Goal: Task Accomplishment & Management: Manage account settings

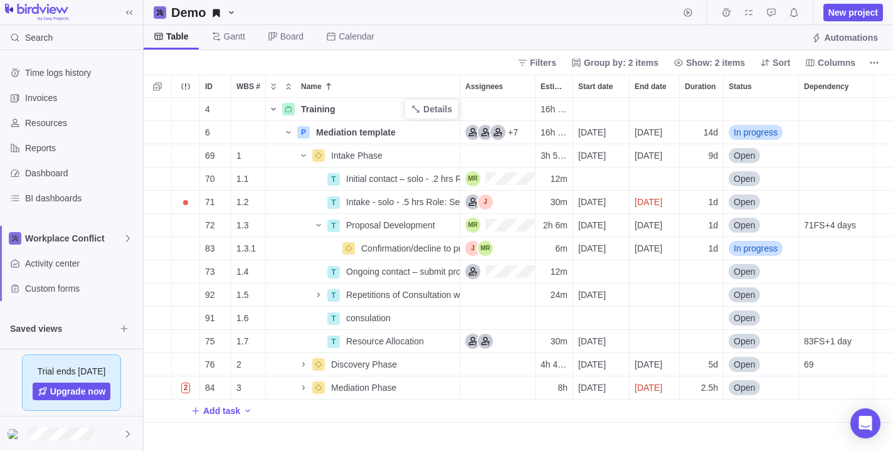
click at [273, 108] on icon "Name" at bounding box center [273, 109] width 10 height 10
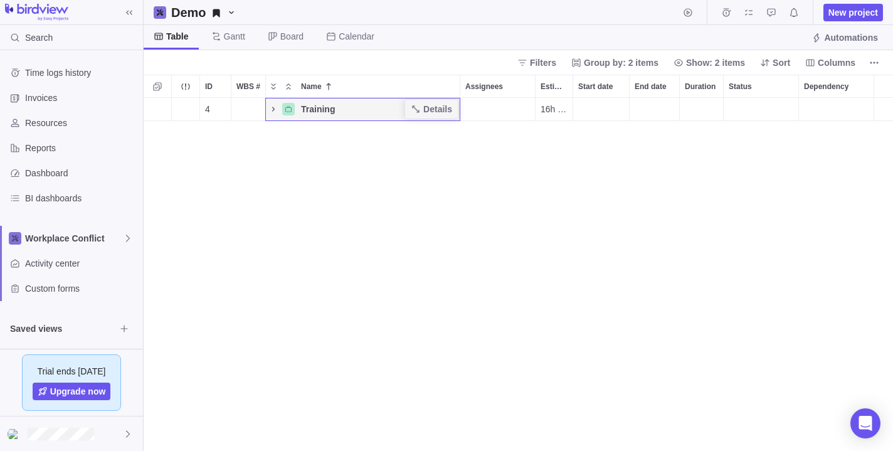
click at [273, 108] on icon "Name" at bounding box center [273, 109] width 3 height 4
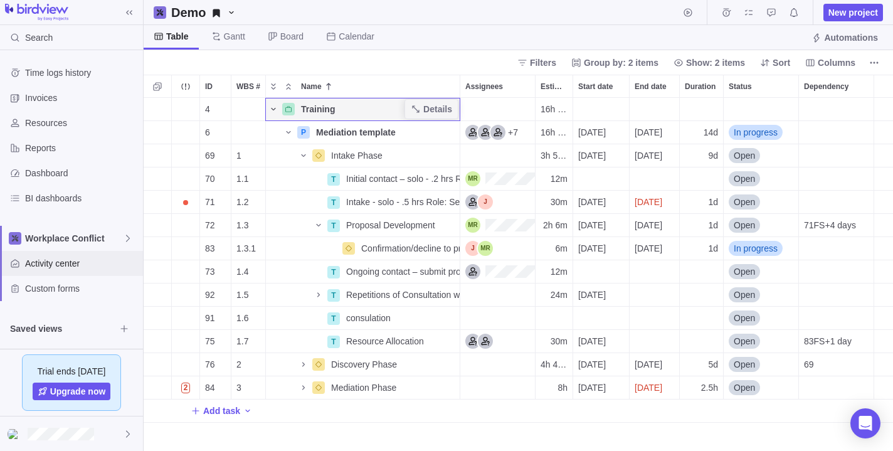
click at [46, 262] on span "Activity center" at bounding box center [81, 263] width 113 height 13
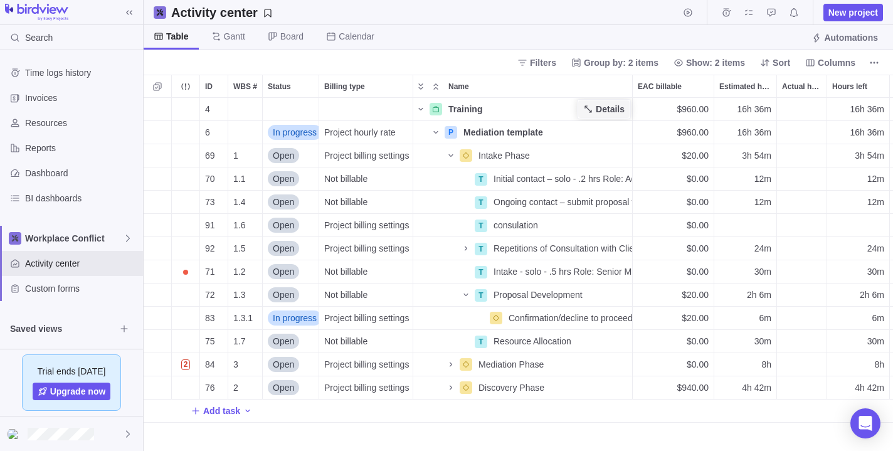
click at [613, 104] on span "Details" at bounding box center [610, 109] width 29 height 13
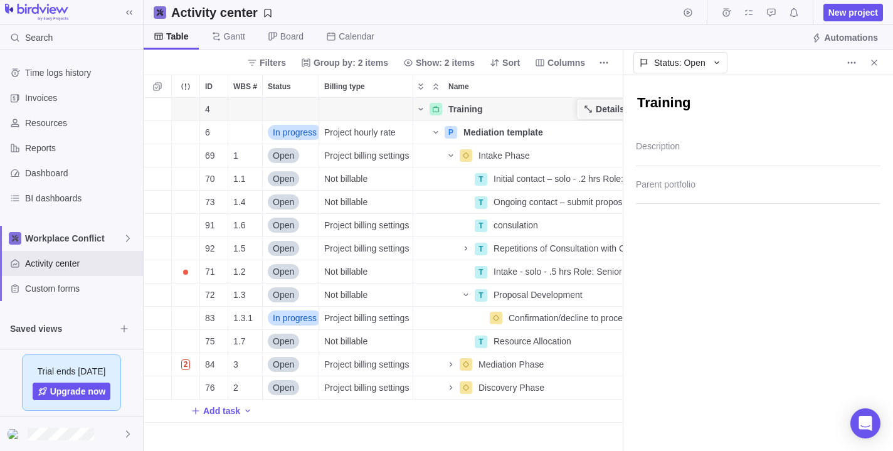
scroll to position [353, 479]
type textarea "x"
click at [29, 263] on span "Activity center" at bounding box center [81, 263] width 113 height 13
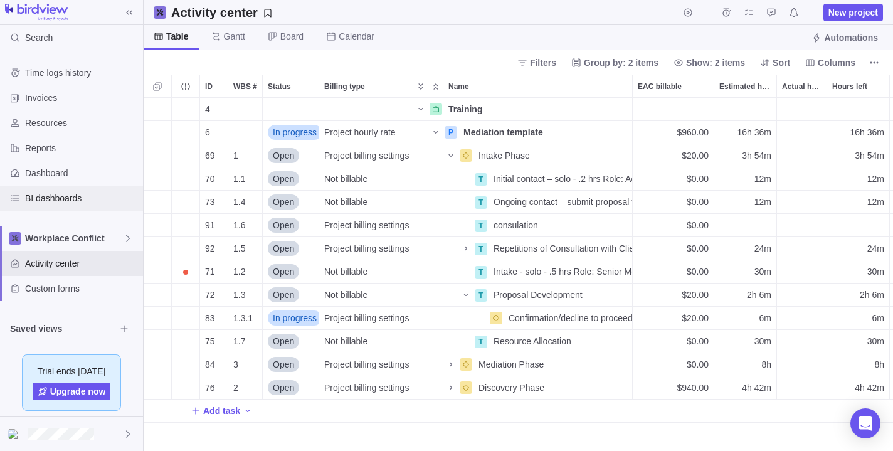
scroll to position [353, 749]
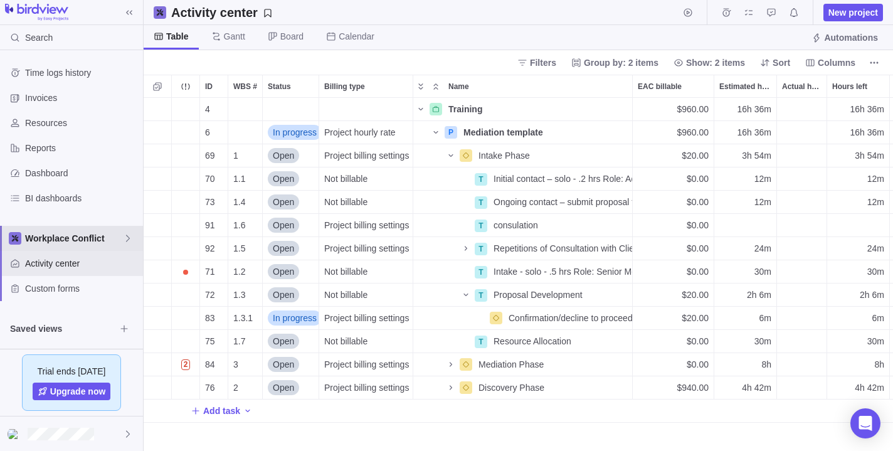
click at [53, 235] on span "Workplace Conflict" at bounding box center [74, 238] width 98 height 13
click at [51, 268] on span "Workplace Conflict" at bounding box center [71, 267] width 77 height 13
click at [234, 33] on span "Gantt" at bounding box center [234, 36] width 21 height 13
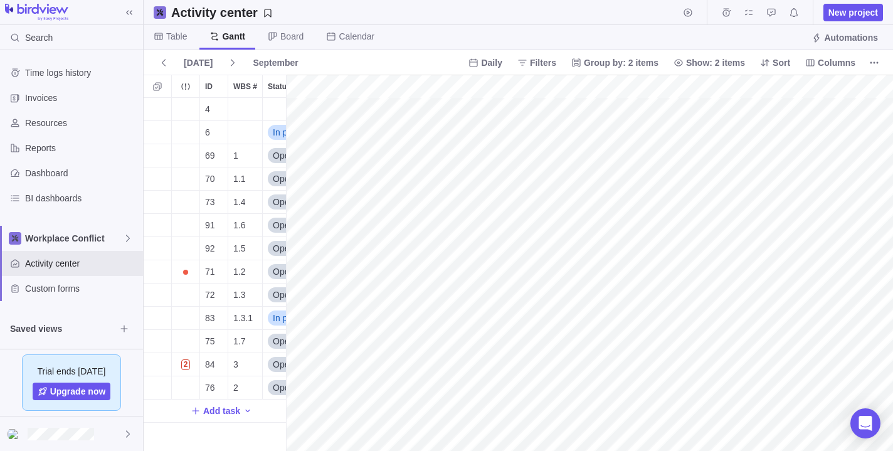
scroll to position [0, 468]
click at [290, 31] on span "Board" at bounding box center [291, 36] width 23 height 13
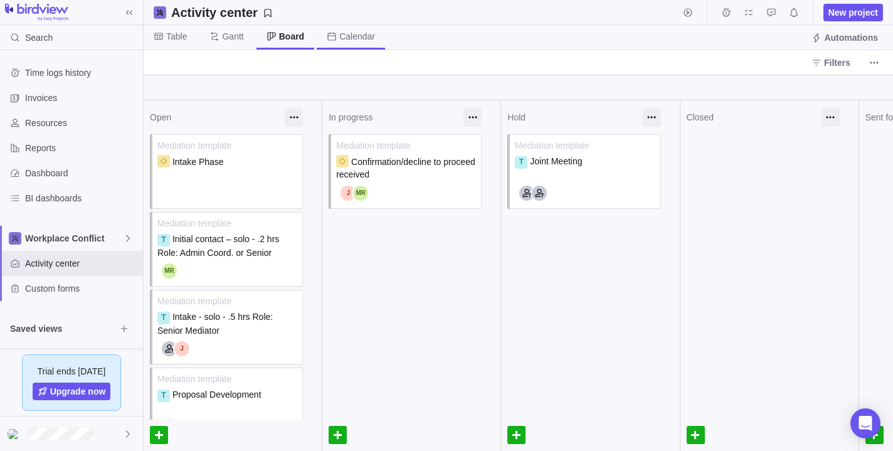
click at [359, 32] on span "Calendar" at bounding box center [357, 36] width 36 height 13
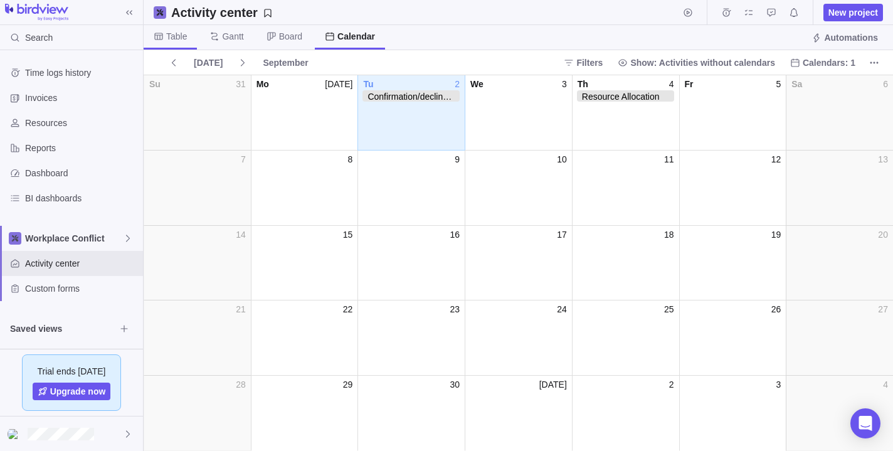
click at [172, 34] on span "Table" at bounding box center [176, 36] width 21 height 13
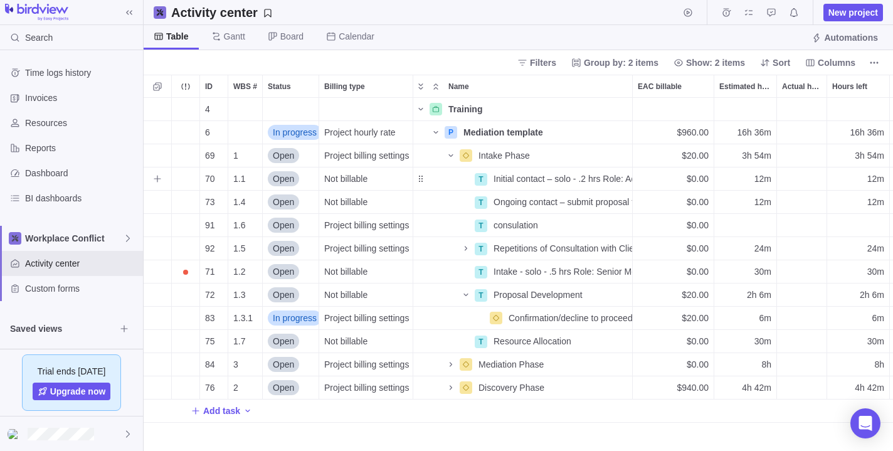
scroll to position [353, 749]
click at [42, 330] on span "Saved views" at bounding box center [62, 328] width 105 height 13
click at [122, 327] on icon "Browse views" at bounding box center [124, 329] width 10 height 10
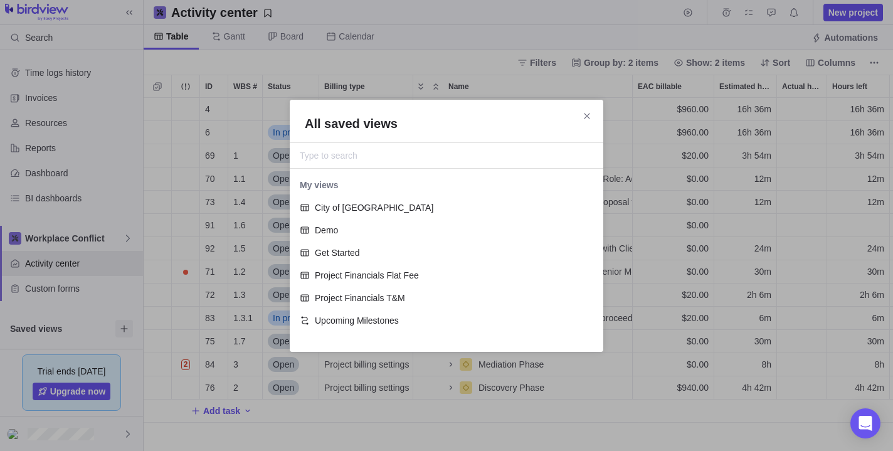
scroll to position [168, 314]
click at [352, 208] on span "City of [GEOGRAPHIC_DATA]" at bounding box center [451, 207] width 273 height 13
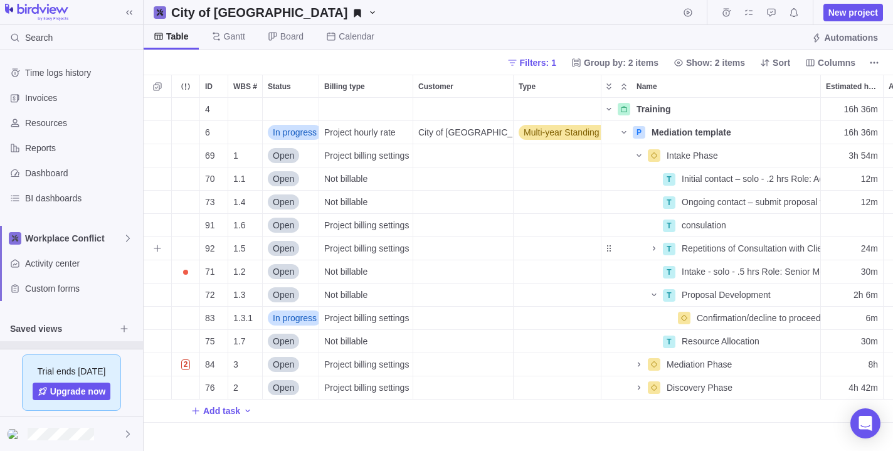
scroll to position [0, 0]
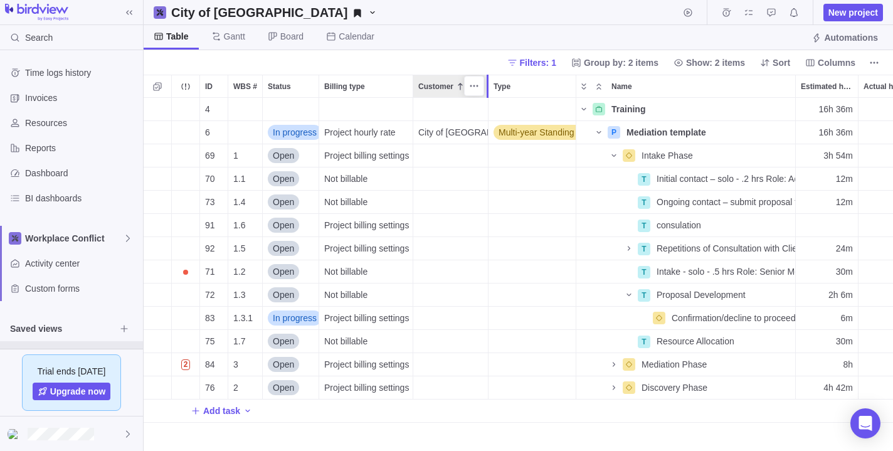
drag, startPoint x: 512, startPoint y: 79, endPoint x: 489, endPoint y: 81, distance: 23.3
click at [489, 81] on div at bounding box center [488, 86] width 3 height 23
drag, startPoint x: 199, startPoint y: 87, endPoint x: 182, endPoint y: 87, distance: 16.3
click at [182, 87] on div "ID WBS # Status Billing type Customer Type Name Estimated hours Actual hours (t…" at bounding box center [518, 263] width 749 height 376
drag, startPoint x: 228, startPoint y: 83, endPoint x: 215, endPoint y: 82, distance: 12.7
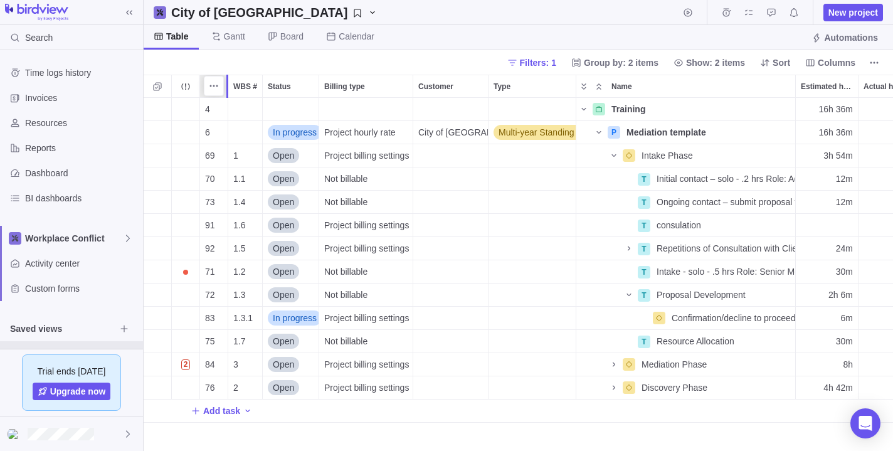
click at [215, 82] on div "ID WBS # Status Billing type Customer Type Name Estimated hours Actual hours (t…" at bounding box center [518, 263] width 749 height 376
click at [877, 268] on div "Actual hours (timelogs)" at bounding box center [883, 271] width 50 height 23
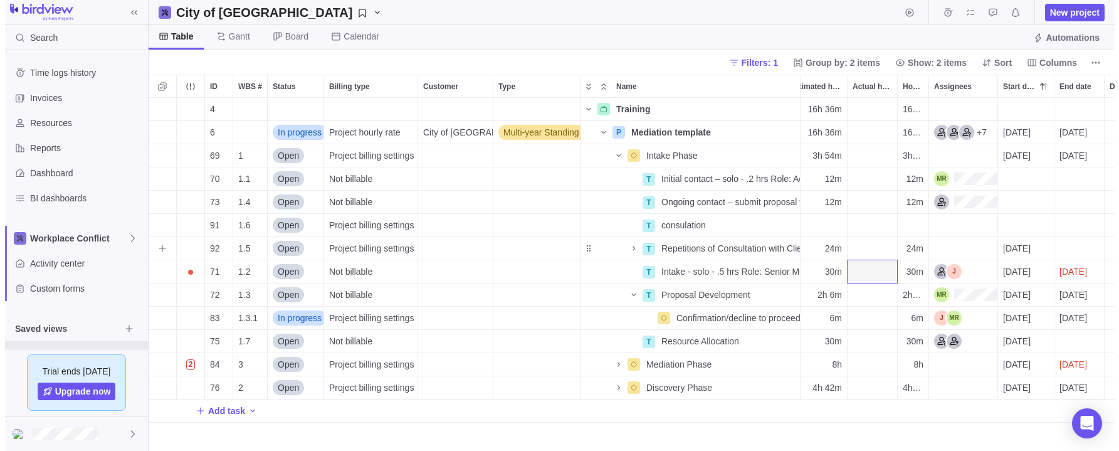
scroll to position [353, 976]
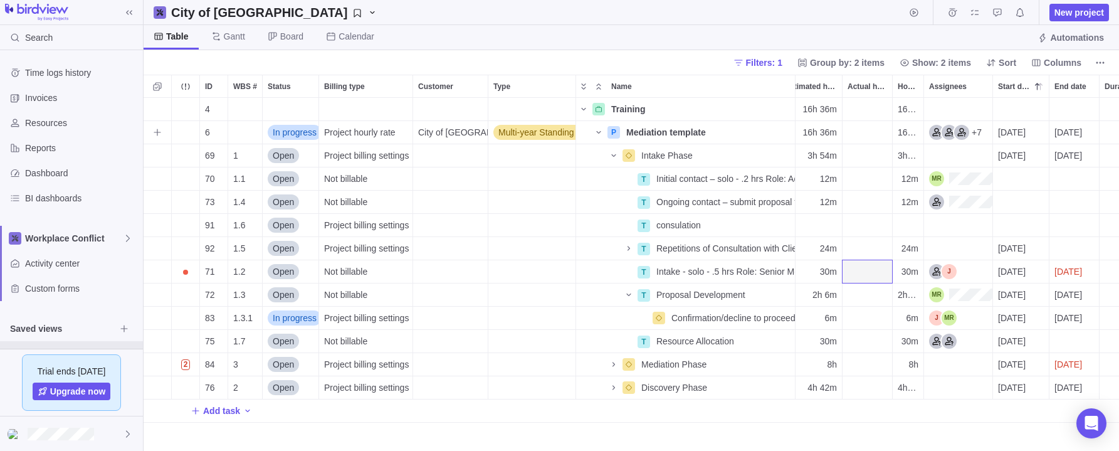
click at [554, 128] on span "Multi-year Standing Offer Agreements" at bounding box center [572, 132] width 147 height 13
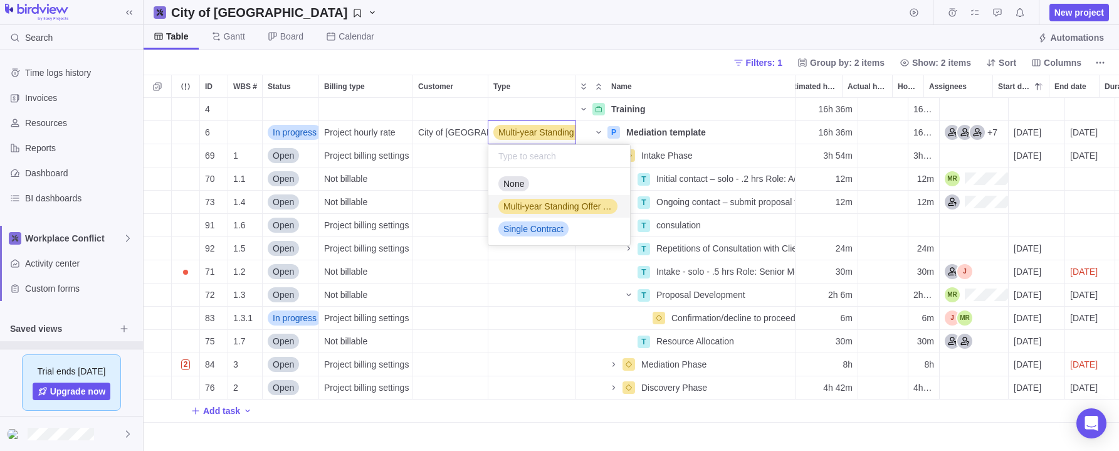
scroll to position [0, 0]
click at [554, 83] on div "ID WBS # Status Billing type Customer Type Name Estimated hours Actual hours (t…" at bounding box center [632, 263] width 976 height 376
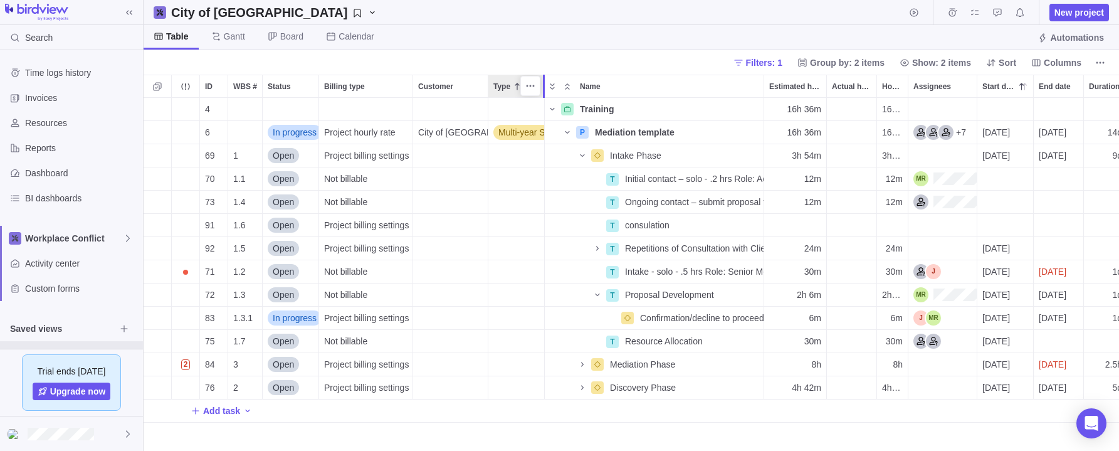
drag, startPoint x: 573, startPoint y: 80, endPoint x: 539, endPoint y: 82, distance: 34.5
click at [539, 82] on div "ID WBS # Status Billing type Customer Type Name Estimated hours Actual hours (t…" at bounding box center [632, 263] width 976 height 376
click at [533, 132] on span "Multi-year Standing Offer Agreements" at bounding box center [572, 132] width 147 height 13
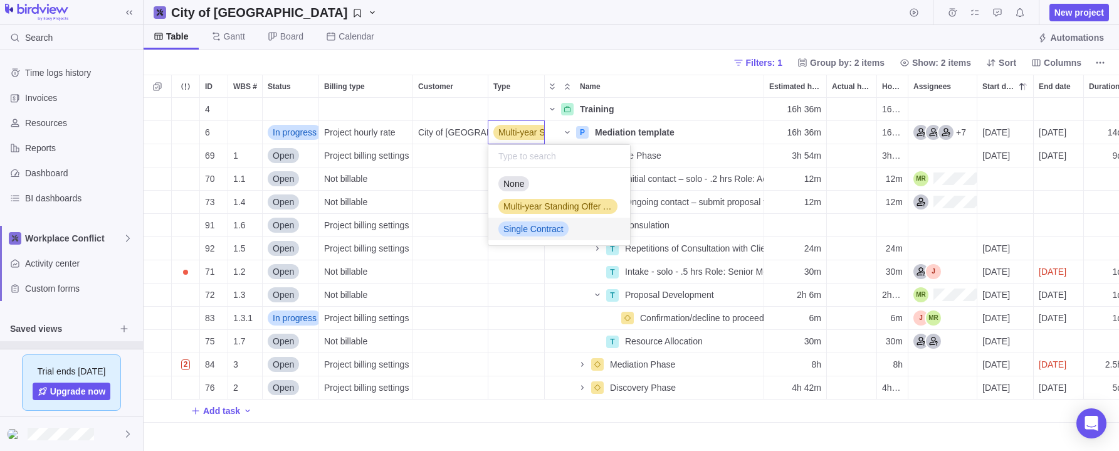
click at [526, 226] on span "Single Contract" at bounding box center [534, 229] width 60 height 13
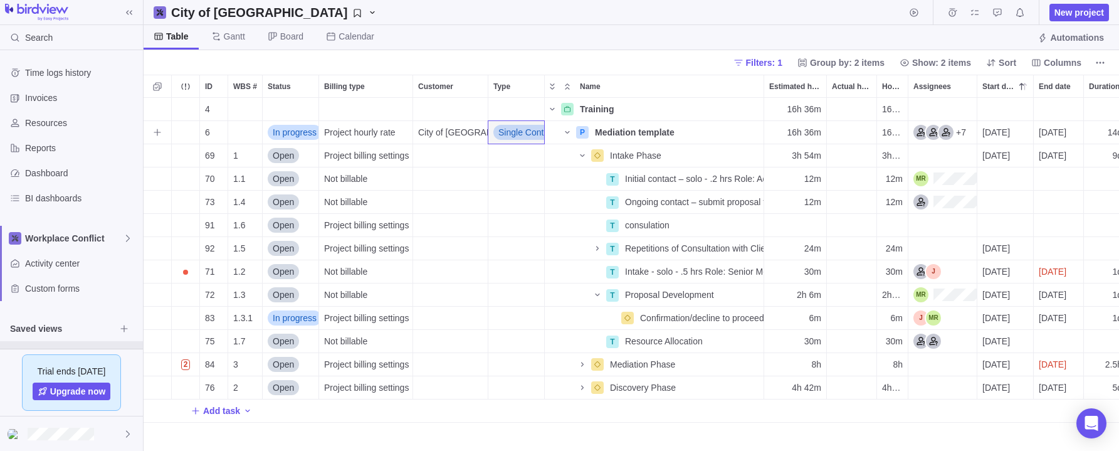
click at [522, 130] on span "Single Contract" at bounding box center [529, 132] width 60 height 13
click at [544, 203] on span "Multi-year Standing Offer Agreements" at bounding box center [558, 206] width 109 height 13
click at [305, 84] on icon "More actions" at bounding box center [305, 86] width 10 height 10
click at [278, 83] on div "ID WBS # Status Billing type Customer Type Name Estimated hours Actual hours (t…" at bounding box center [632, 263] width 976 height 376
click at [290, 131] on span "In progress" at bounding box center [295, 132] width 44 height 13
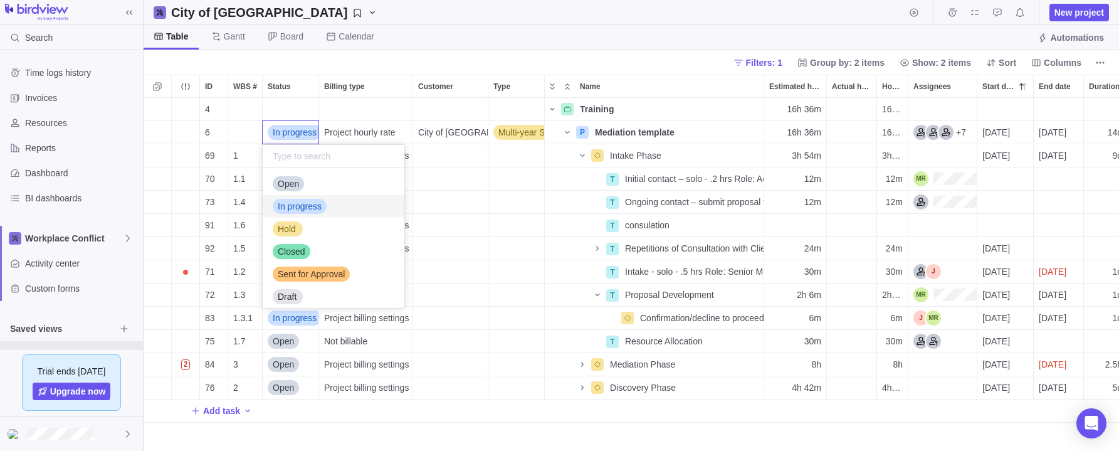
drag, startPoint x: 391, startPoint y: 173, endPoint x: 395, endPoint y: 197, distance: 24.2
click at [395, 197] on div "Open In progress Hold Closed Sent for Approval Draft Template" at bounding box center [334, 237] width 142 height 140
drag, startPoint x: 391, startPoint y: 174, endPoint x: 391, endPoint y: 184, distance: 9.4
click at [391, 184] on div "Open" at bounding box center [334, 183] width 142 height 23
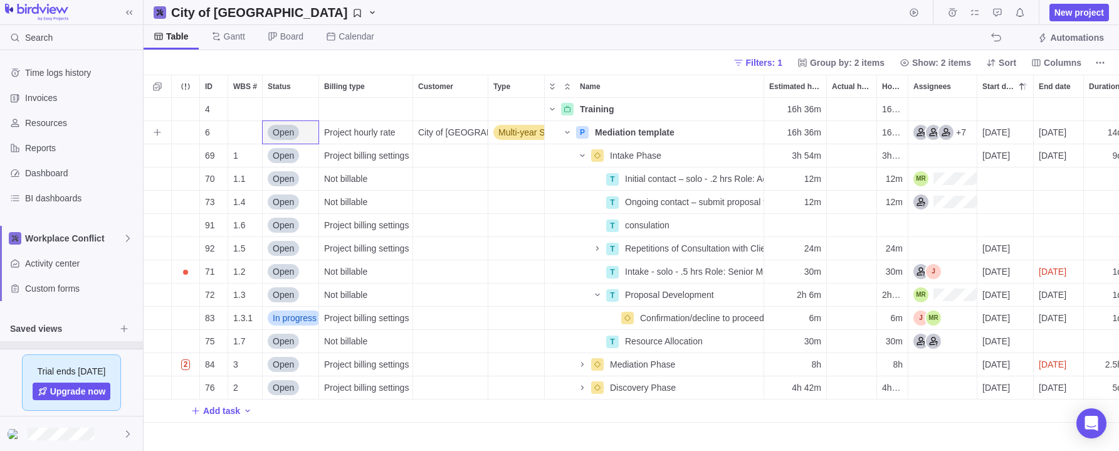
click at [289, 134] on span "Open" at bounding box center [283, 132] width 21 height 13
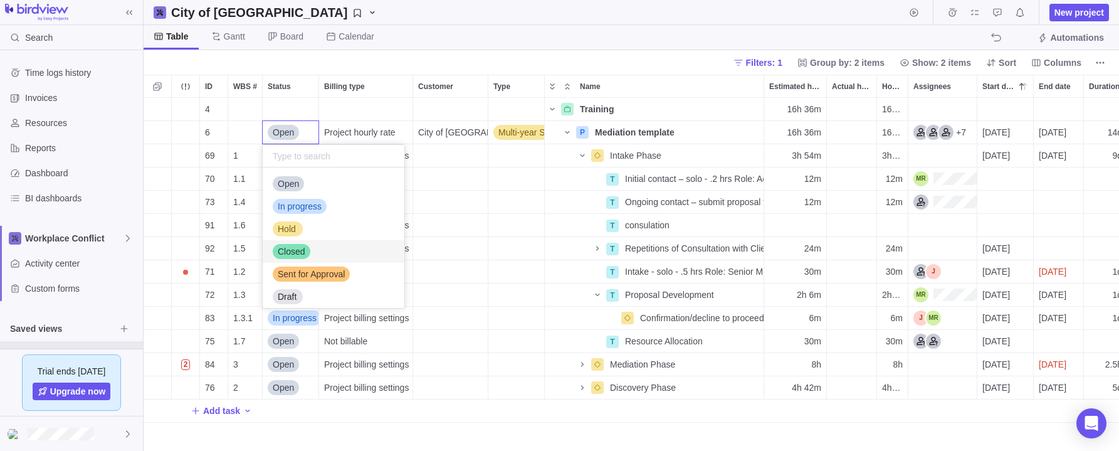
click at [472, 176] on div "4 Training Details 16h 36m 16h 36m 6 Open Project hourly rate City of Winnipeg …" at bounding box center [632, 274] width 976 height 353
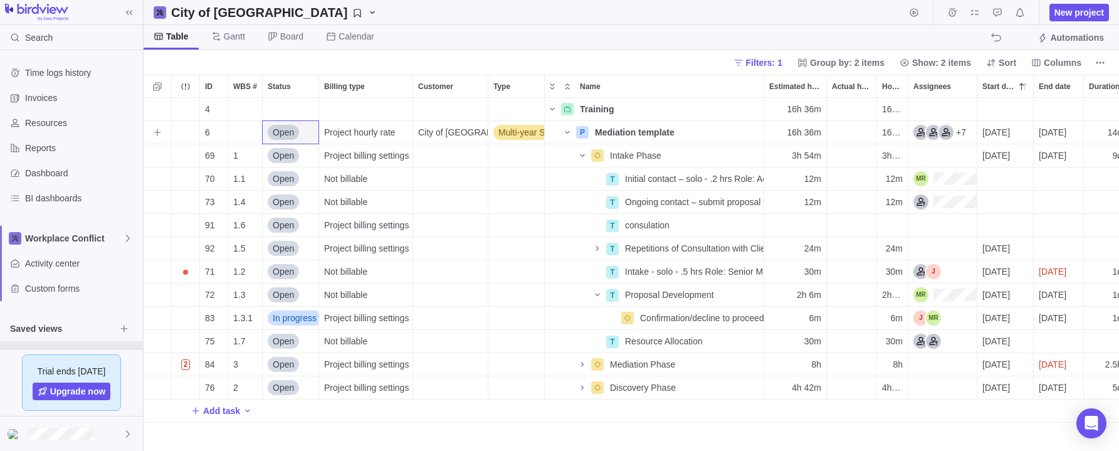
click at [459, 131] on span "City of [GEOGRAPHIC_DATA]" at bounding box center [453, 132] width 70 height 13
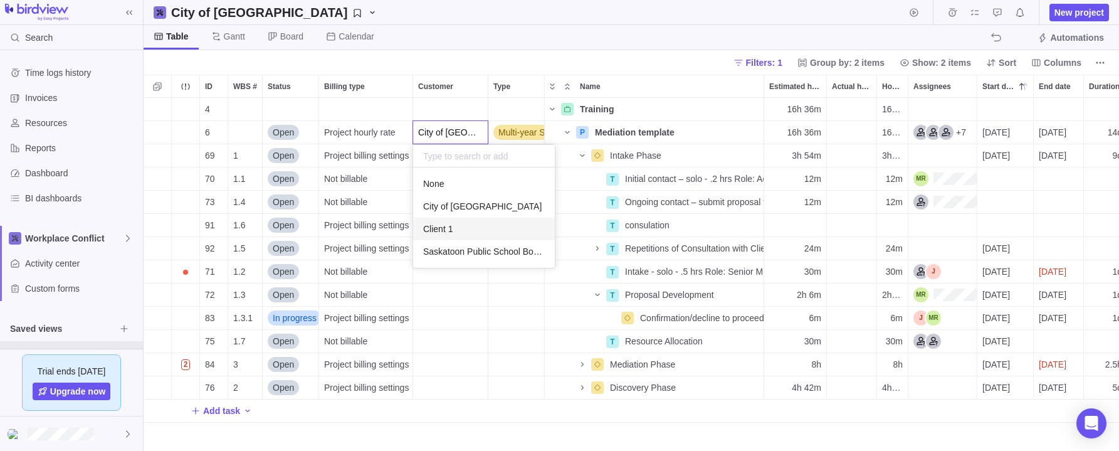
click at [436, 226] on span "Client 1" at bounding box center [437, 229] width 29 height 13
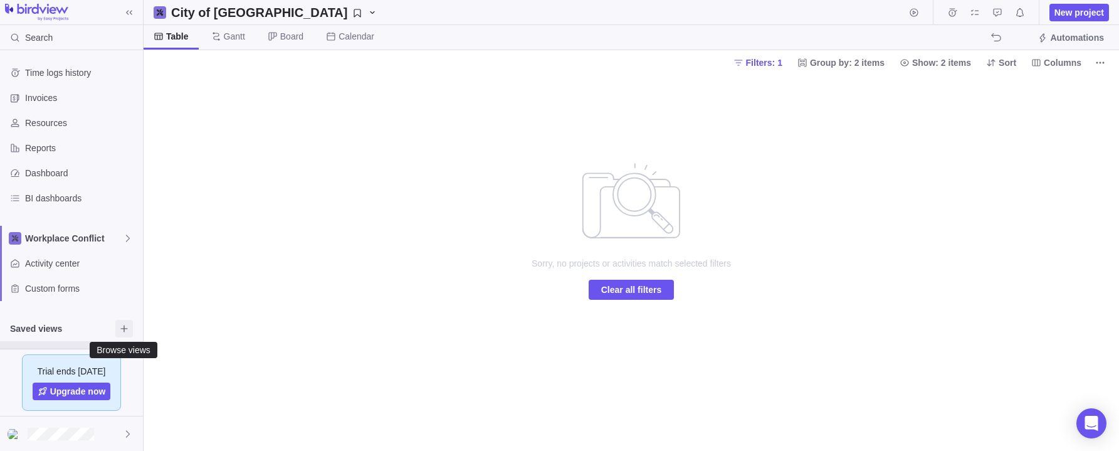
click at [125, 327] on icon "Browse views" at bounding box center [124, 329] width 10 height 10
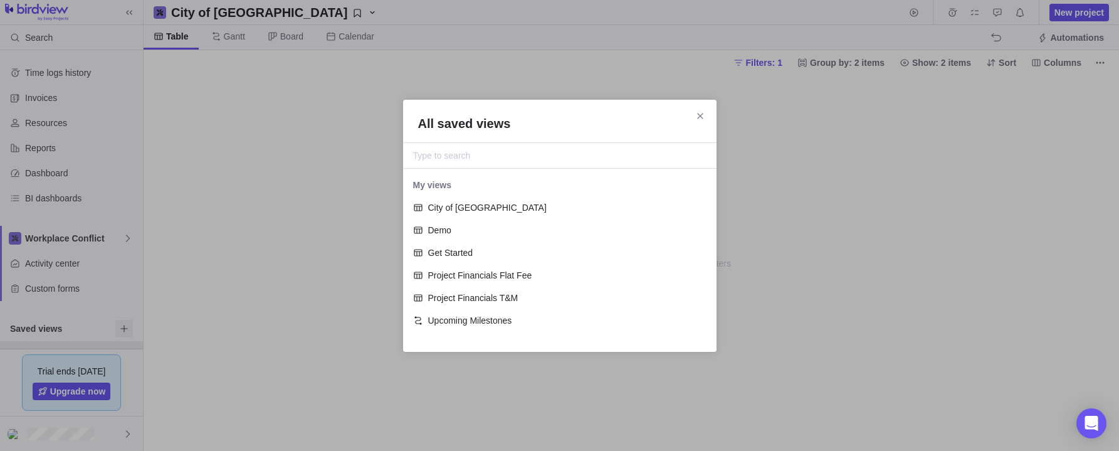
scroll to position [168, 314]
click at [448, 203] on span "City of [GEOGRAPHIC_DATA]" at bounding box center [564, 207] width 273 height 13
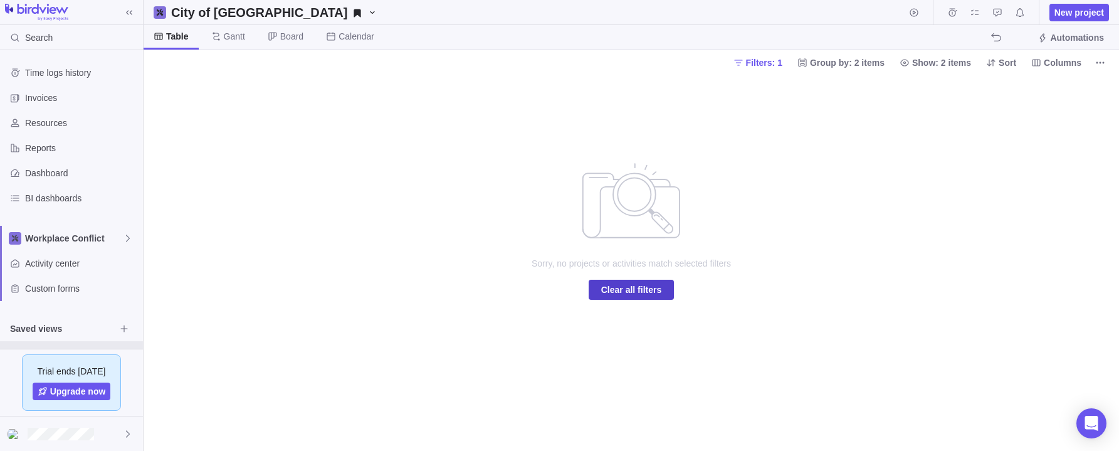
click at [647, 287] on span "Clear all filters" at bounding box center [631, 289] width 61 height 15
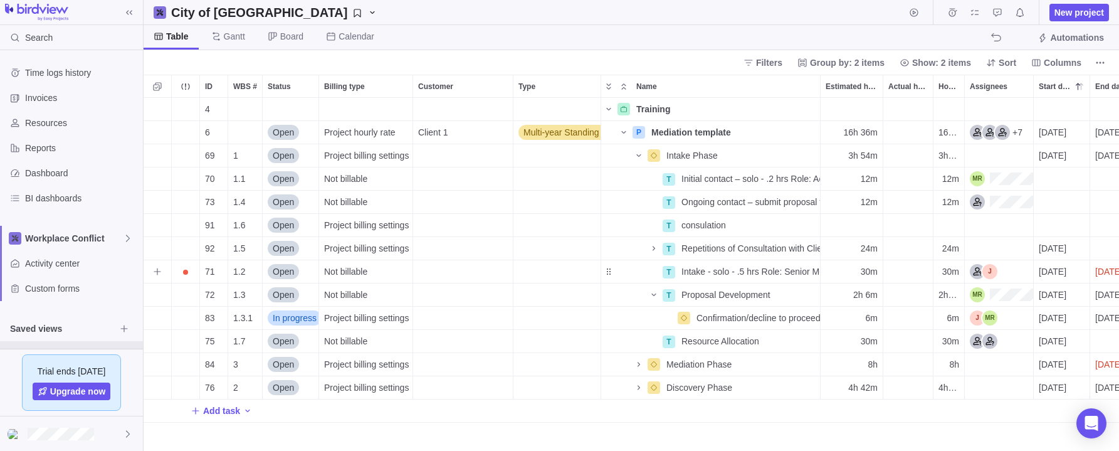
scroll to position [353, 976]
click at [123, 329] on icon "Browse views" at bounding box center [123, 328] width 7 height 7
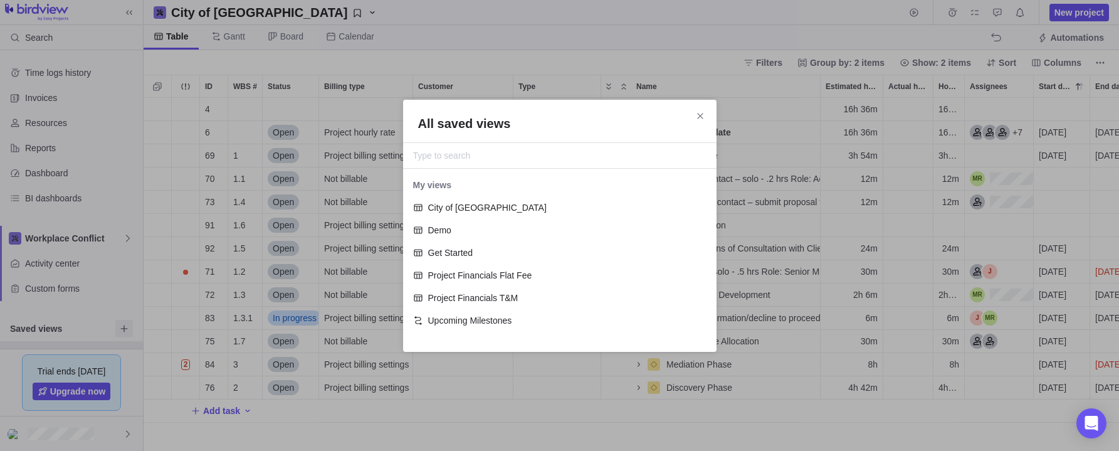
scroll to position [168, 314]
click at [479, 203] on span "City of [GEOGRAPHIC_DATA]" at bounding box center [564, 207] width 273 height 13
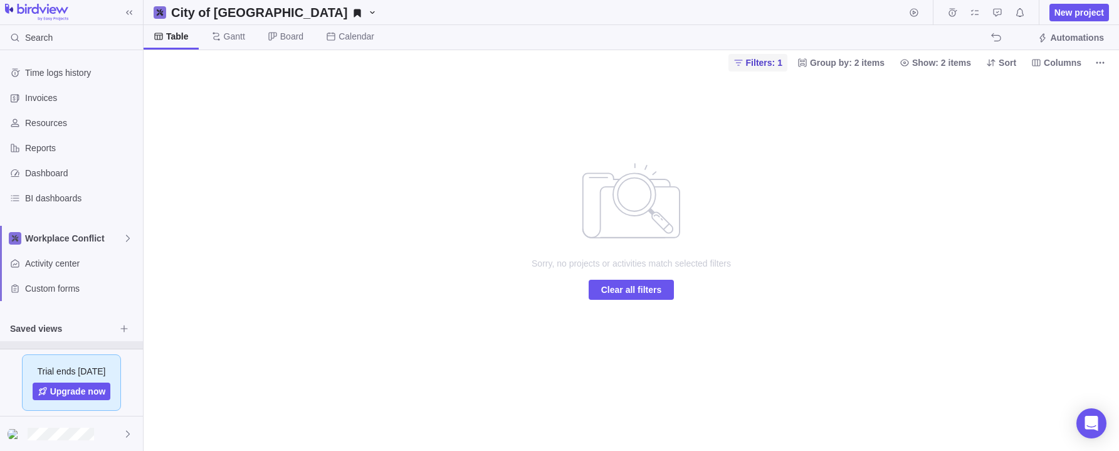
click at [774, 60] on span "Filters: 1" at bounding box center [764, 62] width 36 height 13
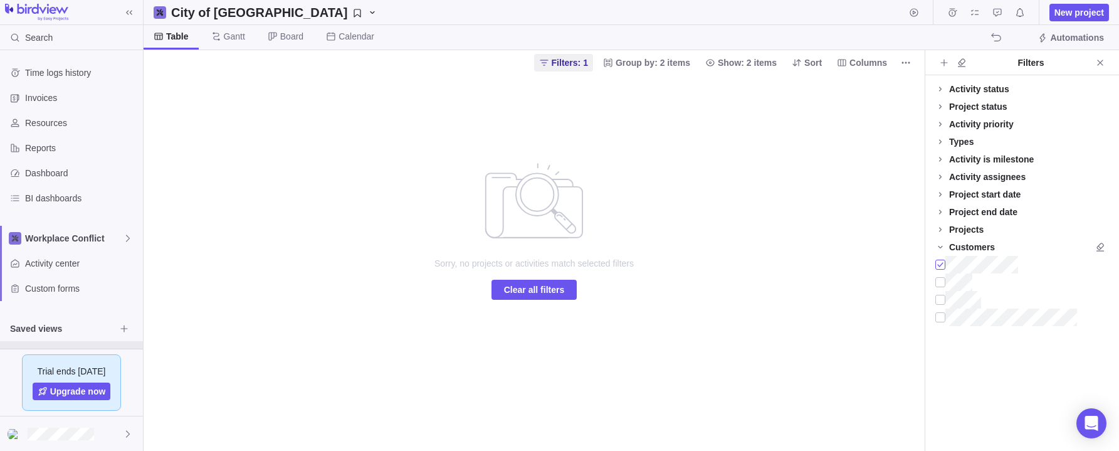
click at [892, 263] on div at bounding box center [941, 265] width 10 height 18
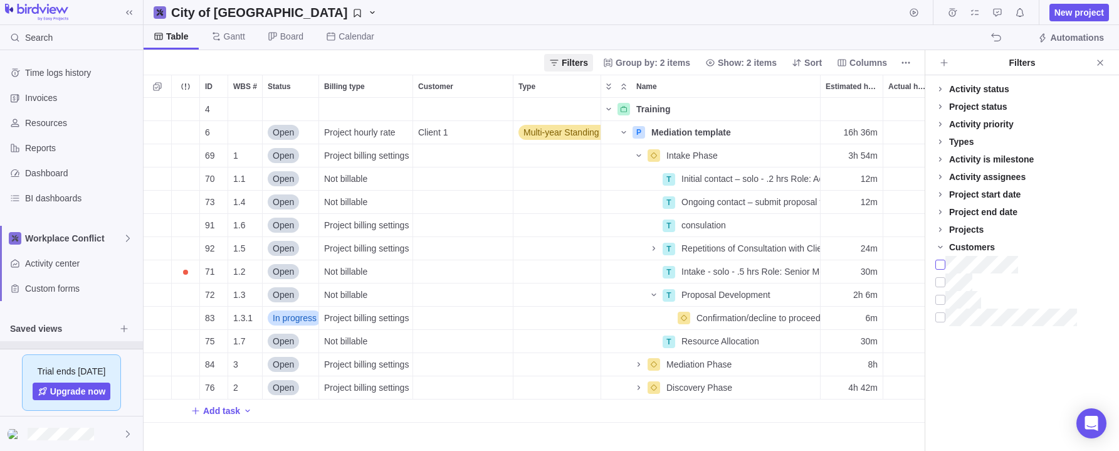
scroll to position [353, 781]
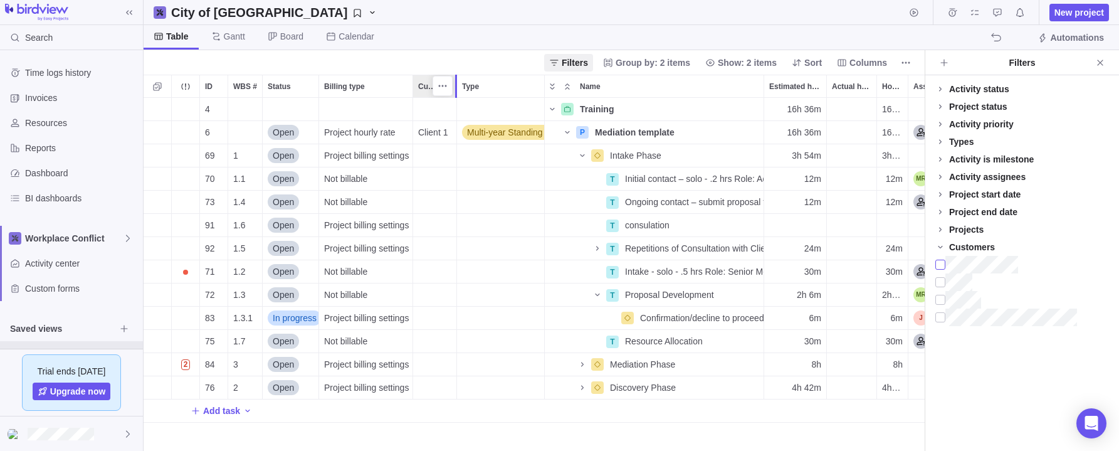
drag, startPoint x: 512, startPoint y: 79, endPoint x: 458, endPoint y: 80, distance: 53.9
click at [458, 80] on div at bounding box center [458, 86] width 10 height 23
click at [892, 60] on icon "Close" at bounding box center [1100, 63] width 6 height 6
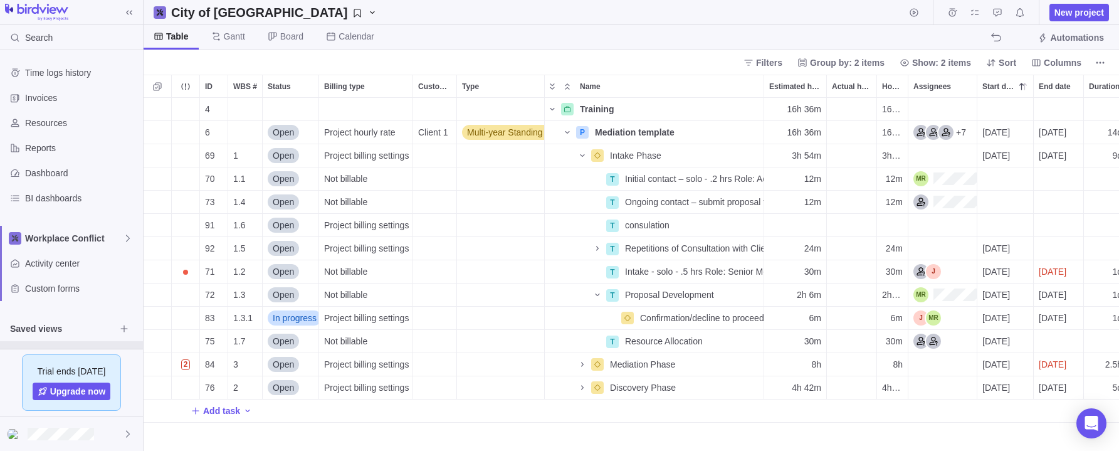
scroll to position [353, 976]
click at [772, 59] on span "Filters" at bounding box center [769, 62] width 26 height 13
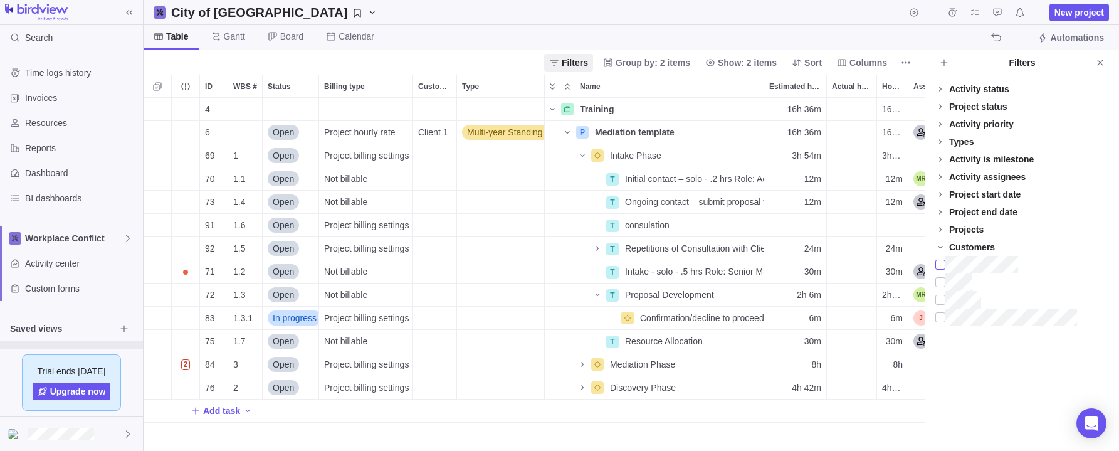
click at [892, 264] on div at bounding box center [941, 265] width 10 height 18
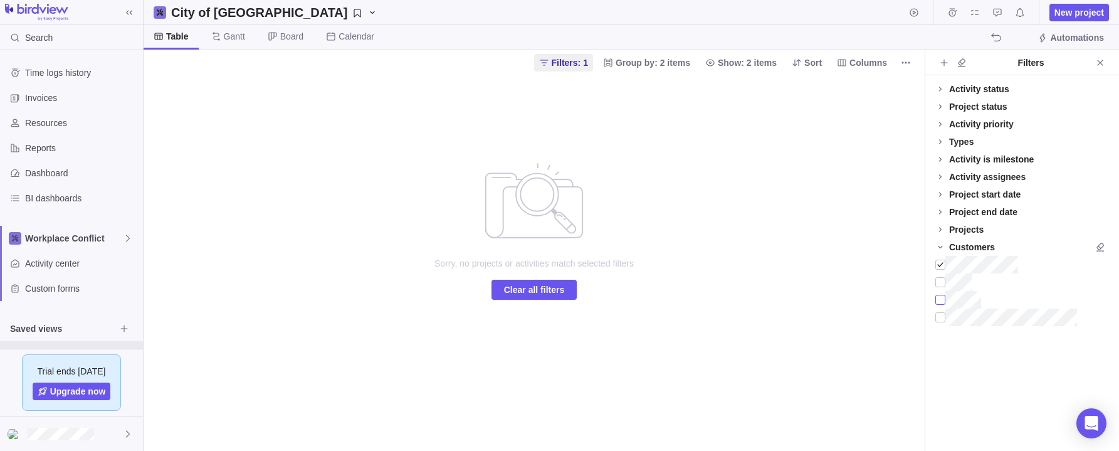
click at [892, 298] on div at bounding box center [941, 300] width 10 height 18
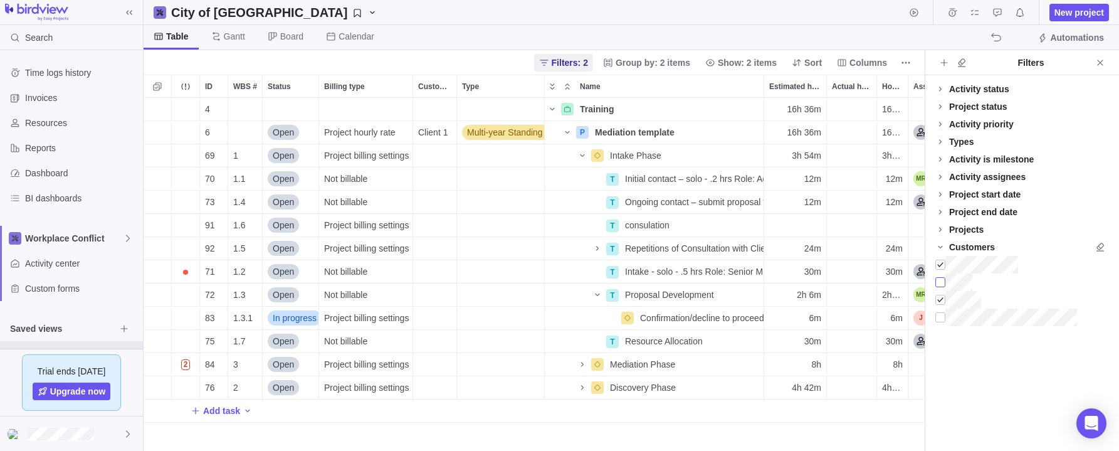
click at [892, 280] on div at bounding box center [941, 282] width 10 height 18
click at [892, 317] on div at bounding box center [941, 318] width 10 height 18
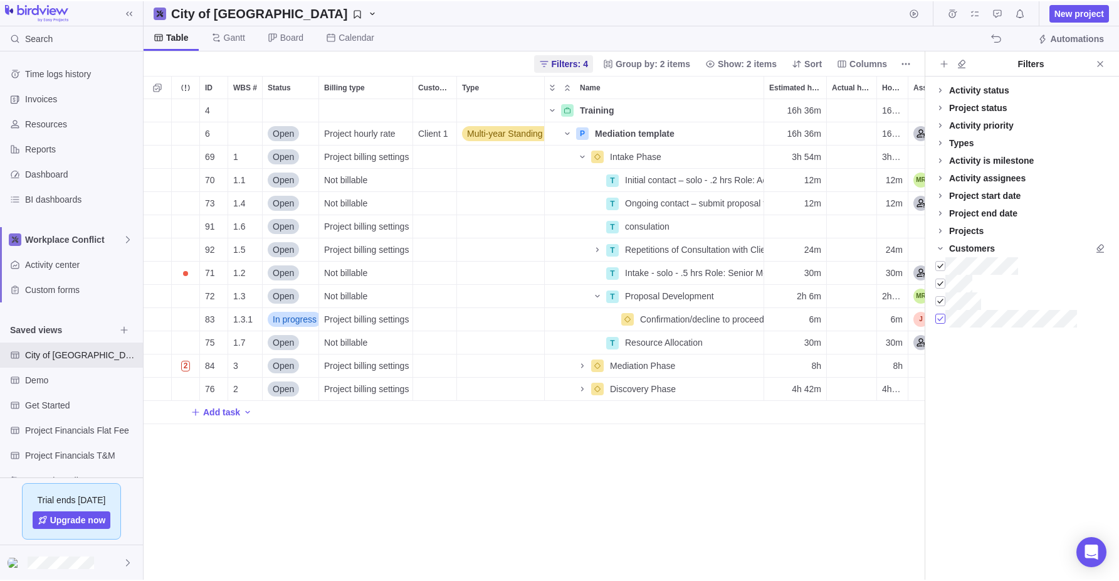
scroll to position [1, 1]
click at [892, 318] on div at bounding box center [941, 318] width 10 height 18
click at [892, 299] on div at bounding box center [941, 300] width 10 height 18
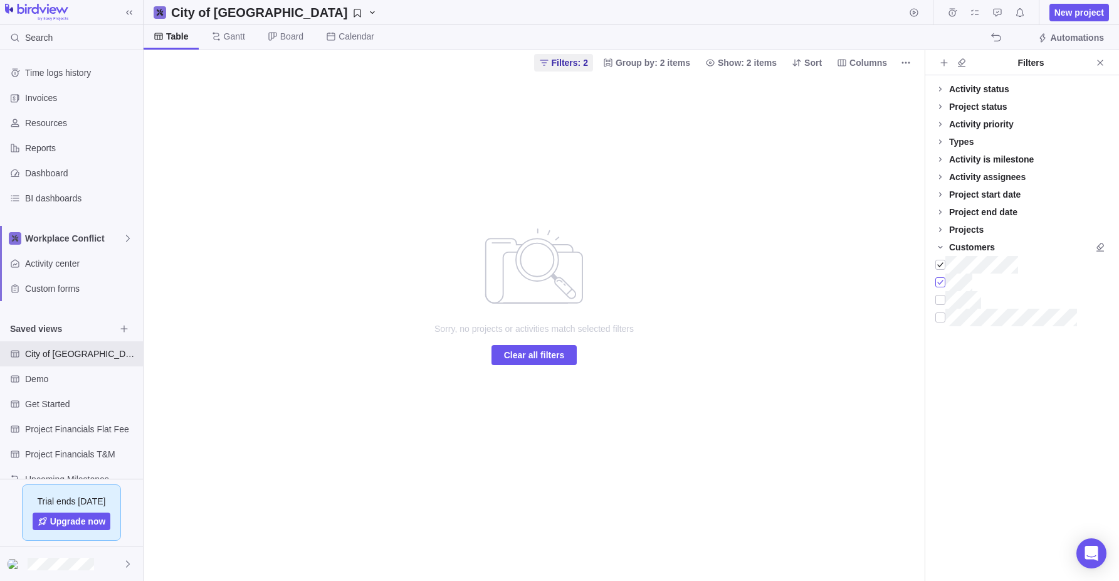
click at [892, 280] on div at bounding box center [941, 282] width 10 height 18
click at [892, 265] on div at bounding box center [941, 265] width 10 height 18
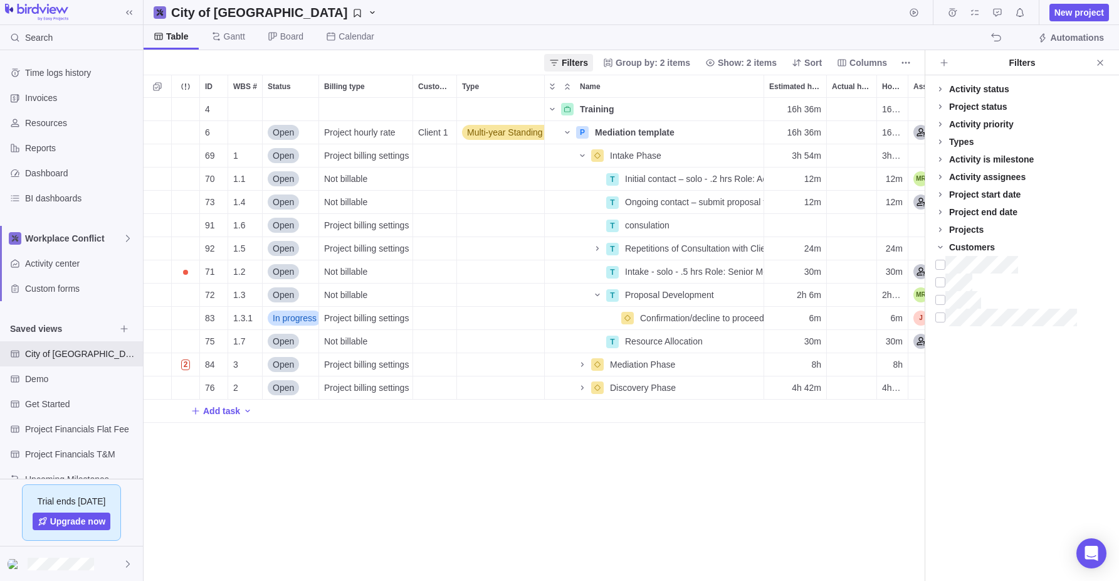
click at [892, 139] on div "Types" at bounding box center [961, 141] width 24 height 13
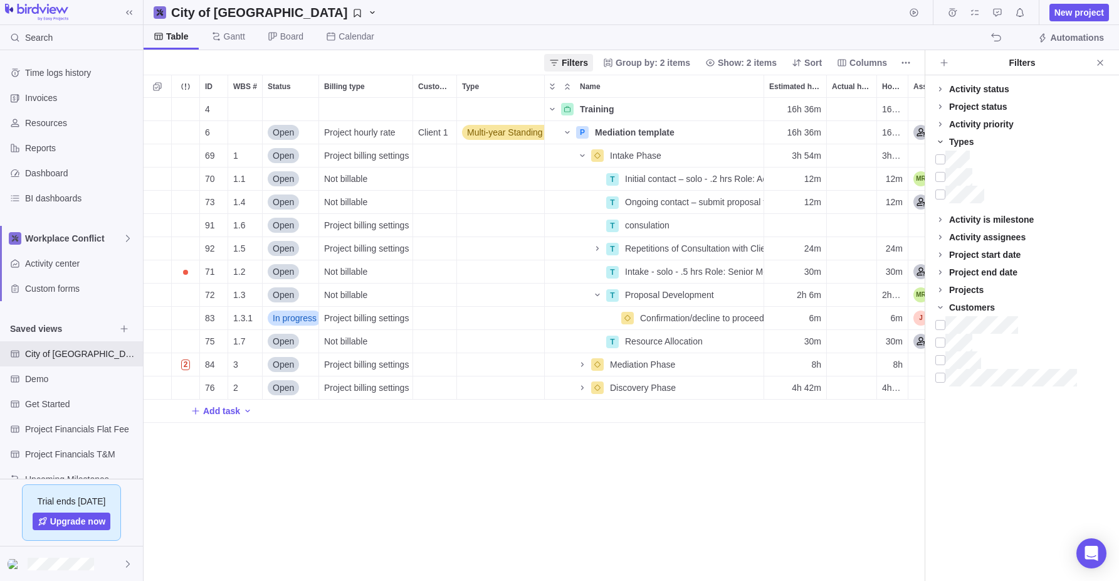
click at [892, 138] on icon at bounding box center [941, 142] width 10 height 10
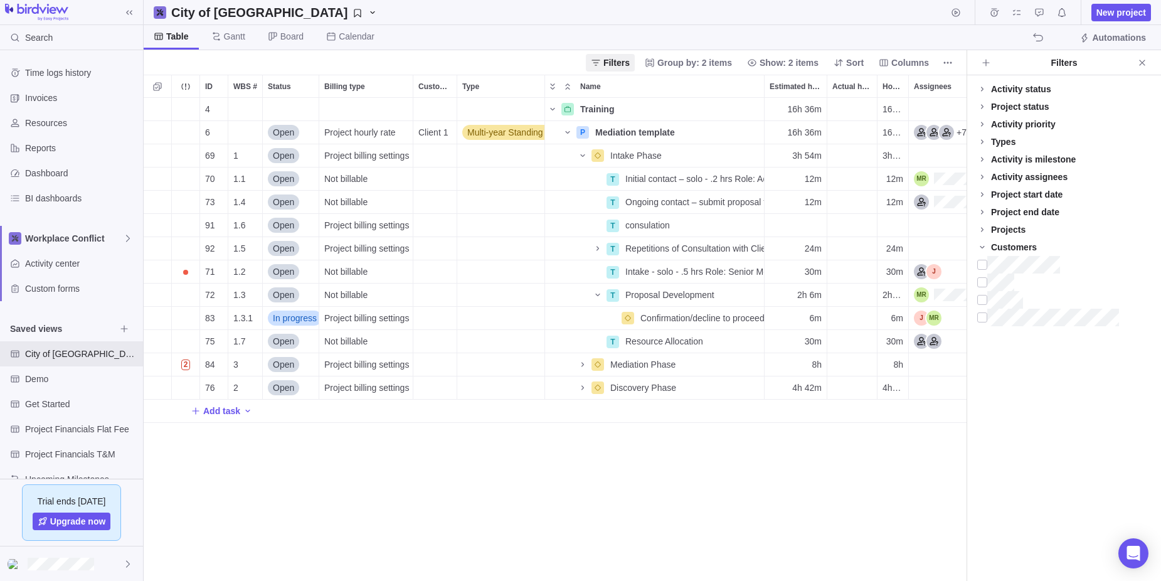
scroll to position [483, 823]
click at [892, 60] on icon "Close" at bounding box center [1142, 63] width 10 height 10
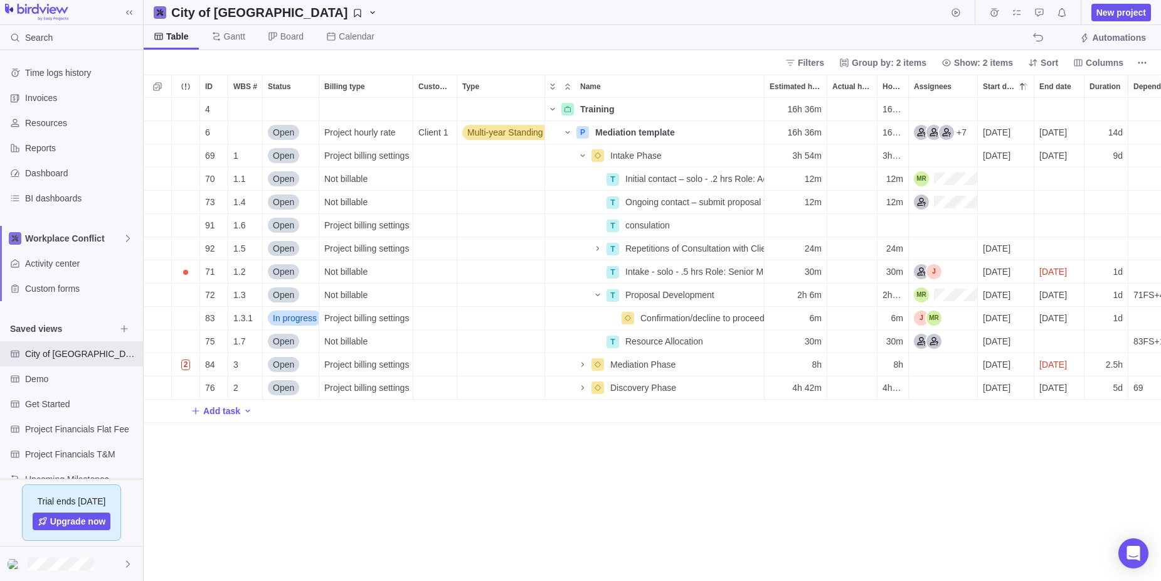
scroll to position [483, 1017]
click at [584, 364] on icon "Name" at bounding box center [583, 364] width 10 height 10
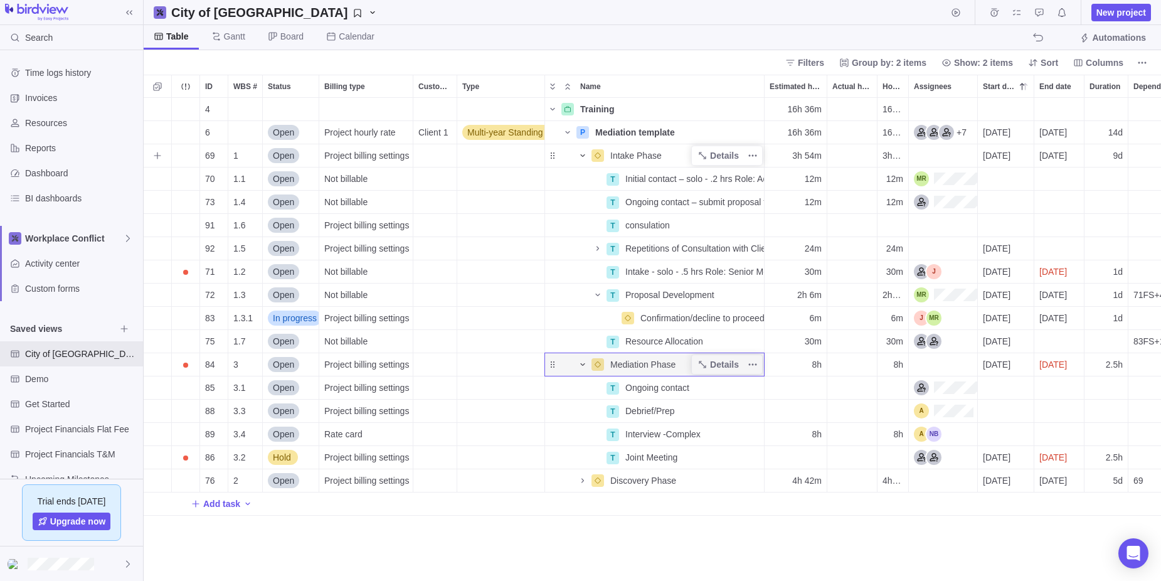
click at [583, 152] on icon "Name" at bounding box center [583, 156] width 10 height 10
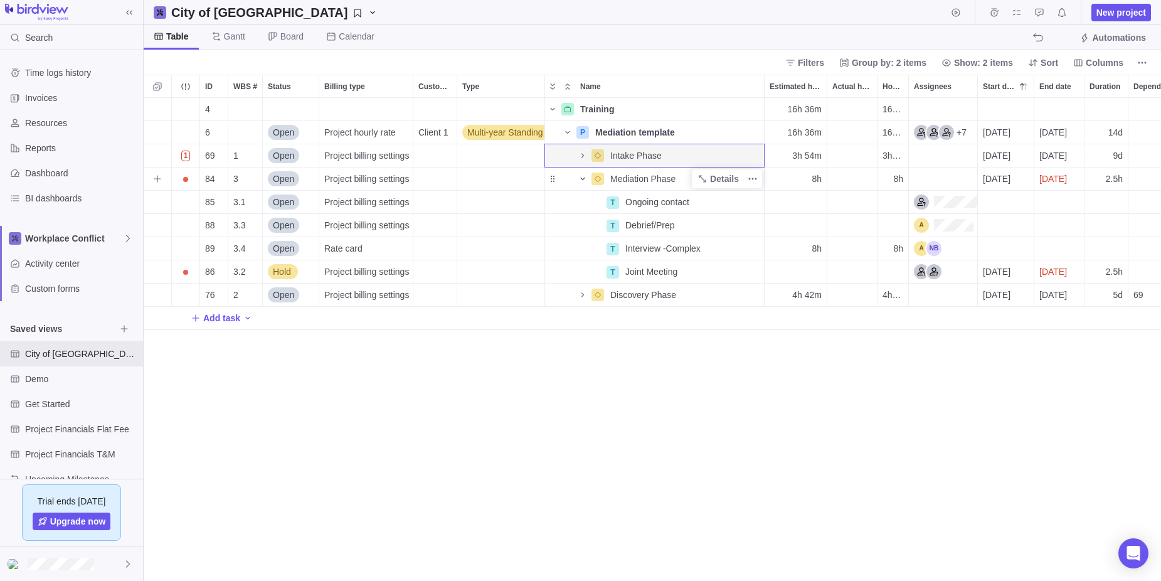
click at [582, 178] on icon "Name" at bounding box center [583, 179] width 10 height 10
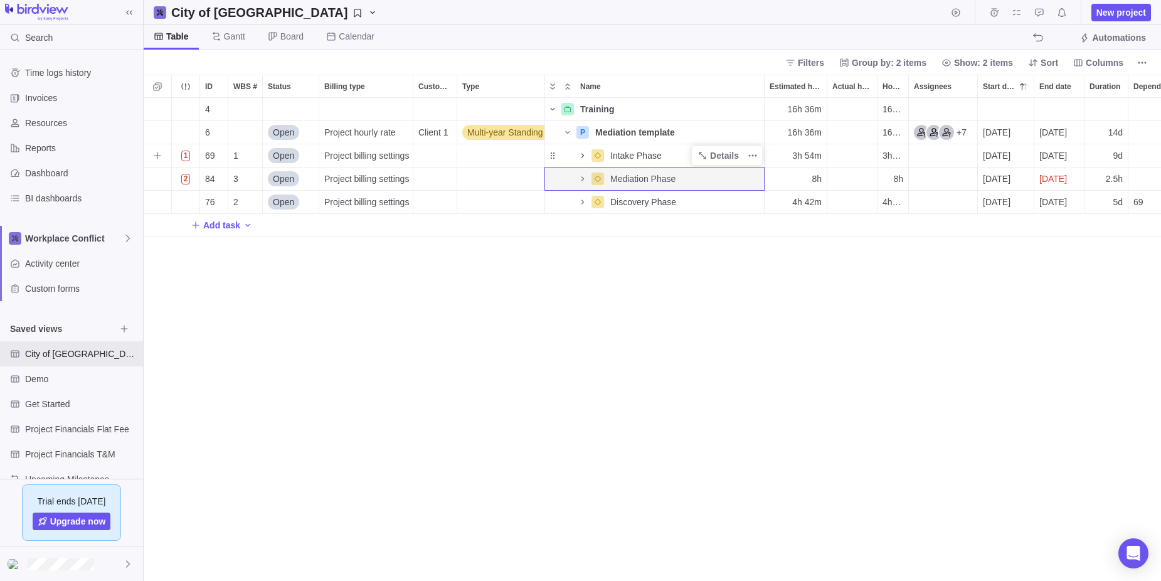
click at [583, 154] on icon "Name" at bounding box center [583, 156] width 10 height 10
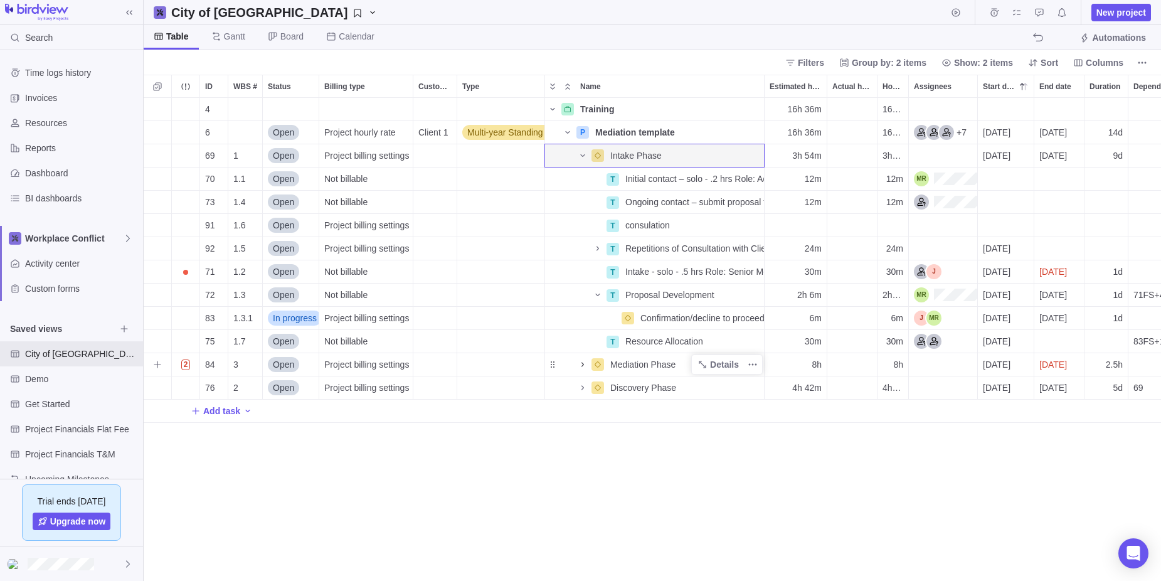
click at [584, 364] on icon "Name" at bounding box center [583, 364] width 10 height 10
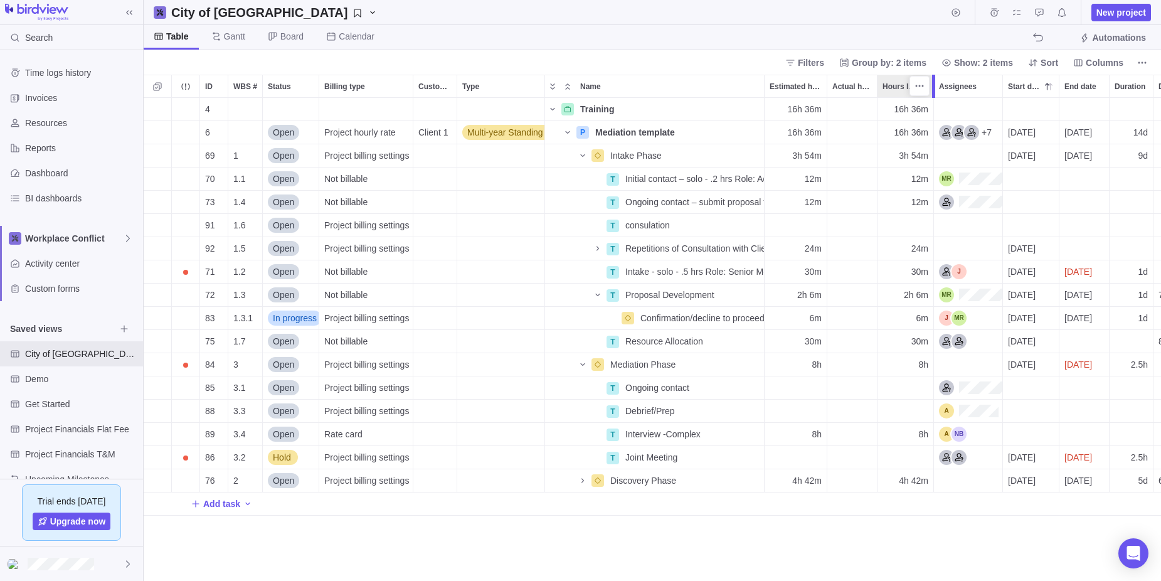
drag, startPoint x: 908, startPoint y: 85, endPoint x: 931, endPoint y: 86, distance: 23.2
click at [892, 86] on div at bounding box center [935, 86] width 10 height 23
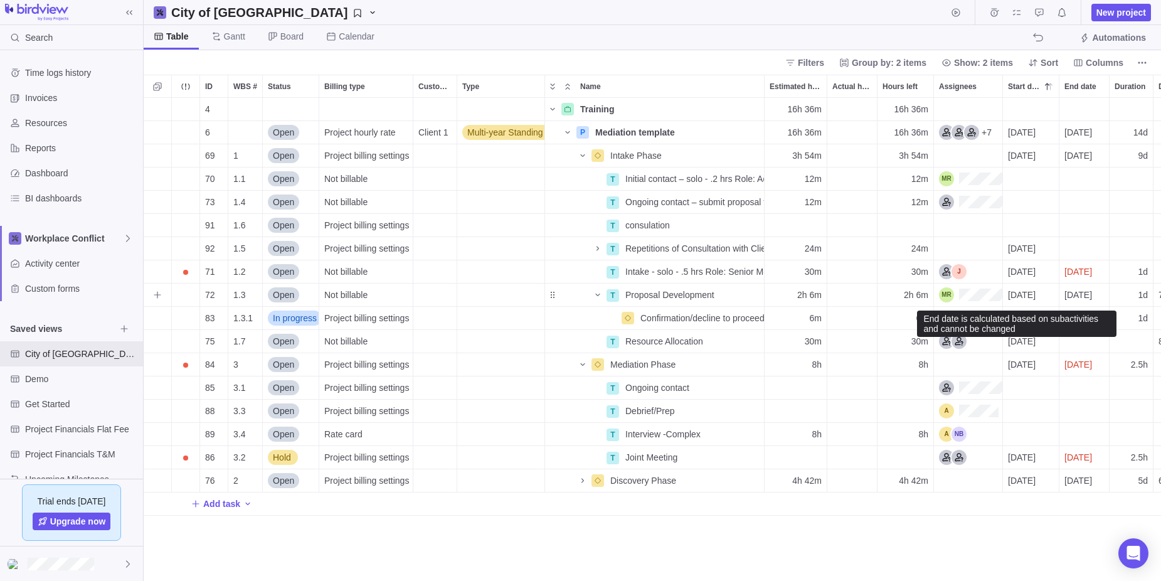
scroll to position [0, 0]
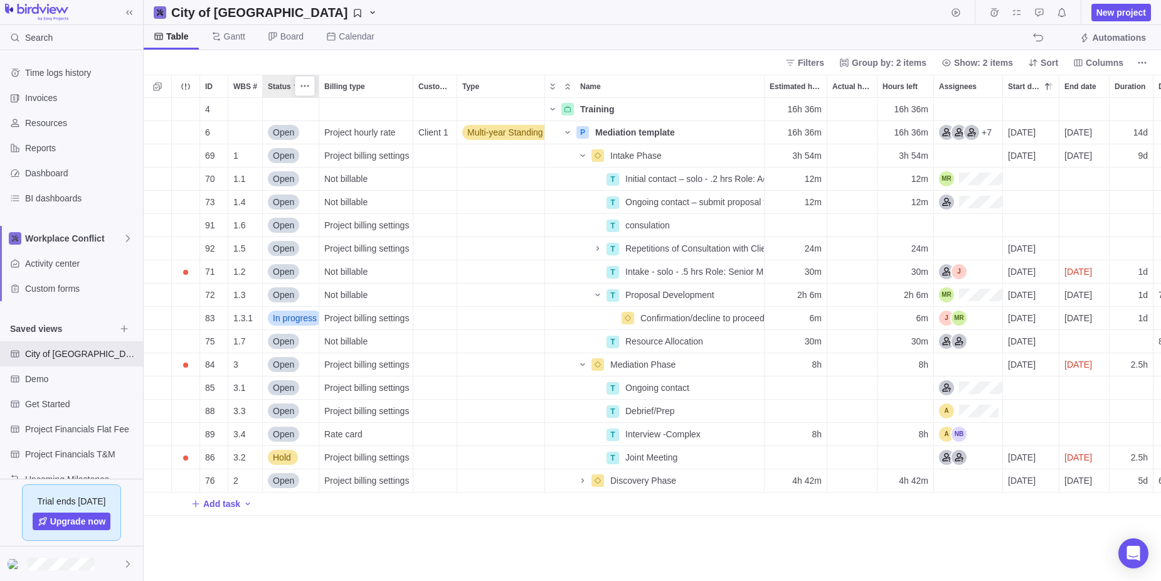
click at [286, 83] on span "Status" at bounding box center [279, 86] width 23 height 13
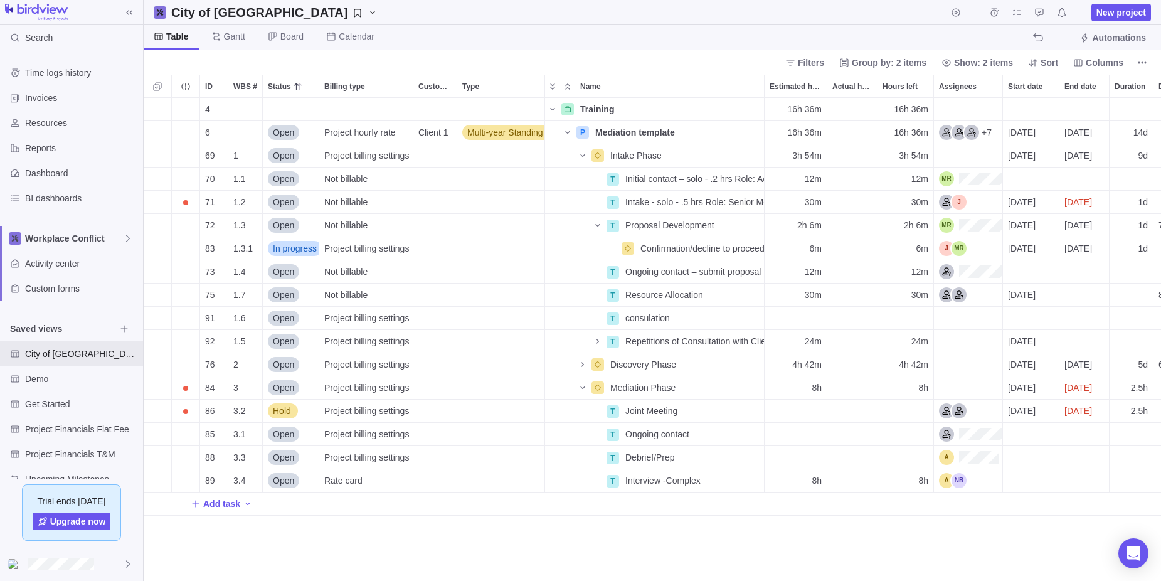
scroll to position [483, 1017]
click at [299, 85] on span "More actions" at bounding box center [305, 86] width 18 height 18
click at [328, 111] on span "Sort A→Z" at bounding box center [341, 113] width 38 height 13
click at [309, 85] on icon "More actions" at bounding box center [305, 86] width 10 height 10
click at [280, 85] on div "ID WBS # Status Billing type Customer Type Name Estimated hours Actual hours (t…" at bounding box center [652, 328] width 1017 height 506
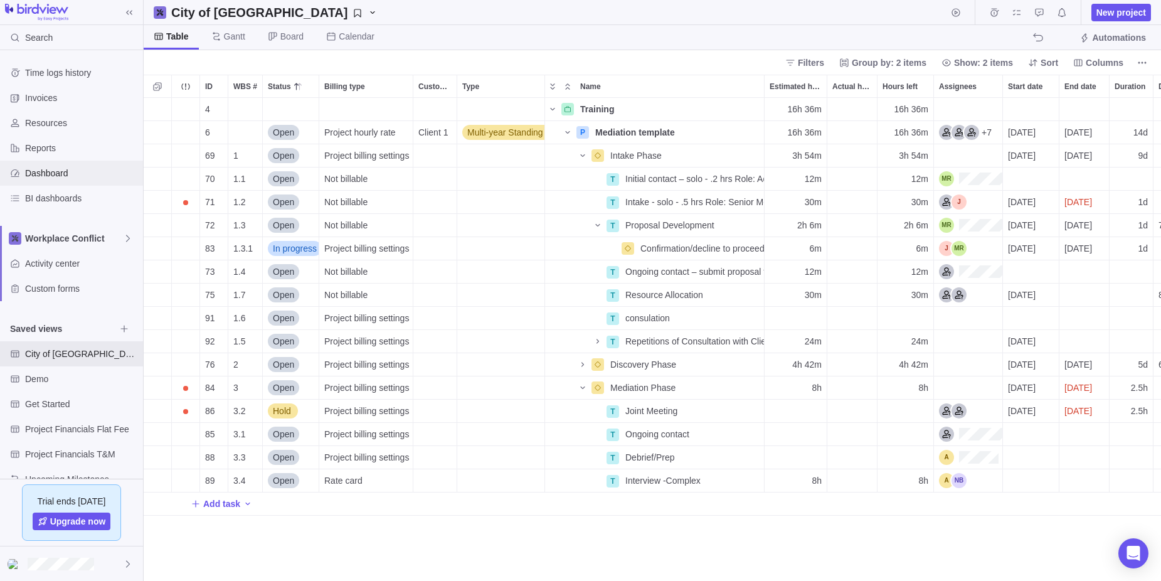
click at [41, 170] on span "Dashboard" at bounding box center [81, 173] width 113 height 13
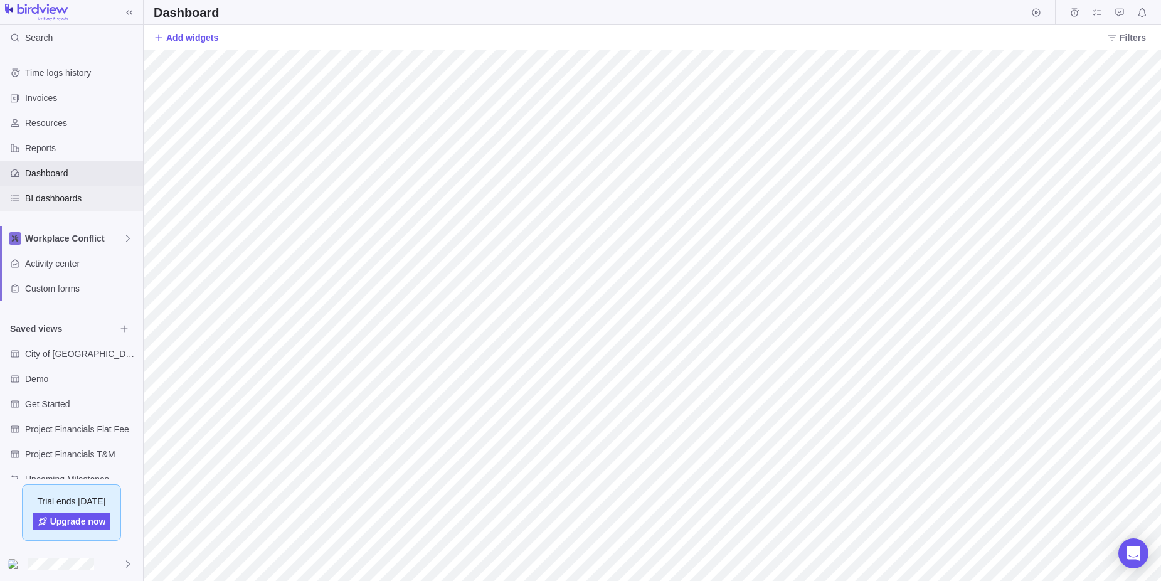
click at [53, 197] on span "BI dashboards" at bounding box center [81, 198] width 113 height 13
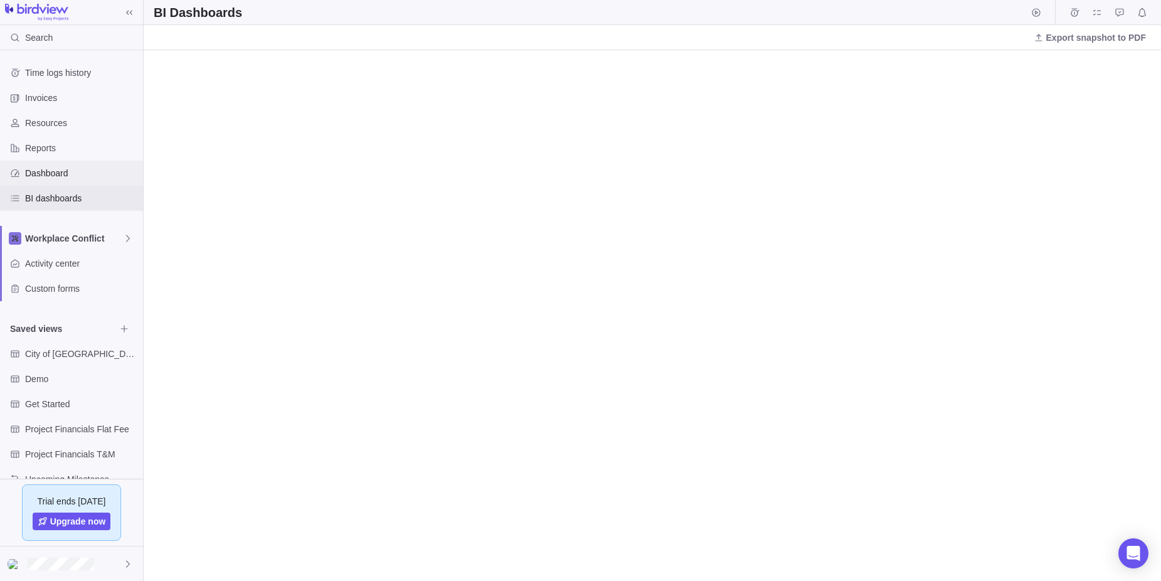
click at [36, 171] on span "Dashboard" at bounding box center [81, 173] width 113 height 13
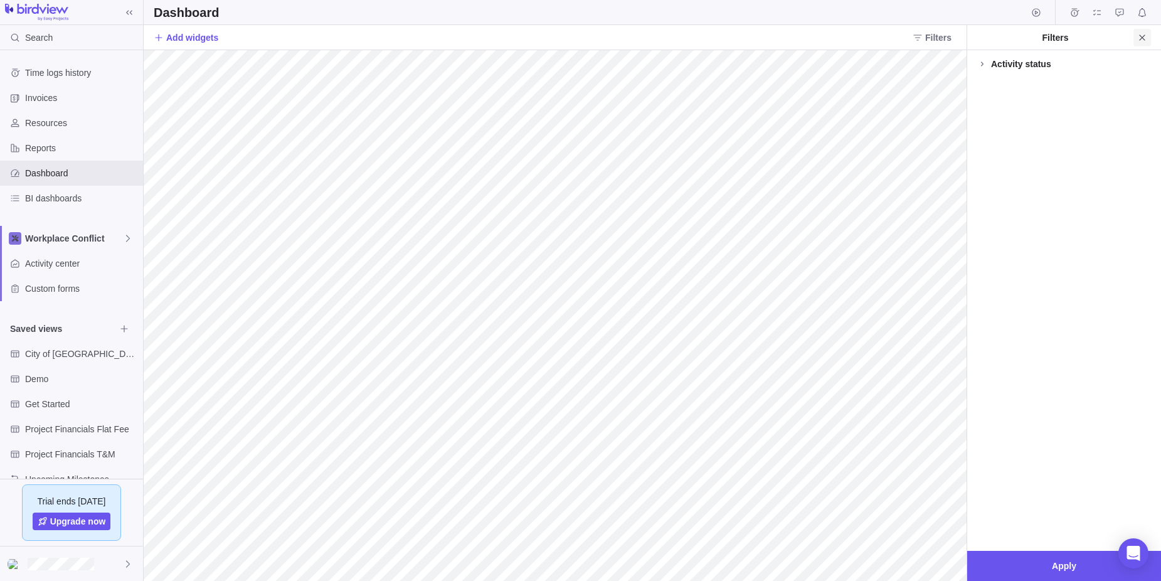
click at [892, 36] on icon "Close" at bounding box center [1142, 38] width 10 height 10
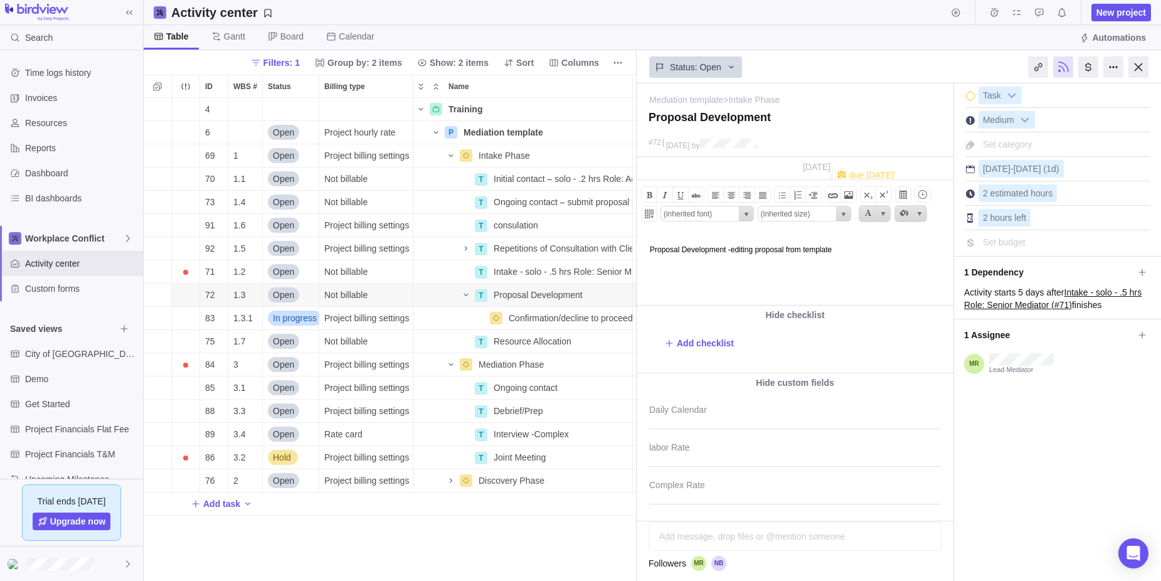
click at [866, 252] on body "Proposal Development -editing proposal from template" at bounding box center [794, 243] width 314 height 21
click at [1137, 63] on div at bounding box center [1138, 66] width 20 height 21
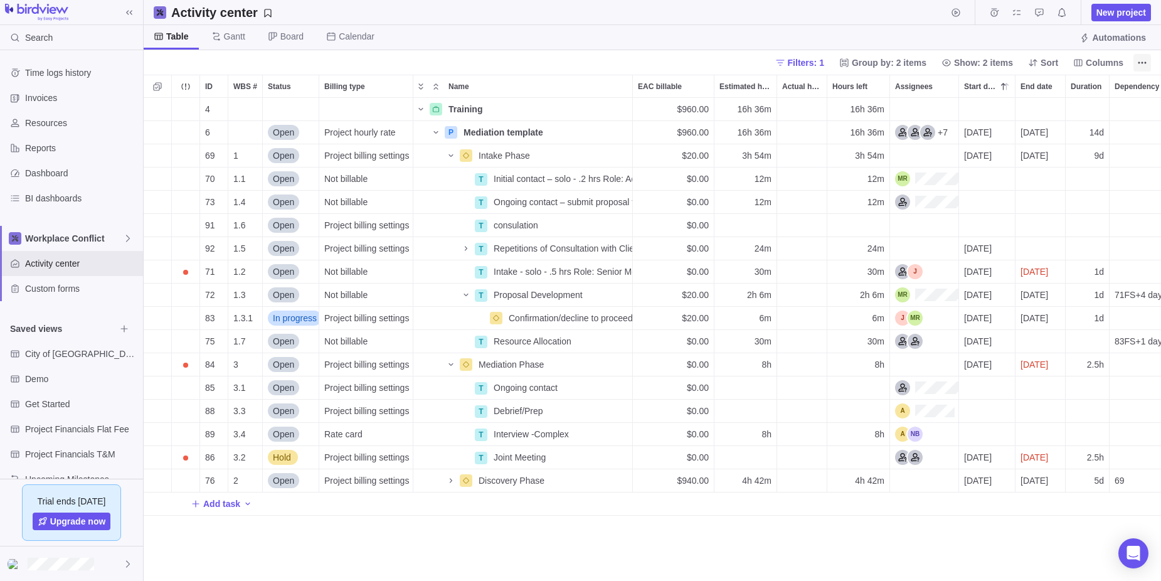
scroll to position [483, 1017]
click at [43, 171] on span "Dashboard" at bounding box center [81, 173] width 113 height 13
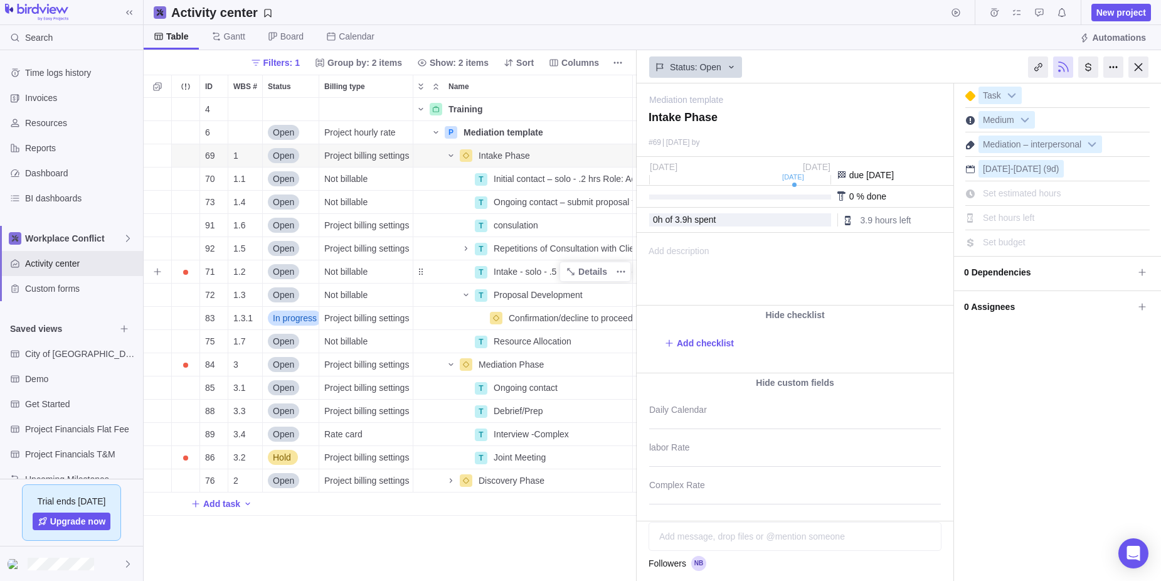
scroll to position [483, 493]
click at [650, 247] on span "Add description" at bounding box center [673, 268] width 72 height 71
click at [524, 175] on span "Initial contact – solo - .2 hrs Role: Admin Coord. or Senior Mediator" at bounding box center [563, 178] width 139 height 13
click at [478, 179] on div "4 Training Details $960.00 16h 36m 16h 36m 6 Open Project hourly rate P Mediati…" at bounding box center [390, 339] width 493 height 483
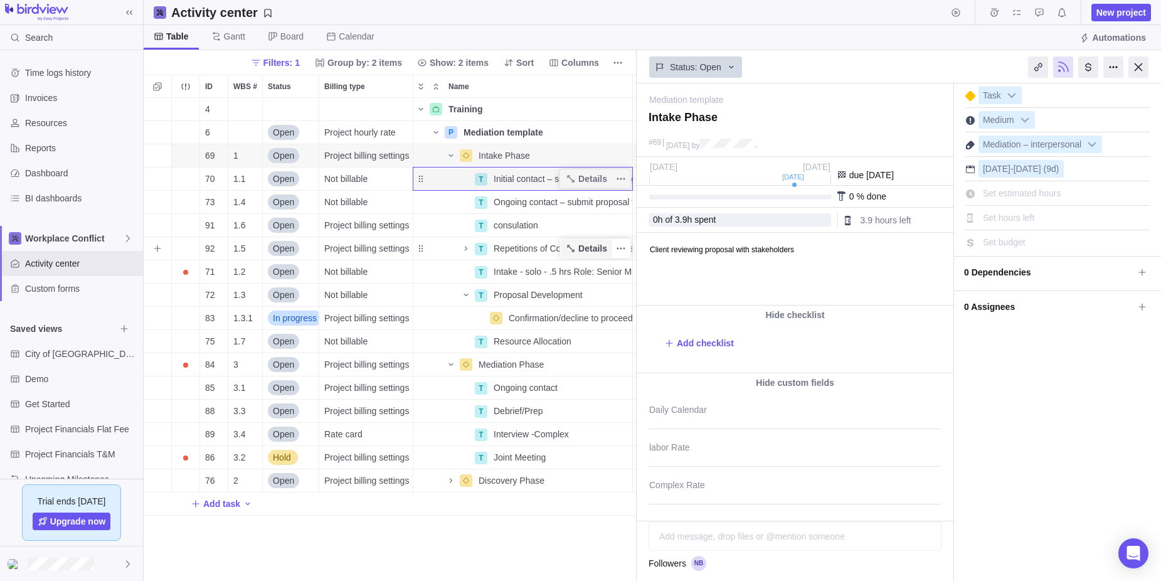
click at [574, 243] on span "Details" at bounding box center [586, 249] width 51 height 18
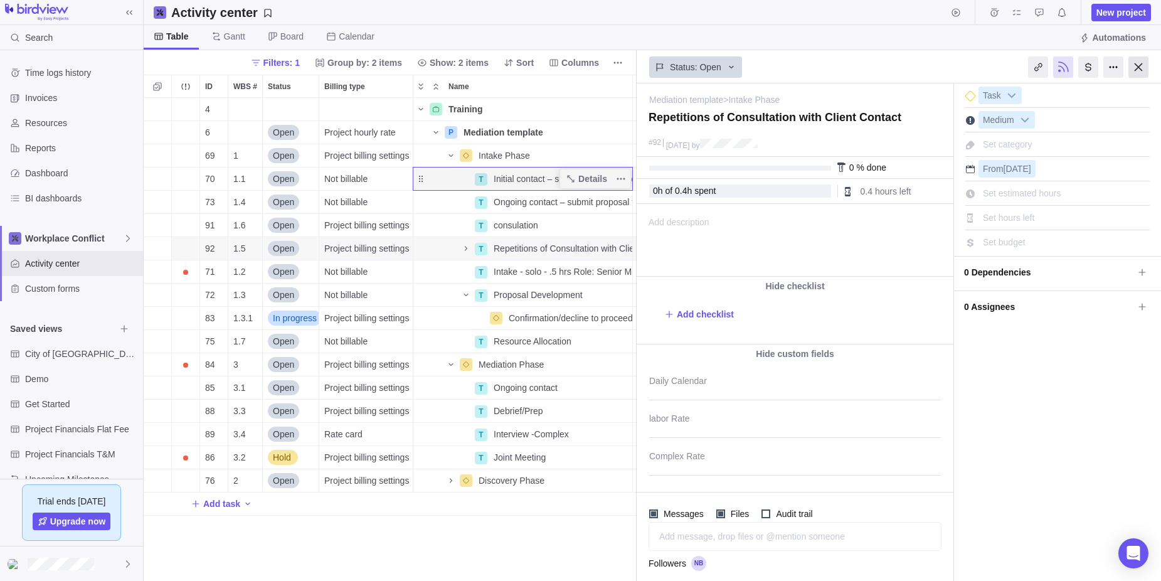
click at [1139, 63] on div at bounding box center [1138, 66] width 20 height 21
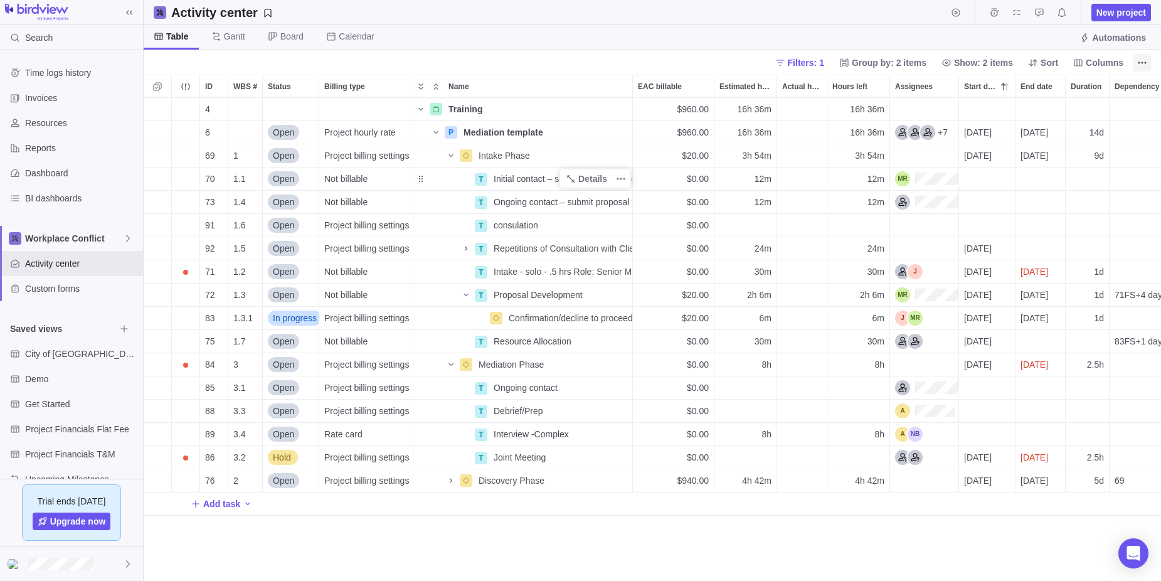
scroll to position [483, 1017]
click at [498, 153] on span "Intake Phase" at bounding box center [503, 155] width 51 height 13
click at [464, 152] on div "4 Training Details $960.00 16h 36m 16h 36m 6 Open Project hourly rate P Mediati…" at bounding box center [652, 339] width 1017 height 483
click at [591, 152] on span "Details" at bounding box center [592, 155] width 29 height 13
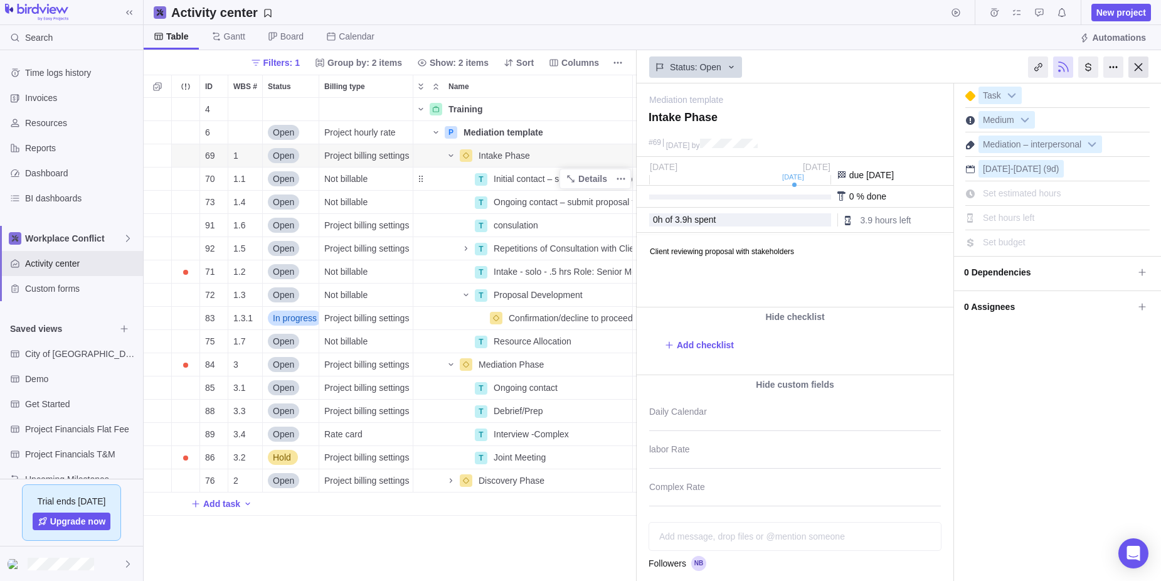
click at [1140, 63] on div at bounding box center [1138, 66] width 20 height 21
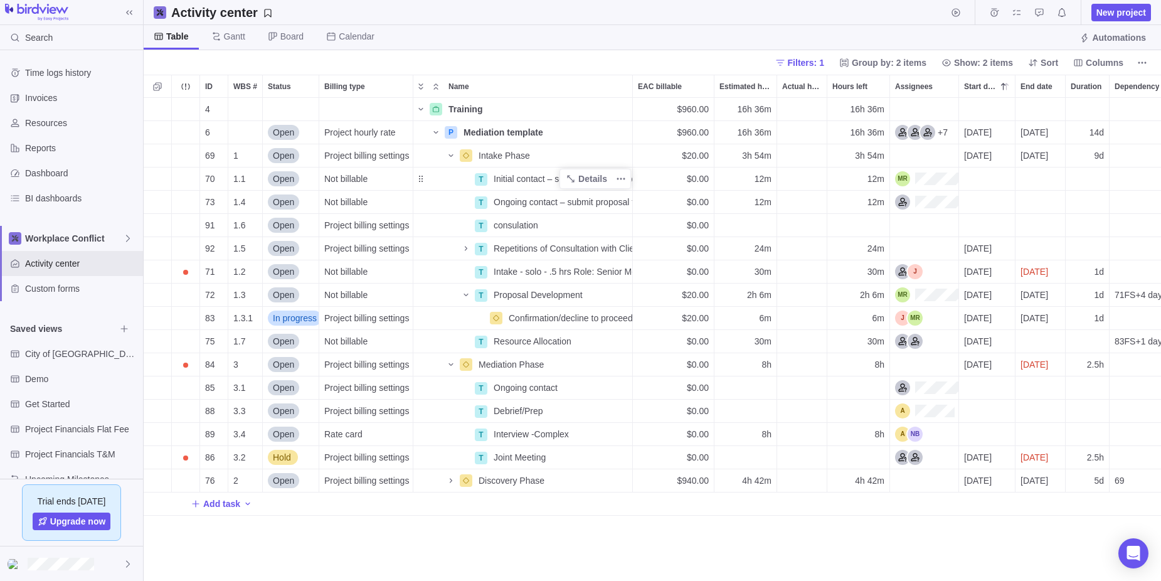
scroll to position [483, 1017]
click at [589, 178] on span "Details" at bounding box center [592, 178] width 29 height 13
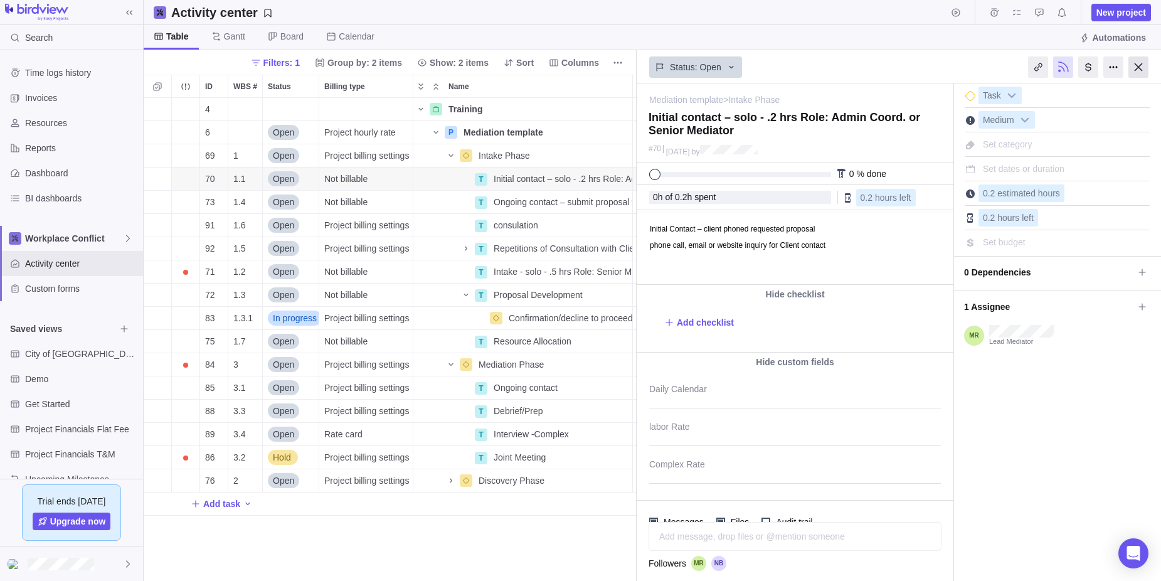
click at [1139, 64] on div at bounding box center [1138, 66] width 20 height 21
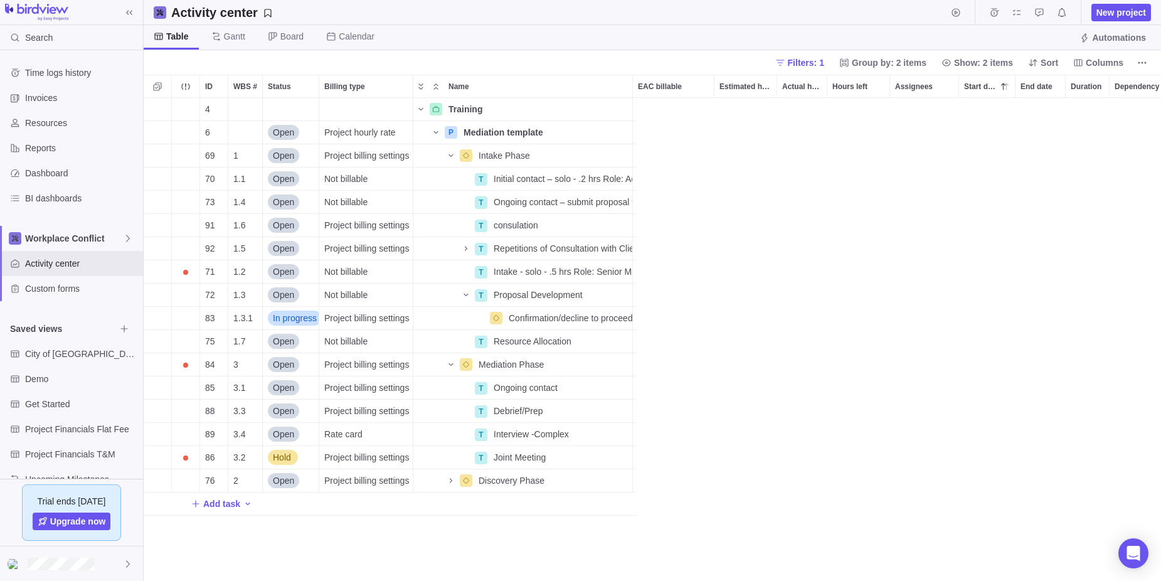
scroll to position [483, 1017]
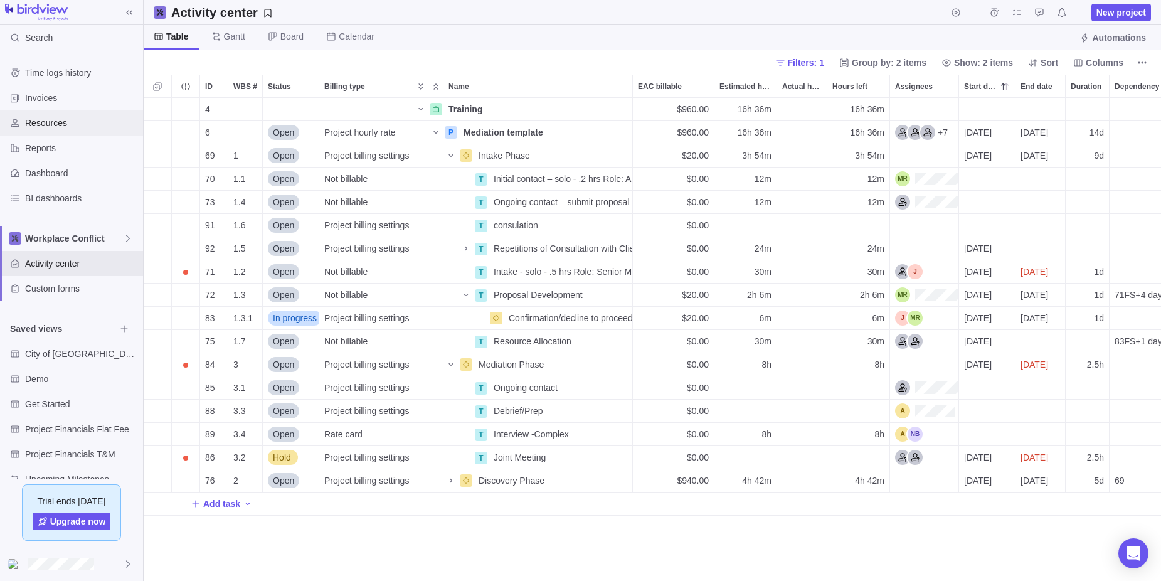
click at [39, 120] on span "Resources" at bounding box center [81, 123] width 113 height 13
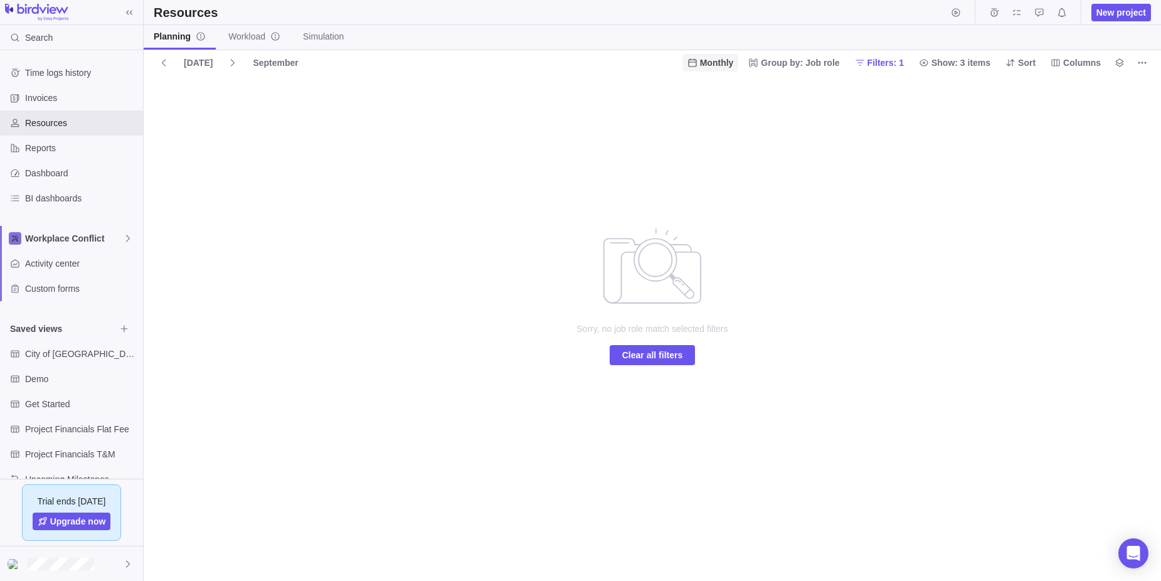
click at [718, 60] on span "Monthly" at bounding box center [717, 62] width 34 height 13
click at [875, 126] on body "Search Time logs history Invoices Resources Reports Dashboard BI dashboards Wor…" at bounding box center [580, 290] width 1161 height 581
click at [901, 61] on span "Filters: 1" at bounding box center [885, 62] width 36 height 13
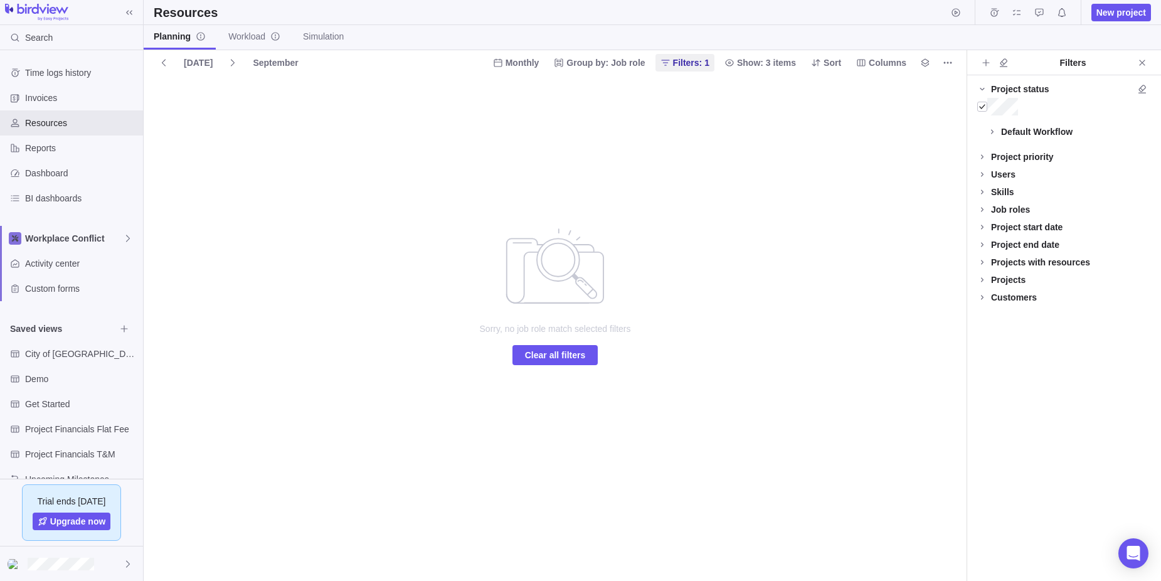
click at [1001, 208] on div "Job roles" at bounding box center [1010, 209] width 39 height 13
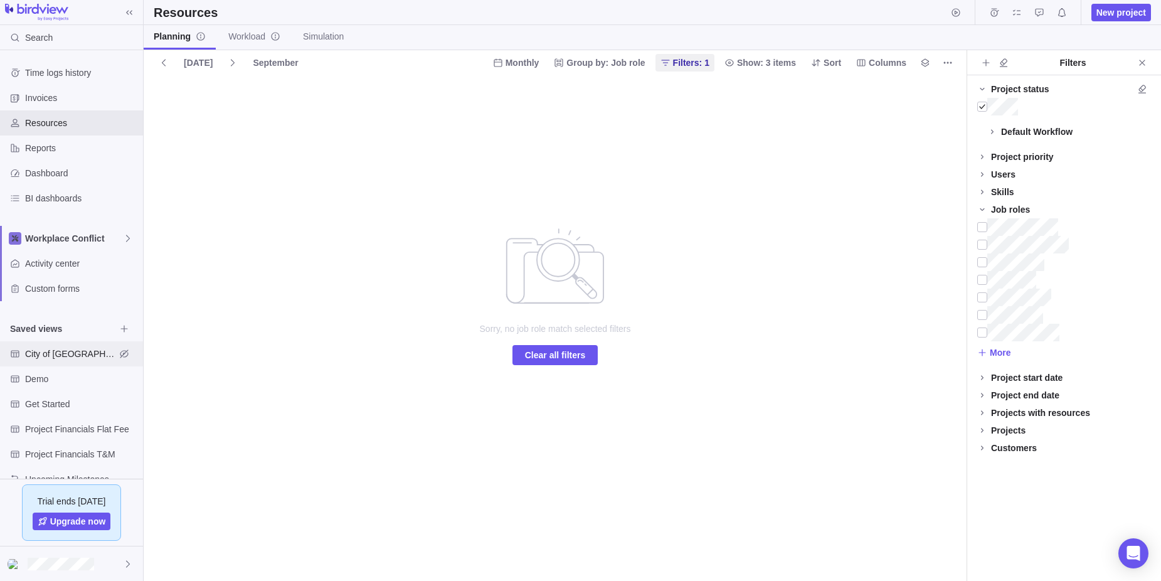
click at [68, 352] on span "City of [GEOGRAPHIC_DATA]" at bounding box center [70, 353] width 90 height 13
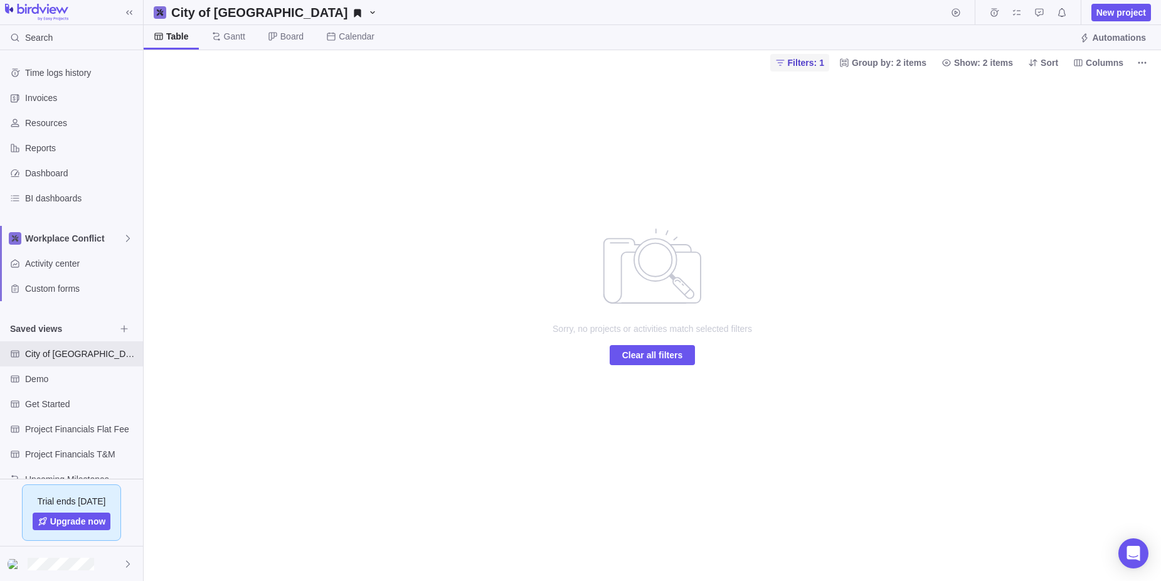
click at [811, 60] on span "Filters: 1" at bounding box center [806, 62] width 36 height 13
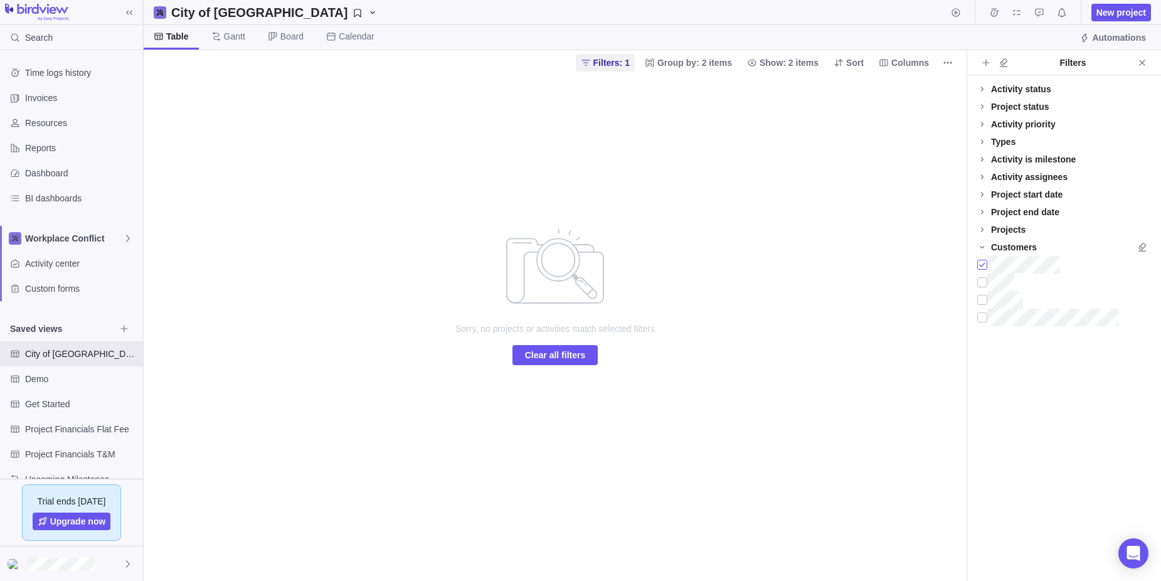
click at [985, 263] on div at bounding box center [982, 265] width 10 height 18
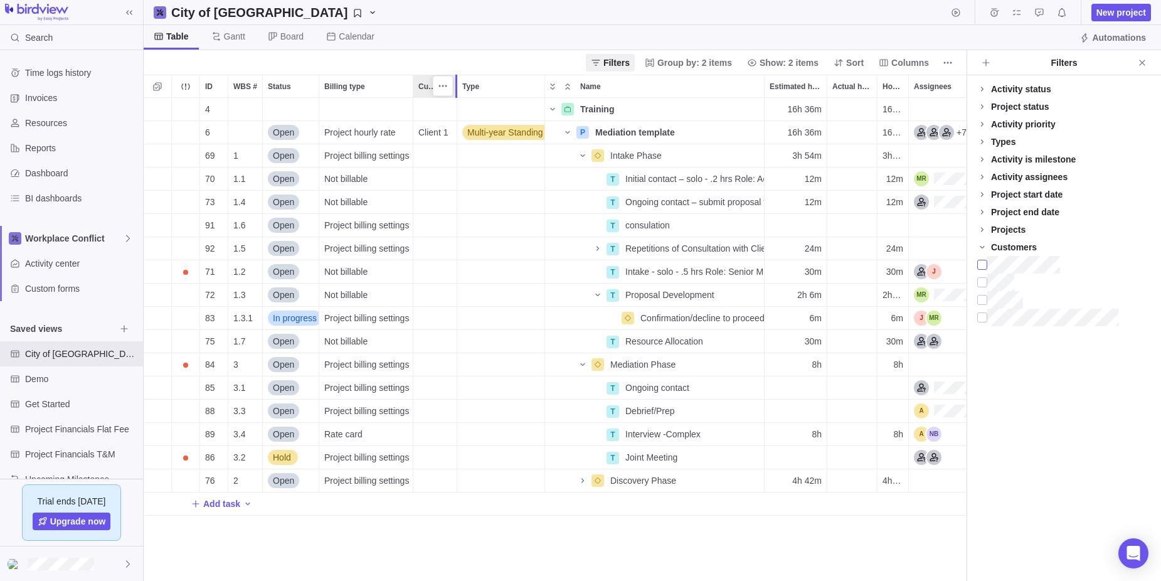
drag, startPoint x: 513, startPoint y: 87, endPoint x: 459, endPoint y: 88, distance: 54.0
click at [459, 88] on div at bounding box center [458, 86] width 10 height 23
click at [507, 130] on span "Multi-year Standing Offer Agreements" at bounding box center [540, 132] width 147 height 13
click at [515, 258] on div "4 Training Details 16h 36m 16h 36m 6 Open Project hourly rate Client 1 Multi-ye…" at bounding box center [555, 339] width 823 height 483
click at [598, 248] on icon "Name" at bounding box center [597, 248] width 3 height 4
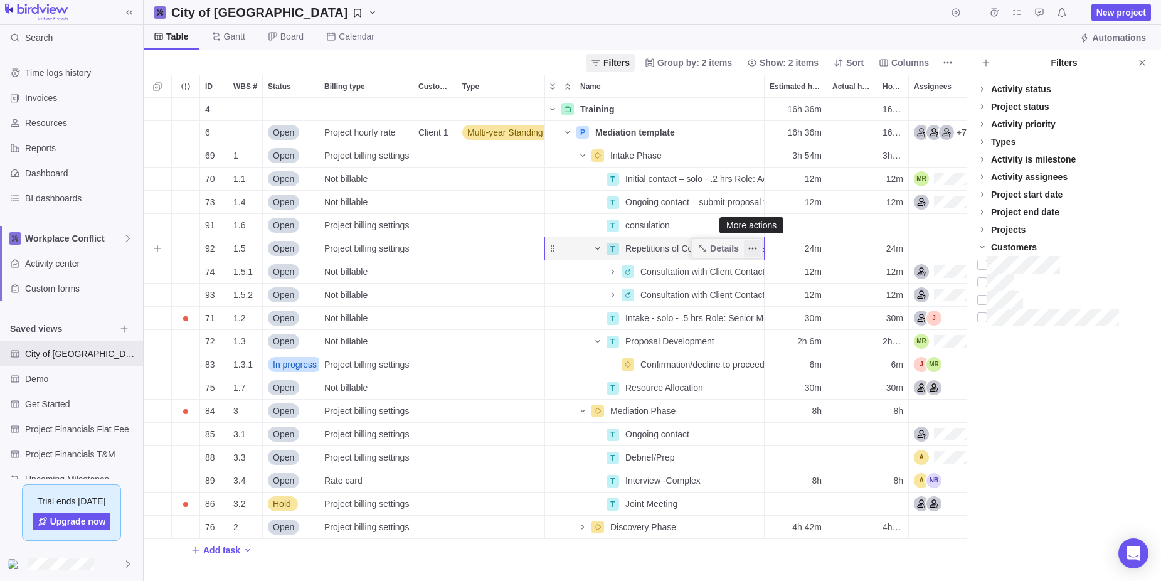
click at [752, 246] on icon "More actions" at bounding box center [752, 248] width 10 height 10
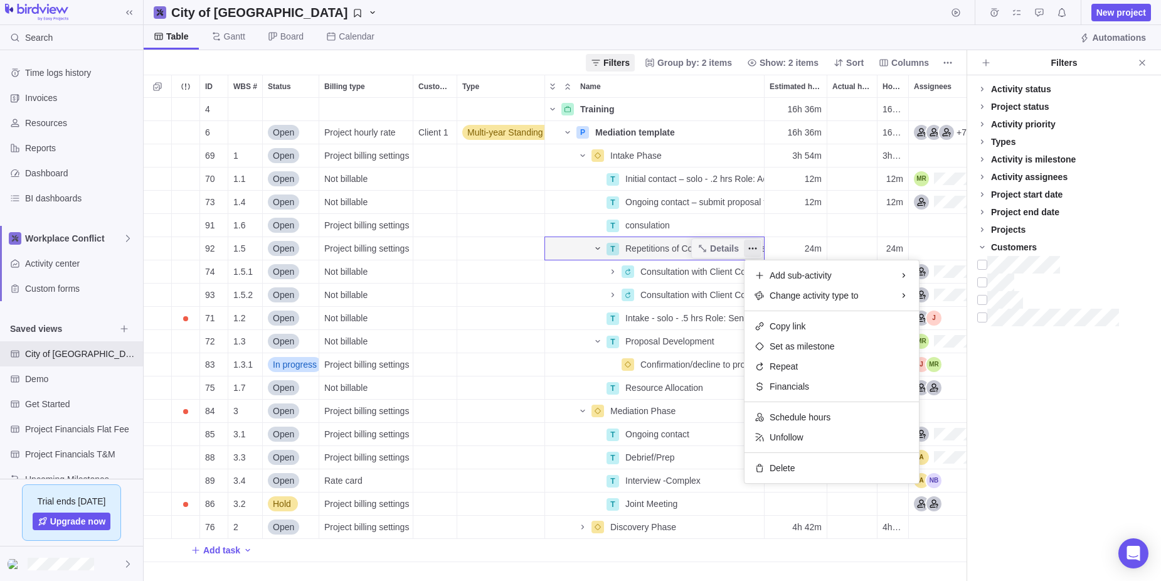
click at [653, 247] on div "4 Training Details 16h 36m 16h 36m 6 Open Project hourly rate Client 1 Multi-ye…" at bounding box center [555, 339] width 823 height 483
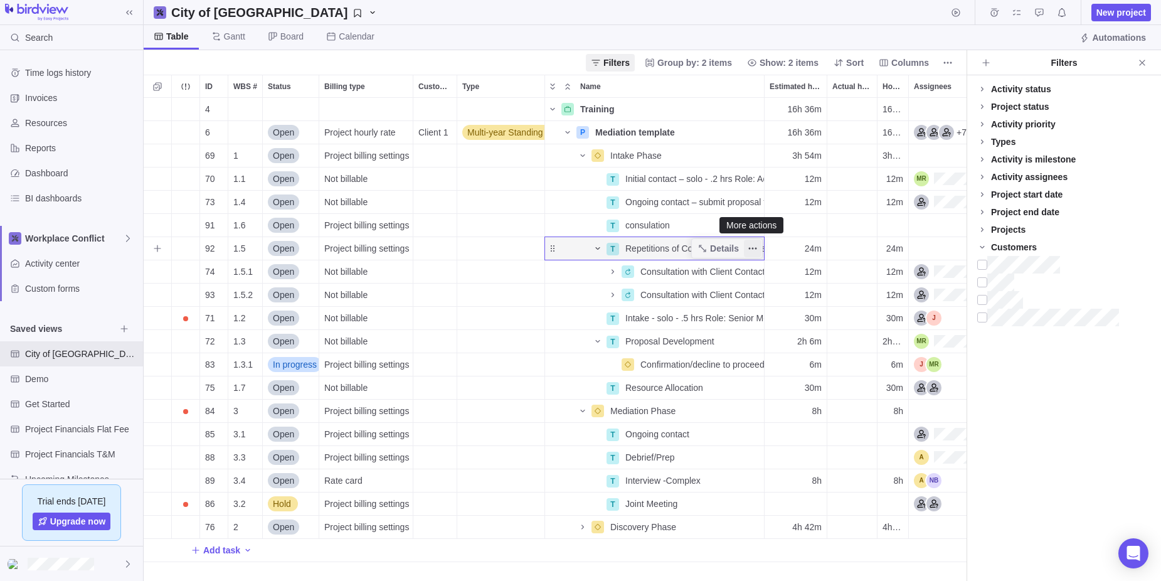
click at [747, 246] on icon "More actions" at bounding box center [752, 248] width 10 height 10
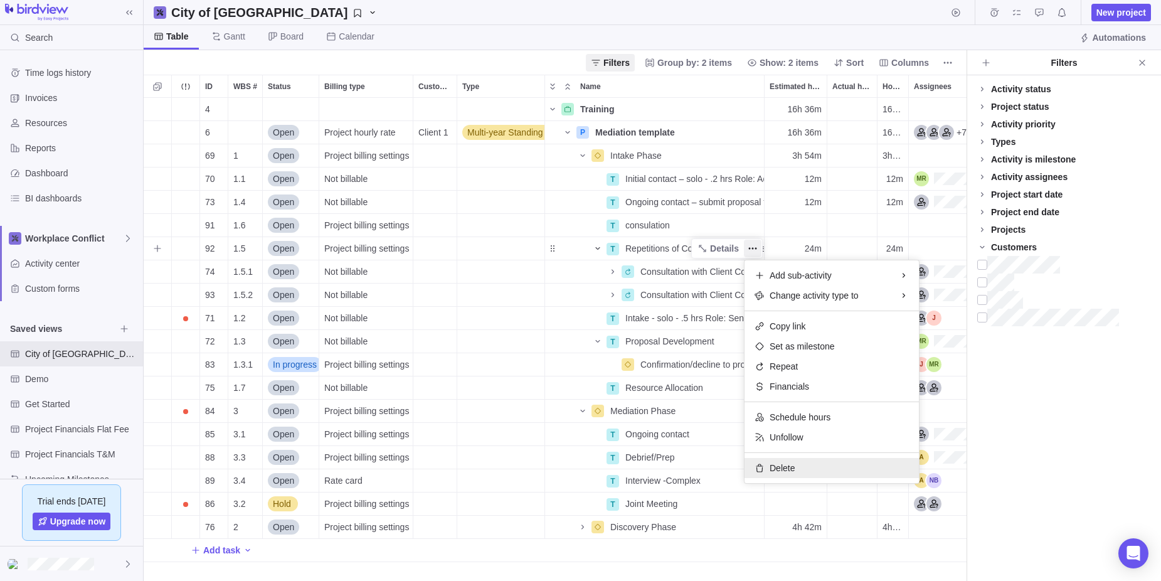
click at [784, 466] on span "Delete" at bounding box center [781, 468] width 25 height 13
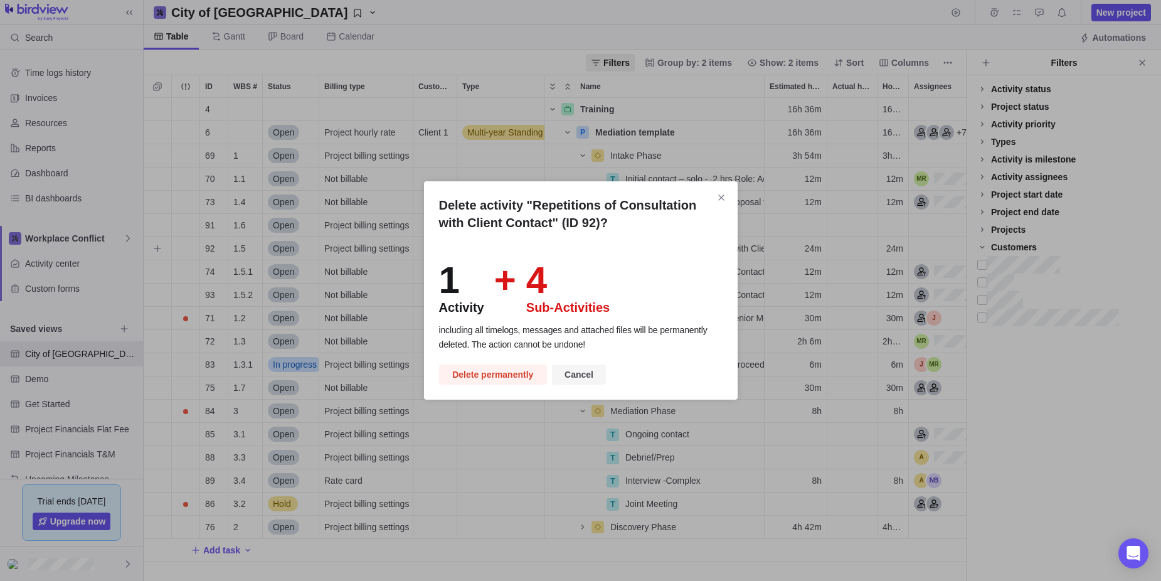
click at [576, 372] on span "Cancel" at bounding box center [578, 374] width 29 height 15
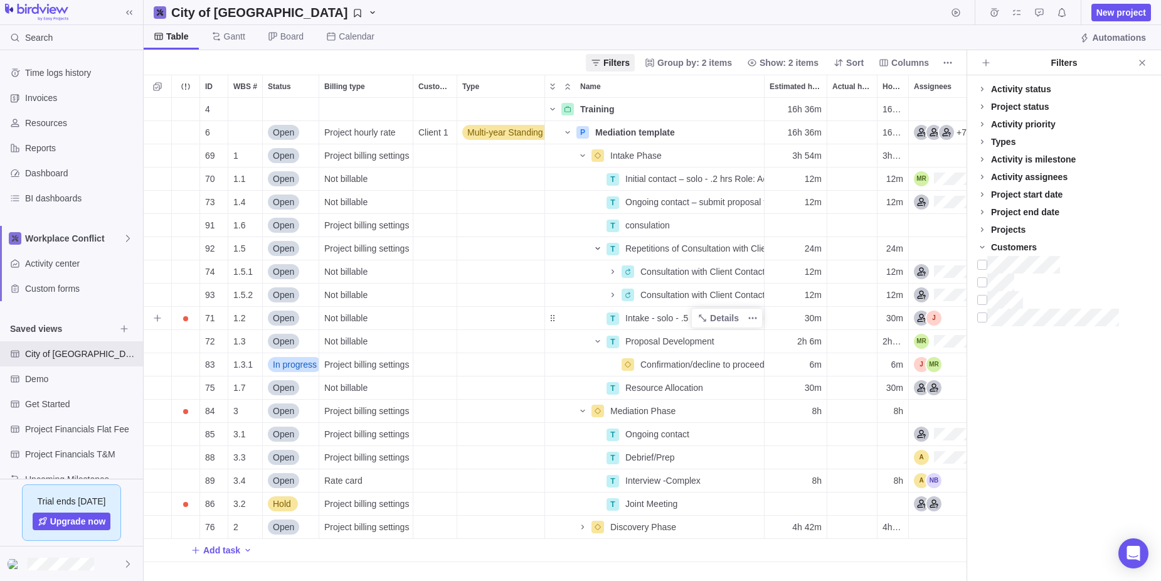
click at [556, 319] on div "Name" at bounding box center [575, 318] width 60 height 10
drag, startPoint x: 552, startPoint y: 319, endPoint x: 551, endPoint y: 331, distance: 12.6
click at [551, 331] on div "4 Training Details 16h 36m 16h 36m 6 Open Project hourly rate Client 1 Multi-ye…" at bounding box center [674, 330] width 1060 height 464
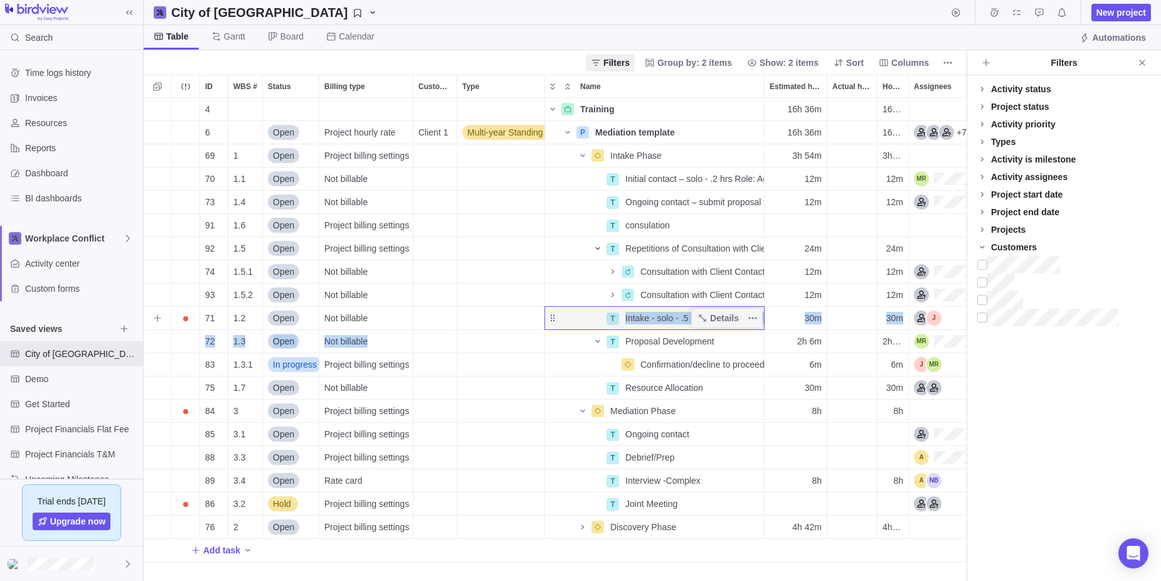
click at [565, 319] on div "Name" at bounding box center [575, 318] width 60 height 10
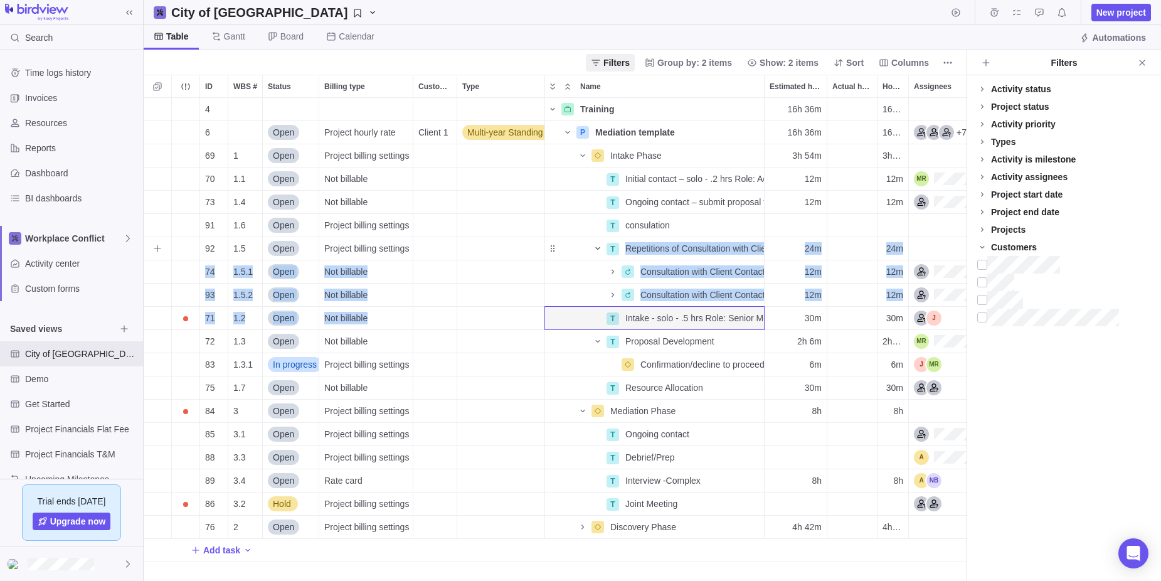
drag, startPoint x: 551, startPoint y: 318, endPoint x: 547, endPoint y: 255, distance: 63.4
click at [547, 255] on div "4 Training Details 16h 36m 16h 36m 6 Open Project hourly rate Client 1 Multi-ye…" at bounding box center [674, 330] width 1060 height 464
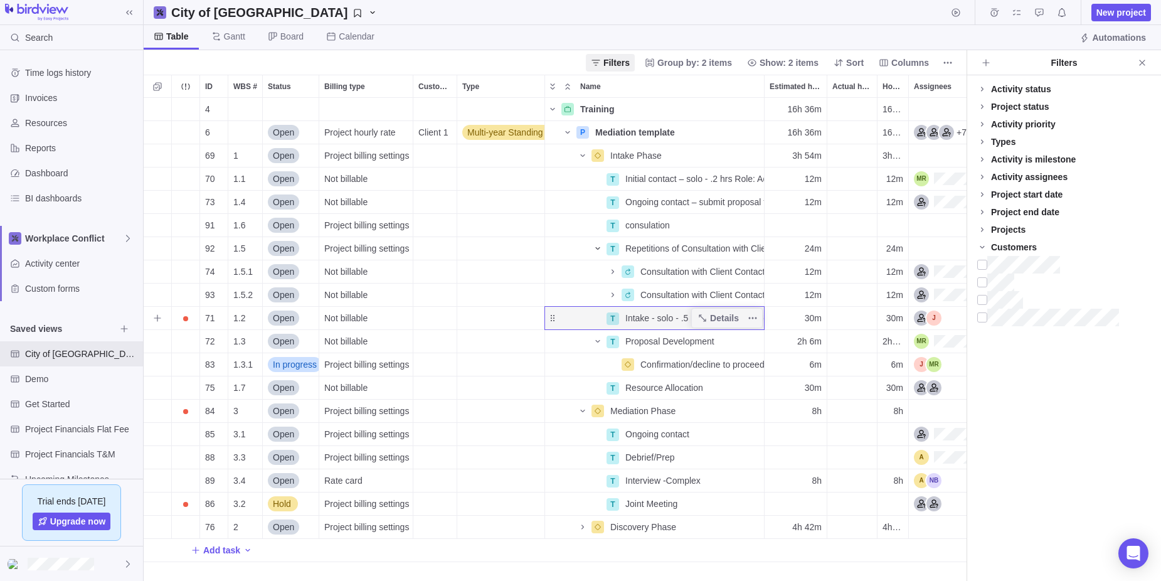
click at [554, 320] on div "Name" at bounding box center [575, 318] width 60 height 10
click at [751, 315] on icon "More actions" at bounding box center [752, 318] width 10 height 10
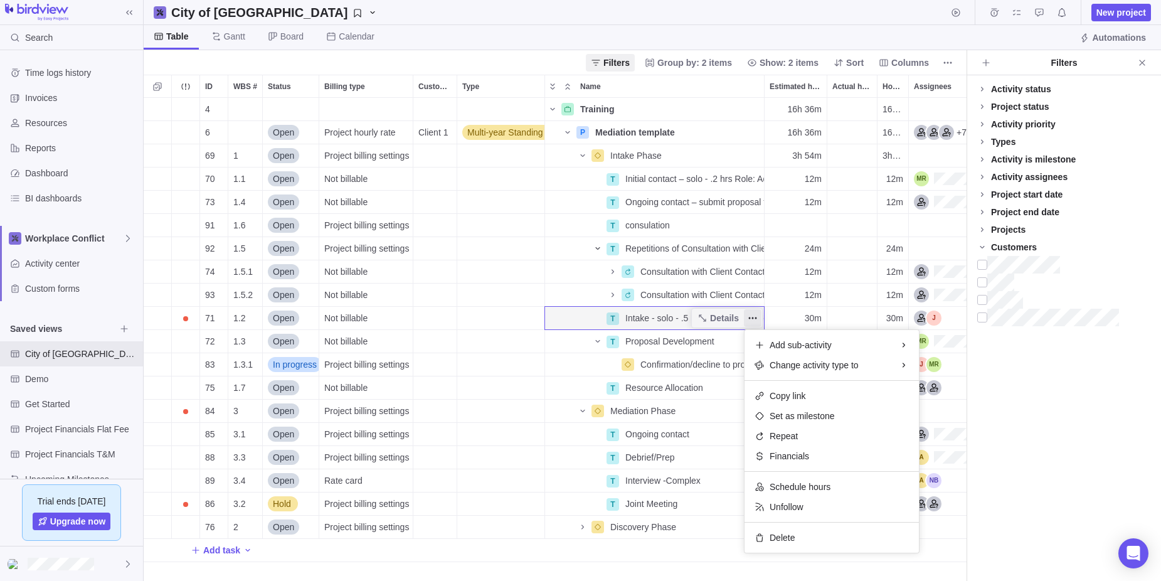
click at [568, 317] on div "4 Training Details 16h 36m 16h 36m 6 Open Project hourly rate Client 1 Multi-ye…" at bounding box center [555, 339] width 823 height 483
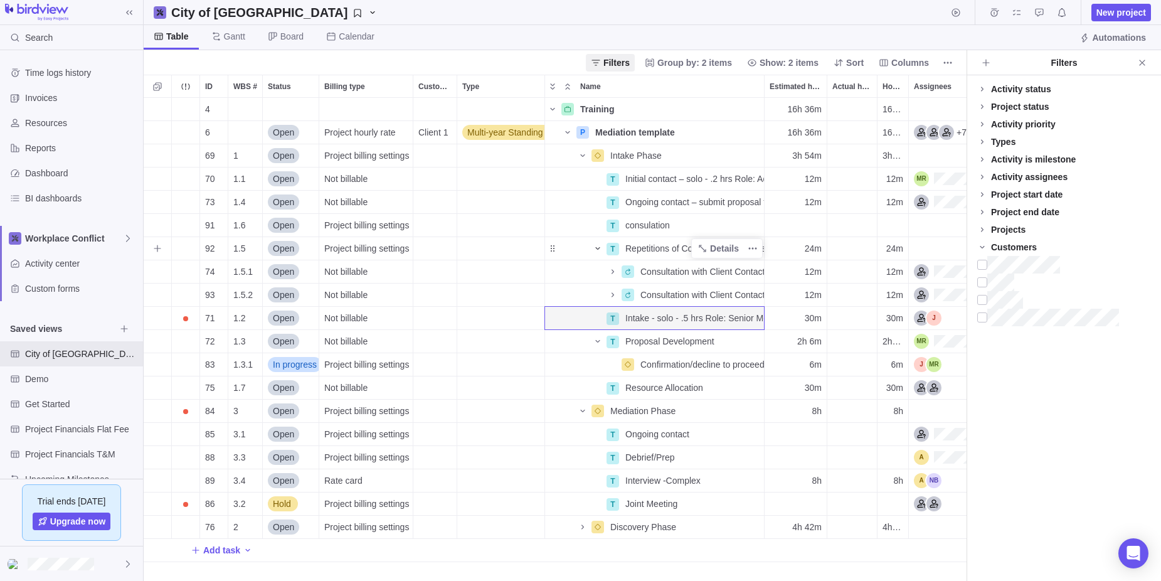
click at [565, 256] on div "Name" at bounding box center [575, 249] width 60 height 18
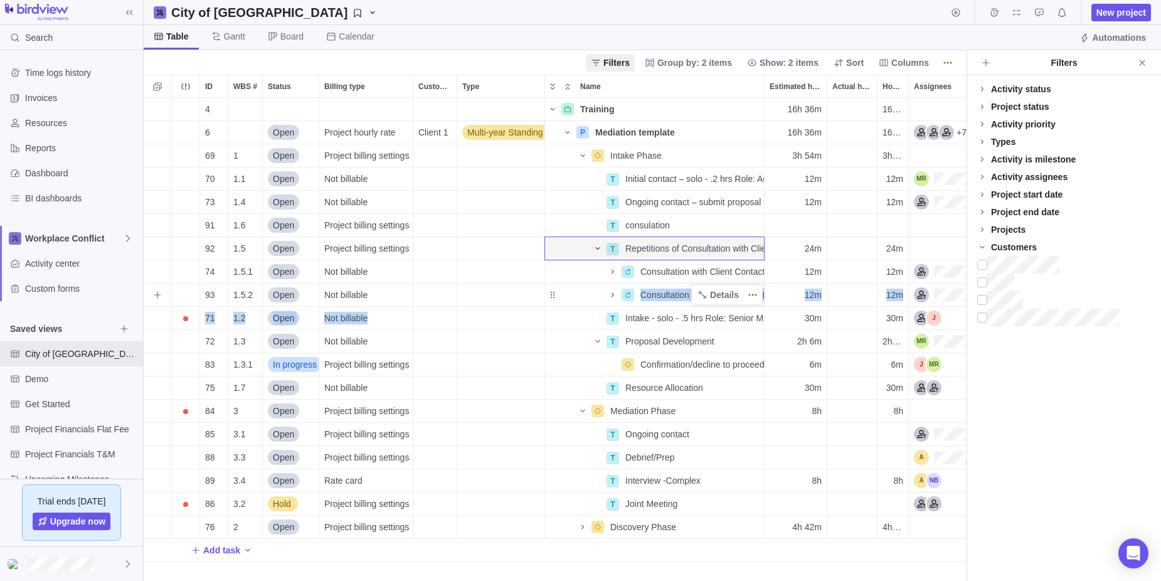
drag, startPoint x: 553, startPoint y: 319, endPoint x: 553, endPoint y: 292, distance: 27.6
click at [553, 292] on div "4 Training Details 16h 36m 16h 36m 6 Open Project hourly rate Client 1 Multi-ye…" at bounding box center [674, 330] width 1060 height 464
click at [574, 317] on div "Name" at bounding box center [575, 318] width 60 height 10
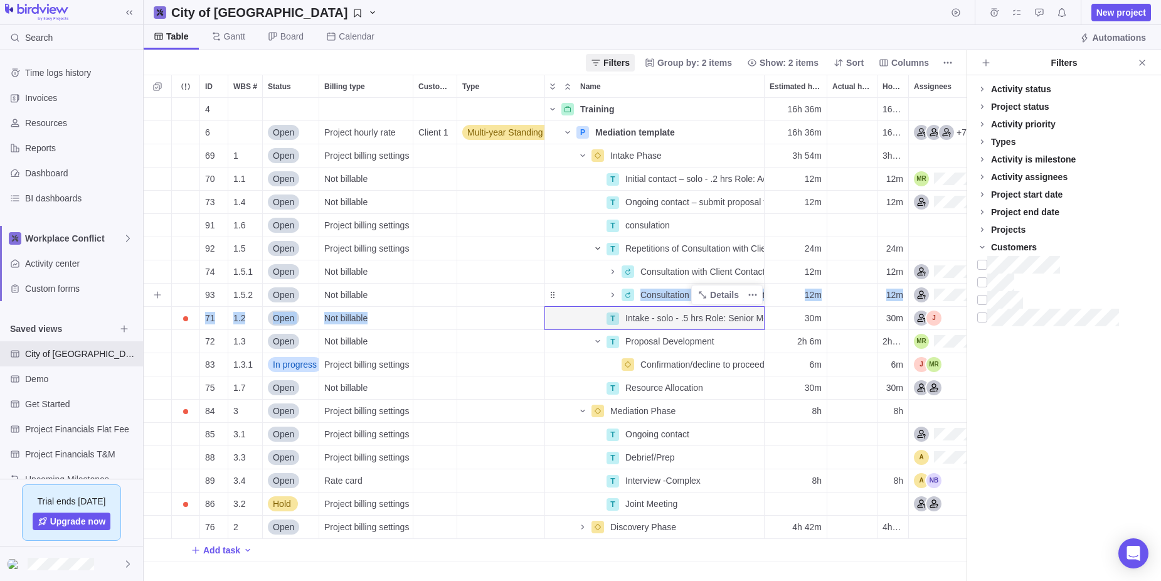
drag, startPoint x: 572, startPoint y: 317, endPoint x: 569, endPoint y: 299, distance: 17.8
click at [569, 299] on div "4 Training Details 16h 36m 16h 36m 6 Open Project hourly rate Client 1 Multi-ye…" at bounding box center [674, 330] width 1060 height 464
click at [569, 299] on div "Name" at bounding box center [582, 295] width 75 height 18
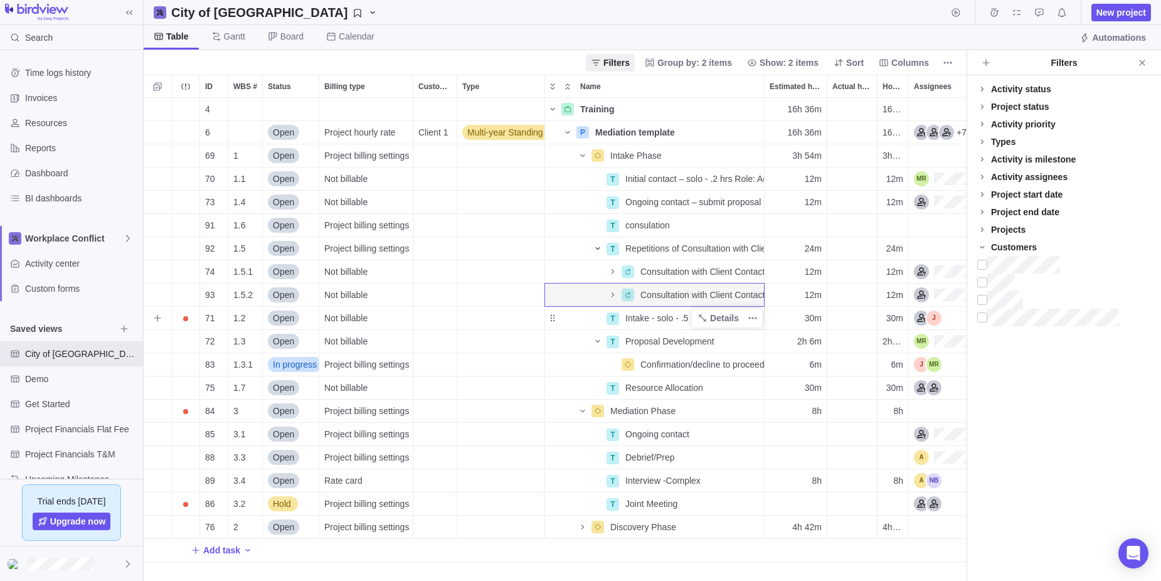
click at [571, 321] on div "Name" at bounding box center [575, 318] width 60 height 10
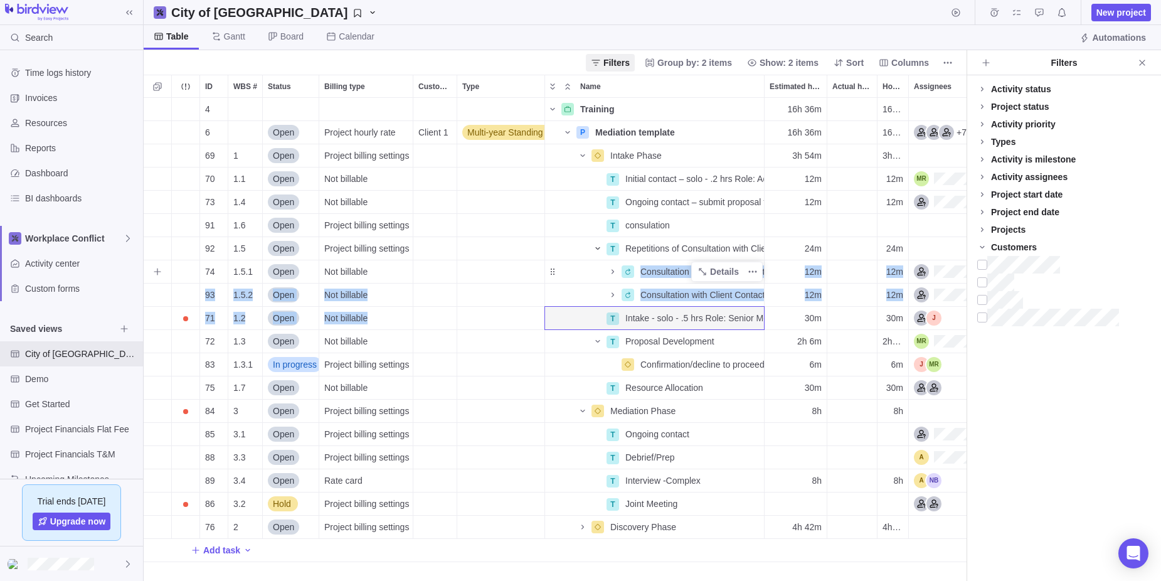
drag, startPoint x: 552, startPoint y: 319, endPoint x: 555, endPoint y: 263, distance: 56.5
click at [555, 263] on div "4 Training Details 16h 36m 16h 36m 6 Open Project hourly rate Client 1 Multi-ye…" at bounding box center [674, 330] width 1060 height 464
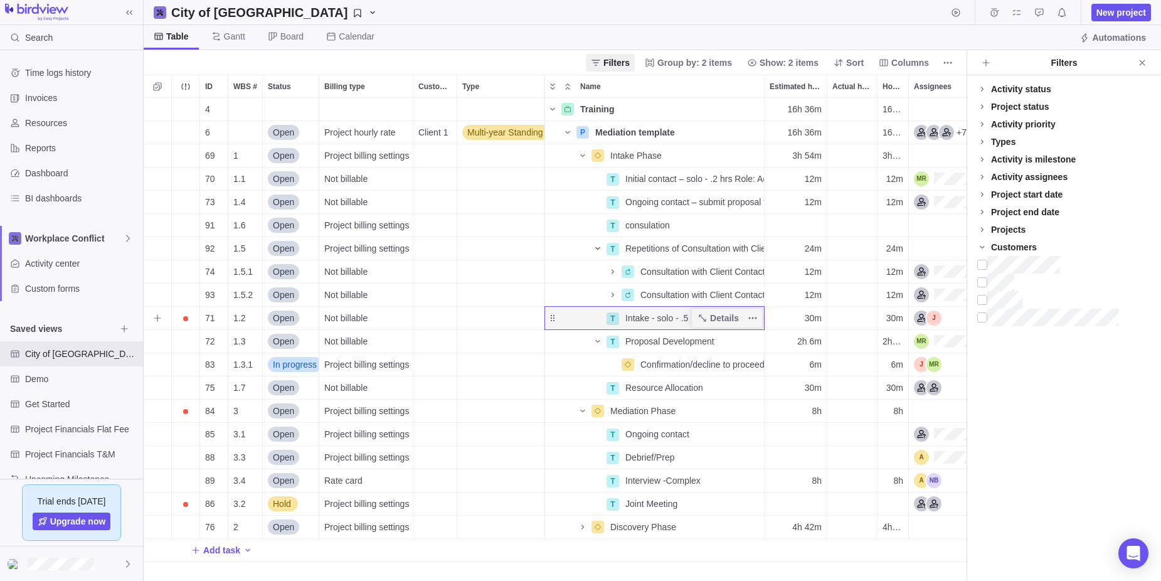
click at [568, 320] on div "Name" at bounding box center [575, 318] width 60 height 10
click at [598, 245] on icon "Name" at bounding box center [598, 248] width 10 height 10
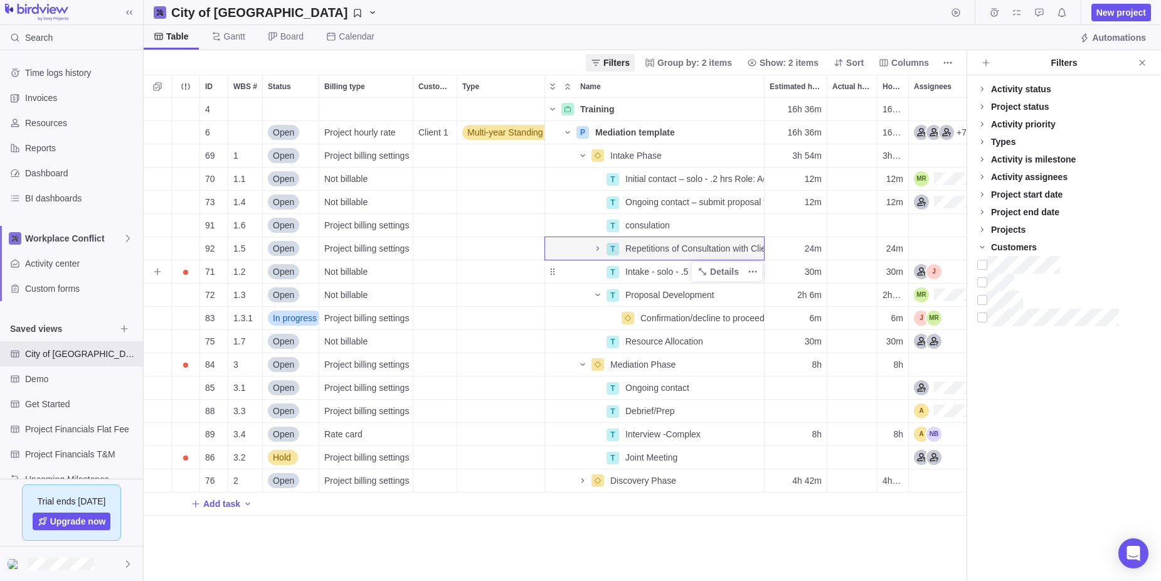
click at [553, 272] on div "Name" at bounding box center [575, 272] width 60 height 10
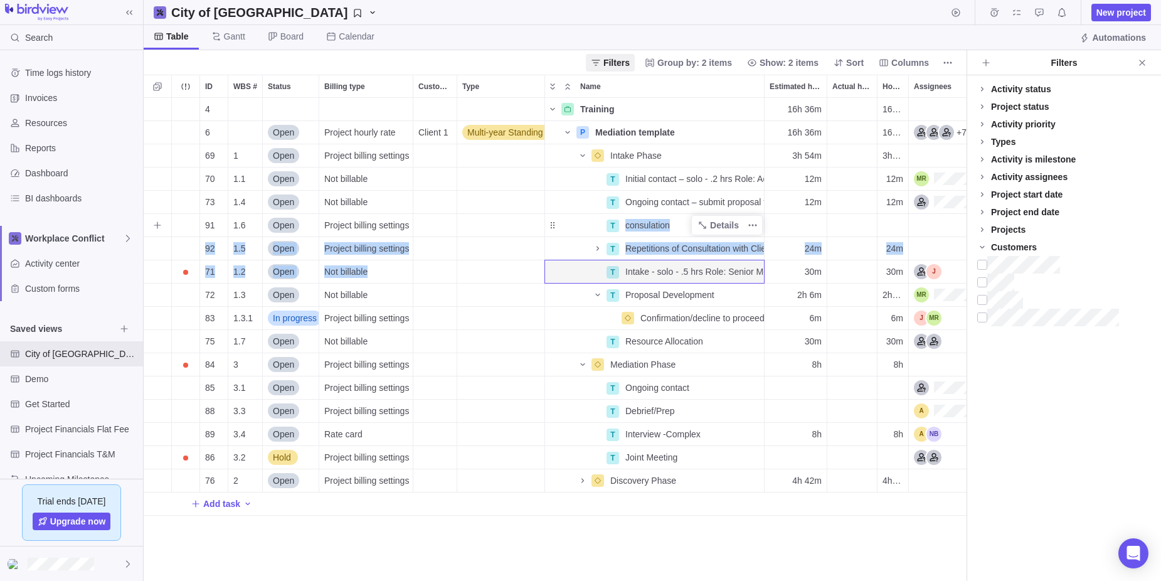
drag, startPoint x: 553, startPoint y: 272, endPoint x: 556, endPoint y: 231, distance: 40.3
click at [556, 231] on div "4 Training Details 16h 36m 16h 36m 6 Open Project hourly rate Client 1 Multi-ye…" at bounding box center [674, 307] width 1060 height 418
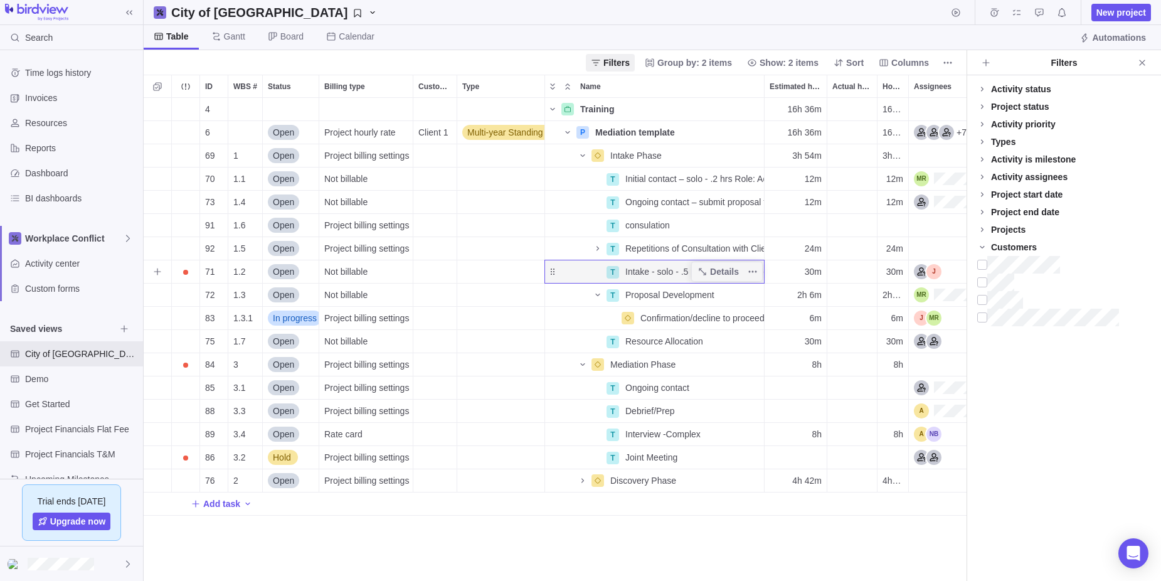
click at [568, 274] on div "Name" at bounding box center [575, 272] width 60 height 10
click at [668, 269] on span "Intake - solo - .5 hrs Role: Senior Mediator" at bounding box center [694, 271] width 139 height 13
drag, startPoint x: 611, startPoint y: 272, endPoint x: 613, endPoint y: 222, distance: 49.6
click at [613, 222] on div "4 Training Details 16h 36m 16h 36m 6 Open Project hourly rate Client 1 Multi-ye…" at bounding box center [555, 339] width 823 height 483
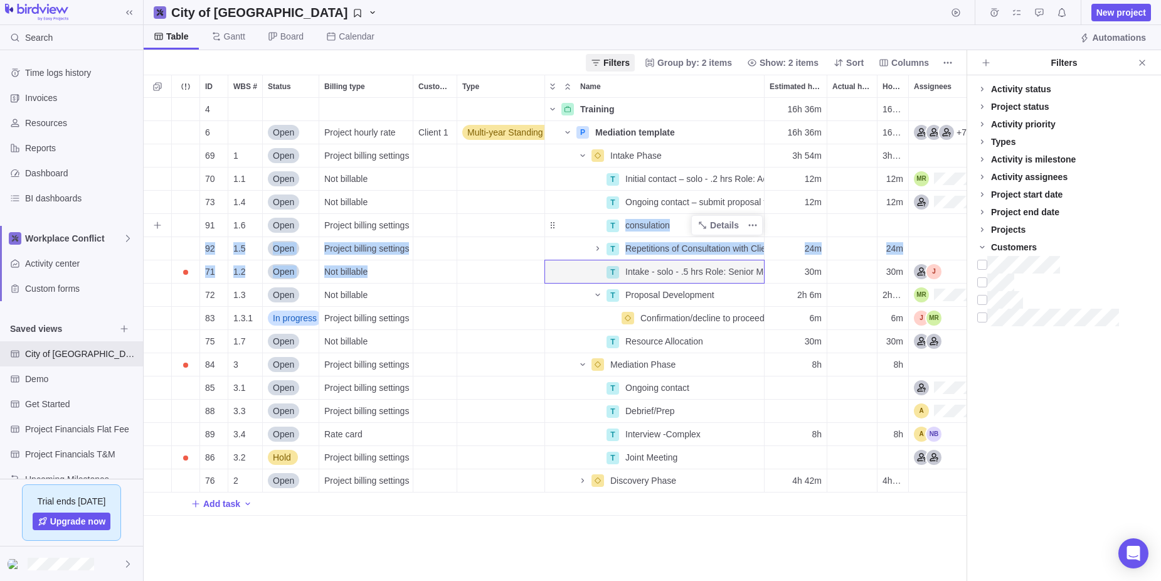
drag, startPoint x: 611, startPoint y: 270, endPoint x: 610, endPoint y: 223, distance: 47.0
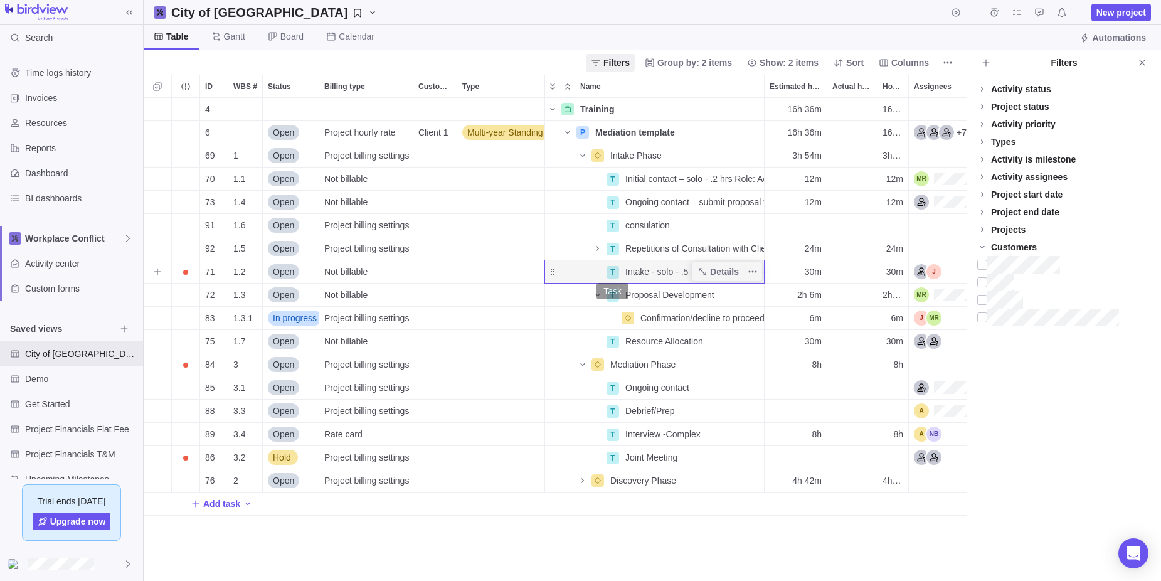
click at [610, 270] on div "T" at bounding box center [612, 272] width 13 height 13
click at [335, 269] on div "4 Training Details 16h 36m 16h 36m 6 Open Project hourly rate Client 1 Multi-ye…" at bounding box center [555, 339] width 823 height 483
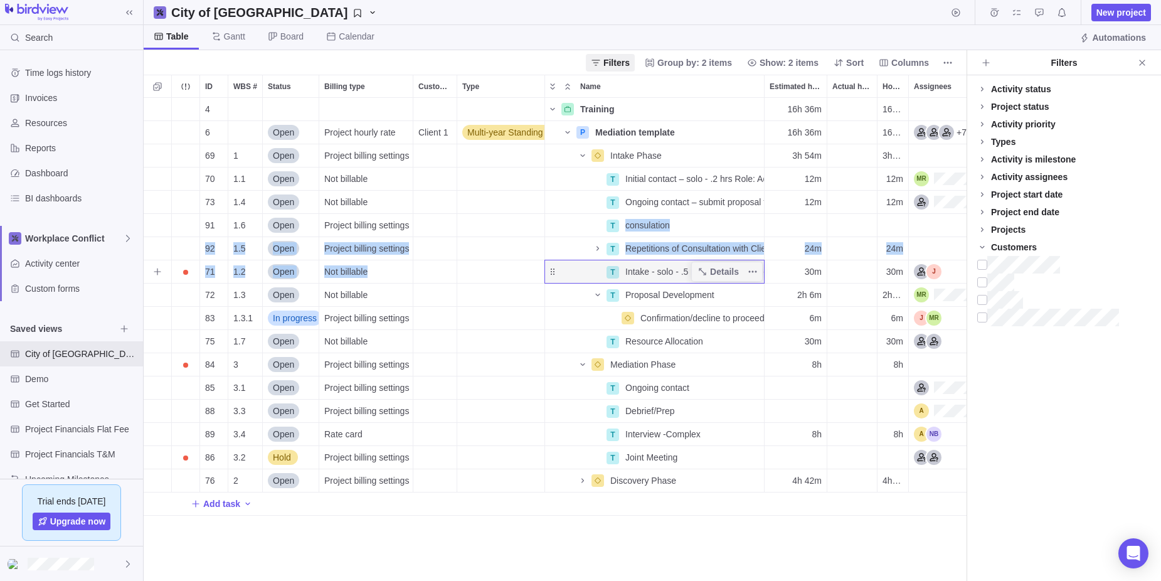
drag, startPoint x: 552, startPoint y: 226, endPoint x: 551, endPoint y: 261, distance: 35.7
click at [551, 261] on div "4 Training Details 16h 36m 16h 36m 6 Open Project hourly rate Client 1 Multi-ye…" at bounding box center [674, 307] width 1060 height 418
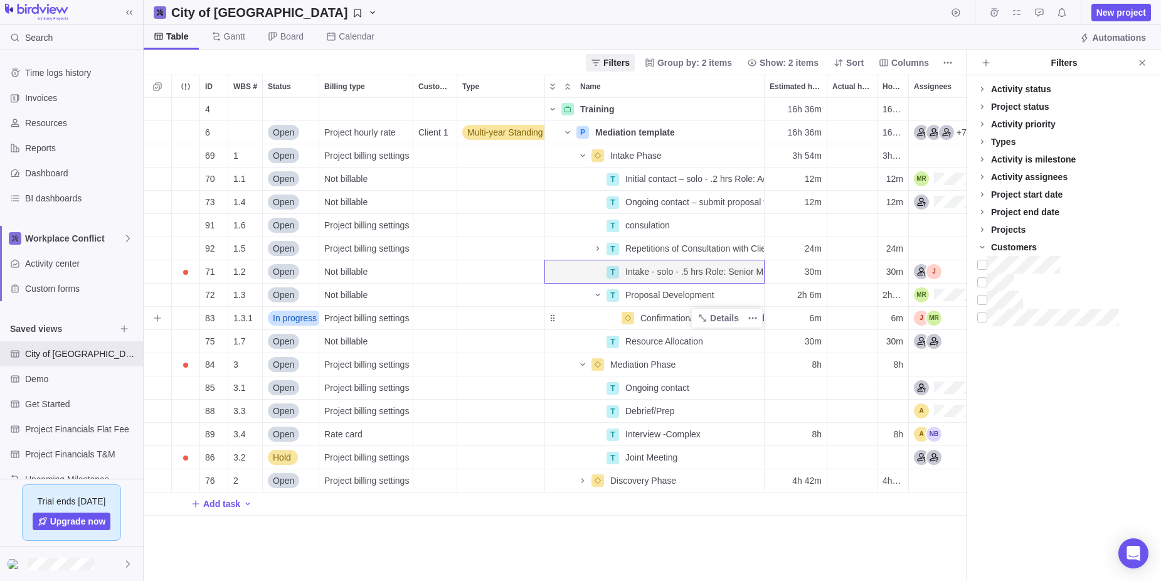
click at [563, 327] on div "Confirmation/decline to proceed received" at bounding box center [654, 318] width 220 height 24
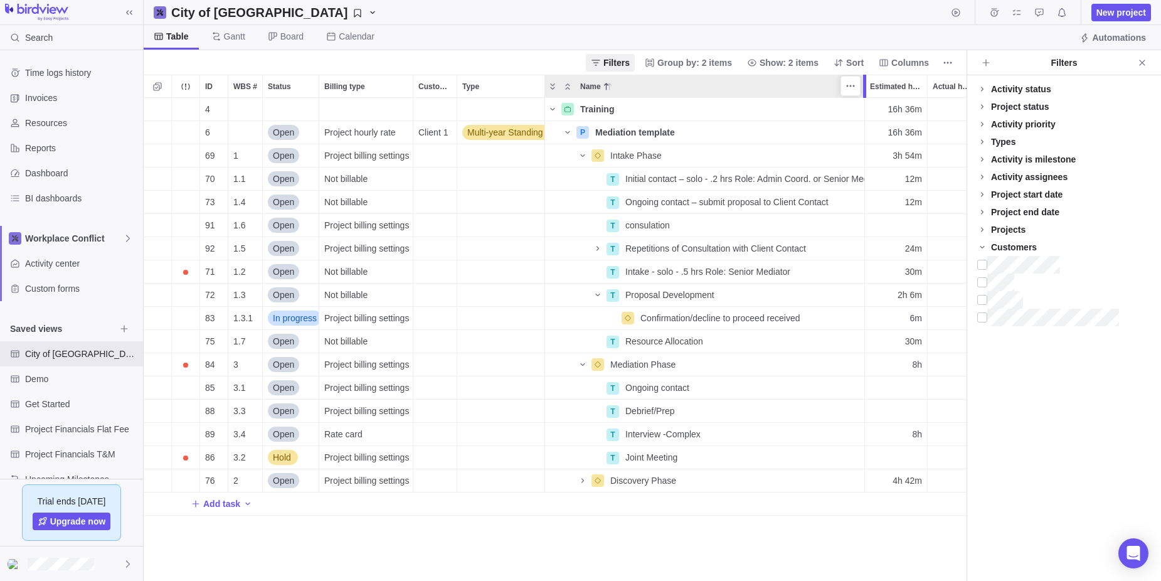
drag, startPoint x: 764, startPoint y: 79, endPoint x: 864, endPoint y: 93, distance: 100.0
click at [864, 93] on div at bounding box center [864, 86] width 3 height 23
click at [556, 272] on div "Name" at bounding box center [575, 272] width 60 height 10
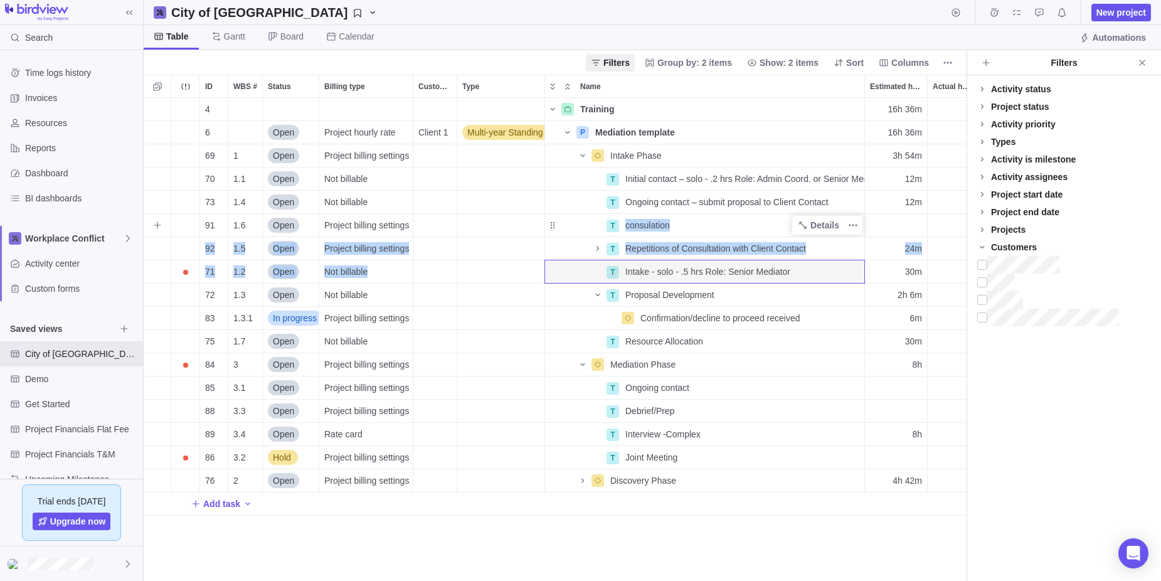
drag, startPoint x: 556, startPoint y: 272, endPoint x: 557, endPoint y: 219, distance: 52.1
click at [557, 219] on div "4 Training Details 16h 36m 16h 36m 6 Open Project hourly rate Client 1 Multi-ye…" at bounding box center [724, 307] width 1160 height 418
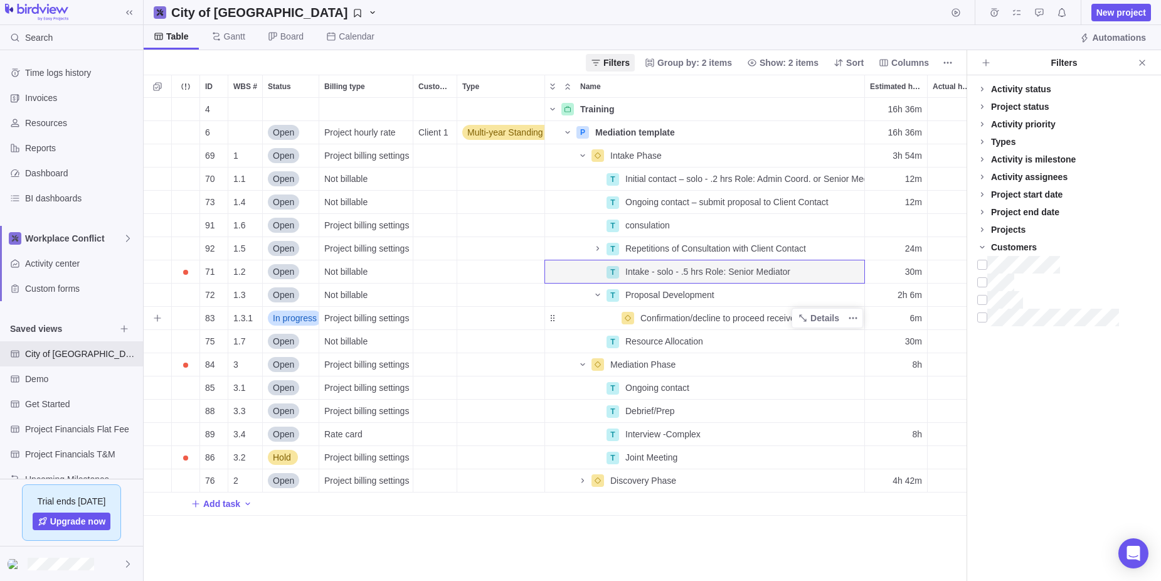
click at [574, 319] on div "Name" at bounding box center [582, 318] width 75 height 10
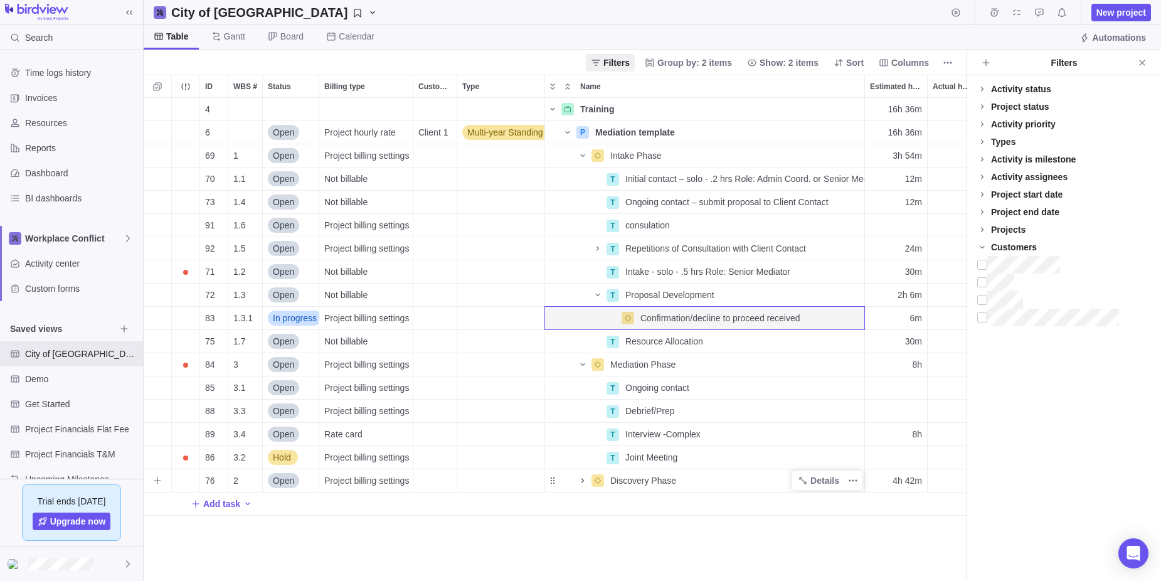
click at [583, 480] on icon "Name" at bounding box center [582, 480] width 3 height 4
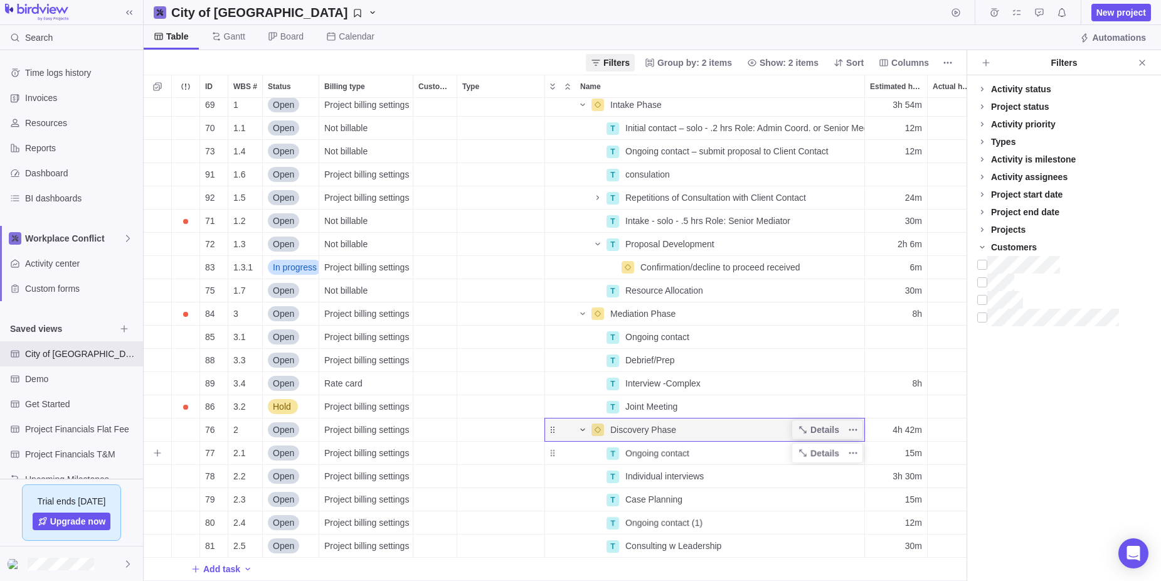
click at [580, 453] on div "Name" at bounding box center [575, 453] width 60 height 10
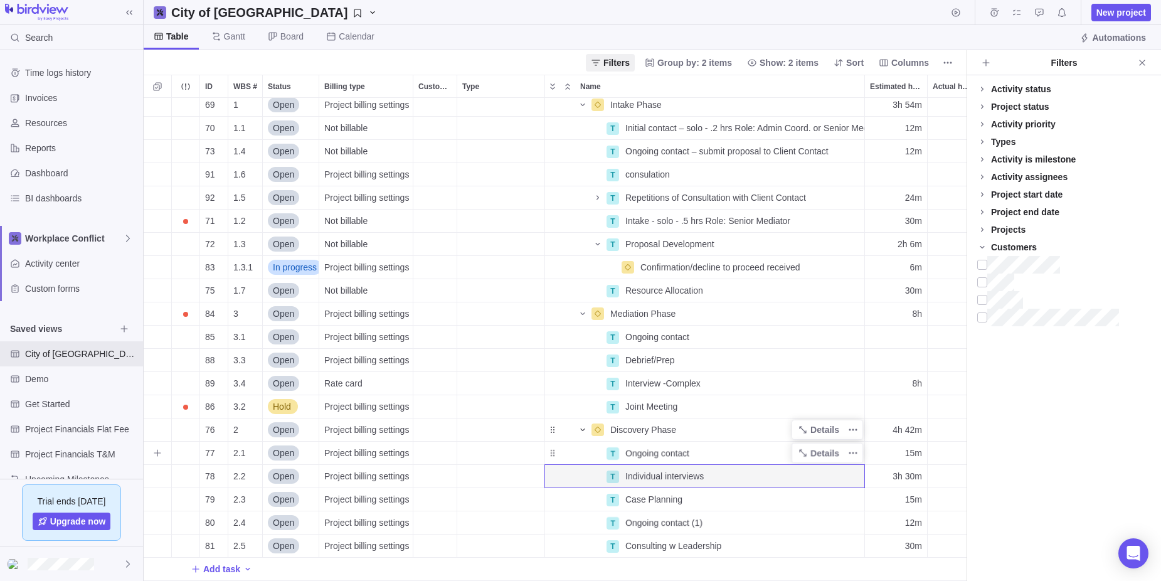
click at [697, 452] on div "Ongoing contact" at bounding box center [742, 452] width 244 height 23
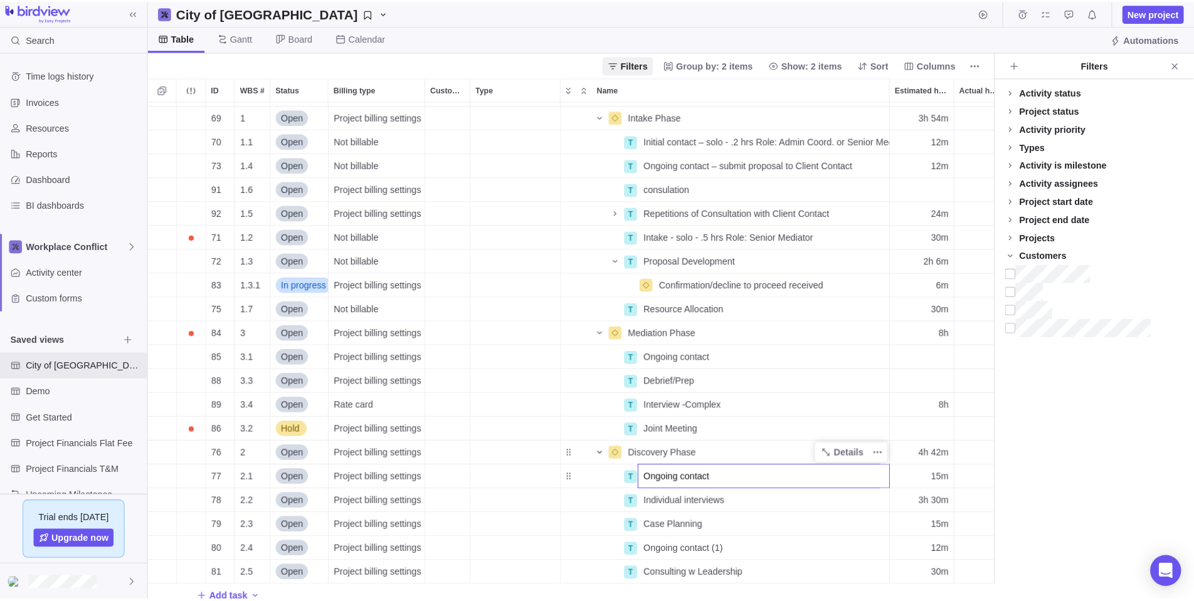
scroll to position [30, 0]
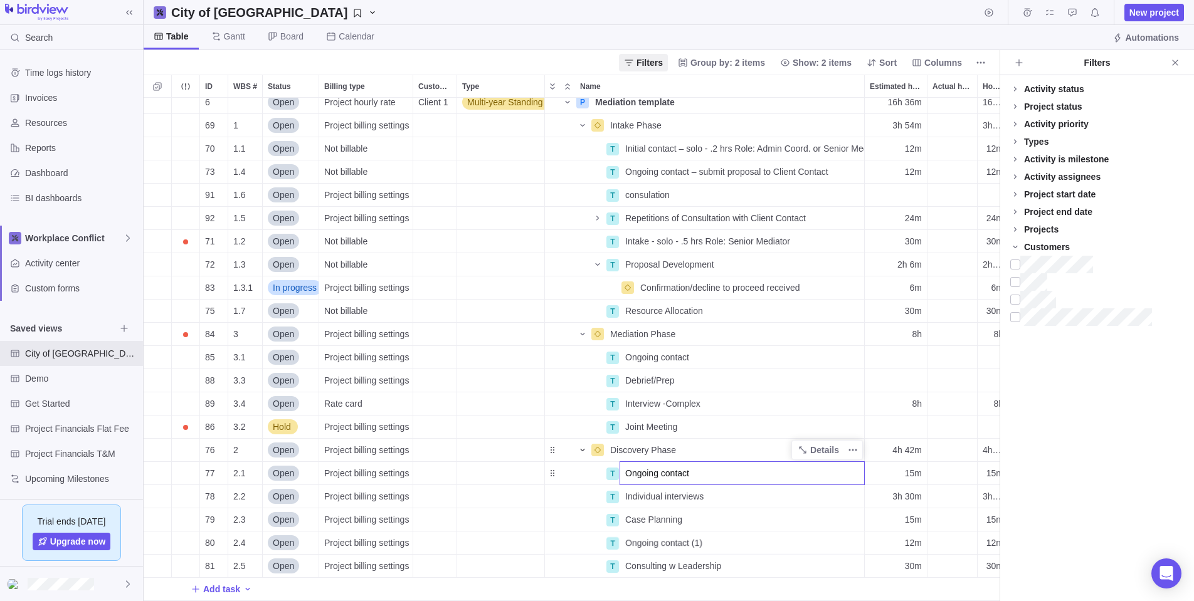
click at [583, 124] on div "4 Training Details 16h 36m 16h 36m 6 Open Project hourly rate Client 1 Multi-ye…" at bounding box center [572, 350] width 856 height 504
click at [583, 124] on icon "Name" at bounding box center [583, 125] width 10 height 10
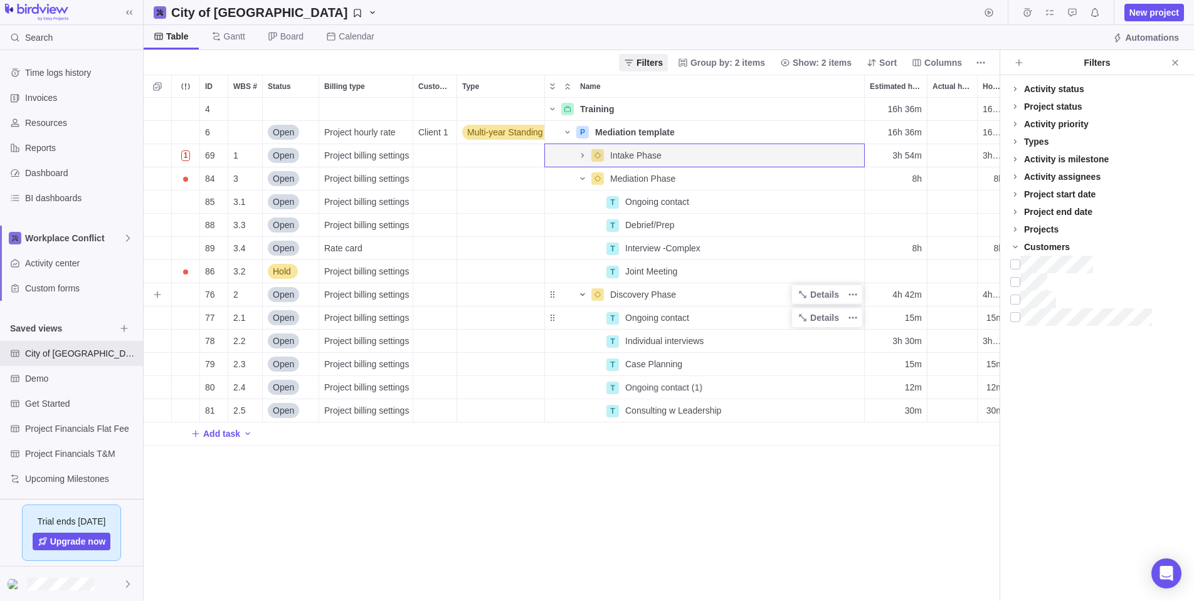
click at [555, 296] on div "Name" at bounding box center [567, 295] width 45 height 18
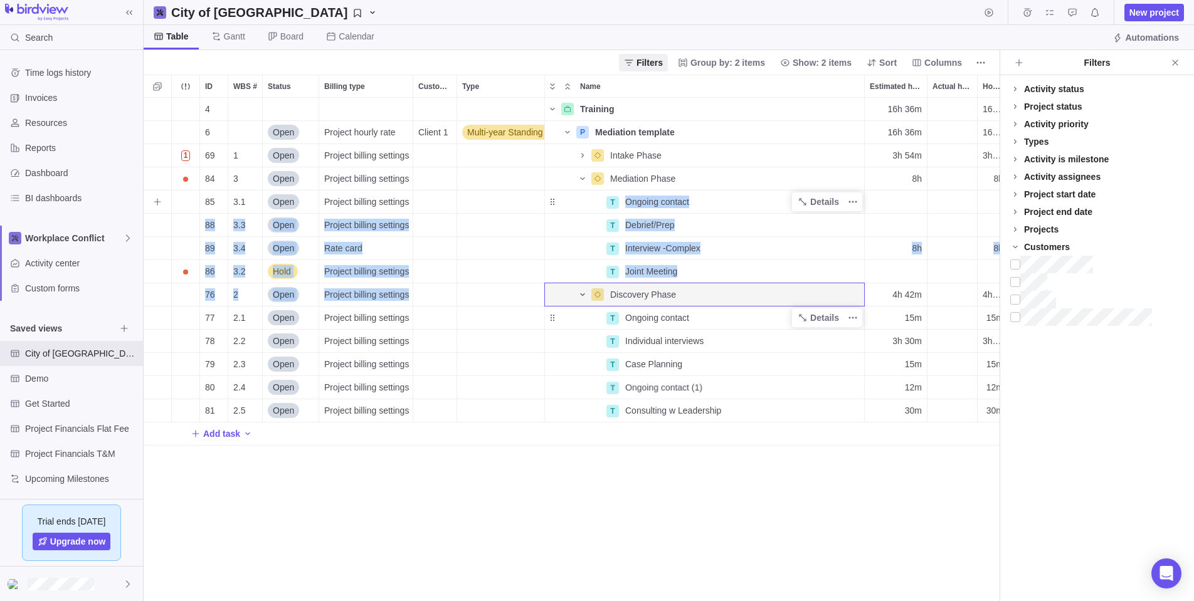
drag, startPoint x: 555, startPoint y: 296, endPoint x: 558, endPoint y: 198, distance: 98.5
click at [558, 198] on div "4 Training Details 16h 36m 16h 36m 6 Open Project hourly rate Client 1 Multi-ye…" at bounding box center [724, 272] width 1160 height 348
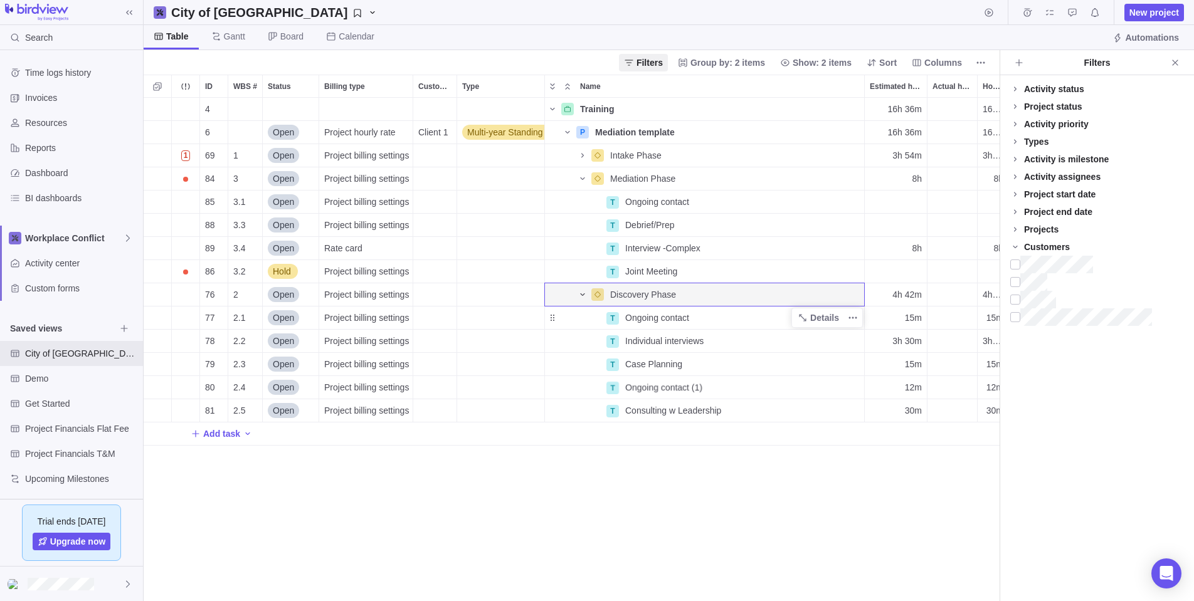
click at [561, 478] on div "4 Training Details 16h 36m 16h 36m 6 Open Project hourly rate Client 1 Multi-ye…" at bounding box center [572, 350] width 856 height 504
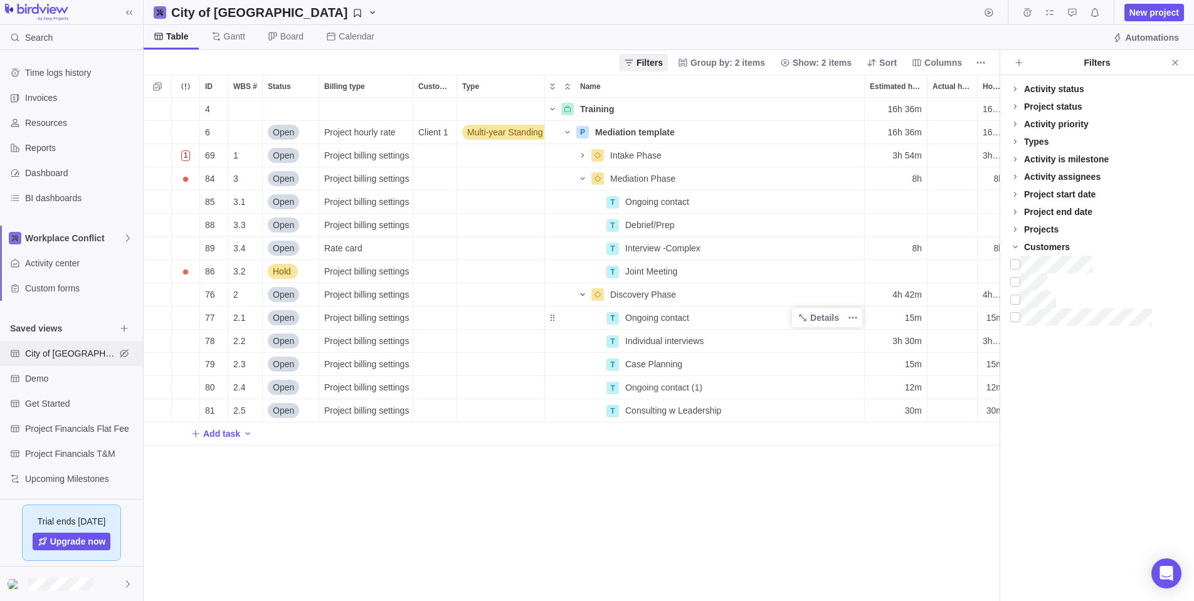
click at [43, 351] on span "City of [GEOGRAPHIC_DATA]" at bounding box center [70, 353] width 90 height 13
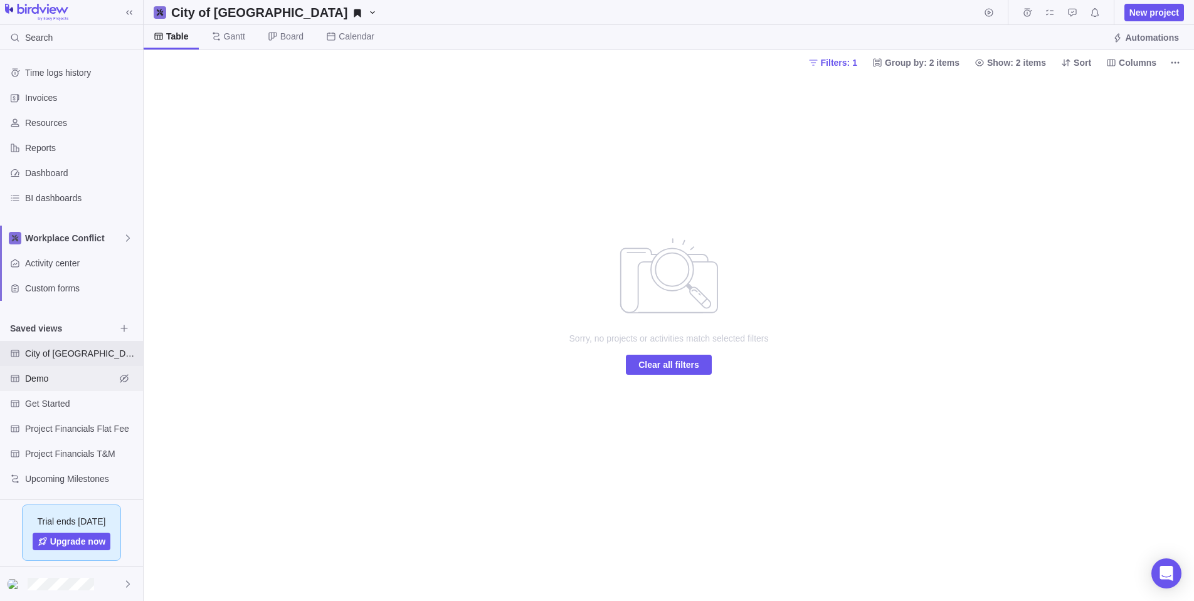
click at [30, 376] on span "Demo" at bounding box center [70, 378] width 90 height 13
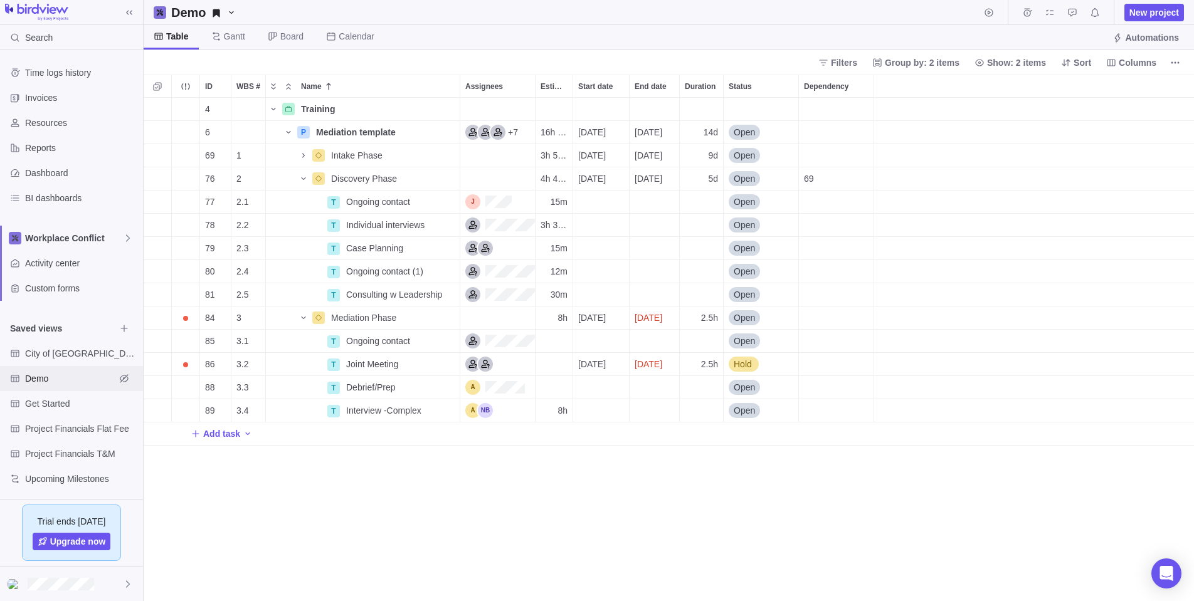
scroll to position [504, 1050]
click at [304, 153] on icon "Name" at bounding box center [303, 156] width 10 height 10
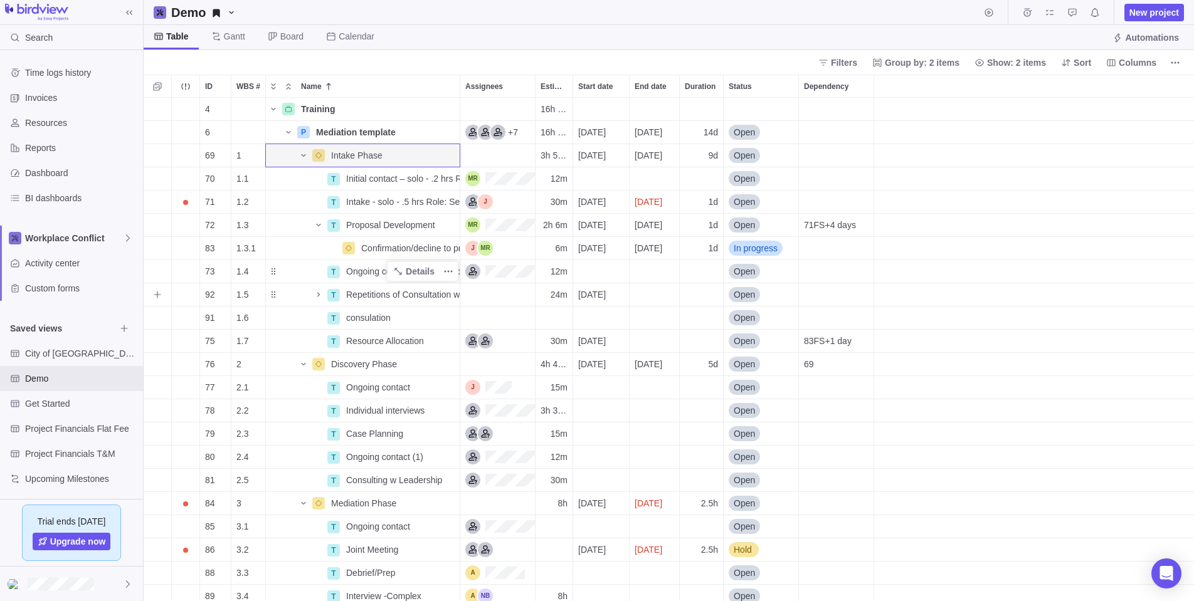
scroll to position [0, 0]
click at [744, 547] on span "Hold" at bounding box center [743, 550] width 18 height 13
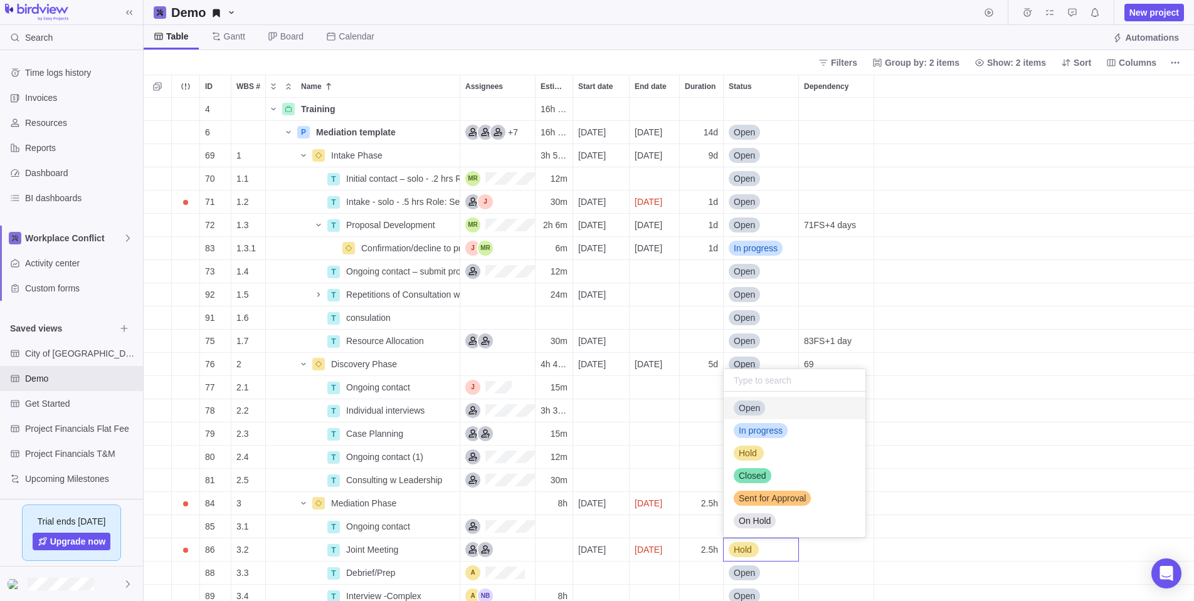
click at [742, 406] on span "Open" at bounding box center [749, 408] width 21 height 13
click at [753, 245] on span "In progress" at bounding box center [756, 248] width 44 height 13
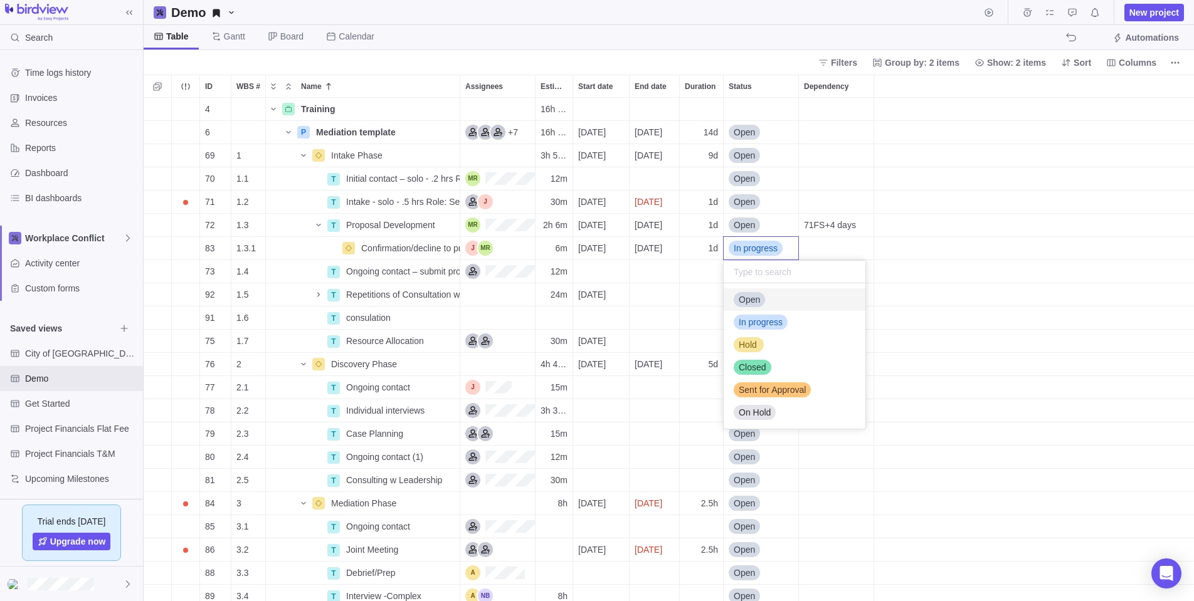
click at [748, 297] on span "Open" at bounding box center [749, 299] width 21 height 13
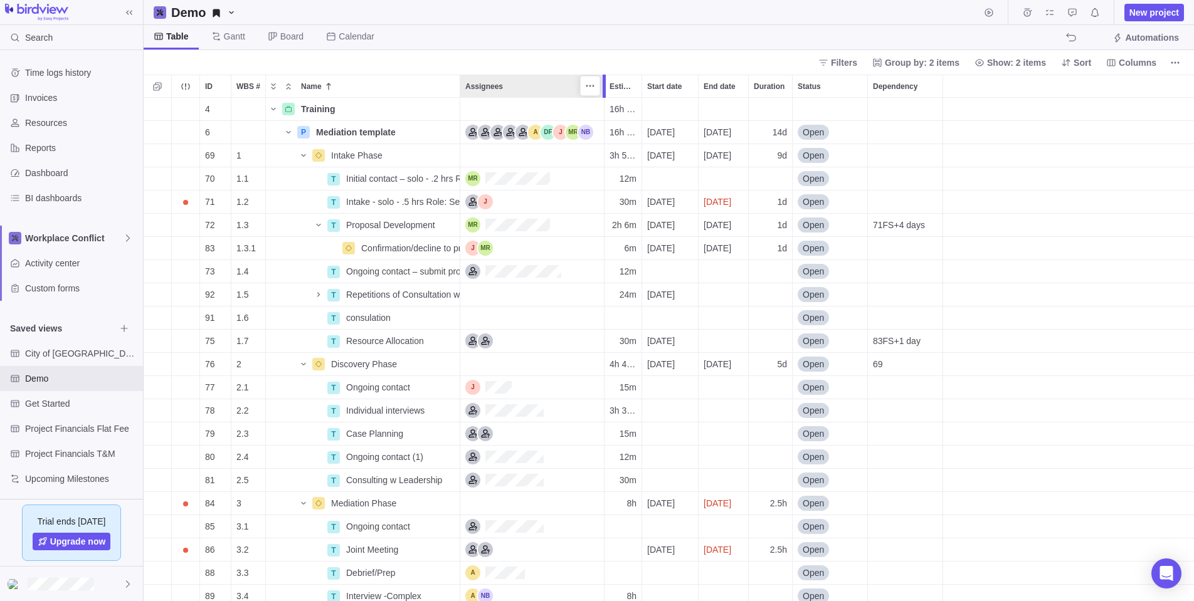
drag, startPoint x: 535, startPoint y: 90, endPoint x: 601, endPoint y: 79, distance: 67.3
click at [601, 79] on div at bounding box center [606, 86] width 10 height 23
click at [774, 173] on div "Duration" at bounding box center [770, 178] width 43 height 23
type input "15m"
click at [675, 176] on div "Start date" at bounding box center [670, 178] width 56 height 23
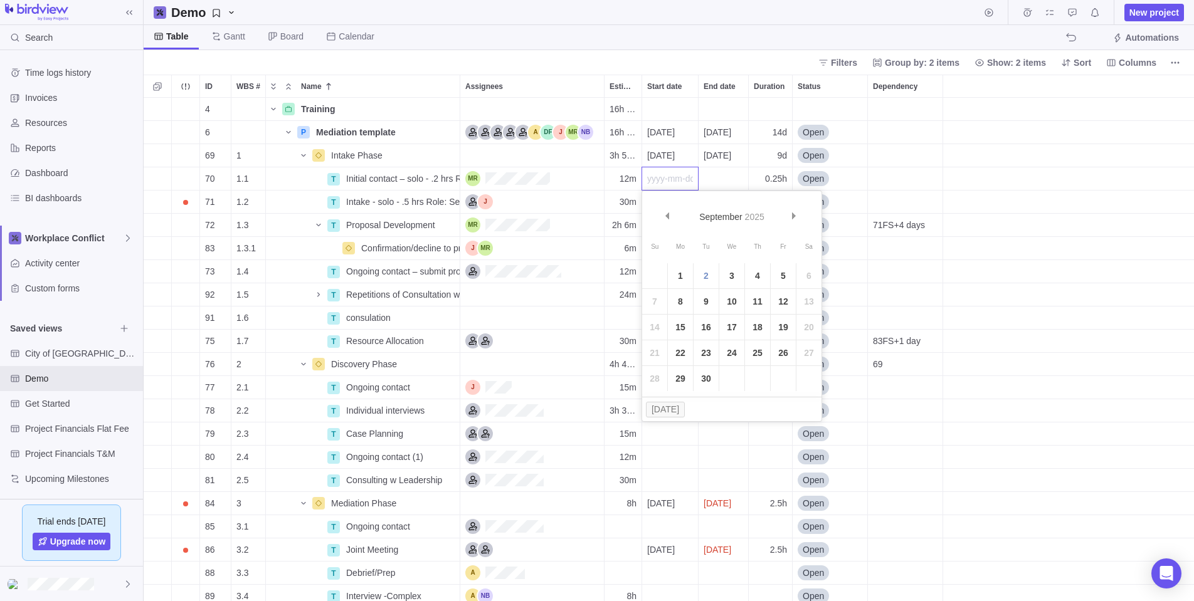
click at [669, 153] on div "4 Training Details 16h 36m 6 P Mediation template Details 16h 36m 2025-08-25 20…" at bounding box center [669, 350] width 1050 height 504
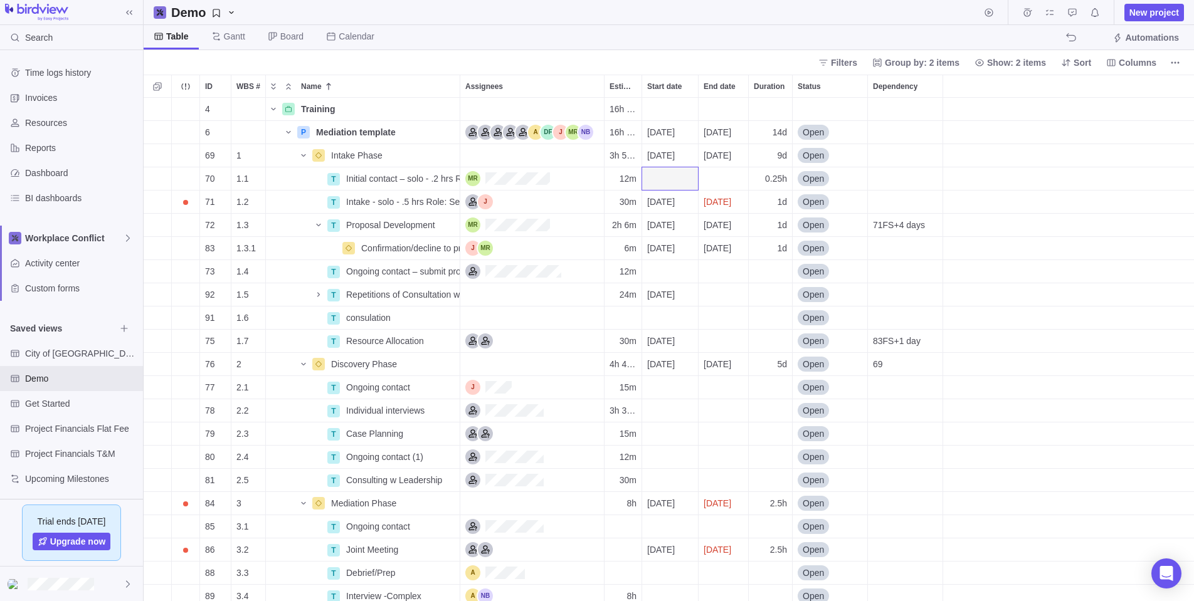
click at [669, 153] on span "[DATE]" at bounding box center [661, 155] width 28 height 13
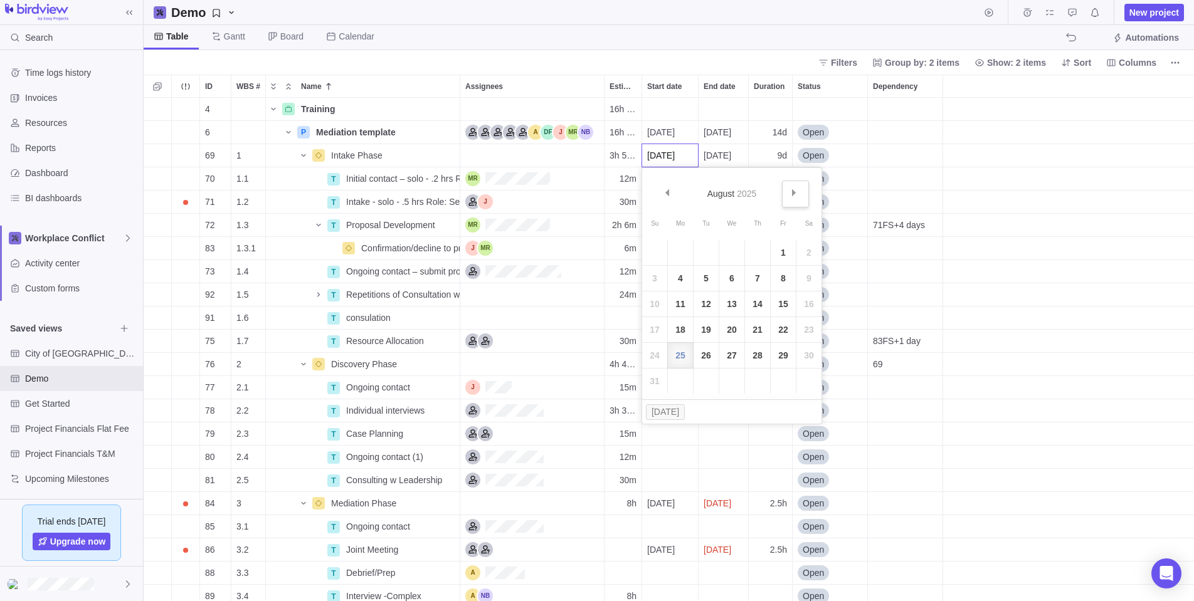
click at [793, 193] on span "Next" at bounding box center [794, 192] width 7 height 7
click at [705, 250] on link "2" at bounding box center [706, 252] width 25 height 25
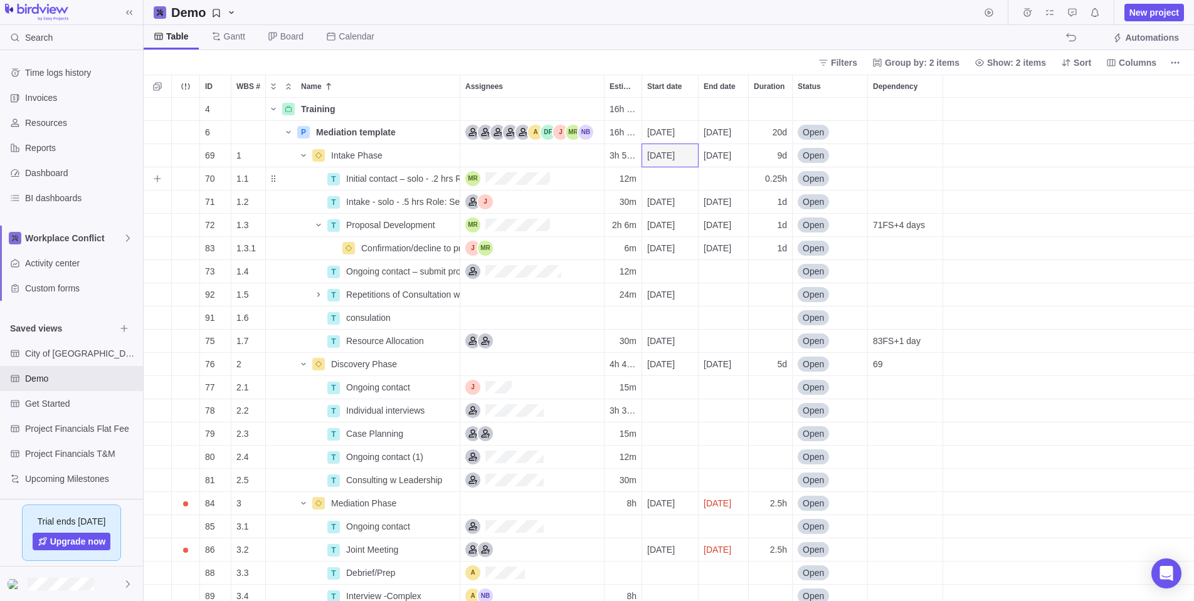
click at [660, 174] on div "Start date" at bounding box center [670, 178] width 56 height 23
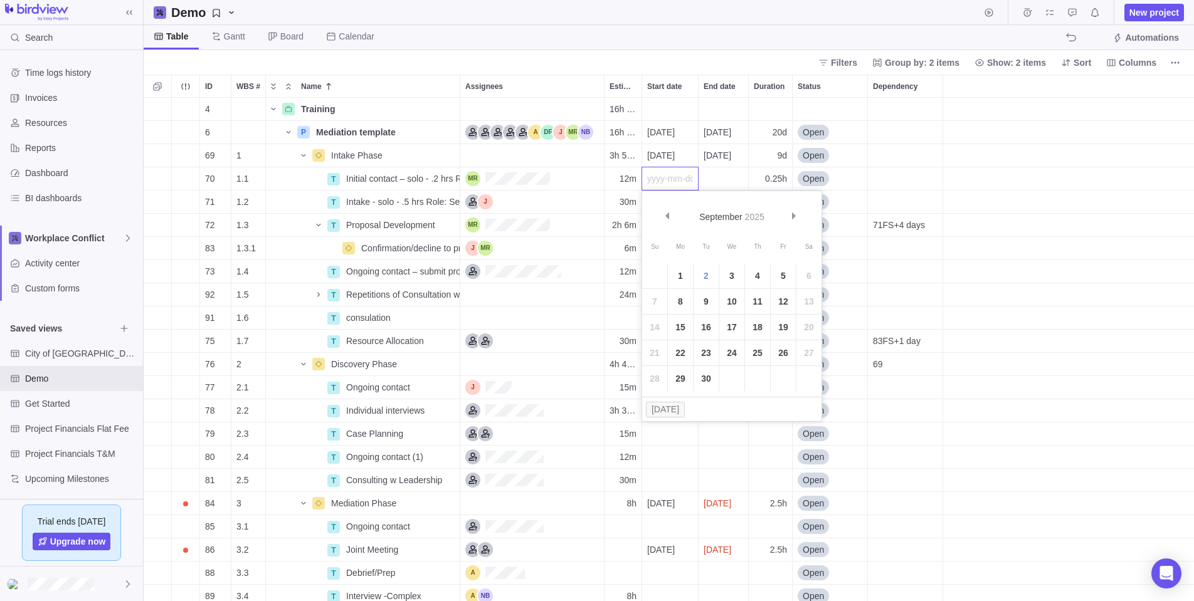
click at [666, 154] on div "4 Training Details 16h 36m 6 P Mediation template Details 16h 36m 2025-08-25 20…" at bounding box center [669, 350] width 1050 height 504
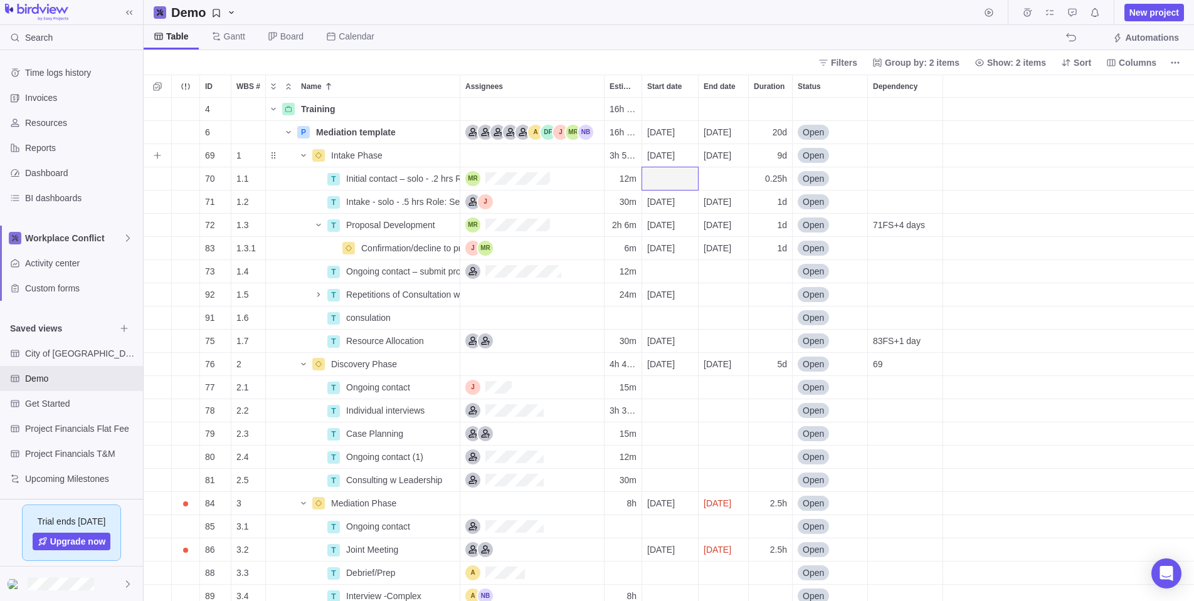
click at [667, 154] on span "[DATE]" at bounding box center [661, 155] width 28 height 13
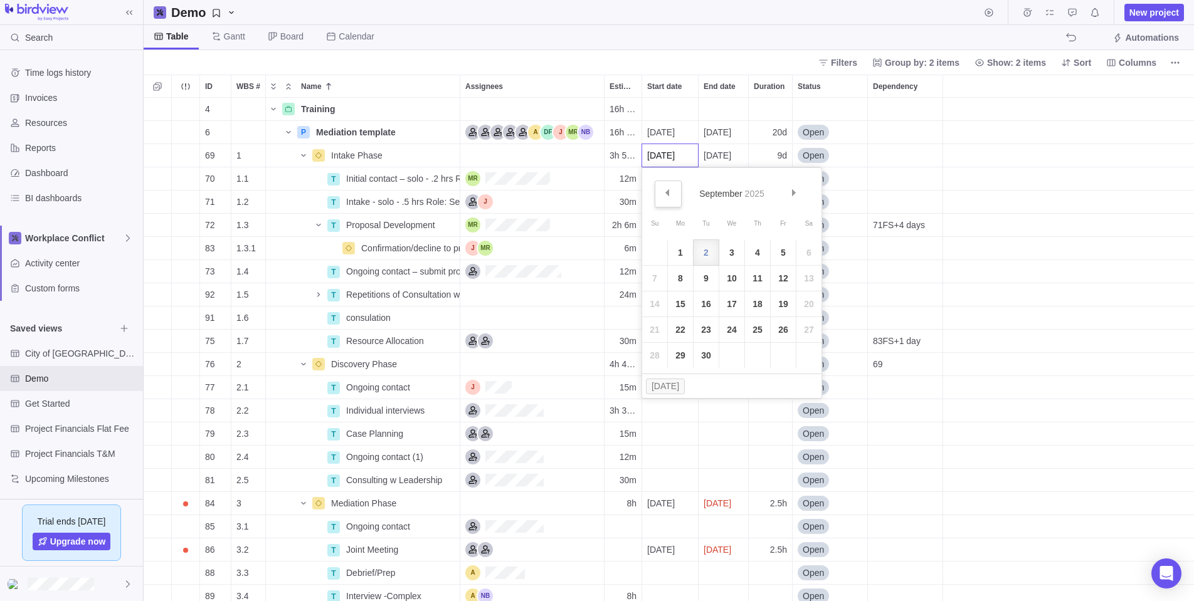
click at [667, 193] on span "Prev" at bounding box center [666, 192] width 7 height 7
click at [680, 354] on link "25" at bounding box center [680, 355] width 25 height 25
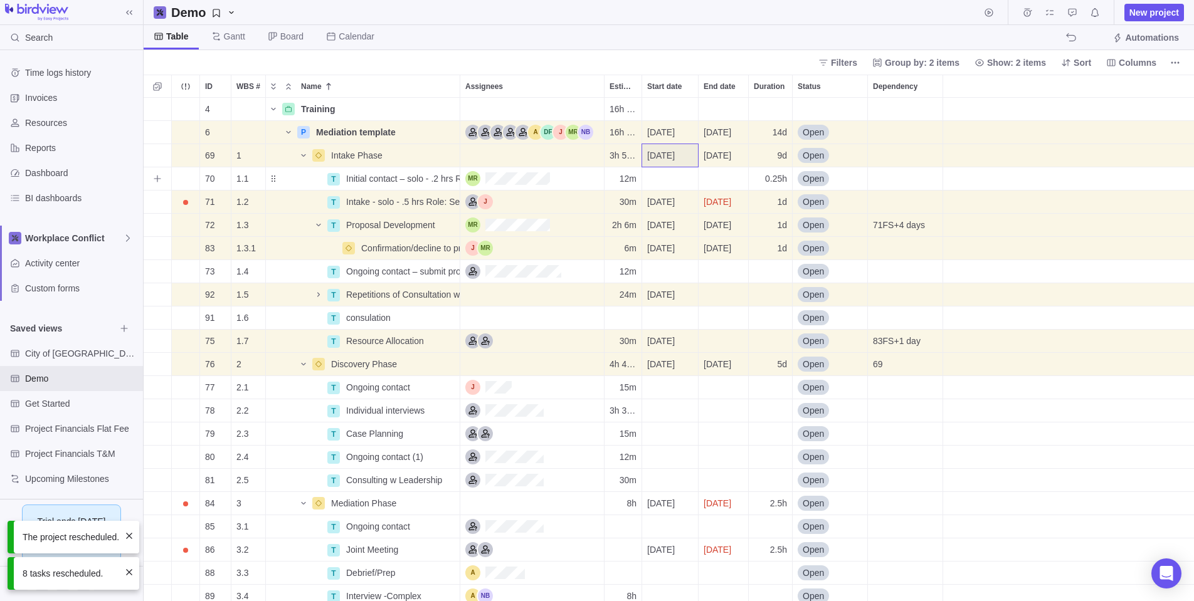
click at [665, 177] on div "Start date" at bounding box center [670, 178] width 56 height 23
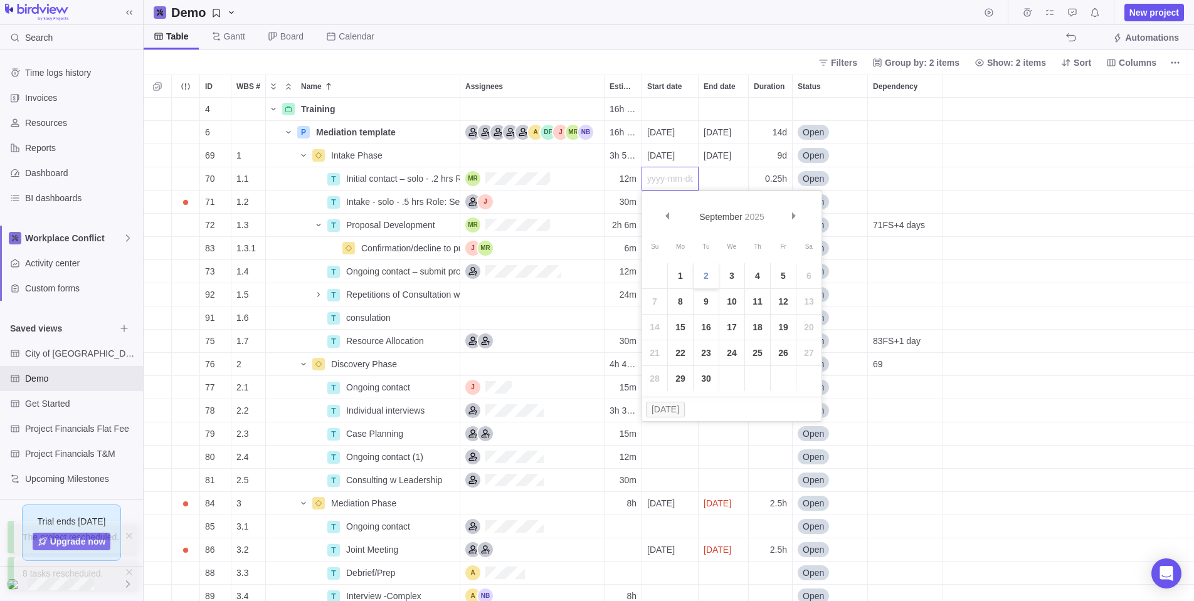
click at [705, 272] on link "2" at bounding box center [706, 275] width 25 height 25
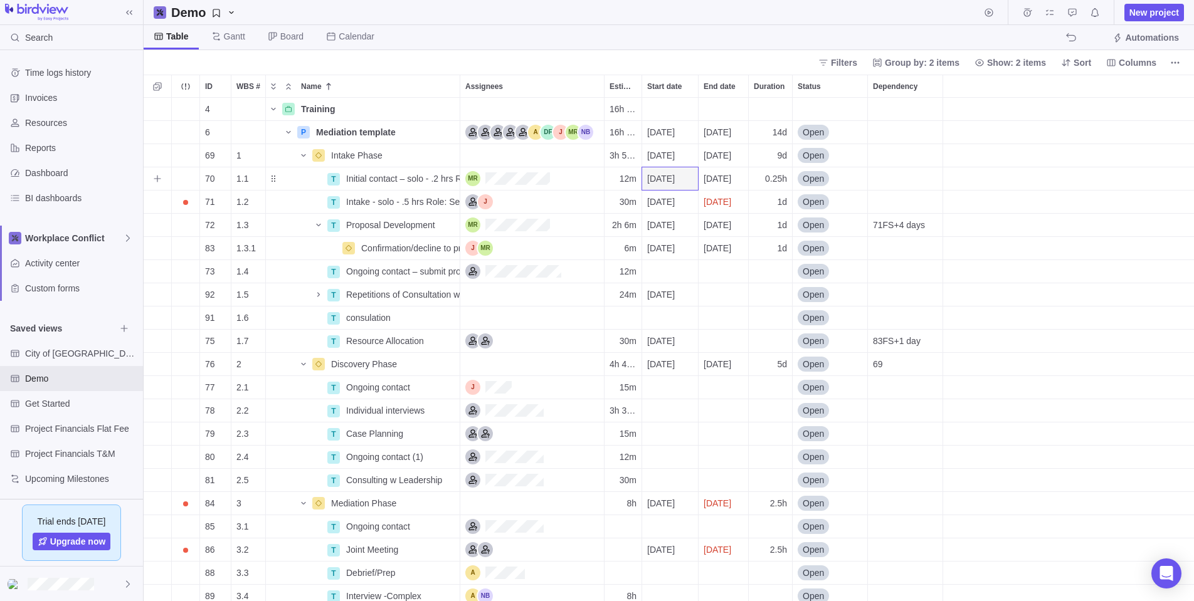
click at [670, 176] on span "[DATE]" at bounding box center [661, 178] width 28 height 13
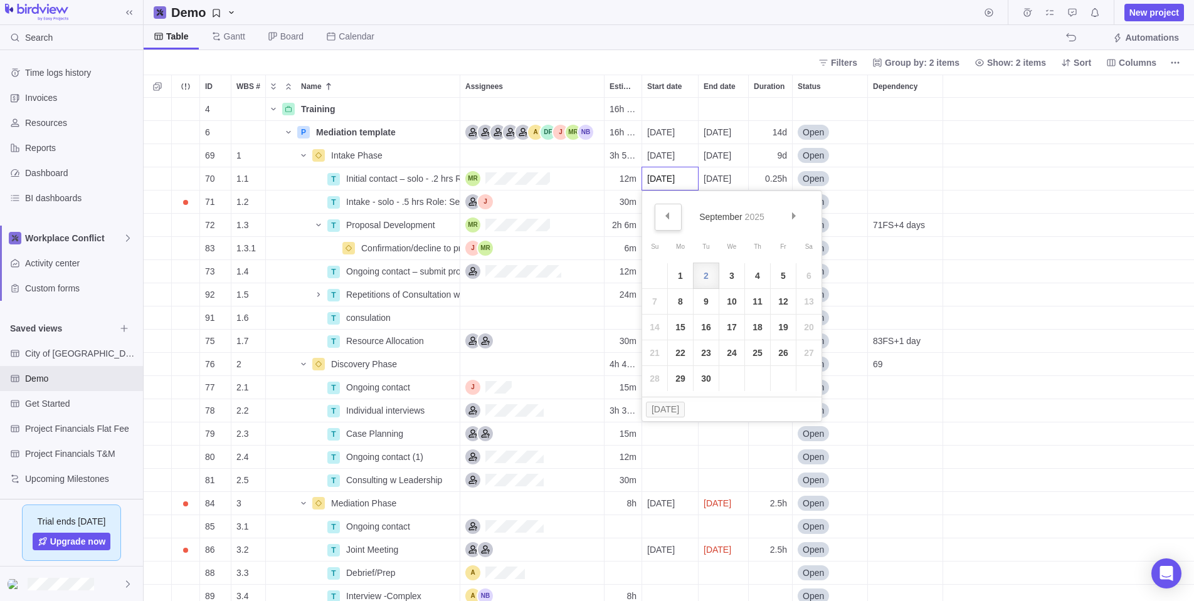
click at [666, 213] on span "Prev" at bounding box center [666, 216] width 7 height 7
click at [682, 374] on link "25" at bounding box center [680, 378] width 25 height 25
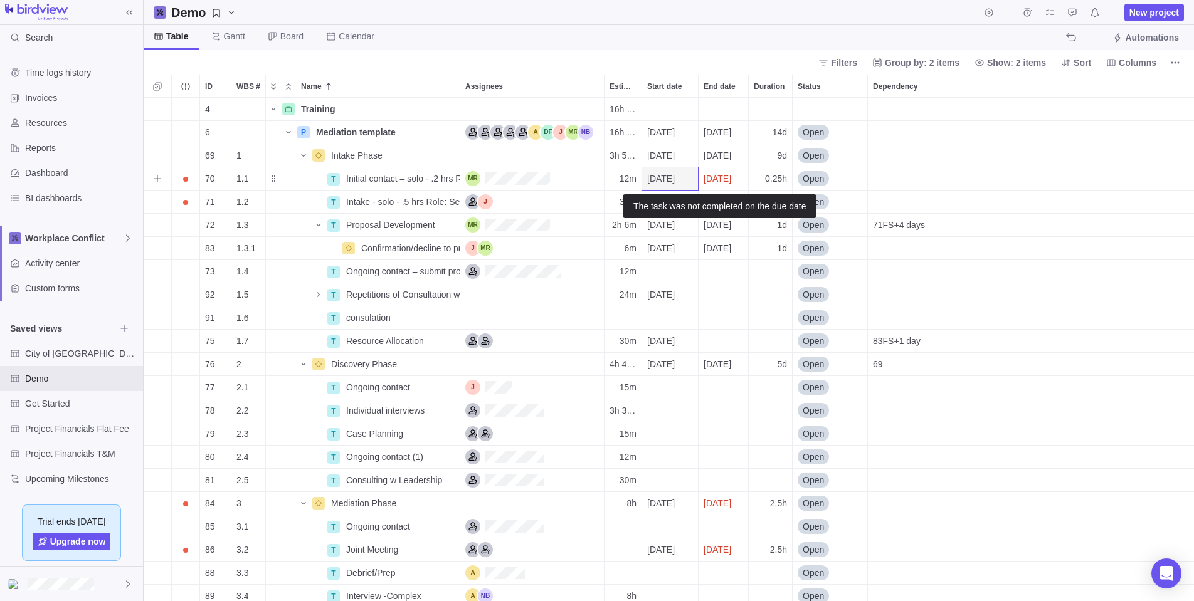
click at [729, 174] on span "[DATE]" at bounding box center [718, 178] width 28 height 13
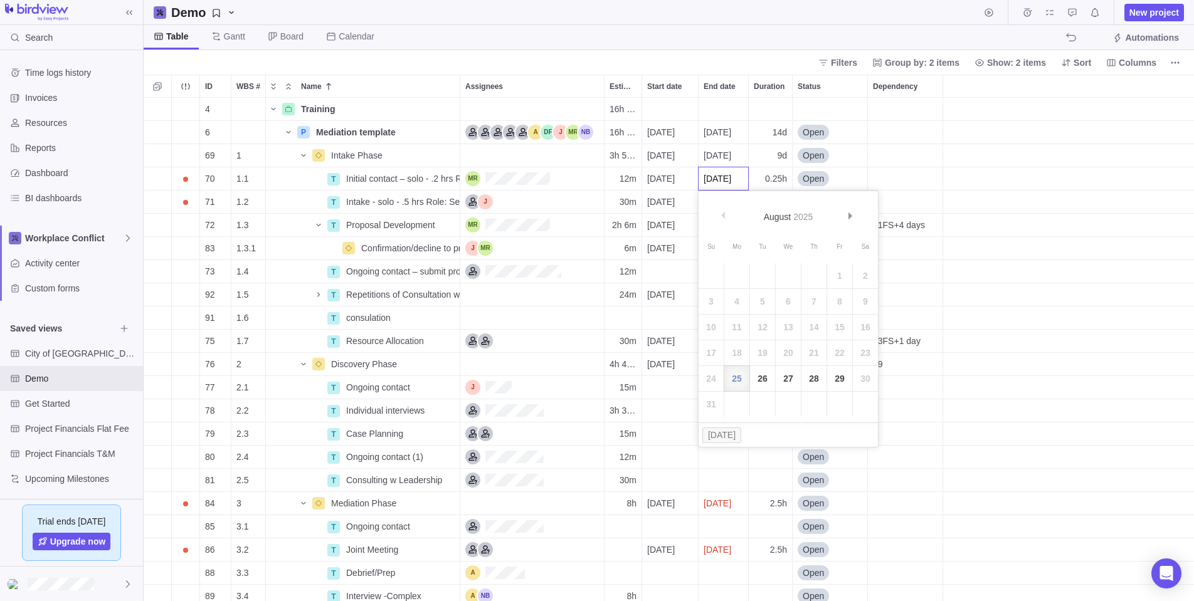
click at [904, 170] on div "4 Training Details 16h 36m 6 P Mediation template Details 16h 36m 2025-08-25 20…" at bounding box center [669, 350] width 1050 height 504
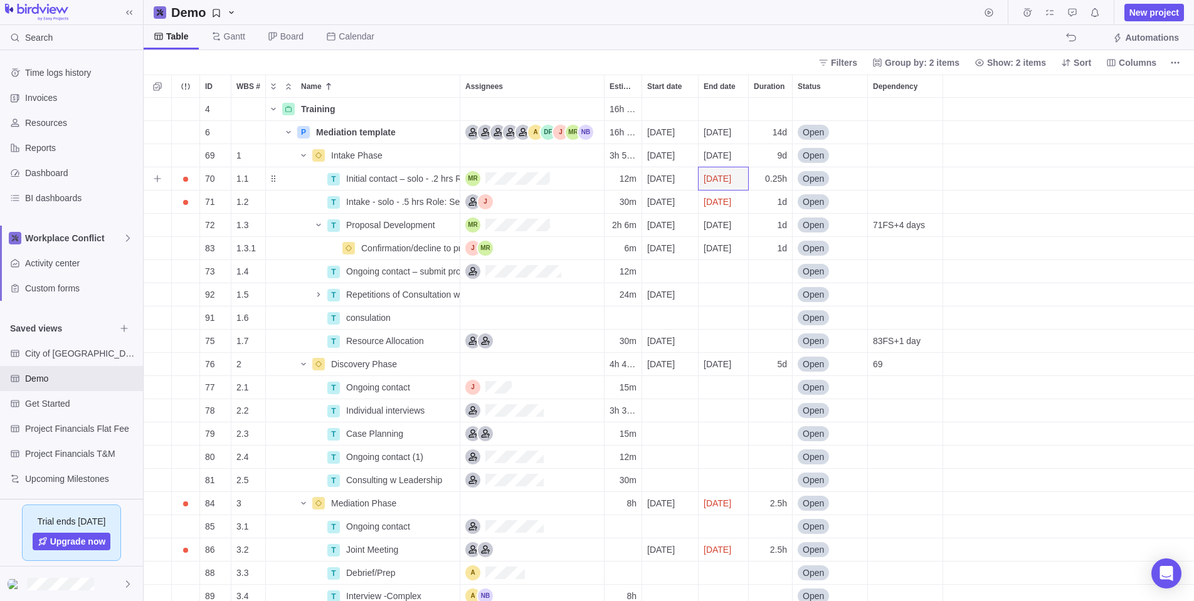
click at [822, 175] on span "Open" at bounding box center [813, 178] width 21 height 13
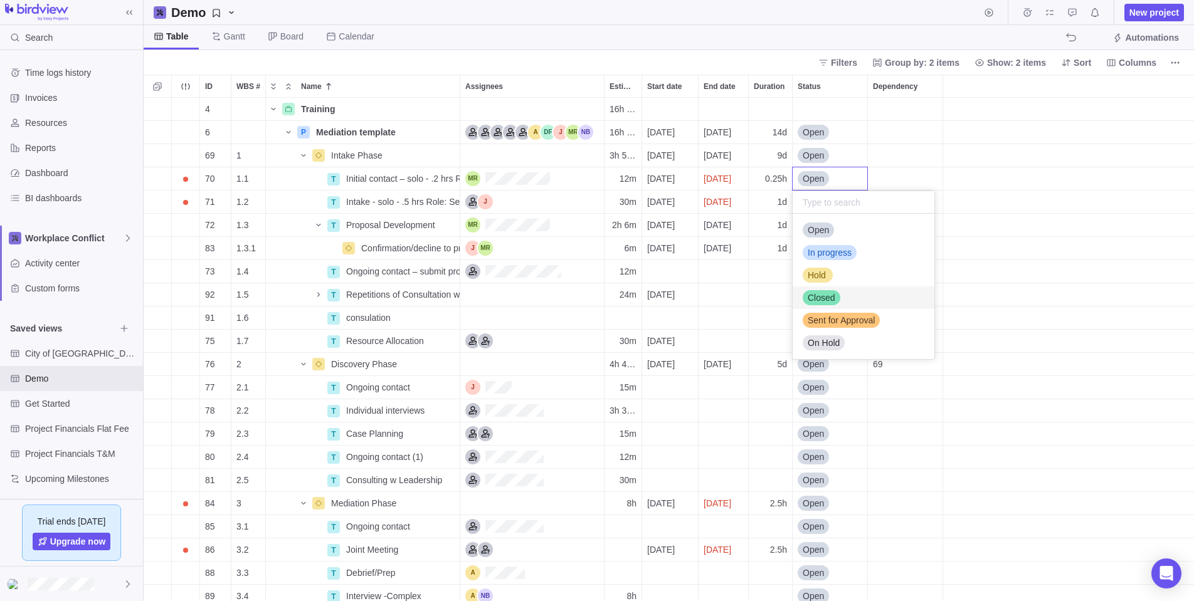
click at [825, 294] on span "Closed" at bounding box center [822, 298] width 28 height 13
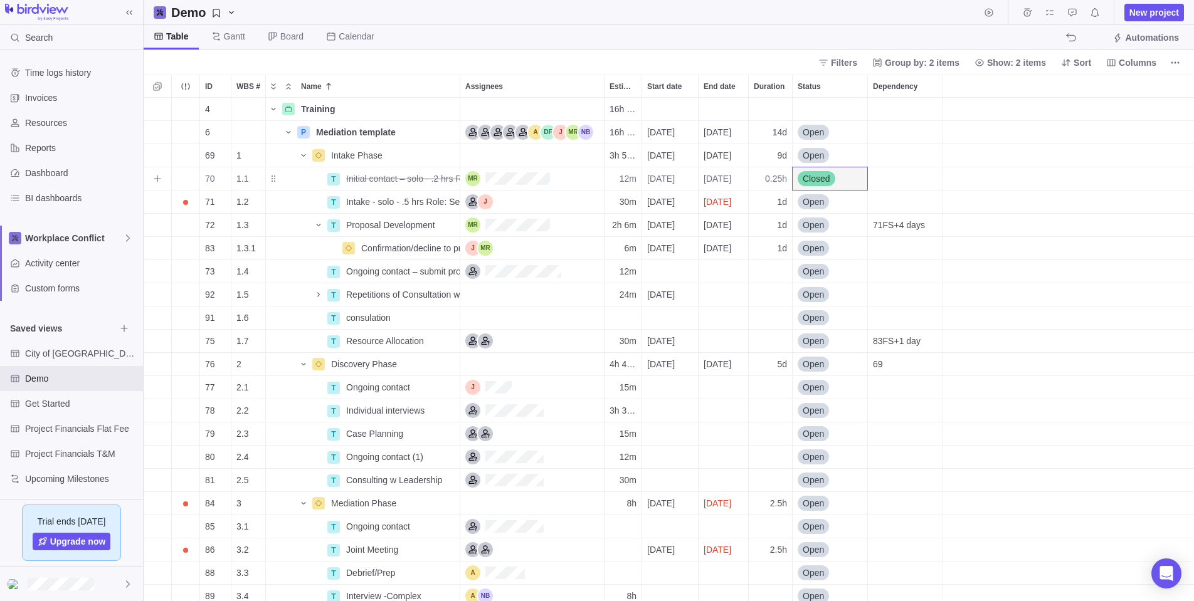
click at [843, 177] on div "Closed" at bounding box center [830, 178] width 75 height 23
click at [821, 227] on span "Open" at bounding box center [818, 230] width 21 height 13
click at [662, 222] on span "[DATE]" at bounding box center [661, 225] width 28 height 13
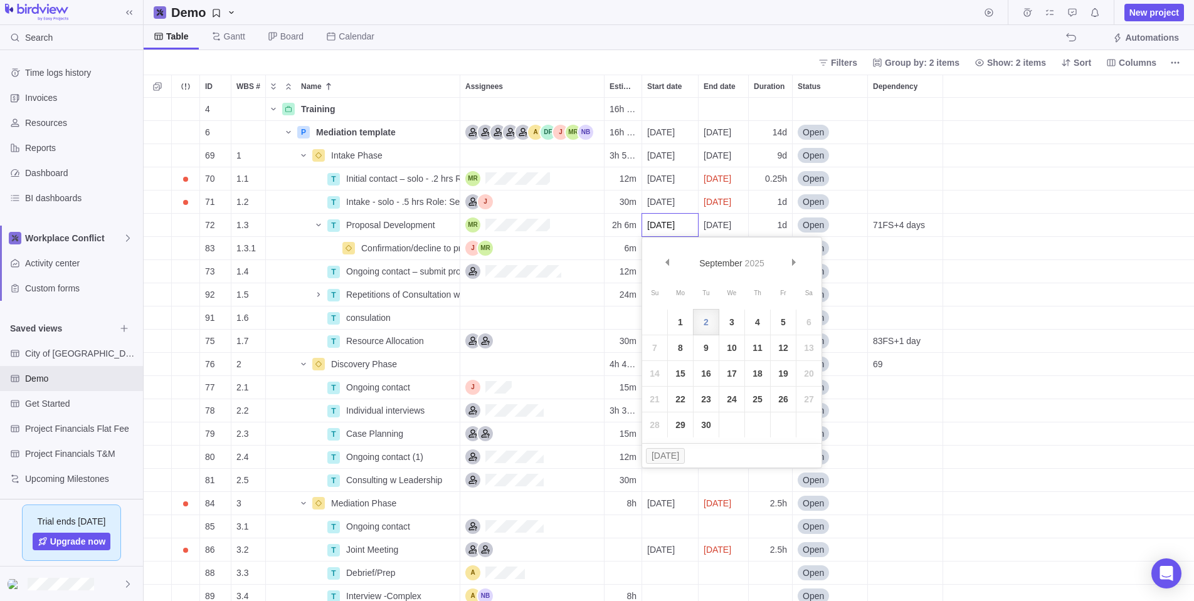
click at [715, 224] on div "4 Training Details 16h 36m 6 P Mediation template Details 16h 36m 2025-08-25 20…" at bounding box center [669, 350] width 1050 height 504
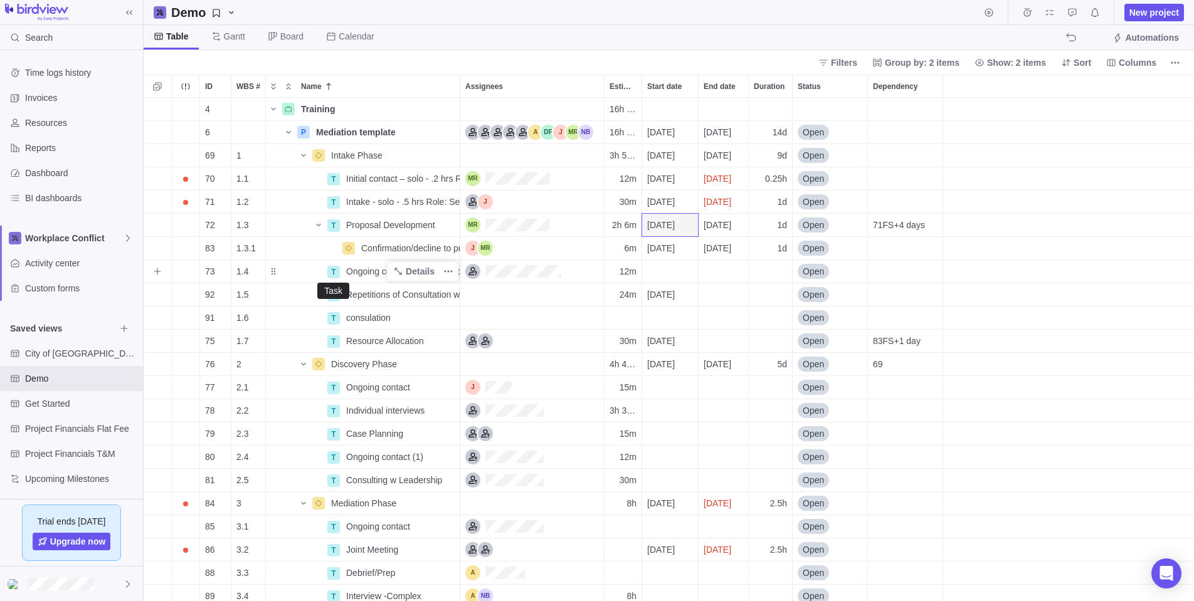
click at [330, 270] on div "T" at bounding box center [333, 272] width 13 height 13
click at [273, 272] on div "4 Training Details 16h 36m 6 P Mediation template Details 16h 36m 2025-08-25 20…" at bounding box center [669, 350] width 1050 height 504
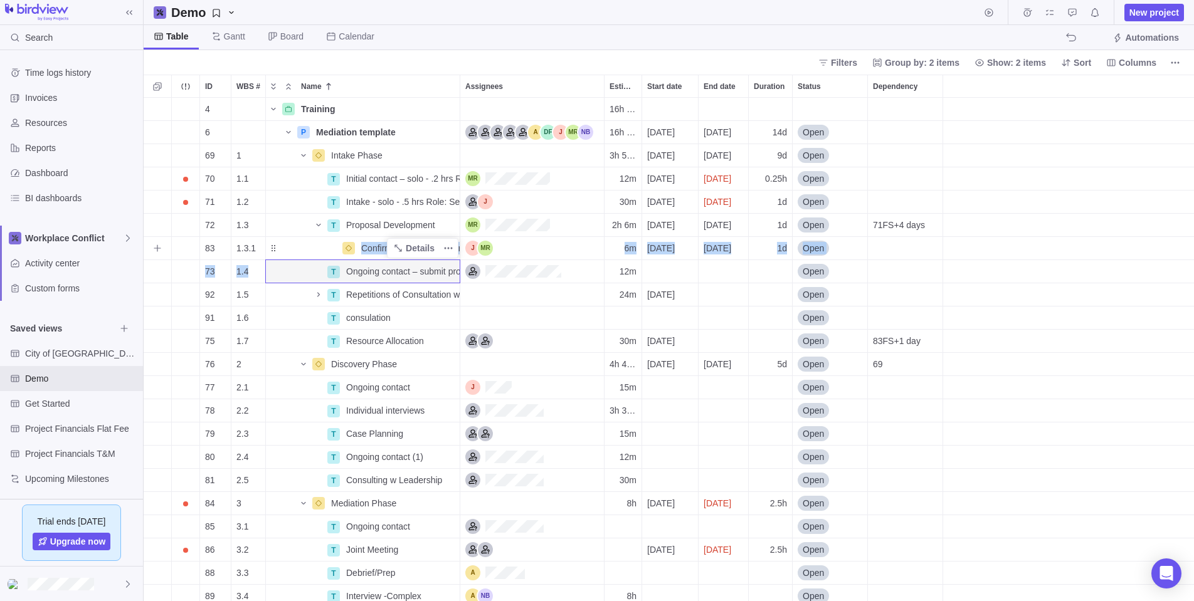
drag, startPoint x: 275, startPoint y: 273, endPoint x: 278, endPoint y: 246, distance: 27.1
click at [278, 246] on div "4 Training Details 16h 36m 6 P Mediation template Details 16h 36m 2025-08-25 20…" at bounding box center [669, 365] width 1050 height 534
click at [923, 251] on div "Dependency" at bounding box center [905, 248] width 75 height 23
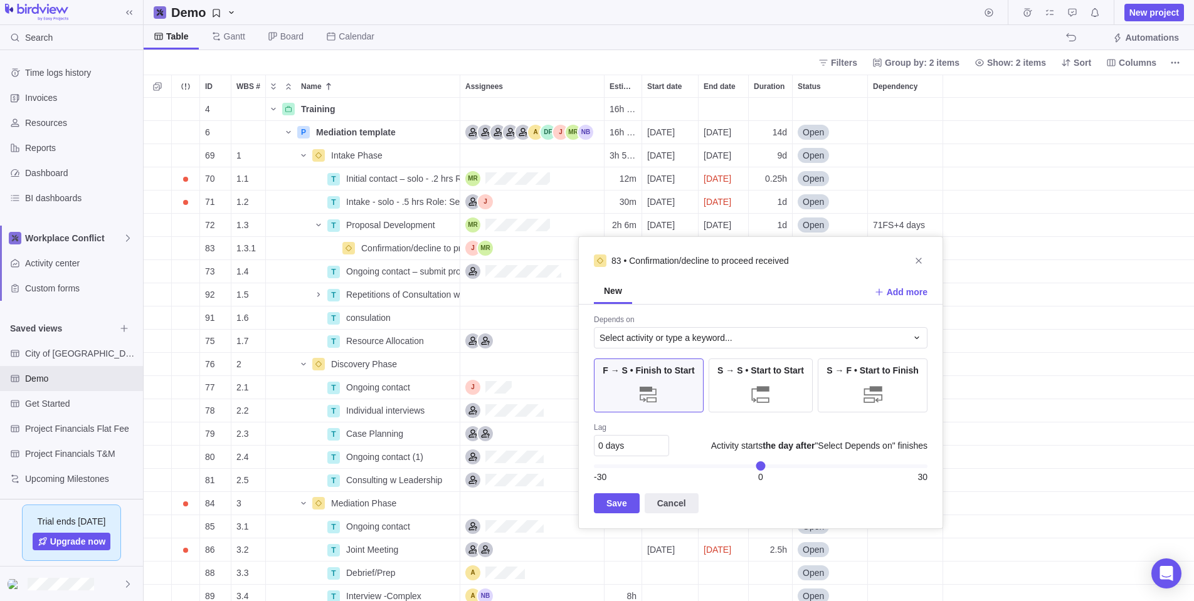
click at [974, 245] on div "4 Training Details 16h 36m 6 P Mediation template Details 16h 36m 2025-08-25 20…" at bounding box center [669, 350] width 1050 height 504
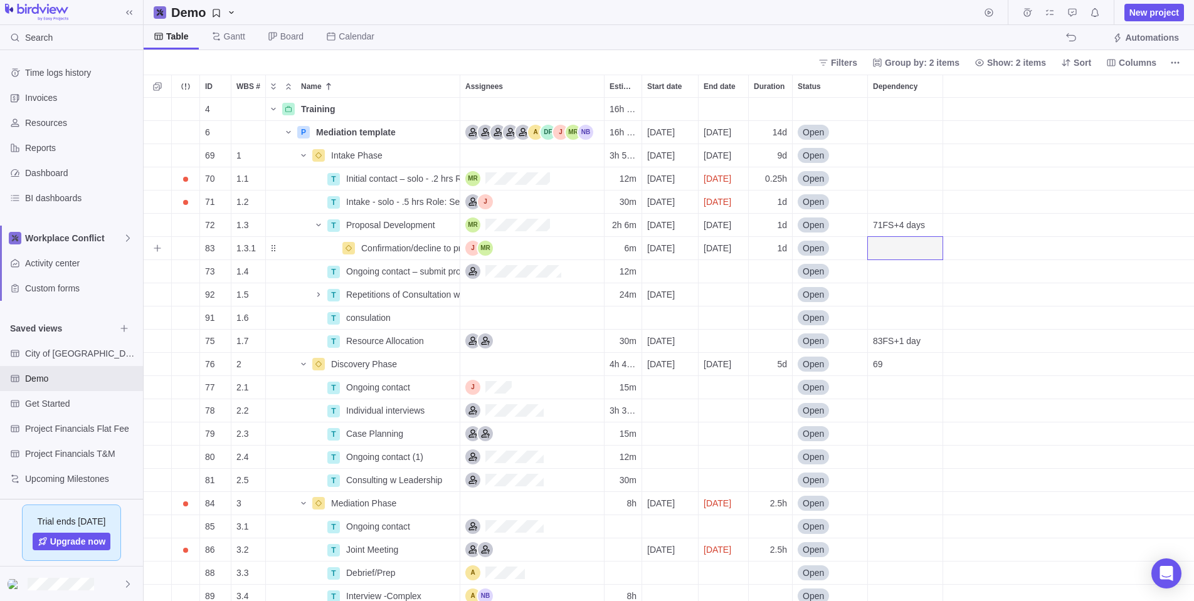
click at [902, 248] on div "Dependency" at bounding box center [905, 248] width 75 height 23
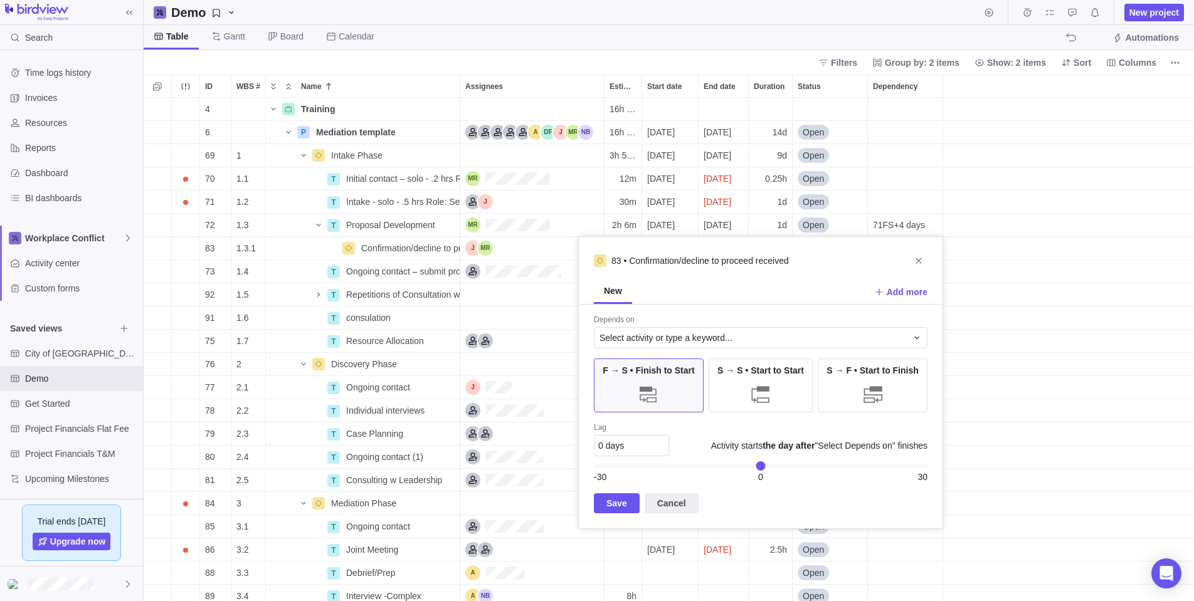
click at [900, 166] on div "4 Training Details 16h 36m 6 P Mediation template Details 16h 36m 2025-08-25 20…" at bounding box center [669, 350] width 1050 height 504
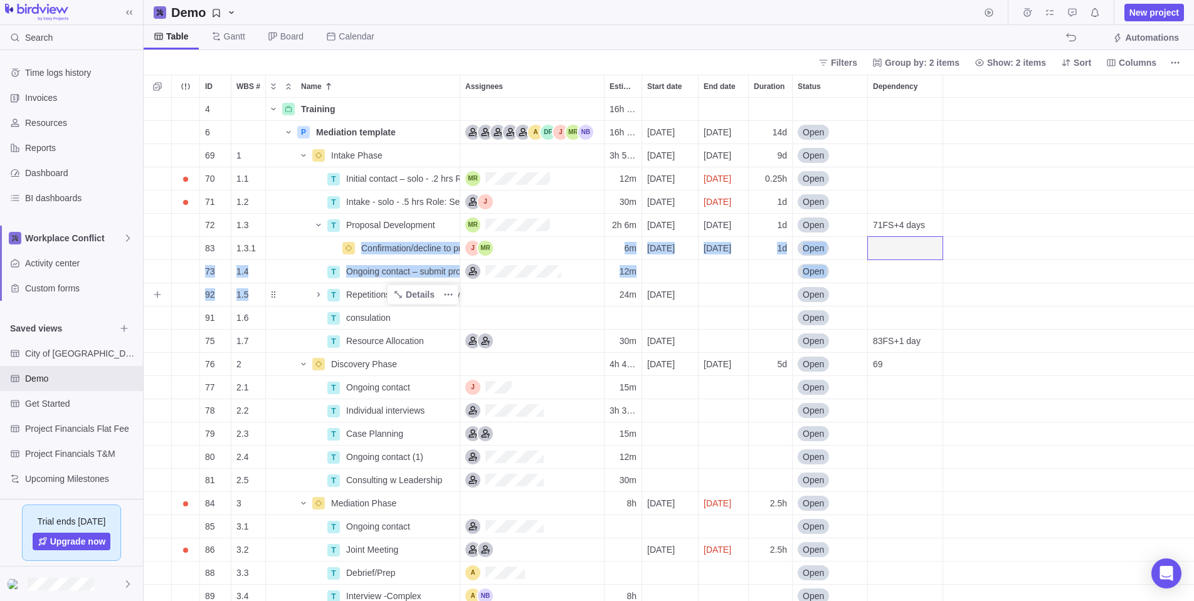
drag, startPoint x: 275, startPoint y: 248, endPoint x: 277, endPoint y: 287, distance: 38.9
click at [277, 287] on div "4 Training Details 16h 36m 6 P Mediation template Details 16h 36m 2025-08-25 20…" at bounding box center [669, 365] width 1050 height 534
click at [275, 250] on div "Name" at bounding box center [303, 248] width 75 height 10
drag, startPoint x: 275, startPoint y: 250, endPoint x: 278, endPoint y: 304, distance: 54.7
click at [278, 304] on div "4 Training Details 16h 36m 6 P Mediation template Details 16h 36m 2025-08-25 20…" at bounding box center [669, 365] width 1050 height 534
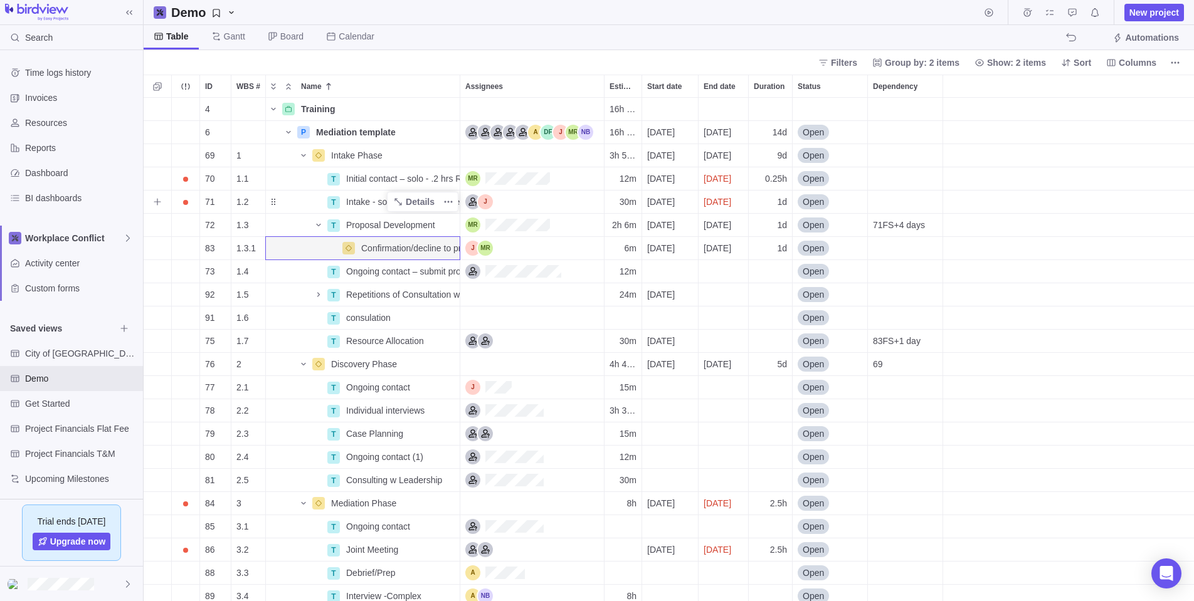
click at [295, 197] on div "Name" at bounding box center [296, 202] width 60 height 10
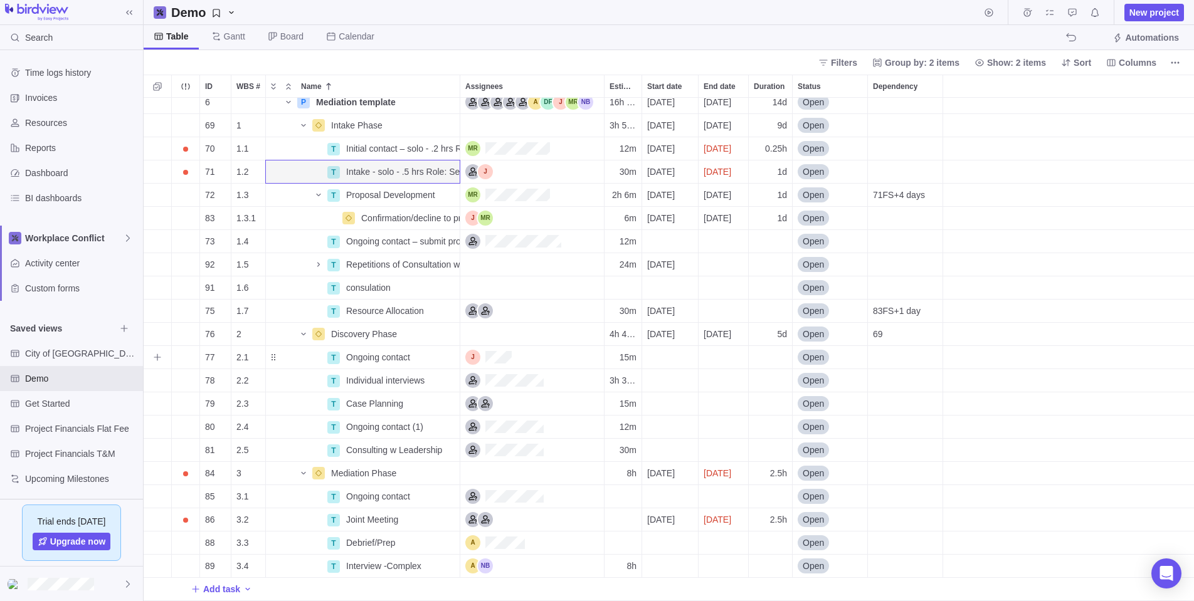
scroll to position [30, 0]
click at [41, 260] on span "Activity center" at bounding box center [81, 263] width 113 height 13
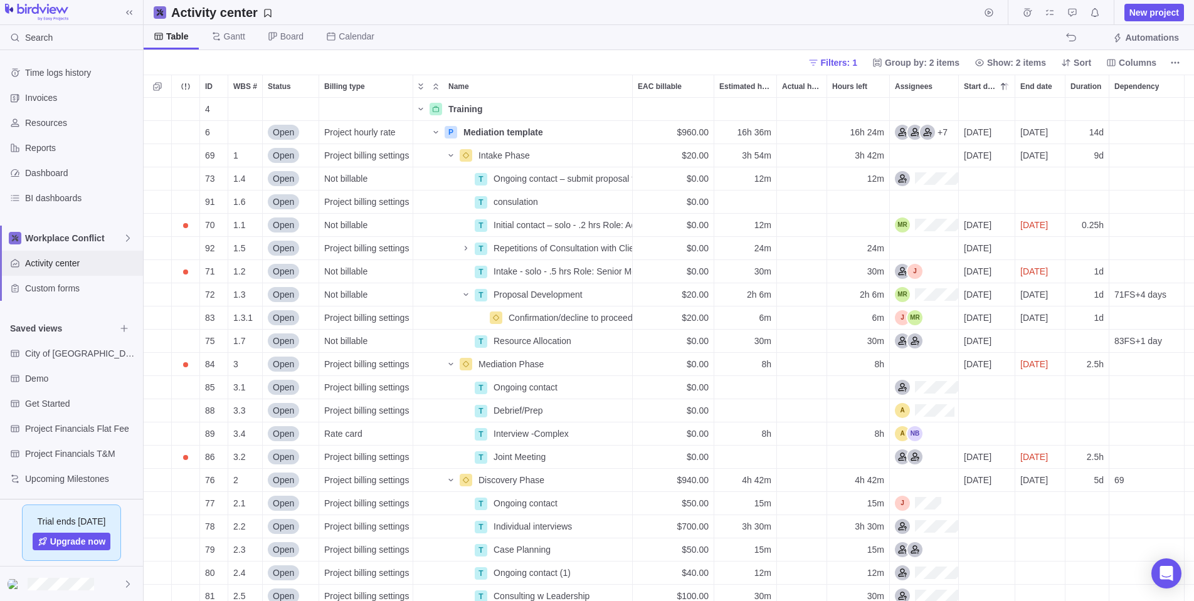
scroll to position [504, 1050]
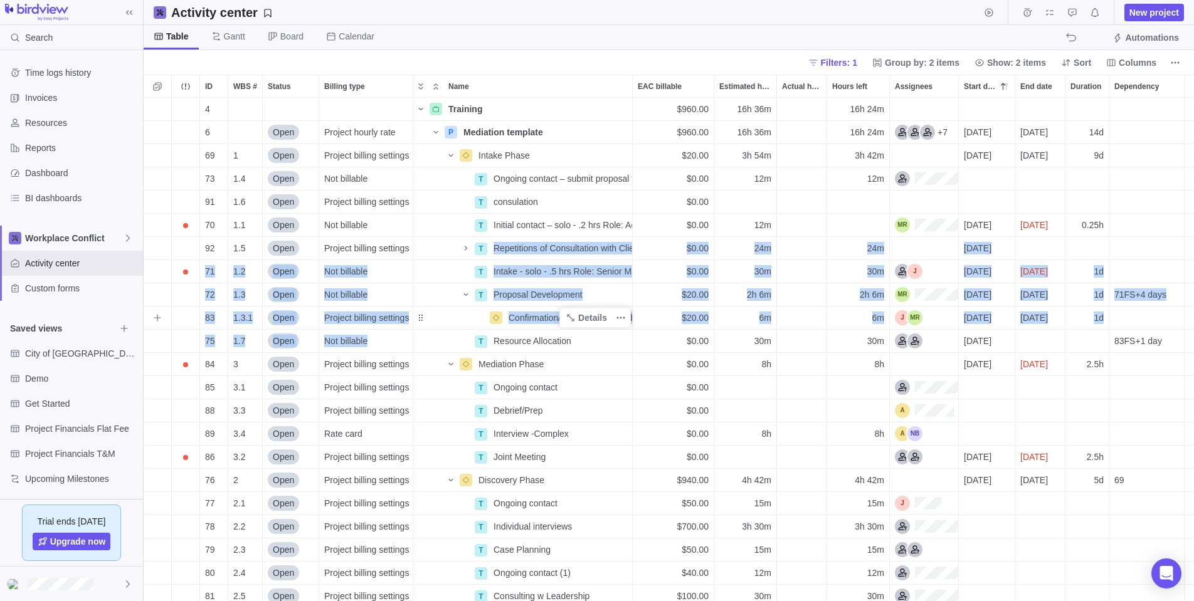
drag, startPoint x: 423, startPoint y: 248, endPoint x: 423, endPoint y: 329, distance: 80.9
click at [423, 329] on div "4 Training Details $960.00 16h 36m 16h 24m 6 Open Project hourly rate P Mediati…" at bounding box center [669, 365] width 1050 height 534
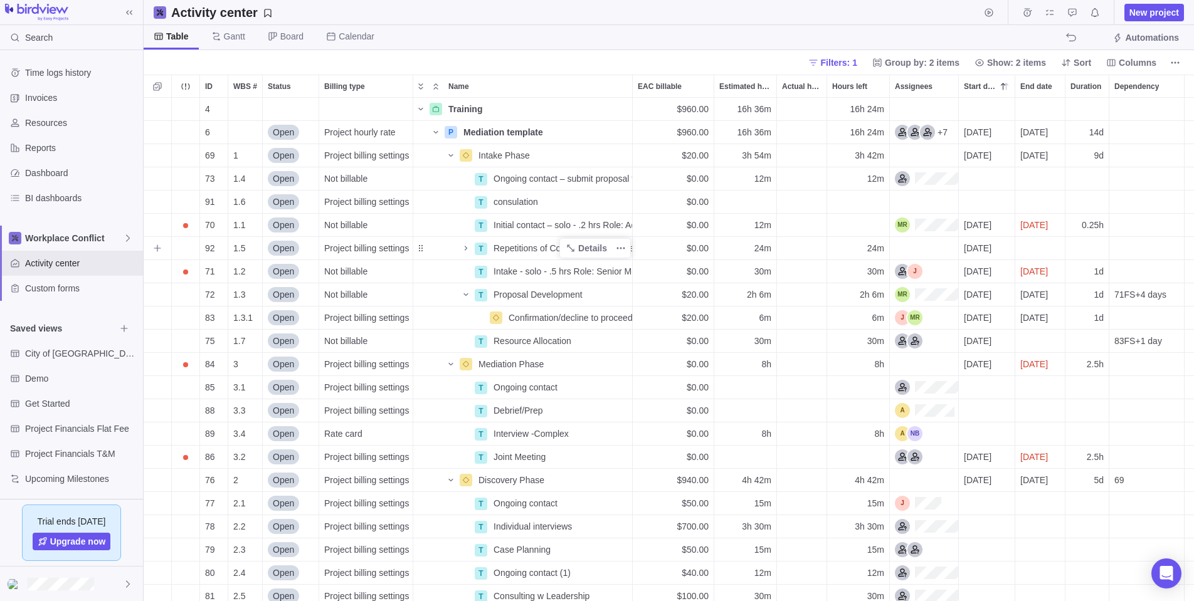
click at [441, 250] on div "Name" at bounding box center [443, 249] width 60 height 18
click at [428, 248] on div "Name" at bounding box center [443, 249] width 60 height 18
click at [420, 244] on div "Name" at bounding box center [443, 249] width 60 height 18
click at [940, 61] on span "Group by: 2 items" at bounding box center [922, 62] width 75 height 13
click at [1035, 60] on body "Search Time logs history Invoices Resources Reports Dashboard BI dashboards Wor…" at bounding box center [597, 300] width 1194 height 601
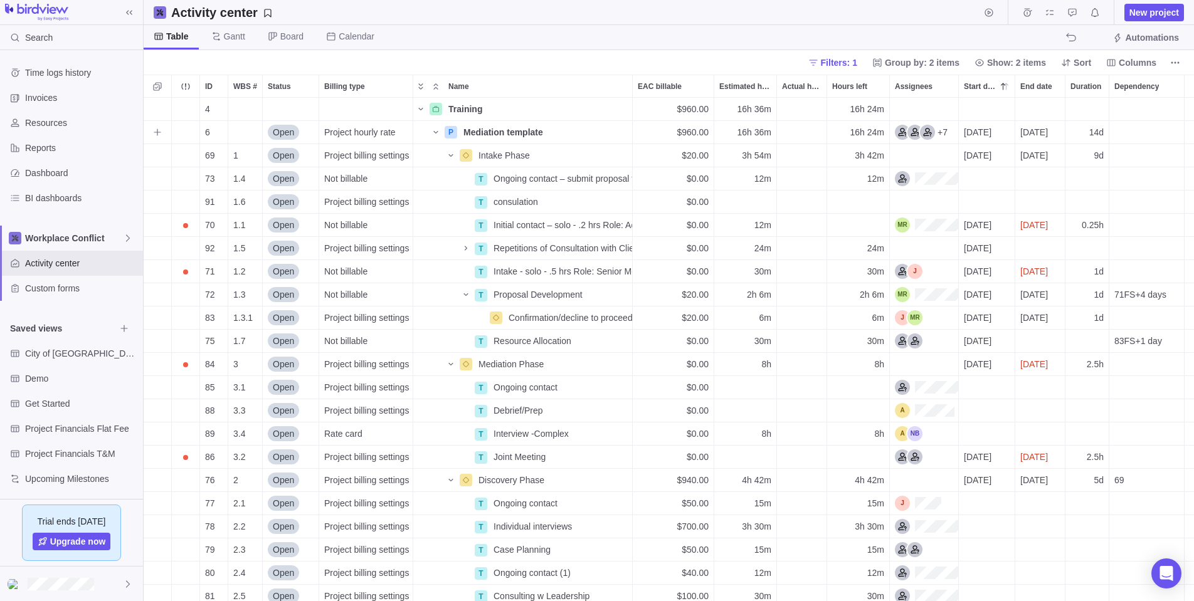
click at [680, 132] on span "$960.00" at bounding box center [693, 132] width 32 height 13
click at [688, 131] on span "$960.00" at bounding box center [693, 132] width 32 height 13
click at [692, 130] on span "$960.00" at bounding box center [693, 132] width 32 height 13
click at [664, 135] on div "$960.00" at bounding box center [673, 132] width 81 height 23
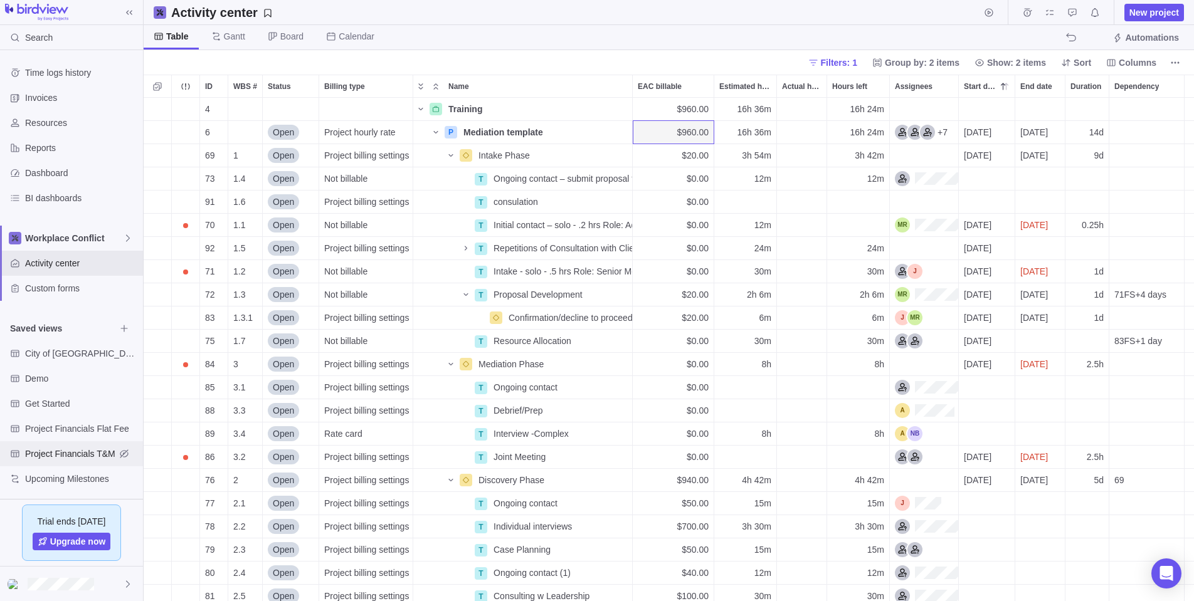
click at [36, 452] on span "Project Financials T&M" at bounding box center [70, 454] width 90 height 13
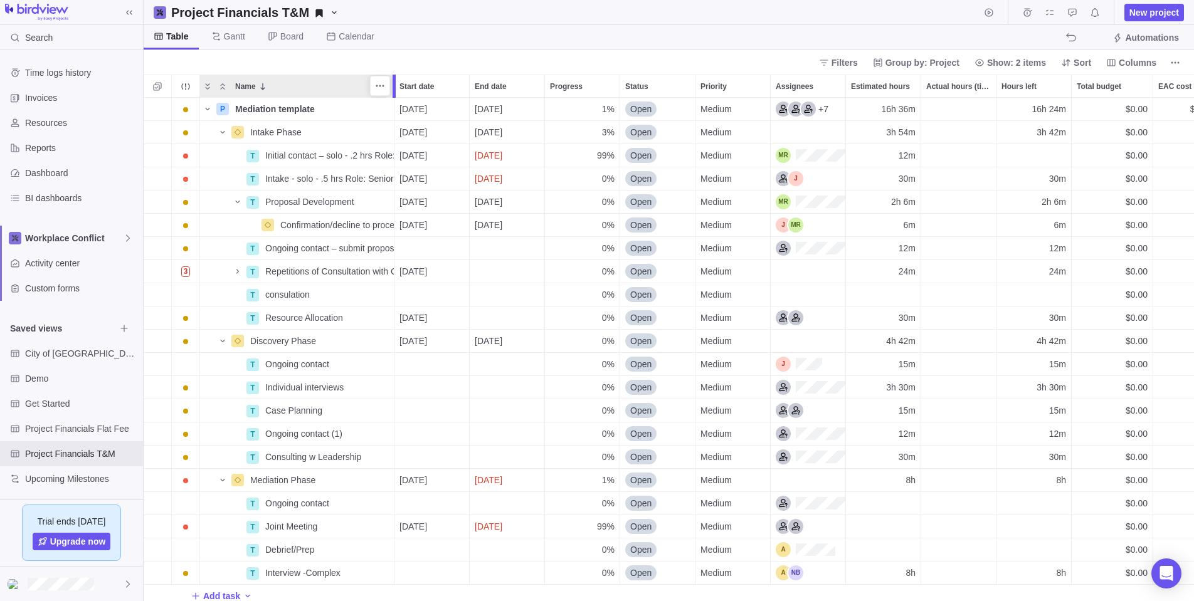
drag, startPoint x: 325, startPoint y: 83, endPoint x: 391, endPoint y: 83, distance: 65.8
click at [391, 83] on div at bounding box center [396, 86] width 10 height 23
click at [207, 272] on div "Name" at bounding box center [222, 272] width 45 height 18
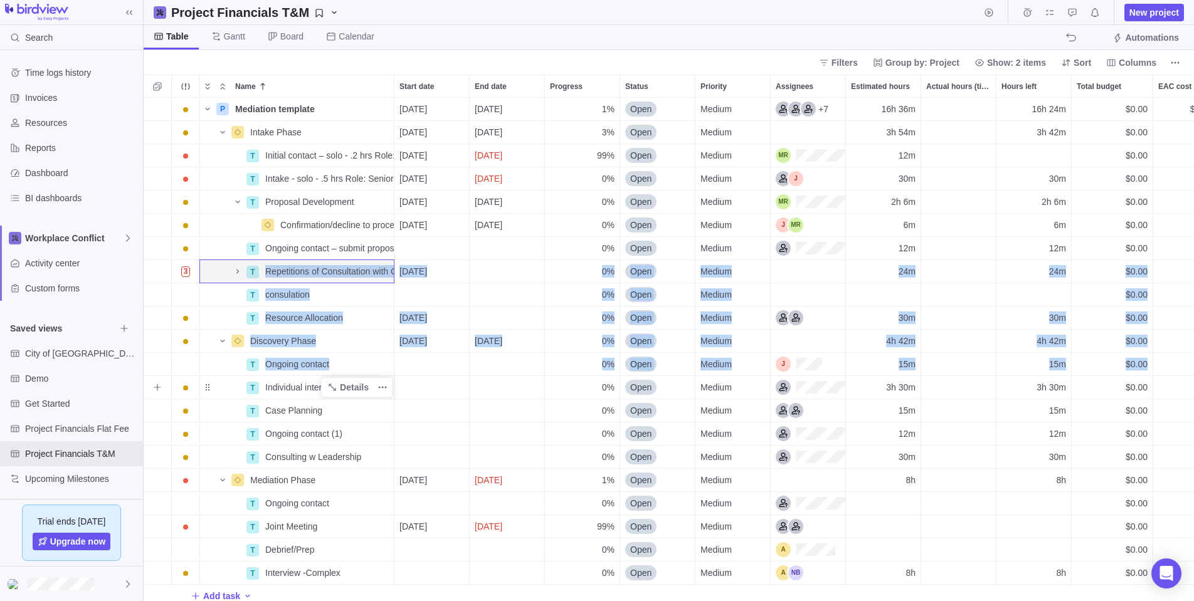
drag, startPoint x: 207, startPoint y: 272, endPoint x: 213, endPoint y: 387, distance: 114.9
click at [213, 387] on div "P Mediation template Details 2025-08-25 2025-09-11 1% Open Medium +7 16h 36m 16…" at bounding box center [1078, 353] width 1869 height 510
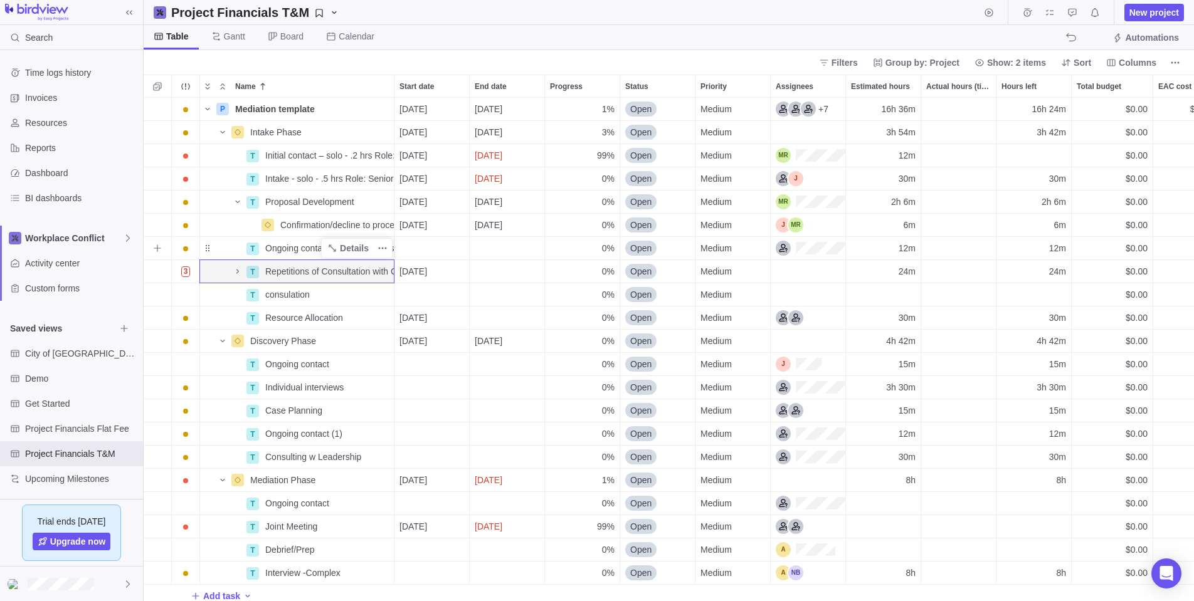
click at [226, 248] on div "Name" at bounding box center [222, 248] width 45 height 10
click at [714, 176] on span "Medium" at bounding box center [715, 178] width 31 height 13
click at [716, 249] on span "High" at bounding box center [714, 252] width 18 height 13
click at [718, 197] on span "Medium" at bounding box center [715, 202] width 31 height 13
click at [718, 272] on span "High" at bounding box center [714, 276] width 18 height 13
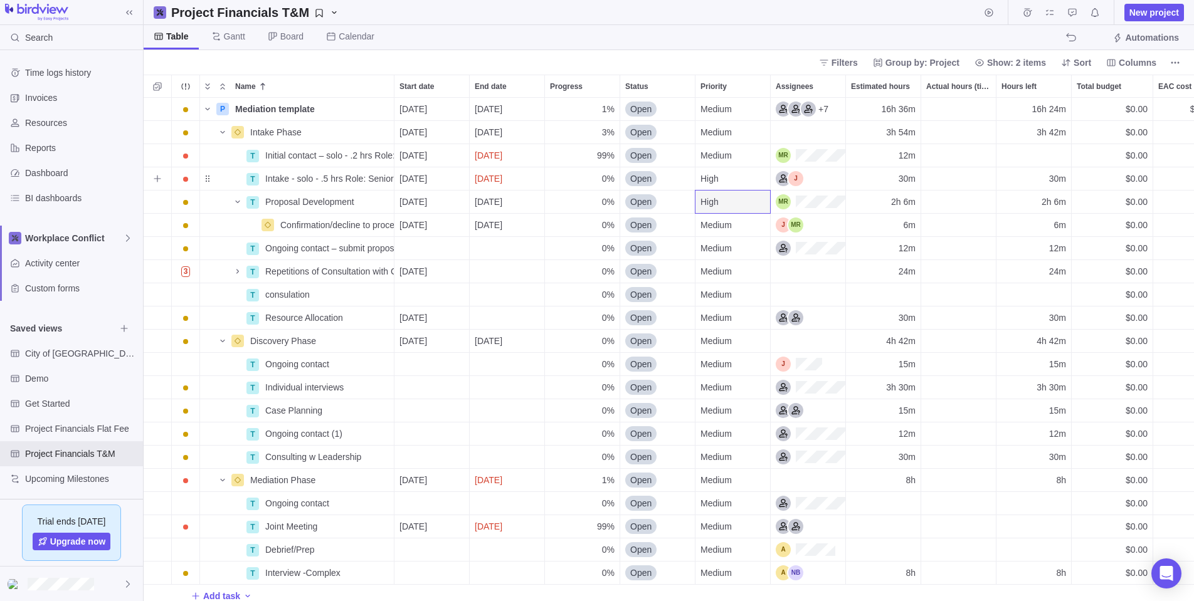
click at [719, 173] on span "High" at bounding box center [709, 178] width 18 height 13
click at [737, 174] on div "High" at bounding box center [732, 178] width 65 height 13
click at [976, 152] on div "Actual hours (timelogs)" at bounding box center [958, 155] width 75 height 23
click at [966, 156] on div "Actual hours (timelogs)" at bounding box center [958, 155] width 75 height 23
click at [56, 70] on span "Time logs history" at bounding box center [81, 72] width 113 height 13
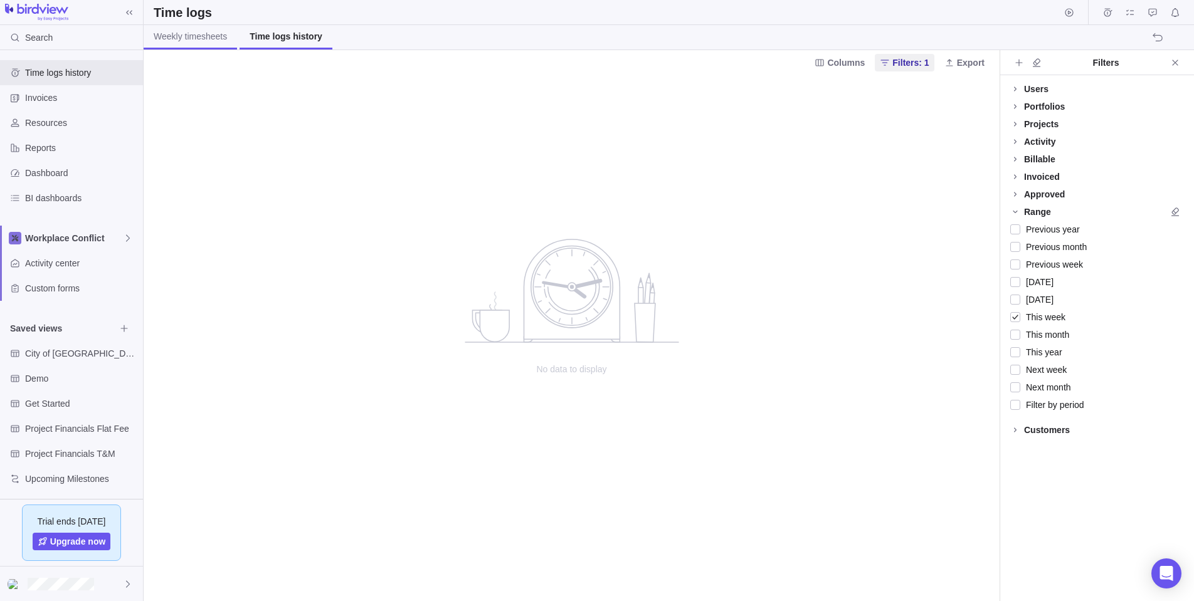
click at [187, 36] on span "Weekly timesheets" at bounding box center [190, 36] width 73 height 13
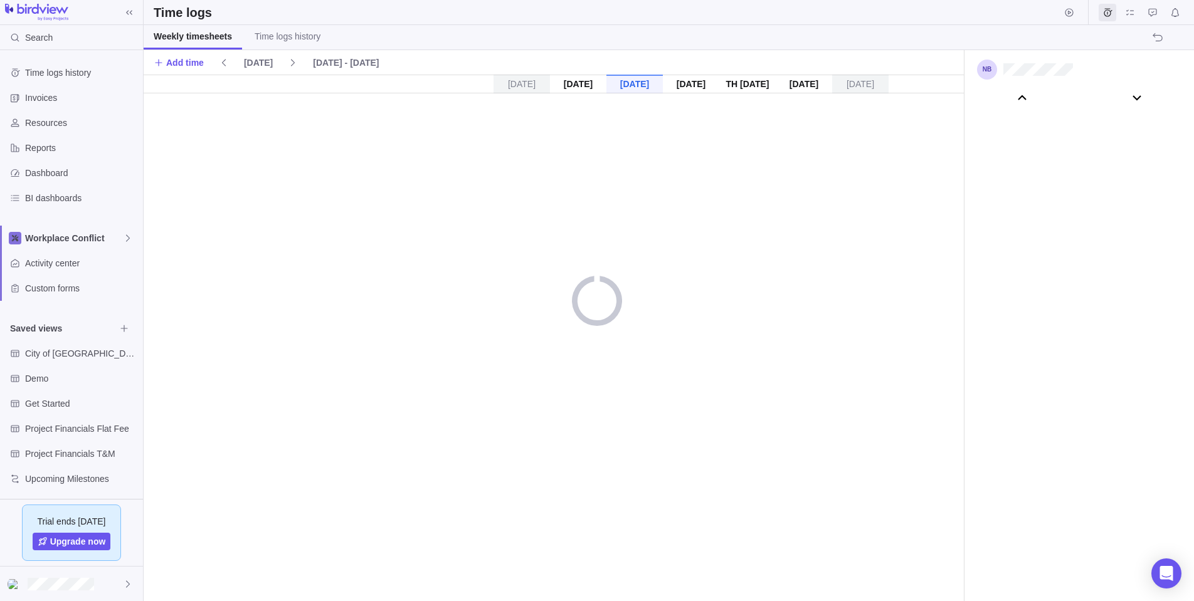
scroll to position [69711, 0]
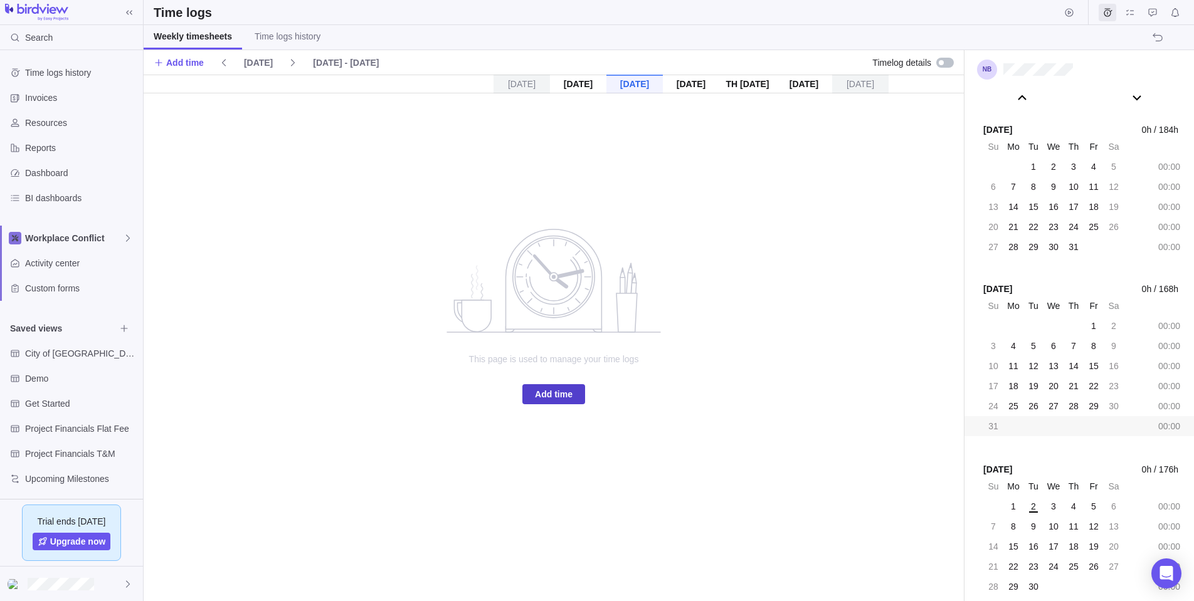
click at [552, 389] on span "Add time" at bounding box center [554, 394] width 38 height 15
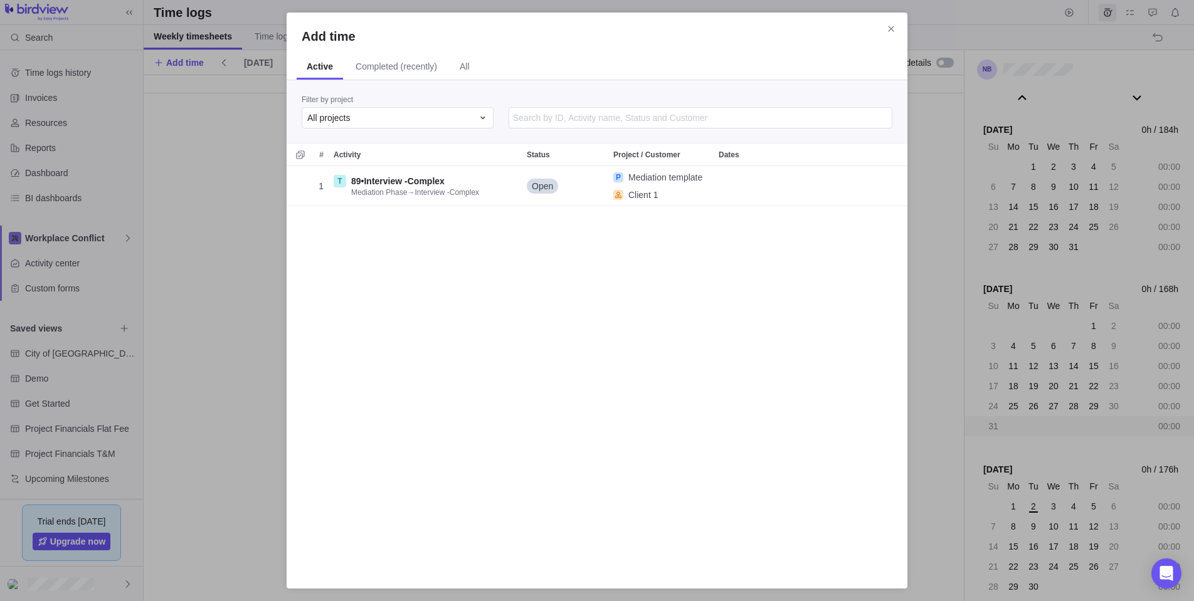
scroll to position [408, 621]
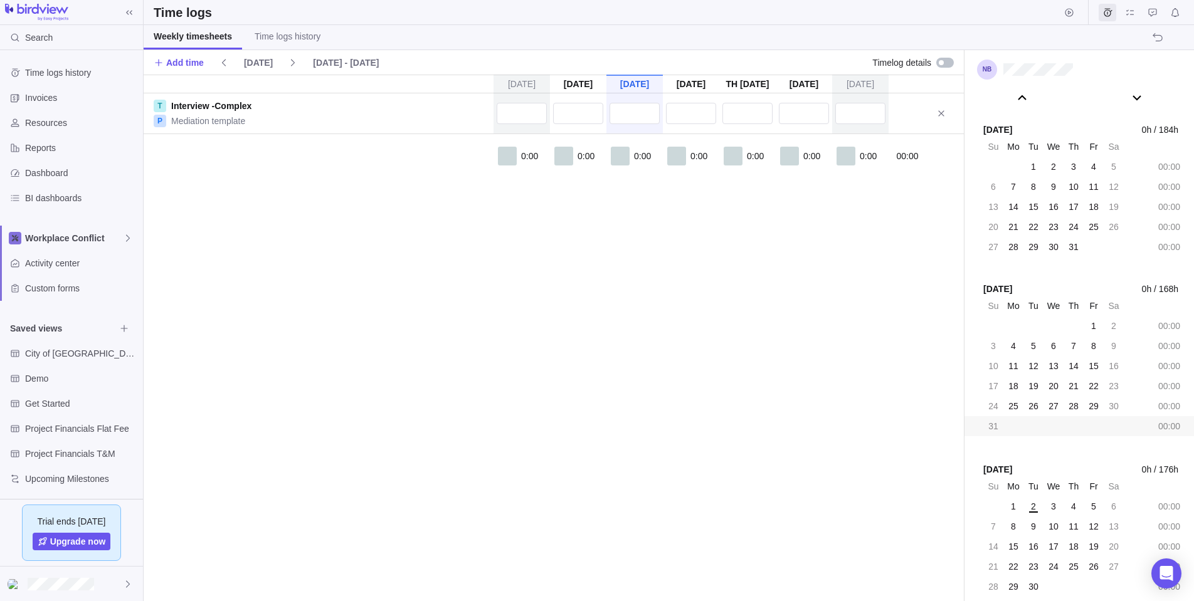
click at [623, 154] on div at bounding box center [620, 156] width 19 height 19
click at [620, 158] on div at bounding box center [620, 156] width 19 height 19
click at [645, 156] on span "0:00" at bounding box center [642, 156] width 17 height 13
click at [630, 114] on input "text" at bounding box center [635, 113] width 50 height 21
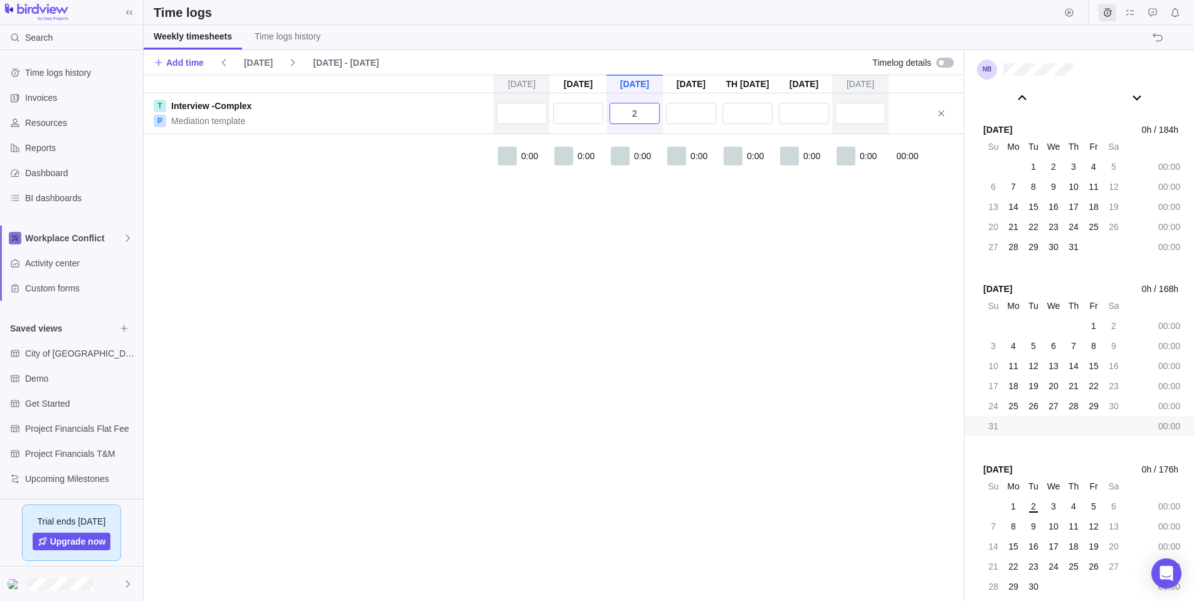
type input "2:00"
click at [566, 115] on input "text" at bounding box center [578, 113] width 50 height 21
type input "0:30"
click at [589, 158] on span "0:30" at bounding box center [586, 156] width 17 height 13
click at [193, 103] on link "Interview -Complex" at bounding box center [211, 106] width 80 height 13
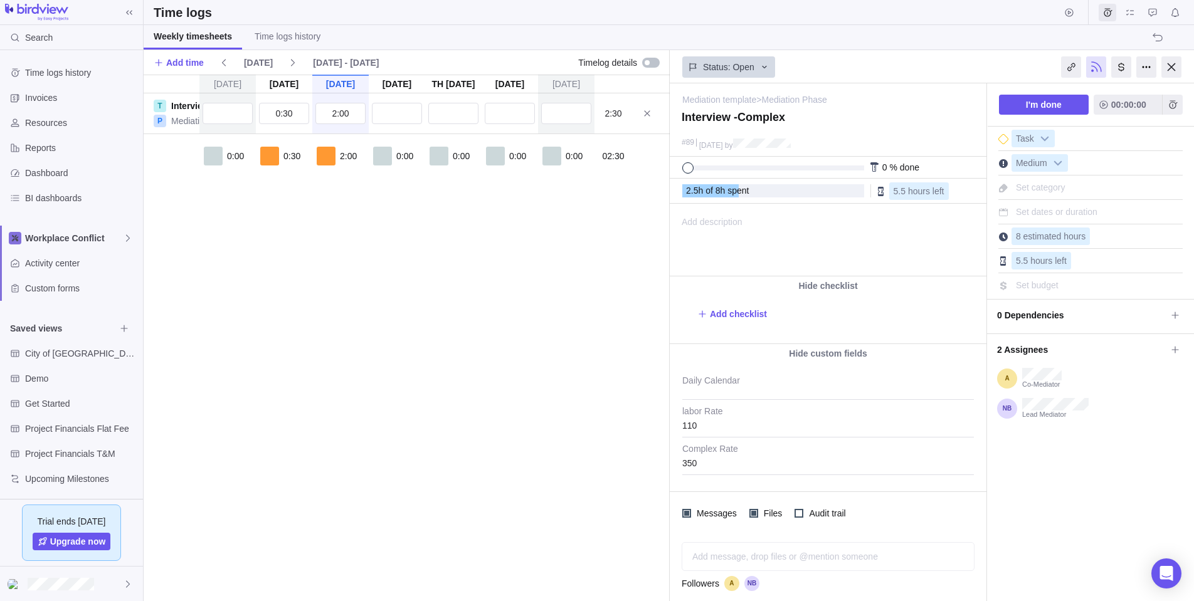
click at [684, 219] on span "Add description" at bounding box center [706, 239] width 72 height 71
click at [865, 249] on html "Interviewed parties Andrew, Ryan and John" at bounding box center [827, 239] width 314 height 71
click at [1160, 65] on div at bounding box center [1171, 66] width 20 height 21
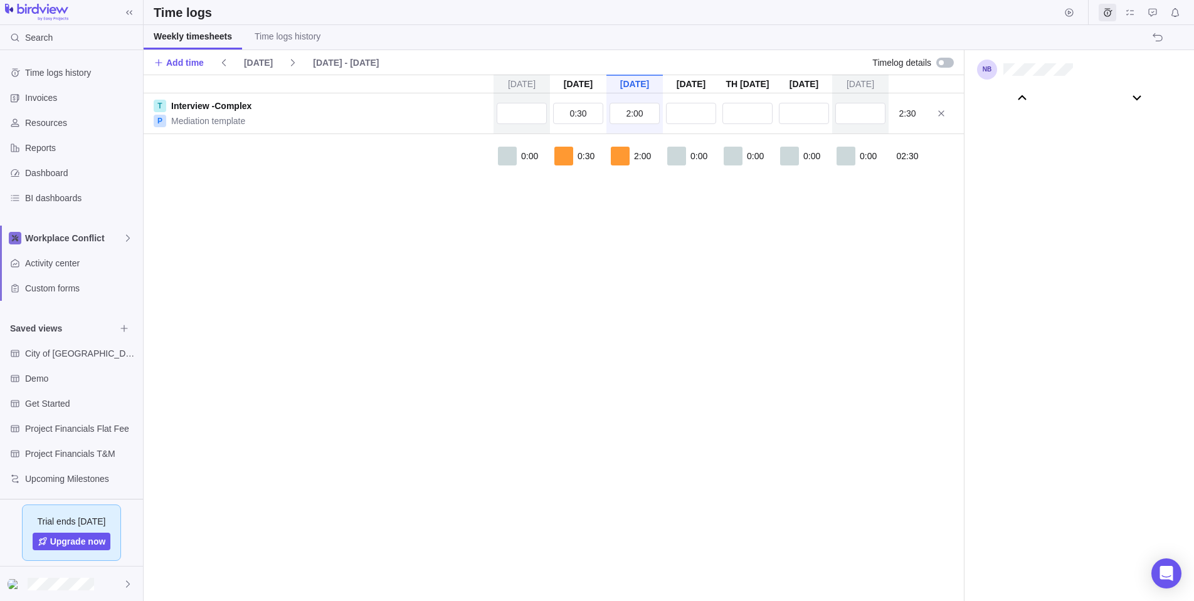
scroll to position [69711, 0]
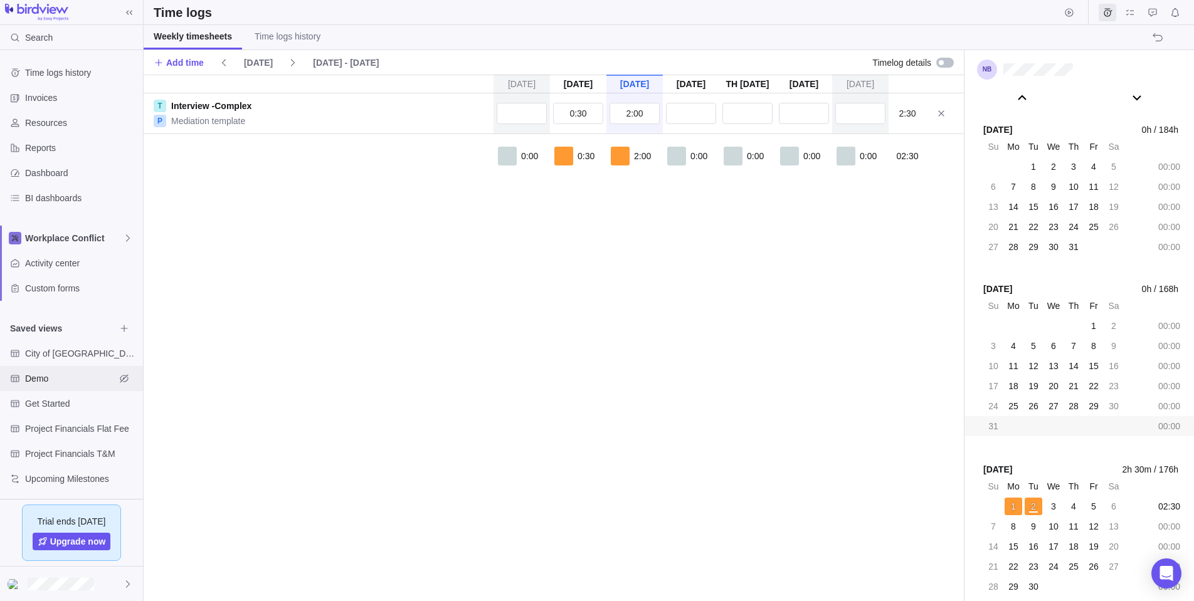
click at [34, 376] on span "Demo" at bounding box center [70, 378] width 90 height 13
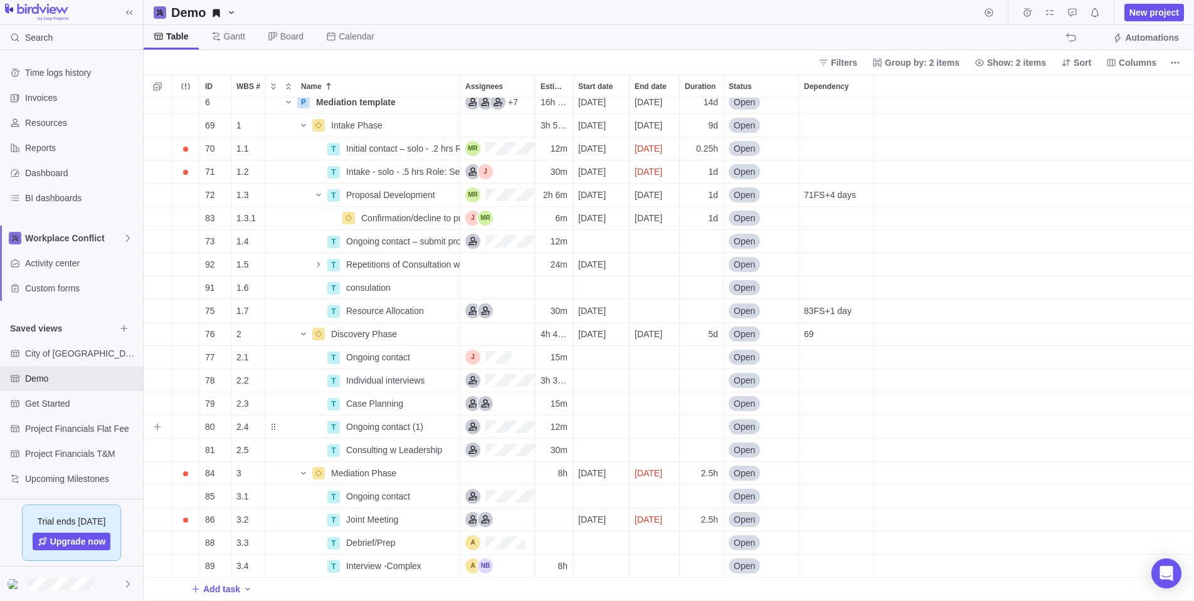
scroll to position [30, 0]
click at [361, 564] on span "Interview -Complex" at bounding box center [383, 566] width 75 height 13
click at [332, 566] on div "6 P Mediation template Details +7 16h 36m 2025-08-25 2025-09-11 14d Open 69 1 I…" at bounding box center [669, 350] width 1050 height 504
click at [419, 565] on span "Details" at bounding box center [420, 566] width 29 height 13
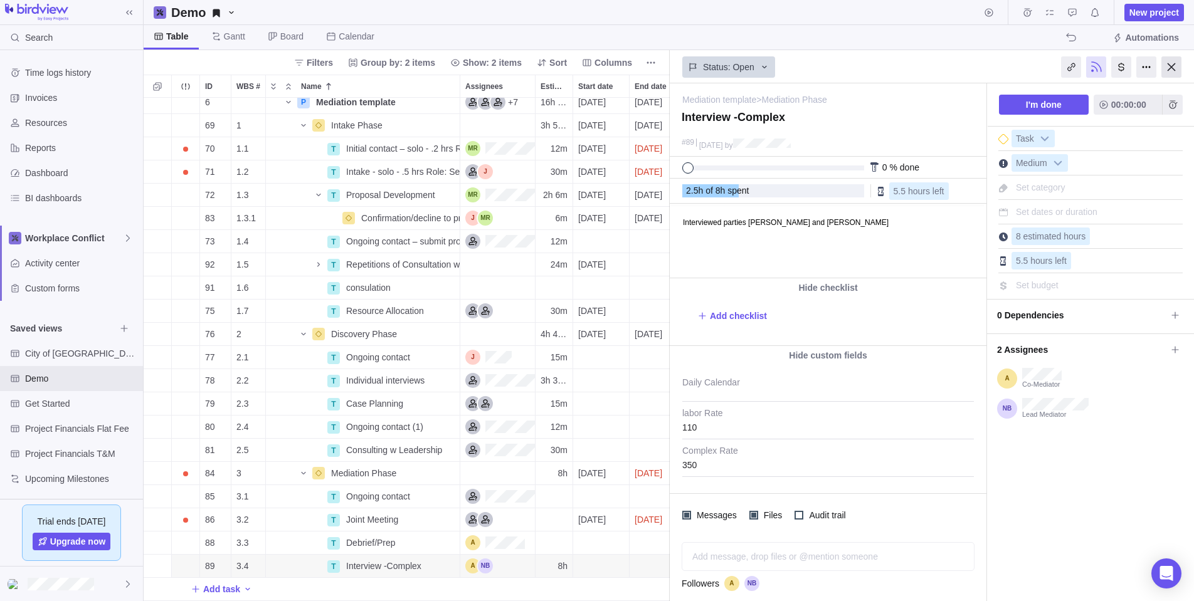
click at [1160, 65] on div at bounding box center [1171, 66] width 20 height 21
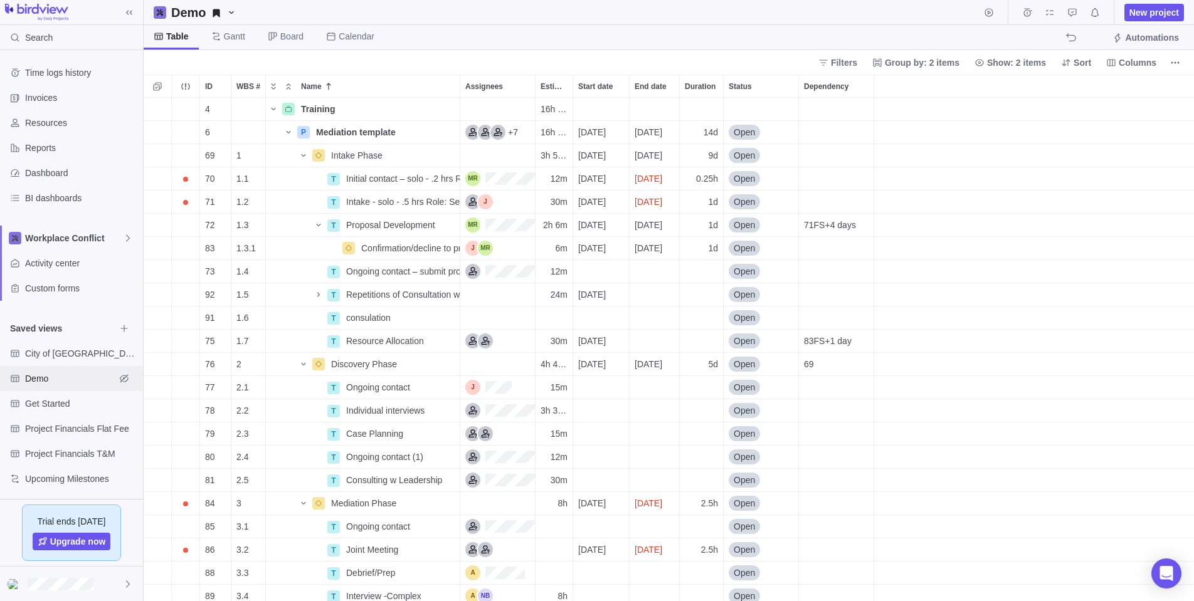
click at [33, 376] on span "Demo" at bounding box center [70, 378] width 90 height 13
click at [58, 68] on span "Time logs history" at bounding box center [81, 72] width 113 height 13
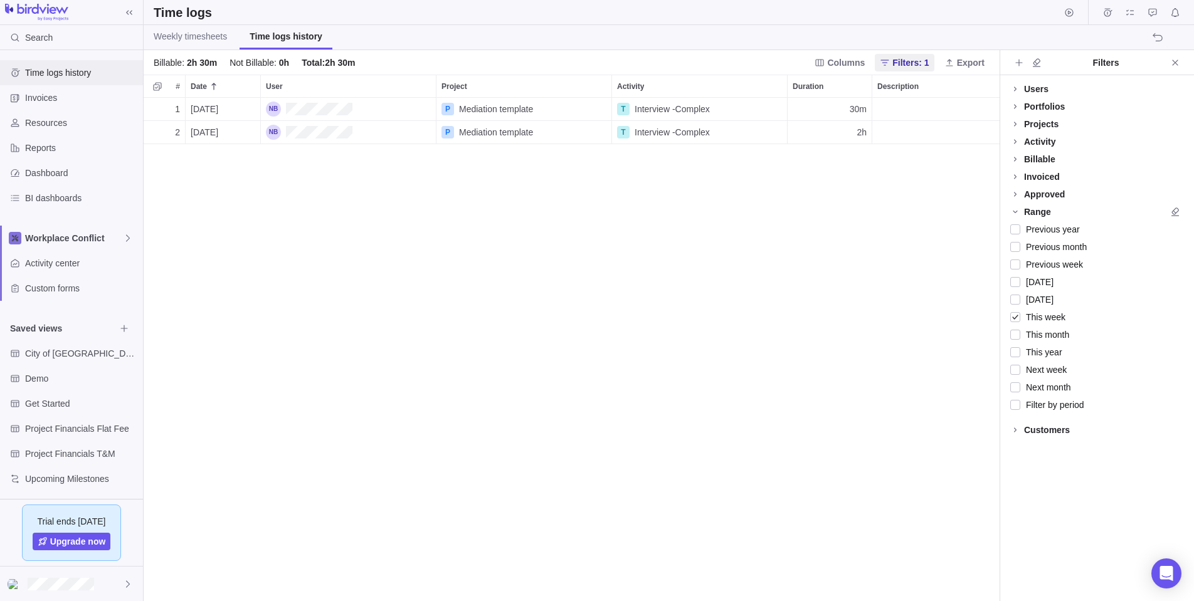
scroll to position [504, 856]
click at [181, 33] on span "Weekly timesheets" at bounding box center [190, 36] width 73 height 13
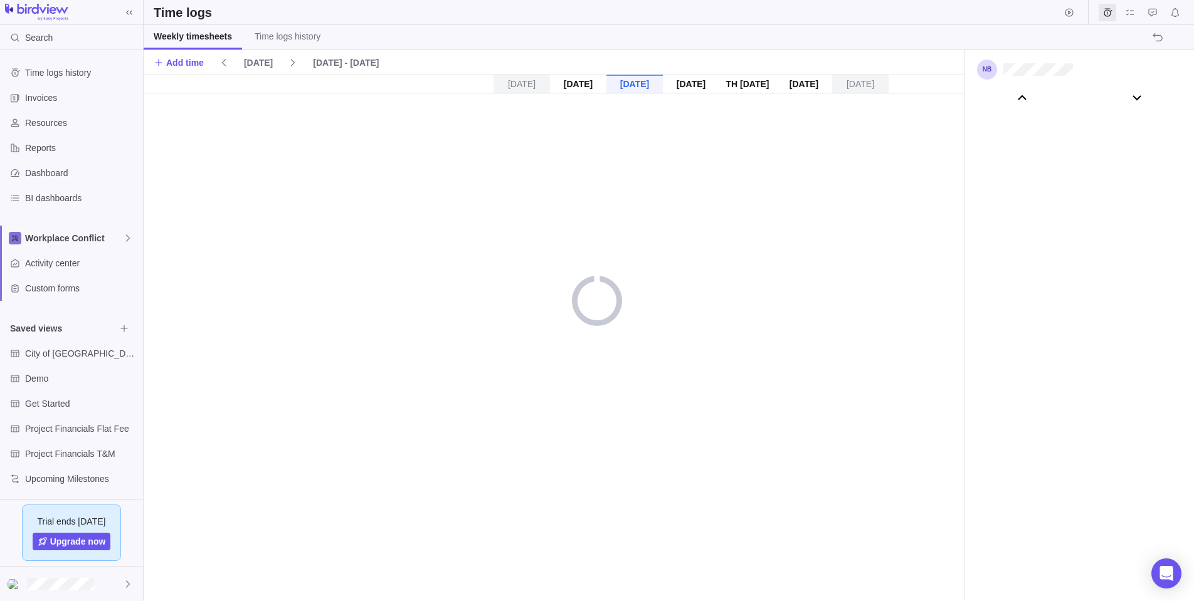
scroll to position [69711, 0]
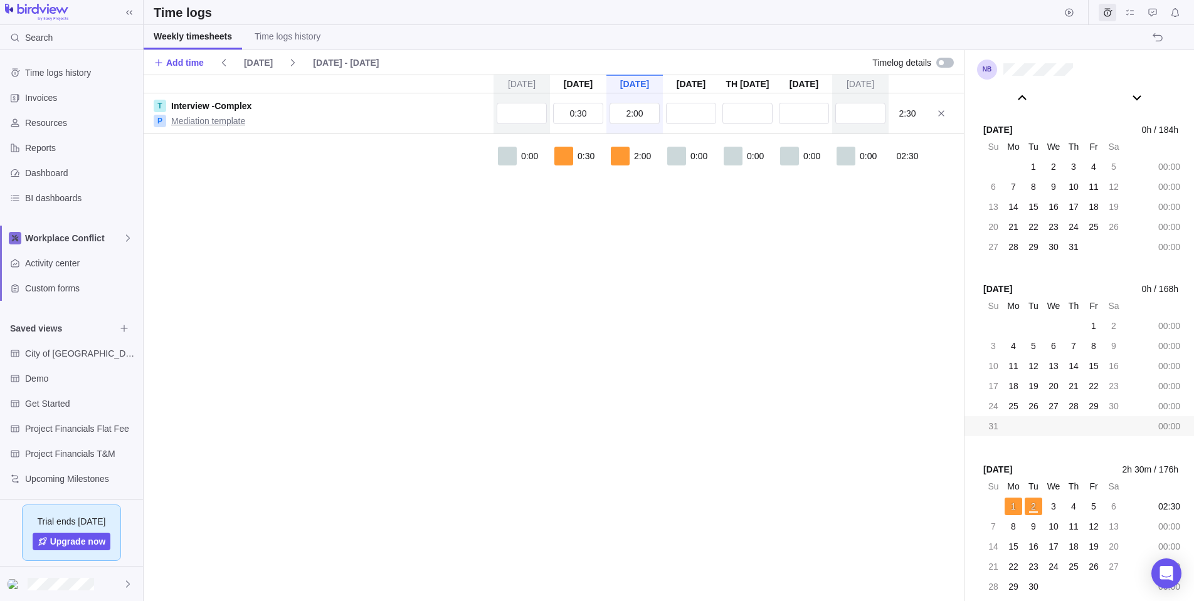
click at [188, 120] on link "Mediation template" at bounding box center [208, 121] width 74 height 13
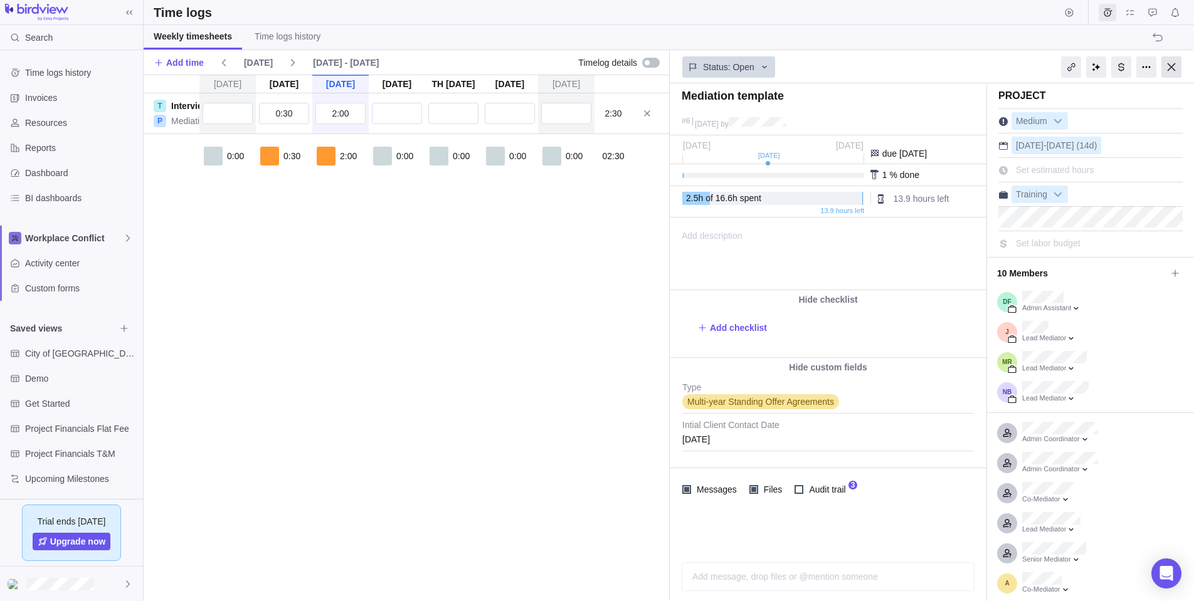
click at [1160, 65] on div at bounding box center [1171, 66] width 20 height 21
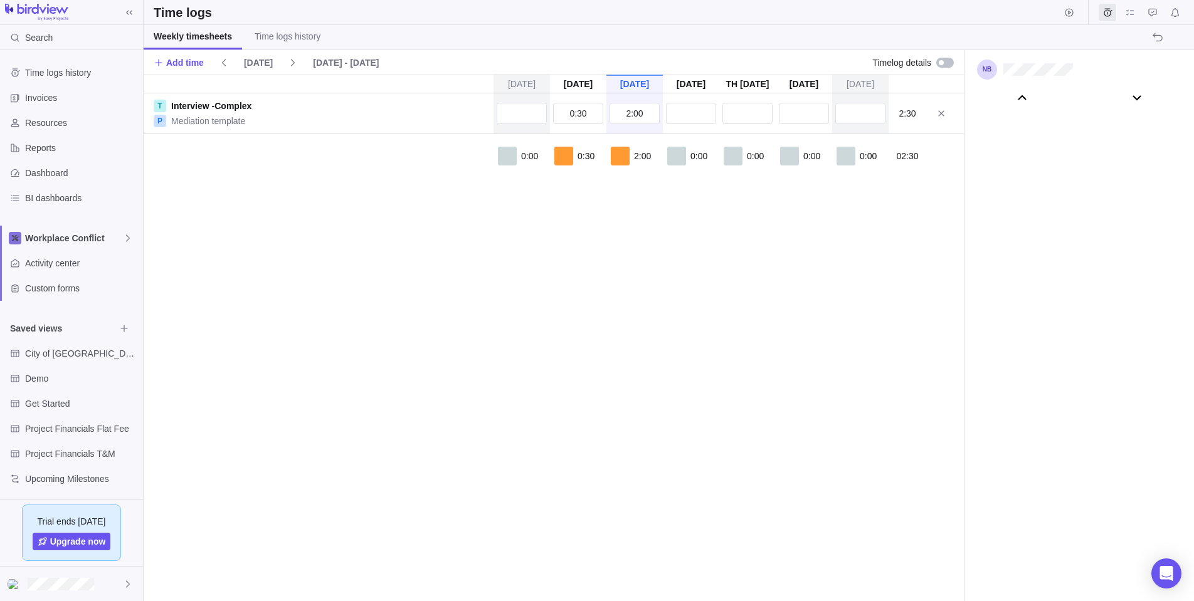
scroll to position [69711, 0]
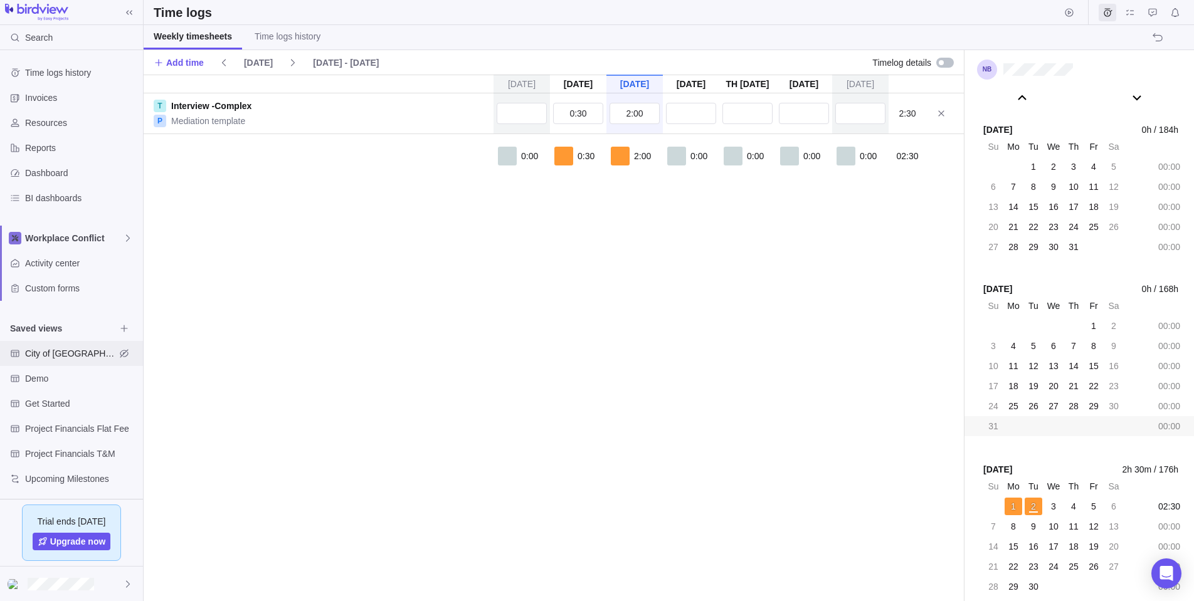
click at [45, 353] on span "City of [GEOGRAPHIC_DATA]" at bounding box center [70, 353] width 90 height 13
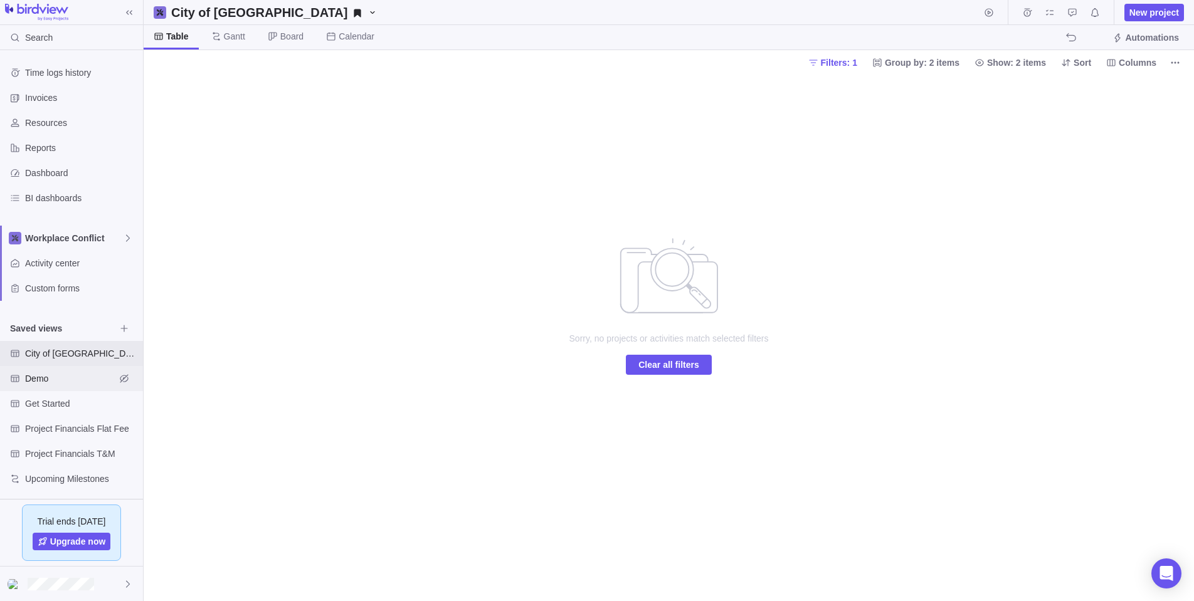
click at [31, 379] on span "Demo" at bounding box center [70, 378] width 90 height 13
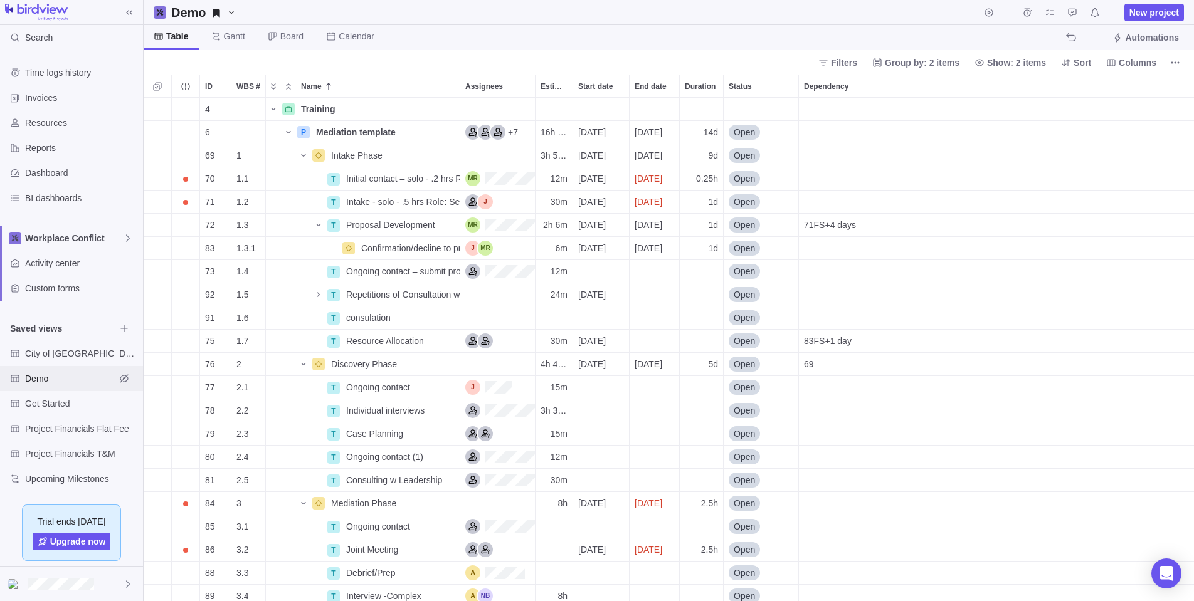
scroll to position [504, 1050]
click at [55, 261] on span "Activity center" at bounding box center [81, 263] width 113 height 13
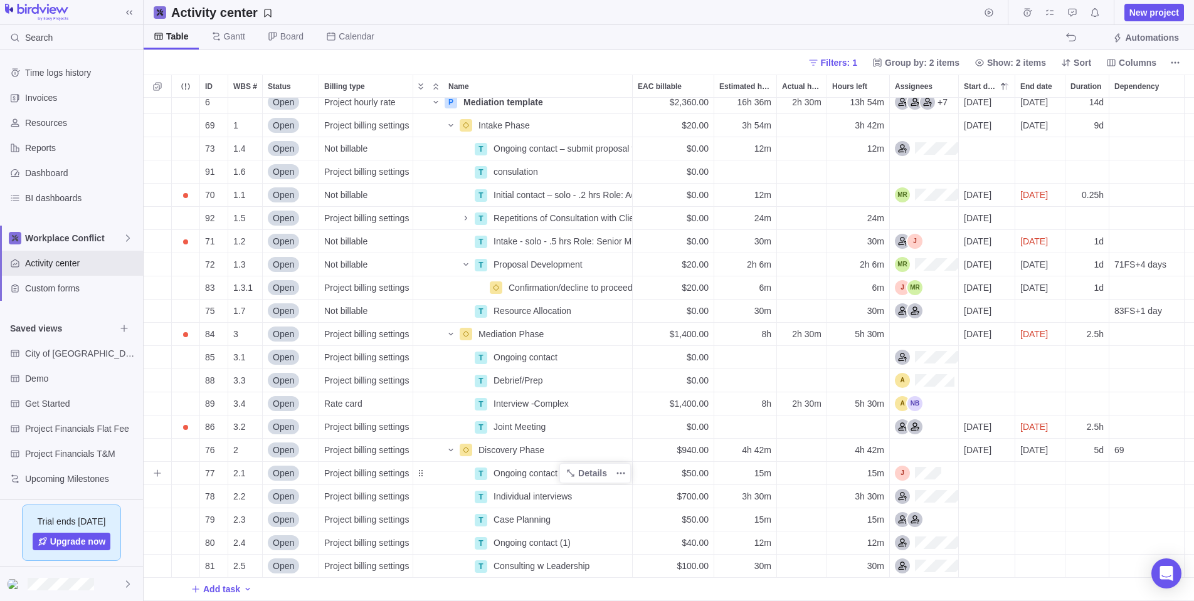
scroll to position [30, 0]
click at [375, 100] on span "Project hourly rate" at bounding box center [359, 102] width 71 height 13
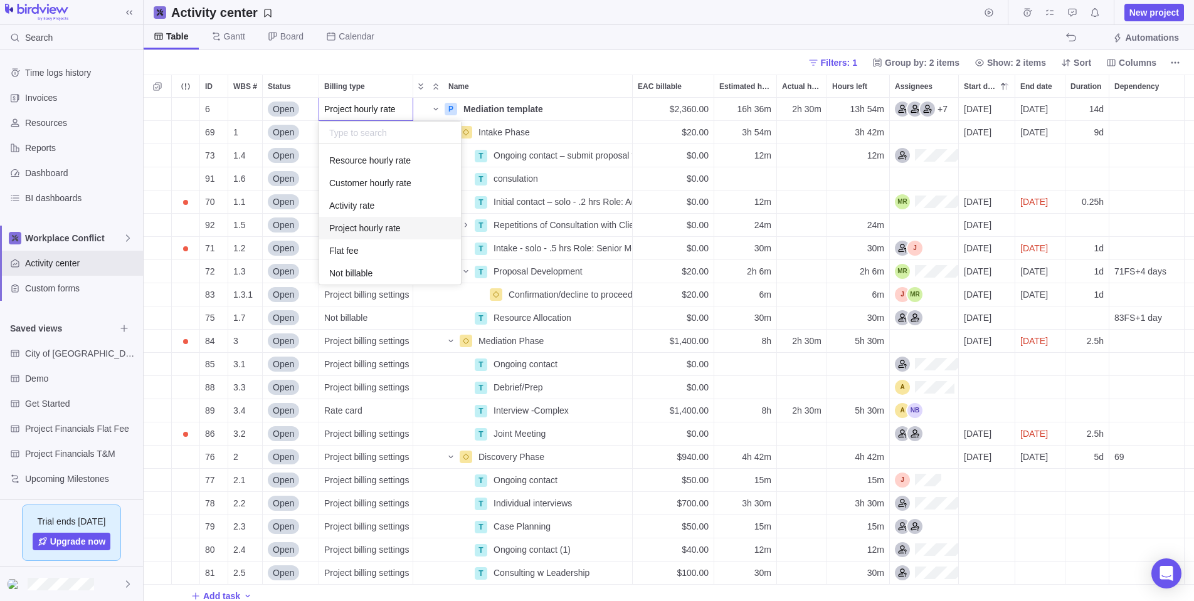
click at [378, 107] on span "Project hourly rate" at bounding box center [359, 109] width 71 height 13
click at [396, 176] on span "Project billing settings" at bounding box center [366, 178] width 85 height 13
click at [346, 316] on span "Not billable" at bounding box center [350, 320] width 43 height 13
click at [602, 176] on span "Details" at bounding box center [592, 178] width 29 height 13
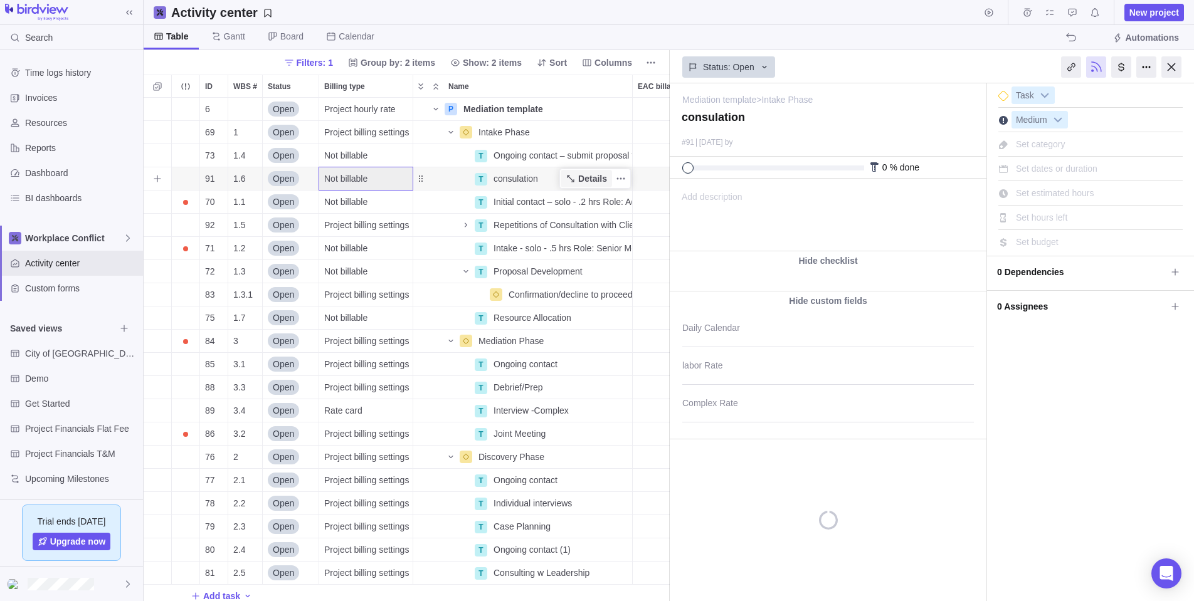
scroll to position [504, 526]
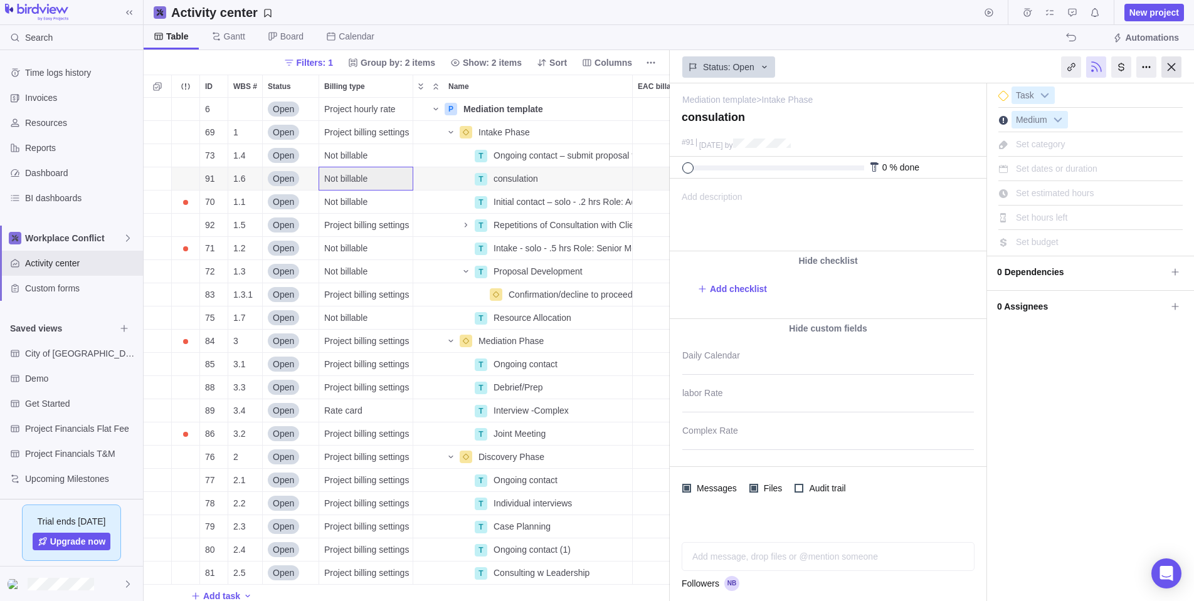
click at [1160, 64] on div at bounding box center [1171, 66] width 20 height 21
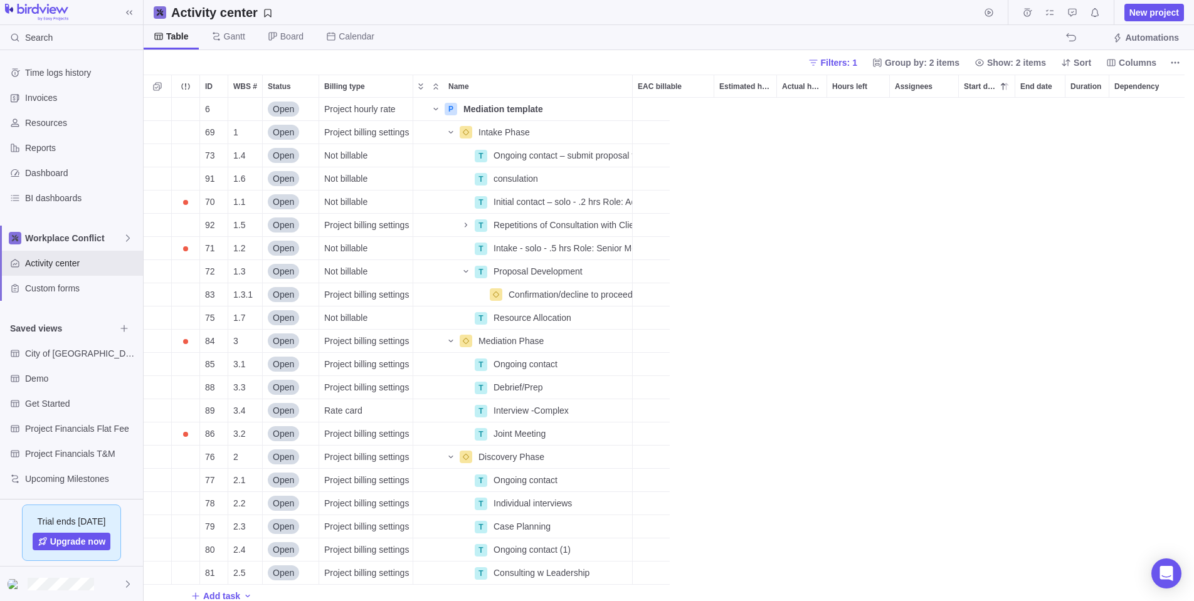
scroll to position [504, 1050]
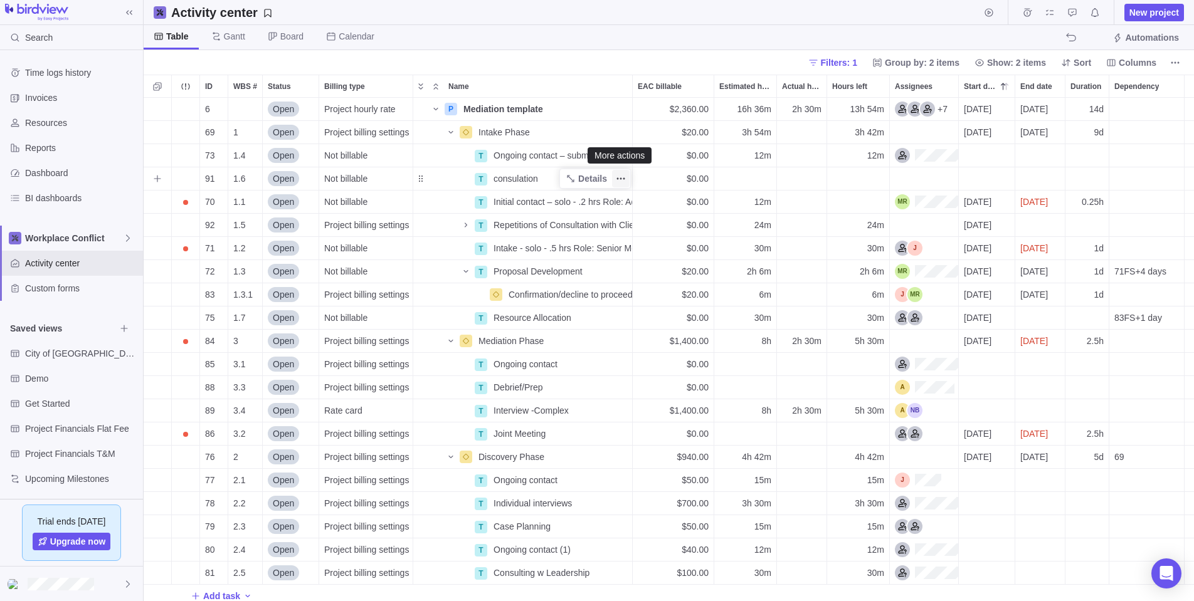
click at [620, 177] on icon "More actions" at bounding box center [621, 179] width 10 height 10
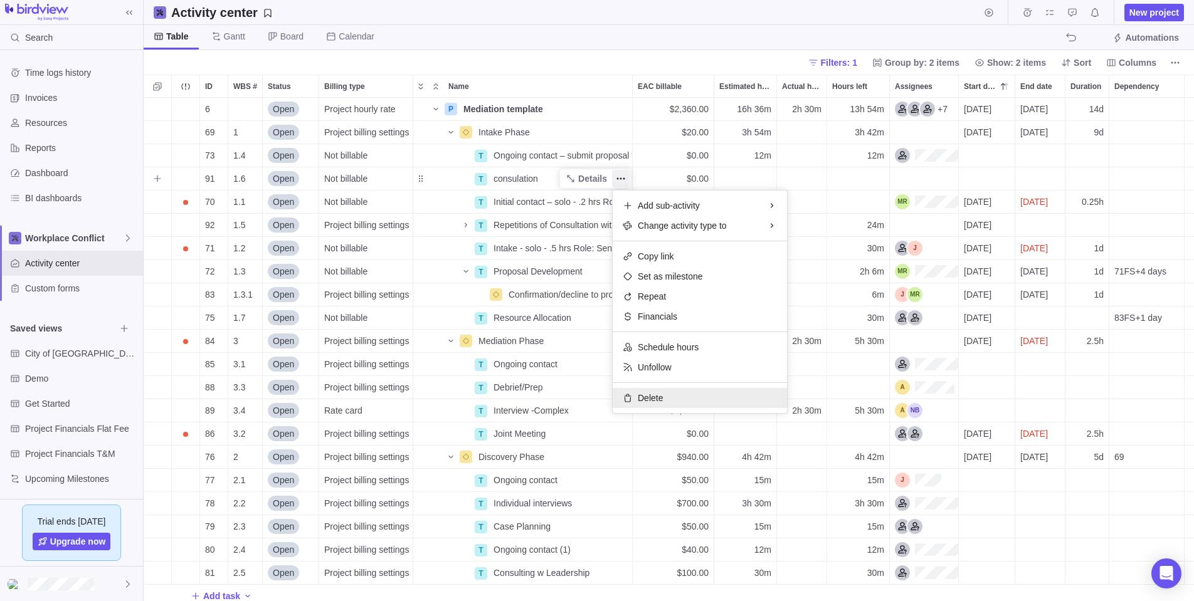
click at [658, 400] on span "Delete" at bounding box center [650, 398] width 25 height 13
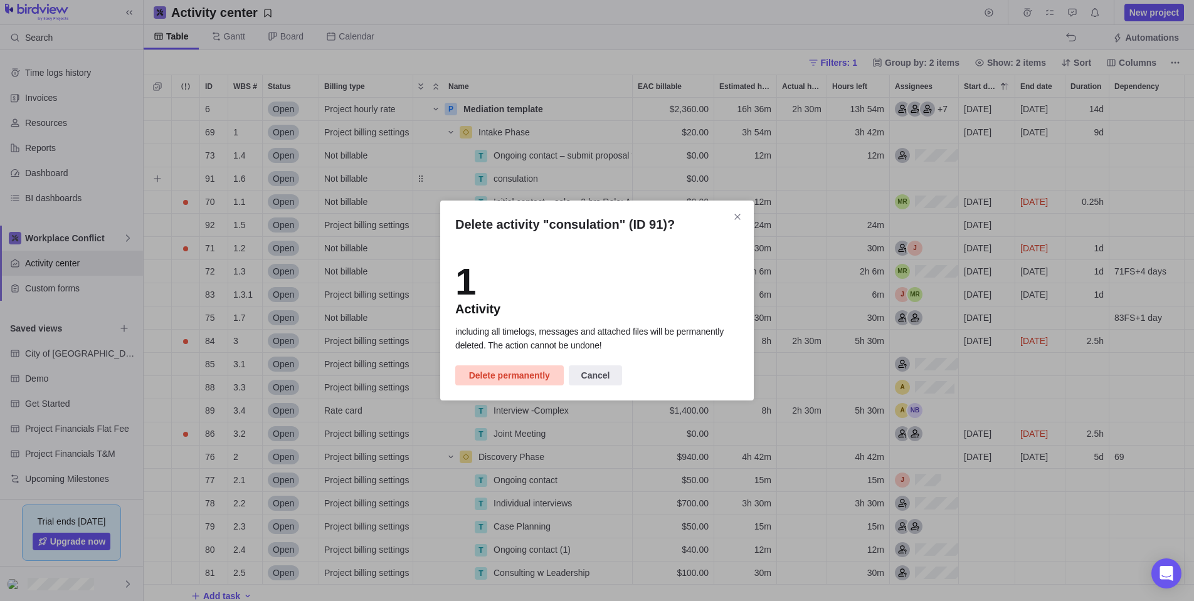
click at [515, 372] on span "Delete permanently" at bounding box center [509, 375] width 81 height 15
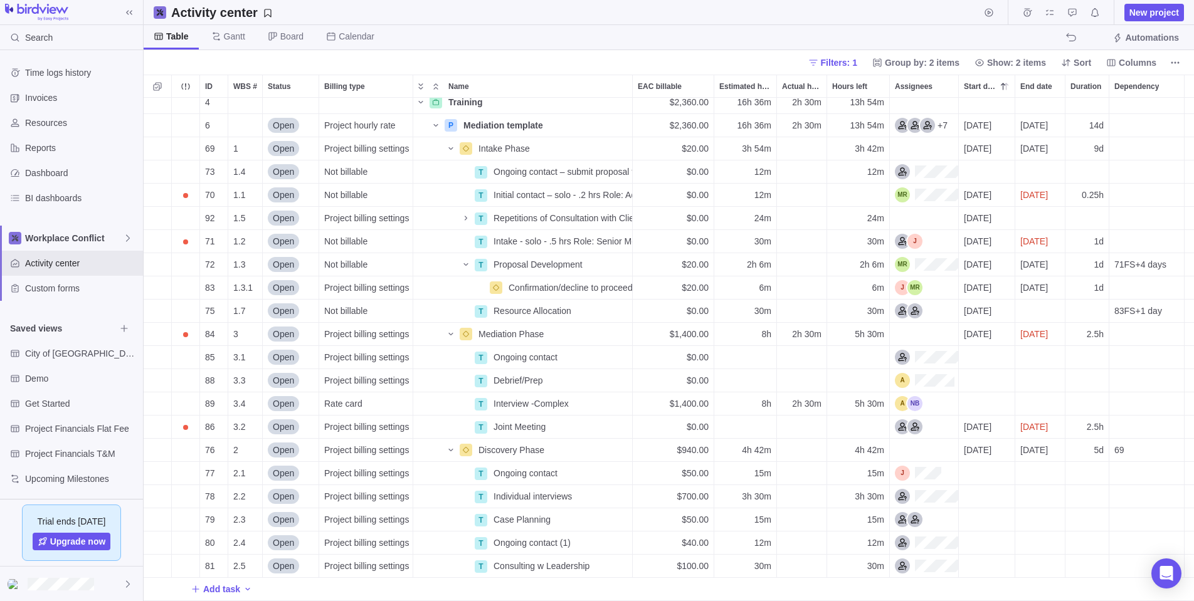
scroll to position [7, 0]
click at [467, 218] on icon "Name" at bounding box center [466, 218] width 3 height 4
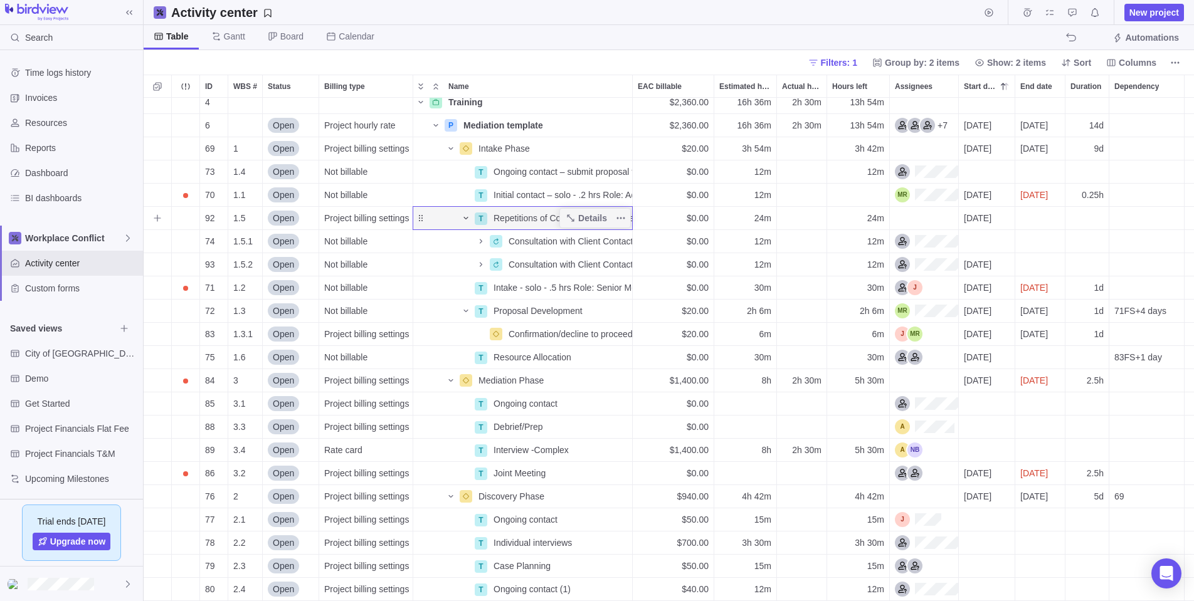
click at [422, 218] on div "Name" at bounding box center [443, 218] width 60 height 18
click at [422, 220] on div "Name" at bounding box center [443, 218] width 60 height 18
click at [571, 215] on icon "Name" at bounding box center [571, 218] width 10 height 10
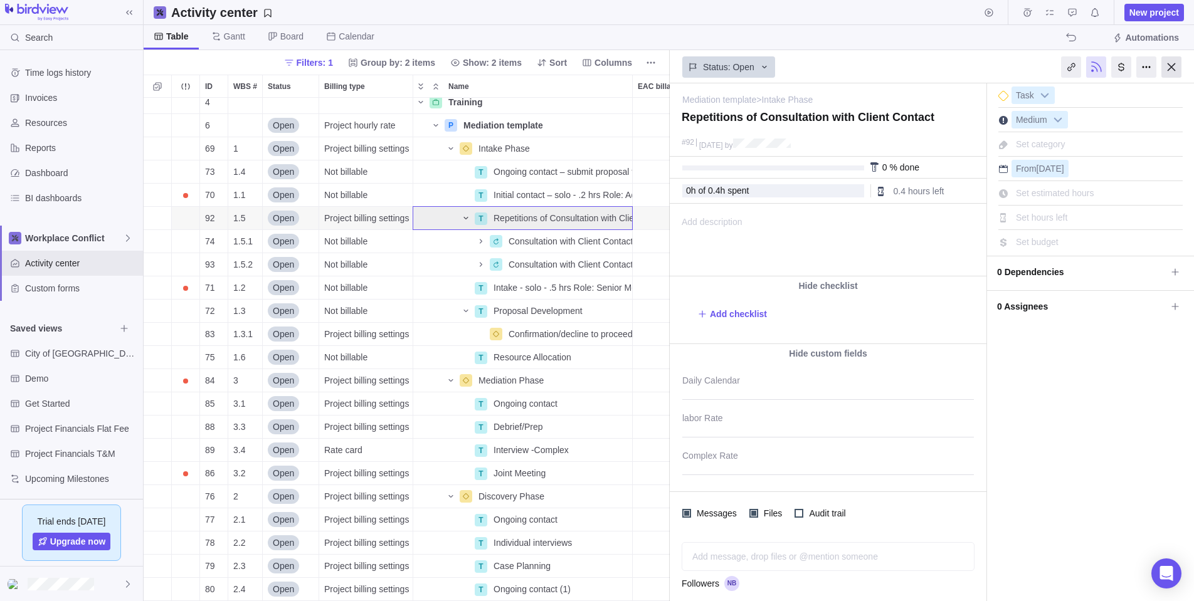
click at [1160, 65] on div at bounding box center [1171, 66] width 20 height 21
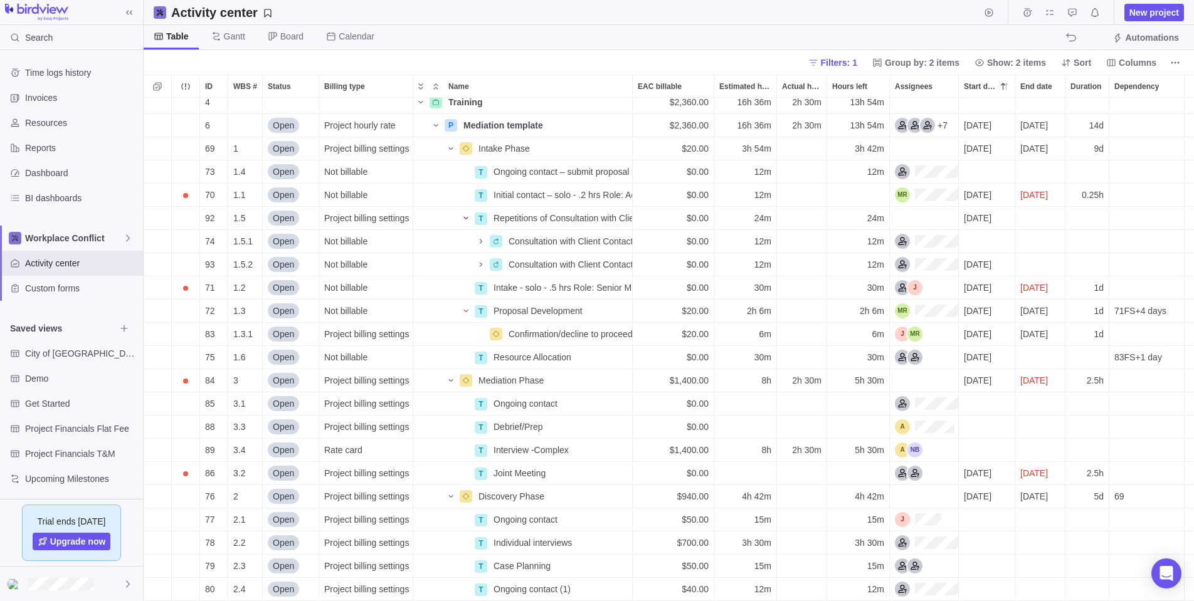
scroll to position [504, 1050]
click at [466, 216] on icon "Name" at bounding box center [466, 218] width 10 height 10
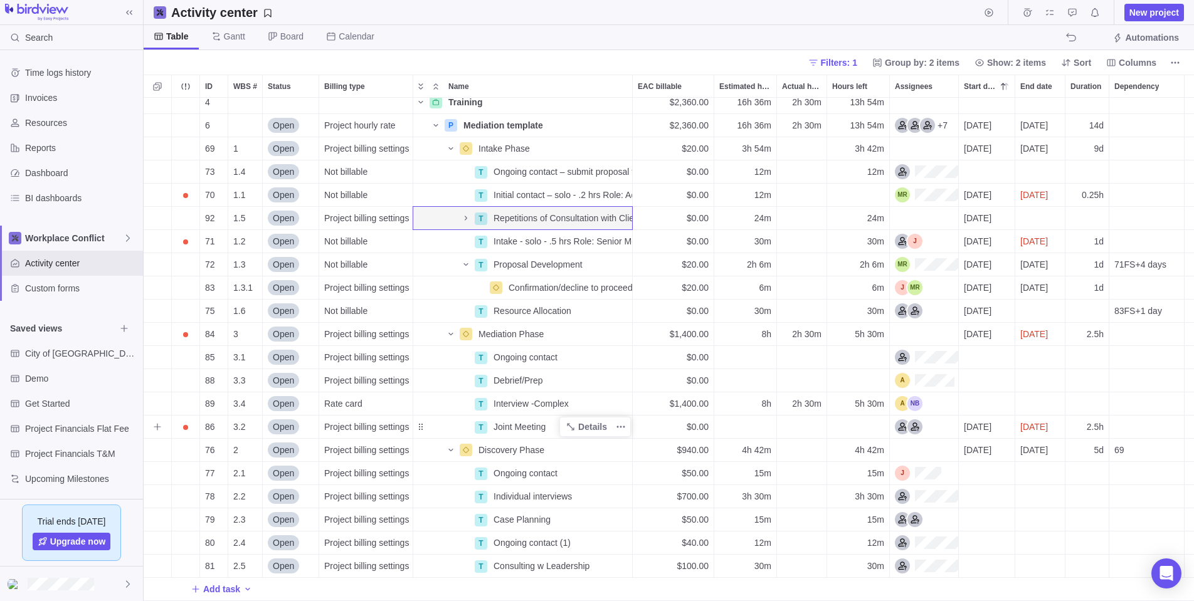
scroll to position [0, 0]
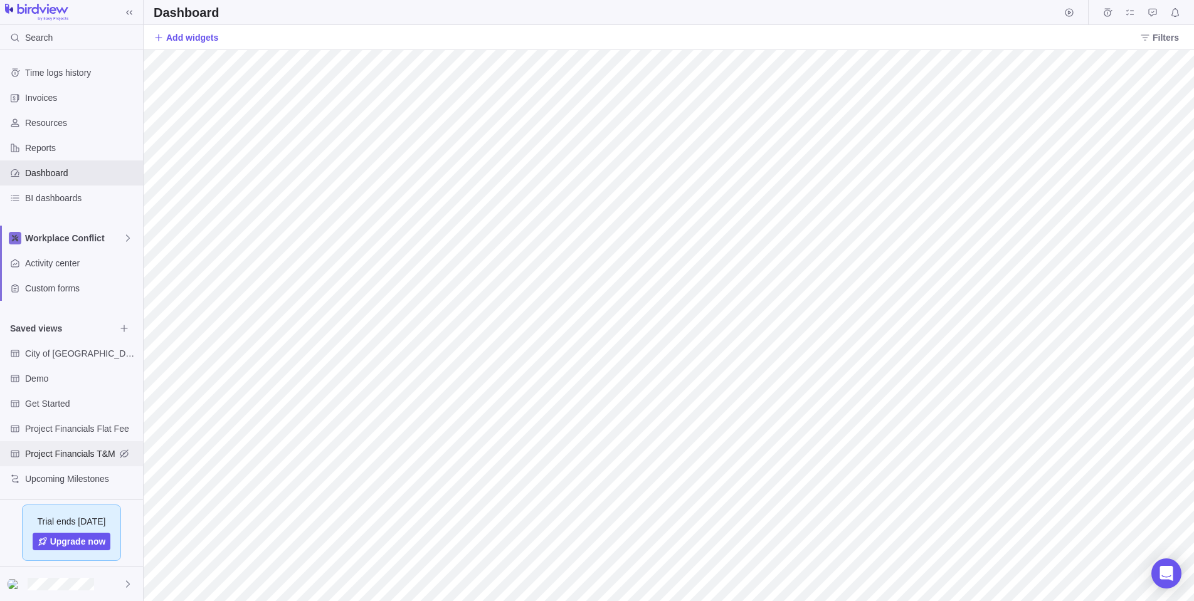
click at [43, 453] on span "Project Financials T&M" at bounding box center [70, 454] width 90 height 13
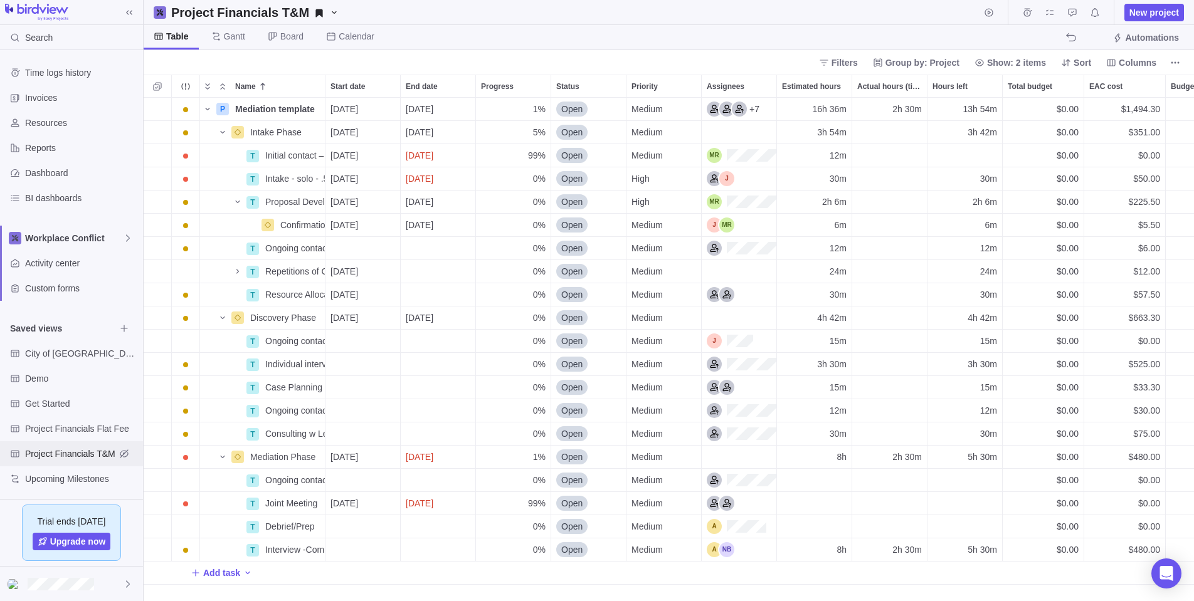
scroll to position [504, 1050]
click at [208, 203] on div "Name" at bounding box center [222, 202] width 45 height 18
click at [210, 201] on div "Name" at bounding box center [222, 202] width 45 height 18
click at [57, 425] on span "Project Financials Flat Fee" at bounding box center [70, 429] width 90 height 13
click at [46, 477] on span "Upcoming Milestones" at bounding box center [70, 479] width 90 height 13
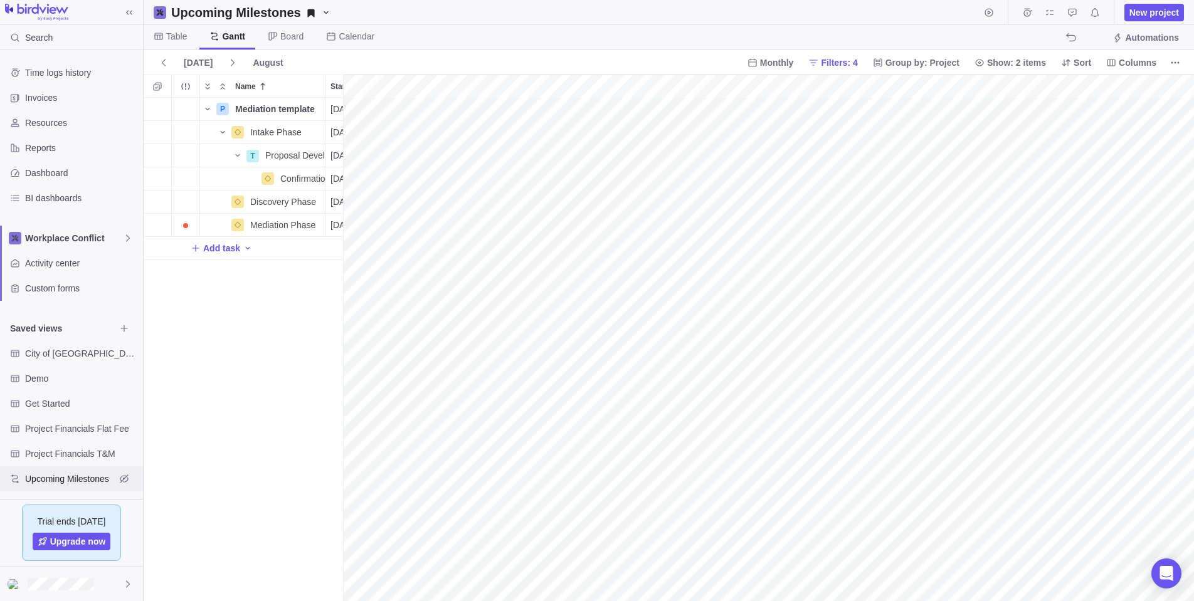
scroll to position [504, 200]
click at [35, 351] on span "City of [GEOGRAPHIC_DATA]" at bounding box center [70, 353] width 90 height 13
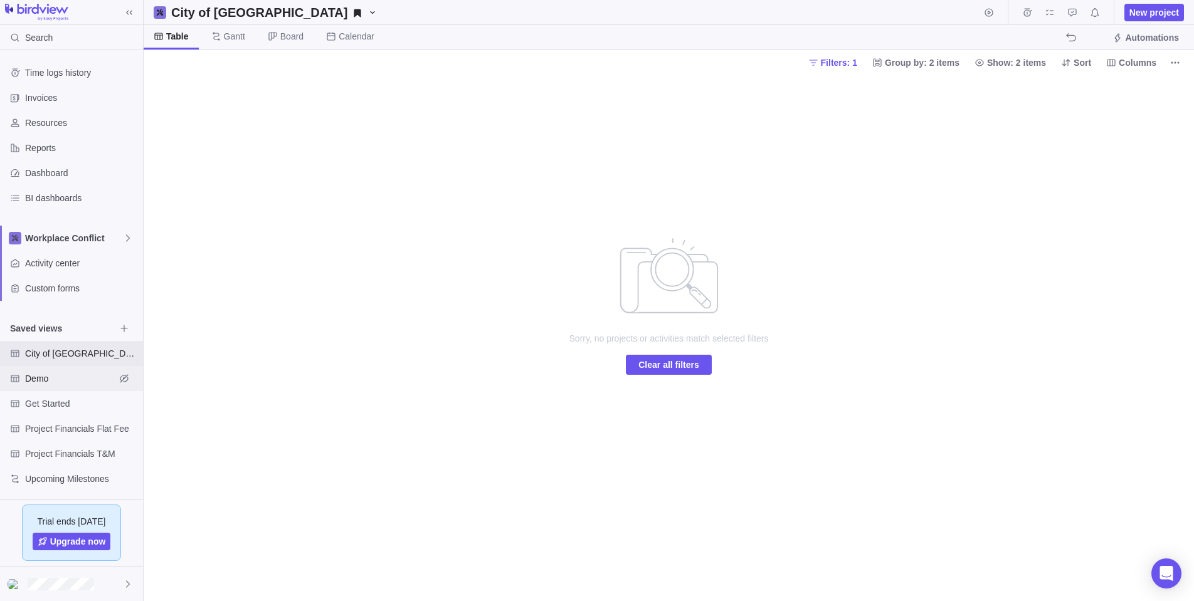
click at [32, 375] on span "Demo" at bounding box center [70, 378] width 90 height 13
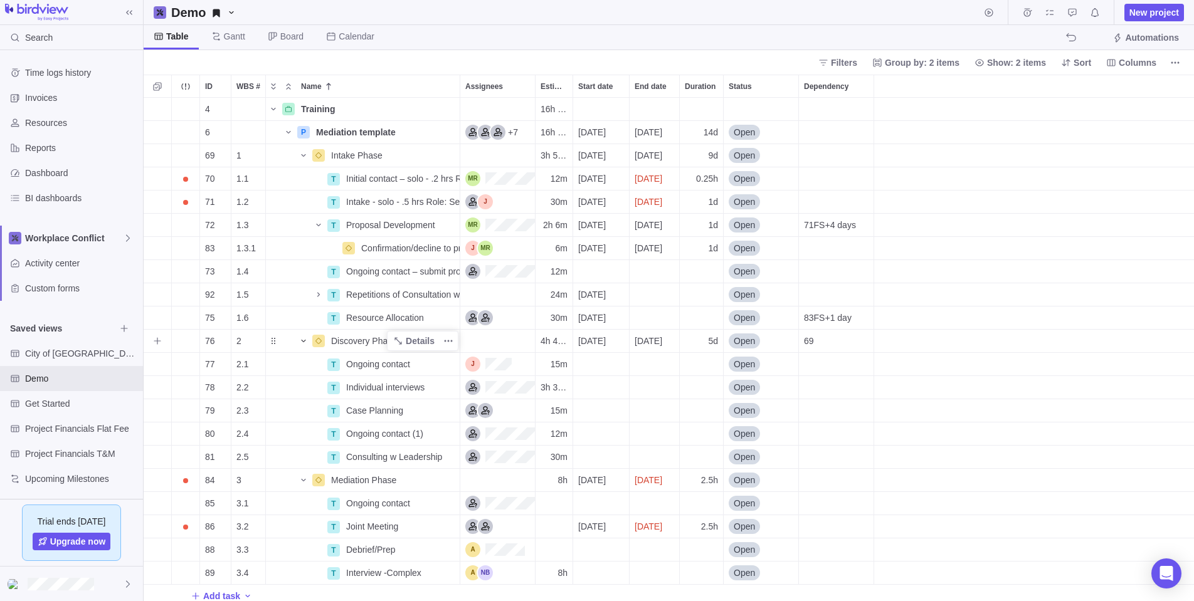
scroll to position [1, 0]
click at [33, 378] on span "Demo" at bounding box center [70, 378] width 90 height 13
click at [45, 261] on span "Activity center" at bounding box center [81, 263] width 113 height 13
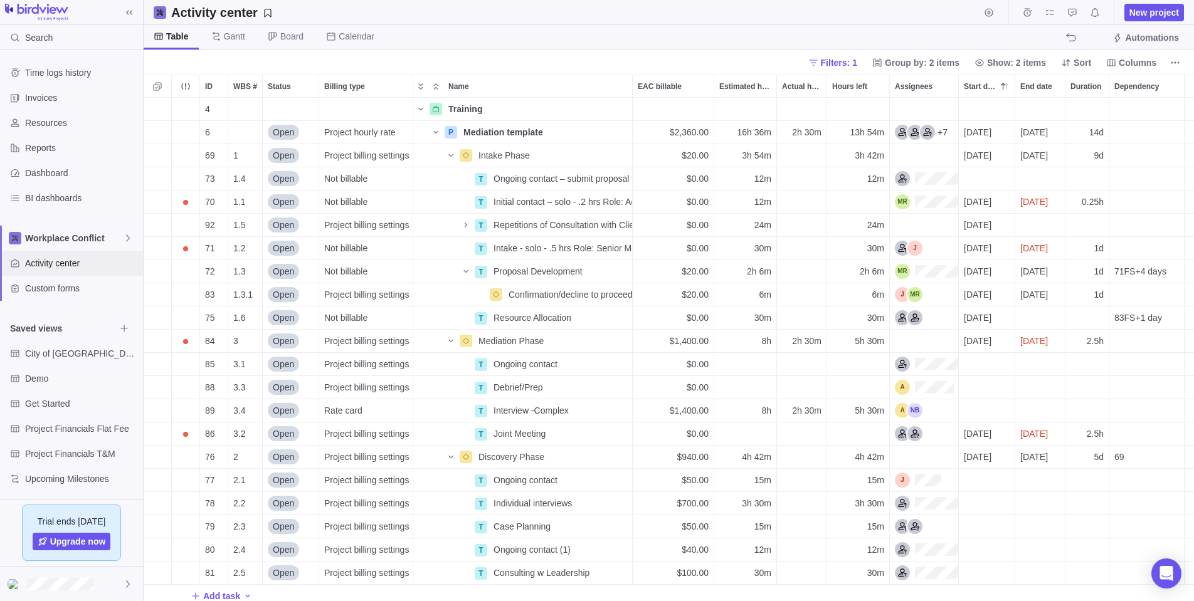
scroll to position [504, 1050]
click at [452, 152] on icon "Name" at bounding box center [451, 156] width 10 height 10
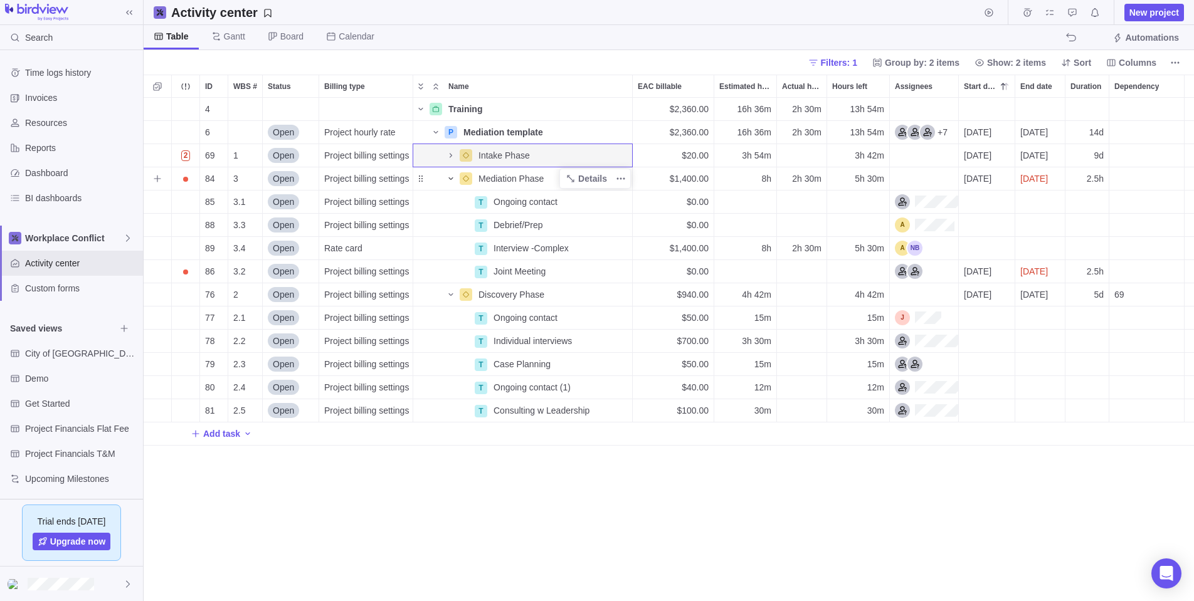
click at [451, 177] on icon "Name" at bounding box center [451, 179] width 10 height 10
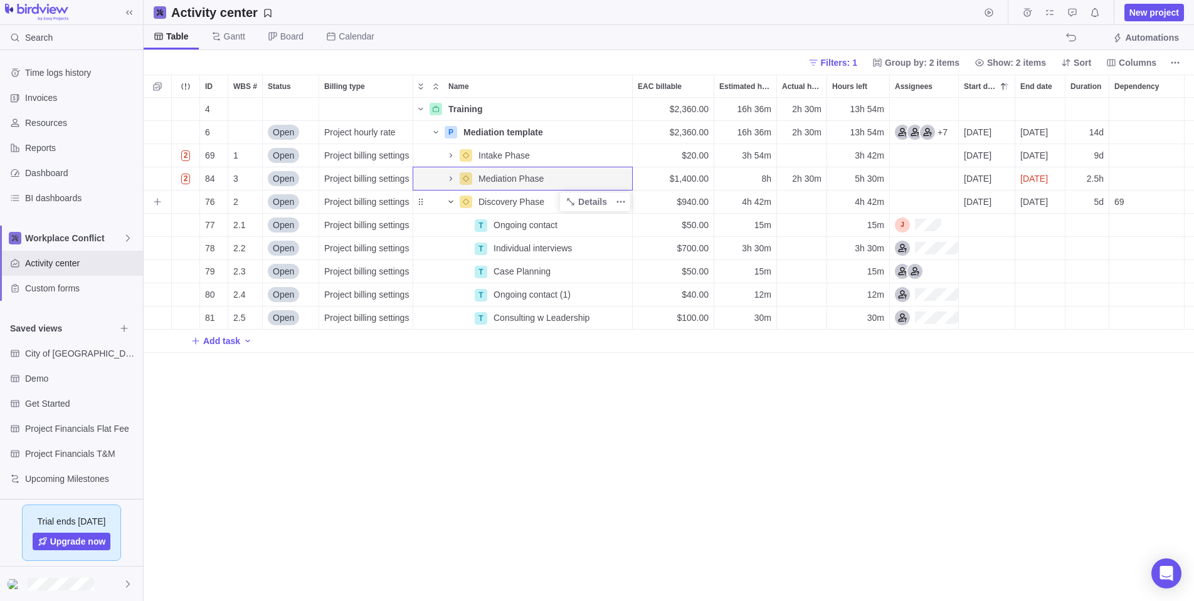
click at [450, 199] on icon "Name" at bounding box center [451, 202] width 10 height 10
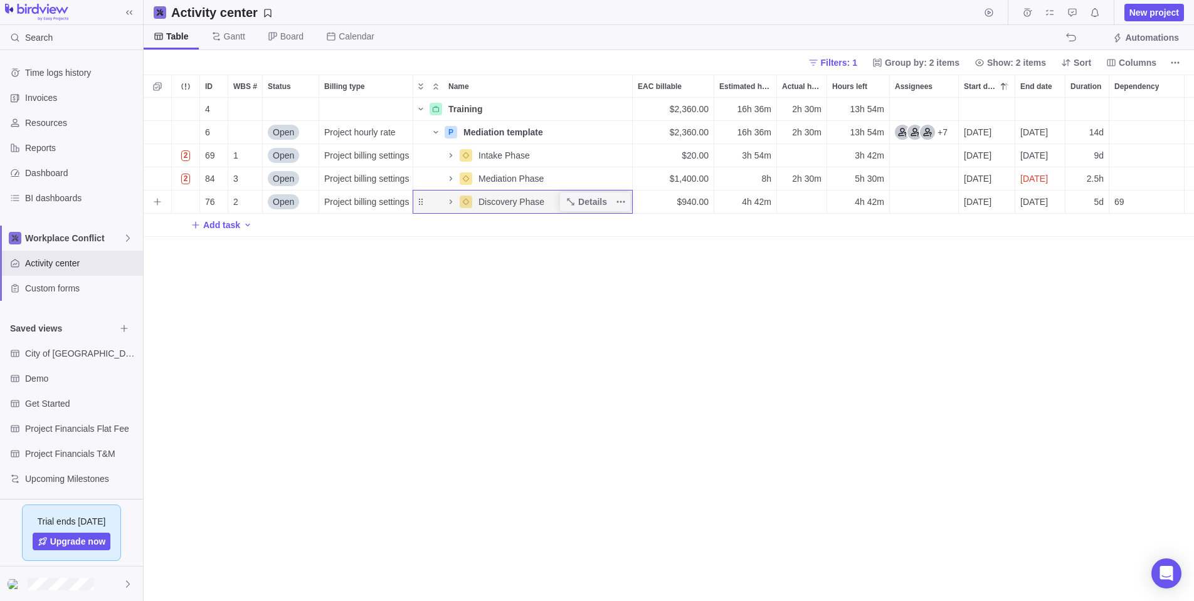
click at [423, 201] on div "Name" at bounding box center [435, 202] width 45 height 18
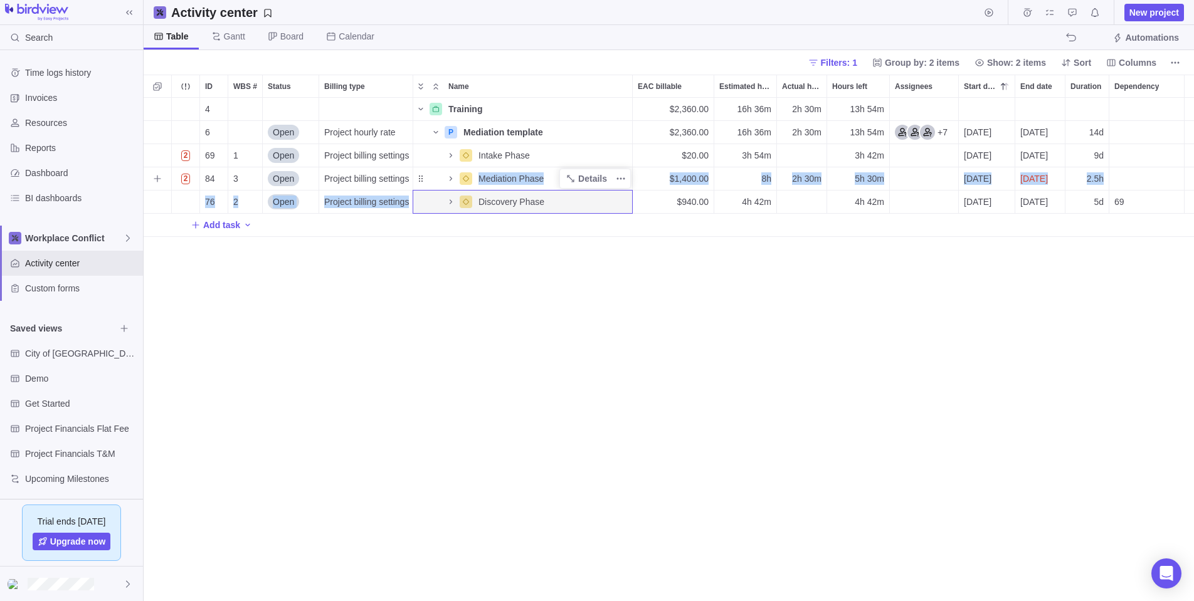
drag, startPoint x: 421, startPoint y: 204, endPoint x: 423, endPoint y: 174, distance: 29.5
click at [423, 174] on div "4 Training Details $2,360.00 16h 36m 2h 30m 13h 54m 6 Open Project hourly rate …" at bounding box center [669, 167] width 1050 height 139
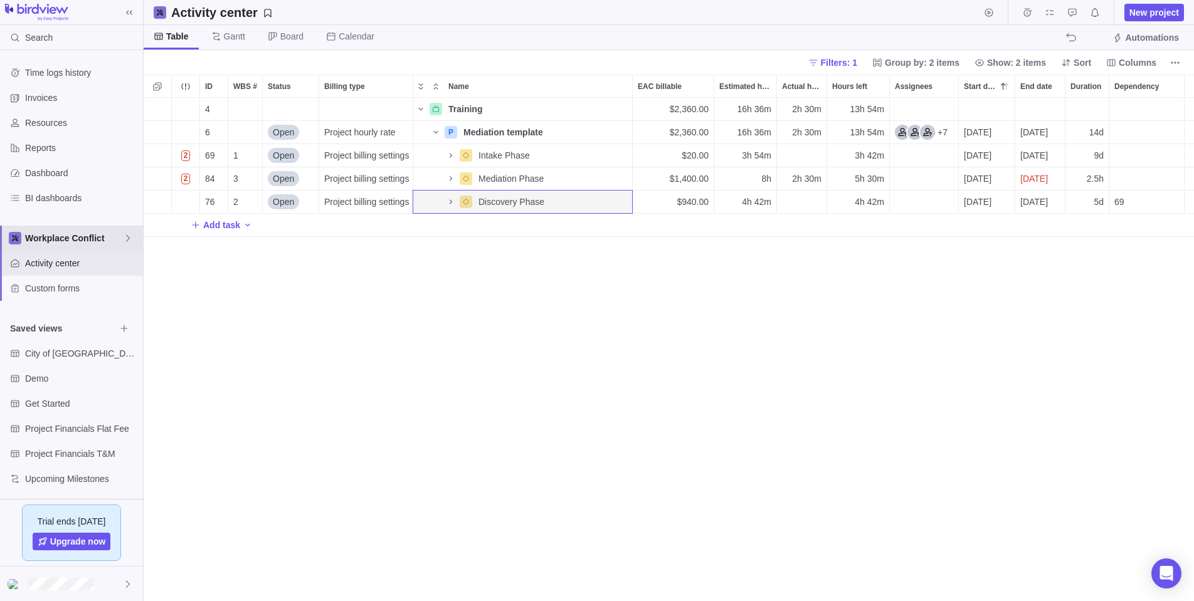
click at [36, 235] on span "Workplace Conflict" at bounding box center [74, 238] width 98 height 13
click at [41, 264] on span "Workplace Conflict" at bounding box center [71, 267] width 77 height 13
click at [218, 218] on span "Add task" at bounding box center [216, 225] width 50 height 18
click at [420, 108] on div "ID WBS # Status Billing type Name EAC billable Estimated hours Actual hours (ti…" at bounding box center [669, 338] width 1050 height 527
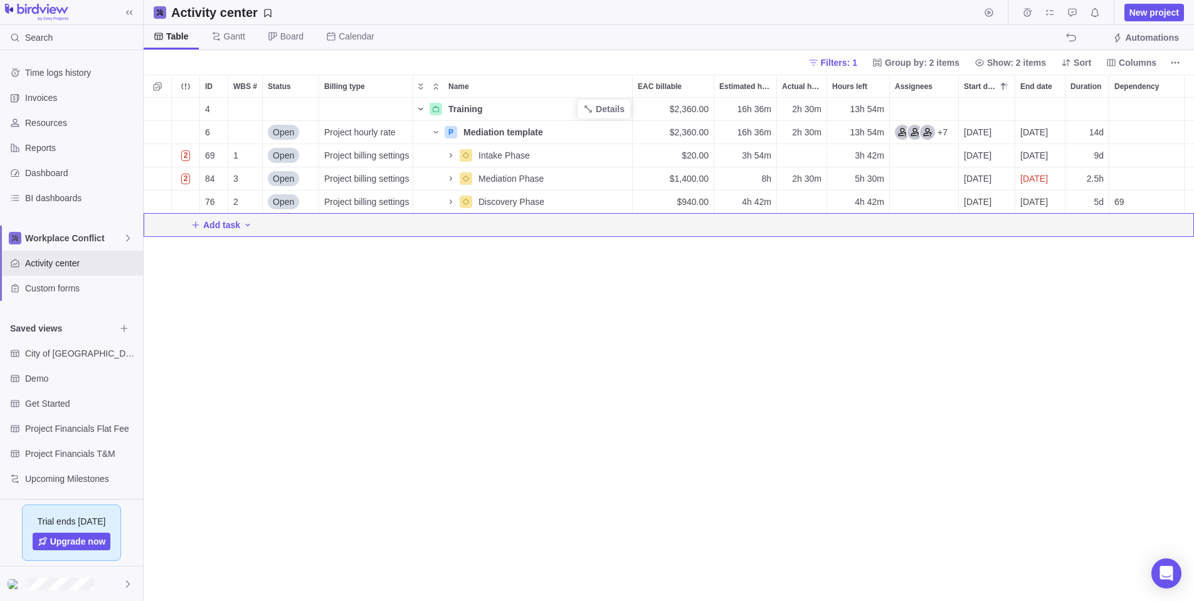
click at [420, 108] on icon "Name" at bounding box center [421, 109] width 10 height 10
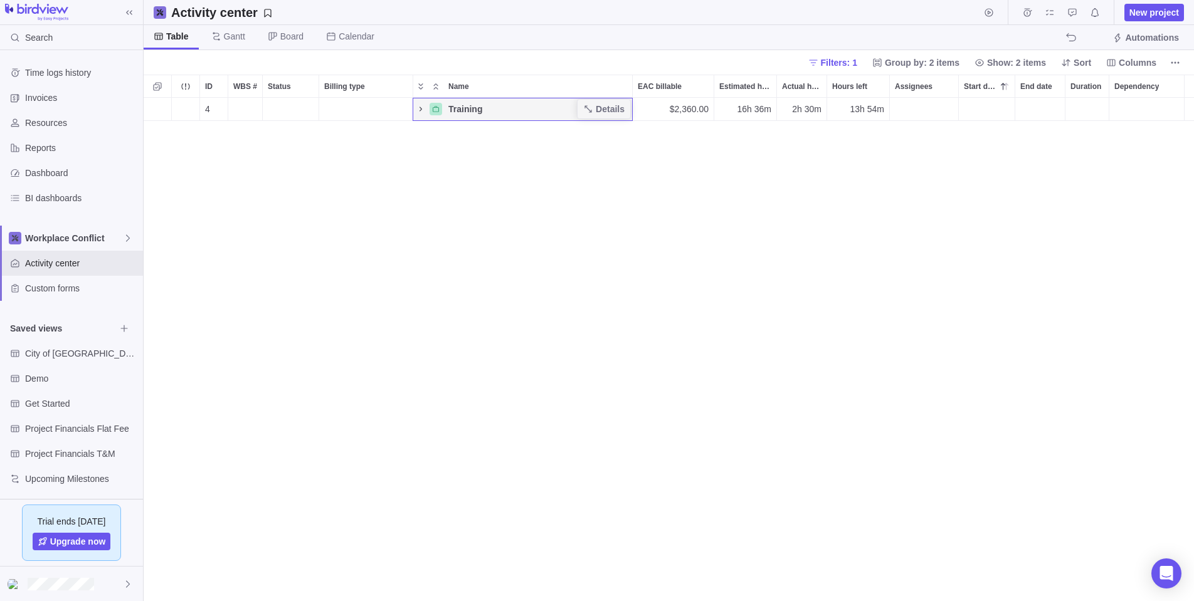
click at [421, 107] on icon "Name" at bounding box center [421, 109] width 10 height 10
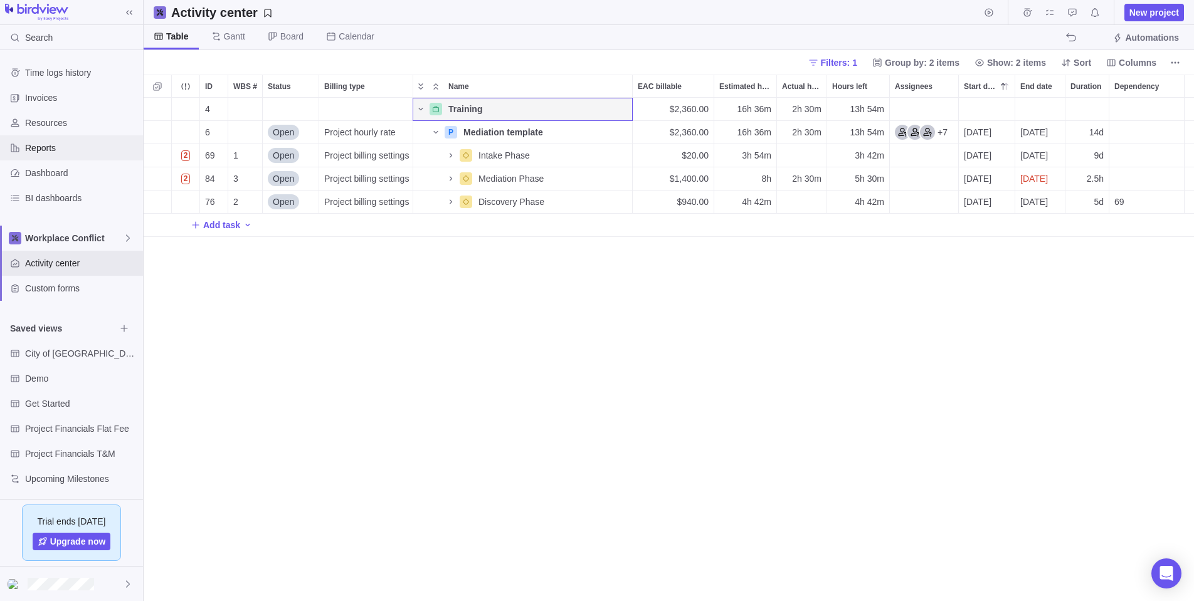
scroll to position [0, 0]
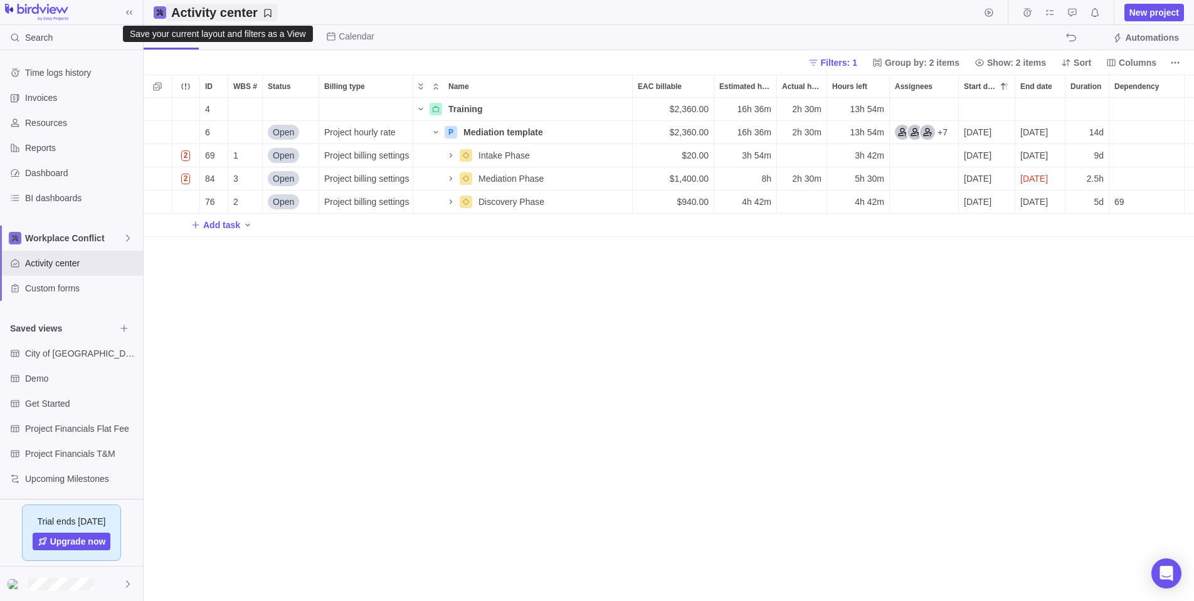
click at [266, 11] on icon "Save your current layout and filters as a View" at bounding box center [268, 13] width 10 height 10
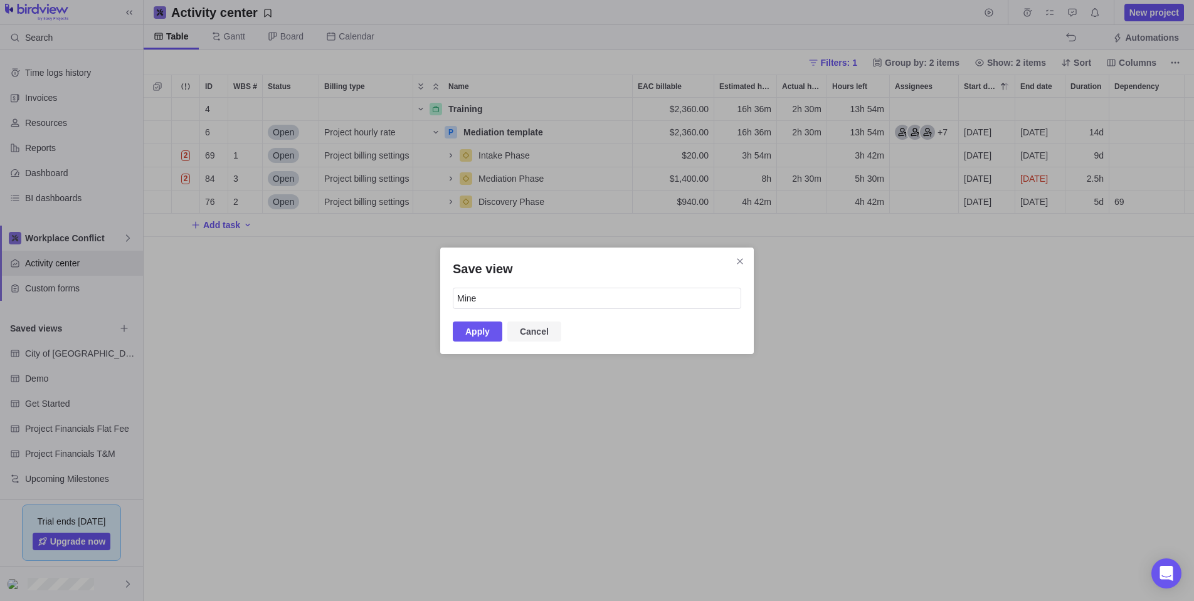
click at [537, 329] on span "Cancel" at bounding box center [534, 331] width 29 height 15
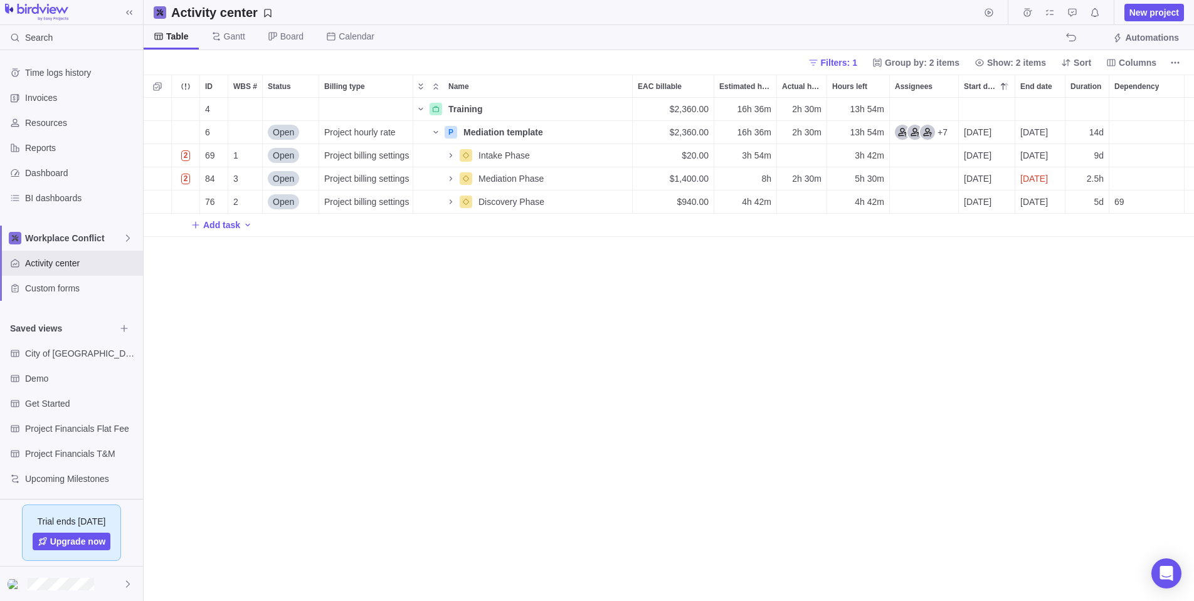
click at [168, 32] on span "Table" at bounding box center [177, 36] width 23 height 13
click at [287, 34] on span "Board" at bounding box center [291, 36] width 23 height 13
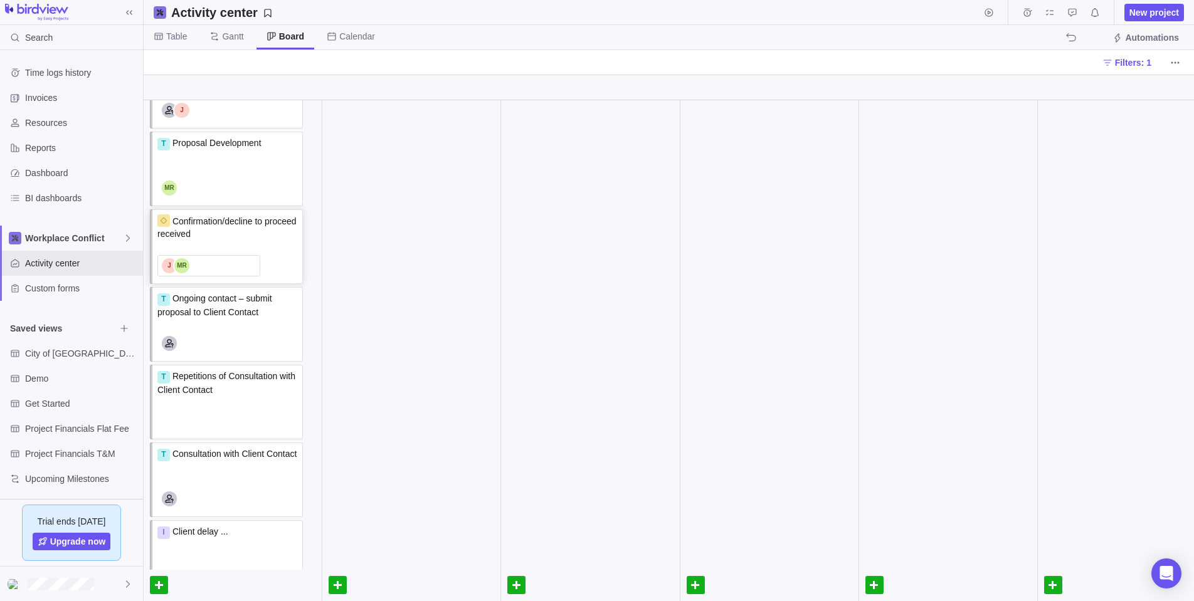
scroll to position [237, 0]
click at [203, 300] on span "Ongoing contact – submit proposal to Client Contact" at bounding box center [215, 304] width 117 height 24
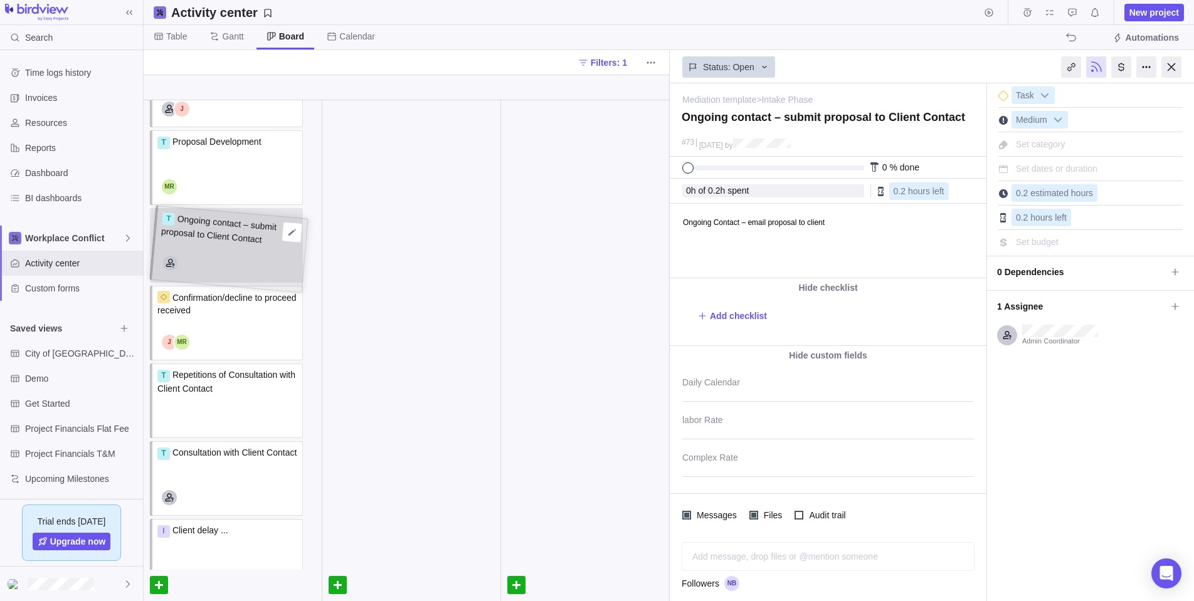
drag, startPoint x: 191, startPoint y: 300, endPoint x: 193, endPoint y: 226, distance: 74.0
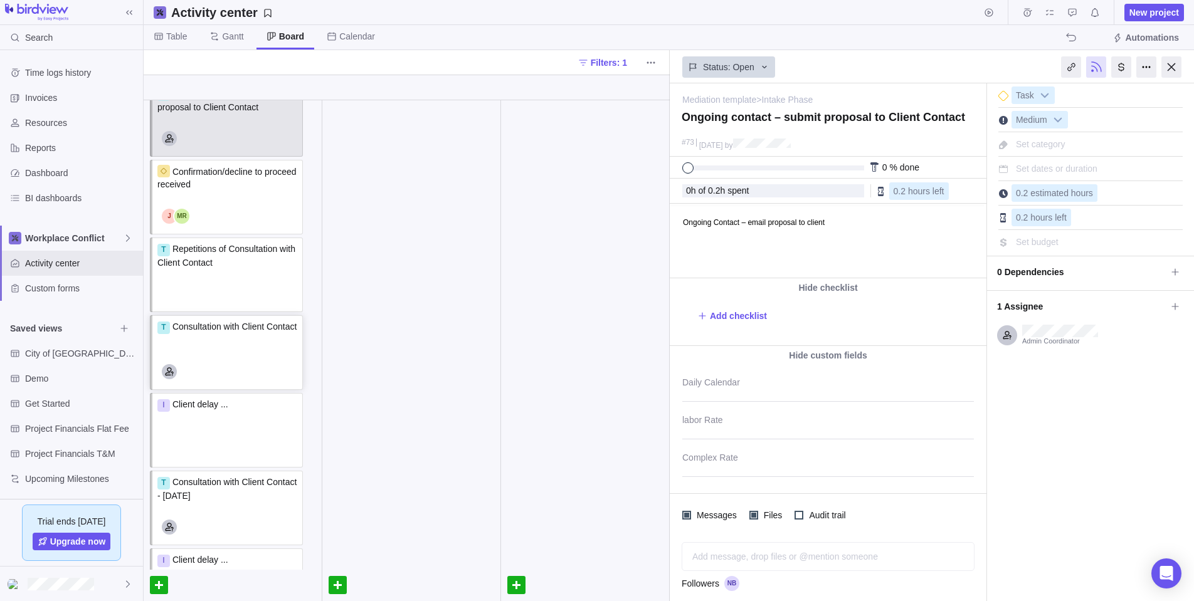
scroll to position [367, 0]
click at [196, 399] on span "Client delay ..." at bounding box center [200, 400] width 56 height 10
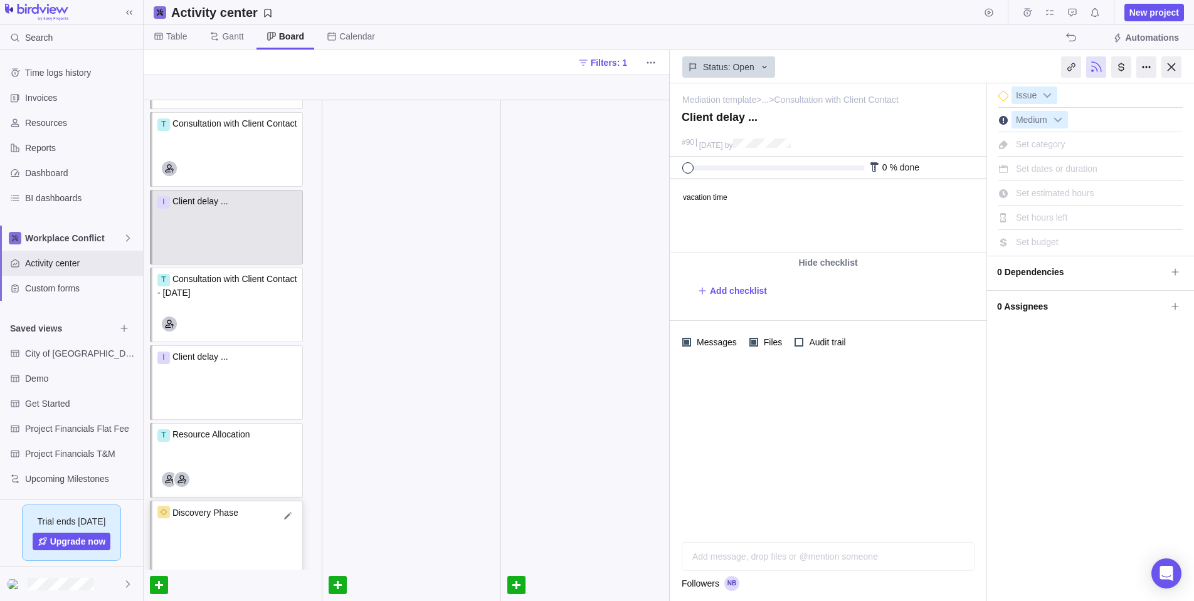
scroll to position [560, 0]
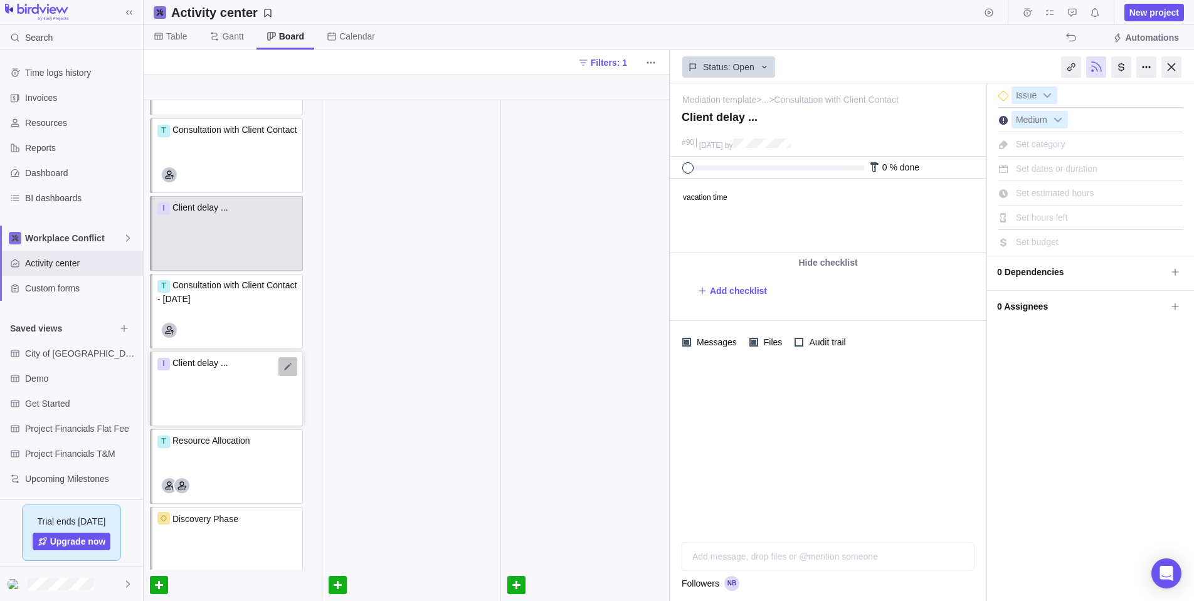
click at [287, 367] on div at bounding box center [287, 366] width 19 height 19
click at [766, 65] on icon at bounding box center [764, 67] width 10 height 10
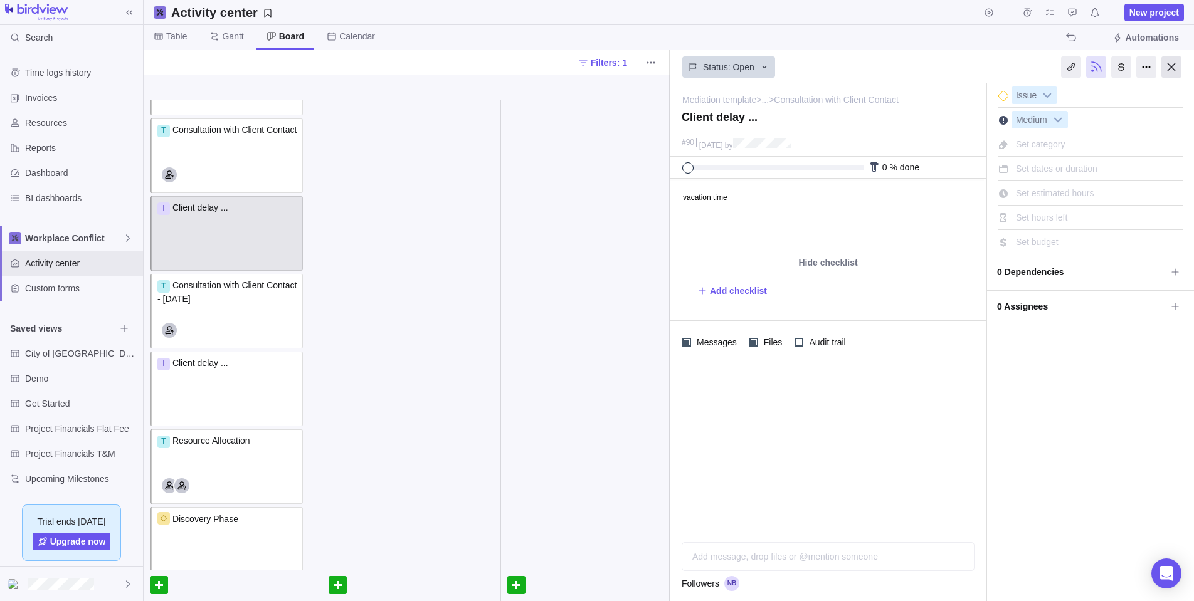
click at [1172, 65] on div at bounding box center [1171, 66] width 20 height 21
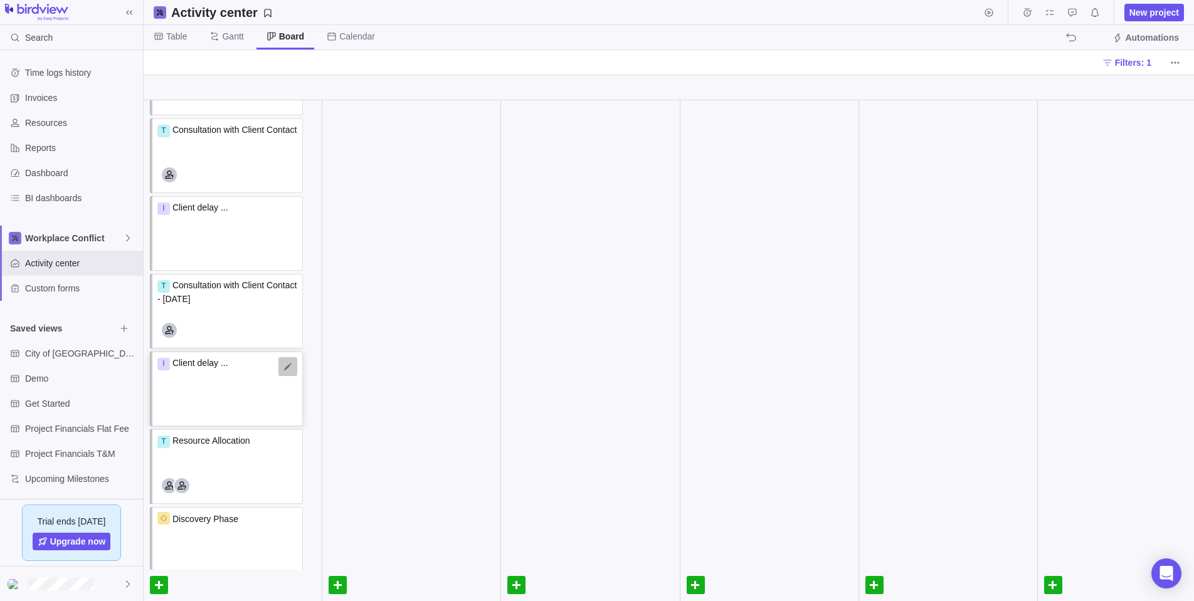
click at [287, 364] on div at bounding box center [287, 366] width 19 height 19
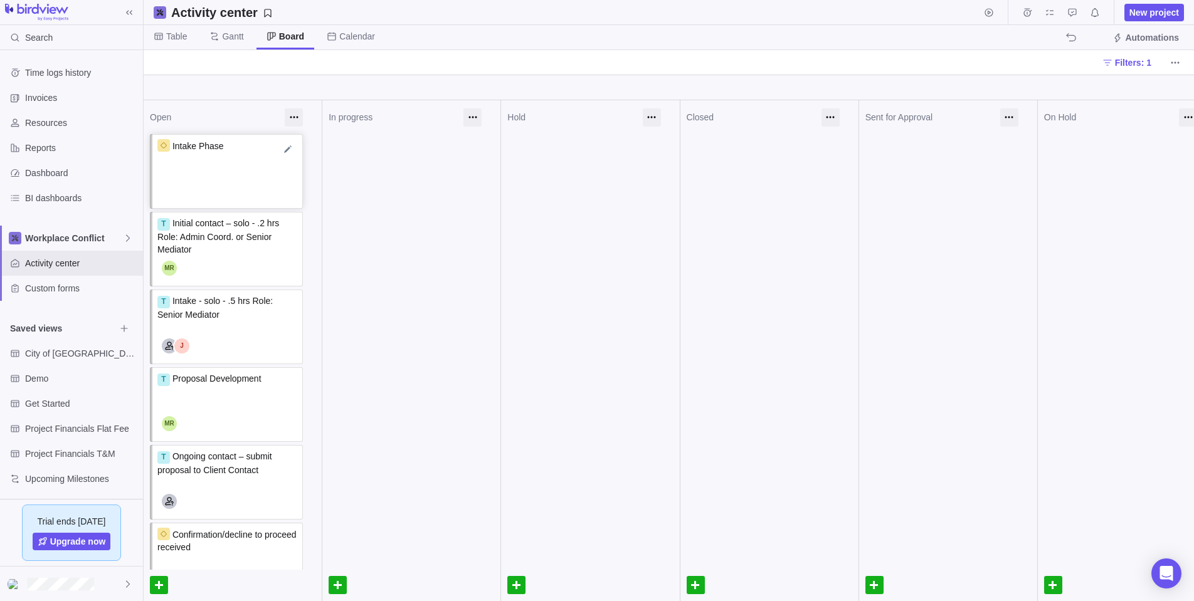
click at [163, 144] on icon at bounding box center [164, 146] width 8 height 8
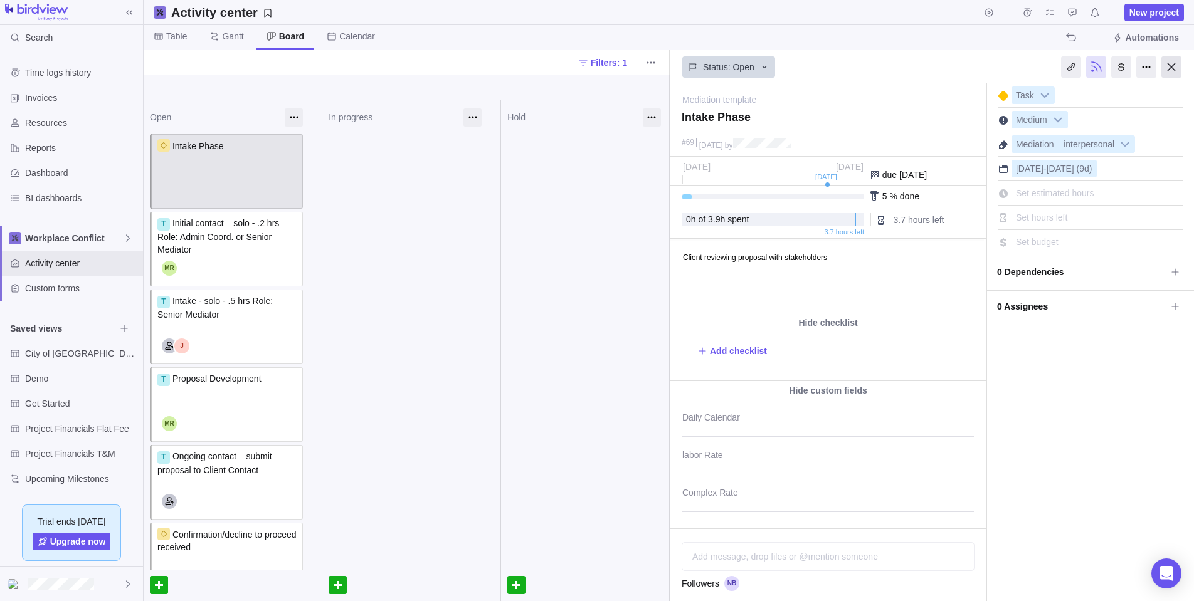
click at [1173, 65] on div at bounding box center [1171, 66] width 20 height 21
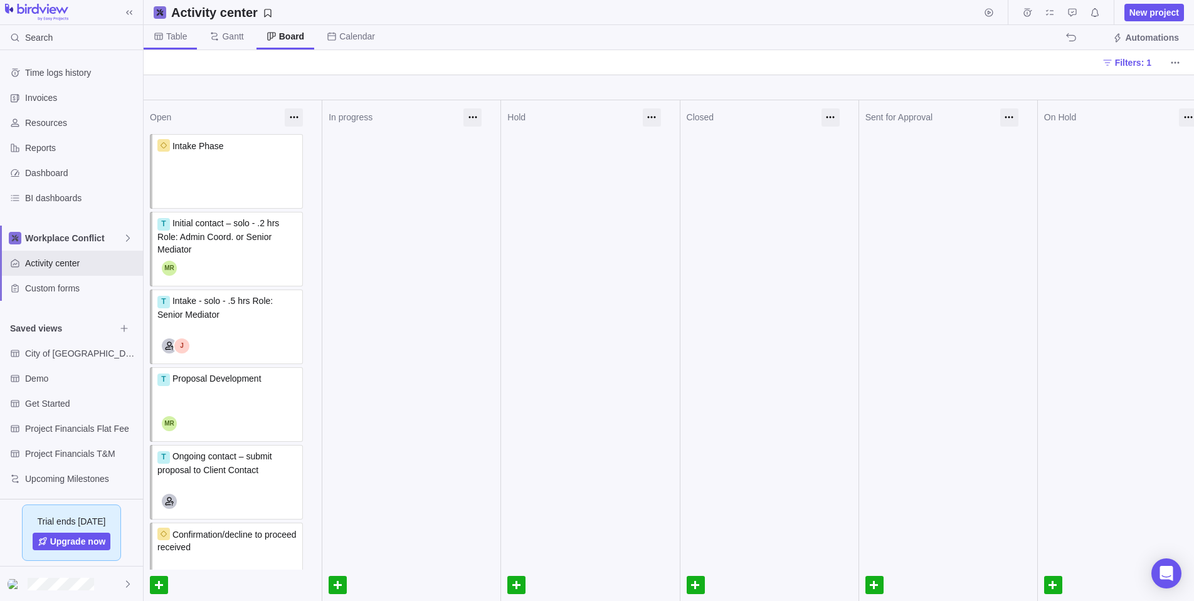
click at [172, 33] on span "Table" at bounding box center [176, 36] width 21 height 13
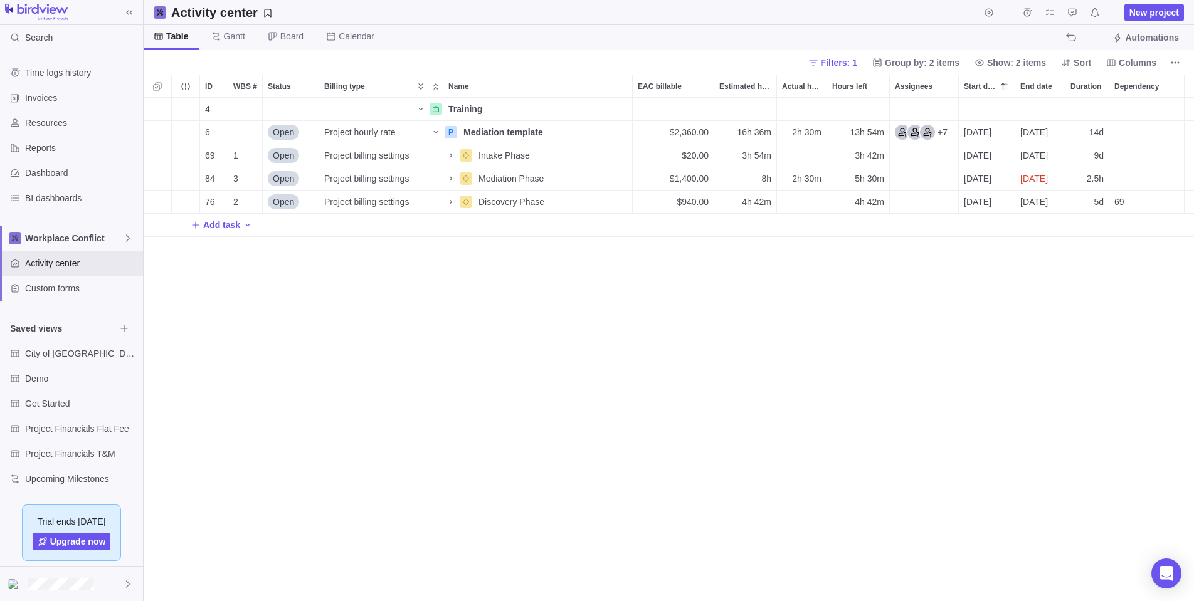
scroll to position [504, 1050]
click at [493, 151] on span "Intake Phase" at bounding box center [503, 155] width 51 height 13
click at [450, 178] on div "ID WBS # Status Billing type Name EAC billable Estimated hours Actual hours (ti…" at bounding box center [669, 338] width 1050 height 527
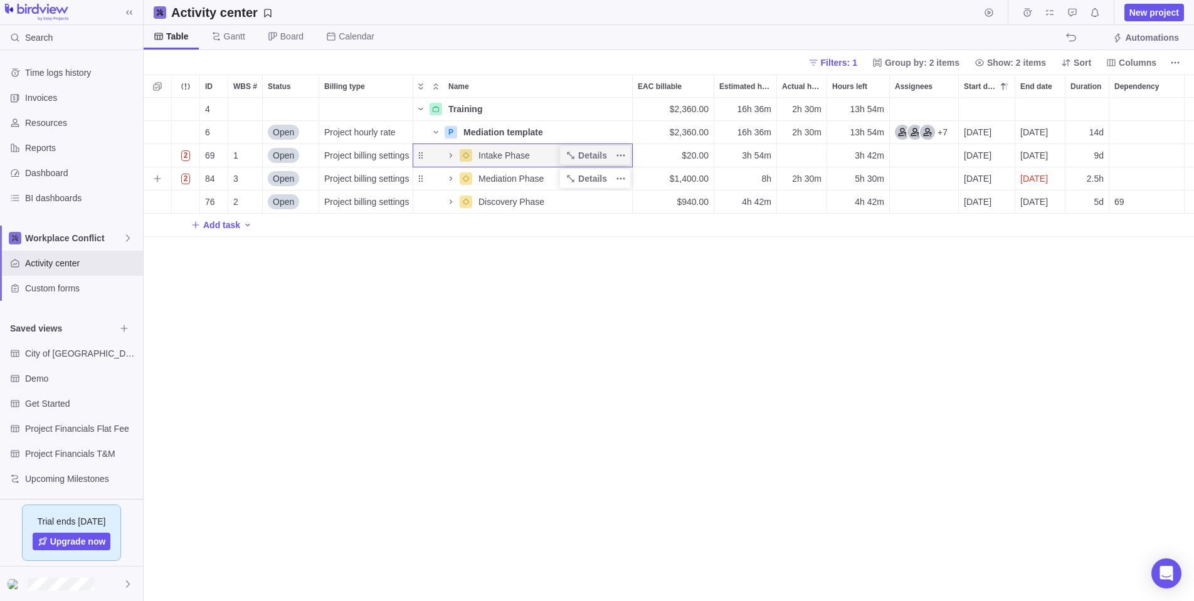
click at [421, 179] on div "Name" at bounding box center [435, 179] width 45 height 18
click at [452, 178] on icon "Name" at bounding box center [451, 178] width 3 height 4
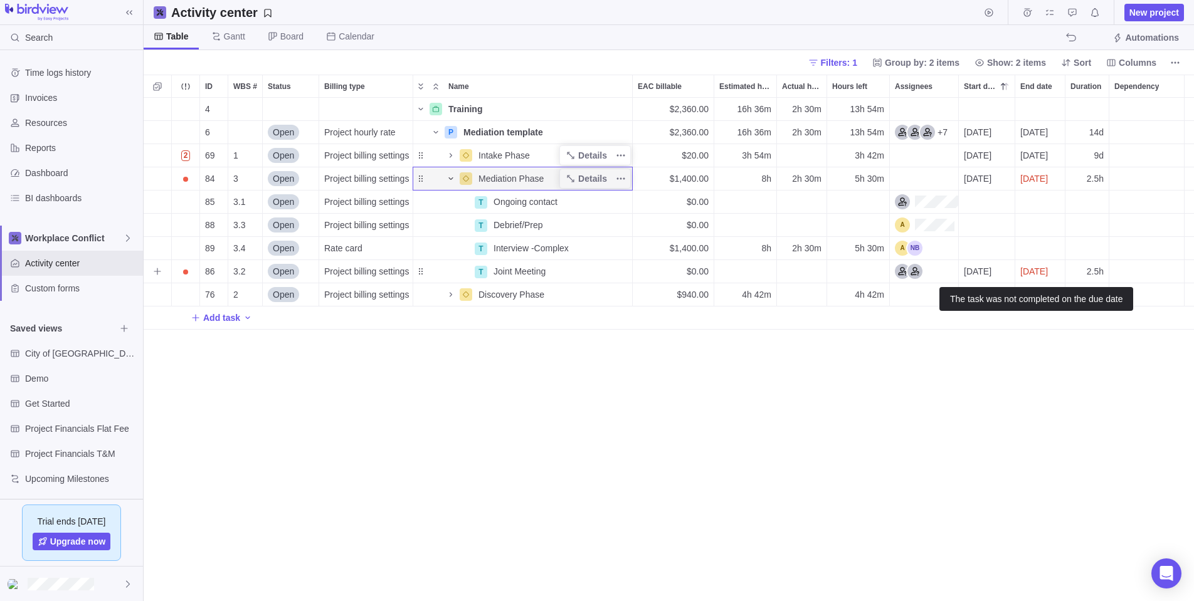
click at [1033, 268] on span "[DATE]" at bounding box center [1034, 271] width 28 height 13
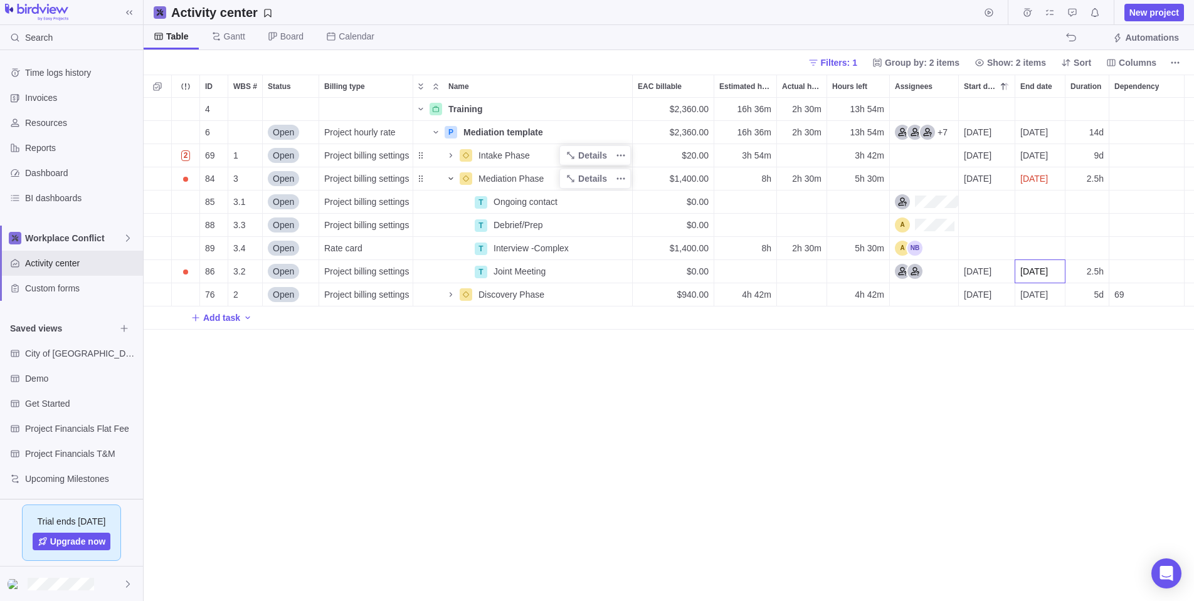
click at [980, 270] on div "ID WBS # Status Billing type Name EAC billable Estimated hours Actual hours (ti…" at bounding box center [669, 338] width 1050 height 527
click at [990, 269] on span "[DATE]" at bounding box center [978, 271] width 28 height 13
click at [1112, 307] on span "Next" at bounding box center [1110, 308] width 7 height 7
click at [994, 443] on link "22" at bounding box center [997, 445] width 25 height 25
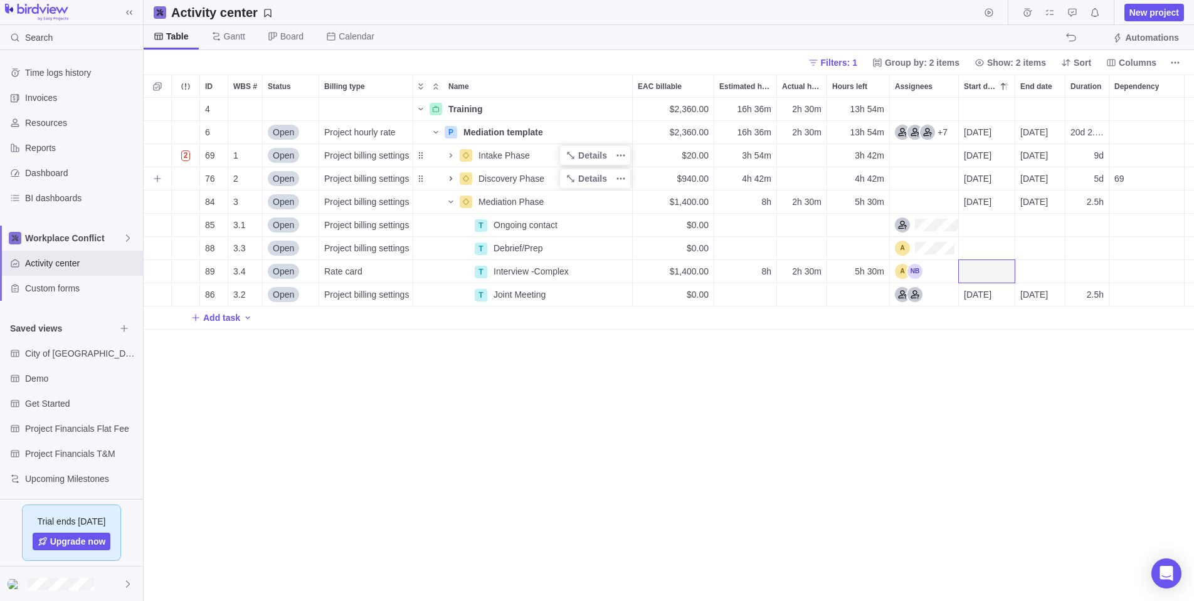
click at [450, 178] on icon "Name" at bounding box center [451, 179] width 10 height 10
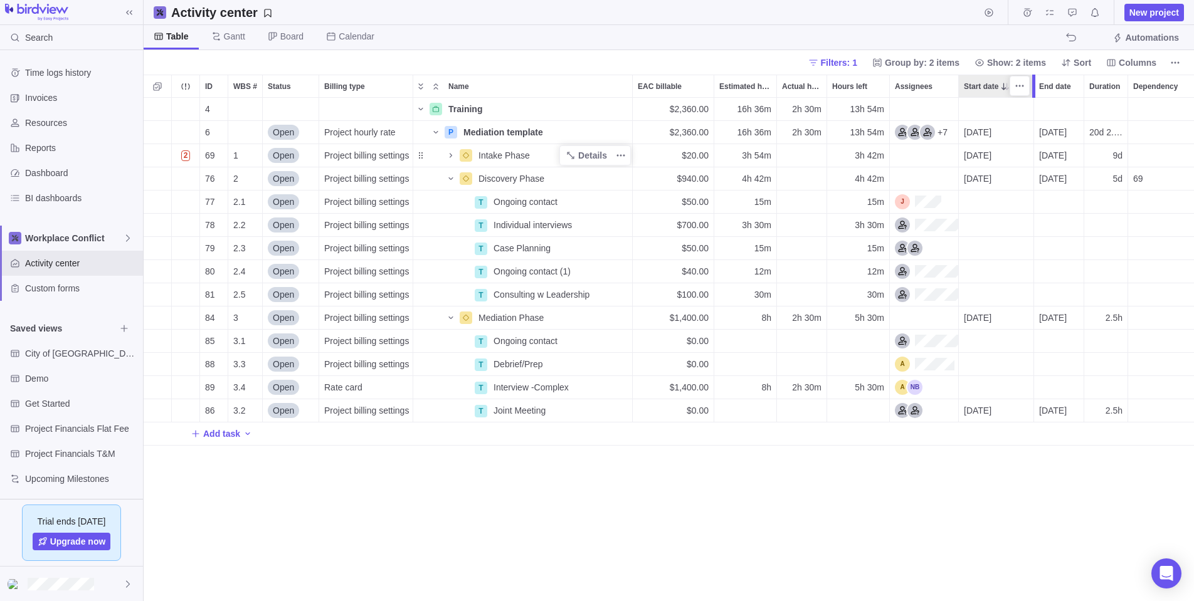
drag, startPoint x: 1013, startPoint y: 81, endPoint x: 1032, endPoint y: 80, distance: 18.9
click at [1032, 80] on div at bounding box center [1035, 86] width 10 height 23
click at [983, 408] on span "2025-09-22" at bounding box center [978, 410] width 28 height 13
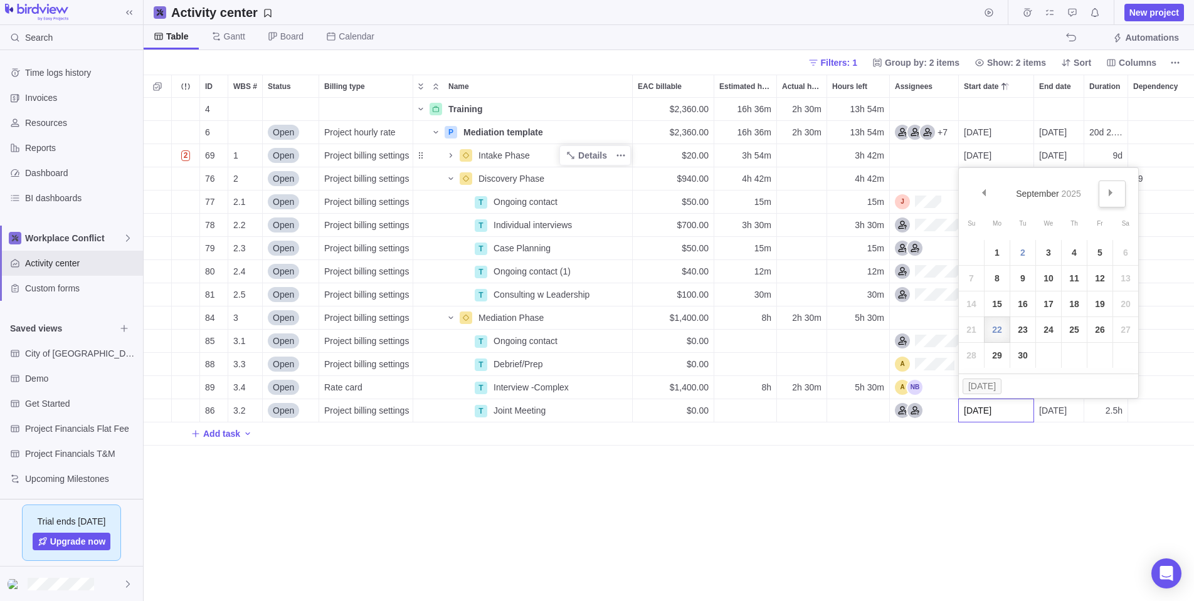
click at [1111, 191] on span "Next" at bounding box center [1110, 192] width 7 height 7
click at [1022, 327] on link "21" at bounding box center [1022, 329] width 25 height 25
click at [452, 154] on icon "Name" at bounding box center [451, 156] width 10 height 10
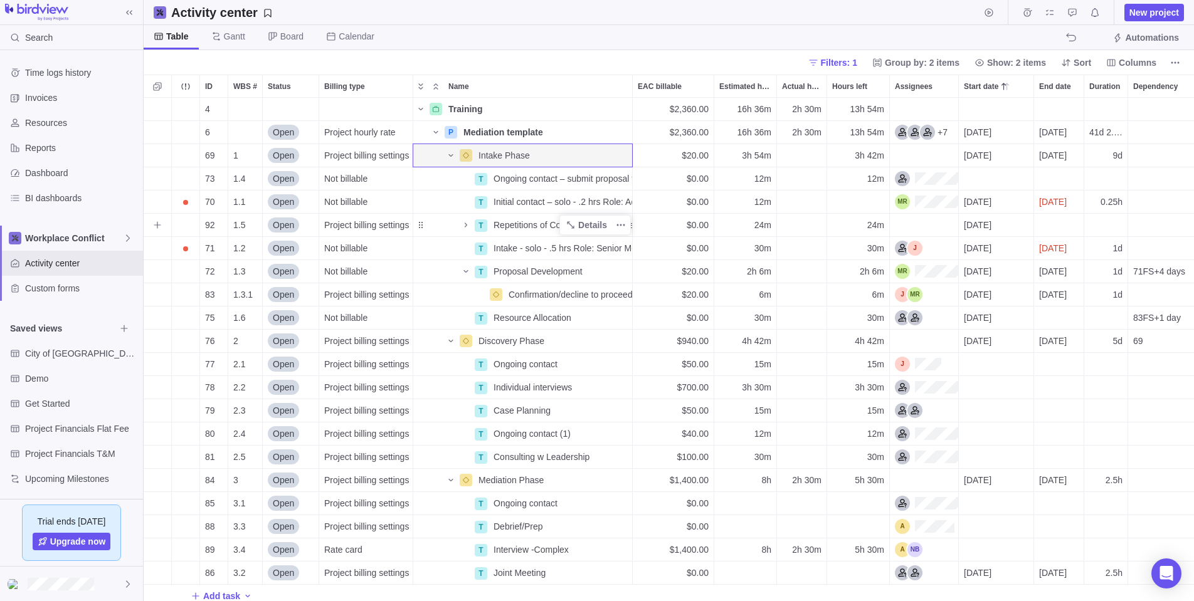
click at [421, 226] on div "Name" at bounding box center [443, 225] width 60 height 18
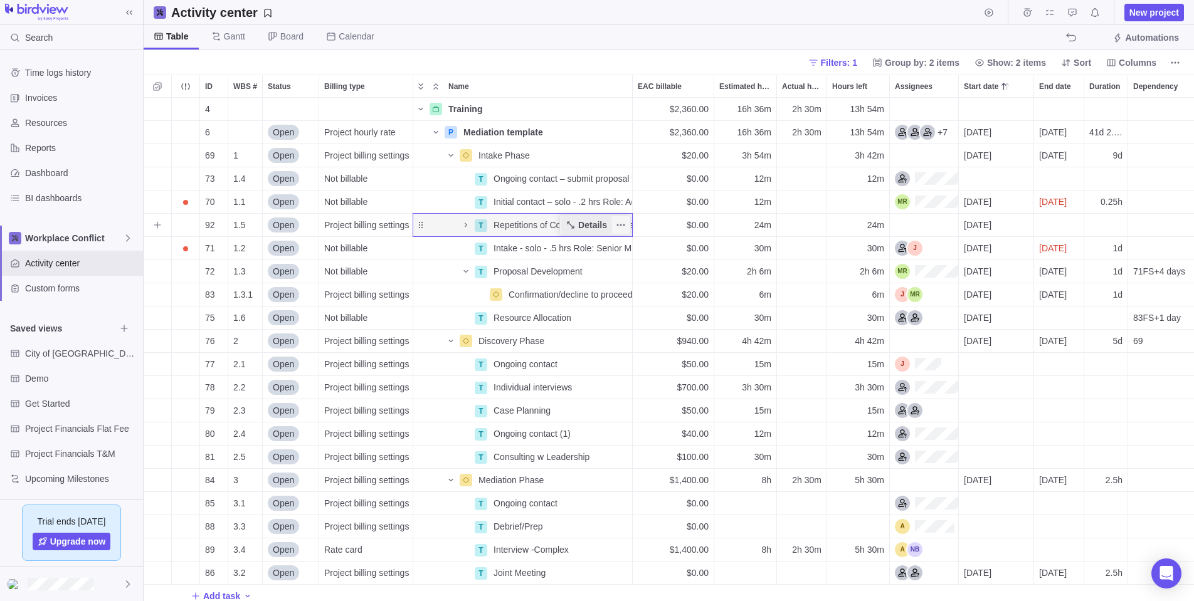
click at [590, 223] on span "Details" at bounding box center [592, 225] width 29 height 13
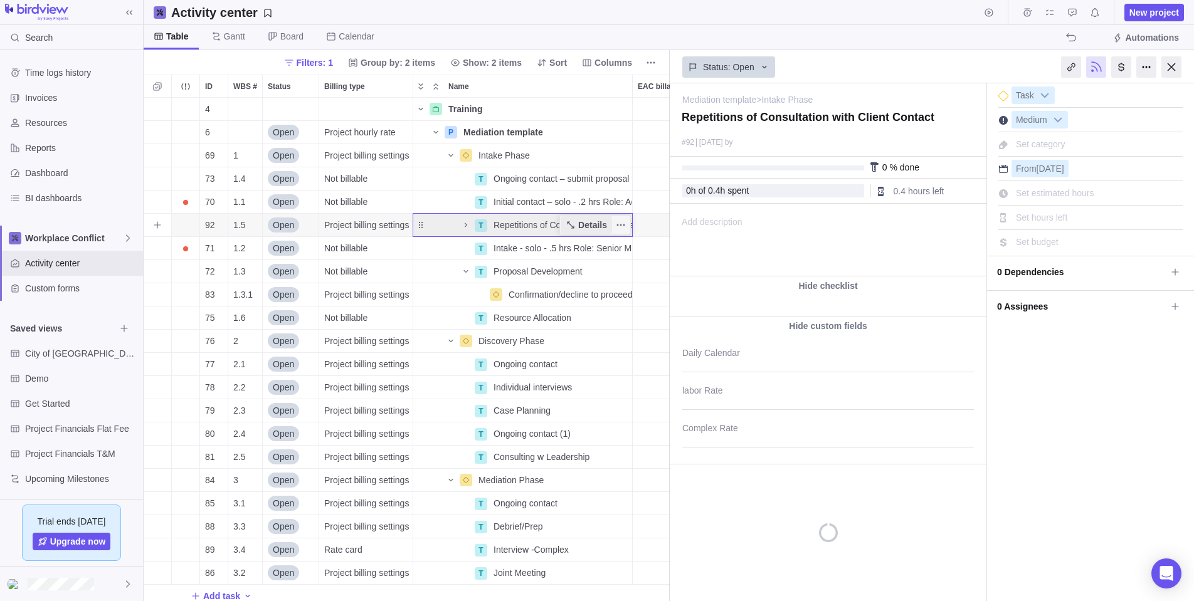
scroll to position [504, 526]
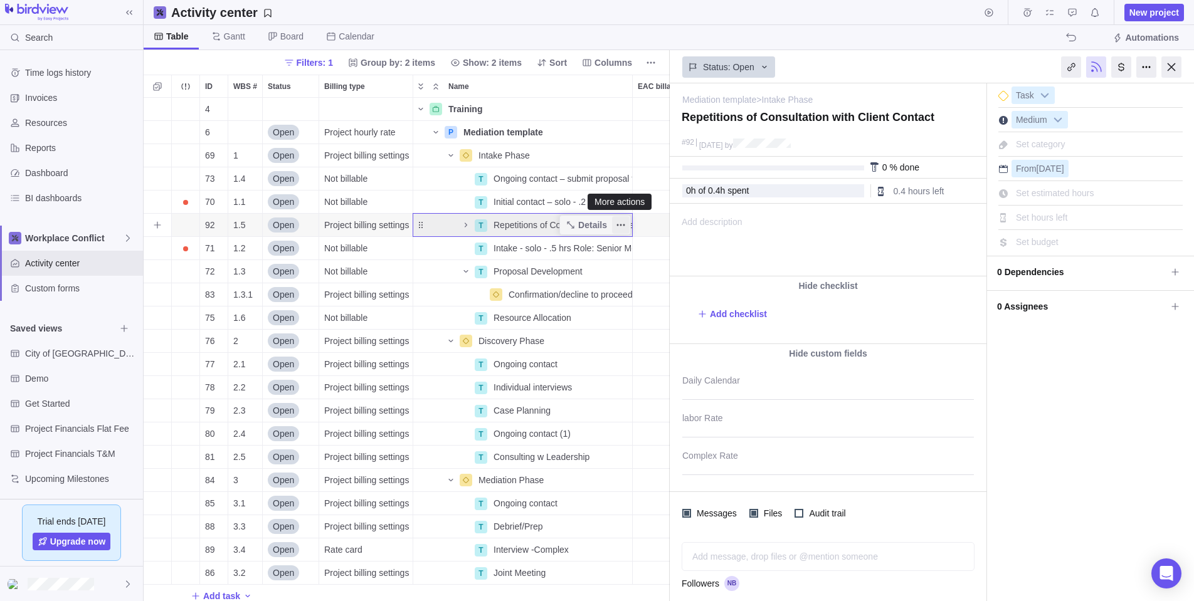
click at [621, 223] on icon "More actions" at bounding box center [621, 225] width 10 height 10
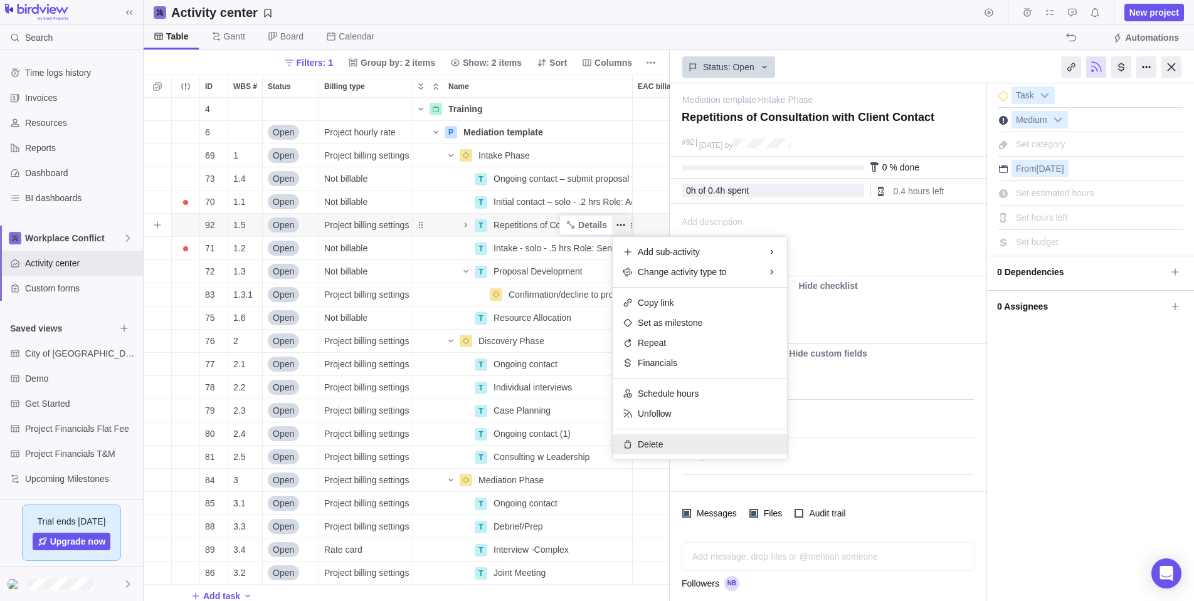
click at [657, 443] on span "Delete" at bounding box center [650, 444] width 25 height 13
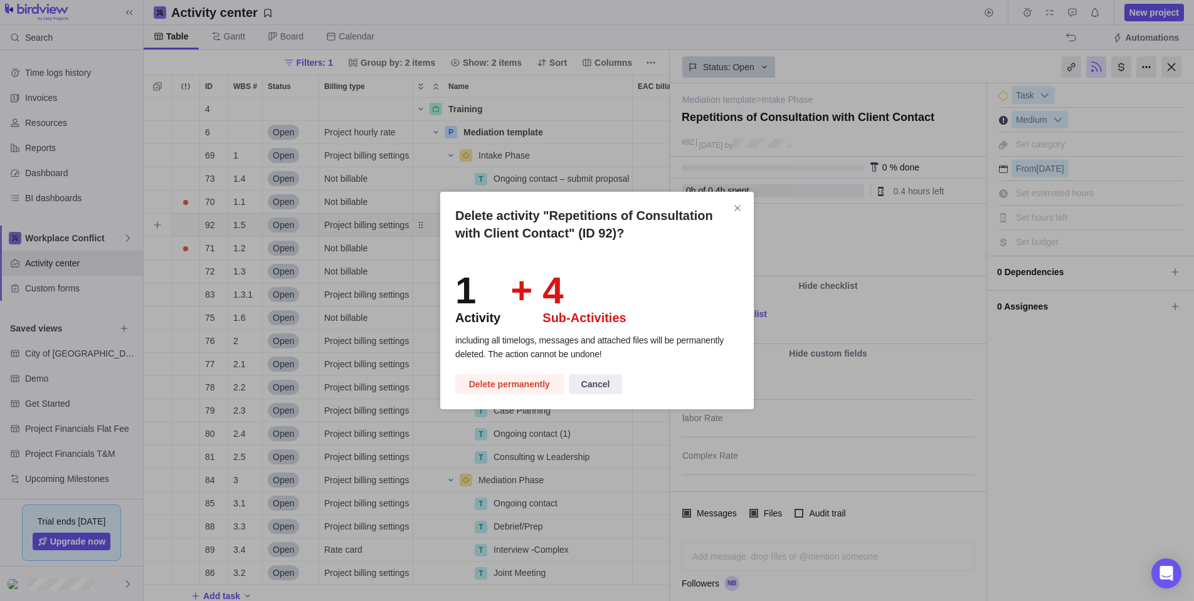
scroll to position [0, 0]
click at [505, 383] on span "Delete permanently" at bounding box center [509, 384] width 81 height 15
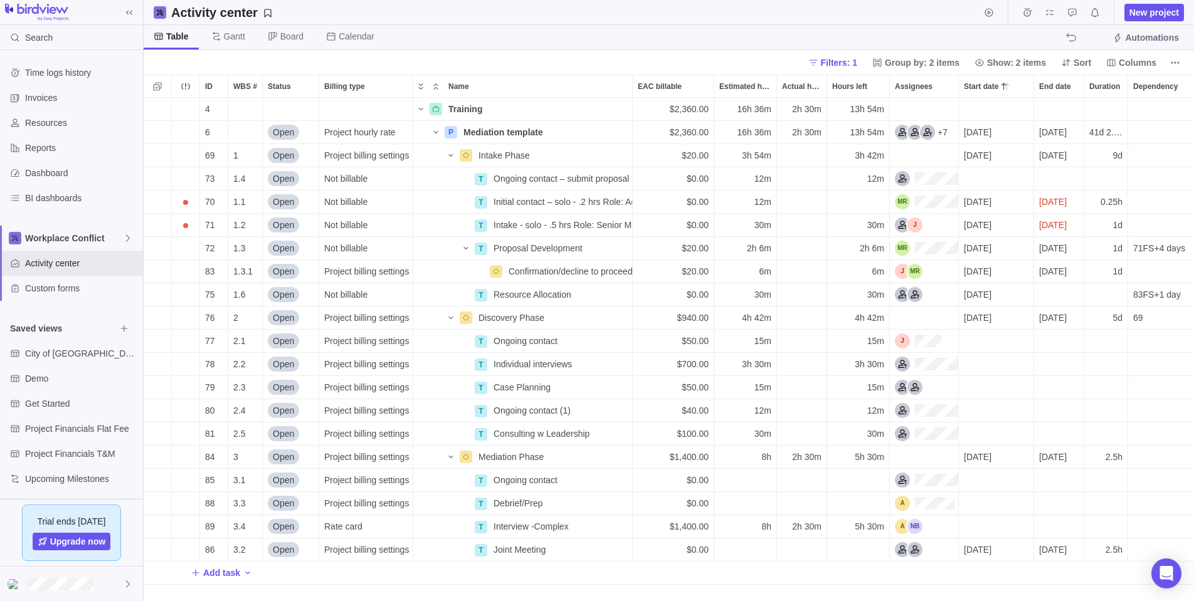
scroll to position [504, 1050]
click at [593, 175] on span "Details" at bounding box center [592, 178] width 29 height 13
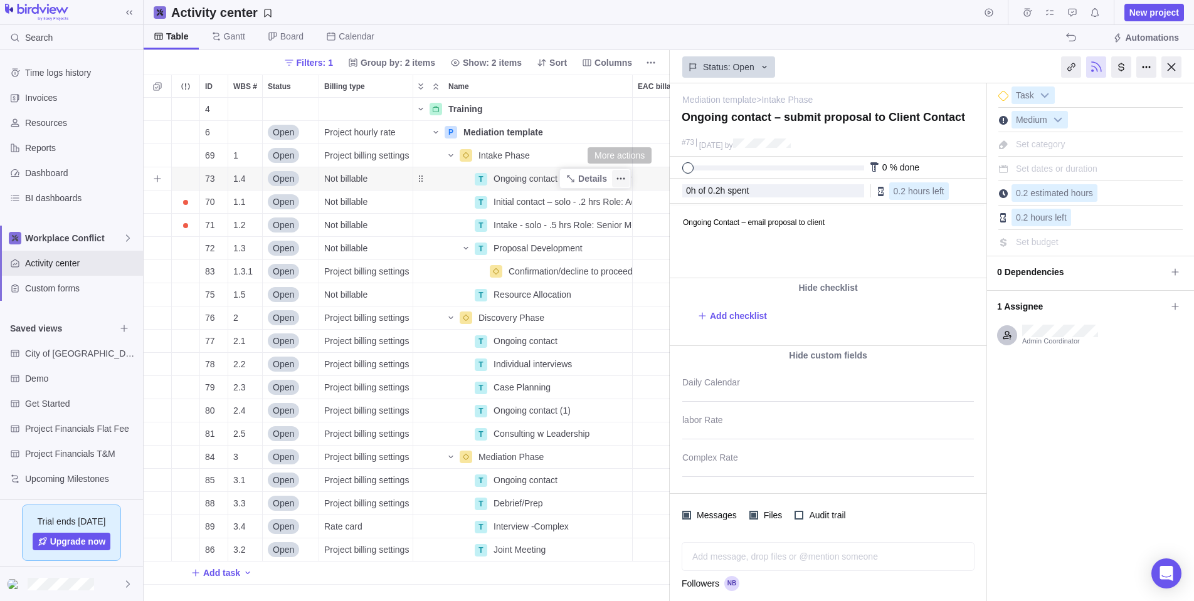
click at [621, 176] on icon "More actions" at bounding box center [621, 179] width 10 height 10
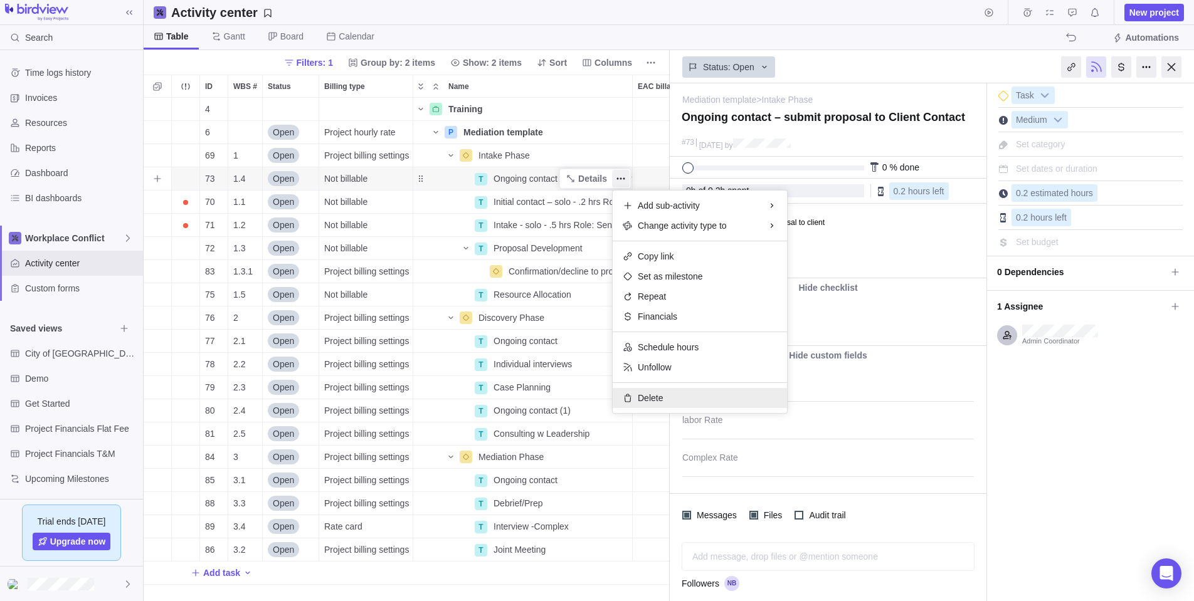
click at [645, 394] on span "Delete" at bounding box center [650, 398] width 25 height 13
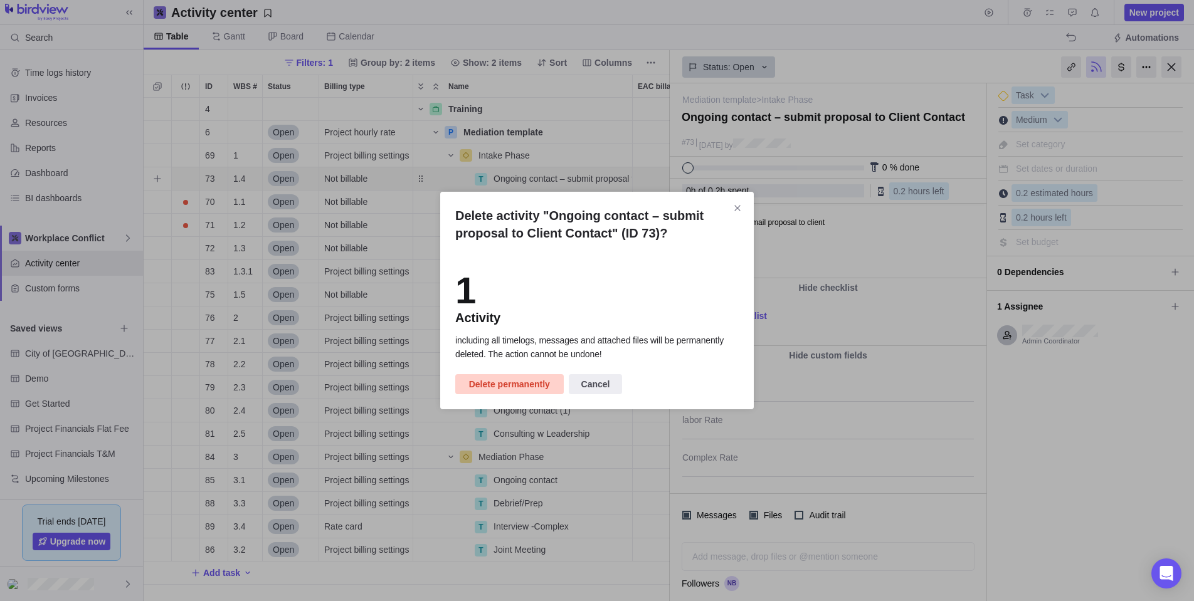
click at [514, 384] on span "Delete permanently" at bounding box center [509, 384] width 81 height 15
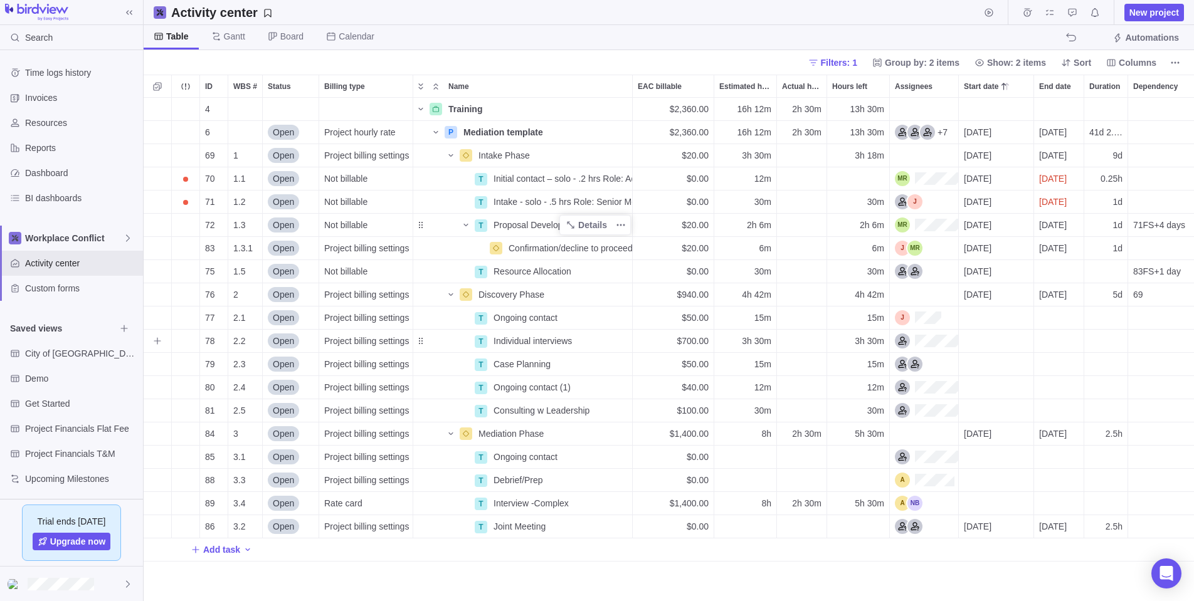
scroll to position [504, 1050]
click at [452, 154] on icon "Name" at bounding box center [451, 156] width 10 height 10
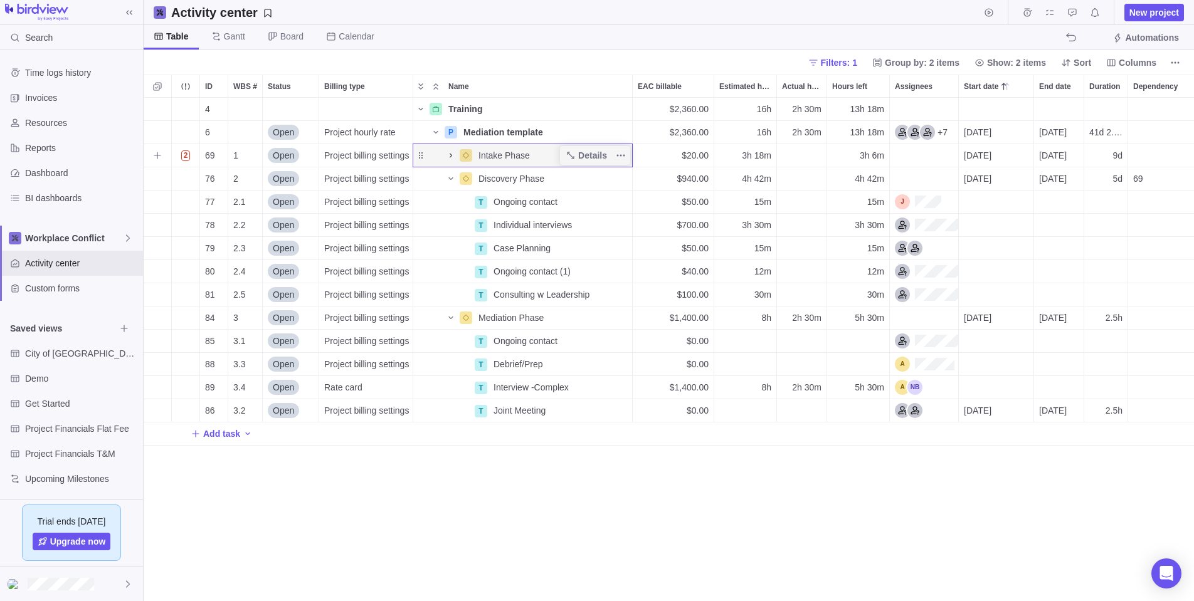
click at [452, 154] on icon "Name" at bounding box center [451, 156] width 10 height 10
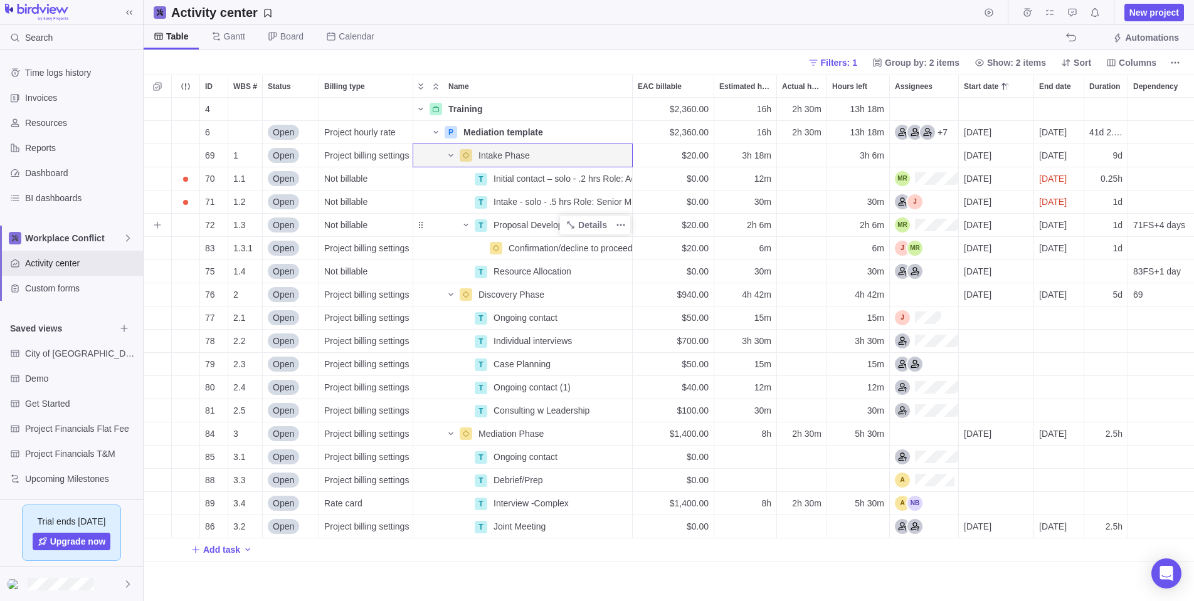
click at [481, 226] on div "T" at bounding box center [481, 225] width 13 height 13
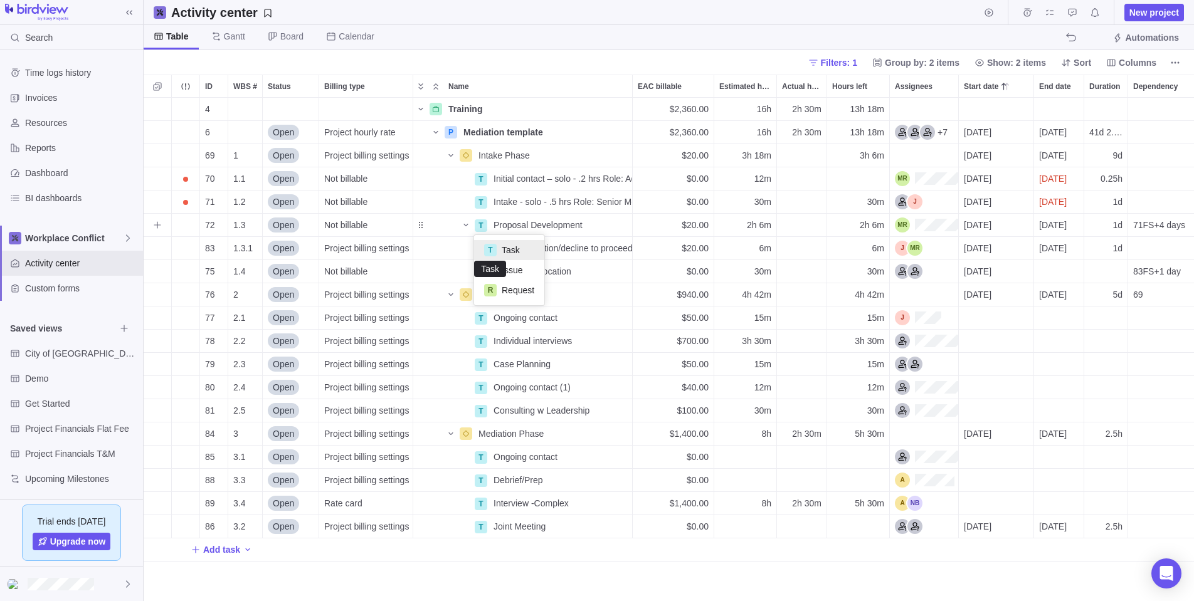
click at [489, 249] on div "T" at bounding box center [490, 250] width 13 height 13
click at [483, 223] on div "T" at bounding box center [481, 225] width 13 height 13
click at [490, 248] on div "T" at bounding box center [490, 250] width 13 height 13
click at [423, 226] on div "Name" at bounding box center [443, 225] width 60 height 18
click at [593, 222] on span "Details" at bounding box center [592, 225] width 29 height 13
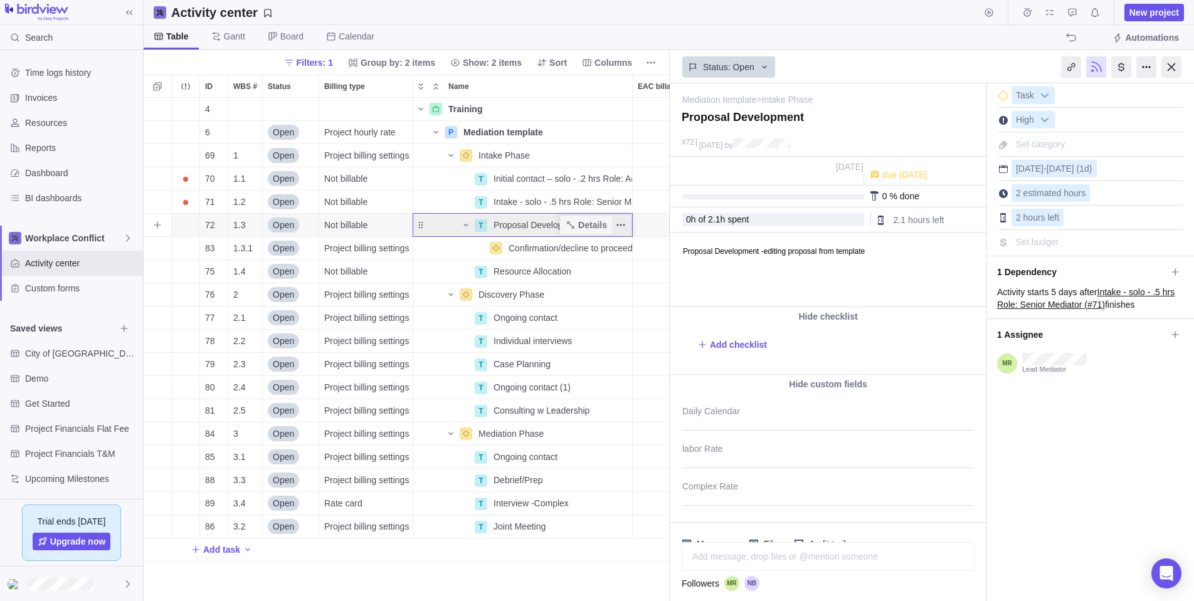
click at [625, 223] on icon "More actions" at bounding box center [621, 225] width 10 height 10
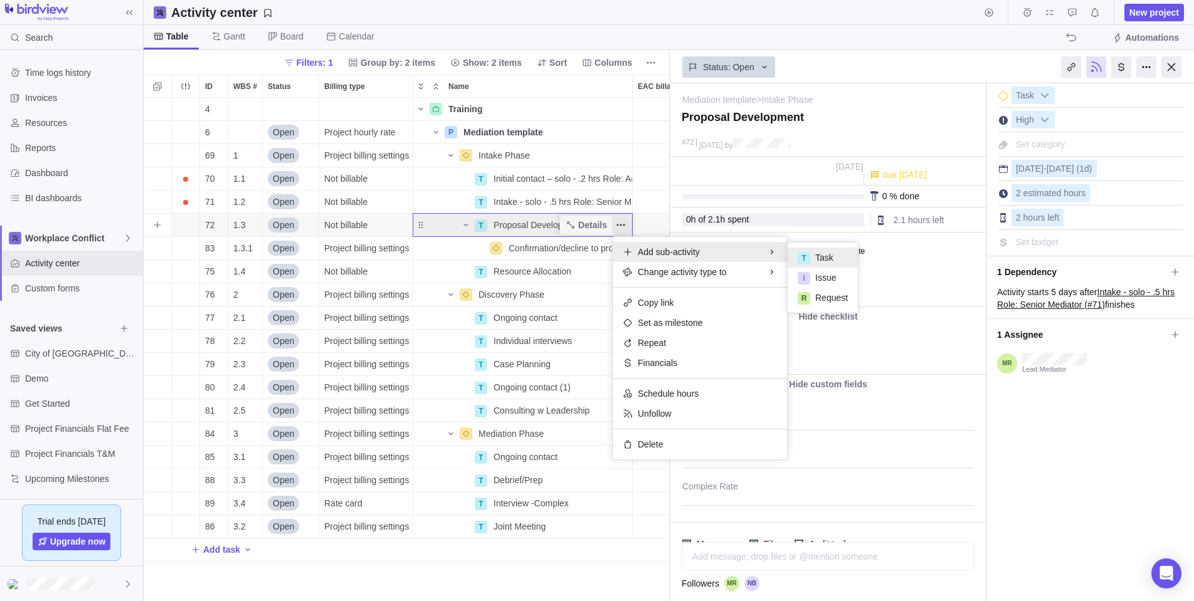
click at [828, 255] on span "Task" at bounding box center [824, 257] width 18 height 13
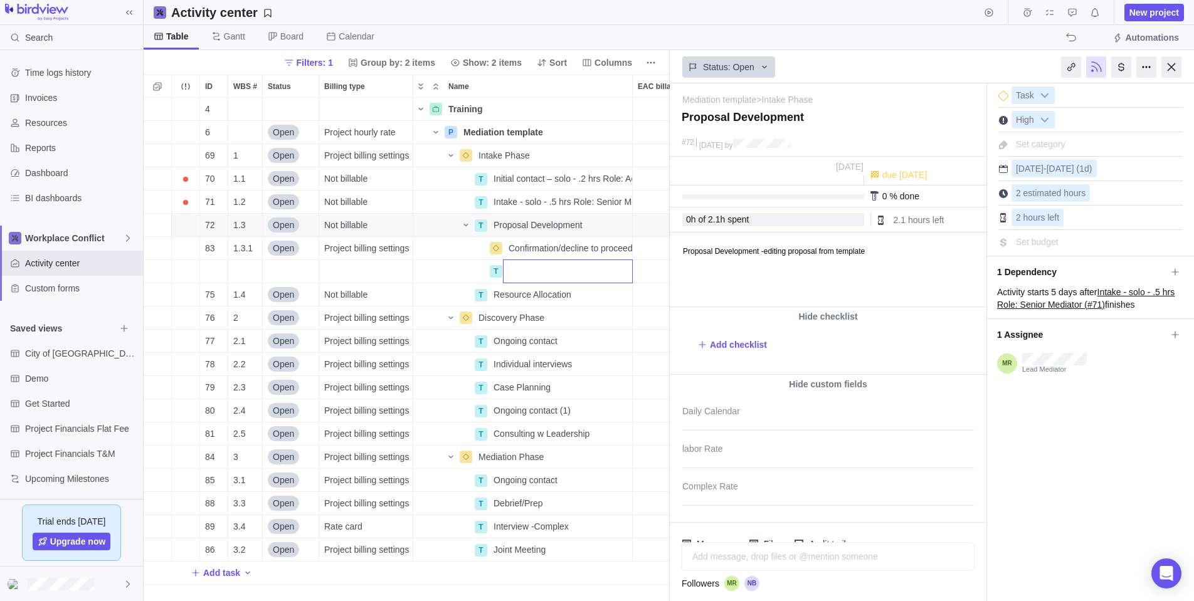
click at [1171, 65] on body "Search Time logs history Invoices Resources Reports Dashboard BI dashboards Wor…" at bounding box center [597, 300] width 1194 height 601
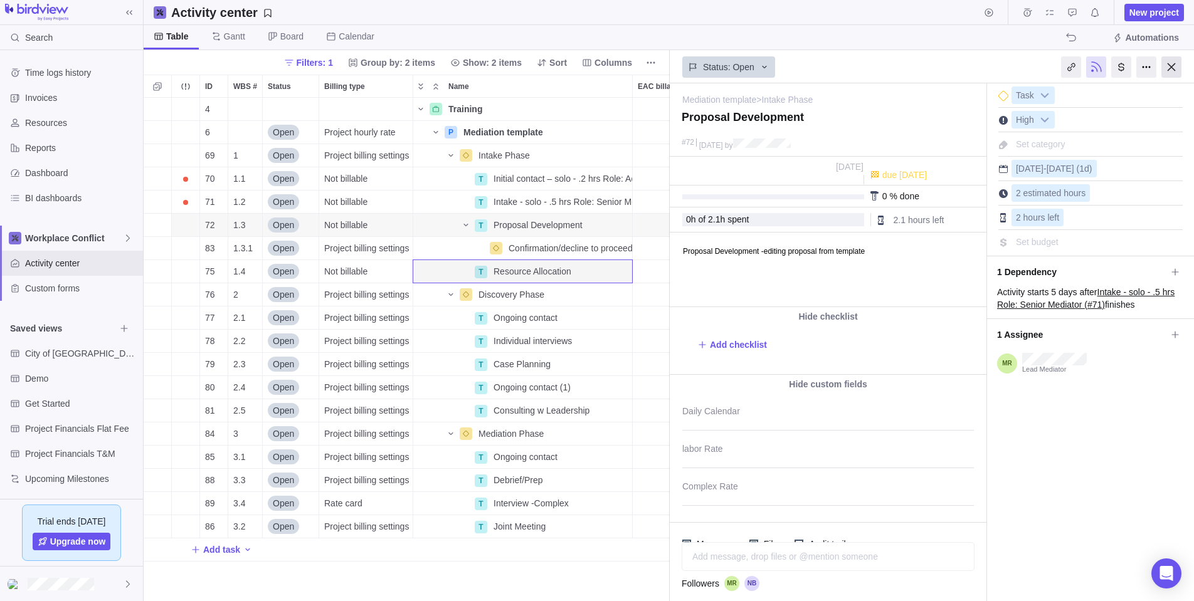
click at [1169, 64] on div at bounding box center [1171, 66] width 20 height 21
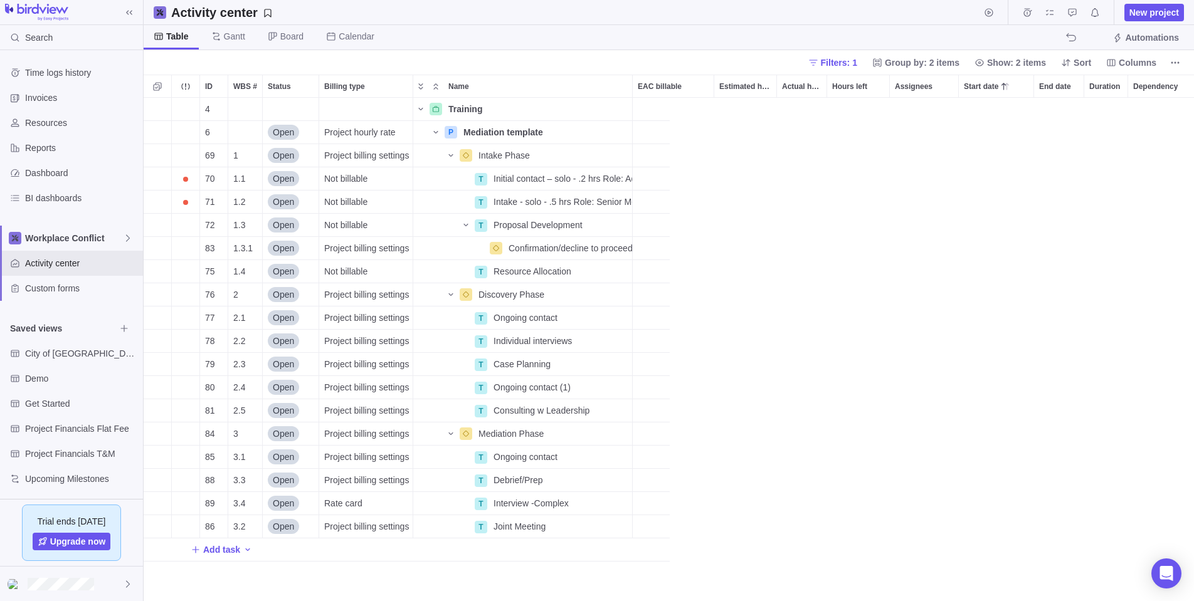
scroll to position [504, 1050]
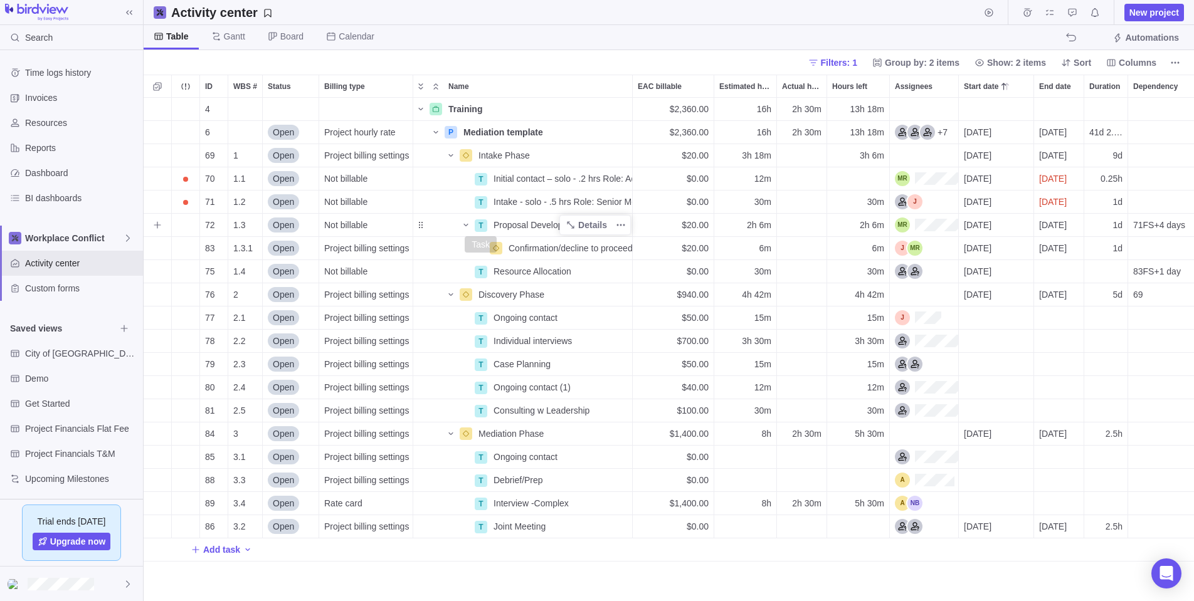
click at [483, 223] on div "T" at bounding box center [481, 225] width 13 height 13
click at [611, 221] on div "4 Training Details $2,360.00 16h 2h 30m 13h 18m 6 Open Project hourly rate P Me…" at bounding box center [669, 350] width 1050 height 504
click at [623, 221] on icon "More actions" at bounding box center [621, 225] width 10 height 10
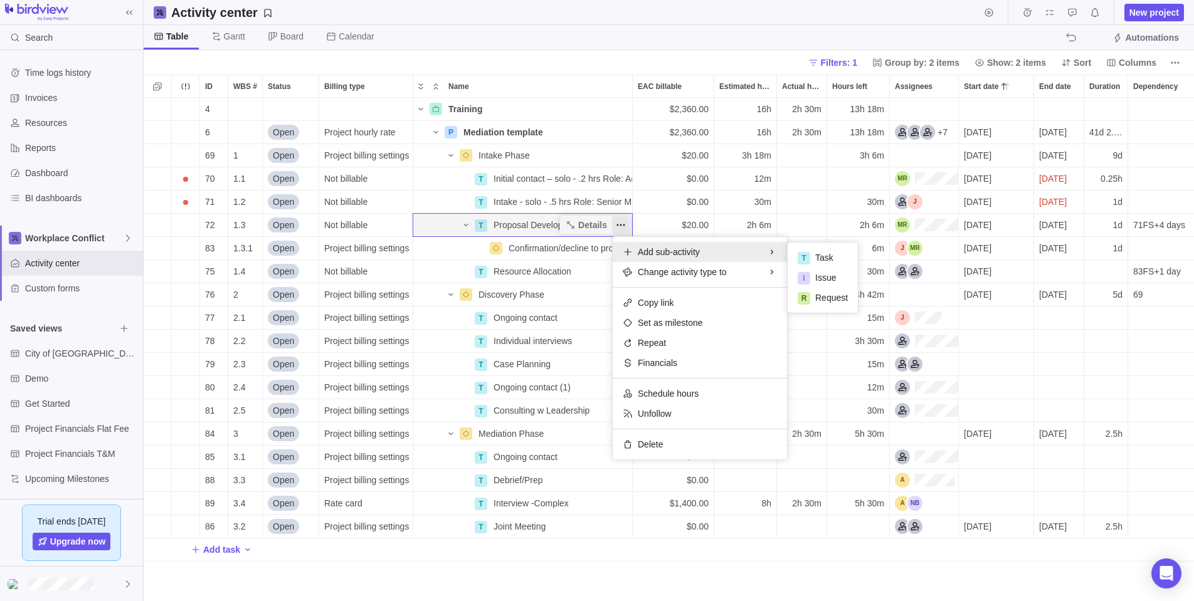
click at [441, 272] on div "4 Training Details $2,360.00 16h 2h 30m 13h 18m 6 Open Project hourly rate P Me…" at bounding box center [669, 350] width 1050 height 504
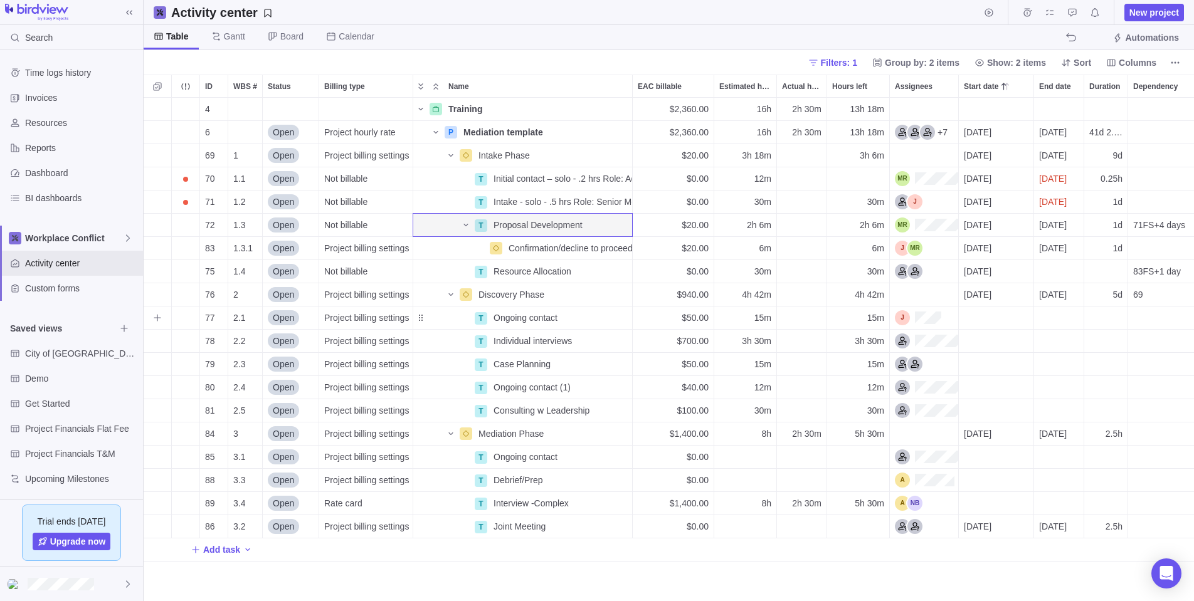
click at [991, 315] on div "Start date" at bounding box center [996, 318] width 75 height 23
click at [1070, 314] on div "4 Training Details $2,360.00 16h 2h 30m 13h 18m 6 Open Project hourly rate P Me…" at bounding box center [669, 350] width 1050 height 504
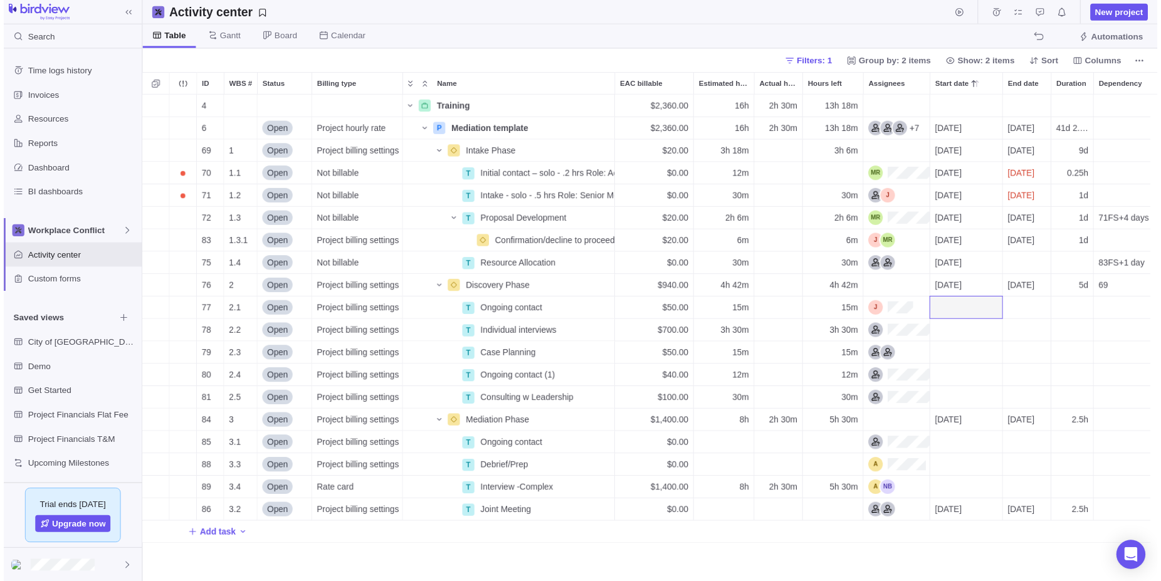
scroll to position [483, 1018]
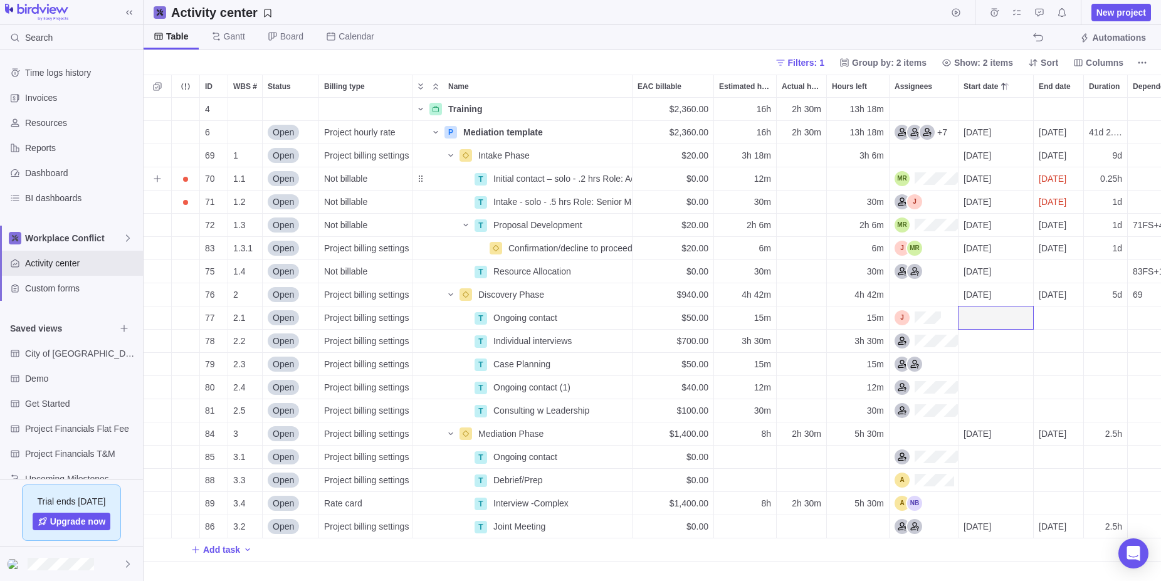
click at [286, 175] on span "Open" at bounding box center [283, 178] width 21 height 13
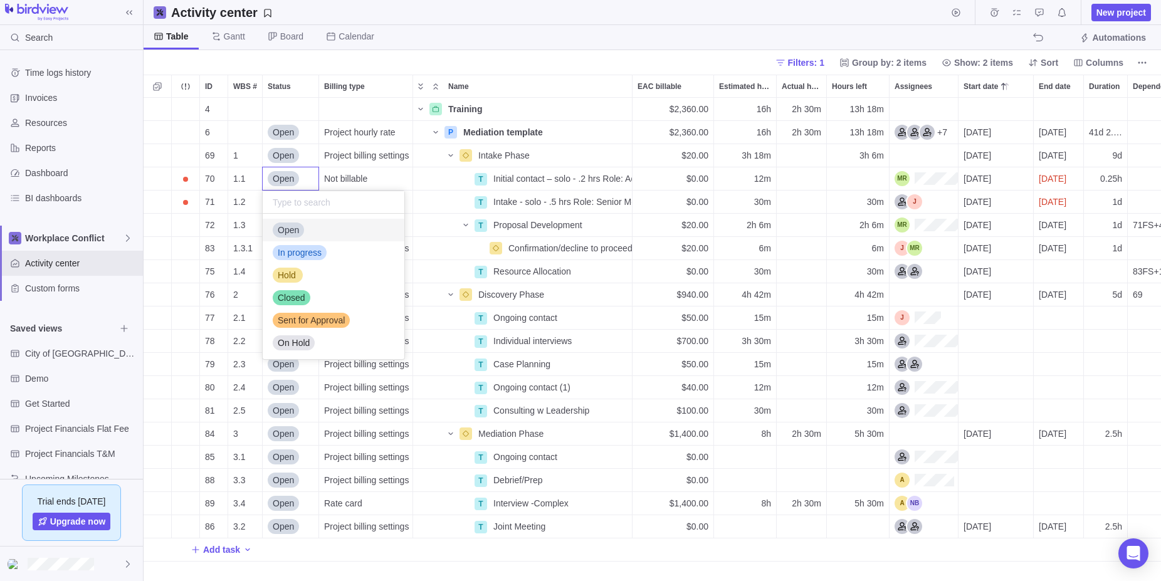
click at [427, 11] on body "Search Time logs history Invoices Resources Reports Dashboard BI dashboards Wor…" at bounding box center [580, 290] width 1161 height 581
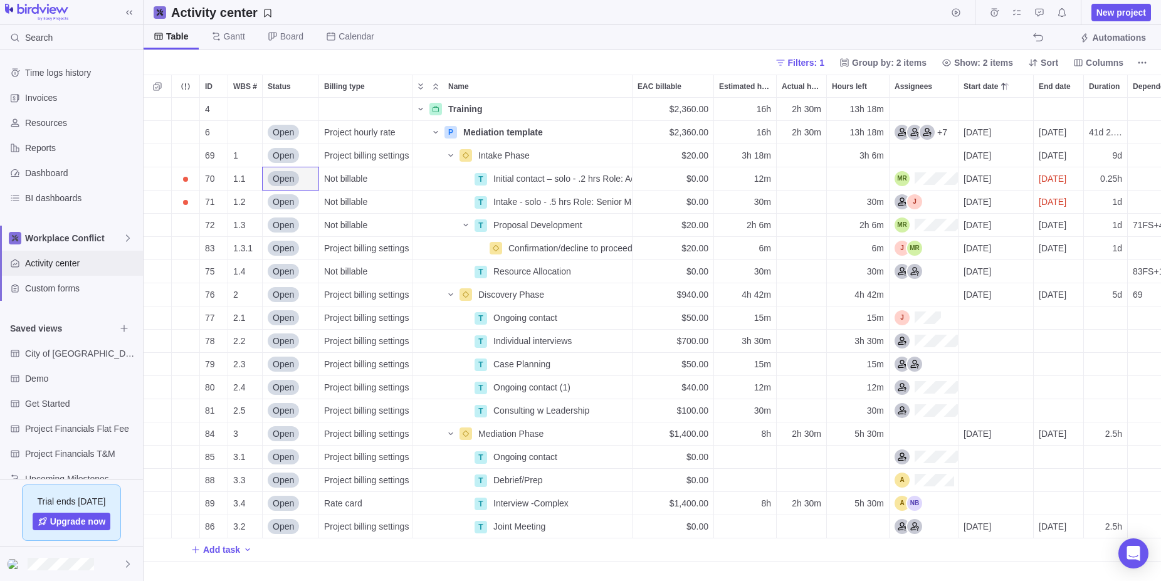
scroll to position [0, 0]
click at [288, 131] on span "Open" at bounding box center [283, 132] width 21 height 13
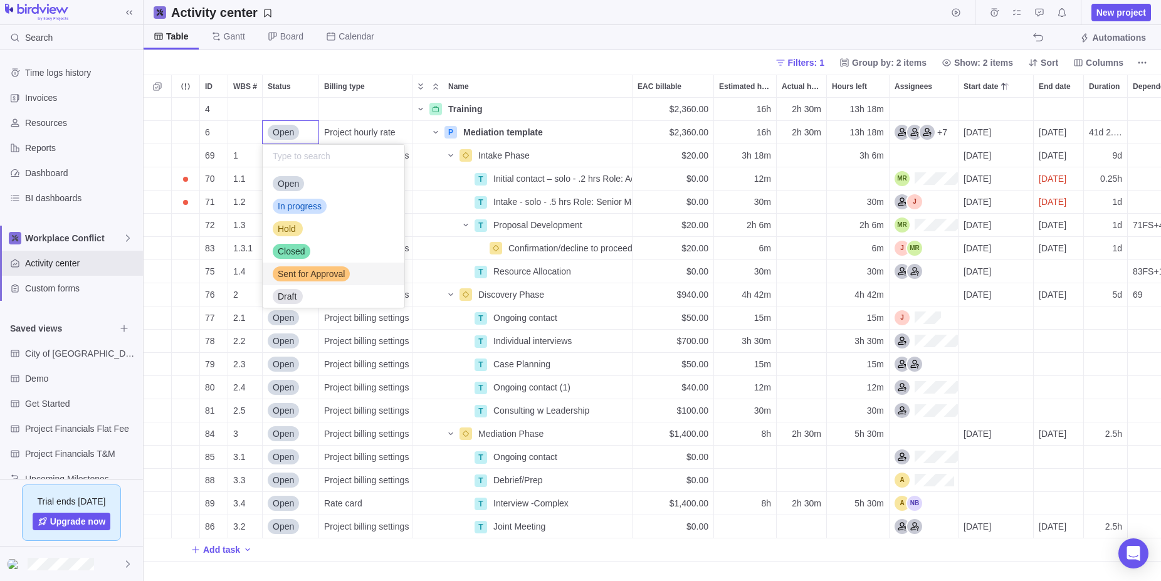
click at [938, 87] on div "ID WBS # Status Billing type Name EAC billable Estimated hours Actual hours (ti…" at bounding box center [653, 328] width 1018 height 507
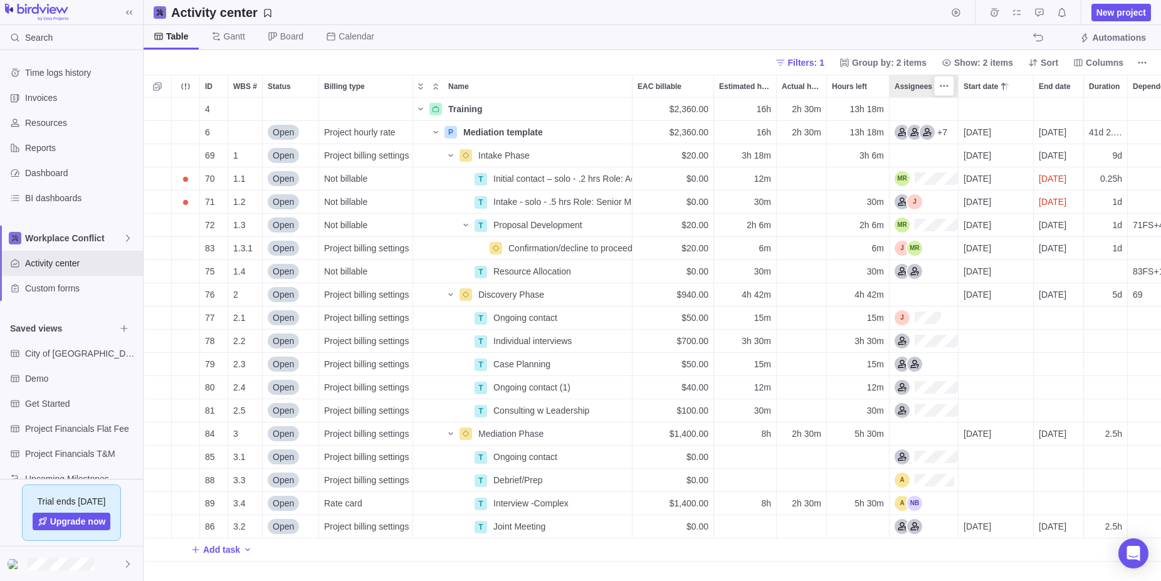
click at [923, 85] on span "Assignees" at bounding box center [914, 86] width 38 height 13
click at [948, 82] on icon "More actions" at bounding box center [944, 86] width 10 height 10
click at [973, 161] on span "About Assignees" at bounding box center [993, 163] width 65 height 13
click at [924, 133] on div "Assignees" at bounding box center [921, 132] width 53 height 15
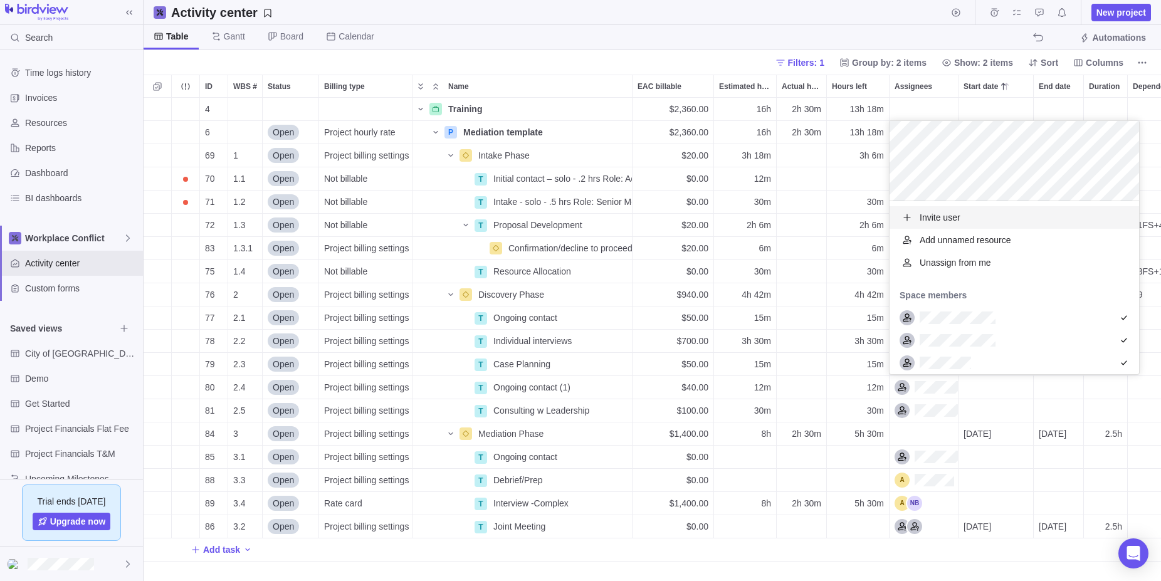
click at [921, 83] on div "ID WBS # Status Billing type Name EAC billable Estimated hours Actual hours (ti…" at bounding box center [653, 328] width 1018 height 507
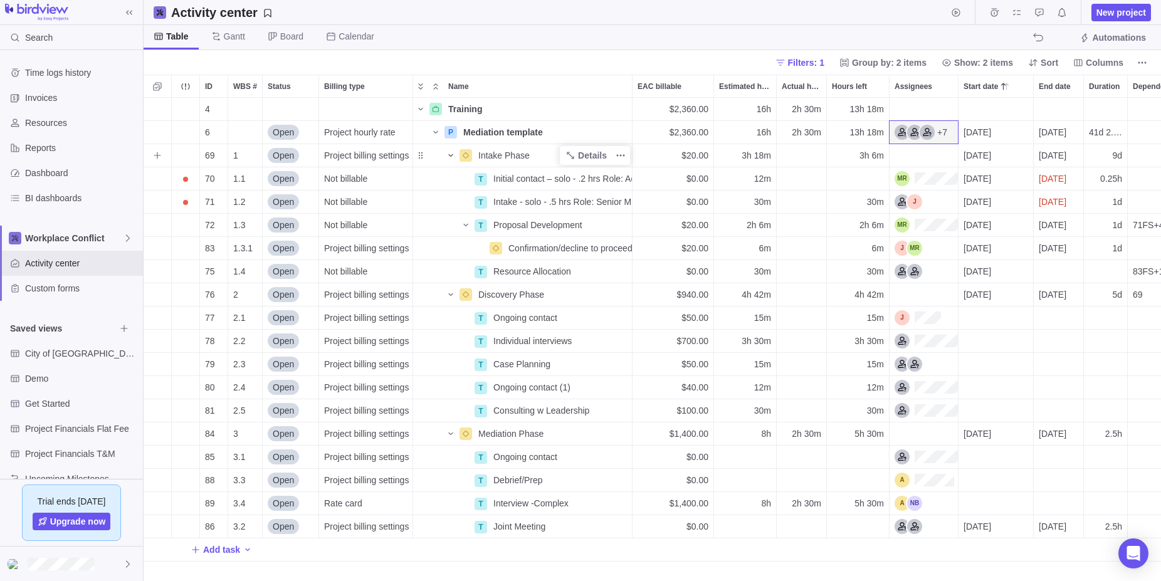
click at [452, 154] on icon "Name" at bounding box center [451, 156] width 10 height 10
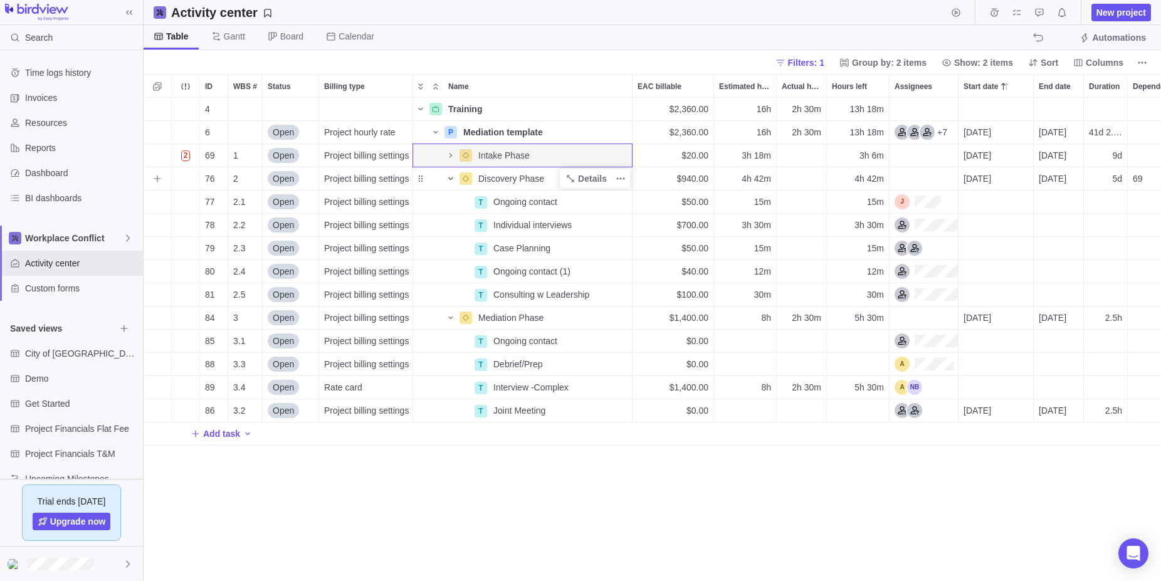
click at [452, 177] on icon "Name" at bounding box center [451, 179] width 10 height 10
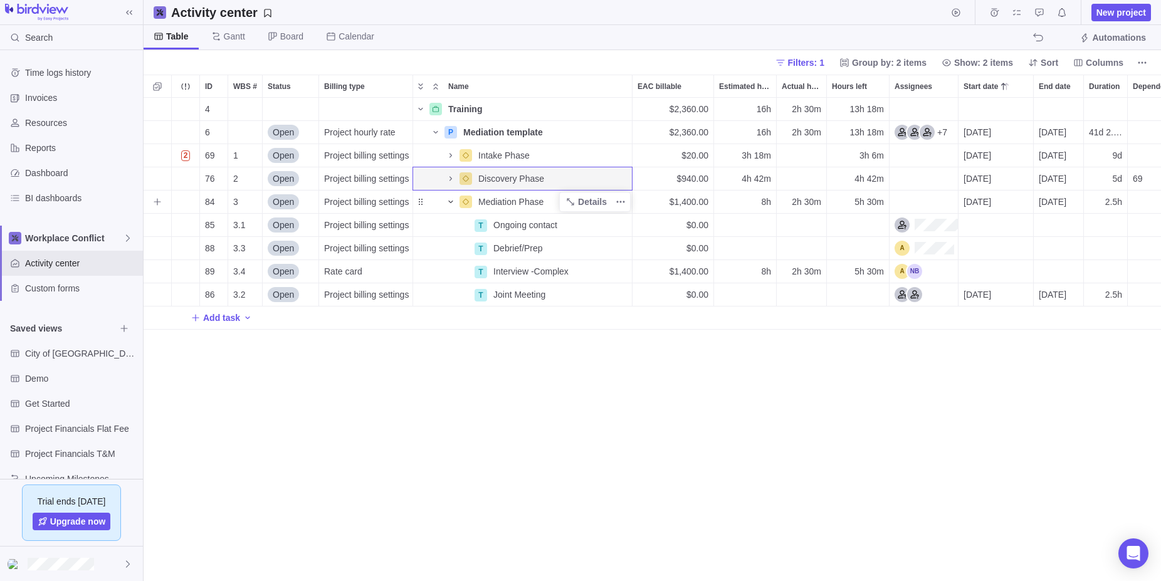
click at [451, 201] on icon "Name" at bounding box center [451, 202] width 10 height 10
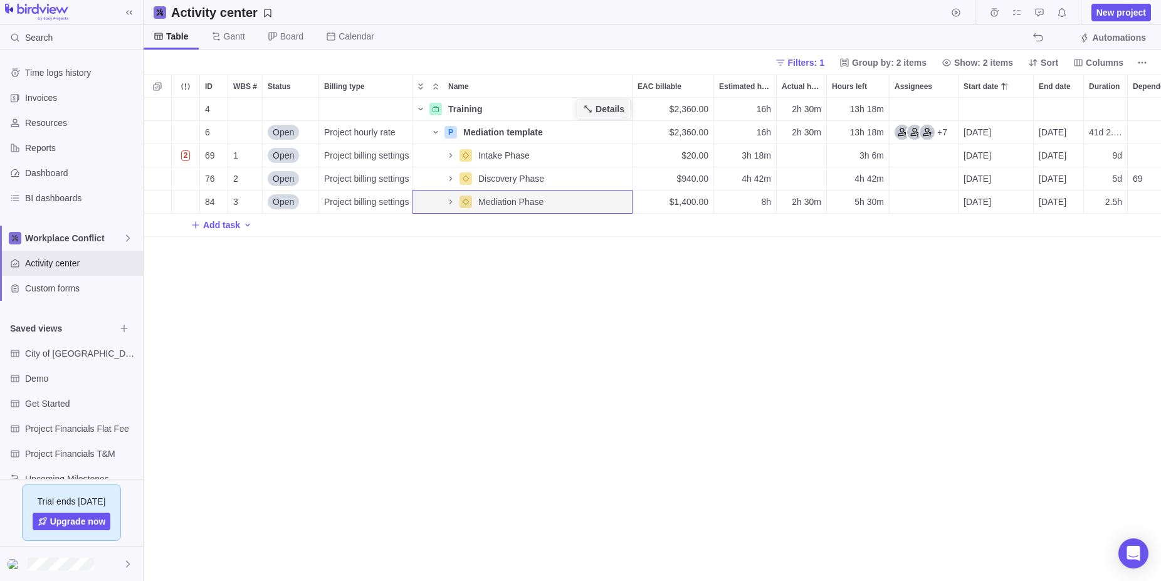
click at [608, 104] on span "Details" at bounding box center [610, 109] width 29 height 13
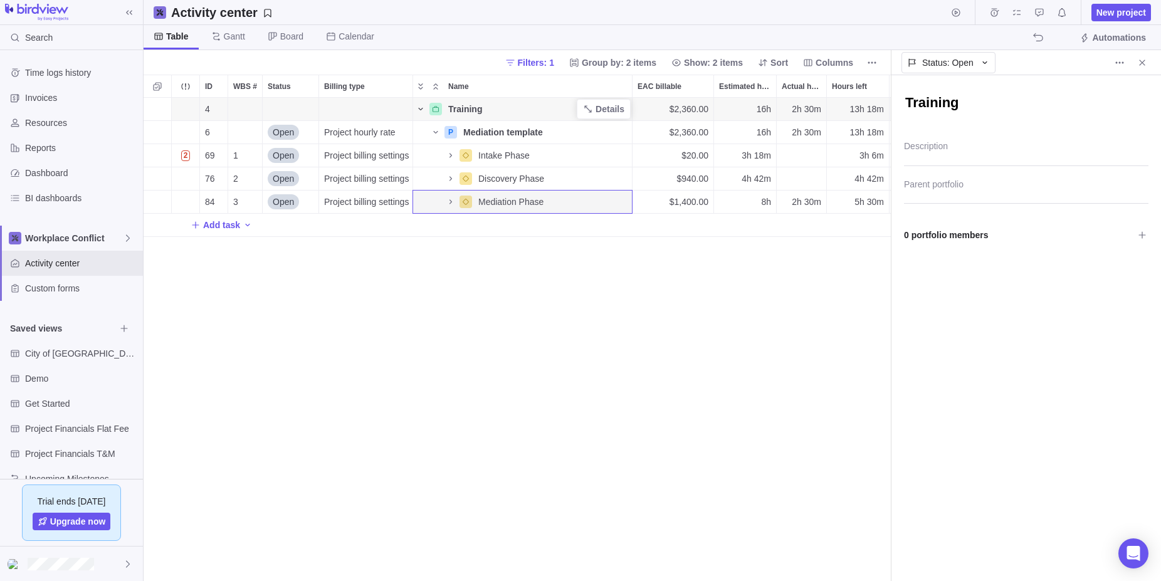
type textarea "x"
click at [421, 107] on icon "Name" at bounding box center [421, 109] width 10 height 10
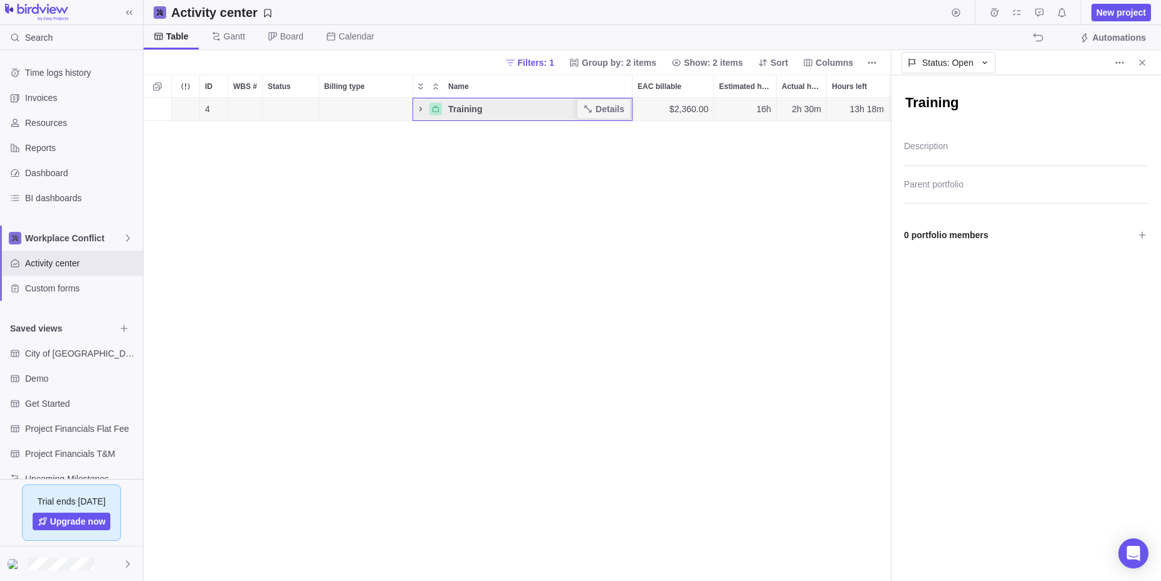
click at [421, 107] on icon "Name" at bounding box center [421, 109] width 10 height 10
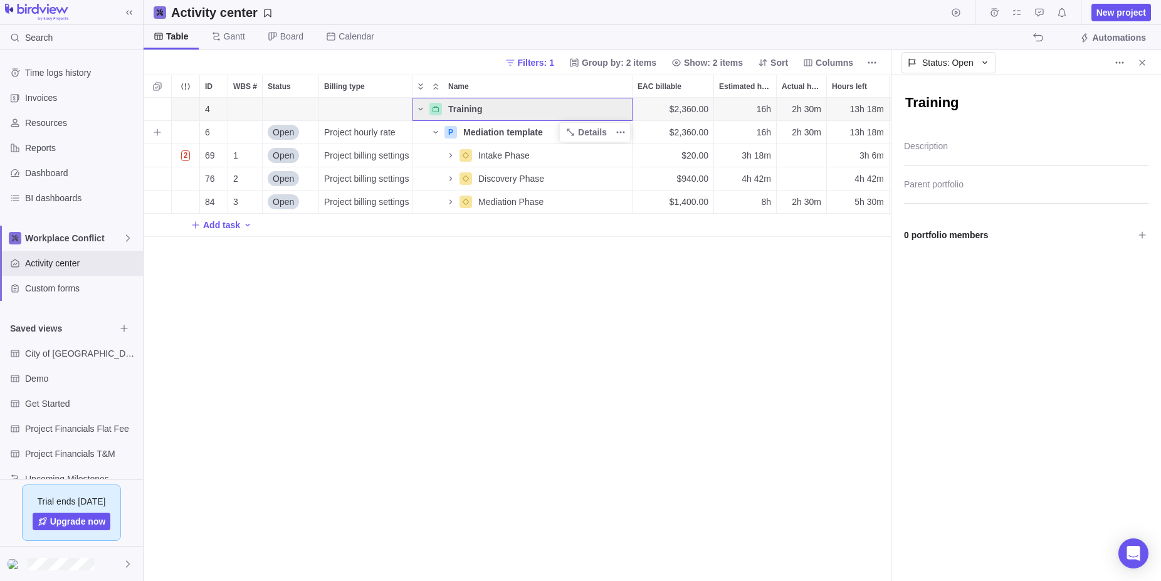
click at [493, 130] on span "Mediation template" at bounding box center [503, 132] width 80 height 13
click at [449, 130] on div "4 Training Details $2,360.00 16h 2h 30m 13h 18m 6 Open Project hourly rate P Me…" at bounding box center [517, 339] width 747 height 483
click at [588, 127] on span "Details" at bounding box center [592, 132] width 29 height 13
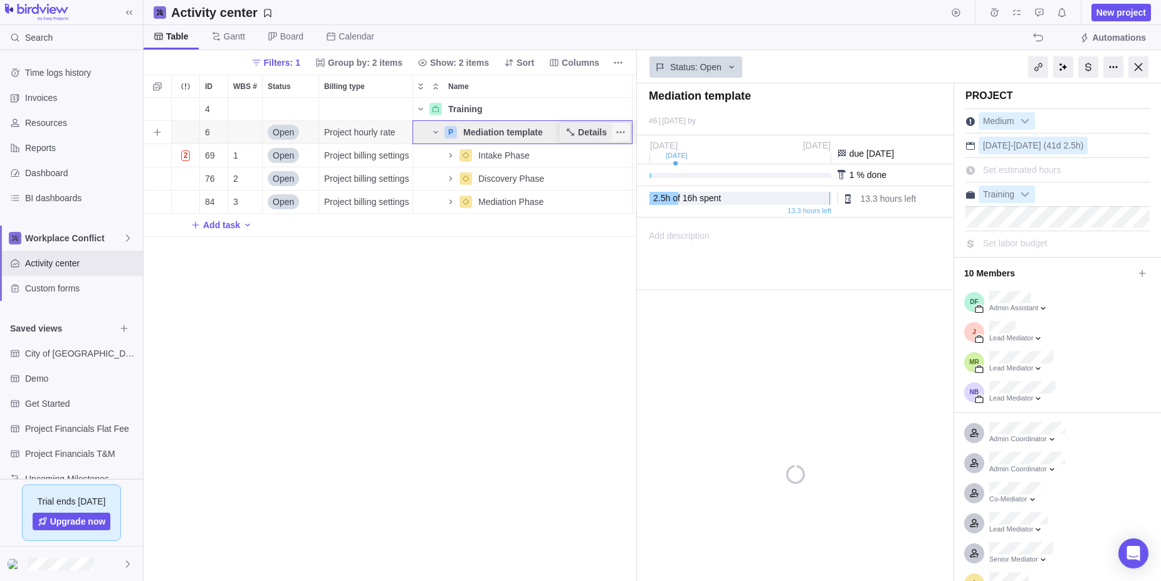
scroll to position [483, 494]
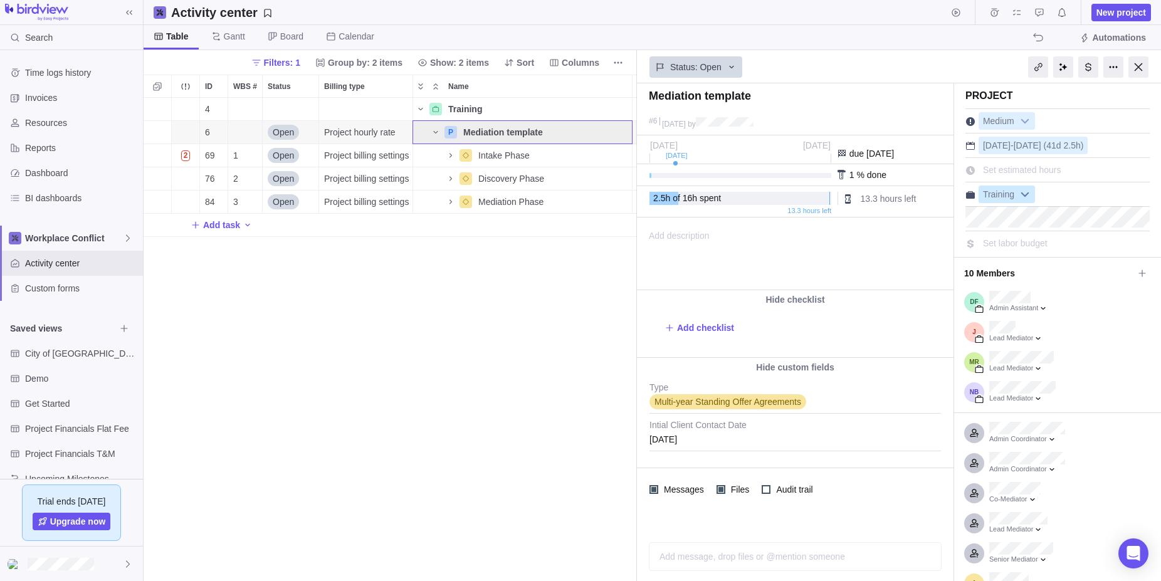
click at [1026, 191] on b at bounding box center [1025, 194] width 19 height 16
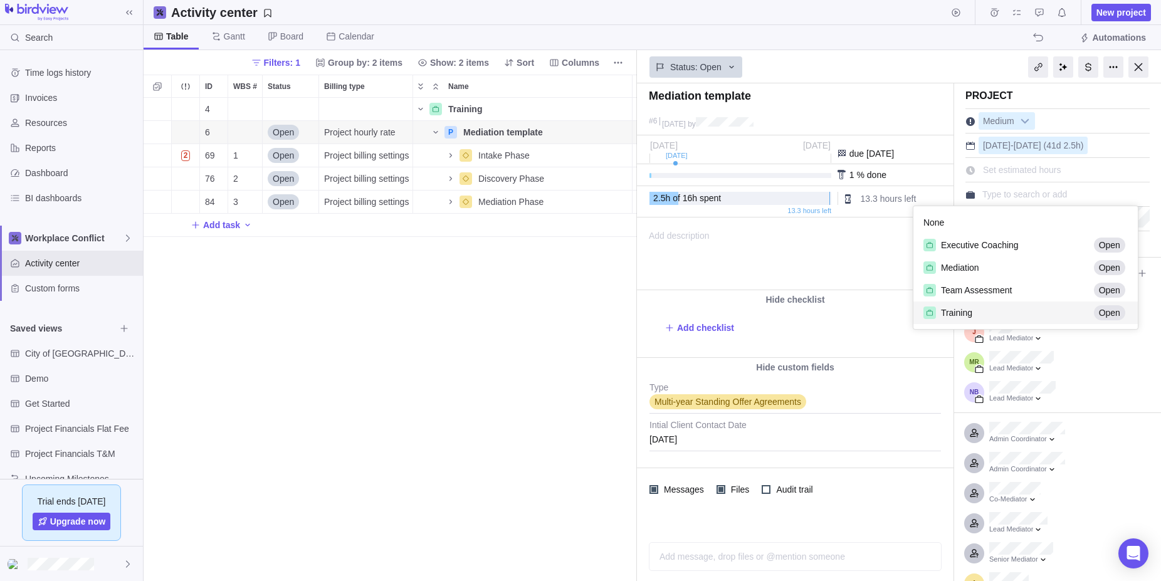
scroll to position [123, 224]
click at [962, 267] on span "Mediation" at bounding box center [960, 267] width 38 height 13
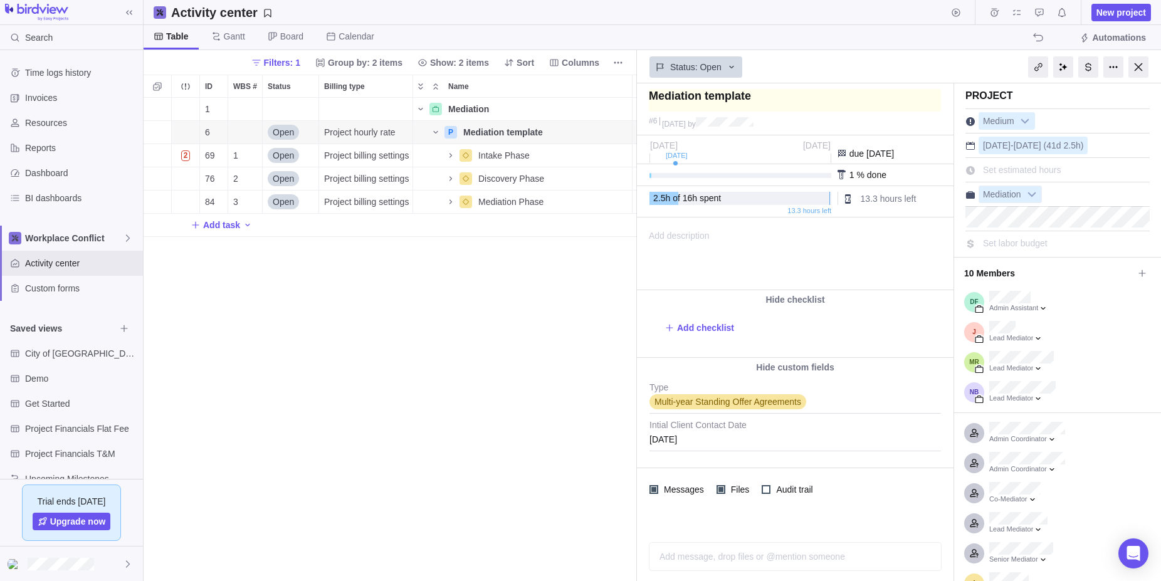
scroll to position [0, 0]
click at [1138, 64] on div at bounding box center [1139, 66] width 20 height 21
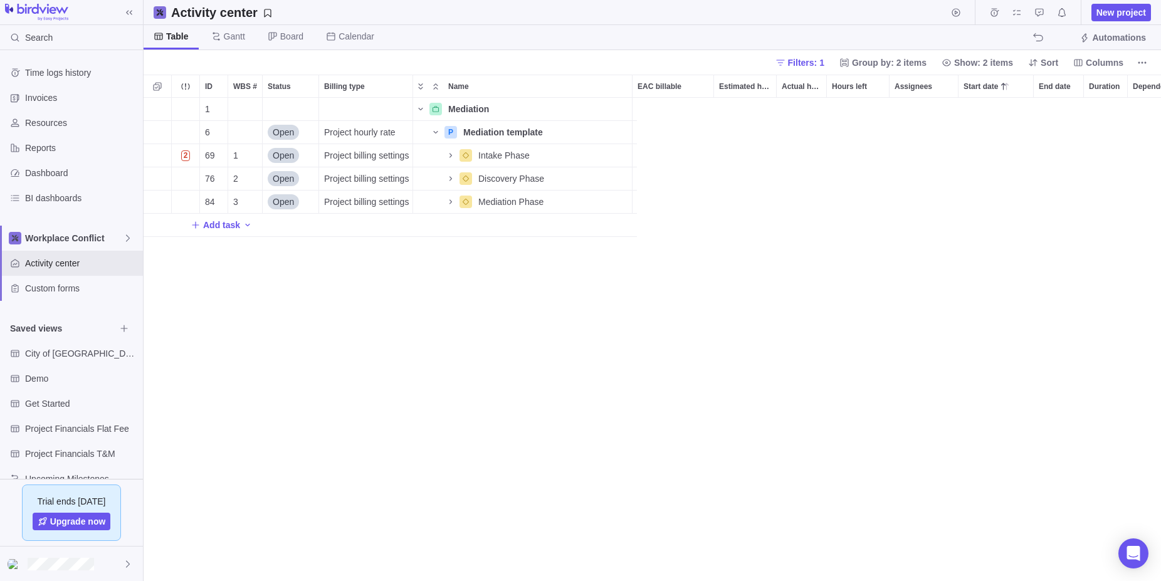
scroll to position [483, 1018]
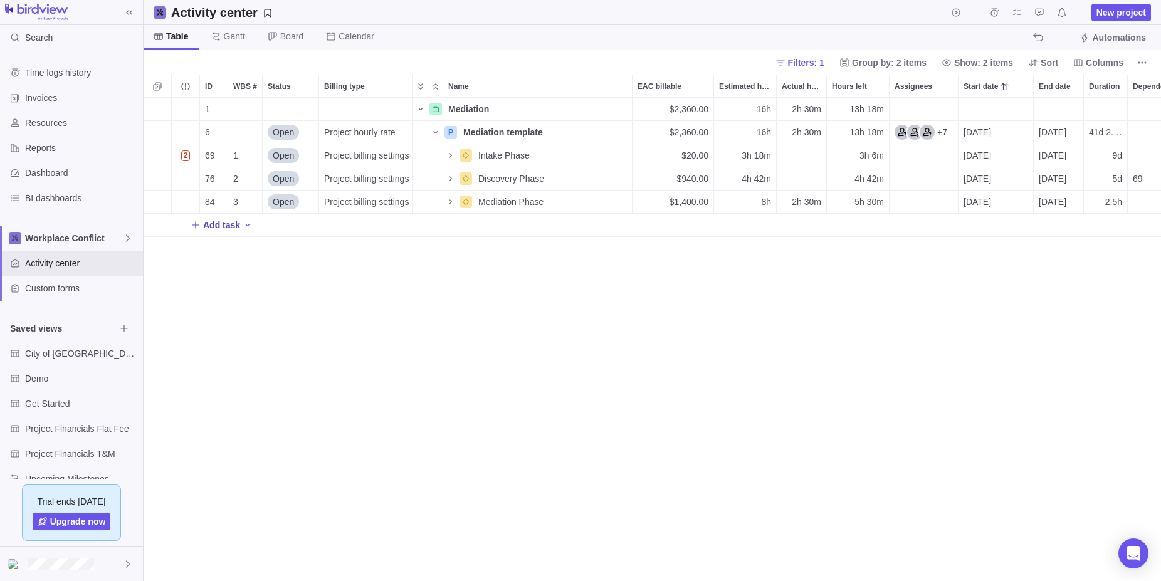
click at [213, 227] on span "Add task" at bounding box center [221, 225] width 37 height 13
type input "Closing Phase"
click at [477, 261] on div "1 Mediation Details $2,360.00 16h 2h 30m 13h 18m 6 Open Project hourly rate P M…" at bounding box center [653, 339] width 1018 height 483
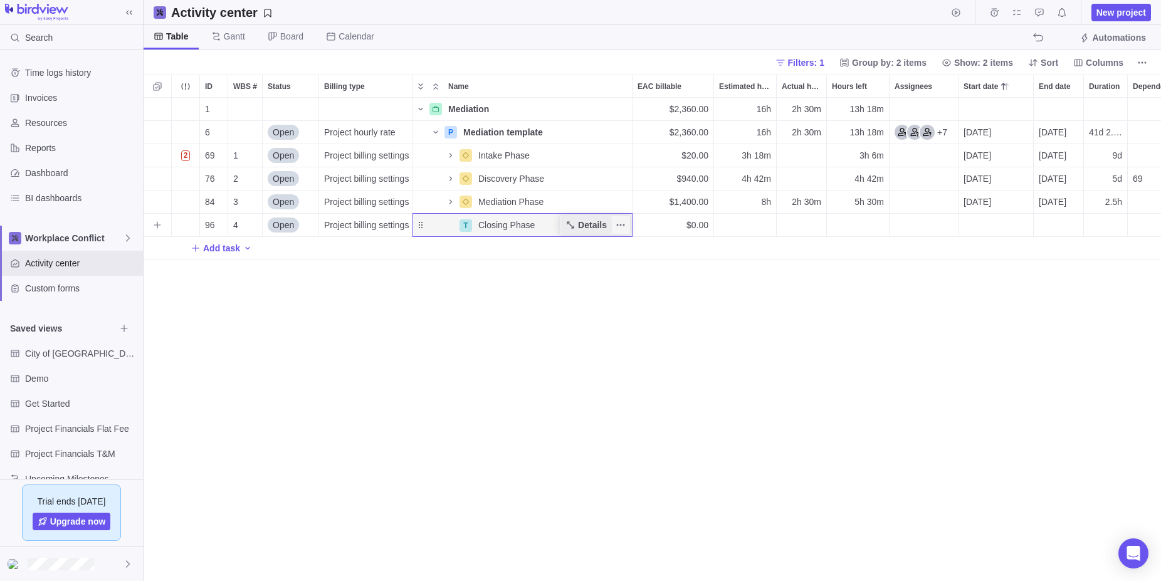
click at [587, 223] on span "Details" at bounding box center [592, 225] width 29 height 13
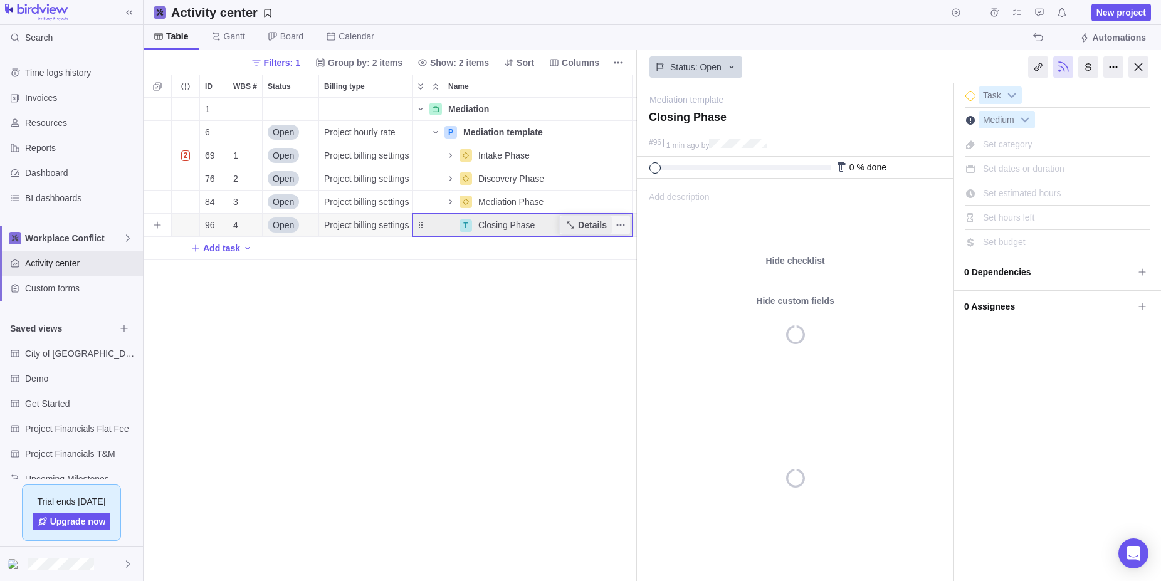
scroll to position [483, 494]
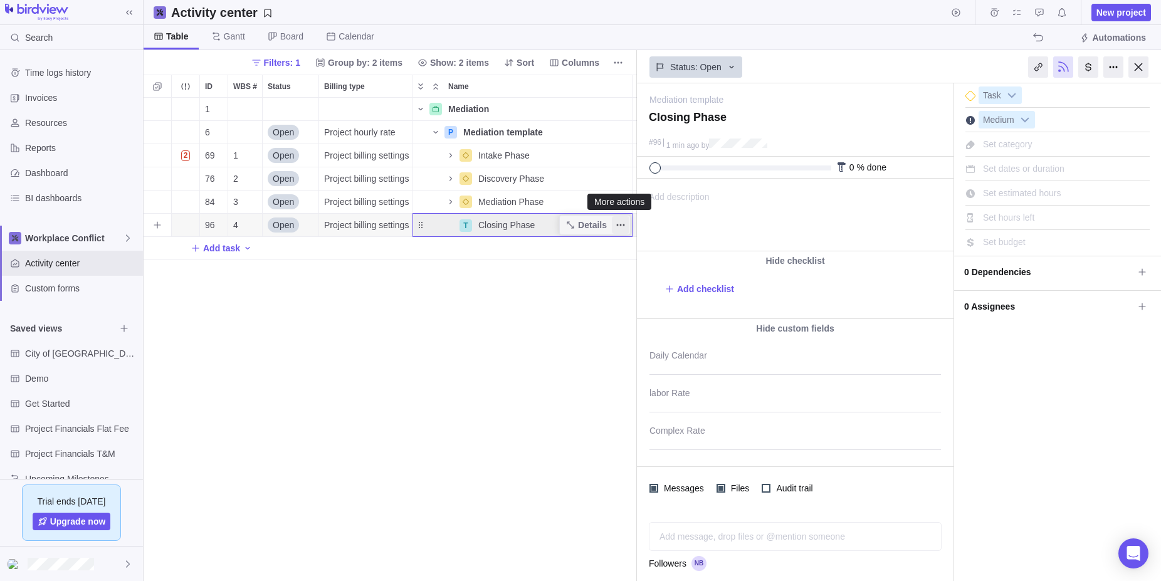
click at [622, 222] on icon "More actions" at bounding box center [621, 225] width 10 height 10
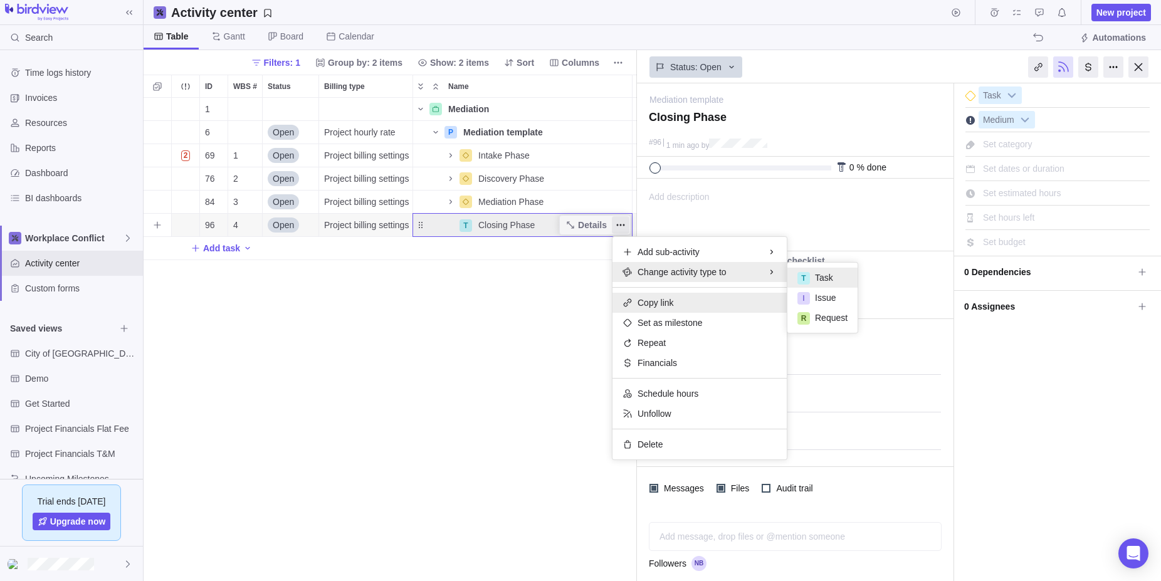
scroll to position [0, 0]
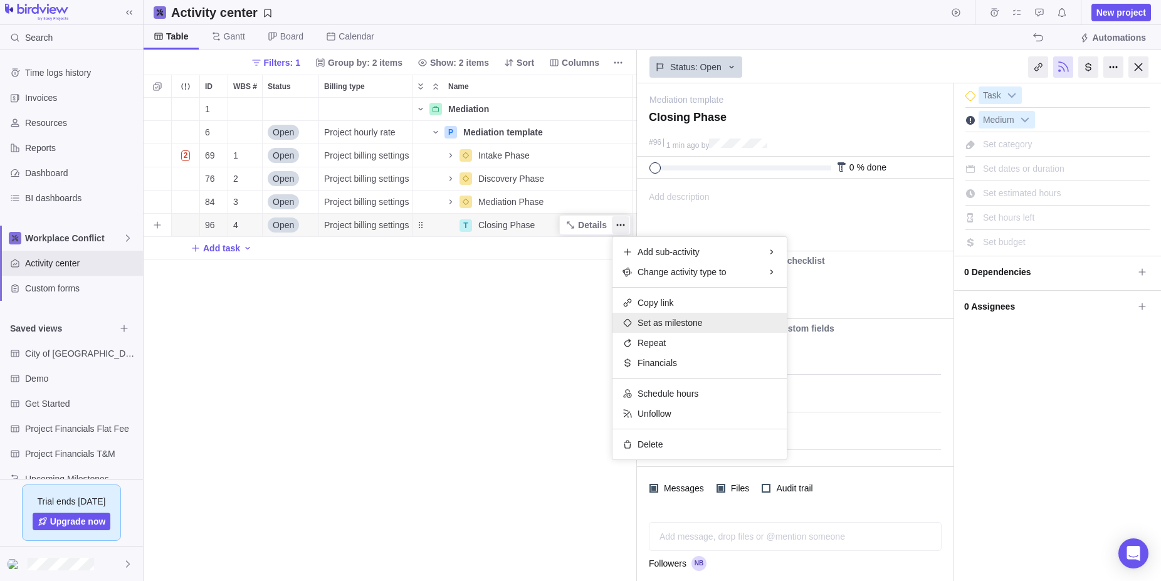
click at [650, 324] on span "Set as milestone" at bounding box center [670, 323] width 65 height 13
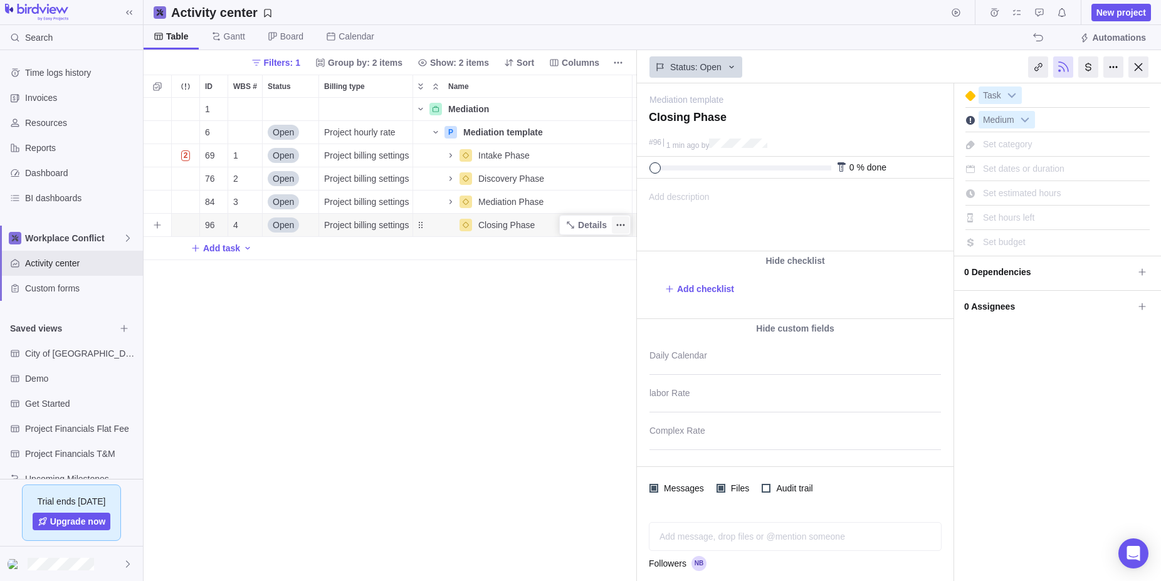
click at [620, 223] on icon "More actions" at bounding box center [621, 225] width 10 height 10
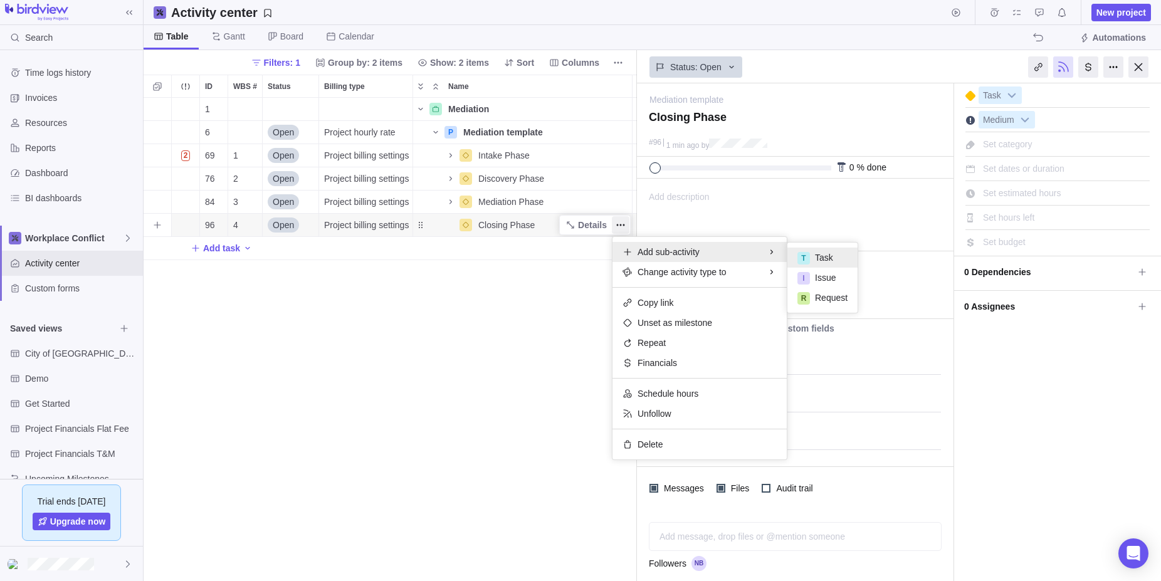
click at [820, 256] on span "Task" at bounding box center [824, 257] width 18 height 13
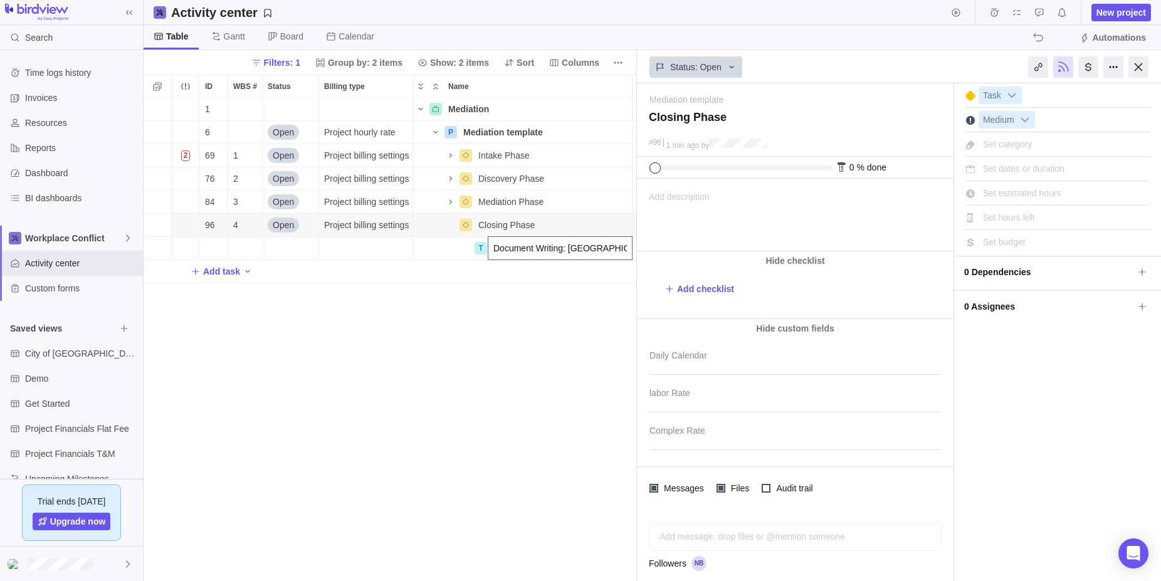
type input "Document Writing: MOU"
type input "S"
type input "Ongoing Contact"
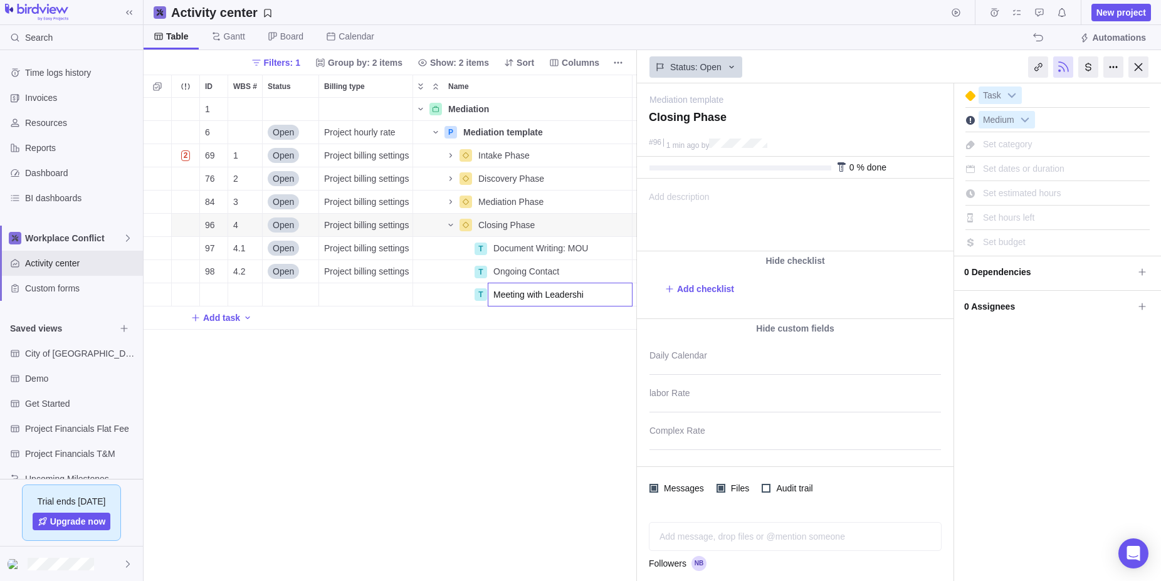
type input "Meeting with Leadership"
type input "S"
type input "Follow up email"
click at [372, 316] on div "1 Mediation Details $2,360.00 16h 2h 30m 13h 18m 6 Open Project hourly rate P M…" at bounding box center [391, 339] width 494 height 483
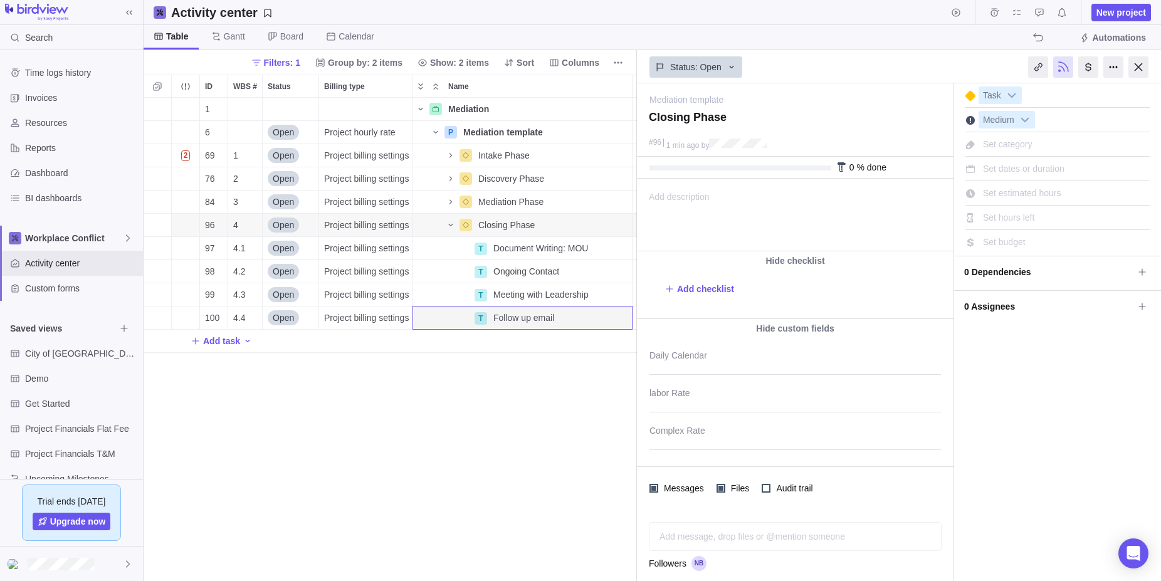
click at [465, 347] on div "Add task" at bounding box center [674, 341] width 1060 height 23
click at [375, 319] on div "1 Mediation Details $2,360.00 16h 2h 30m 13h 18m 6 Open Project hourly rate P M…" at bounding box center [391, 339] width 494 height 483
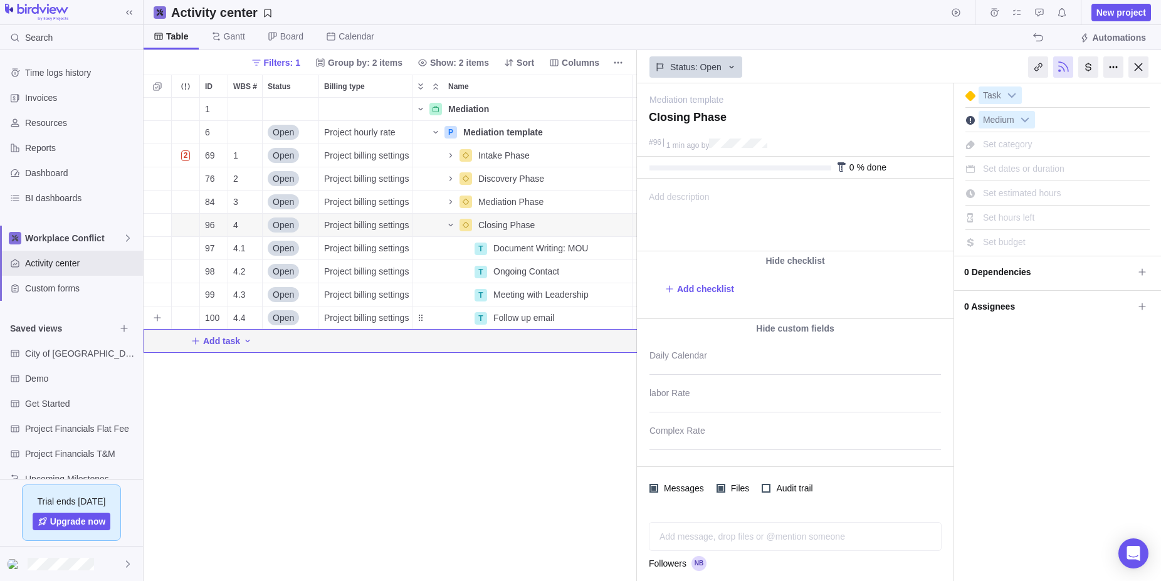
click at [374, 317] on span "Project billing settings" at bounding box center [366, 318] width 85 height 13
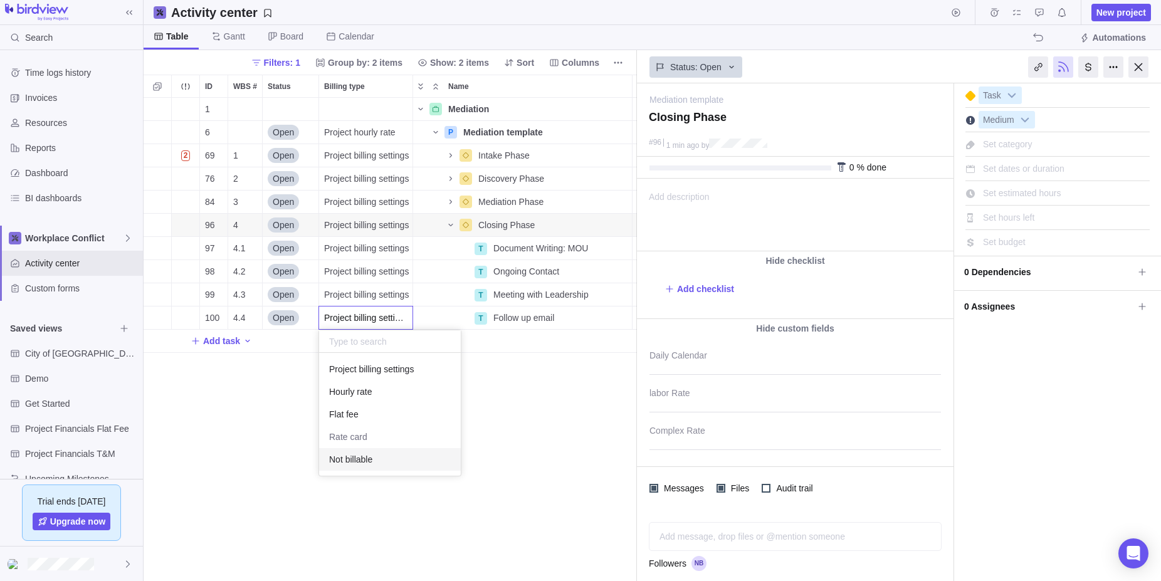
click at [338, 457] on span "Not billable" at bounding box center [350, 459] width 43 height 13
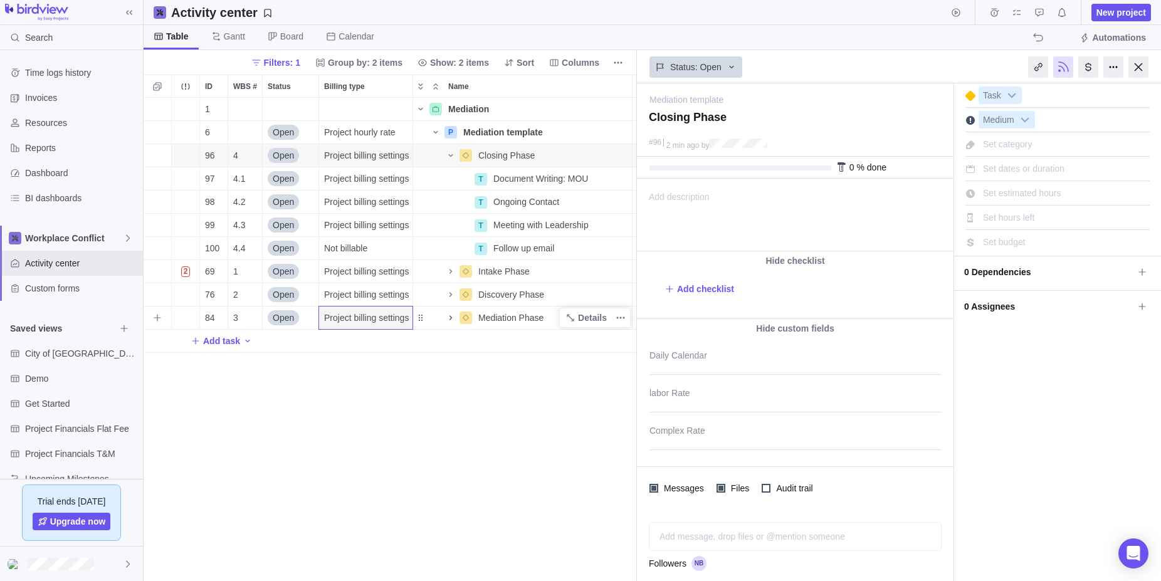
click at [453, 318] on icon "Name" at bounding box center [451, 318] width 10 height 10
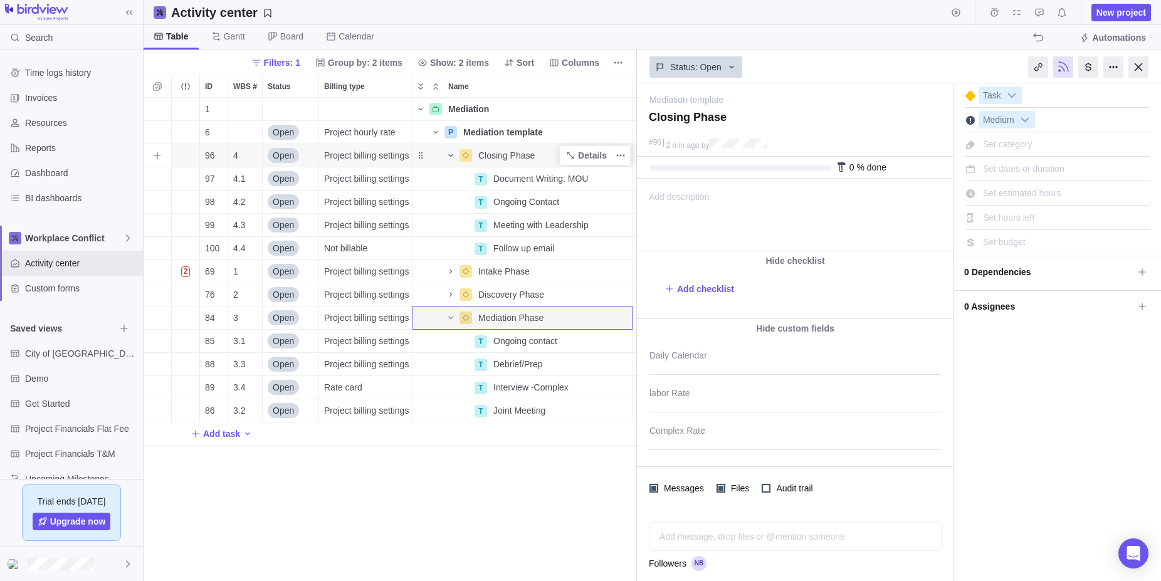
click at [453, 153] on icon "Name" at bounding box center [451, 156] width 10 height 10
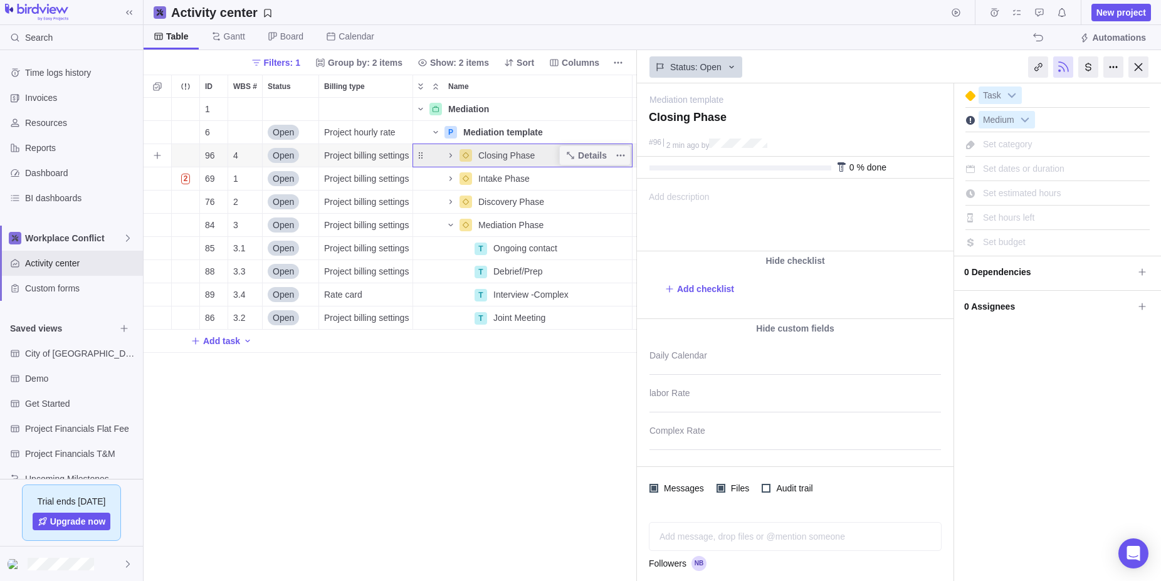
click at [496, 151] on span "Closing Phase" at bounding box center [506, 155] width 56 height 13
click at [452, 157] on div "1 Mediation Details $2,360.00 16h 2h 30m 13h 18m 6 Open Project hourly rate P M…" at bounding box center [391, 339] width 494 height 483
click at [451, 153] on icon "Name" at bounding box center [451, 156] width 10 height 10
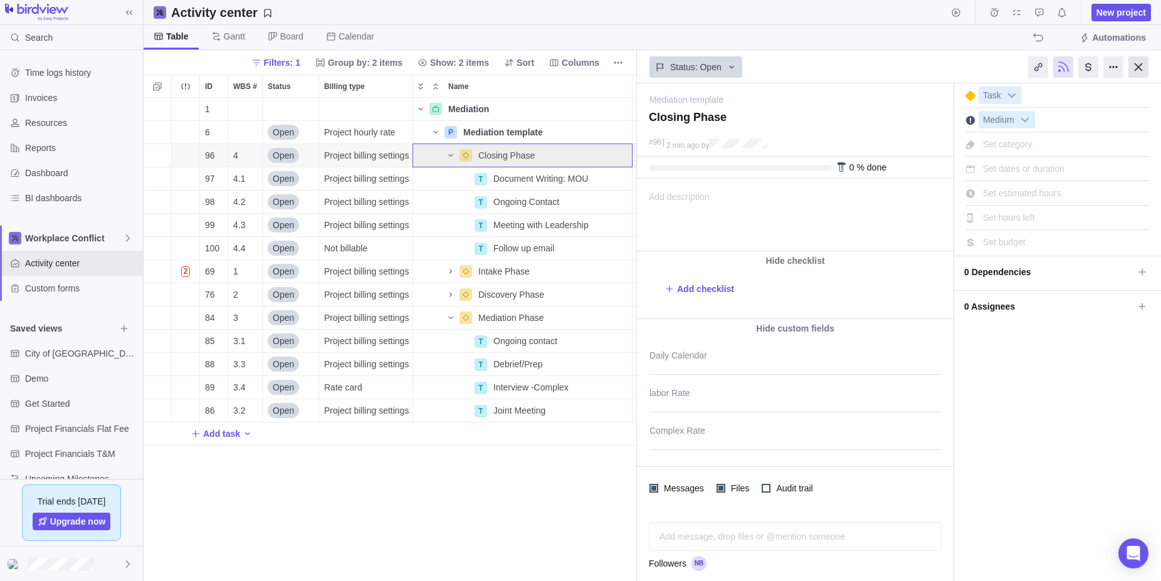
click at [1141, 63] on div at bounding box center [1139, 66] width 20 height 21
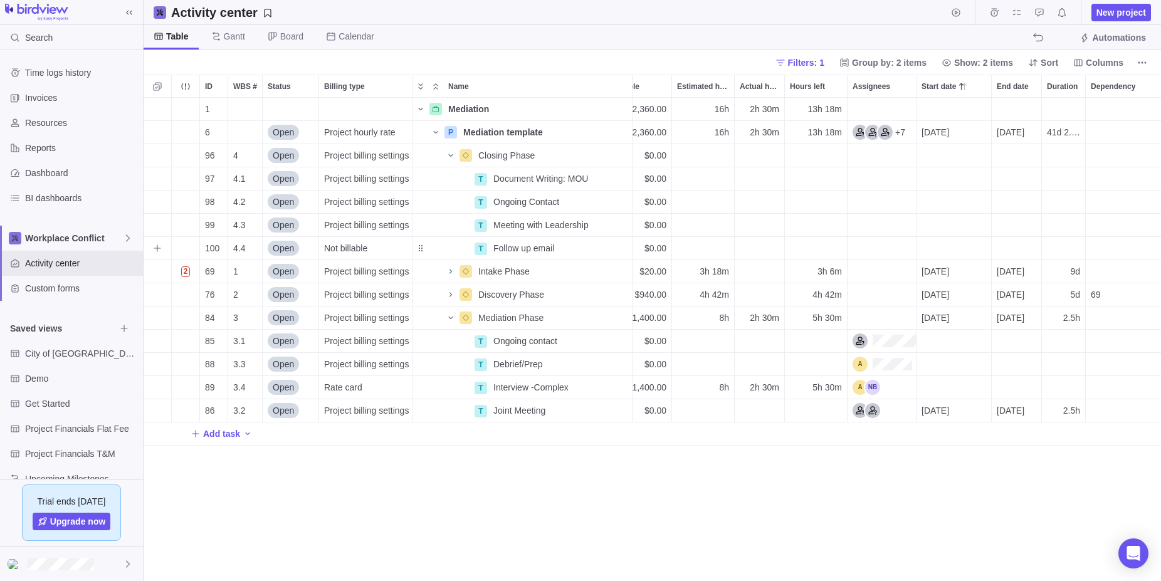
scroll to position [0, 42]
click at [944, 154] on div "Start date" at bounding box center [954, 155] width 75 height 23
click at [1067, 191] on span "Next" at bounding box center [1068, 192] width 7 height 7
click at [1067, 193] on span "Next" at bounding box center [1068, 192] width 7 height 7
click at [954, 276] on link "3" at bounding box center [955, 278] width 25 height 25
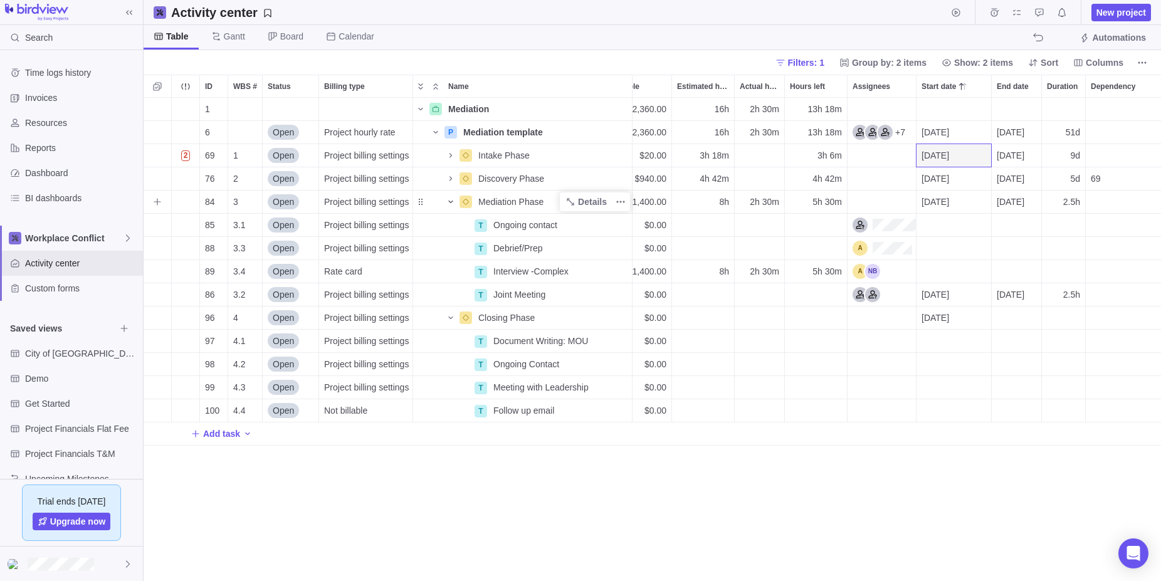
click at [450, 197] on icon "Name" at bounding box center [451, 202] width 10 height 10
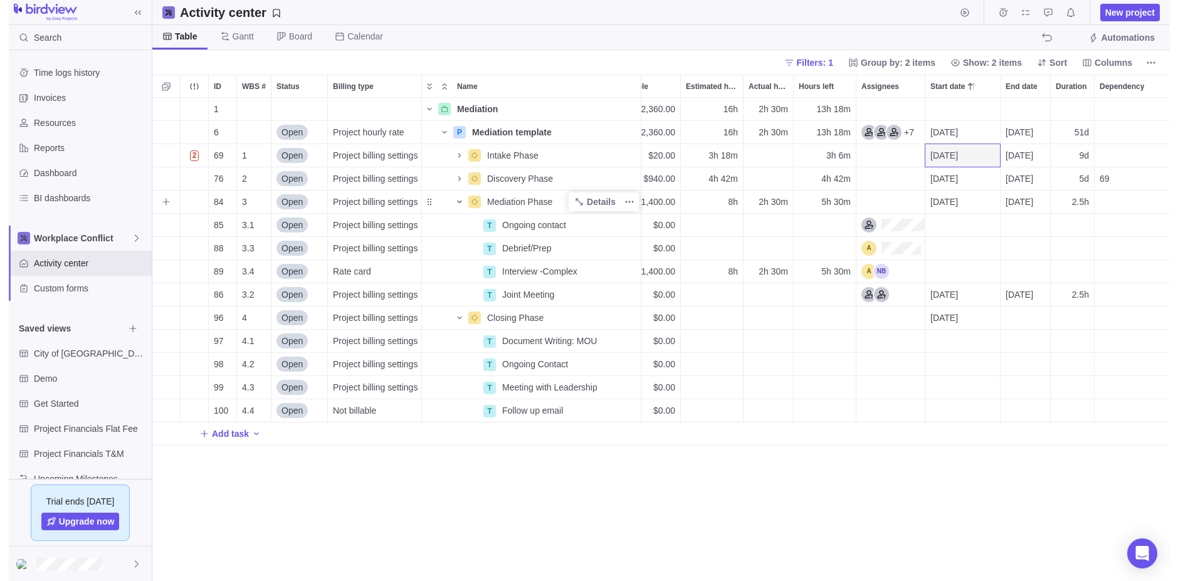
scroll to position [0, 0]
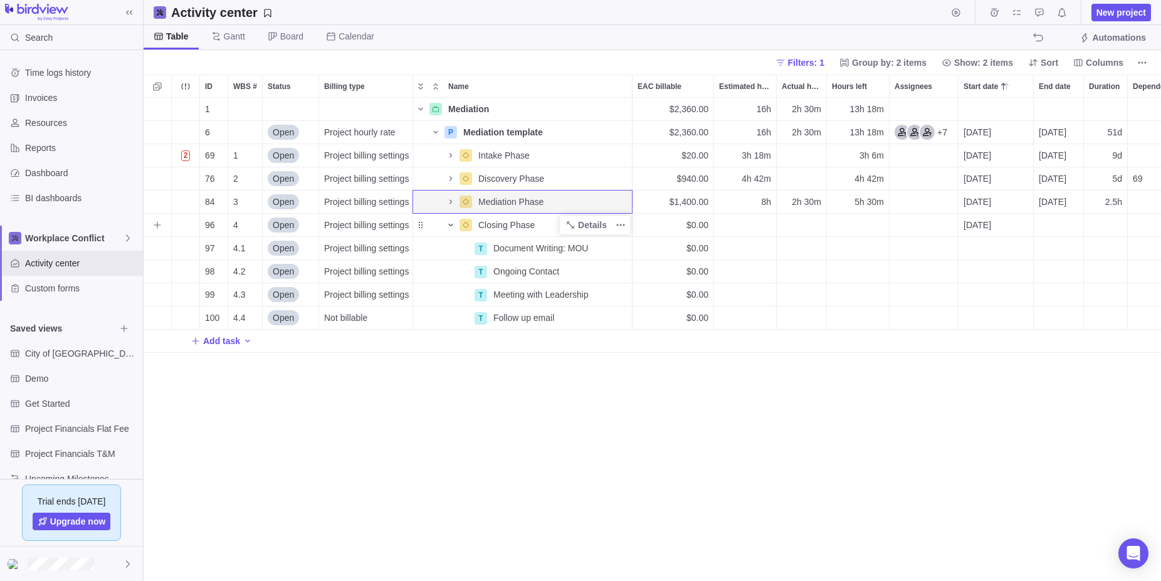
click at [446, 224] on icon "Name" at bounding box center [451, 225] width 10 height 10
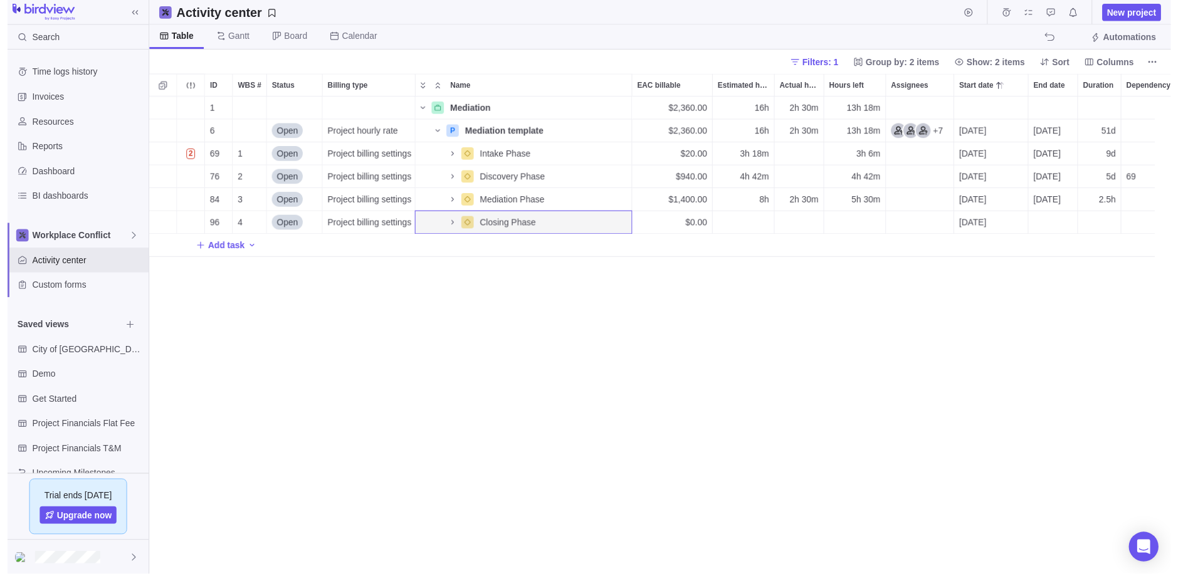
scroll to position [483, 1050]
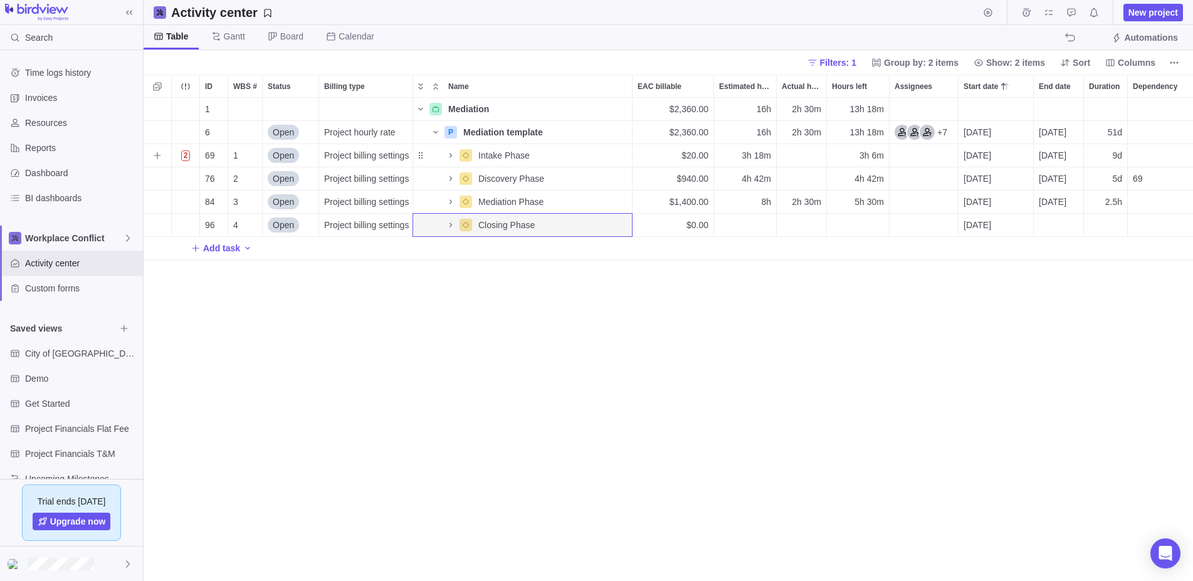
click at [1146, 151] on div "Dependency" at bounding box center [1165, 155] width 75 height 23
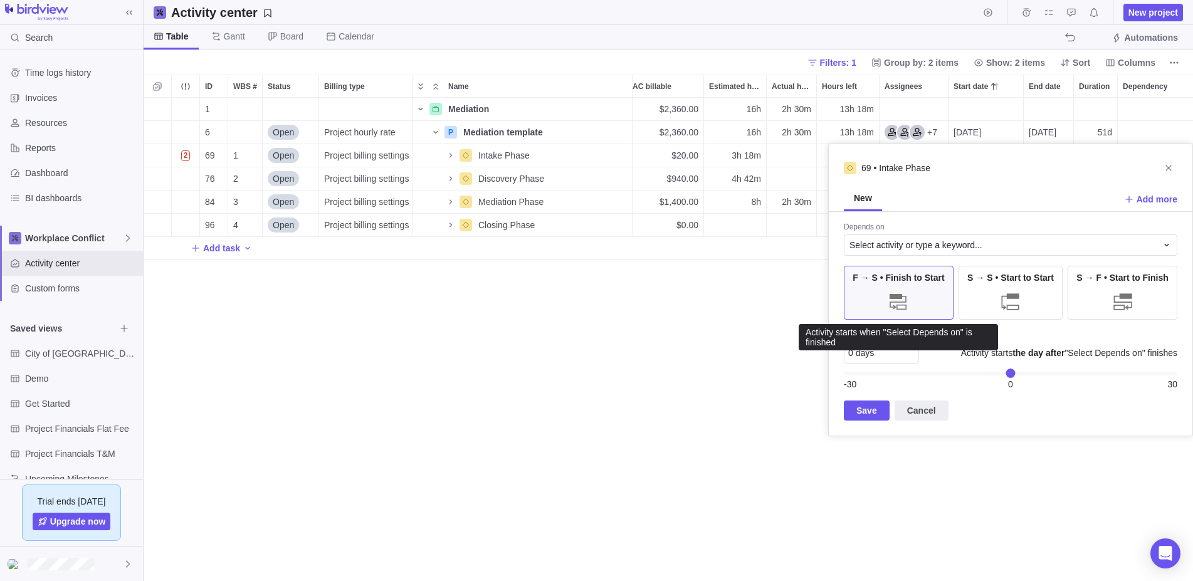
click at [899, 291] on div at bounding box center [898, 301] width 25 height 25
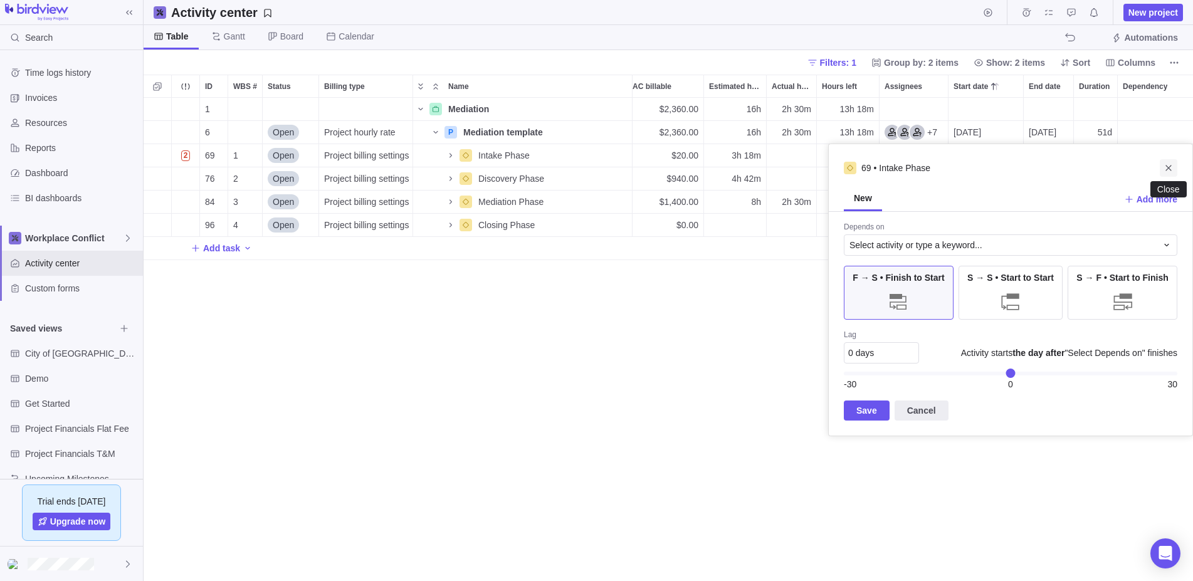
click at [1170, 167] on icon "Close" at bounding box center [1169, 168] width 10 height 10
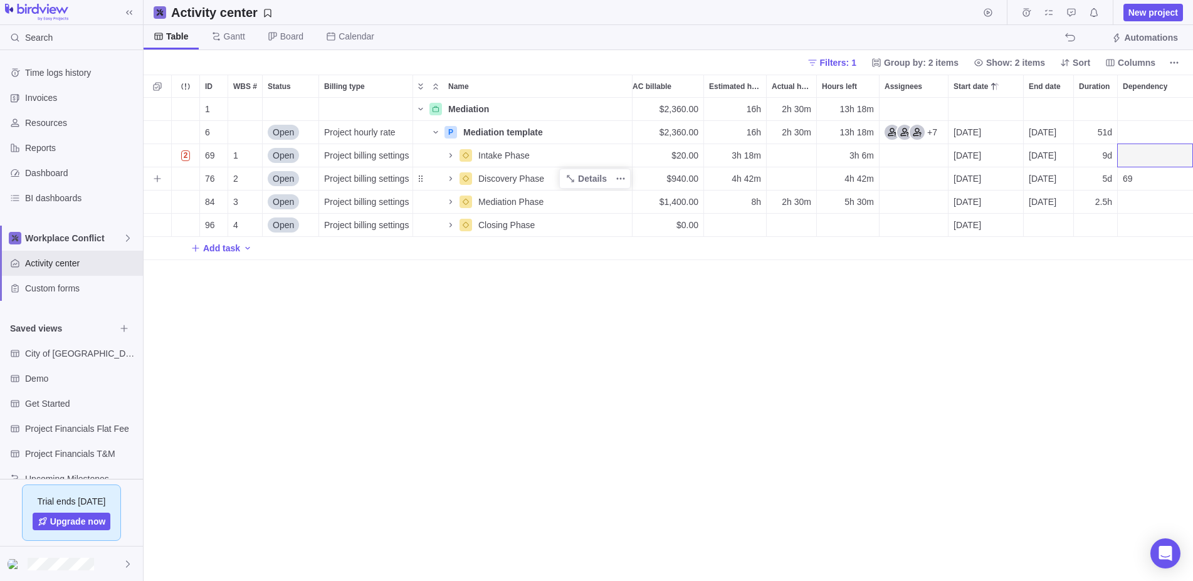
click at [509, 176] on span "Discovery Phase" at bounding box center [511, 178] width 66 height 13
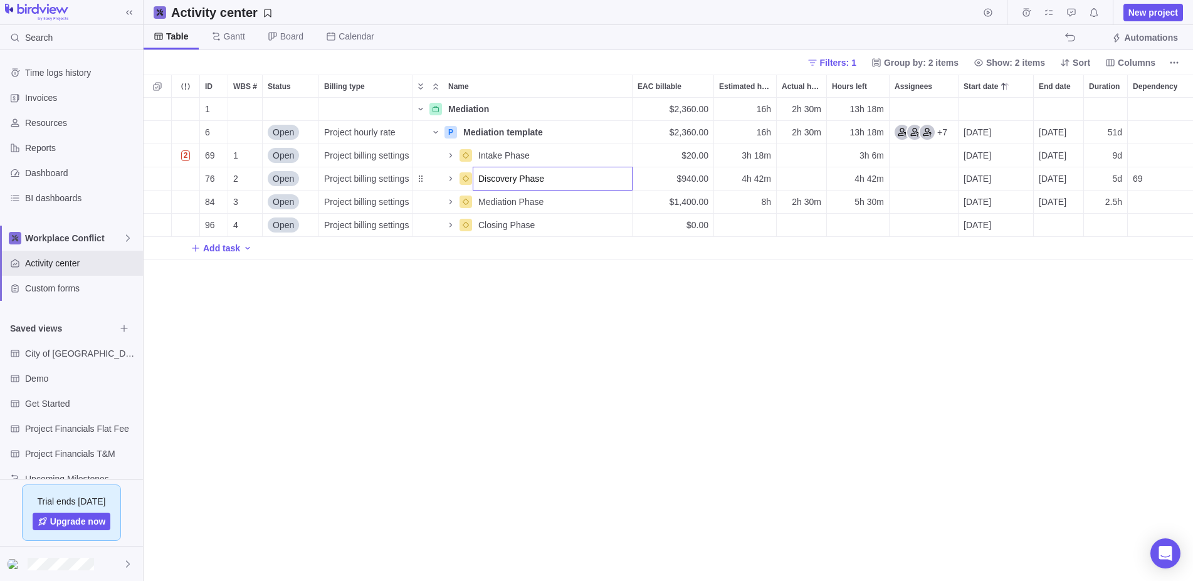
click at [463, 179] on div "1 Mediation Details $2,360.00 16h 2h 30m 13h 18m 6 Open Project hourly rate P M…" at bounding box center [669, 339] width 1050 height 483
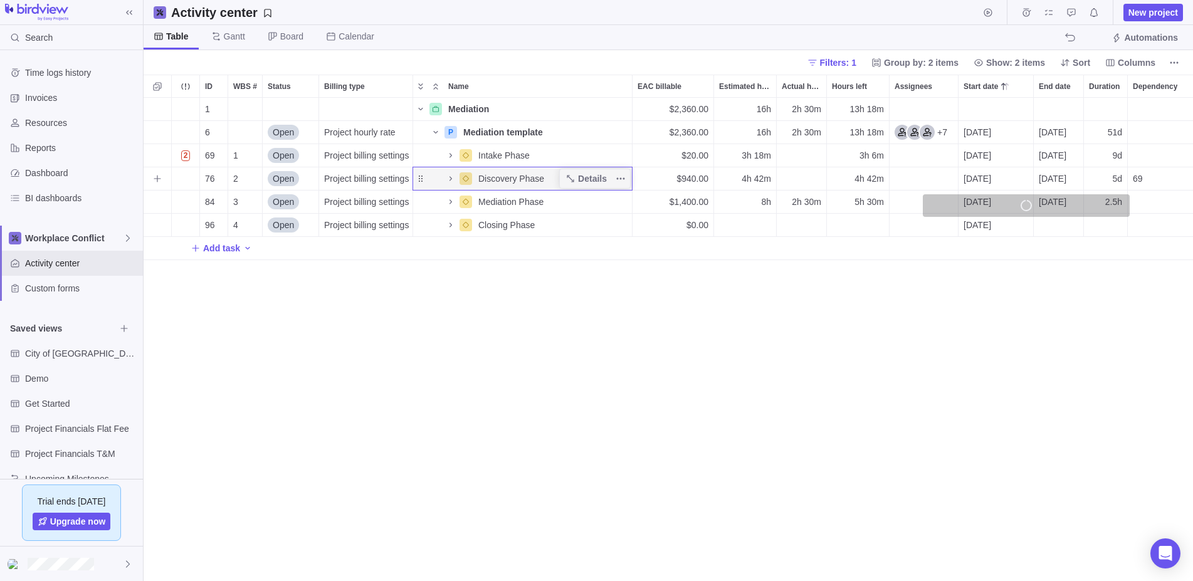
click at [1142, 176] on span "69" at bounding box center [1138, 178] width 10 height 13
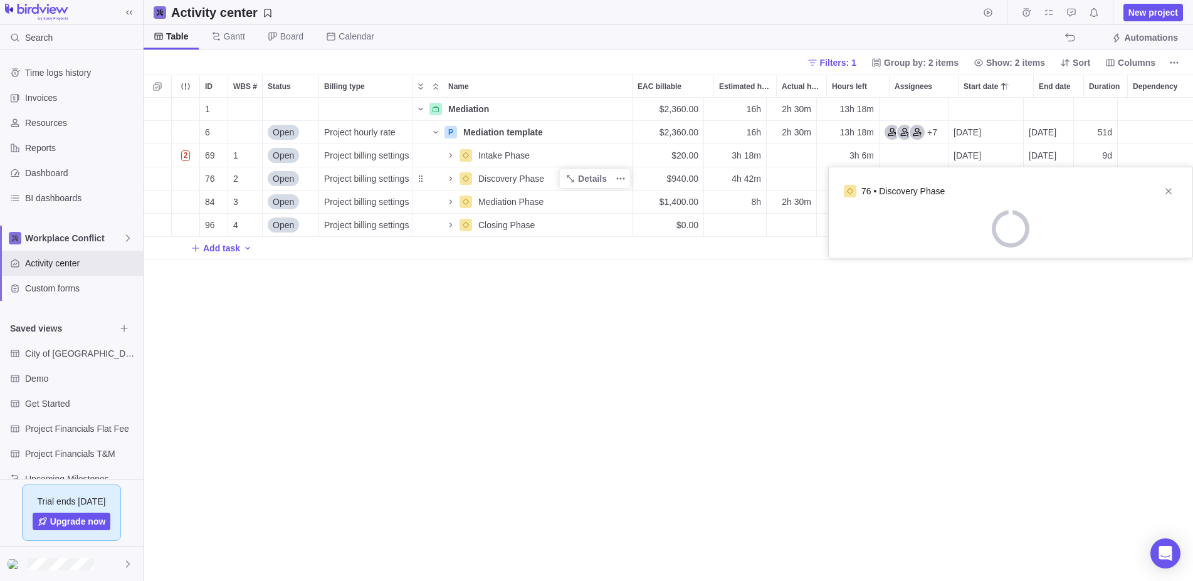
scroll to position [0, 10]
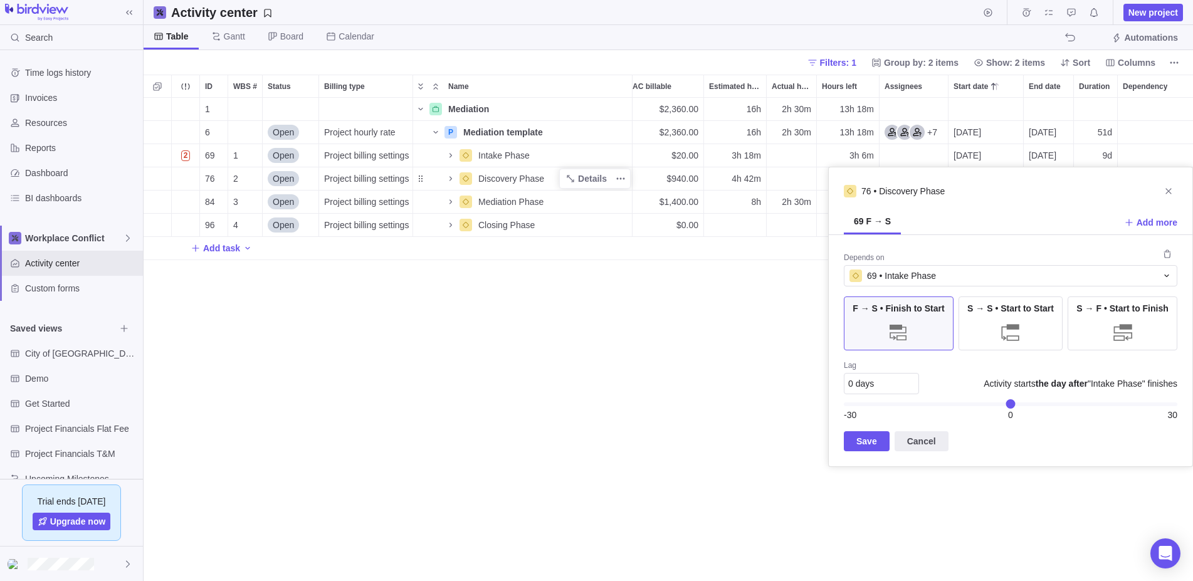
click at [519, 364] on div "1 Mediation Details $2,360.00 16h 2h 30m 13h 18m 6 Open Project hourly rate P M…" at bounding box center [669, 339] width 1050 height 483
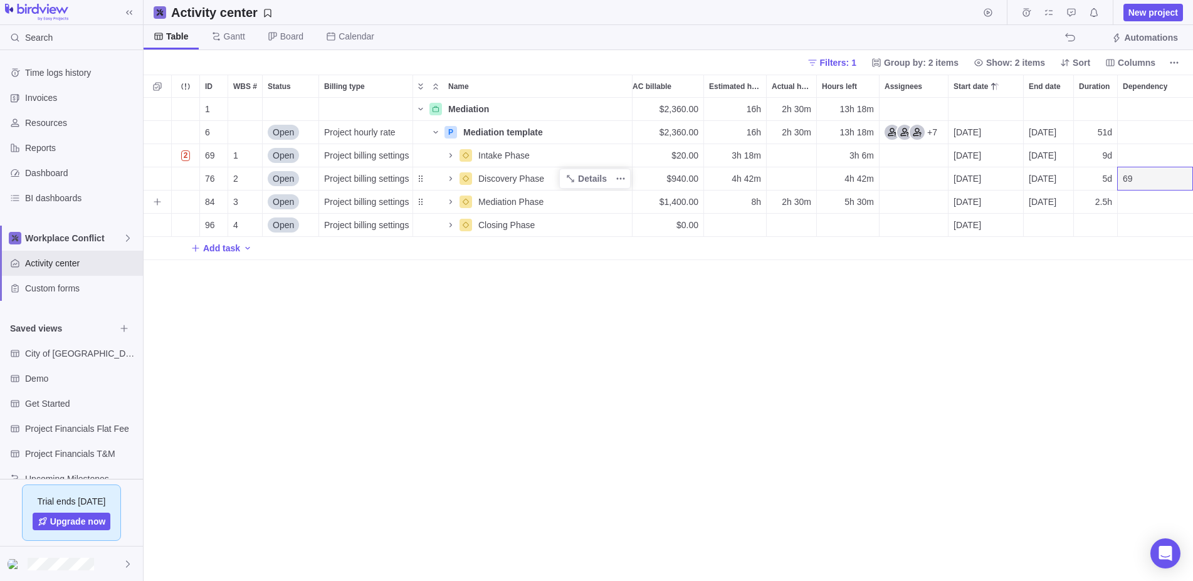
click at [1129, 199] on div "Dependency" at bounding box center [1155, 202] width 75 height 23
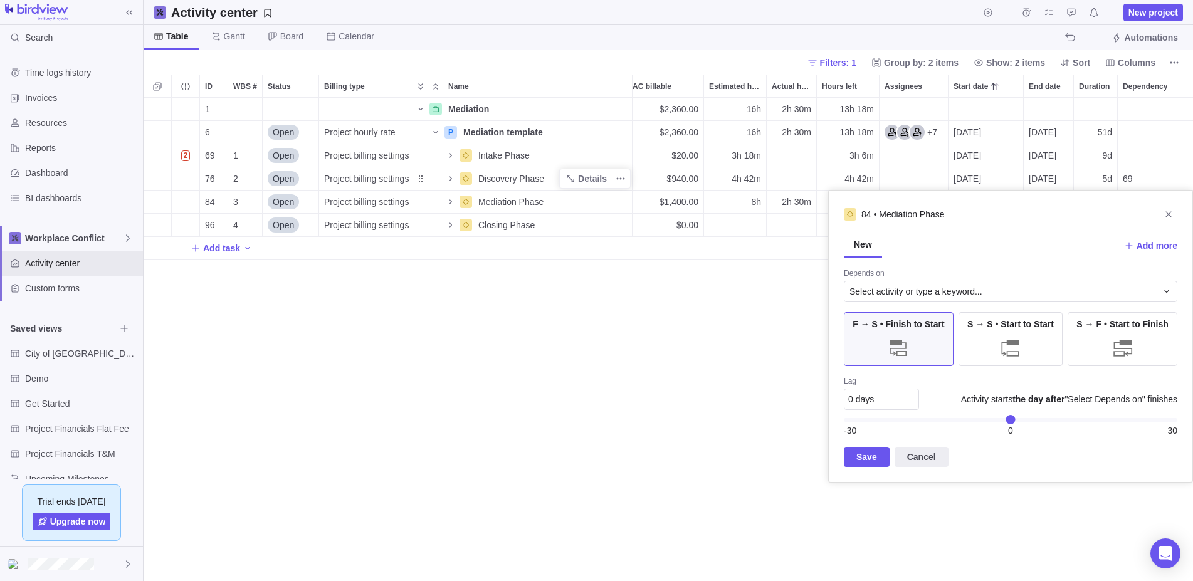
click at [654, 368] on div "1 Mediation Details $2,360.00 16h 2h 30m 13h 18m 6 Open Project hourly rate P M…" at bounding box center [669, 339] width 1050 height 483
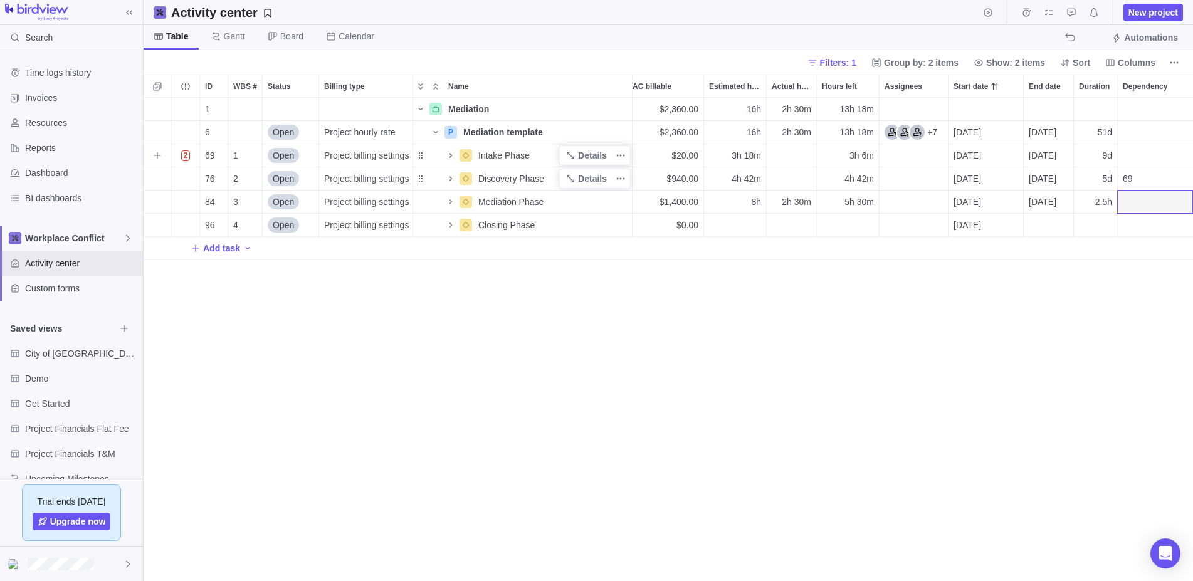
click at [452, 154] on icon "Name" at bounding box center [451, 156] width 10 height 10
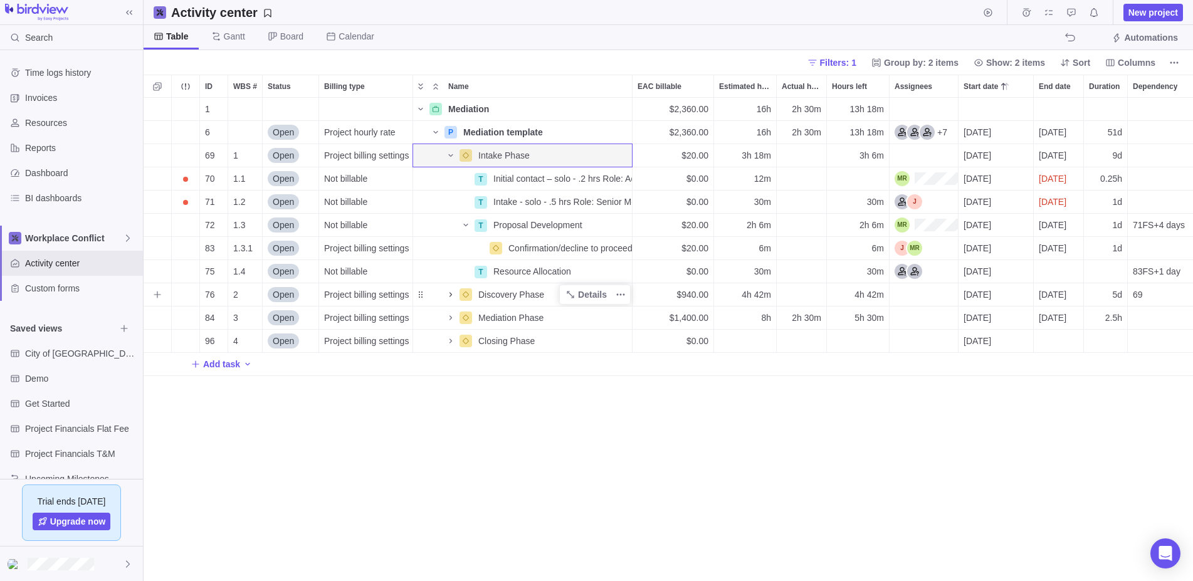
click at [451, 295] on icon "Name" at bounding box center [451, 294] width 3 height 4
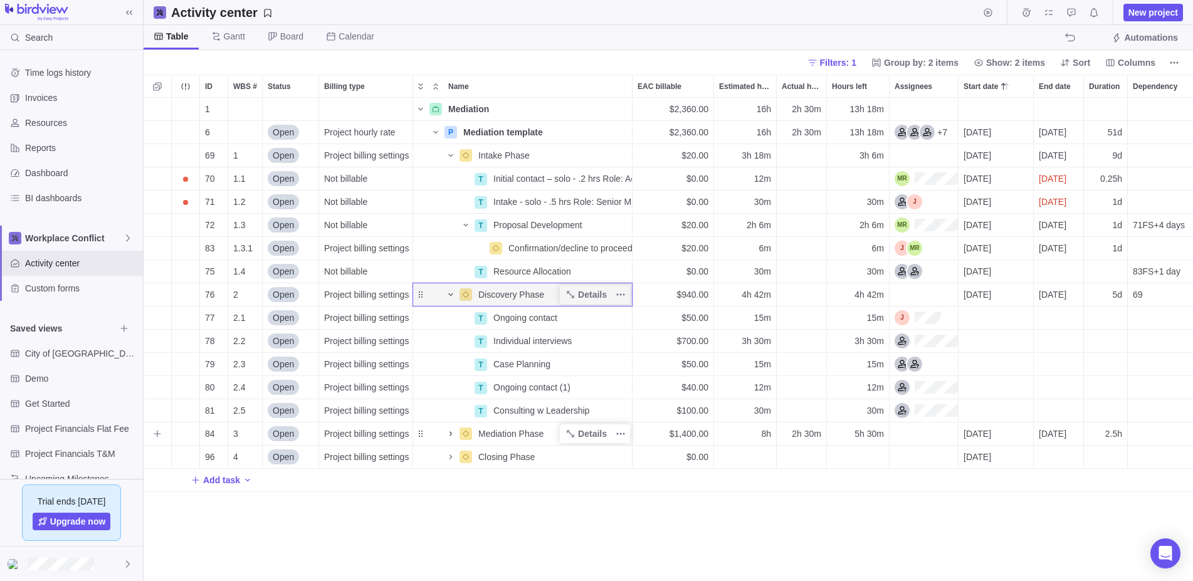
click at [450, 433] on icon "Name" at bounding box center [451, 434] width 10 height 10
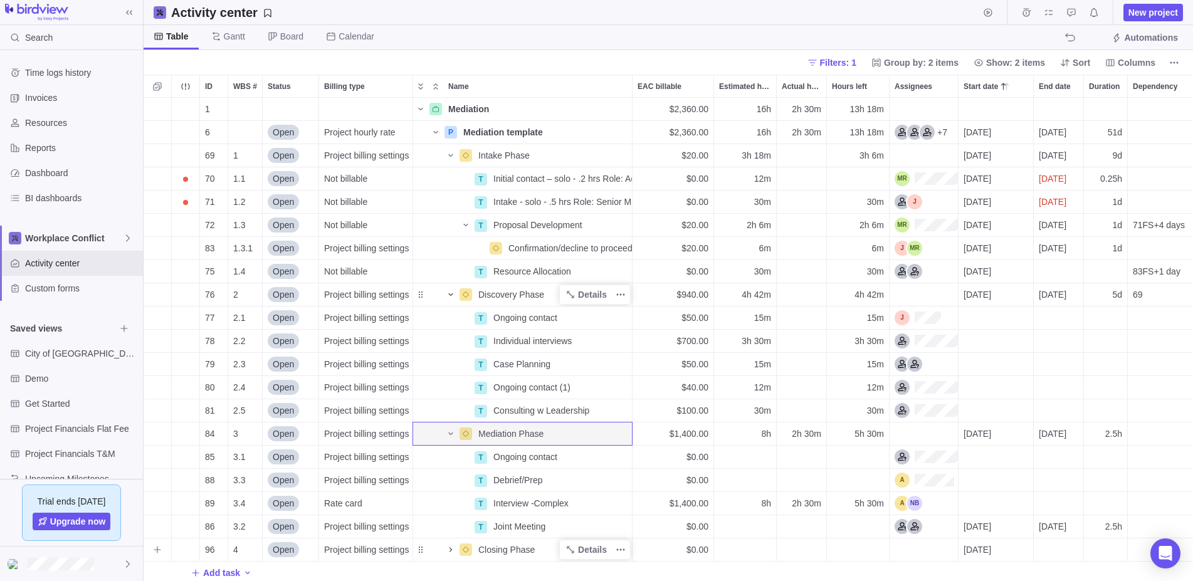
click at [451, 551] on icon "Name" at bounding box center [451, 549] width 3 height 4
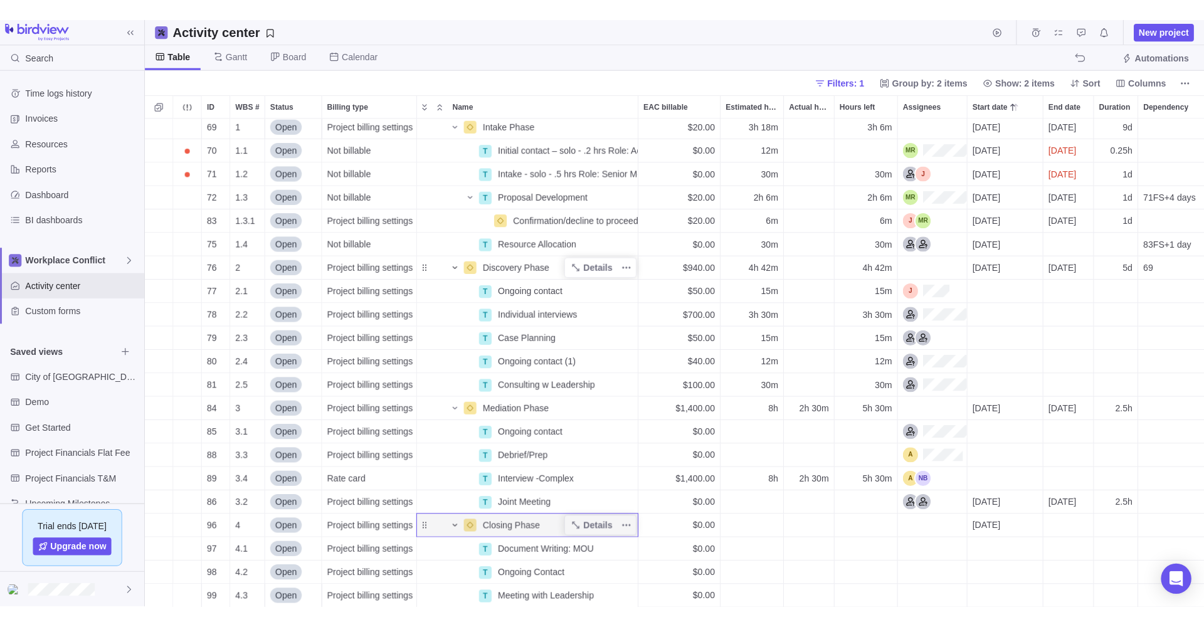
scroll to position [529, 1060]
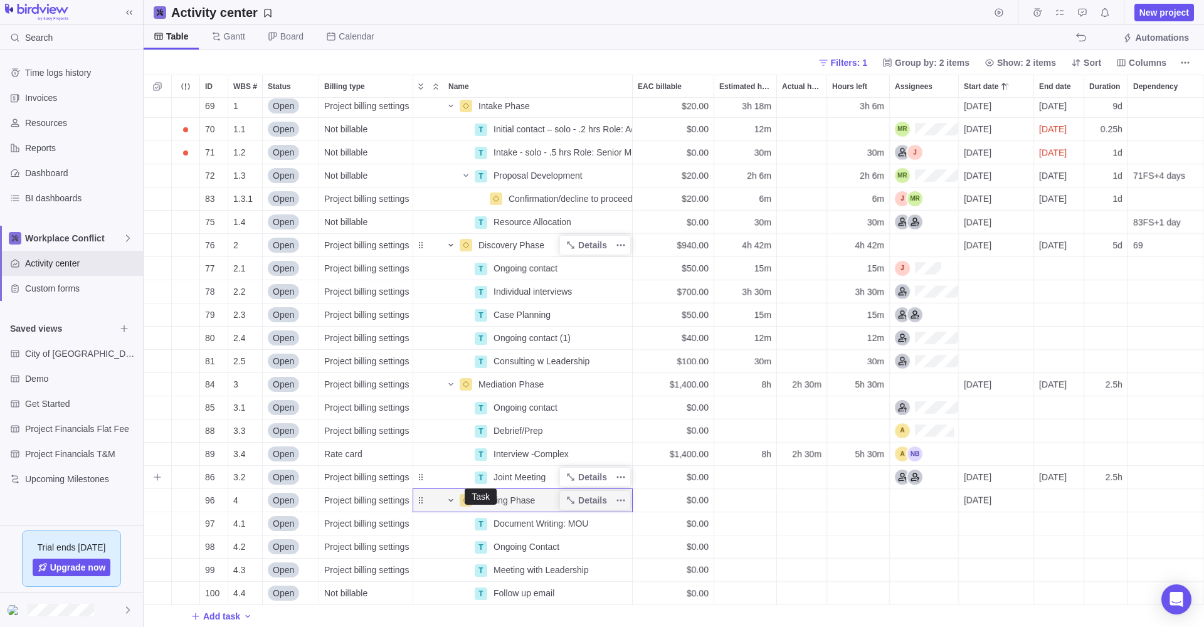
click at [482, 477] on div "T" at bounding box center [481, 478] width 13 height 13
click at [598, 478] on div "69 1 Open Project billing settings Intake Phase Details $20.00 3h 18m 3h 6m 202…" at bounding box center [674, 362] width 1060 height 529
click at [593, 478] on span "Details" at bounding box center [592, 477] width 29 height 13
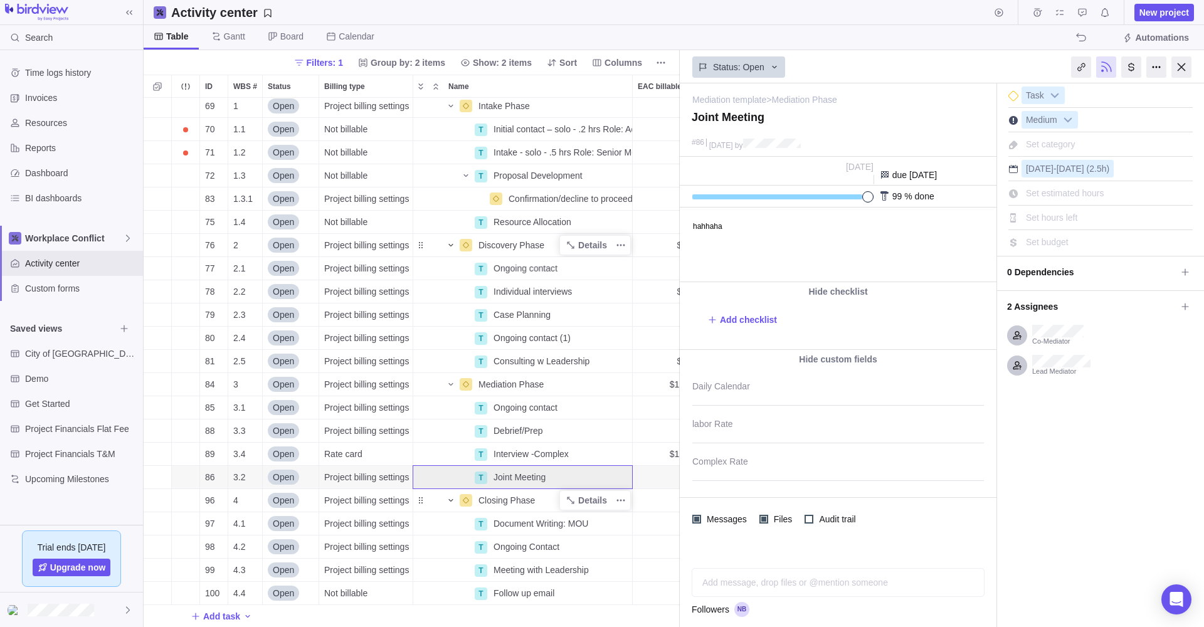
click at [731, 226] on body "hahhaha" at bounding box center [837, 219] width 314 height 21
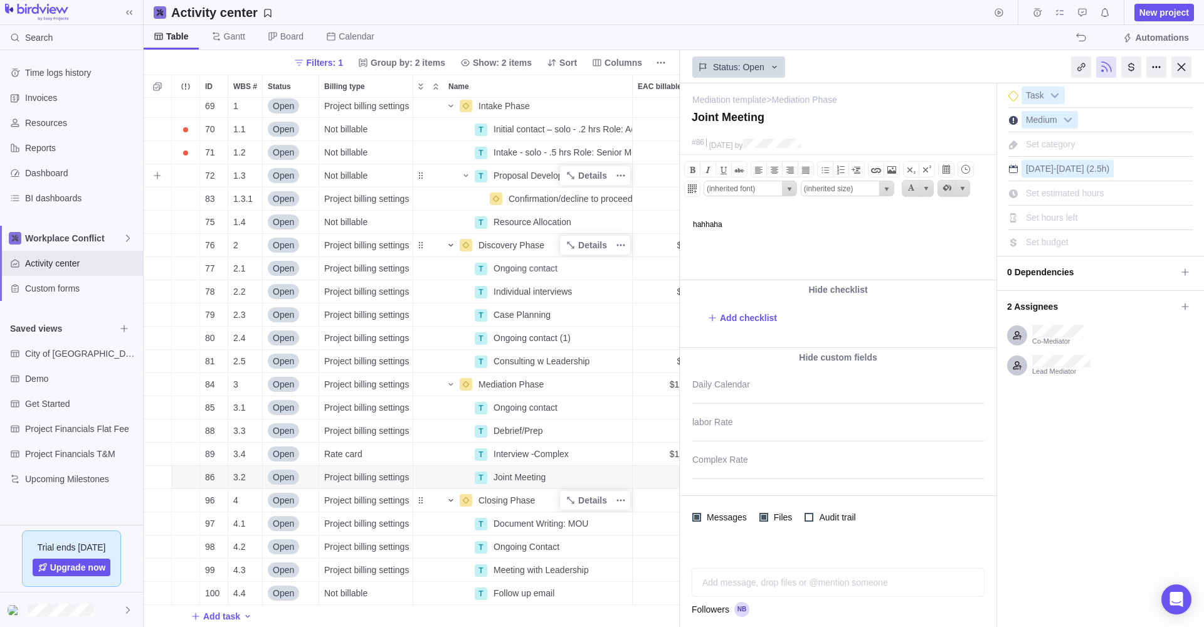
click at [509, 172] on span "Proposal Development" at bounding box center [538, 175] width 89 height 13
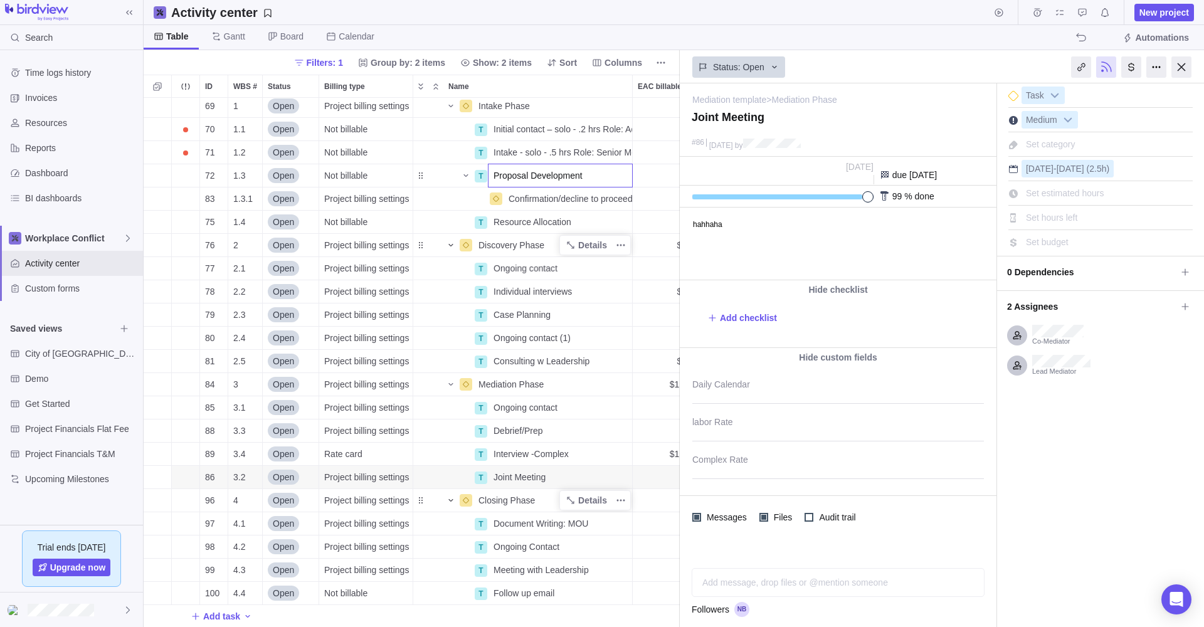
click at [480, 174] on div "69 1 Open Project billing settings Intake Phase Details $20.00 3h 18m 3h 6m 202…" at bounding box center [412, 362] width 536 height 529
click at [1181, 69] on div at bounding box center [1181, 66] width 20 height 21
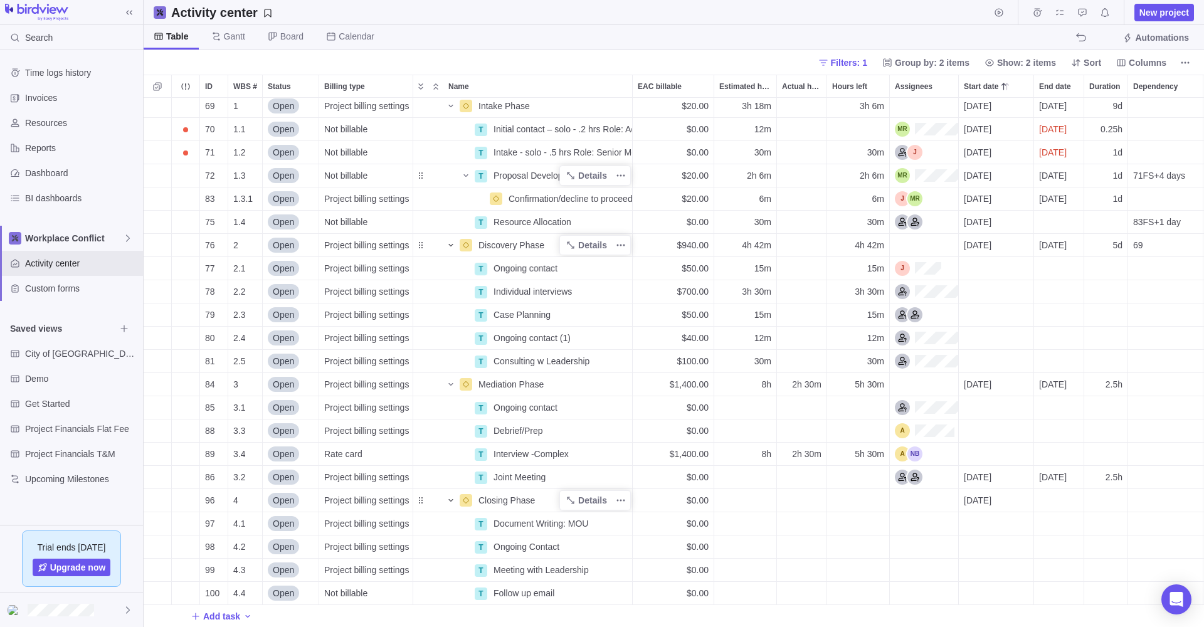
scroll to position [529, 1060]
click at [589, 174] on span "Details" at bounding box center [592, 175] width 29 height 13
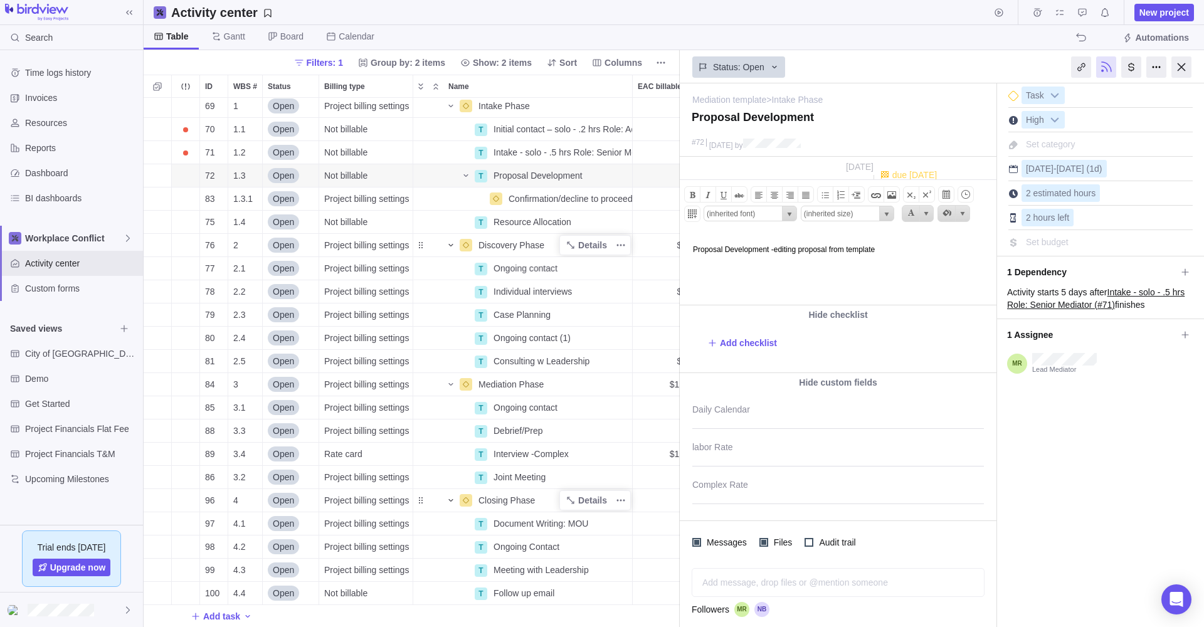
click at [809, 252] on body "Proposal Development -editing proposal from template" at bounding box center [837, 243] width 314 height 21
click at [906, 248] on body "Proposal Development -editing proposal from template" at bounding box center [837, 243] width 314 height 21
click at [694, 248] on body "Proposal has been developed" at bounding box center [837, 243] width 314 height 21
click at [836, 247] on body "Sept. 3 Proposal has been developed" at bounding box center [837, 243] width 314 height 21
click at [957, 255] on html "Sept. 3 Proposal has been developed. Sent to DD for review. ﻿" at bounding box center [837, 268] width 314 height 71
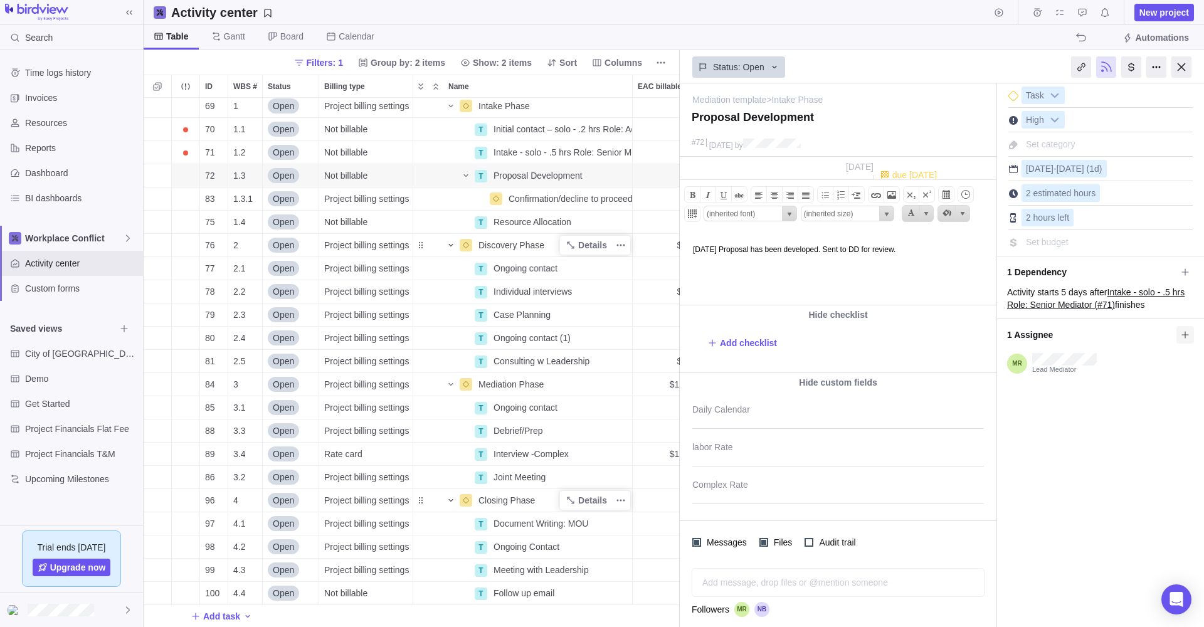
click at [1184, 333] on icon at bounding box center [1185, 335] width 10 height 10
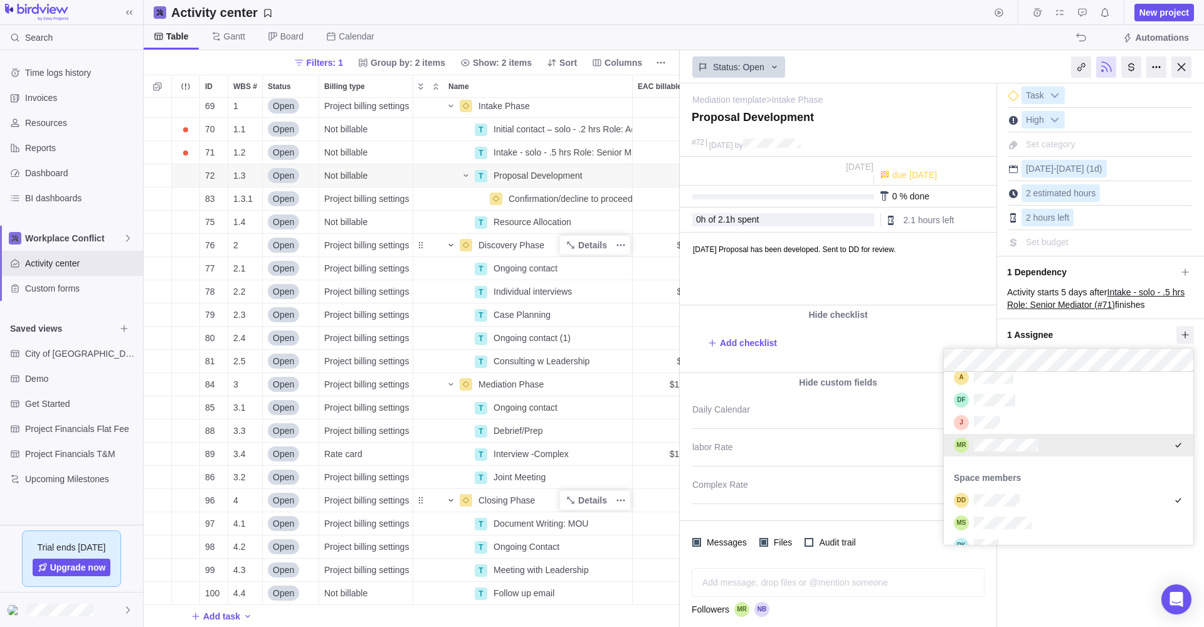
scroll to position [263, 0]
click at [958, 316] on div "Mediation template > Intake Phase — change Proposal Development #72 21 August b…" at bounding box center [942, 355] width 524 height 544
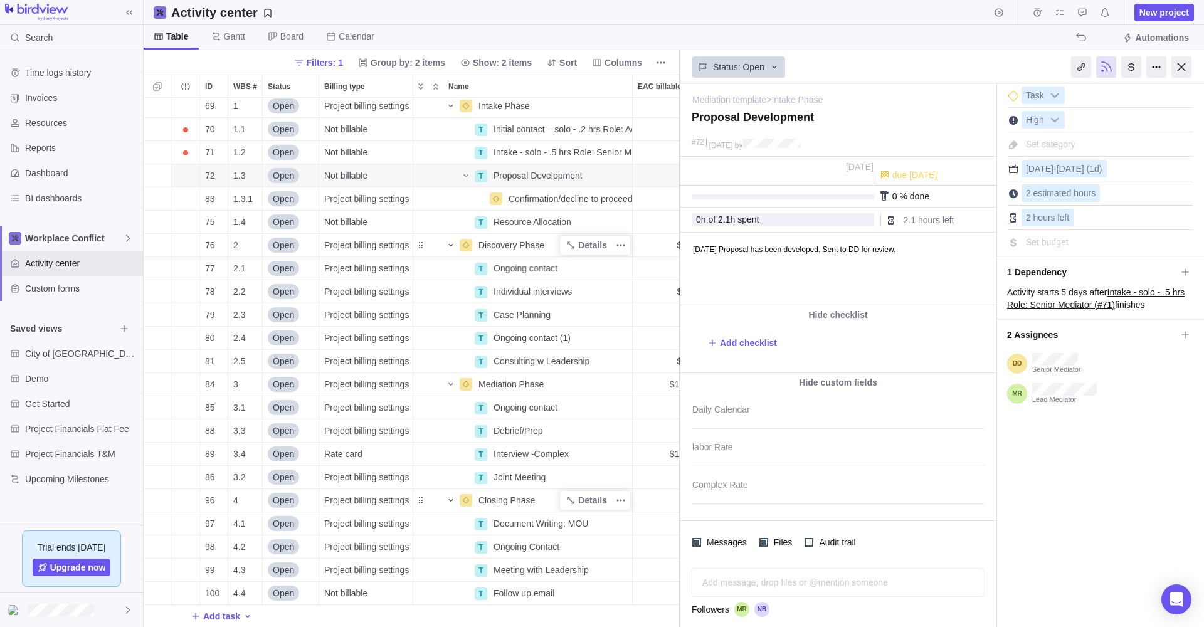
click at [693, 250] on p "Sept. 3 Proposal has been developed. Sent to DD for review. ﻿" at bounding box center [843, 249] width 300 height 9
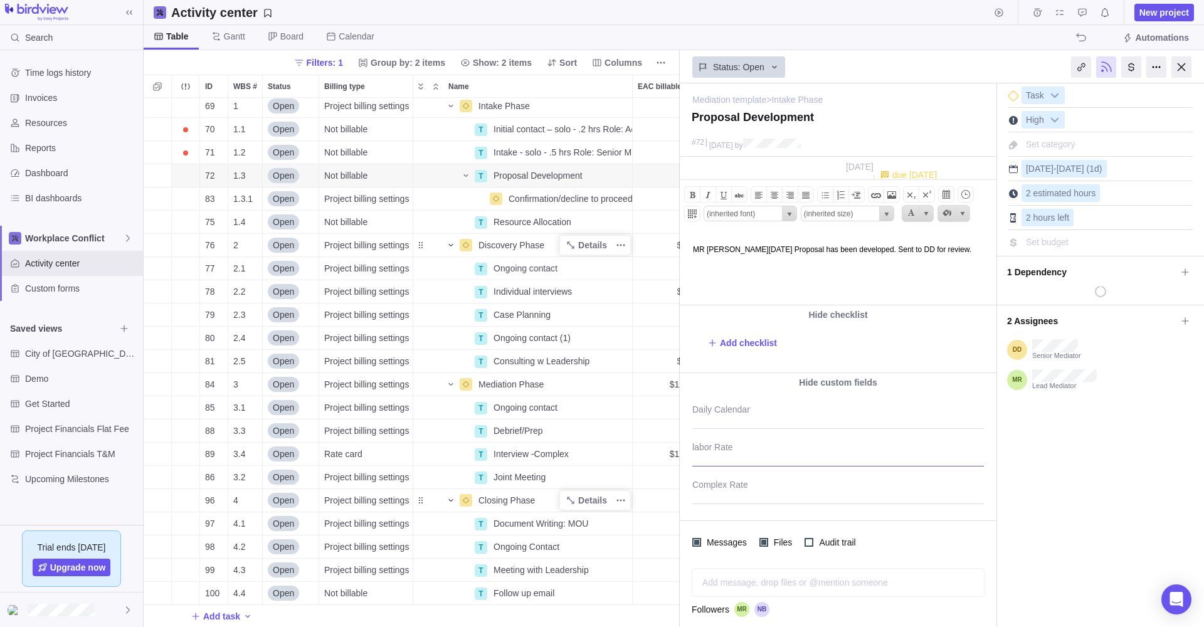
scroll to position [0, 0]
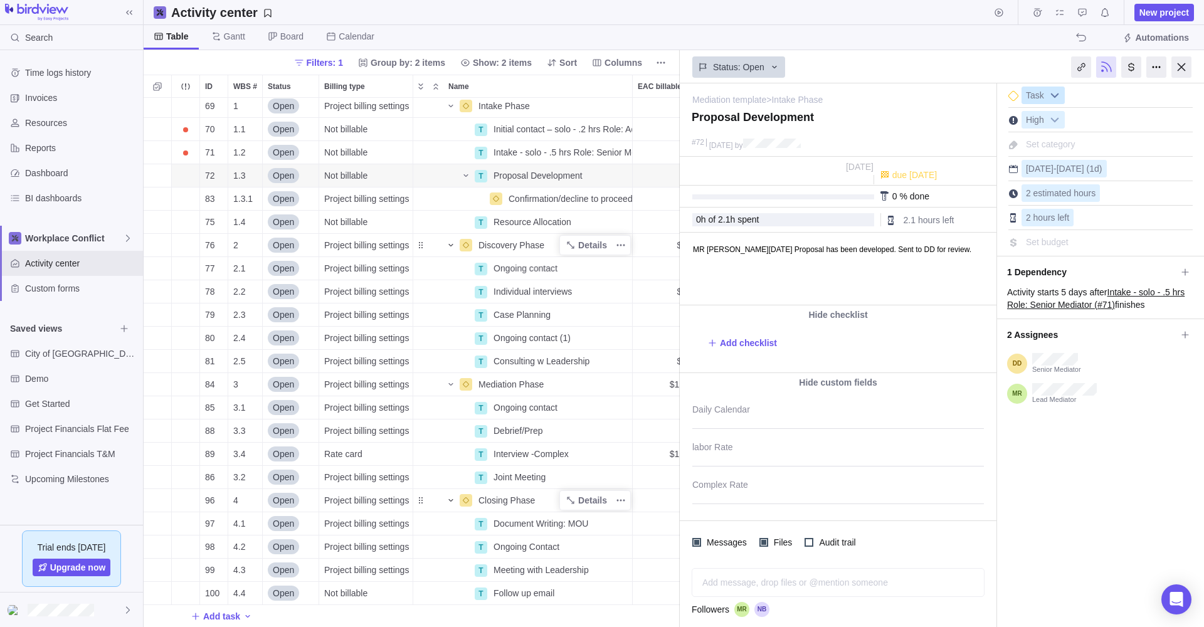
click at [1055, 95] on b at bounding box center [1054, 95] width 19 height 16
click at [1062, 125] on li "Task" at bounding box center [1071, 124] width 87 height 21
click at [1050, 215] on span "2 hours left" at bounding box center [1047, 218] width 43 height 10
click at [1039, 221] on input "2" at bounding box center [1081, 218] width 119 height 18
click at [1062, 242] on span "Set budget" at bounding box center [1047, 242] width 43 height 10
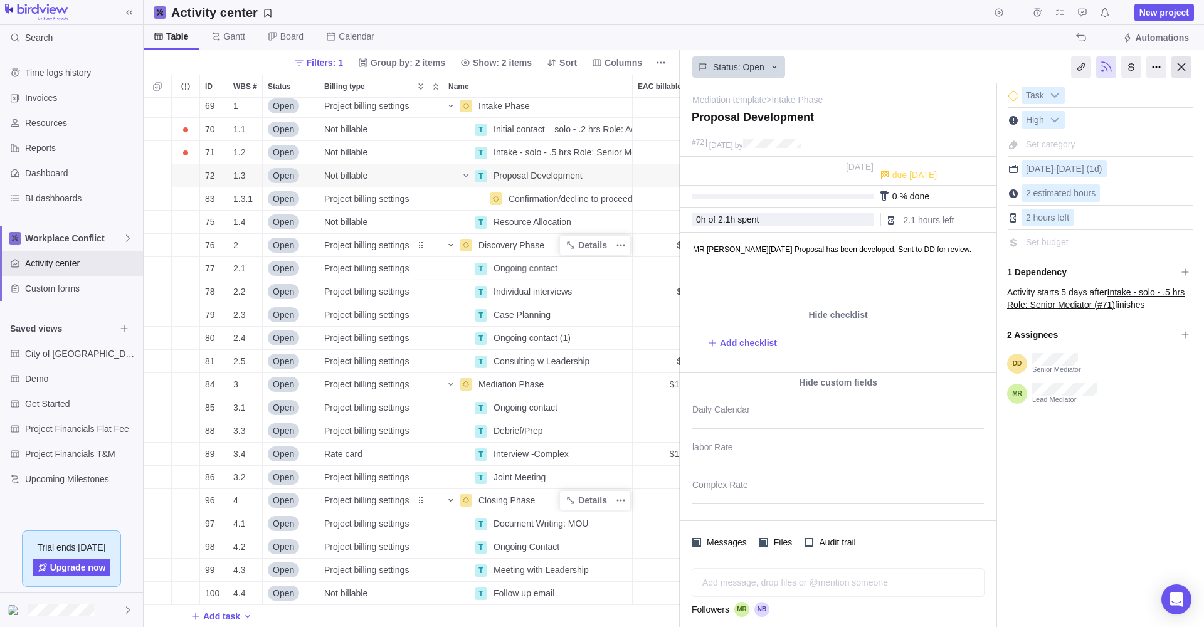
click at [1181, 64] on div at bounding box center [1181, 66] width 20 height 21
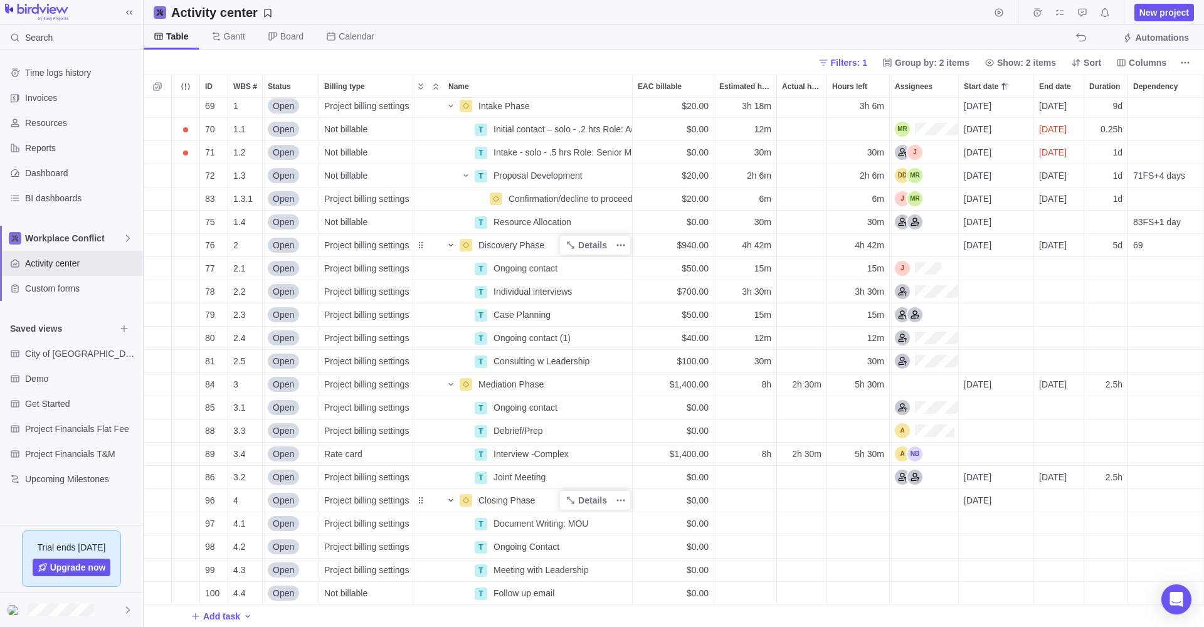
scroll to position [529, 1060]
click at [592, 149] on span "Details" at bounding box center [592, 152] width 29 height 13
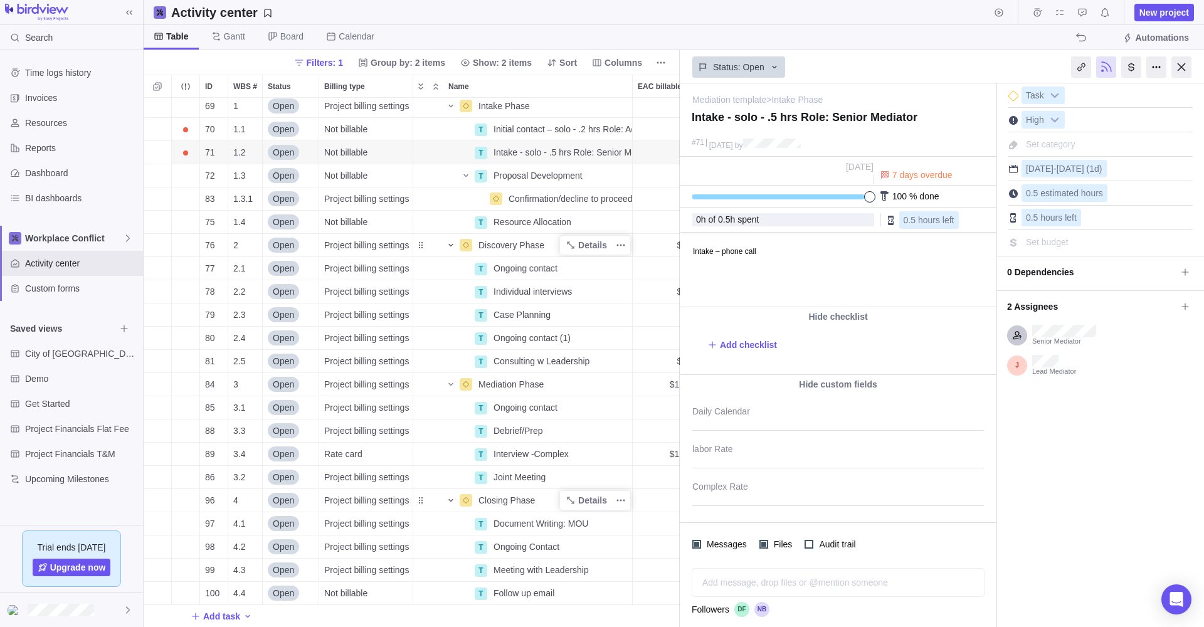
drag, startPoint x: 697, startPoint y: 196, endPoint x: 874, endPoint y: 188, distance: 177.1
click at [874, 188] on div "100 % done" at bounding box center [838, 197] width 317 height 22
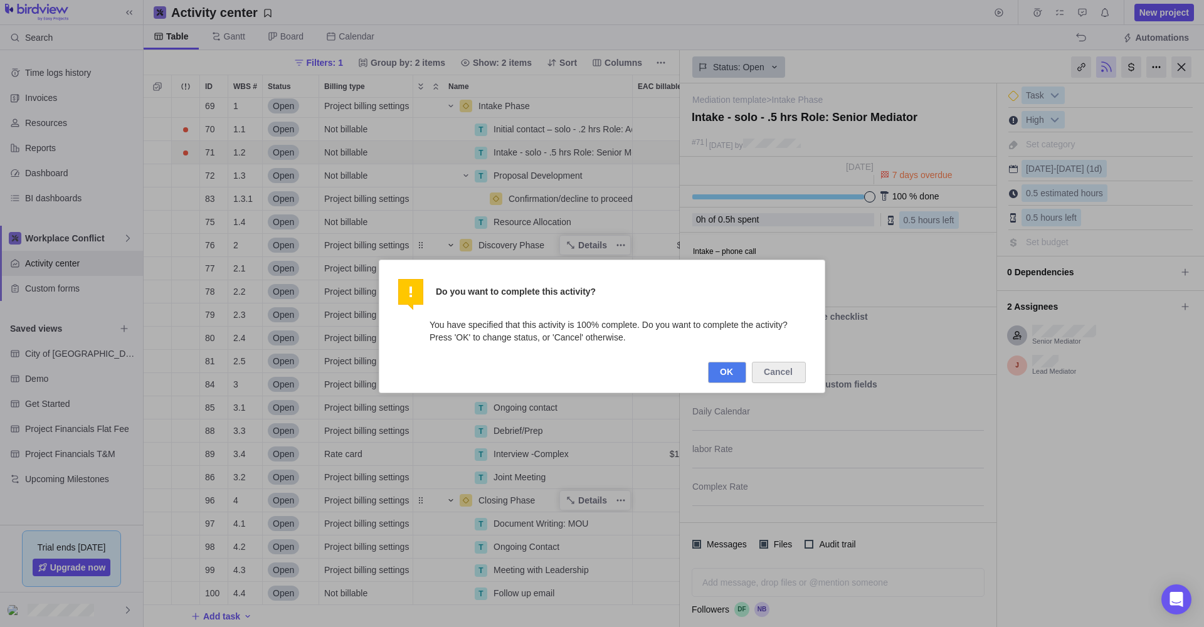
click at [726, 370] on button "OK" at bounding box center [727, 372] width 38 height 21
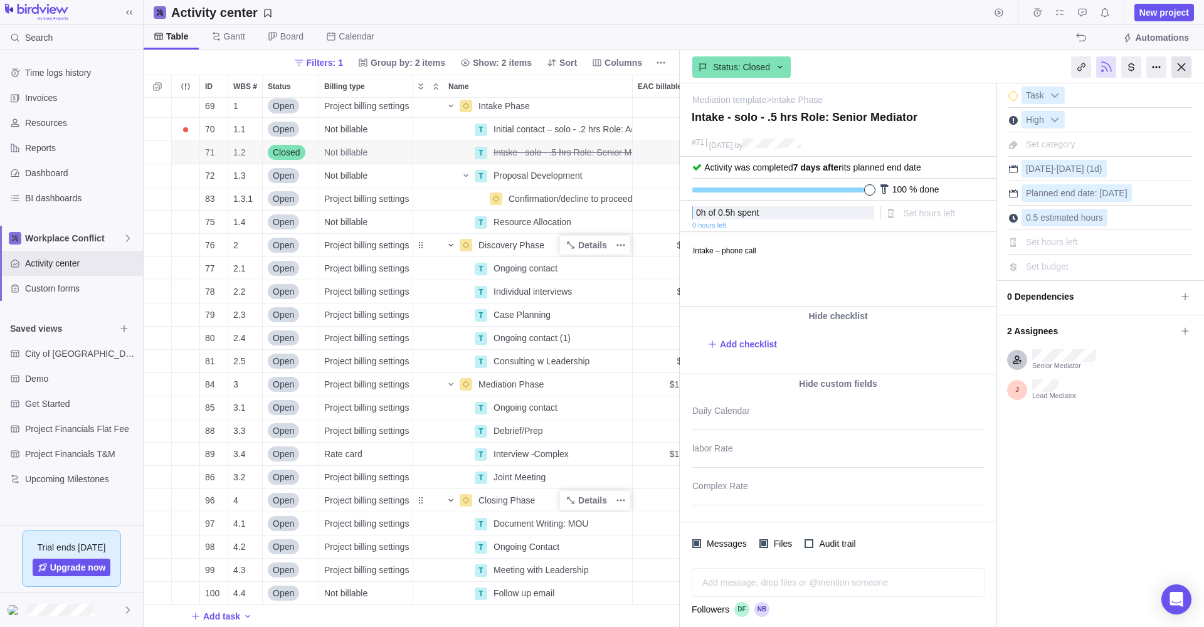
click at [1183, 63] on div at bounding box center [1181, 66] width 20 height 21
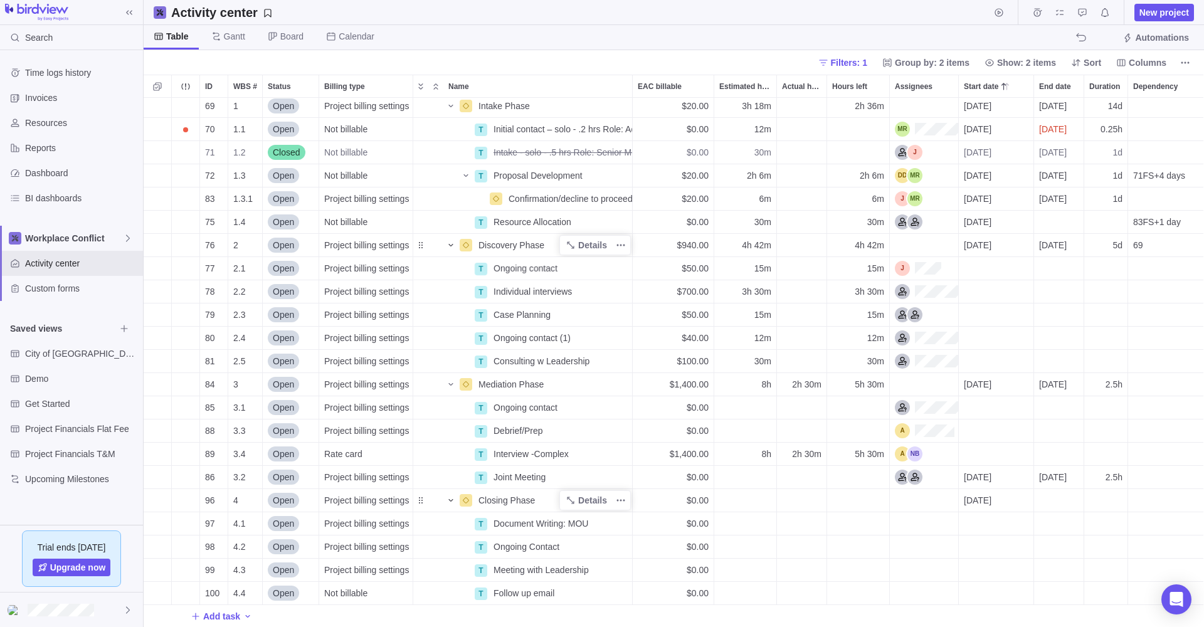
scroll to position [529, 1060]
click at [909, 147] on div "Assignees" at bounding box center [909, 152] width 28 height 15
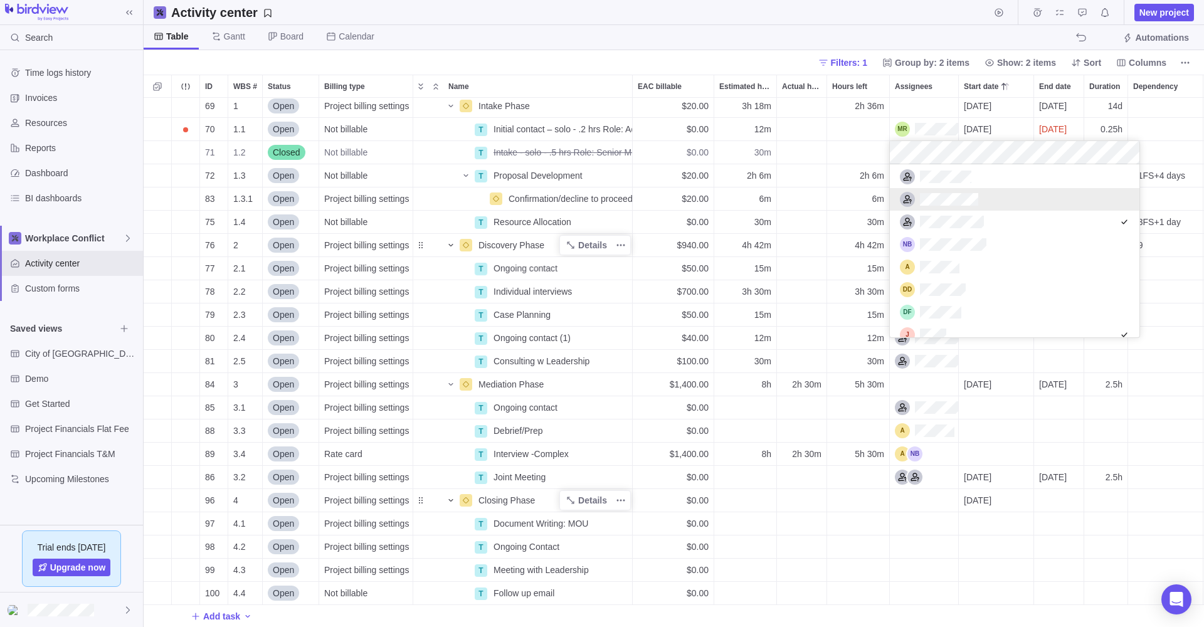
scroll to position [172, 0]
click at [931, 103] on div "69 1 Open Project billing settings Intake Phase Details $20.00 3h 18m 2h 36m 20…" at bounding box center [674, 362] width 1060 height 529
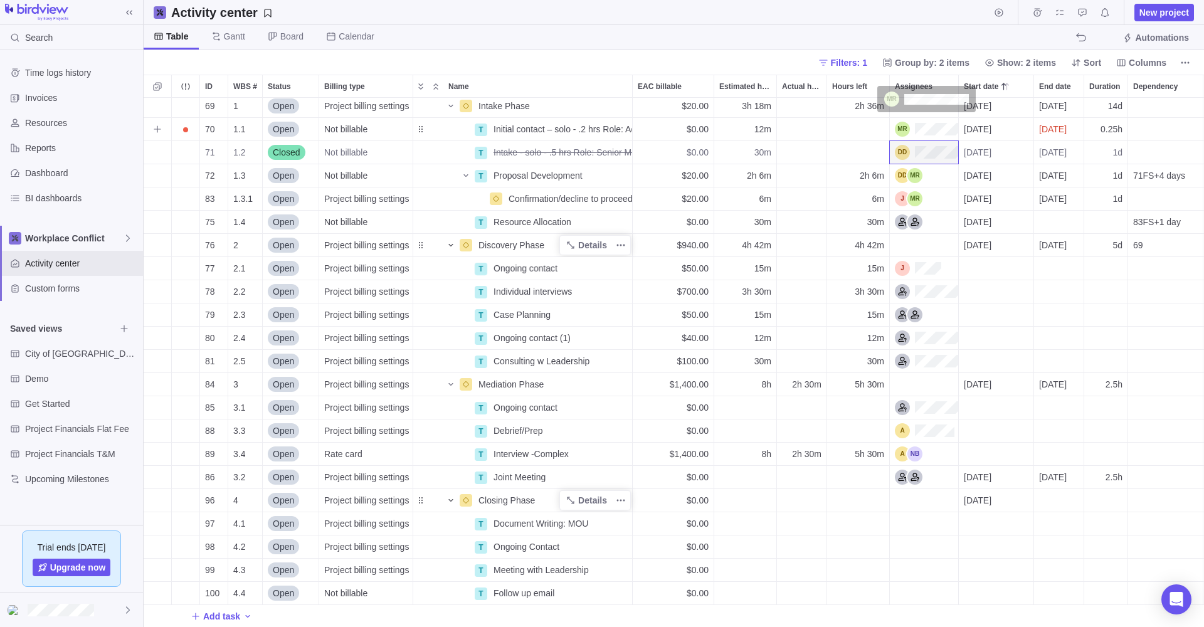
click at [901, 127] on div "Assignees" at bounding box center [926, 129] width 63 height 15
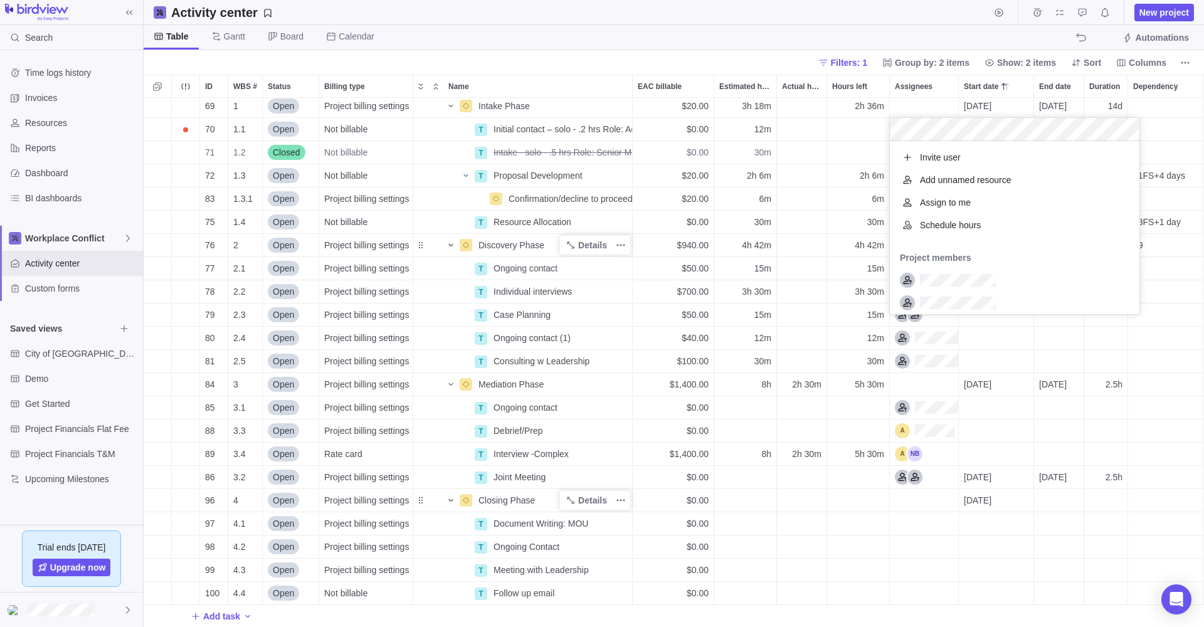
scroll to position [173, 250]
click at [510, 125] on div "69 1 Open Project billing settings Intake Phase Details $20.00 3h 18m 2h 36m 20…" at bounding box center [674, 362] width 1060 height 529
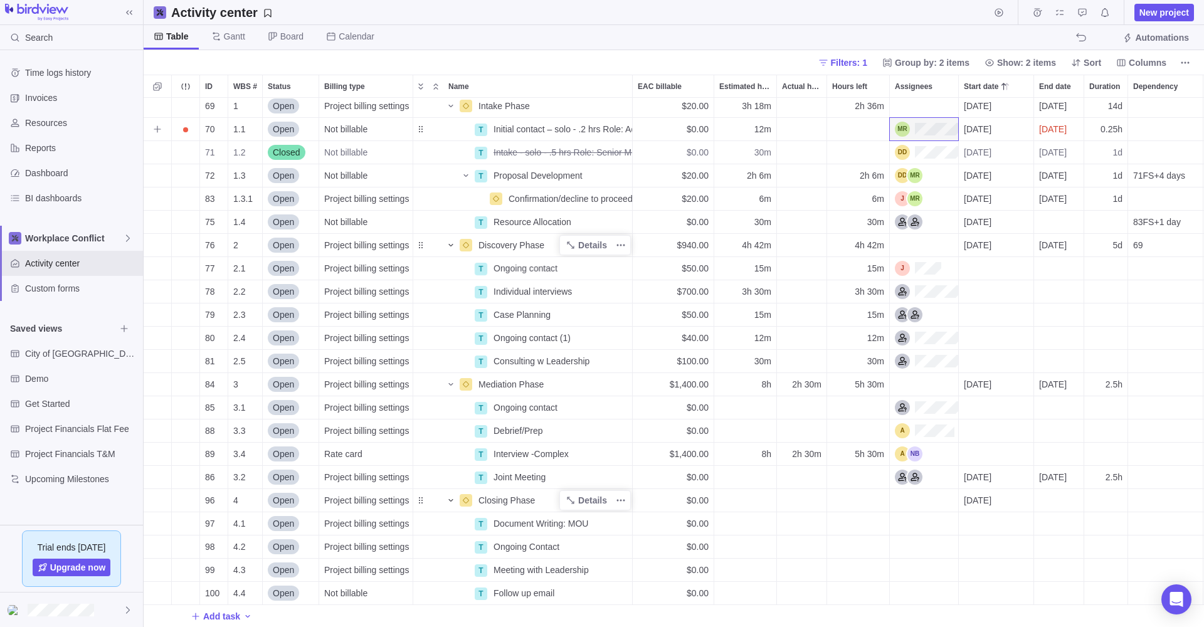
click at [510, 125] on span "Initial contact – solo - .2 hrs Role: Admin Coord. or Senior Mediator" at bounding box center [563, 129] width 139 height 13
click at [482, 132] on div "69 1 Open Project billing settings Intake Phase Details $20.00 3h 18m 2h 36m 20…" at bounding box center [674, 362] width 1060 height 529
click at [480, 130] on div "T" at bounding box center [481, 130] width 13 height 13
click at [453, 127] on div "69 1 Open Project billing settings Intake Phase Details $20.00 3h 18m 2h 36m 20…" at bounding box center [674, 362] width 1060 height 529
click at [597, 127] on span "Details" at bounding box center [592, 129] width 29 height 13
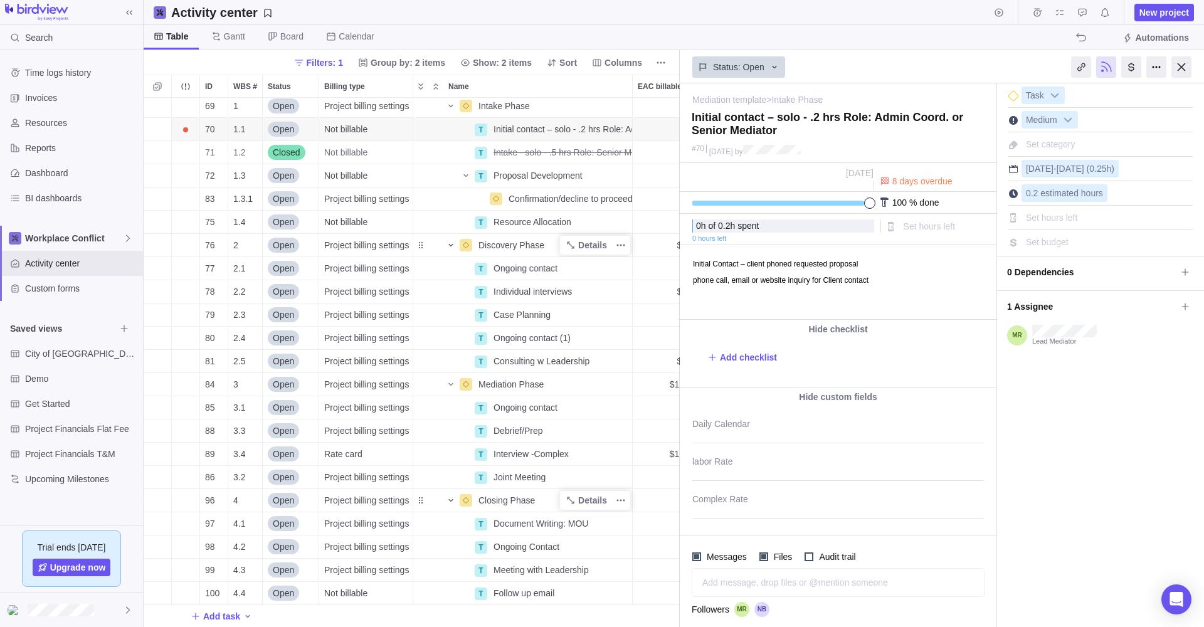
drag, startPoint x: 869, startPoint y: 203, endPoint x: 879, endPoint y: 203, distance: 10.0
click at [879, 203] on div "100 % done" at bounding box center [838, 203] width 317 height 22
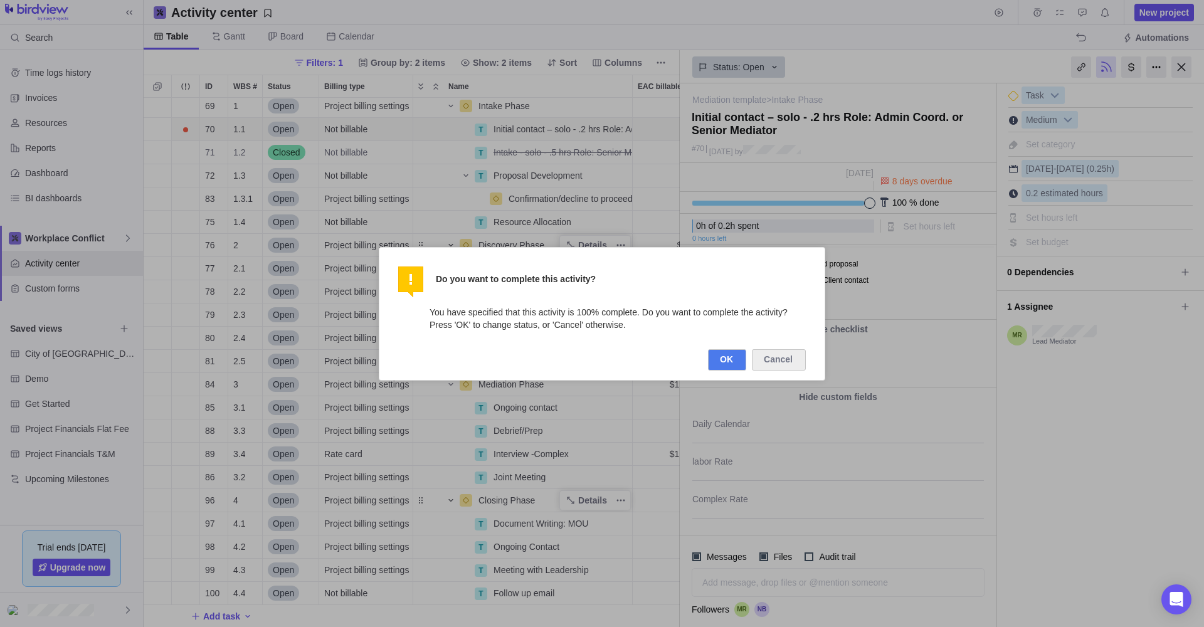
click at [719, 354] on button "OK" at bounding box center [727, 359] width 38 height 21
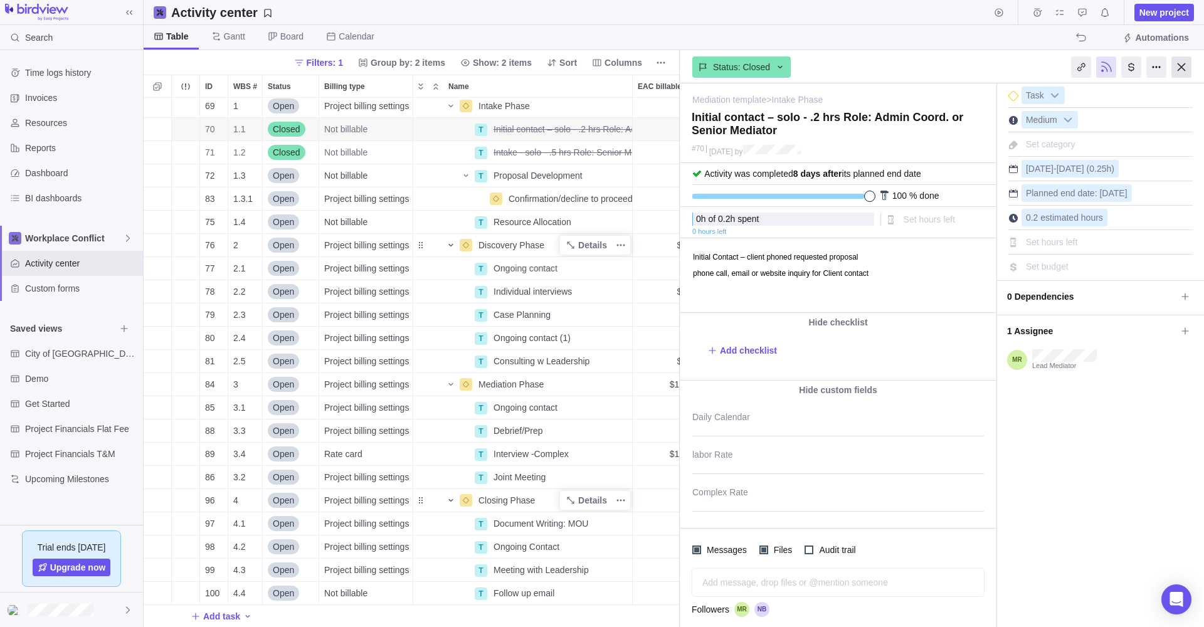
click at [1179, 64] on div at bounding box center [1181, 66] width 20 height 21
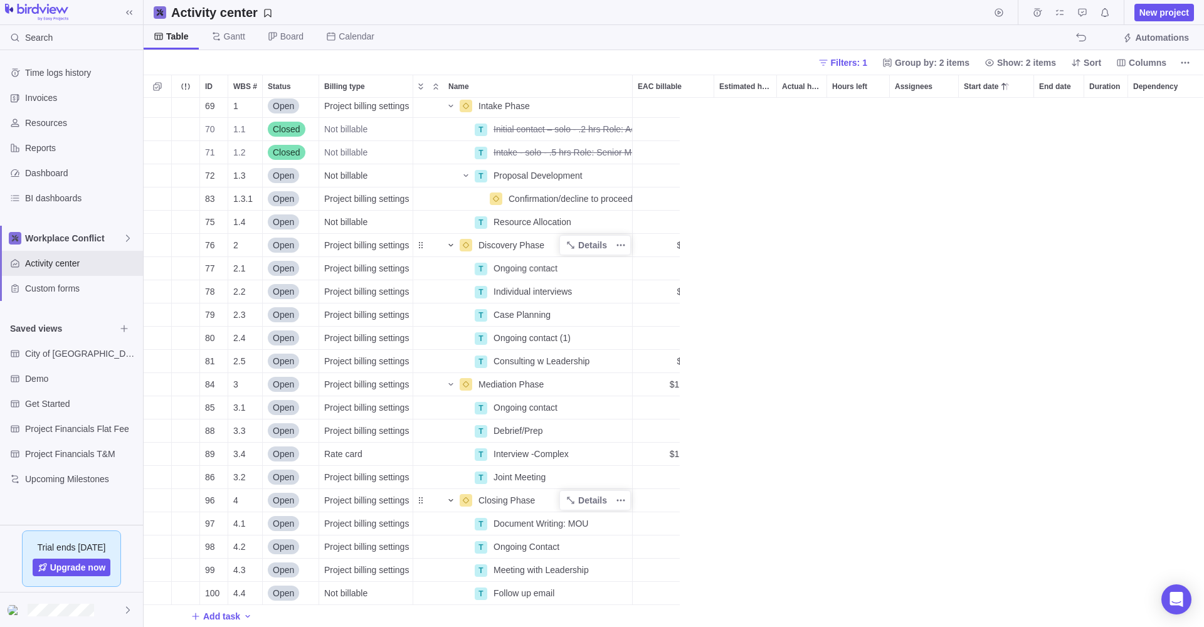
scroll to position [529, 1060]
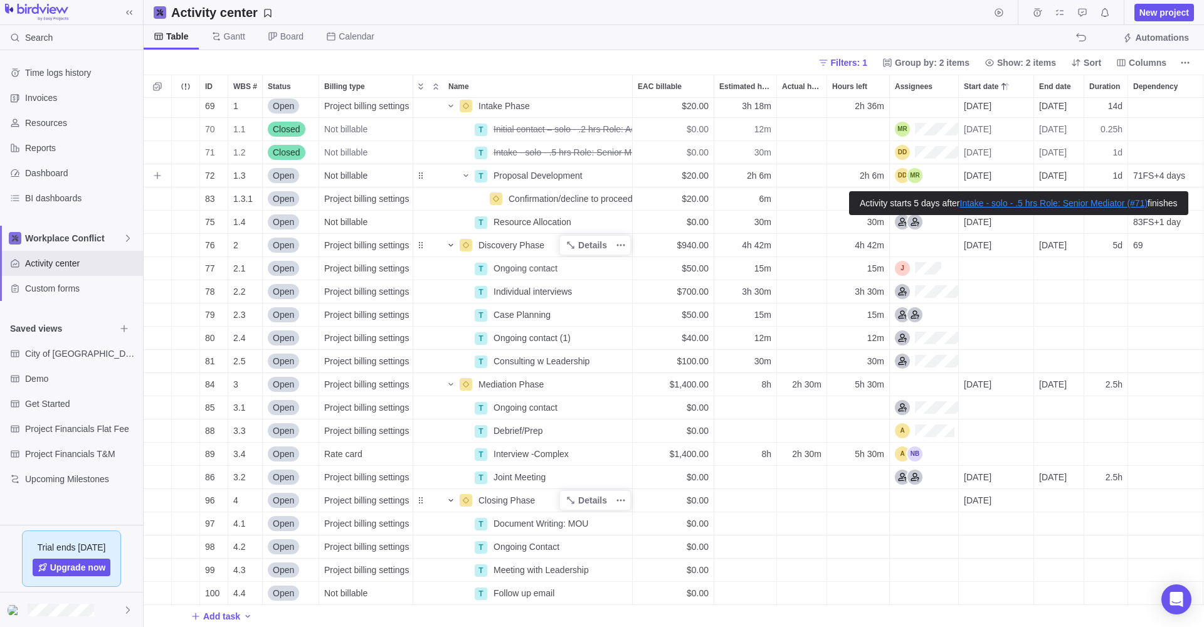
click at [1148, 172] on span "71FS+4 days" at bounding box center [1159, 175] width 52 height 13
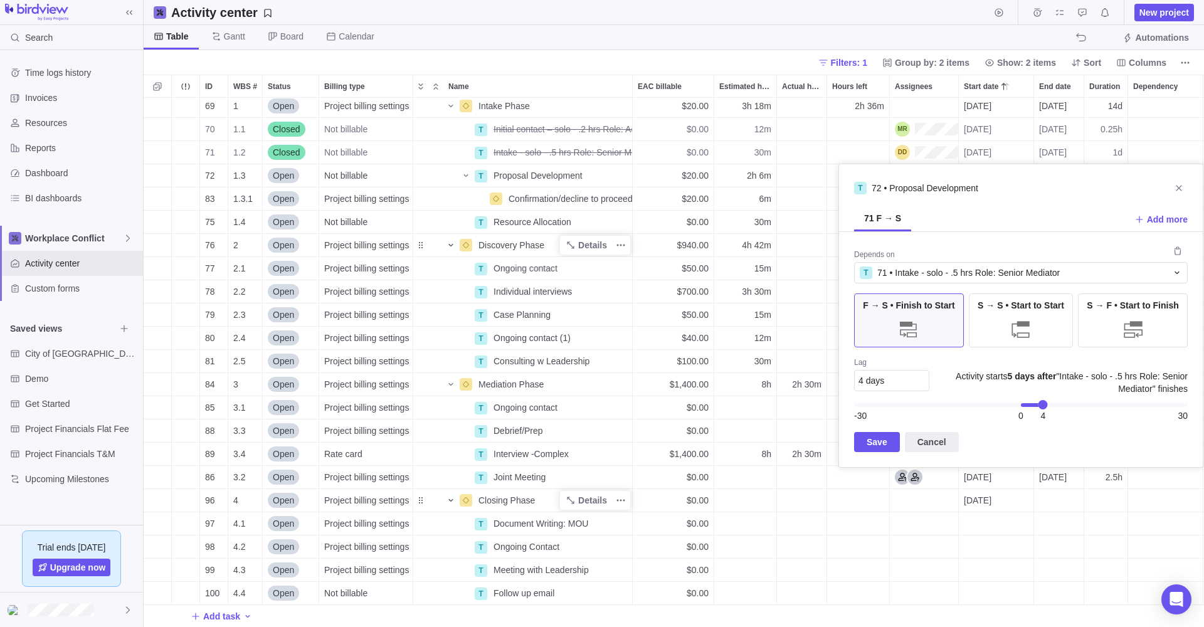
click at [1043, 406] on div "4" at bounding box center [1042, 404] width 9 height 9
drag, startPoint x: 1043, startPoint y: 406, endPoint x: 1032, endPoint y: 408, distance: 11.4
click at [1032, 408] on div "2" at bounding box center [1031, 404] width 9 height 9
click at [1030, 408] on div "1" at bounding box center [1026, 404] width 9 height 9
click at [873, 441] on span "Save" at bounding box center [877, 442] width 21 height 15
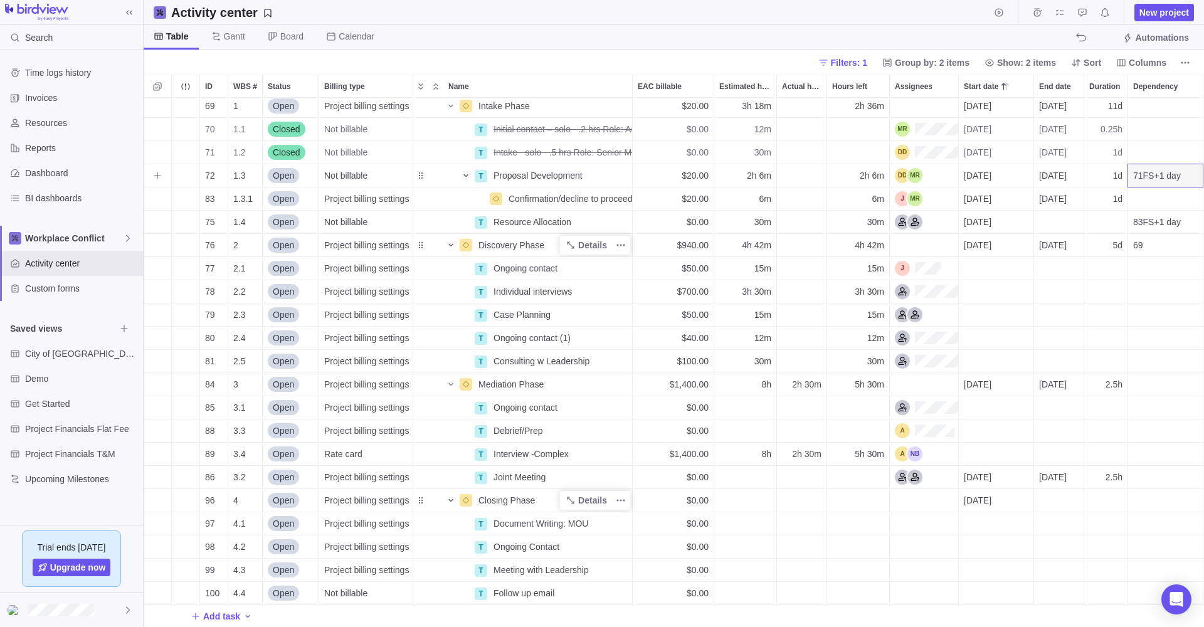
click at [467, 174] on icon "Name" at bounding box center [466, 176] width 10 height 10
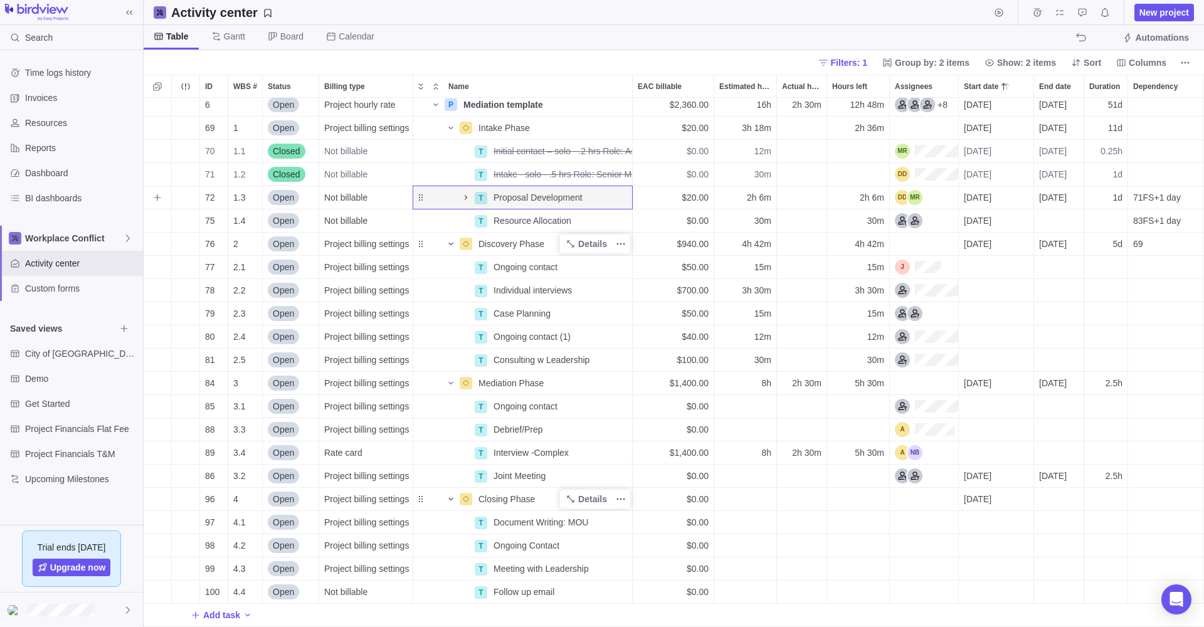
scroll to position [28, 0]
click at [0, 0] on icon "More actions" at bounding box center [0, 0] width 0 height 0
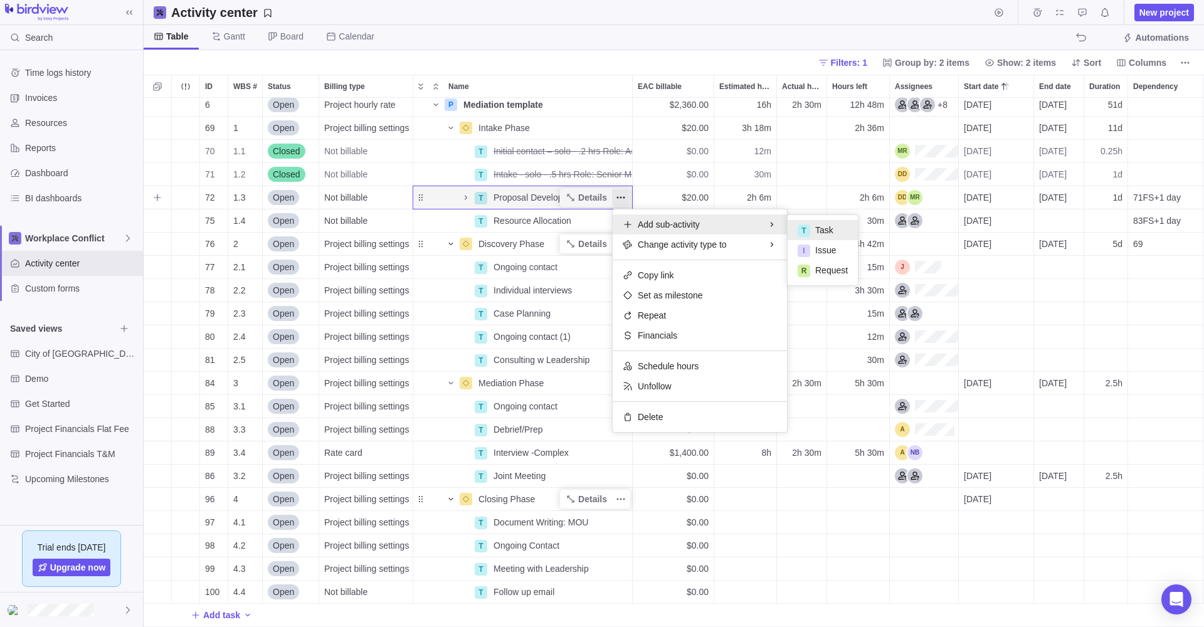
click at [833, 228] on span "Task" at bounding box center [824, 230] width 18 height 13
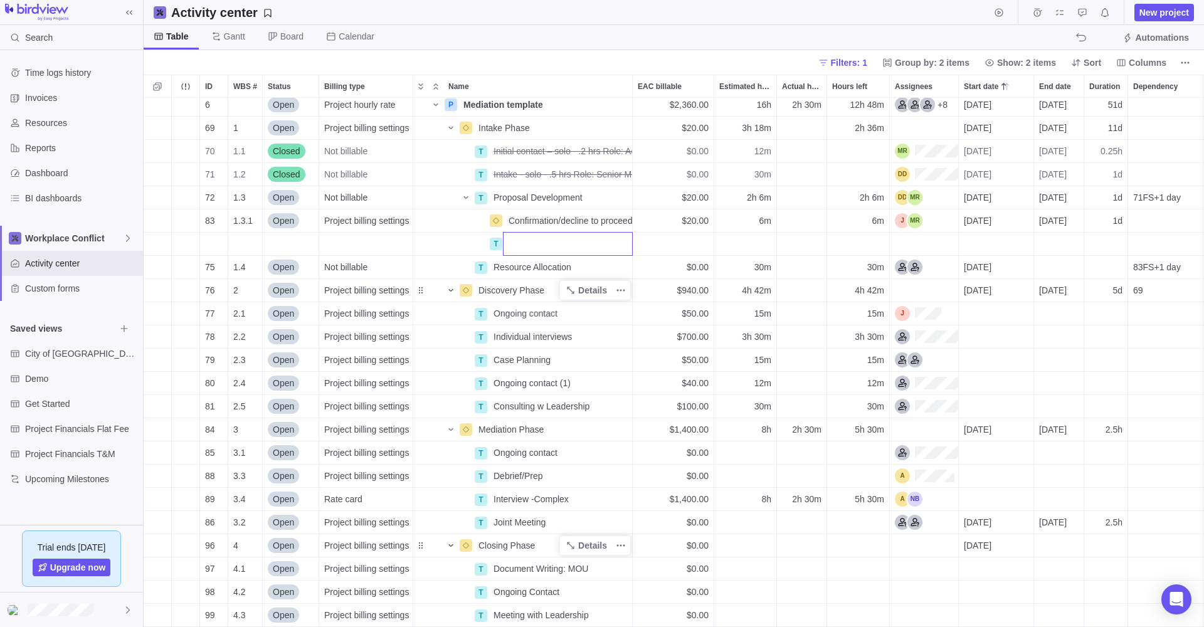
click at [1081, 33] on body "Search Time logs history Invoices Resources Reports Dashboard BI dashboards Wor…" at bounding box center [602, 313] width 1204 height 627
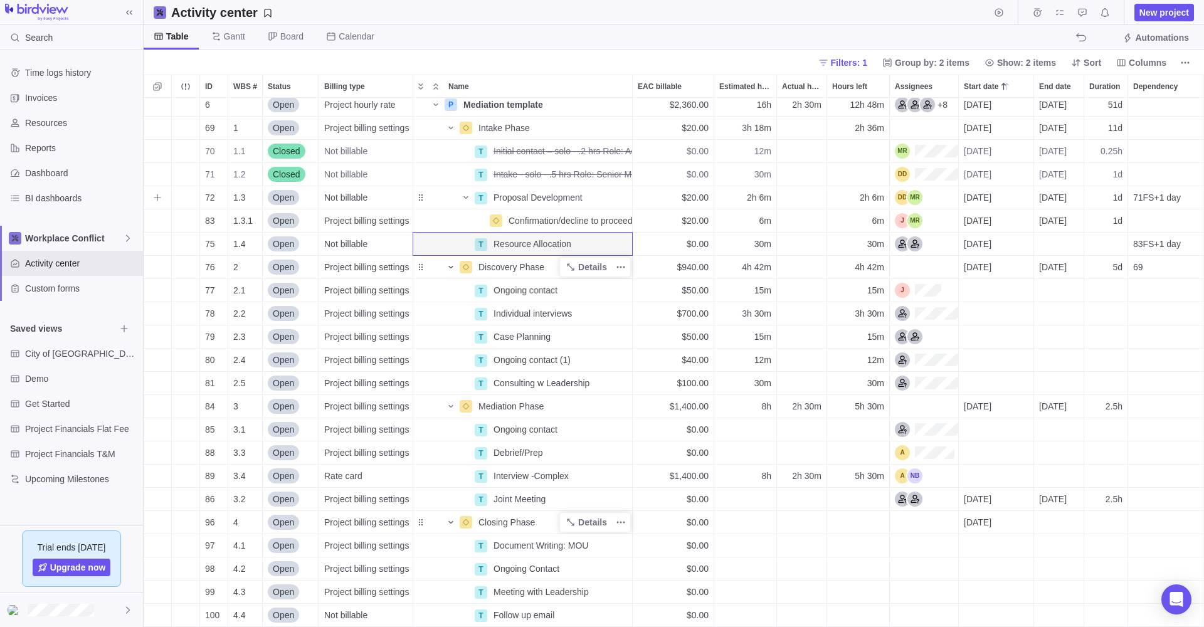
click at [517, 193] on span "Proposal Development" at bounding box center [538, 197] width 89 height 13
click at [478, 197] on div "1 Mediation Details $2,360.00 16h 2h 30m 12h 48m 6 Open Project hourly rate P M…" at bounding box center [674, 362] width 1060 height 529
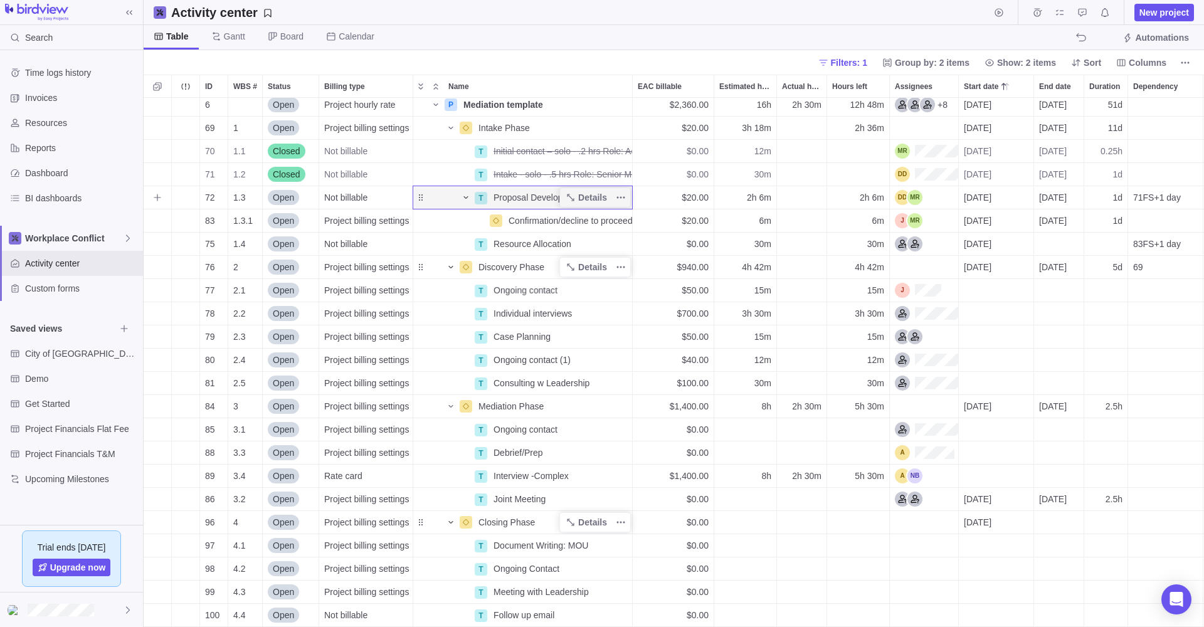
click at [467, 196] on icon "Name" at bounding box center [466, 198] width 10 height 10
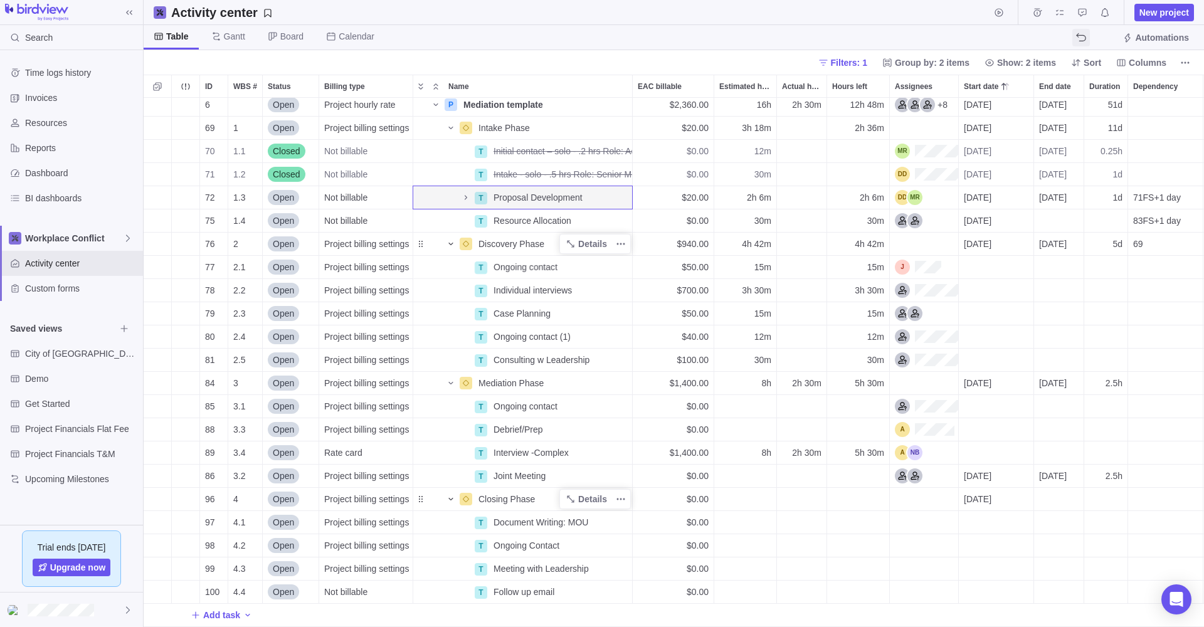
click at [1080, 33] on icon "The action will be undone: editing the dependency" at bounding box center [1081, 38] width 10 height 10
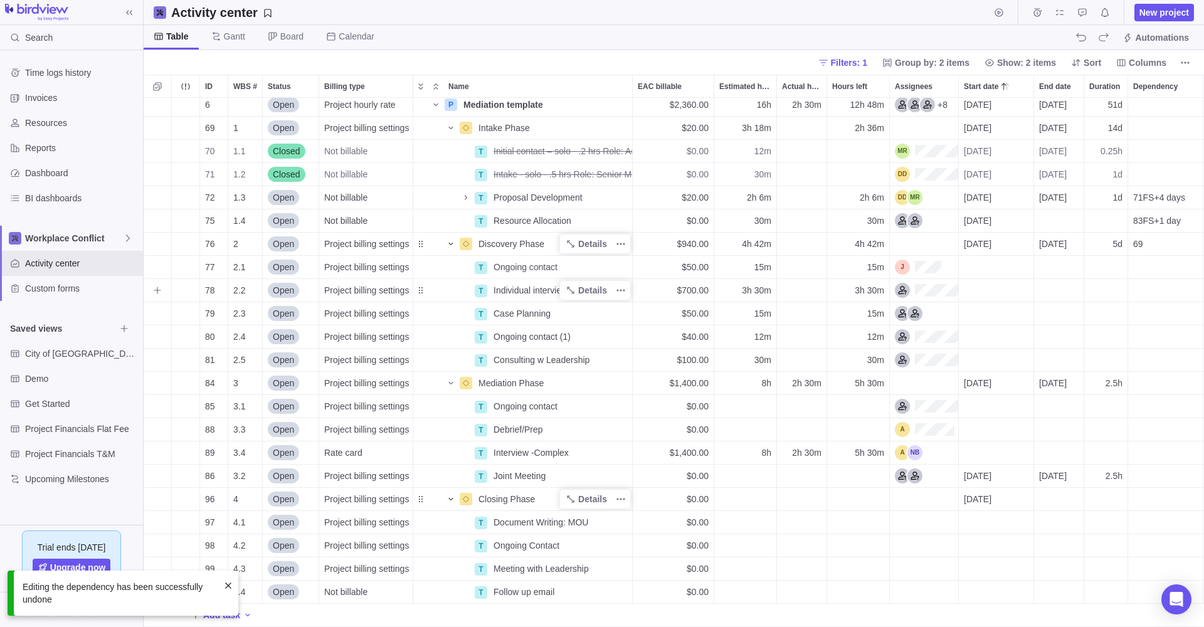
click at [512, 296] on span "Individual interviews" at bounding box center [533, 290] width 78 height 13
click at [466, 197] on div "1 Mediation Details $2,360.00 16h 2h 30m 12h 48m 6 Open Project hourly rate P M…" at bounding box center [674, 362] width 1060 height 529
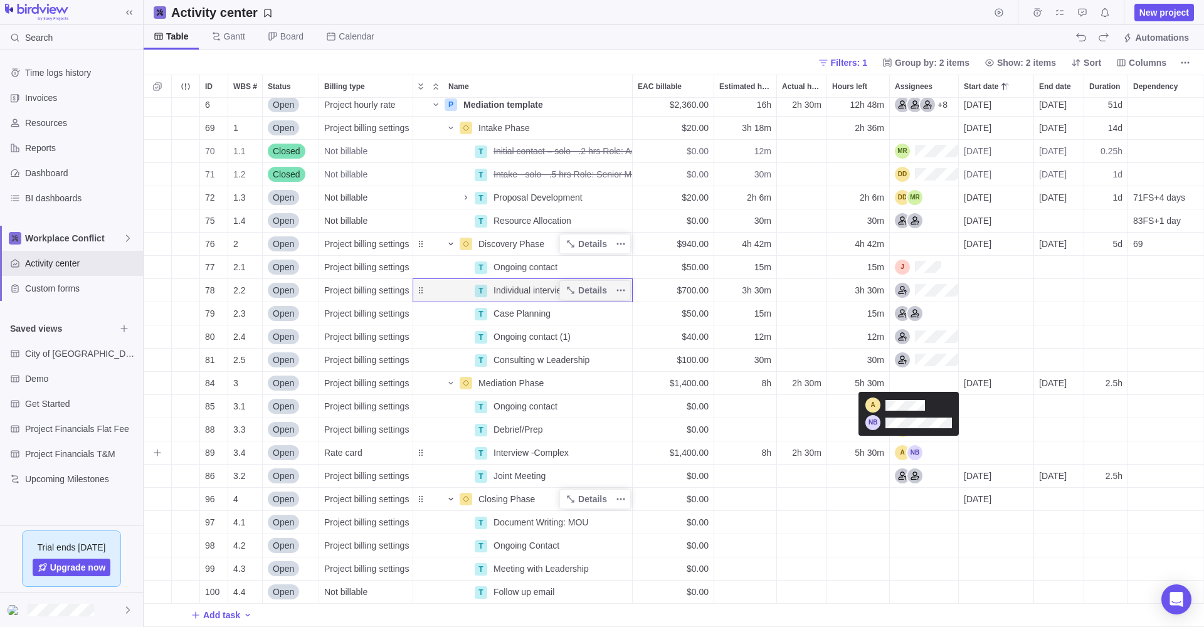
click at [910, 448] on div "Assignees" at bounding box center [909, 452] width 28 height 15
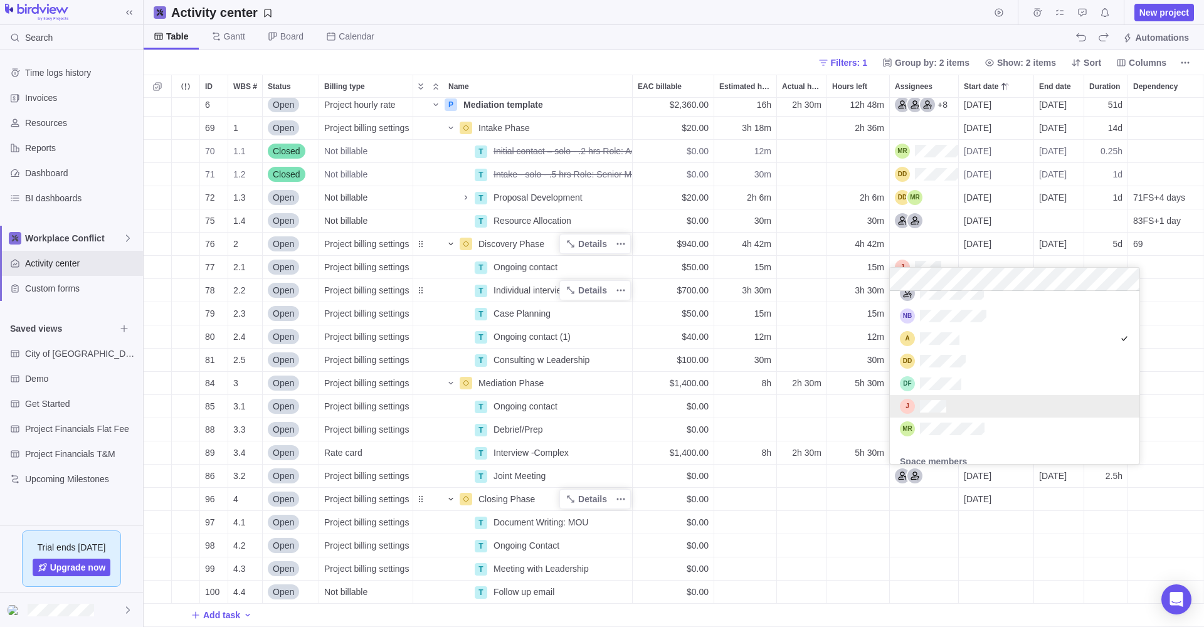
scroll to position [226, 0]
click at [906, 360] on div "grid" at bounding box center [907, 362] width 15 height 15
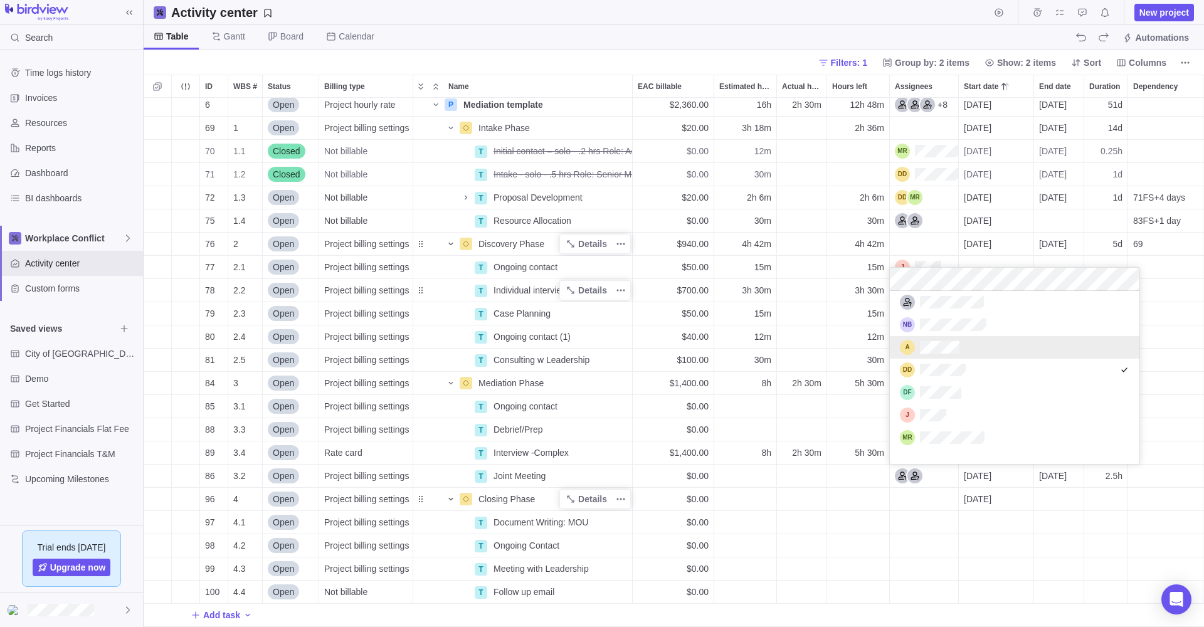
click at [909, 347] on div "grid" at bounding box center [907, 347] width 15 height 15
click at [915, 519] on div "1 Mediation Details $2,360.00 16h 2h 30m 12h 48m 6 Open Project hourly rate P M…" at bounding box center [674, 362] width 1060 height 529
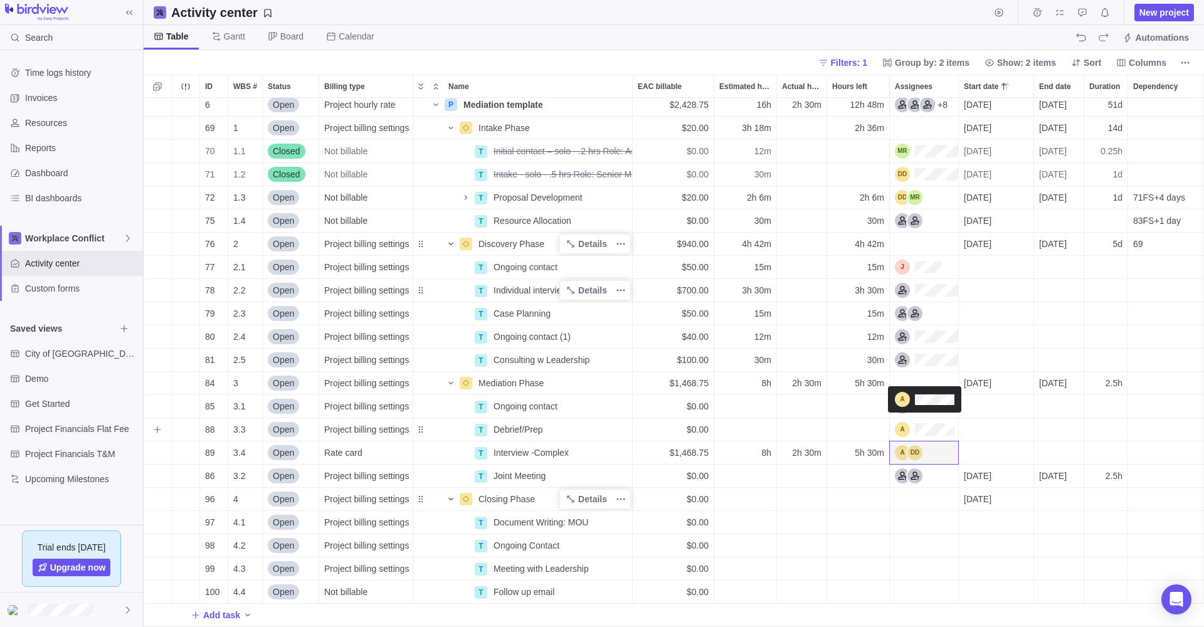
click at [904, 425] on div "Assignees" at bounding box center [925, 429] width 60 height 15
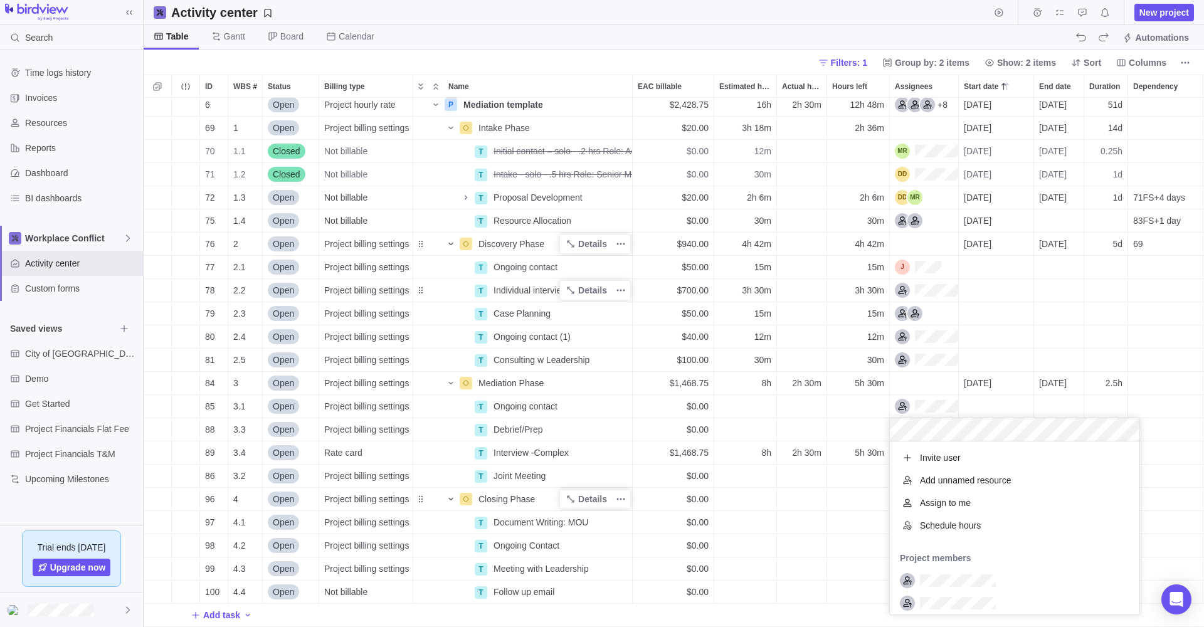
scroll to position [173, 250]
click at [948, 478] on span "Add unnamed resource" at bounding box center [966, 480] width 92 height 13
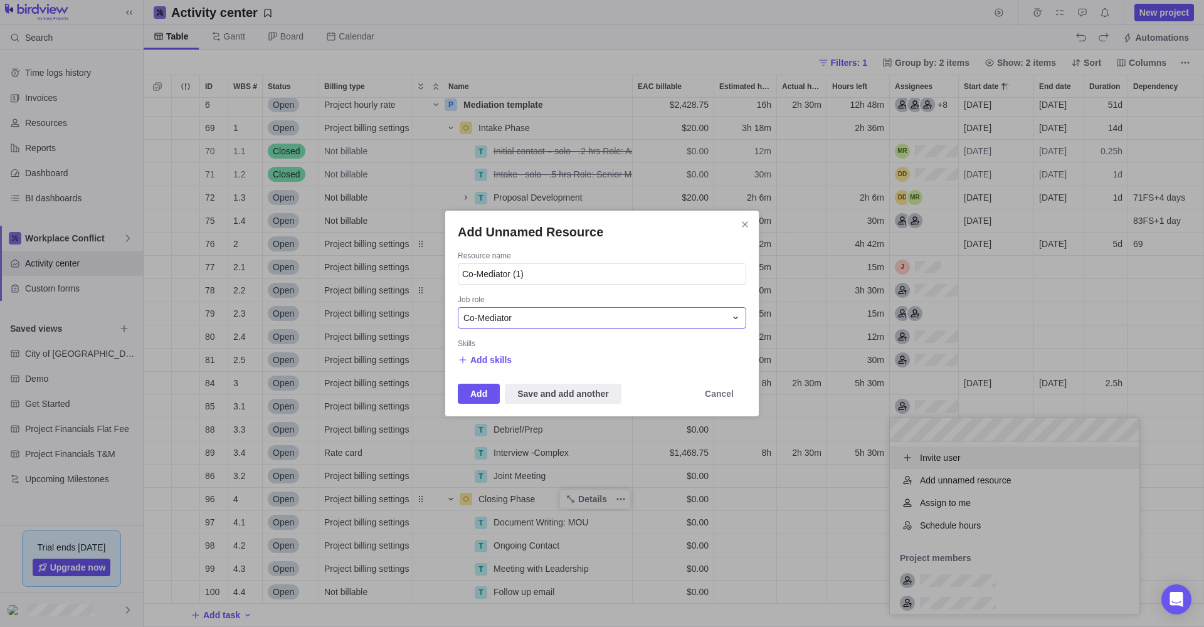
click at [736, 314] on icon "Add Unnamed Resource" at bounding box center [736, 318] width 10 height 10
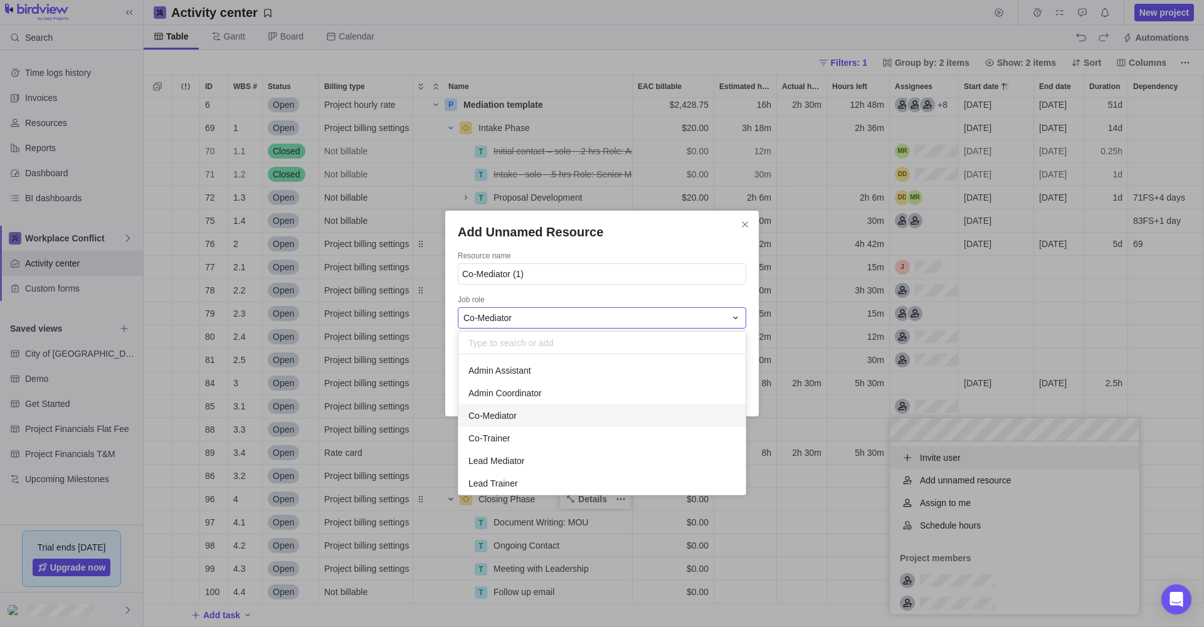
scroll to position [140, 287]
click at [499, 458] on span "Lead Mediator" at bounding box center [496, 461] width 56 height 13
type input "Lead Mediator (1)"
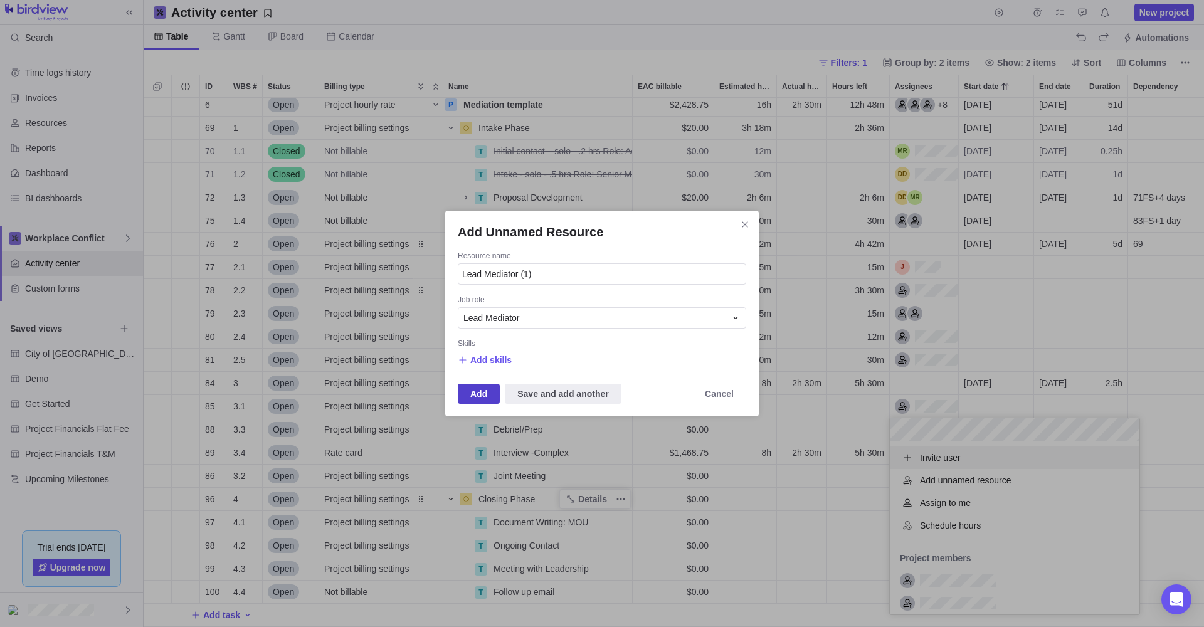
click at [472, 392] on span "Add" at bounding box center [478, 393] width 17 height 15
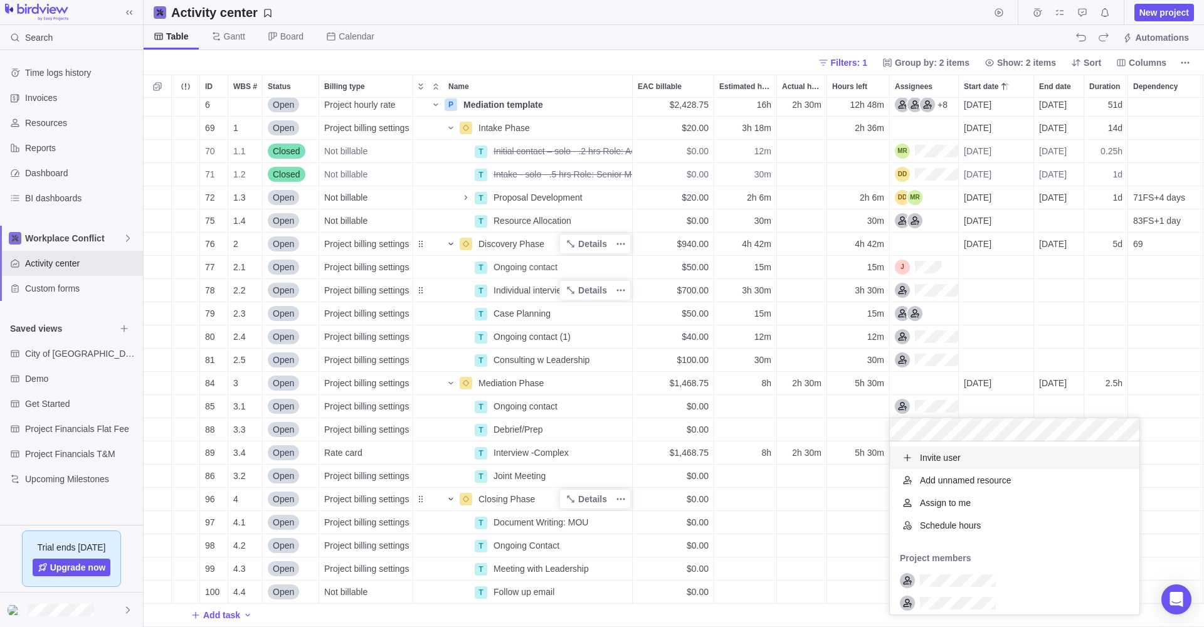
click at [937, 380] on div "1 Mediation Details $2,428.75 16h 2h 30m 12h 48m 6 Open Project hourly rate P M…" at bounding box center [674, 362] width 1060 height 529
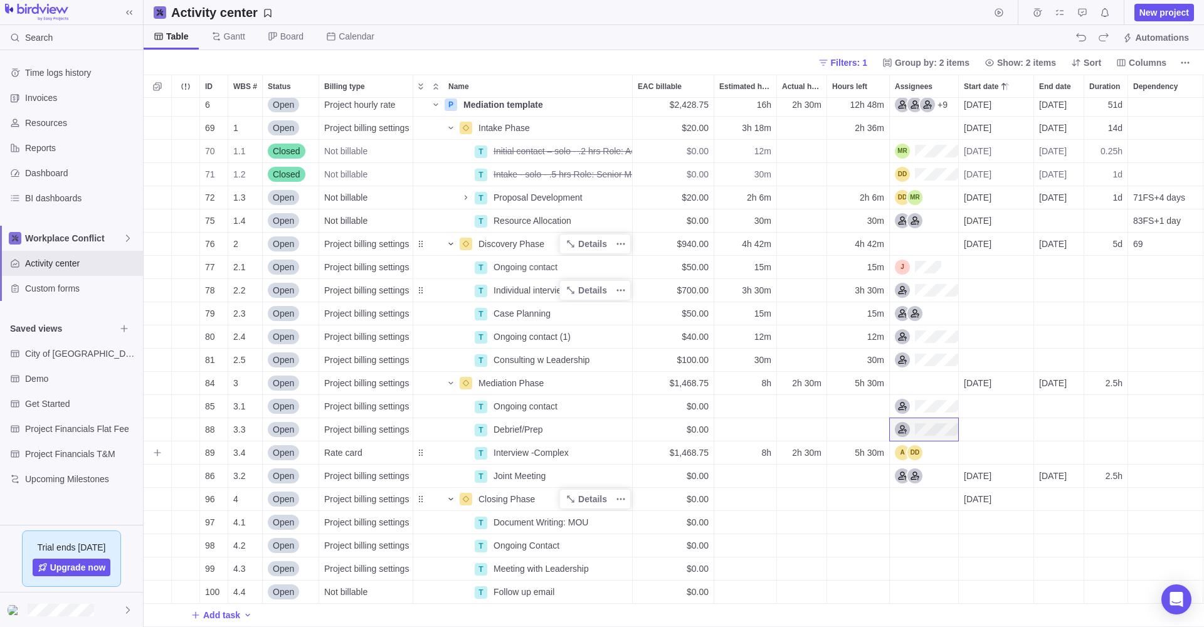
click at [932, 448] on div "Assignees" at bounding box center [924, 452] width 68 height 23
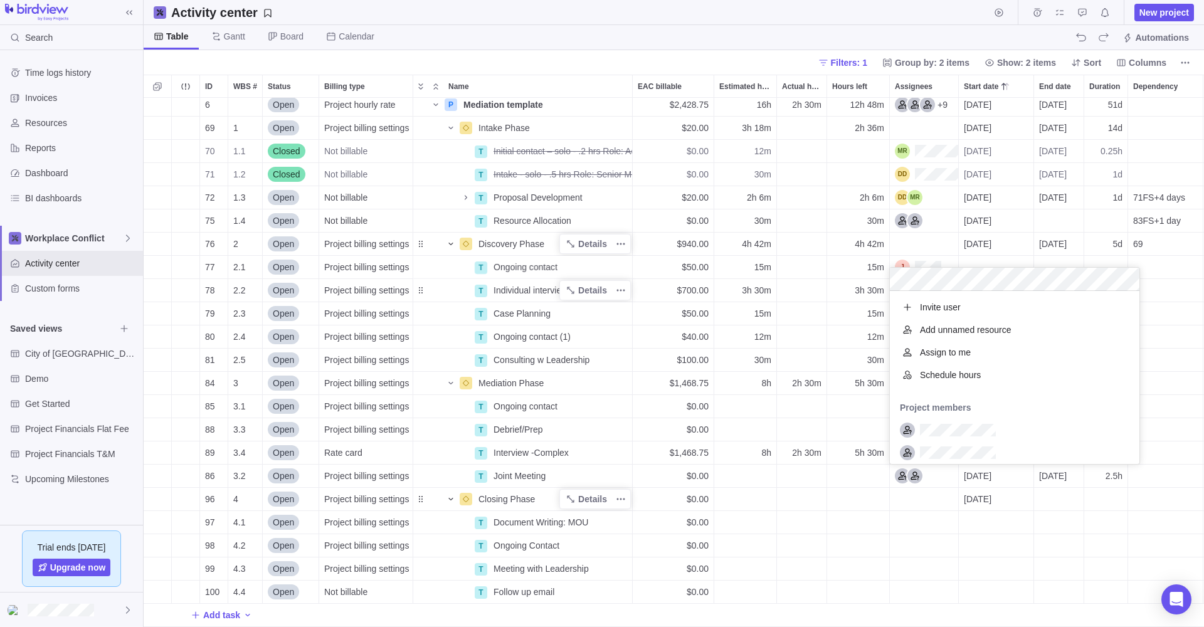
scroll to position [173, 250]
click at [943, 328] on span "Add unnamed resource" at bounding box center [966, 330] width 92 height 13
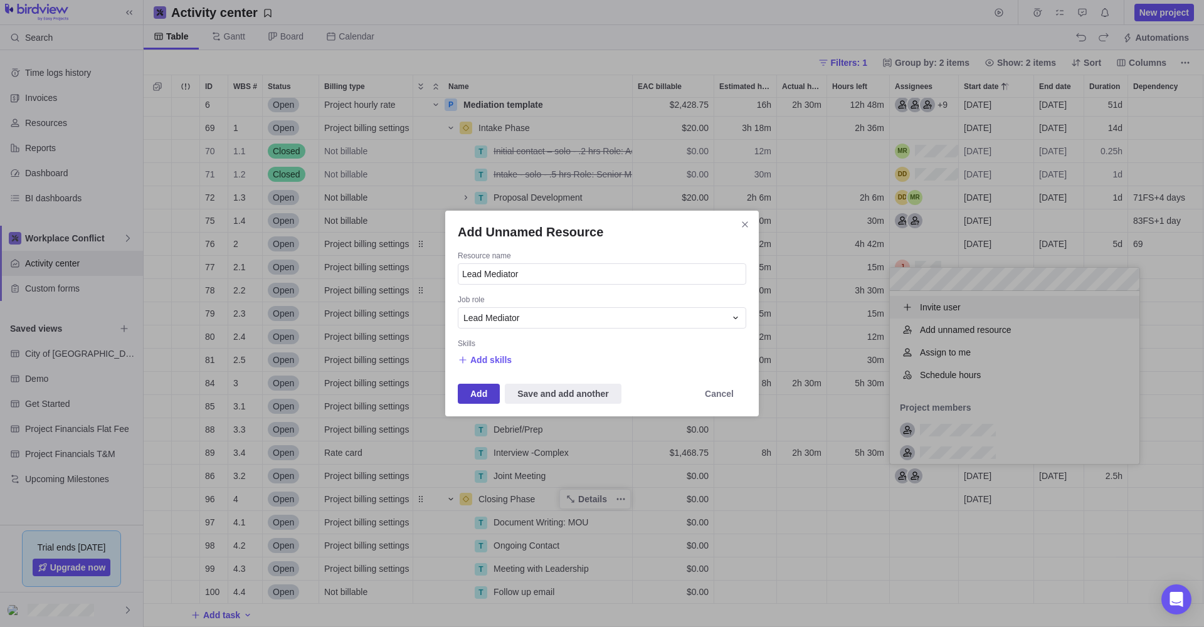
click at [474, 389] on span "Add" at bounding box center [478, 393] width 17 height 15
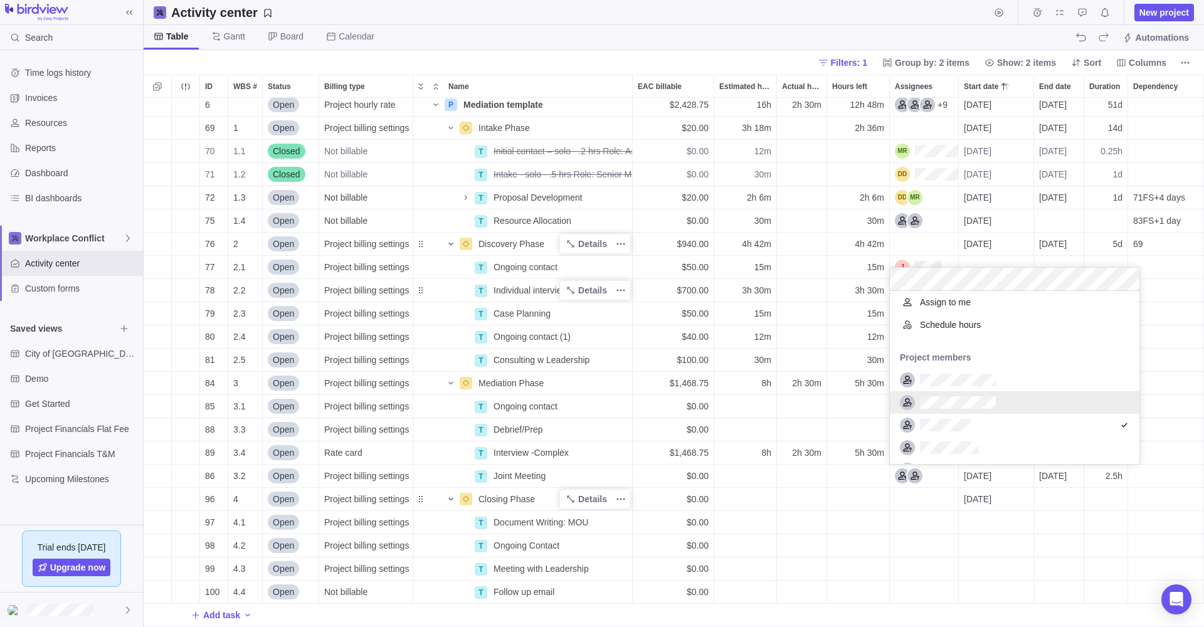
scroll to position [68, 0]
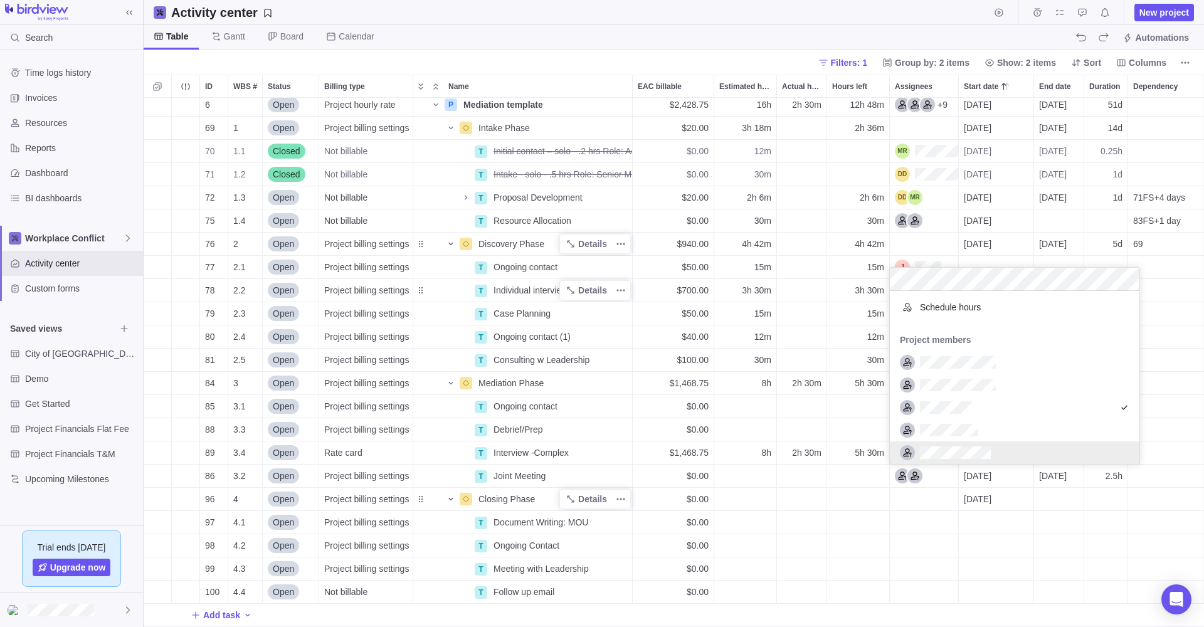
click at [922, 496] on div "1 Mediation Details $2,428.75 16h 2h 30m 12h 48m 6 Open Project hourly rate P M…" at bounding box center [674, 362] width 1060 height 529
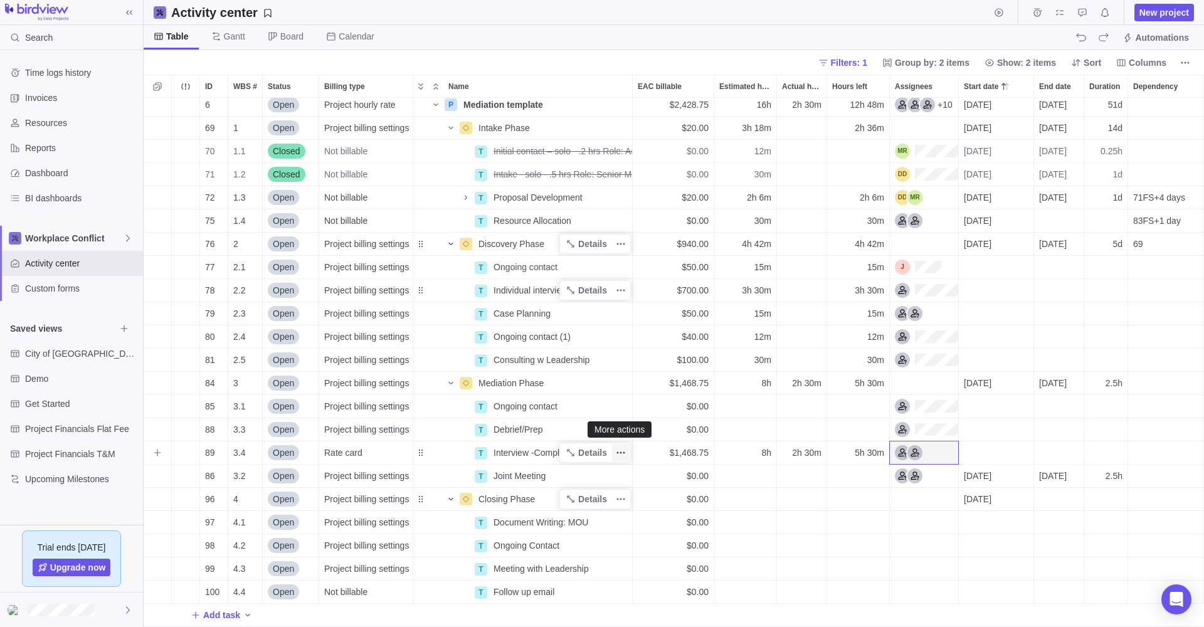
click at [620, 452] on icon "More actions" at bounding box center [621, 453] width 10 height 10
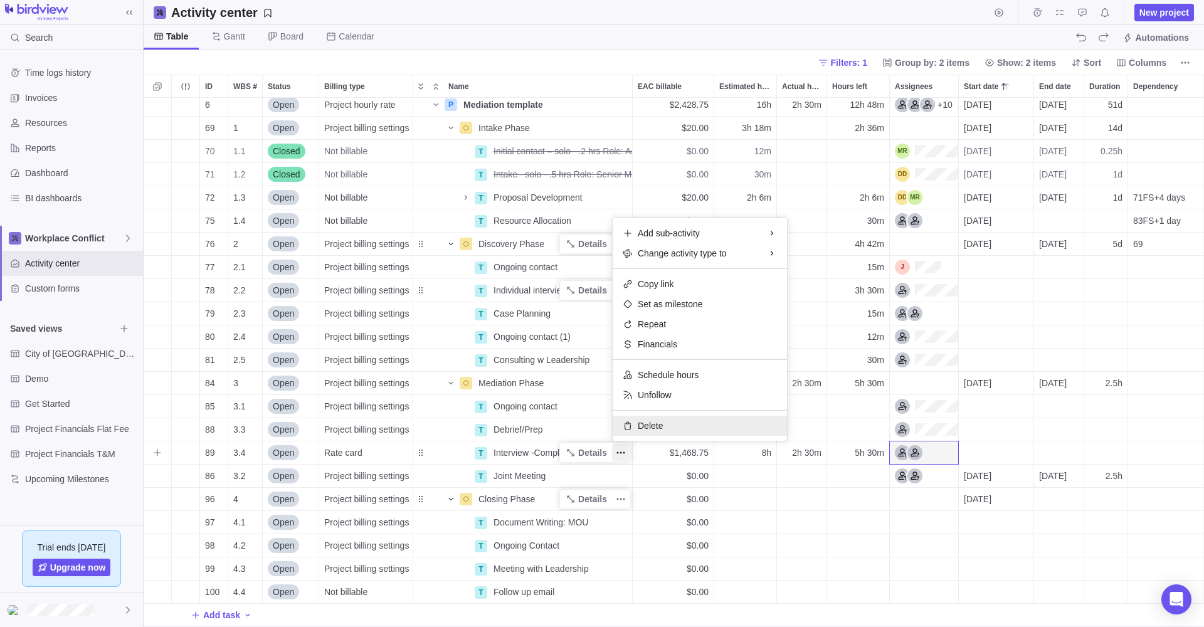
click at [647, 423] on span "Delete" at bounding box center [650, 426] width 25 height 13
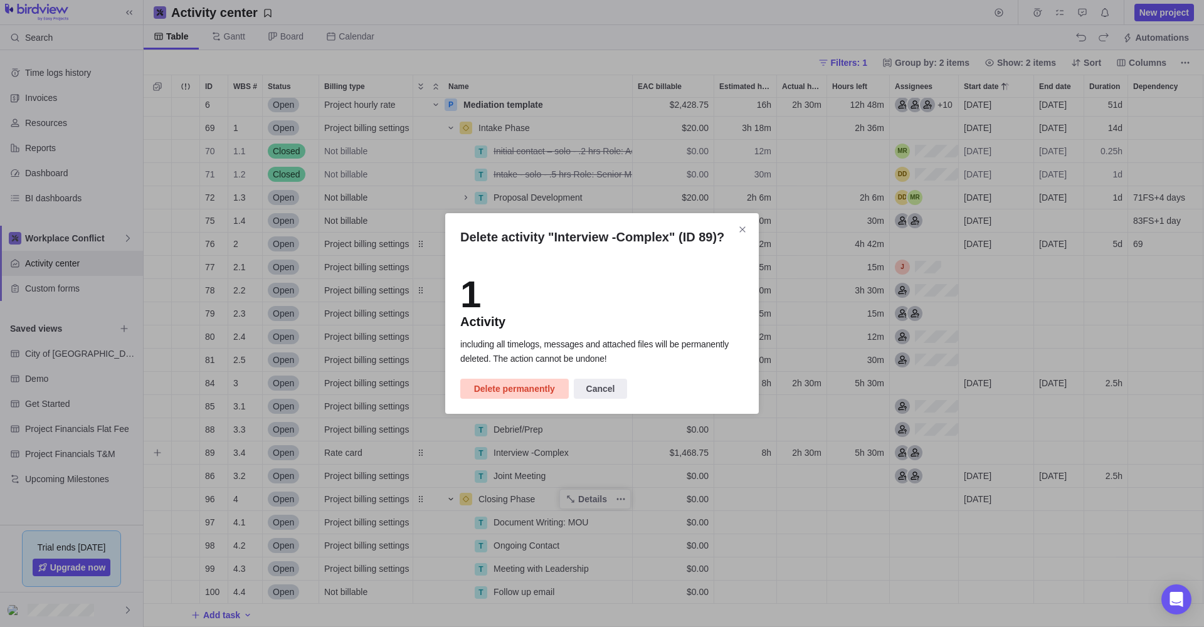
click at [536, 387] on span "Delete permanently" at bounding box center [514, 388] width 81 height 15
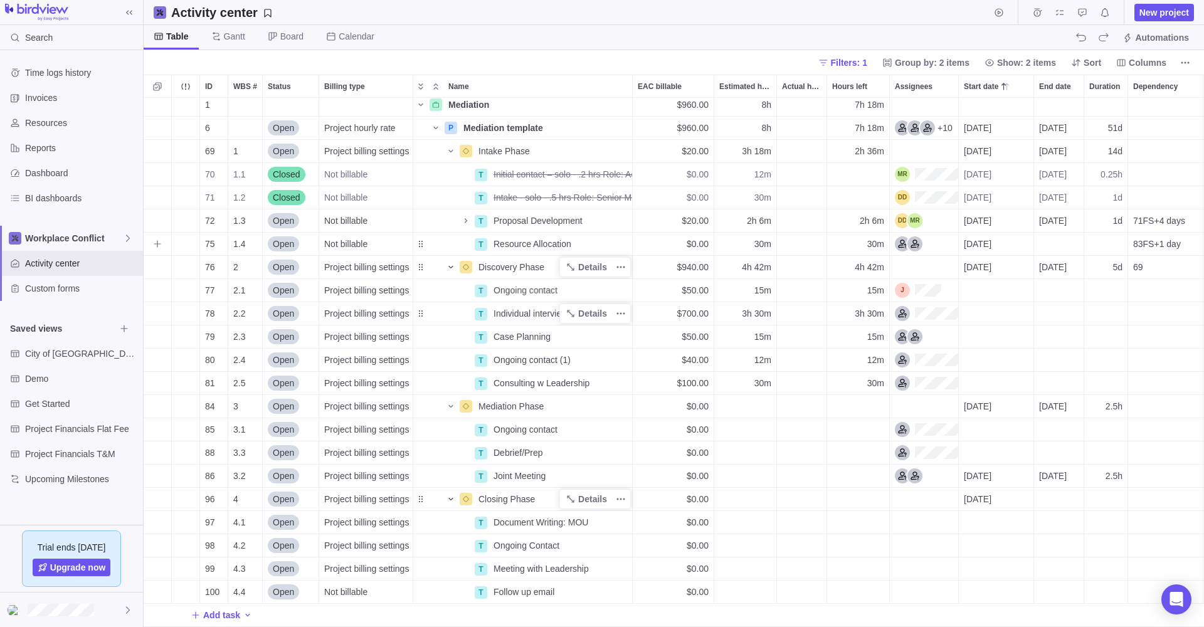
scroll to position [0, 0]
click at [586, 197] on span "Details" at bounding box center [592, 197] width 29 height 13
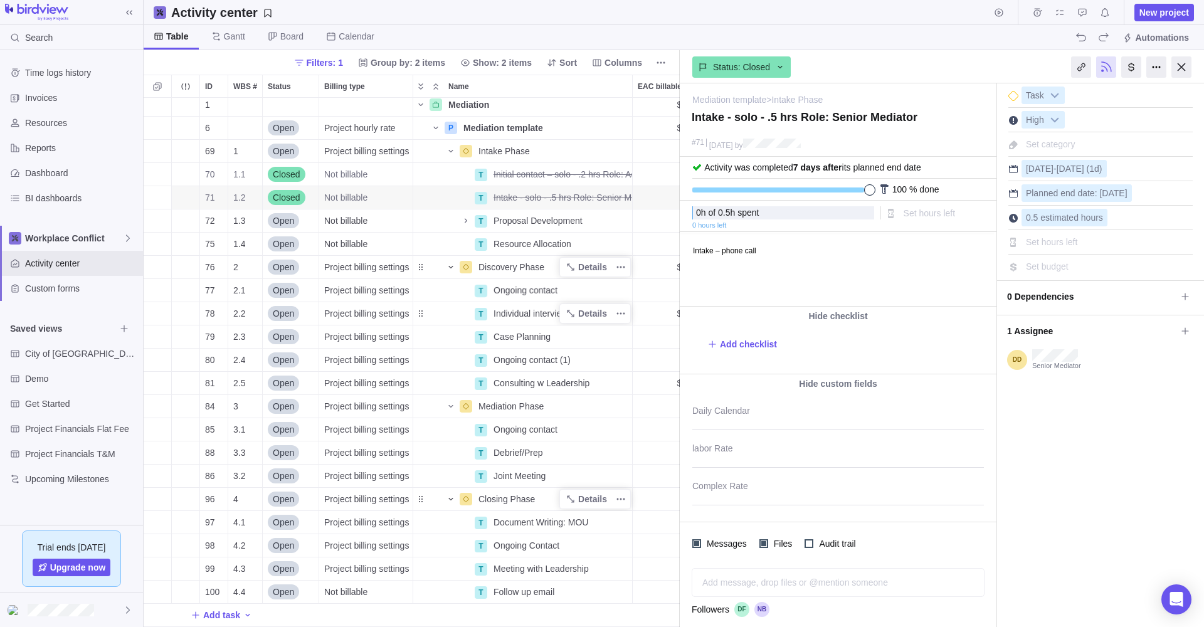
click at [773, 250] on body "Intake – phone call" at bounding box center [837, 244] width 314 height 21
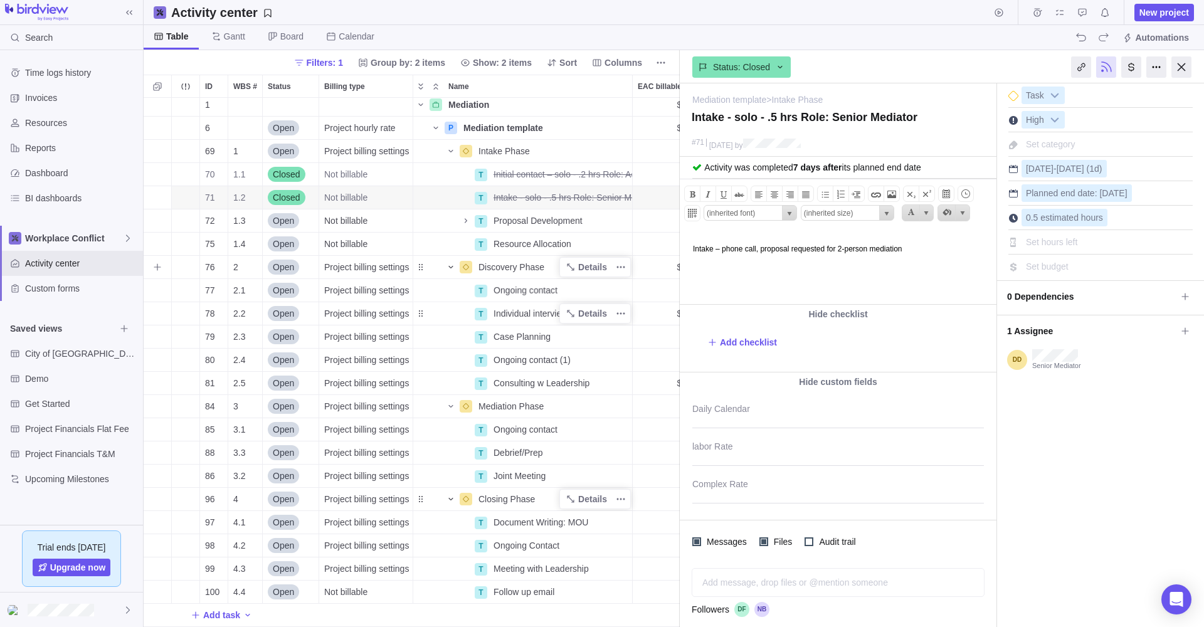
click at [452, 264] on icon "Name" at bounding box center [451, 267] width 10 height 10
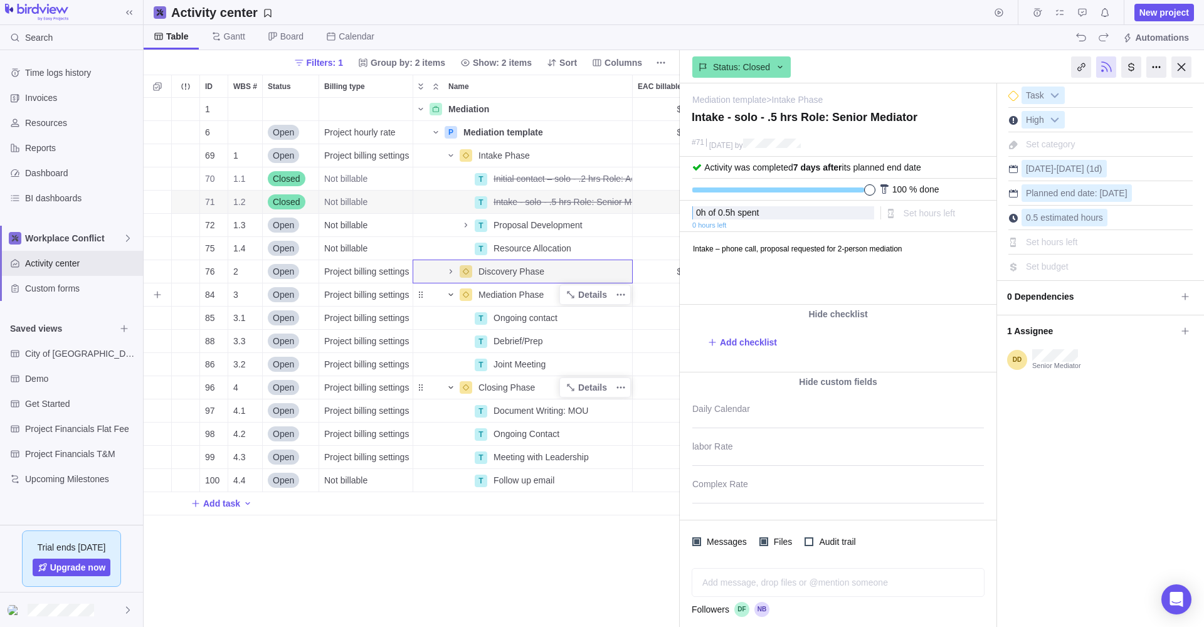
click at [453, 293] on icon "Name" at bounding box center [450, 294] width 4 height 3
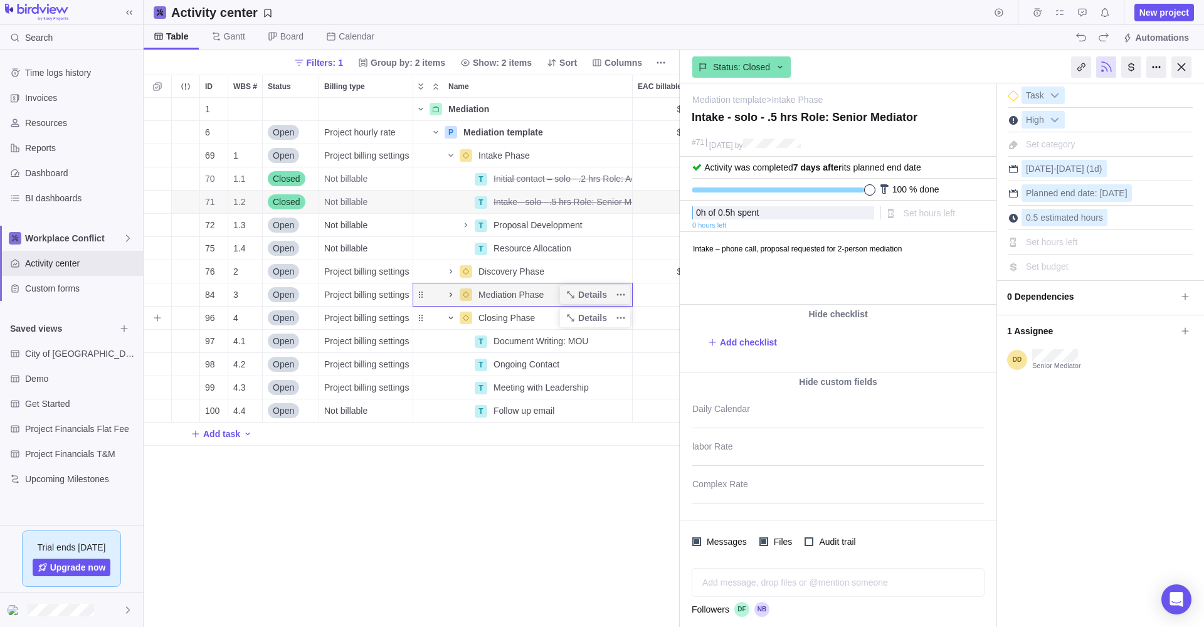
click at [450, 315] on icon "Name" at bounding box center [451, 318] width 10 height 10
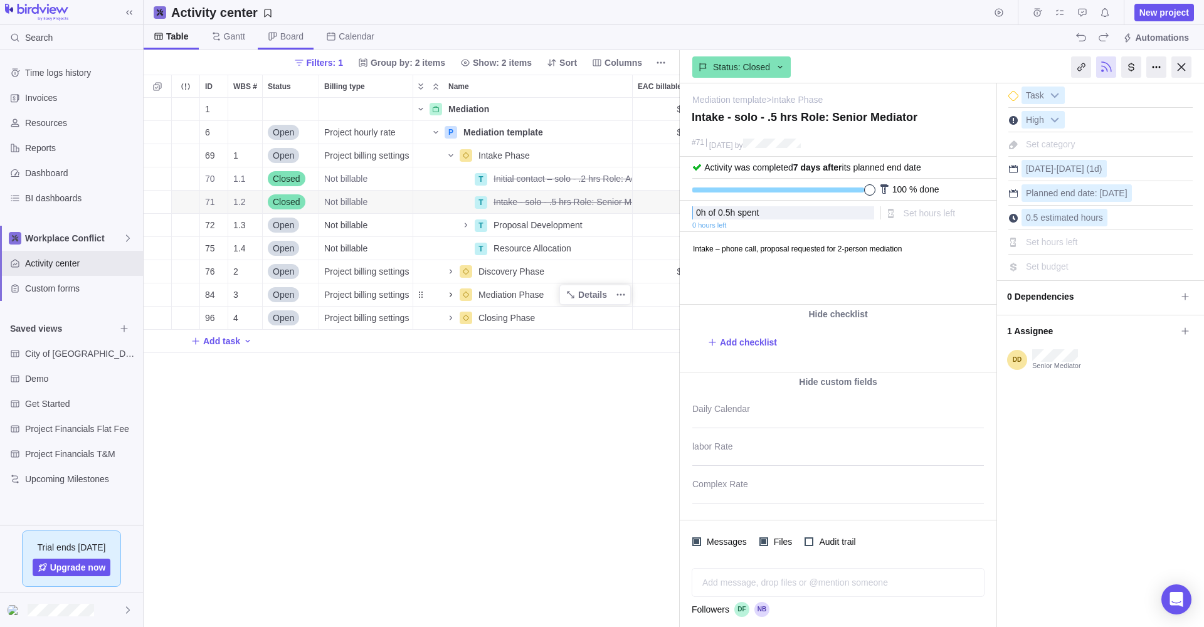
click at [293, 33] on span "Board" at bounding box center [291, 36] width 23 height 13
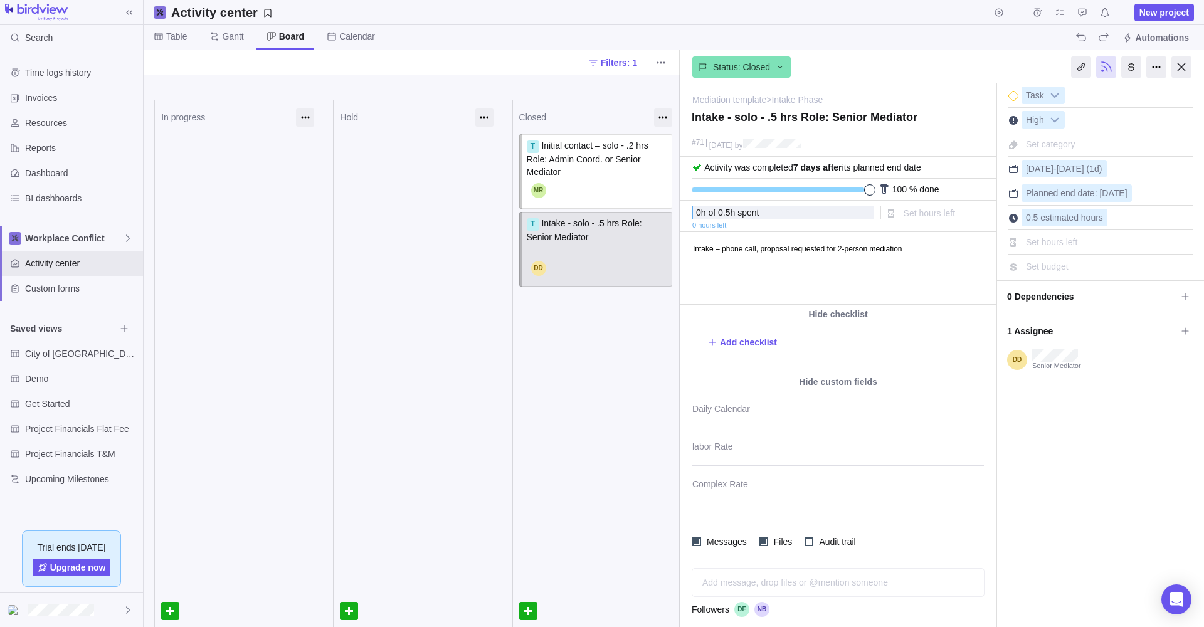
scroll to position [0, 178]
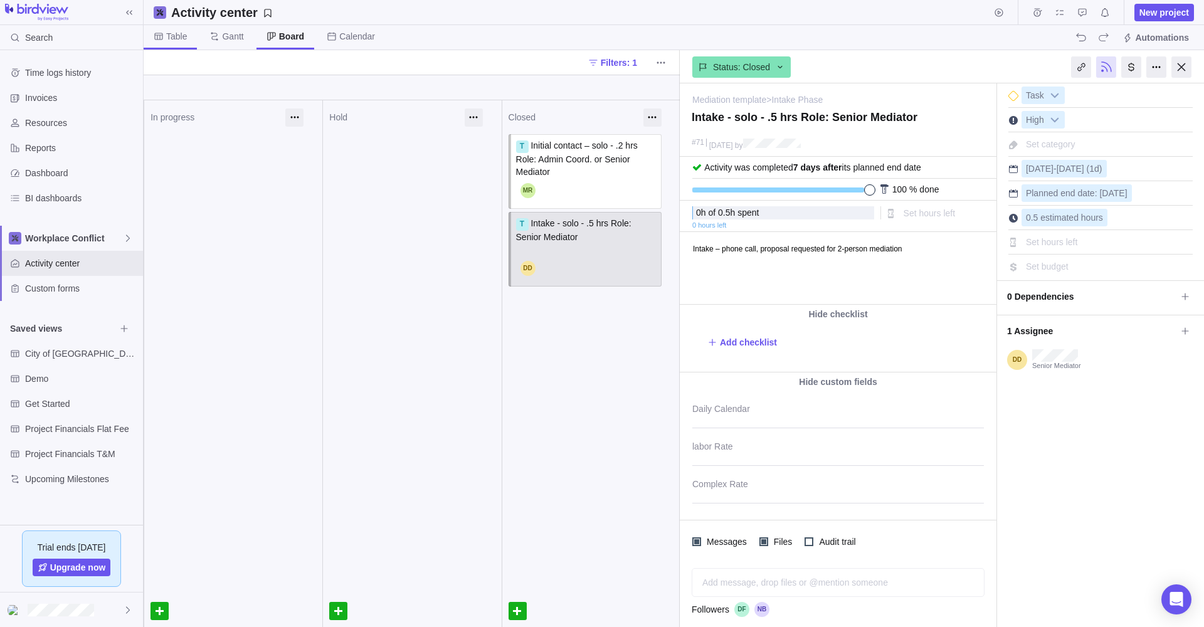
click at [176, 34] on span "Table" at bounding box center [176, 36] width 21 height 13
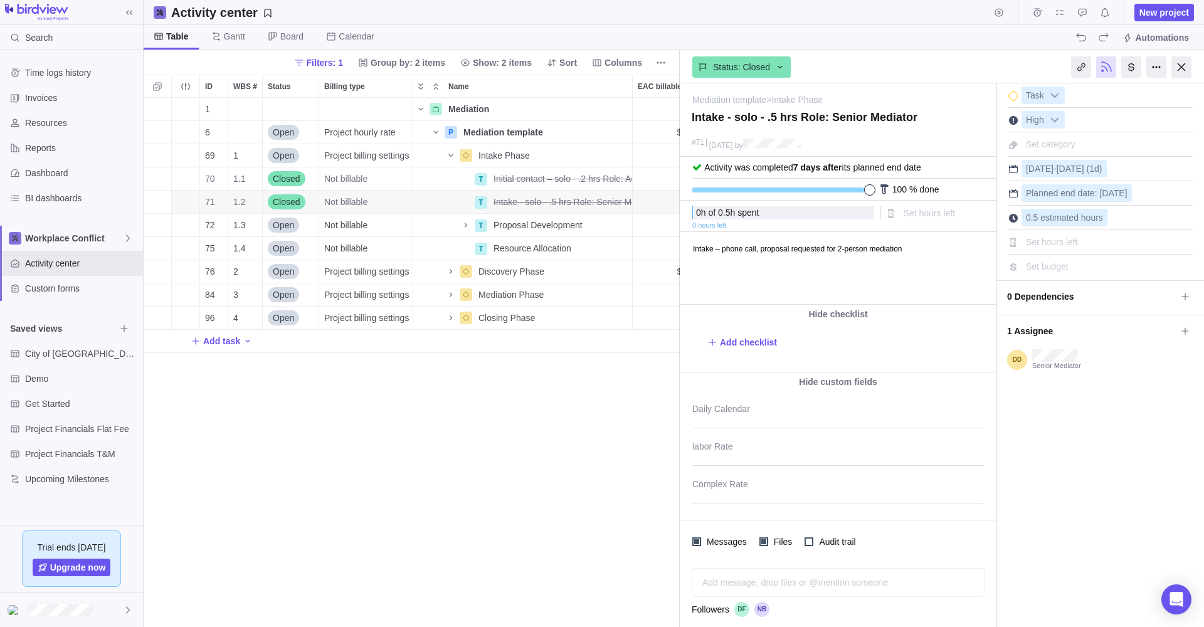
scroll to position [1, 1]
click at [689, 246] on body "Intake – phone call, proposal requested for 2-person mediation ﻿" at bounding box center [837, 251] width 314 height 37
click at [1181, 65] on div at bounding box center [1181, 66] width 20 height 21
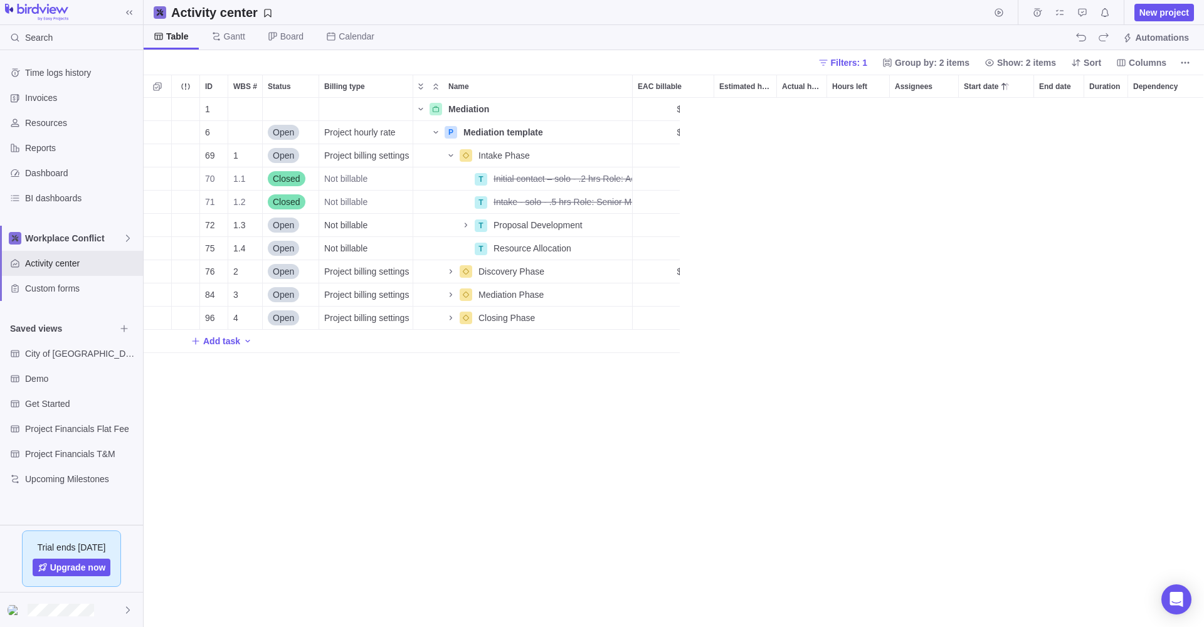
scroll to position [529, 1060]
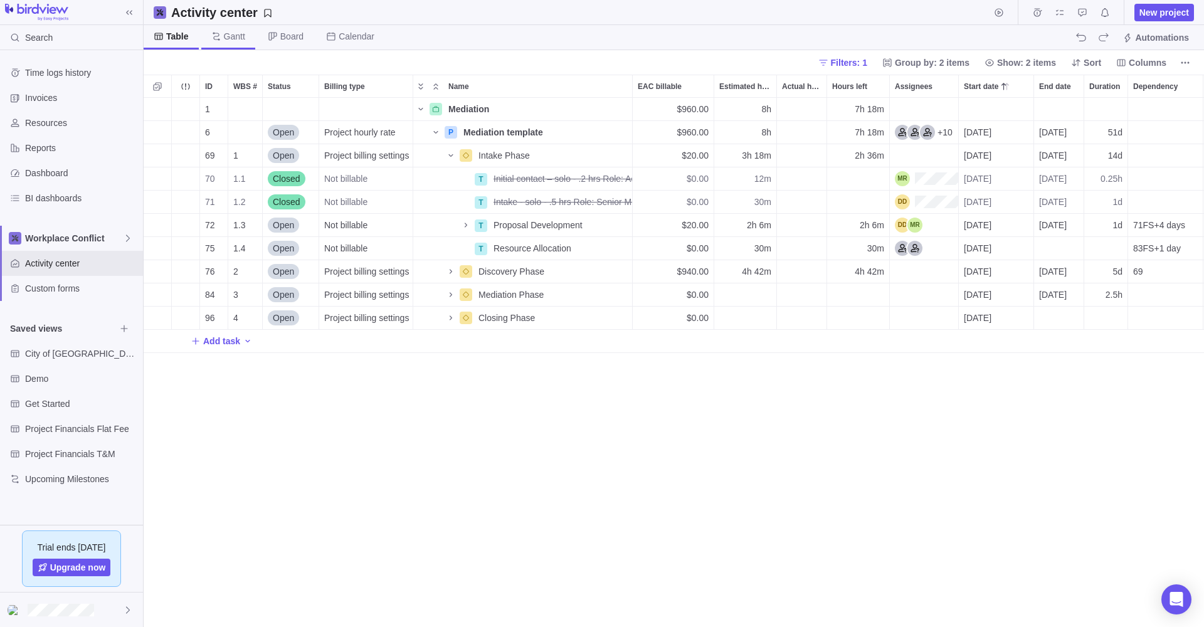
click at [230, 34] on span "Gantt" at bounding box center [234, 36] width 21 height 13
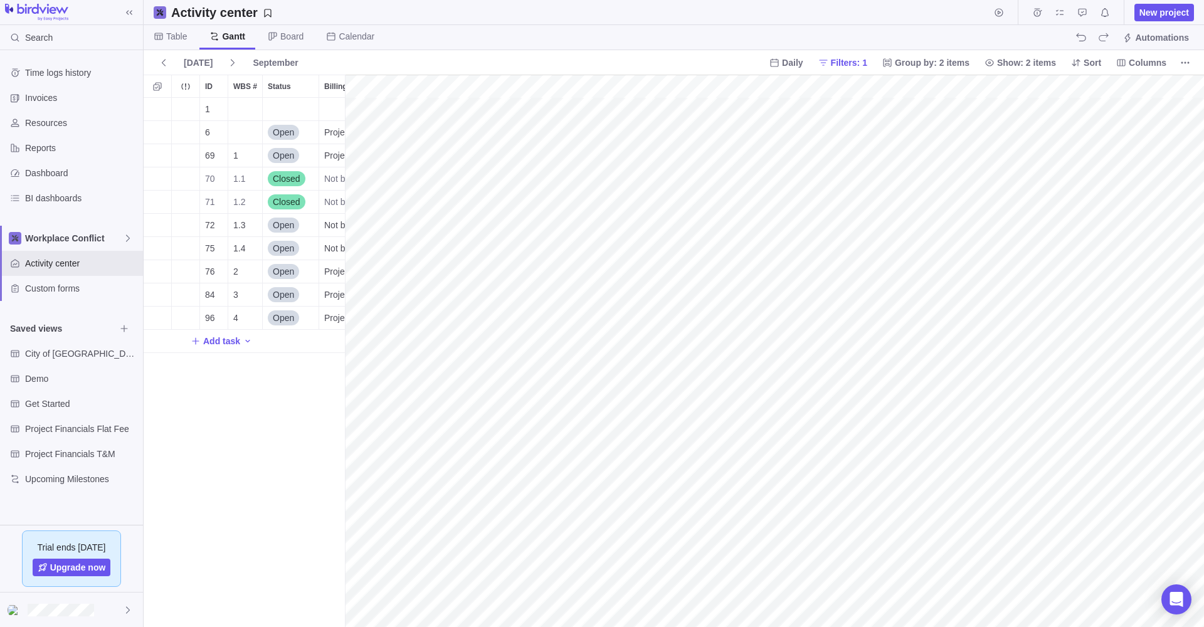
scroll to position [0, 468]
drag, startPoint x: 345, startPoint y: 82, endPoint x: 403, endPoint y: 80, distance: 58.3
drag, startPoint x: 398, startPoint y: 80, endPoint x: 535, endPoint y: 84, distance: 136.8
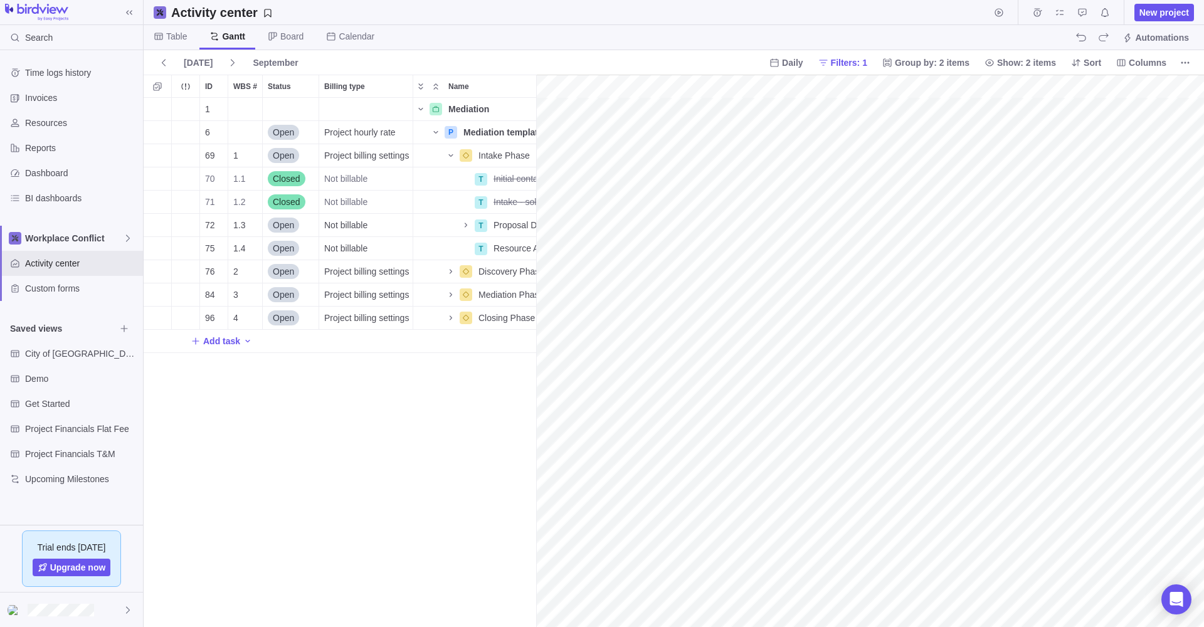
scroll to position [529, 392]
drag, startPoint x: 535, startPoint y: 79, endPoint x: 607, endPoint y: 79, distance: 72.1
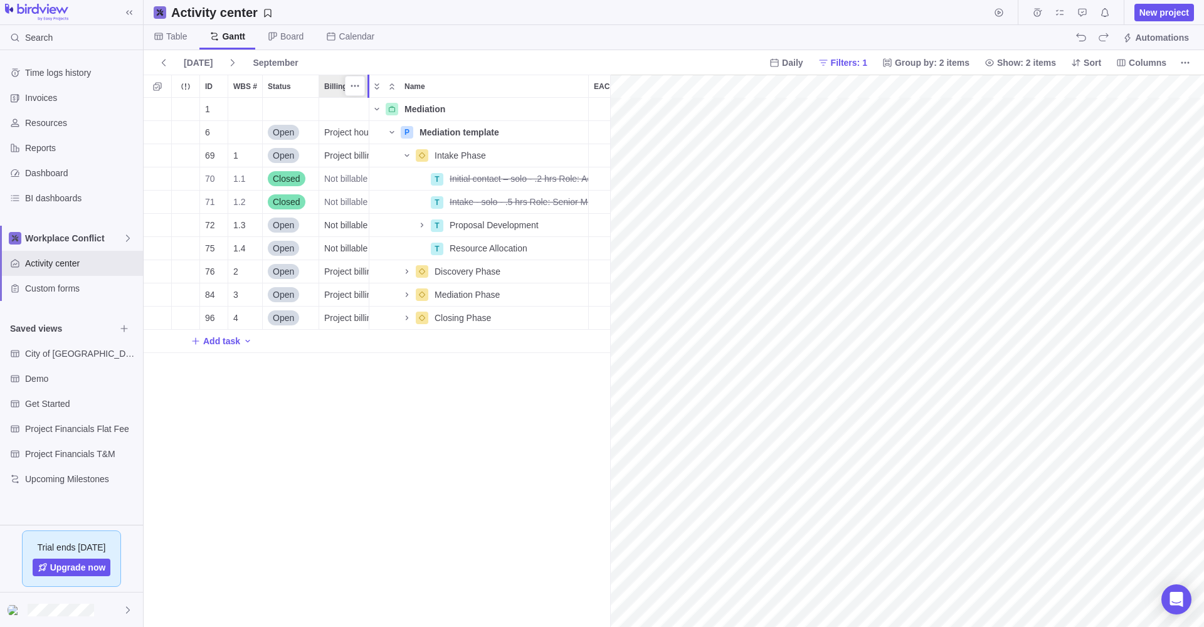
drag, startPoint x: 412, startPoint y: 79, endPoint x: 371, endPoint y: 79, distance: 41.4
click at [371, 79] on div at bounding box center [371, 86] width 10 height 23
drag, startPoint x: 611, startPoint y: 77, endPoint x: 589, endPoint y: 78, distance: 21.4
click at [292, 36] on span "Board" at bounding box center [291, 36] width 23 height 13
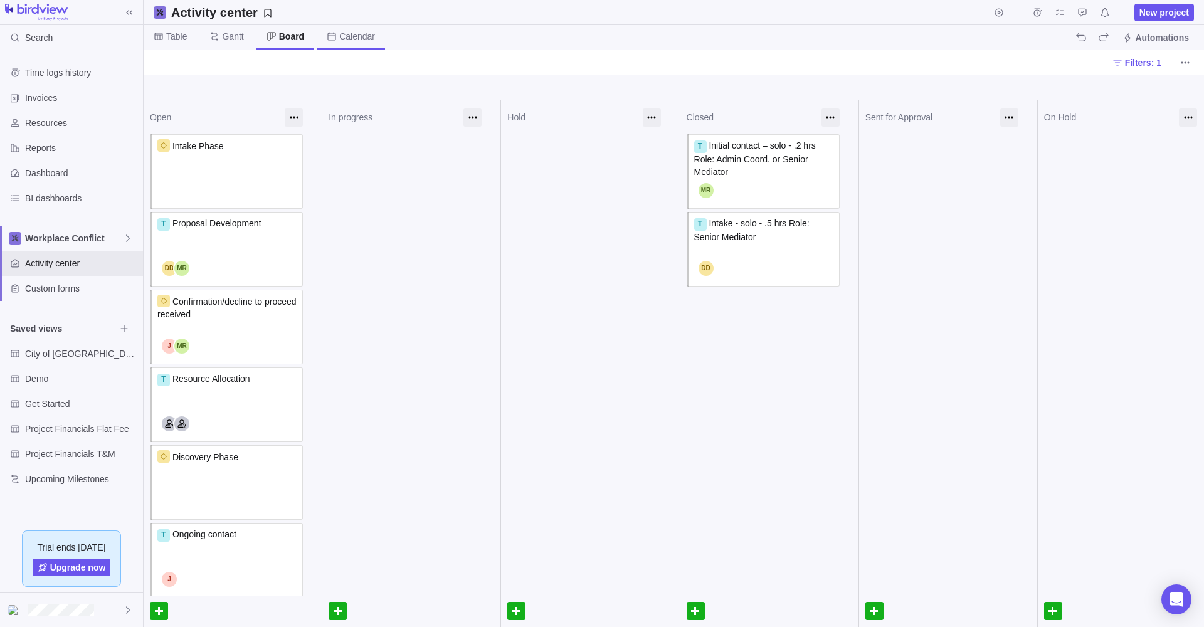
click at [351, 36] on span "Calendar" at bounding box center [357, 36] width 36 height 13
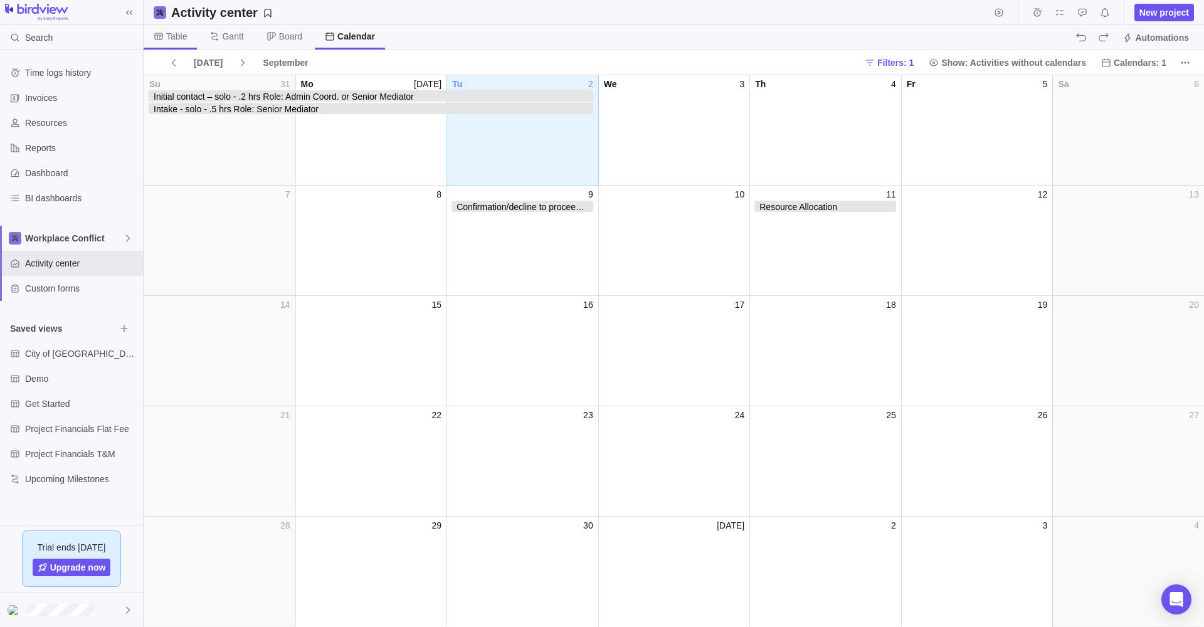
click at [171, 31] on span "Table" at bounding box center [176, 36] width 21 height 13
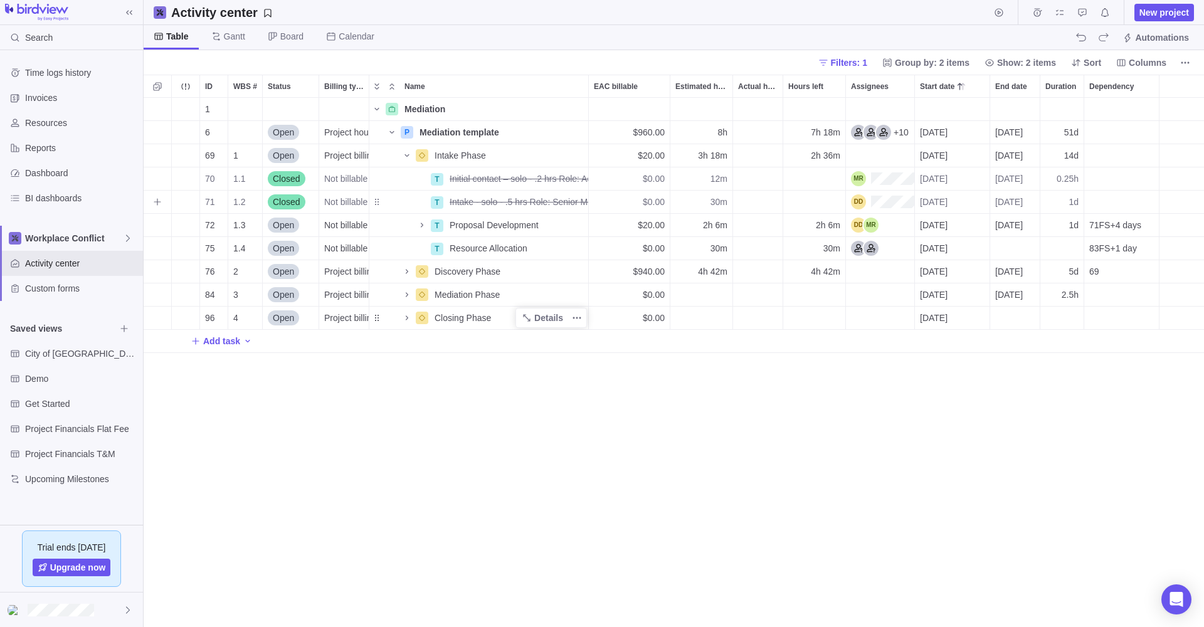
scroll to position [529, 1060]
click at [41, 171] on span "Dashboard" at bounding box center [81, 173] width 113 height 13
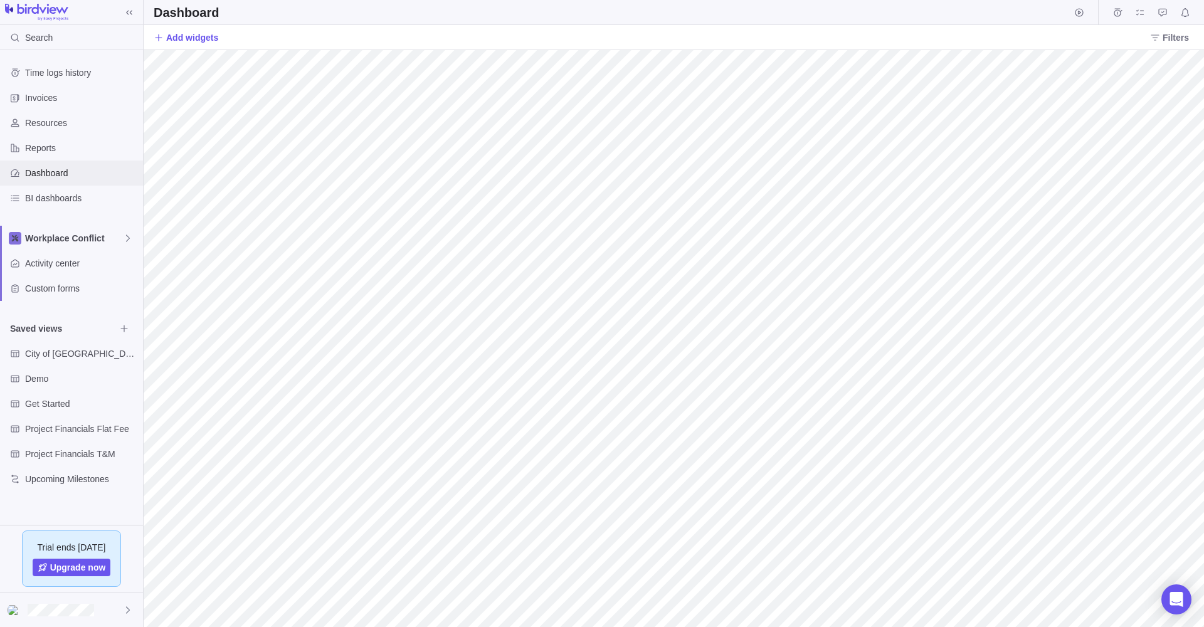
click at [38, 169] on span "Dashboard" at bounding box center [81, 173] width 113 height 13
click at [1177, 34] on span "Filters" at bounding box center [1176, 37] width 26 height 13
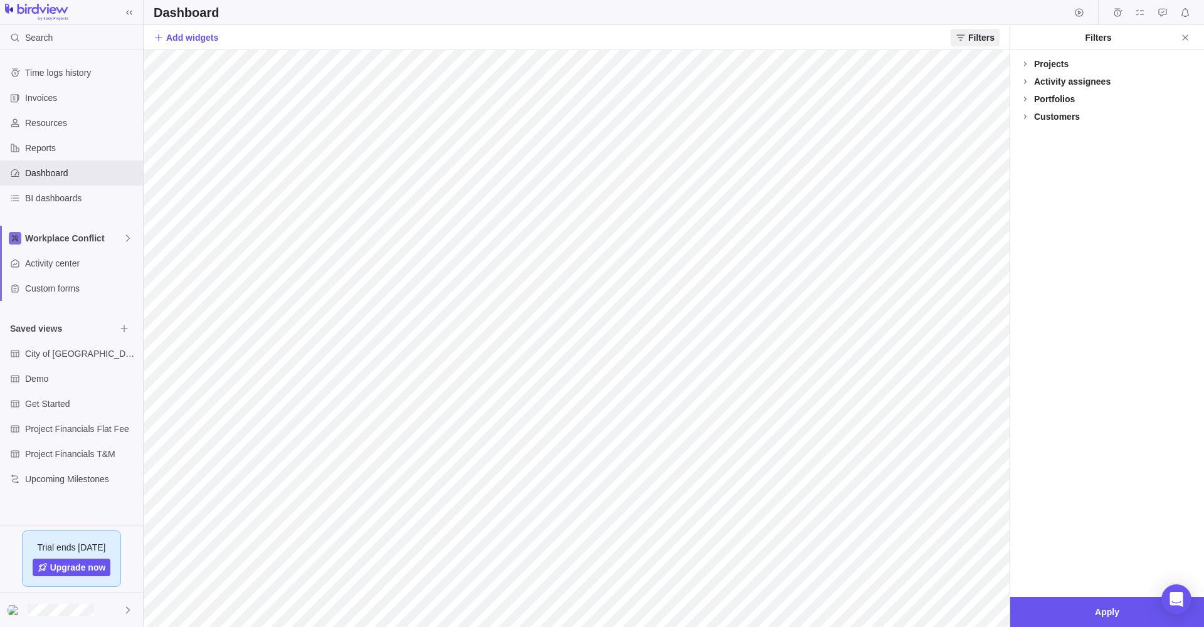
click at [1050, 60] on div "Projects" at bounding box center [1051, 64] width 34 height 13
click at [1052, 103] on div "Activity assignees" at bounding box center [1072, 106] width 77 height 13
click at [1056, 271] on div "Portfolios" at bounding box center [1054, 274] width 41 height 13
click at [1060, 386] on div "Customers" at bounding box center [1057, 387] width 46 height 13
click at [1186, 34] on icon "Close" at bounding box center [1185, 38] width 10 height 10
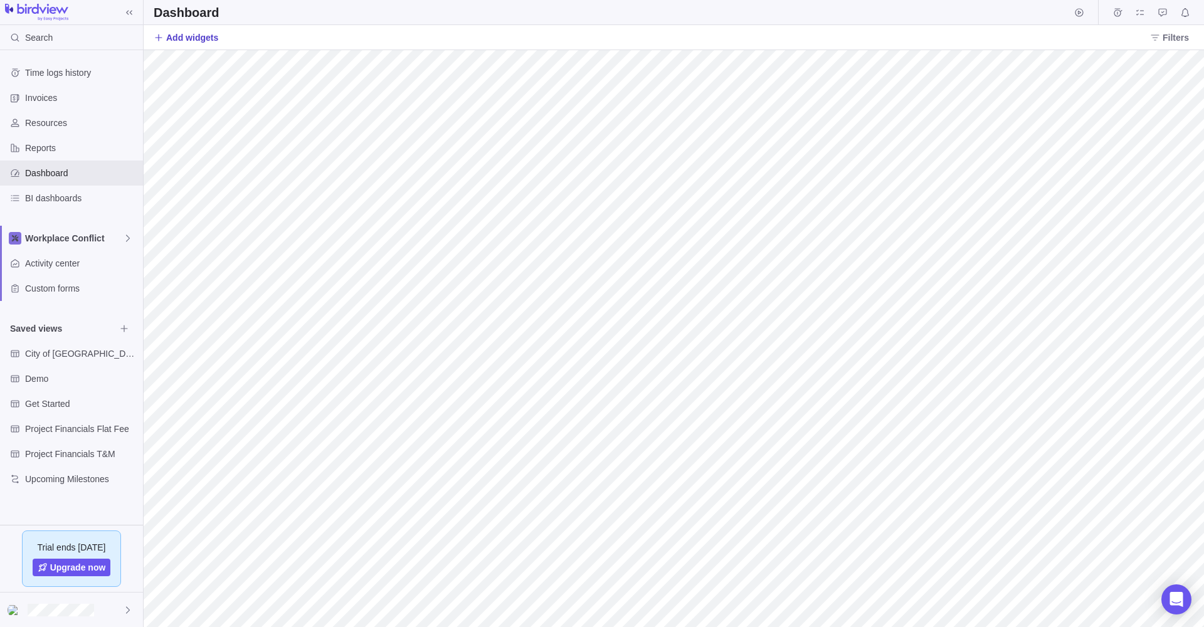
click at [197, 31] on span "Add widgets" at bounding box center [192, 37] width 52 height 13
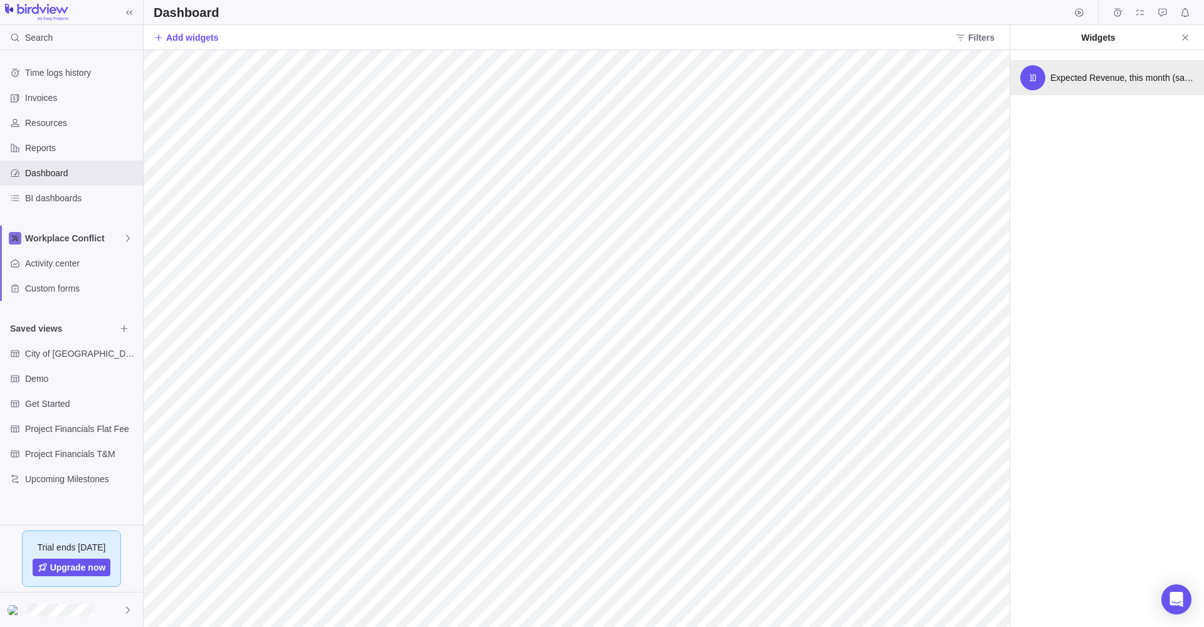
click at [1097, 74] on span "Expected Revenue, this month (sample)" at bounding box center [1122, 77] width 144 height 13
click at [1188, 33] on icon "Close" at bounding box center [1185, 38] width 10 height 10
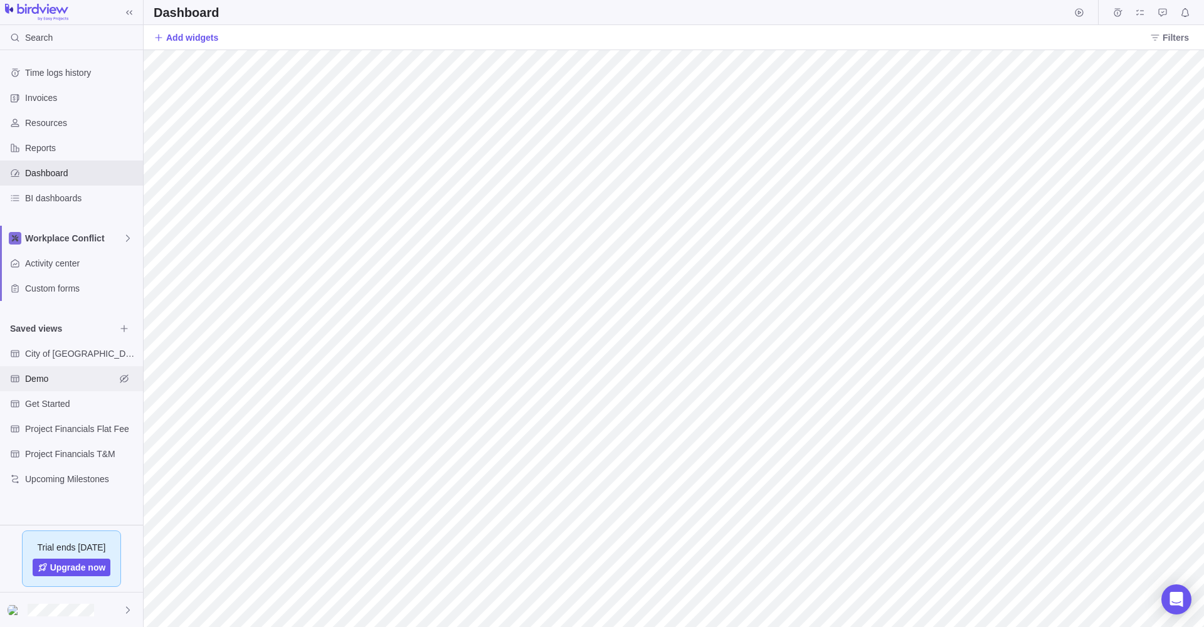
click at [32, 376] on span "Demo" at bounding box center [70, 378] width 90 height 13
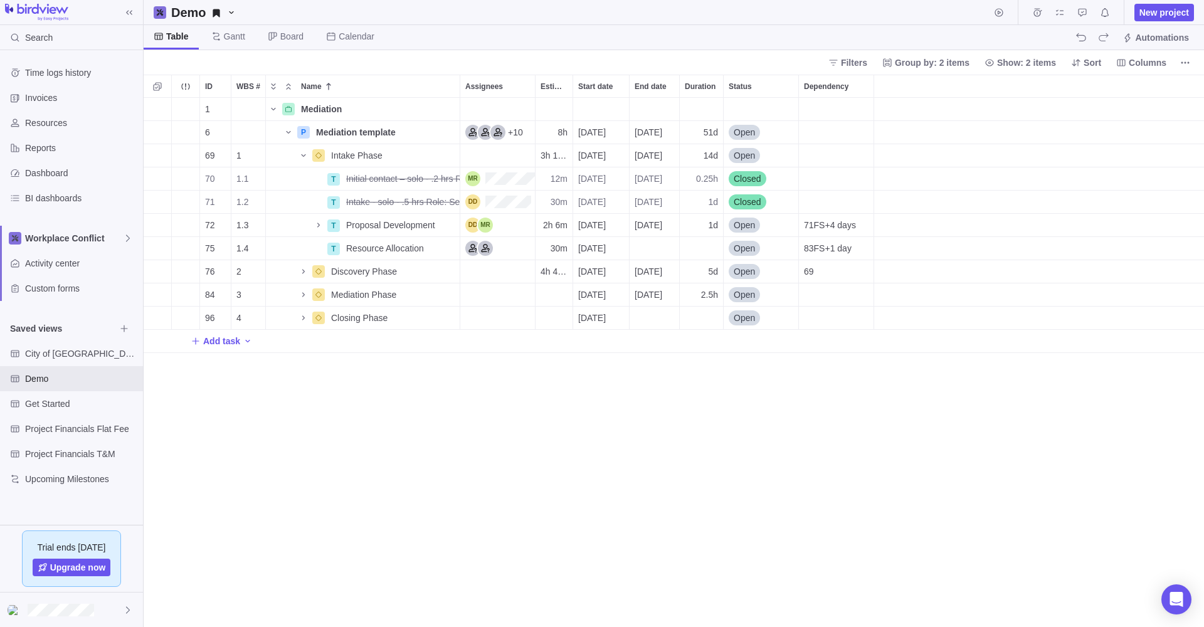
scroll to position [529, 1060]
click at [43, 352] on span "City of [GEOGRAPHIC_DATA]" at bounding box center [70, 353] width 90 height 13
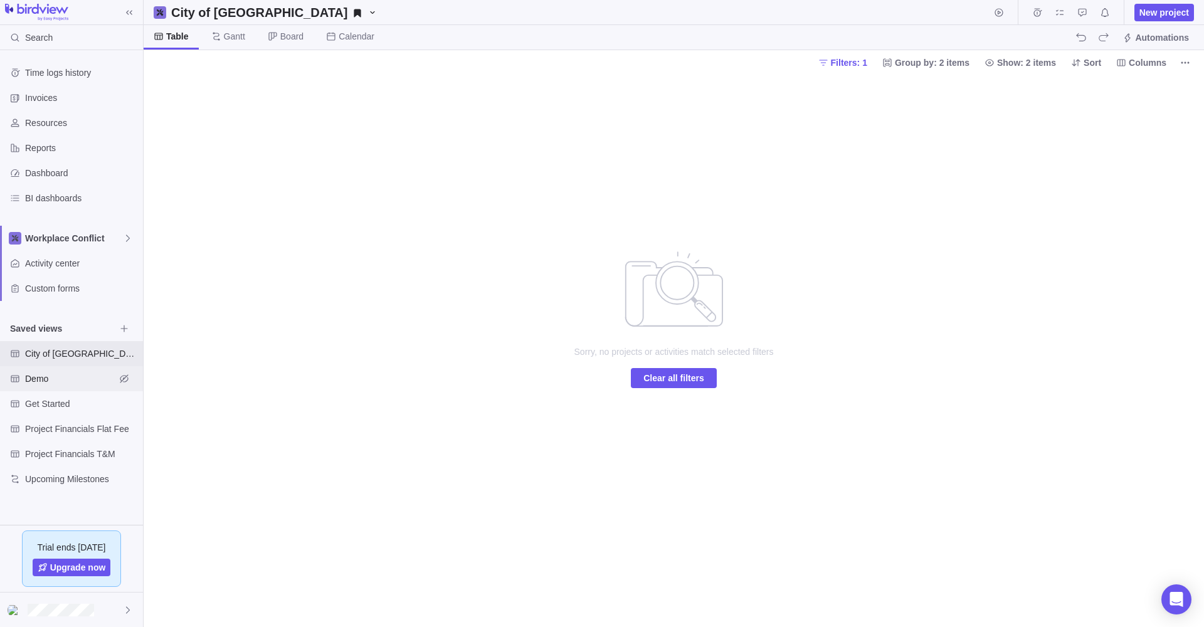
click at [36, 376] on span "Demo" at bounding box center [70, 378] width 90 height 13
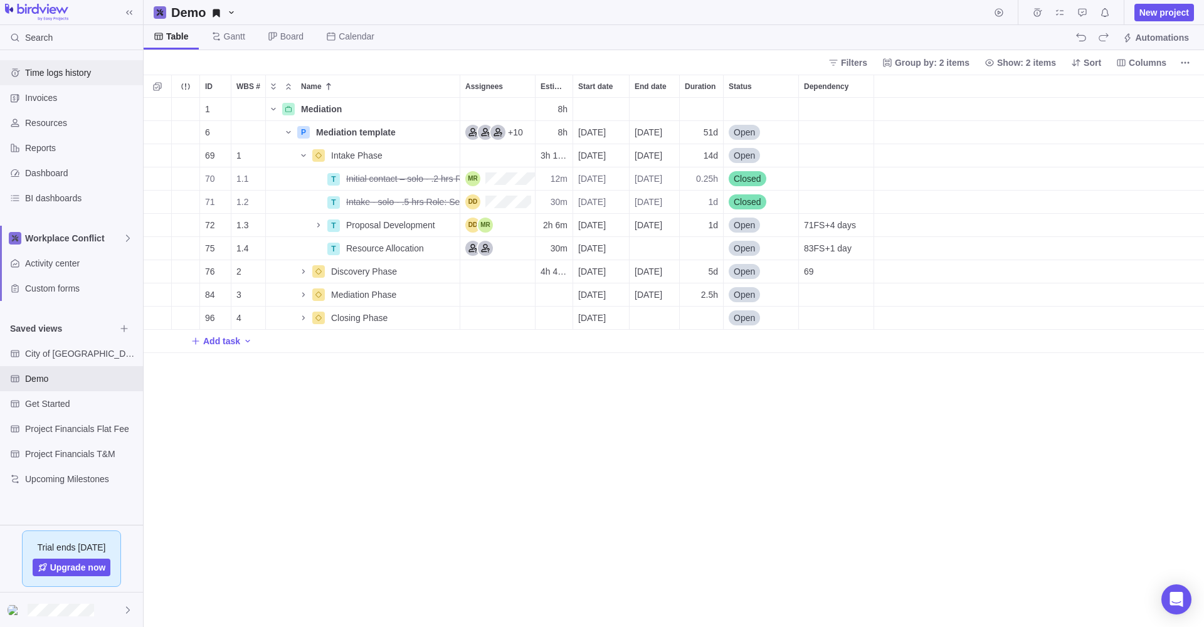
click at [53, 70] on span "Time logs history" at bounding box center [81, 72] width 113 height 13
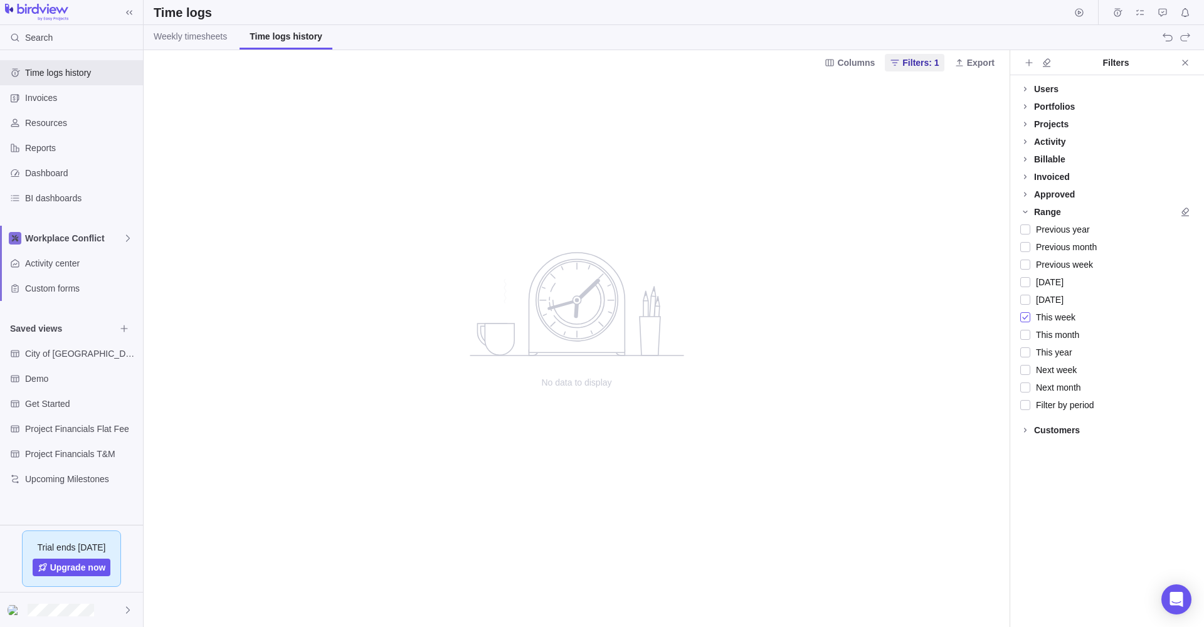
click at [1026, 315] on div at bounding box center [1025, 318] width 10 height 18
click at [1026, 334] on div at bounding box center [1025, 335] width 10 height 18
click at [1027, 245] on div at bounding box center [1025, 247] width 10 height 18
click at [1025, 262] on div at bounding box center [1025, 265] width 10 height 18
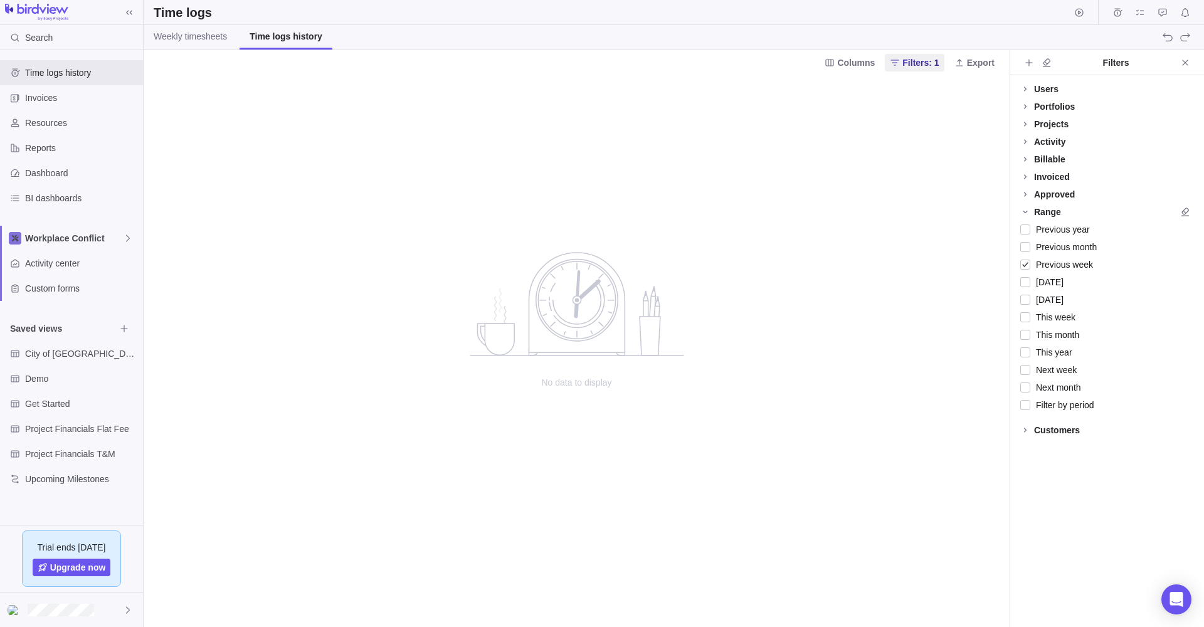
click at [1046, 157] on div "Billable" at bounding box center [1049, 159] width 31 height 13
click at [1025, 176] on div at bounding box center [1025, 177] width 10 height 18
click at [1027, 175] on div at bounding box center [1025, 177] width 10 height 18
click at [1025, 140] on icon at bounding box center [1025, 141] width 3 height 4
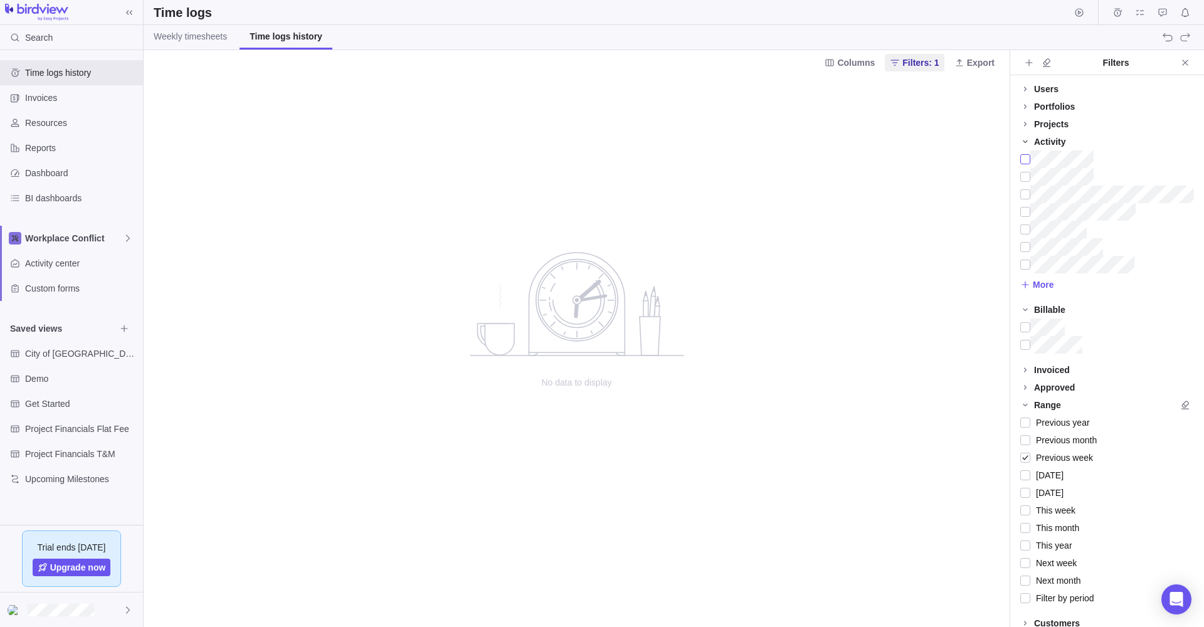
click at [1026, 158] on div at bounding box center [1025, 160] width 10 height 18
click at [1025, 123] on icon at bounding box center [1025, 124] width 3 height 4
click at [1025, 164] on icon at bounding box center [1025, 167] width 10 height 10
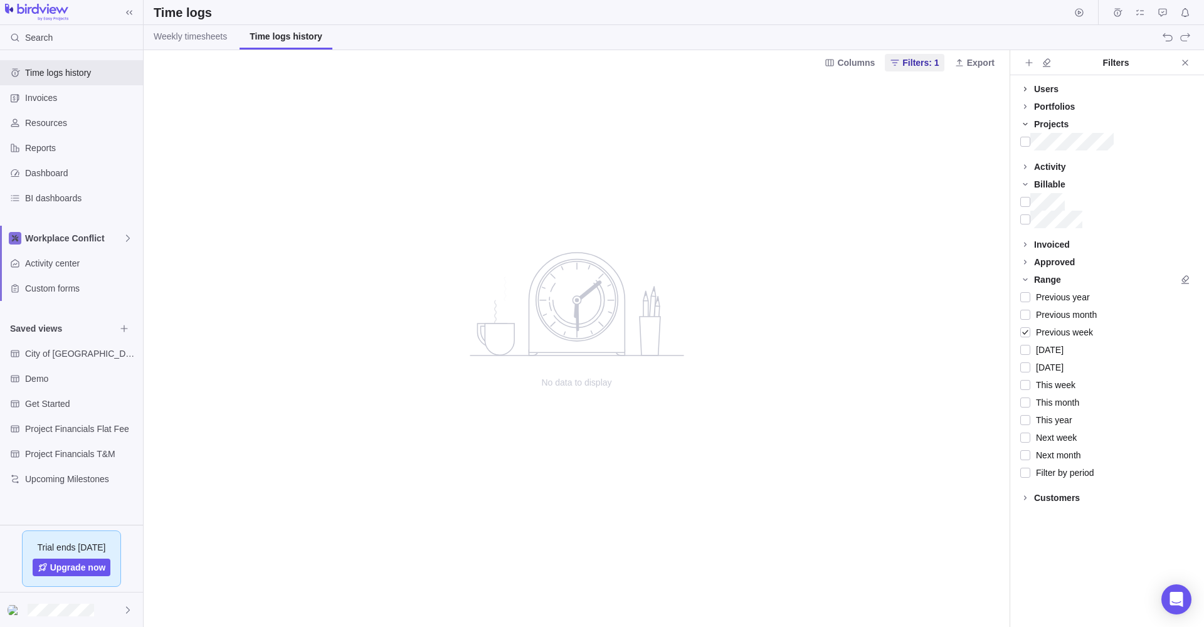
click at [1026, 87] on icon at bounding box center [1025, 89] width 10 height 10
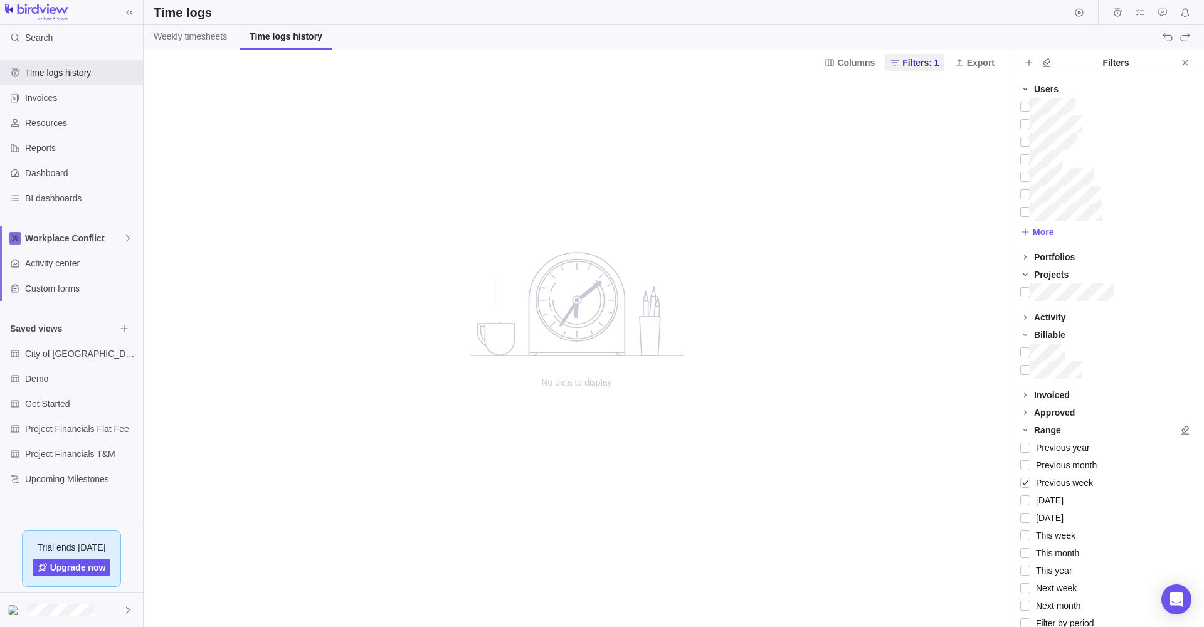
click at [1025, 85] on icon at bounding box center [1025, 89] width 10 height 10
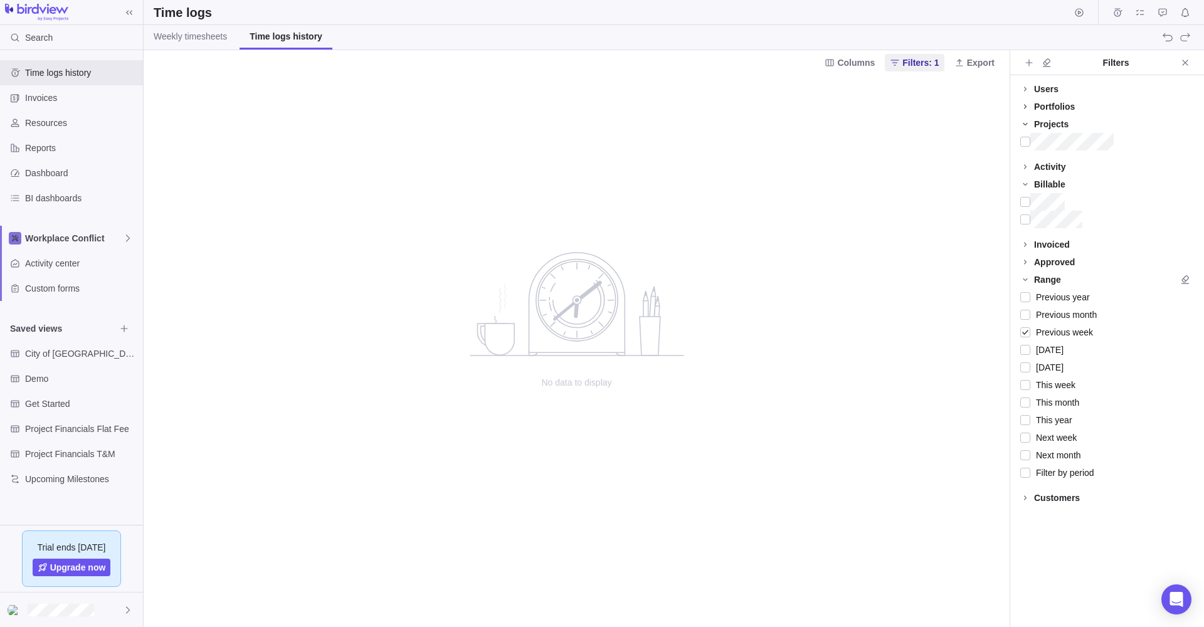
click at [1026, 105] on icon at bounding box center [1025, 107] width 10 height 10
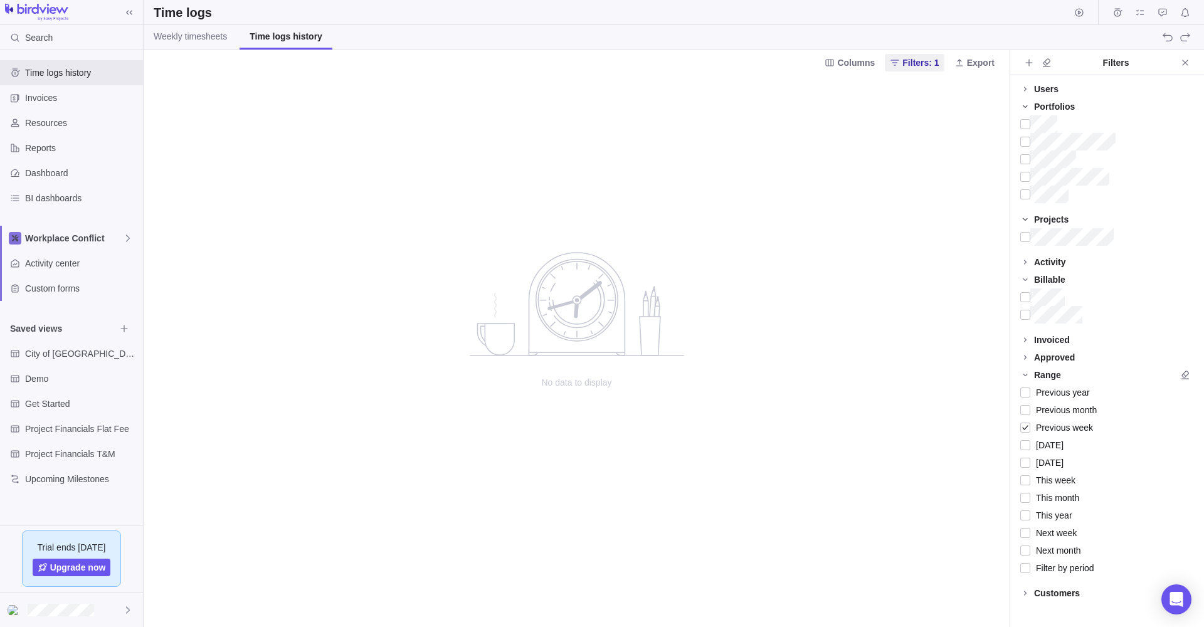
click at [1026, 105] on icon at bounding box center [1025, 107] width 10 height 10
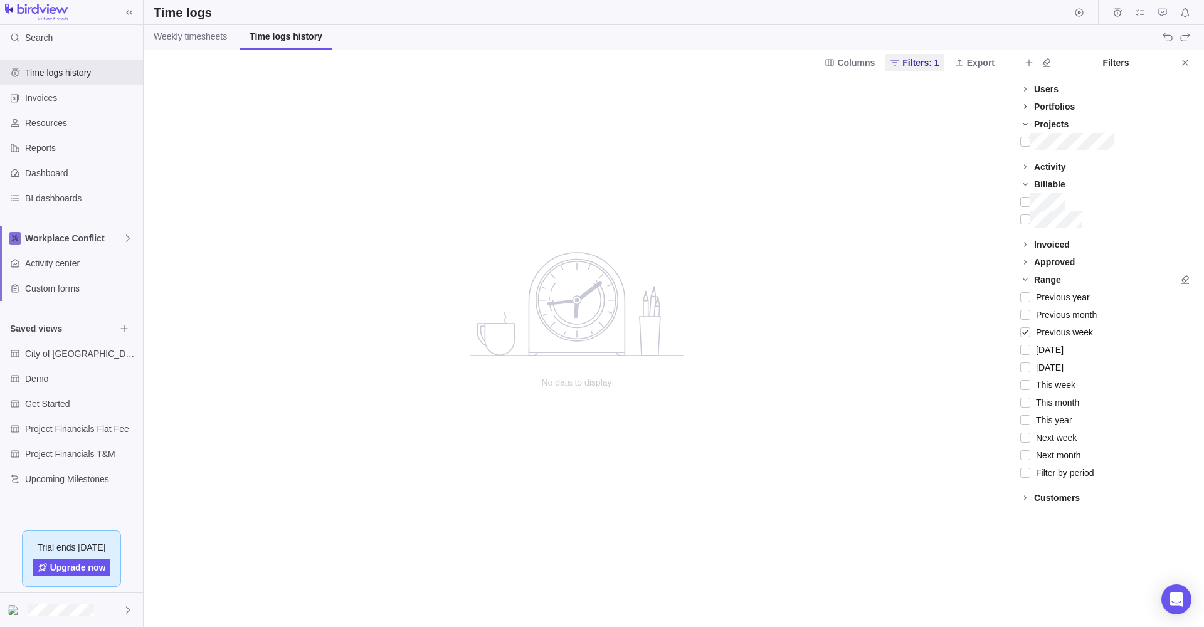
click at [1026, 105] on icon at bounding box center [1025, 107] width 10 height 10
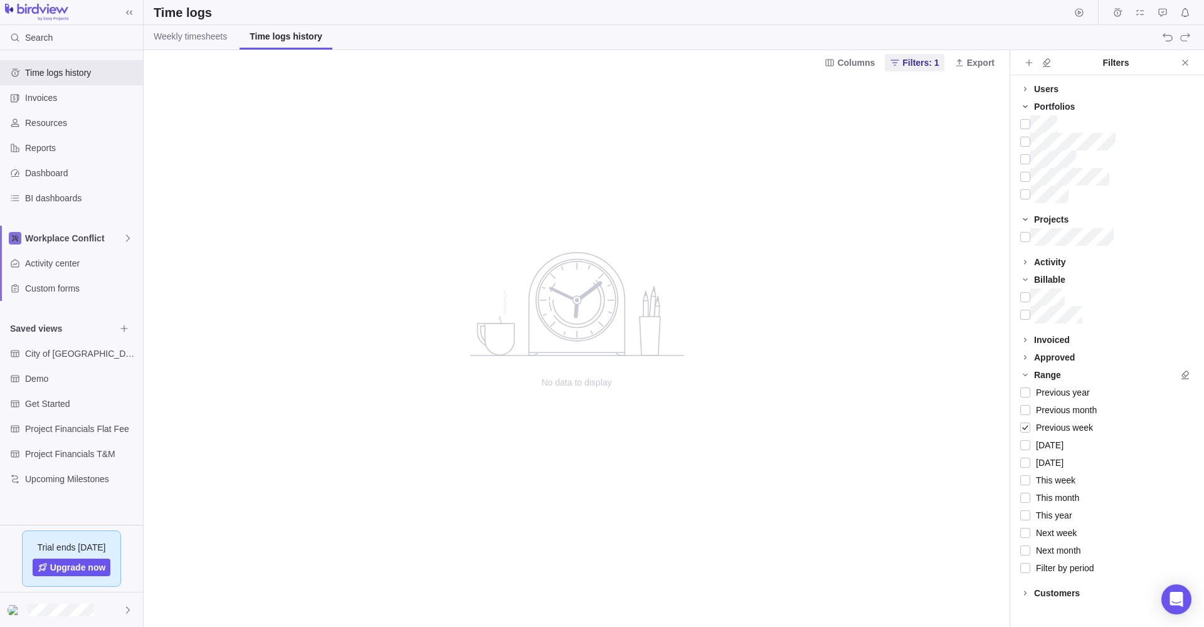
click at [1026, 104] on icon at bounding box center [1025, 107] width 10 height 10
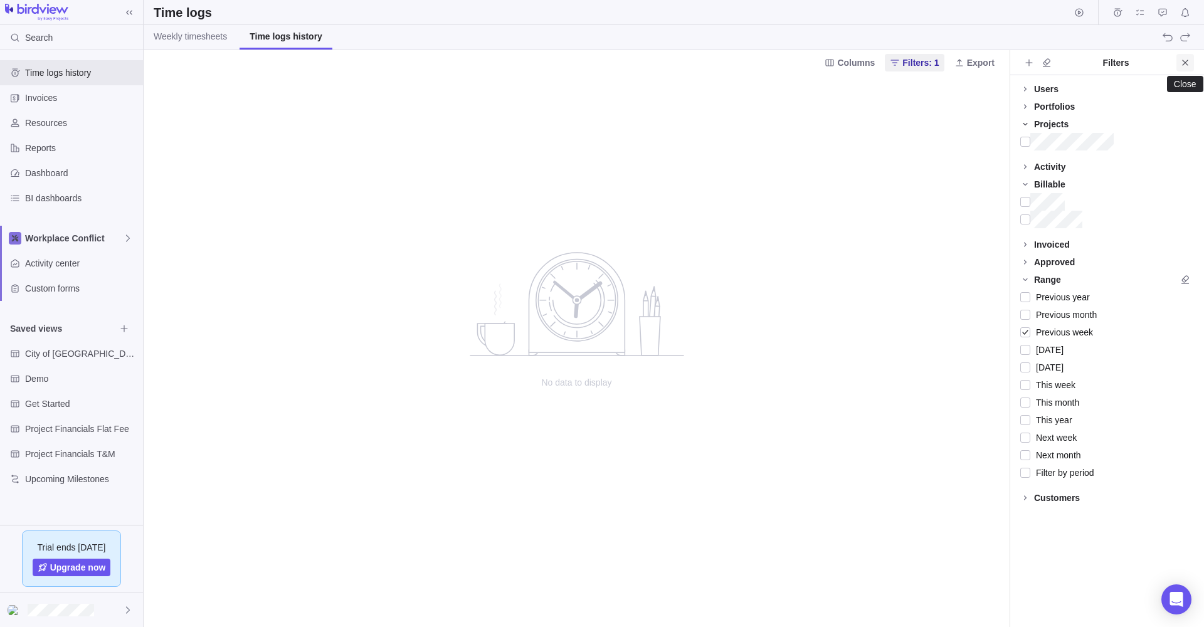
click at [1185, 61] on icon "Close" at bounding box center [1185, 63] width 10 height 10
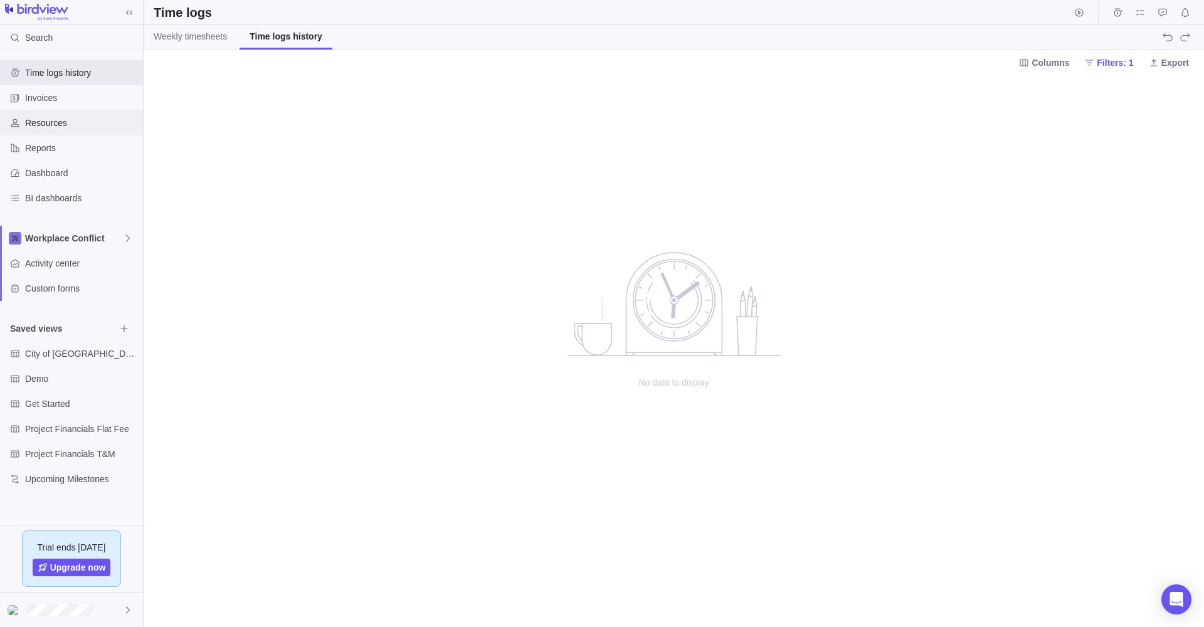
click at [43, 120] on span "Resources" at bounding box center [81, 123] width 113 height 13
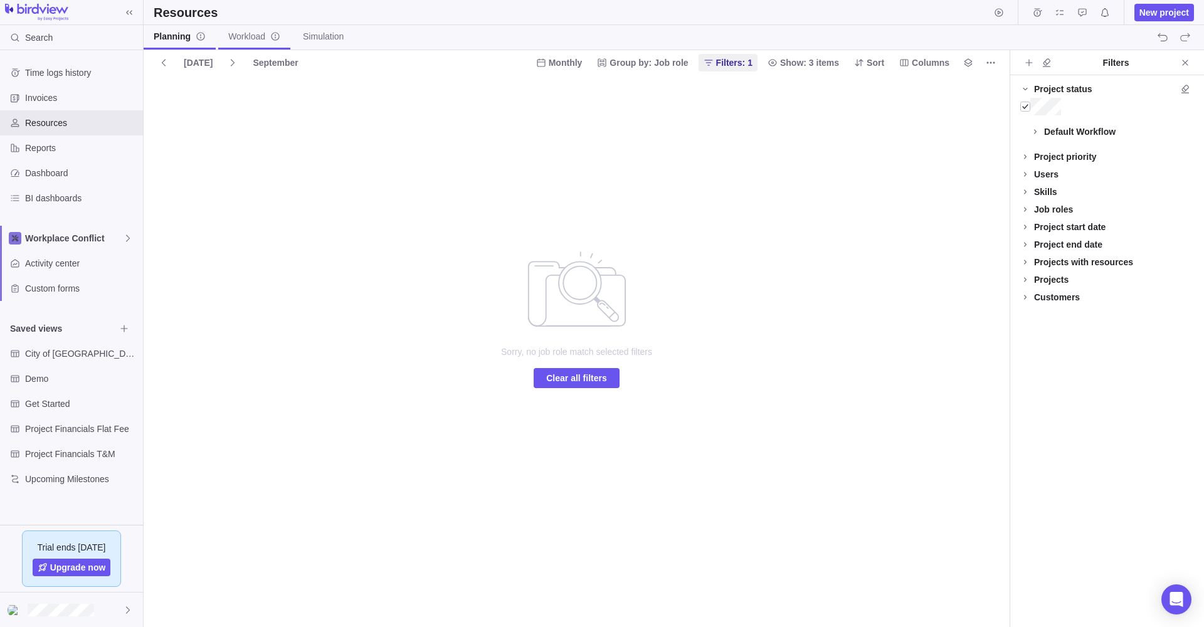
click at [251, 32] on span "Workload" at bounding box center [254, 36] width 52 height 13
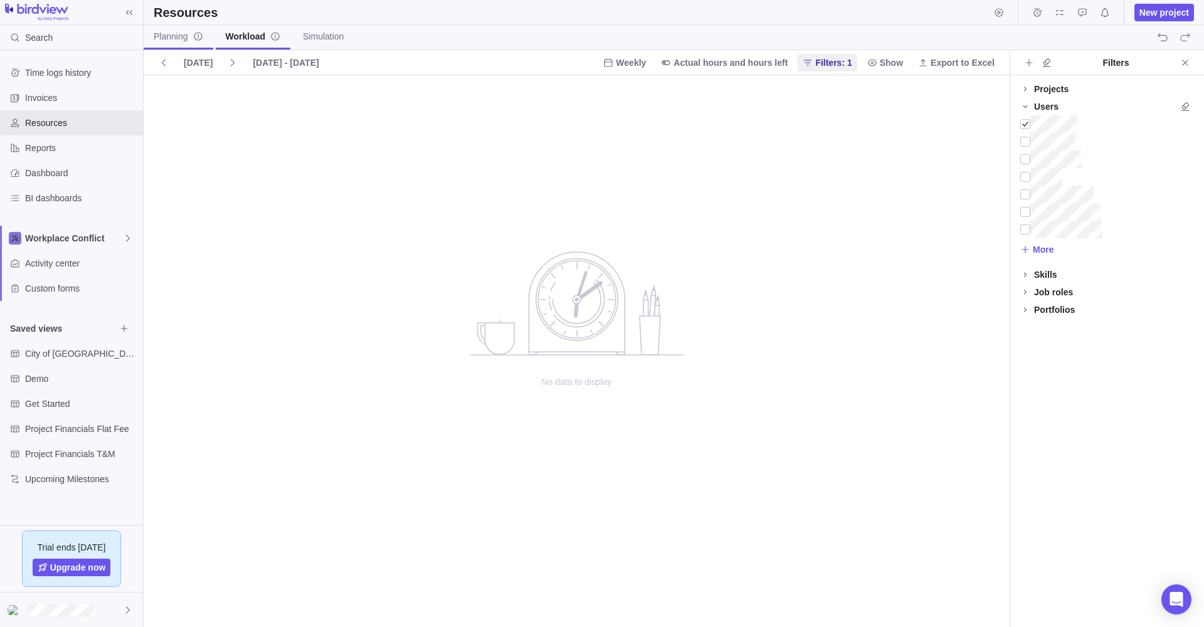
click at [171, 33] on span "Planning" at bounding box center [179, 36] width 50 height 13
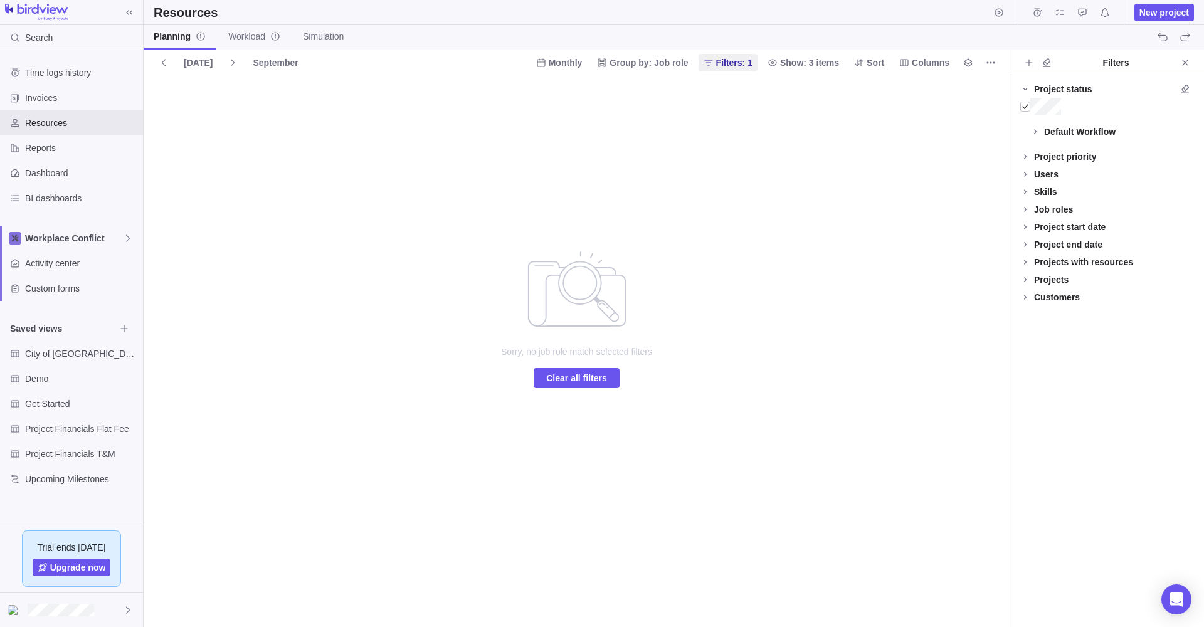
click at [271, 61] on div "September" at bounding box center [275, 63] width 55 height 18
click at [334, 32] on span "Simulation" at bounding box center [323, 36] width 41 height 13
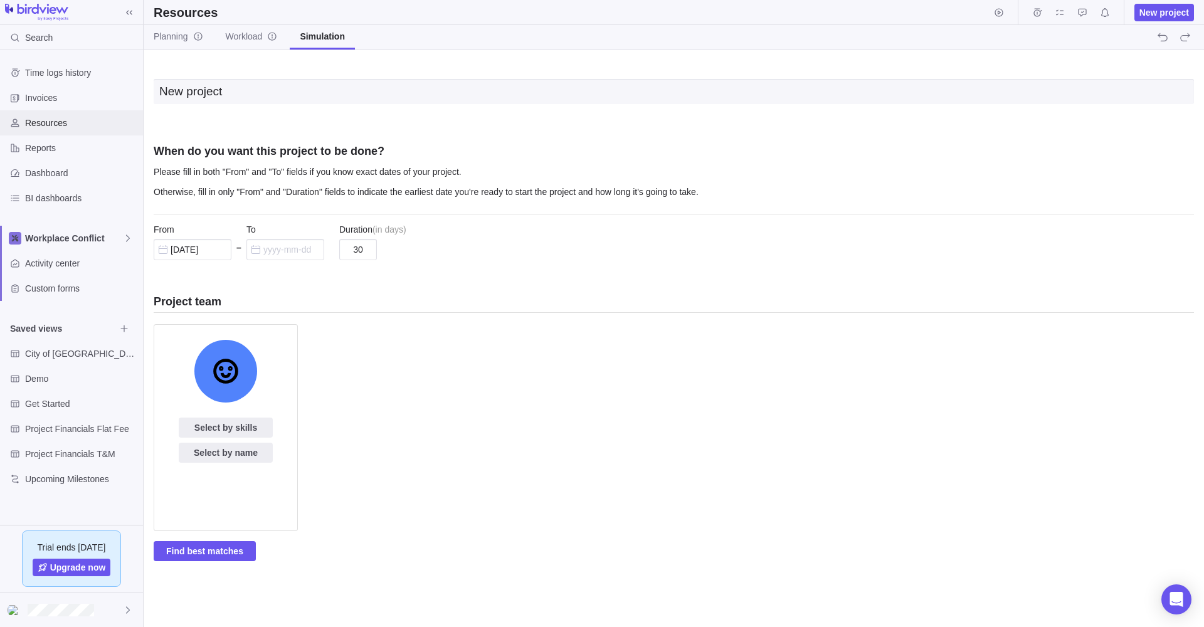
click at [31, 119] on span "Resources" at bounding box center [81, 123] width 113 height 13
click at [34, 142] on span "Reports" at bounding box center [81, 148] width 113 height 13
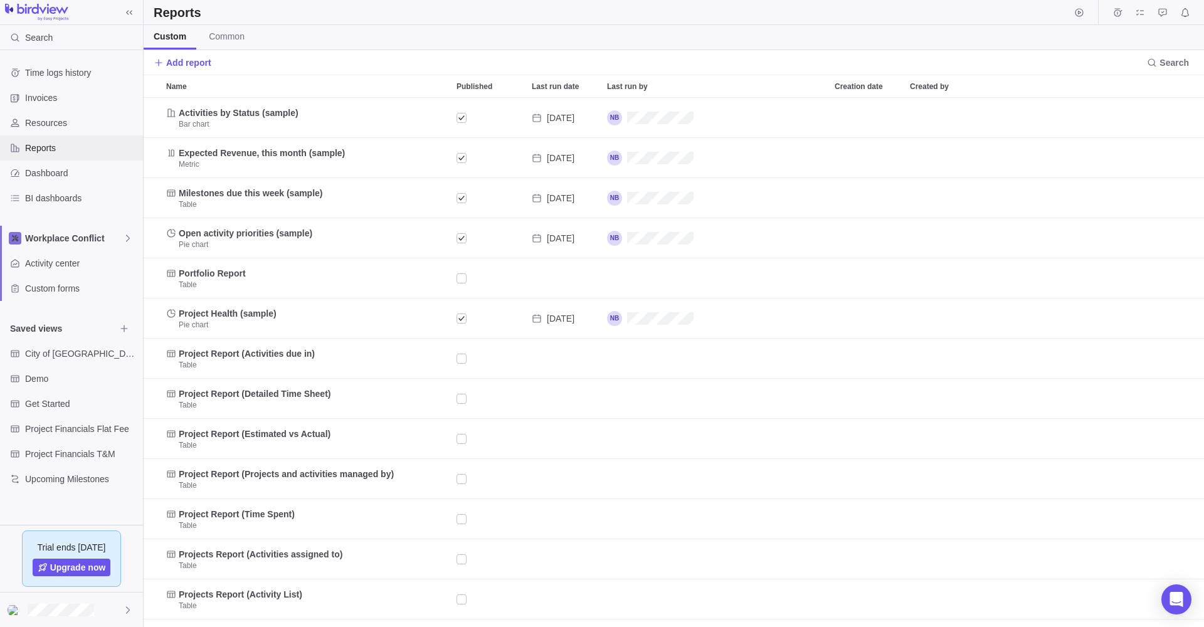
scroll to position [529, 1060]
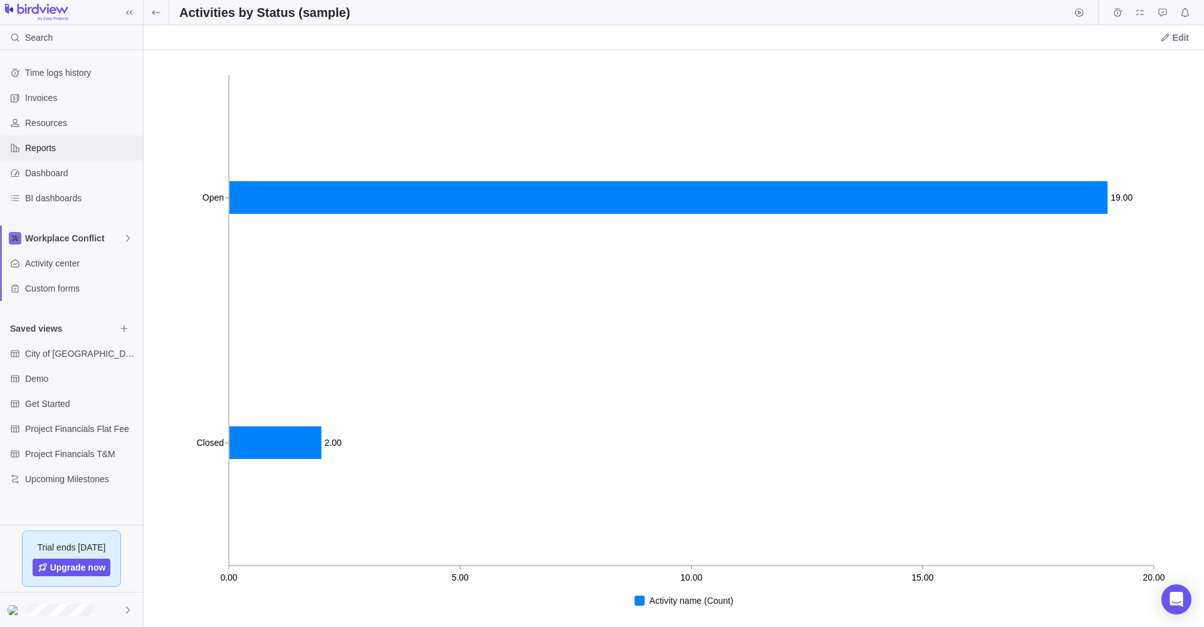
click at [31, 145] on span "Reports" at bounding box center [81, 148] width 113 height 13
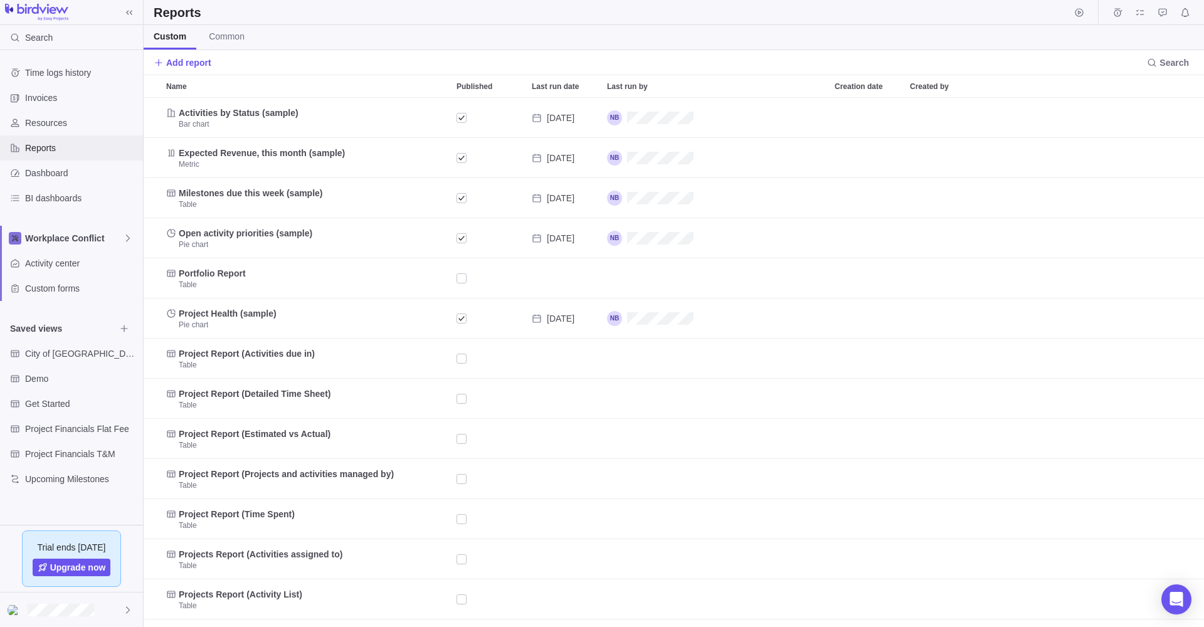
scroll to position [1, 1]
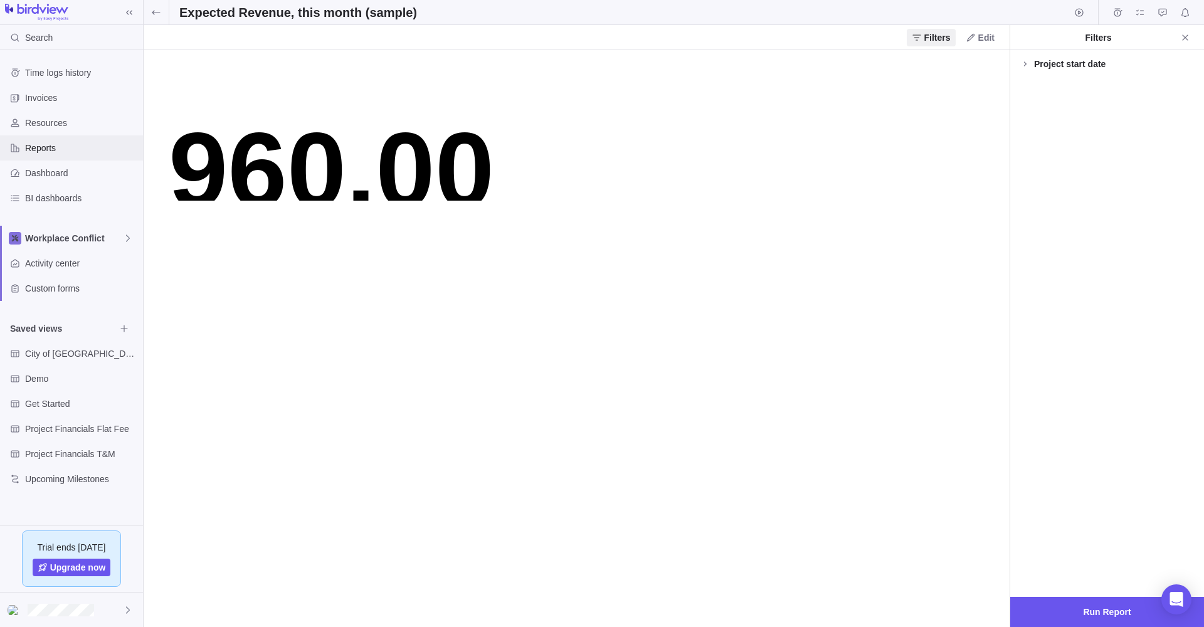
click at [33, 145] on span "Reports" at bounding box center [81, 148] width 113 height 13
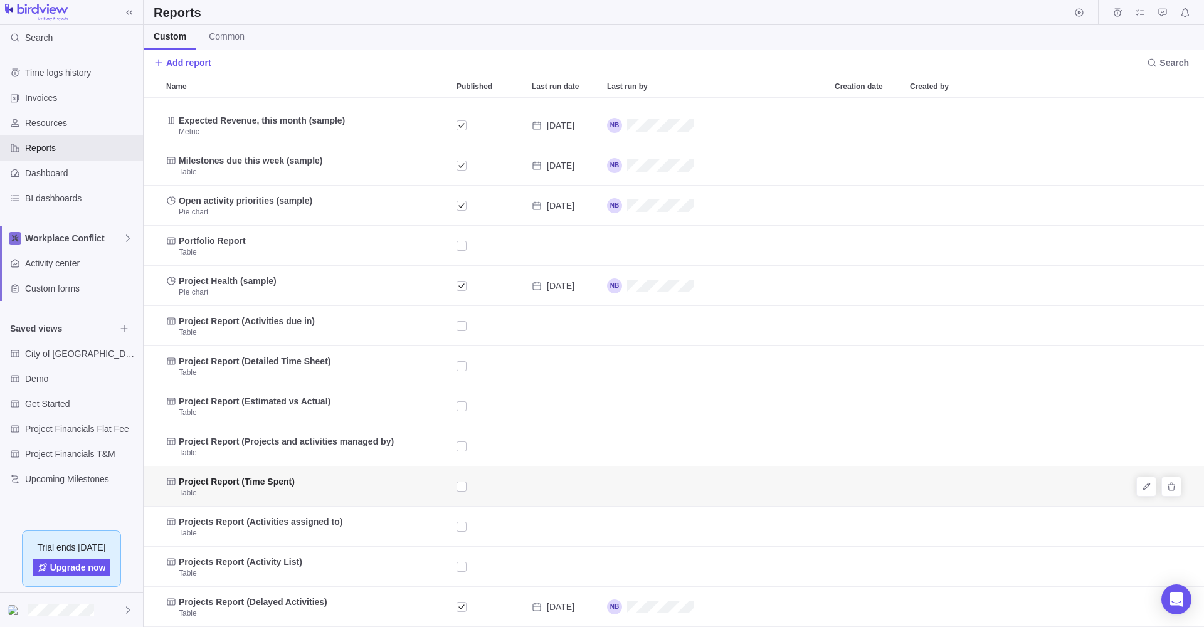
scroll to position [33, 0]
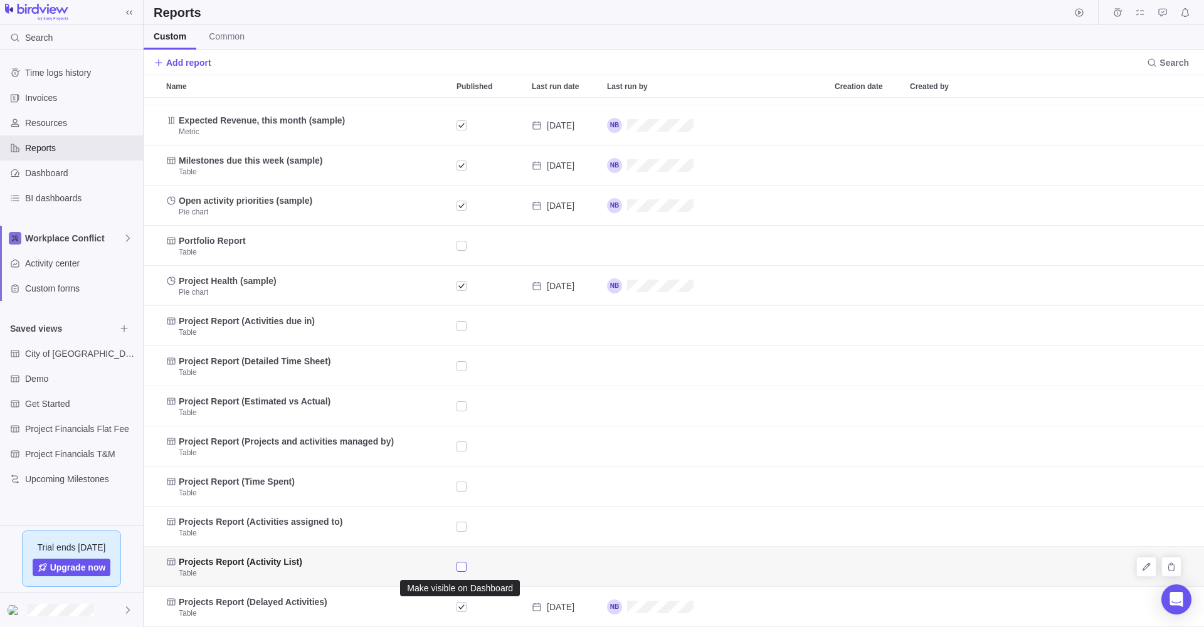
click at [462, 566] on div "Published" at bounding box center [462, 567] width 10 height 18
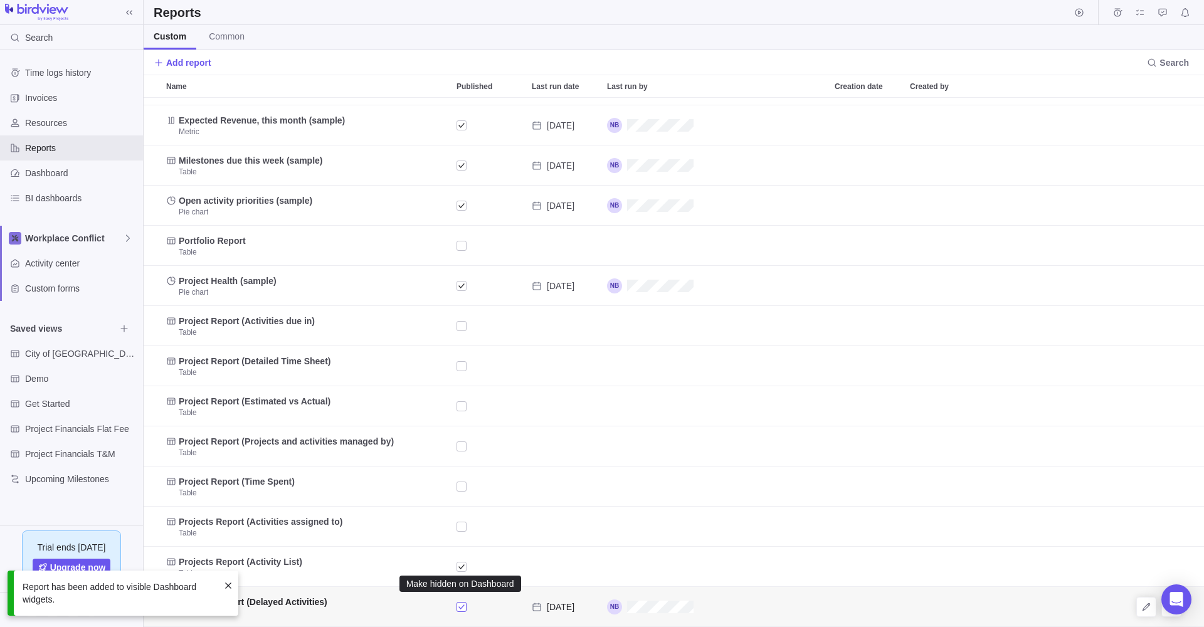
click at [462, 601] on div "Published" at bounding box center [462, 607] width 10 height 18
click at [463, 601] on div "Published" at bounding box center [462, 607] width 10 height 18
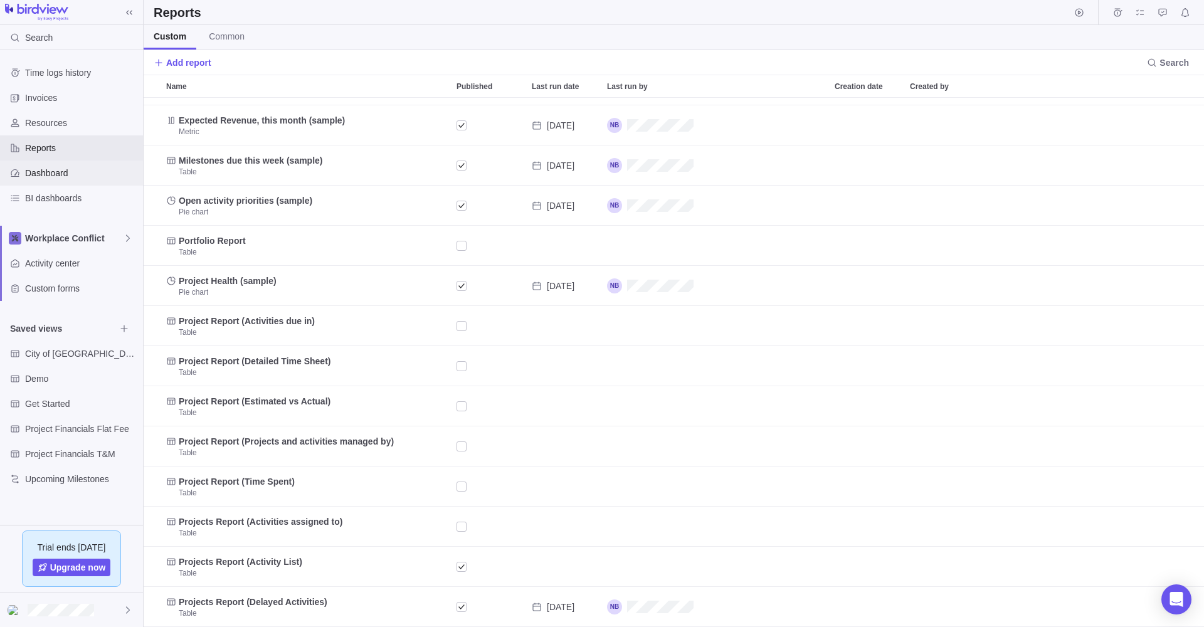
click at [51, 174] on span "Dashboard" at bounding box center [81, 173] width 113 height 13
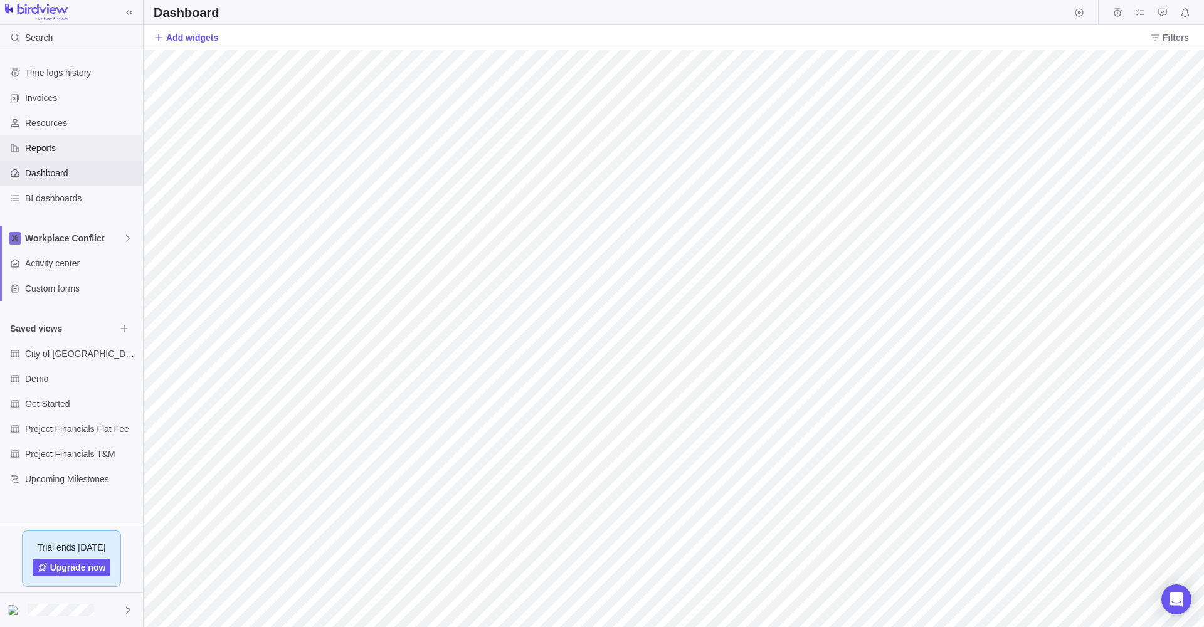
click at [40, 144] on span "Reports" at bounding box center [81, 148] width 113 height 13
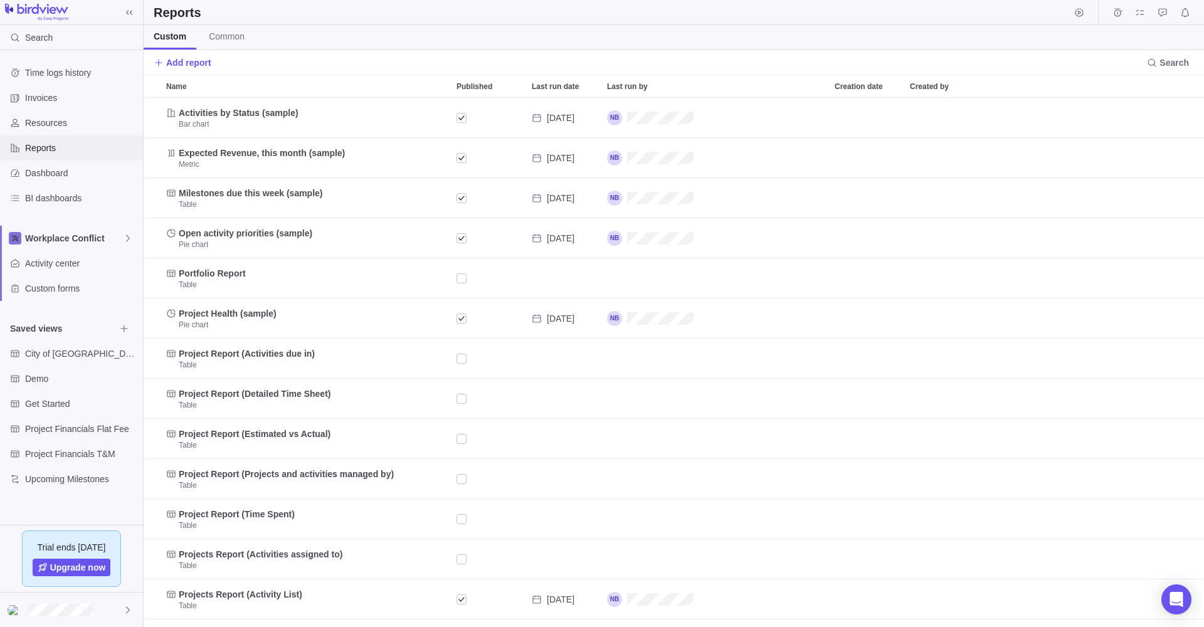
scroll to position [529, 1060]
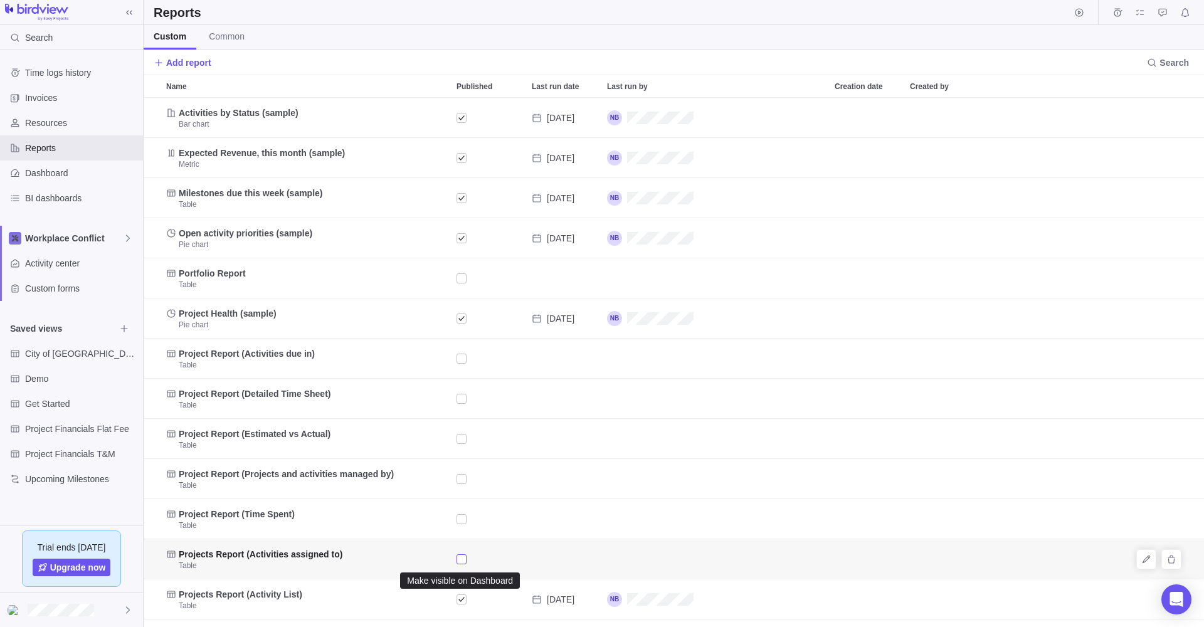
click at [462, 559] on div "Published" at bounding box center [462, 560] width 10 height 18
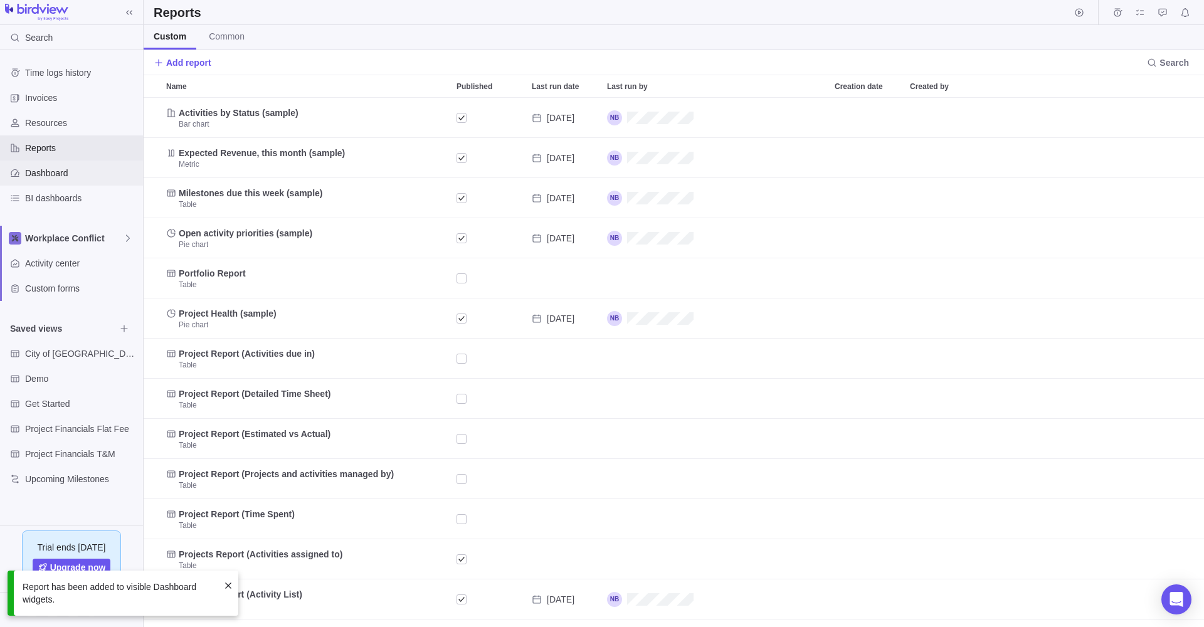
click at [45, 169] on span "Dashboard" at bounding box center [81, 173] width 113 height 13
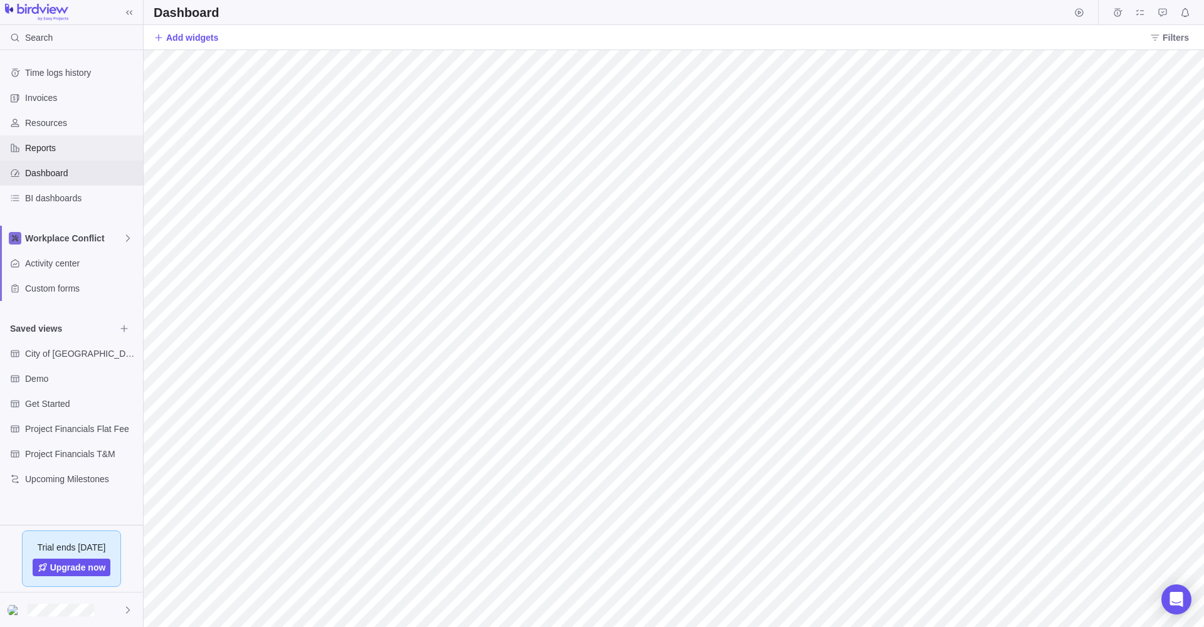
click at [42, 144] on span "Reports" at bounding box center [81, 148] width 113 height 13
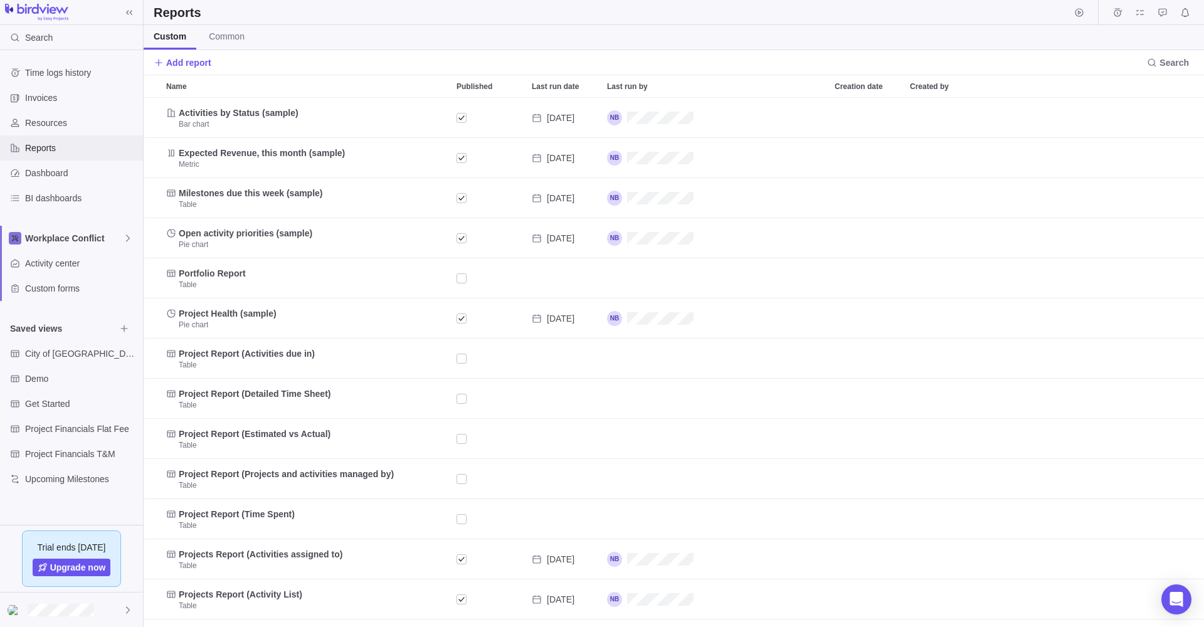
scroll to position [529, 1060]
click at [463, 279] on div "Published" at bounding box center [462, 279] width 10 height 18
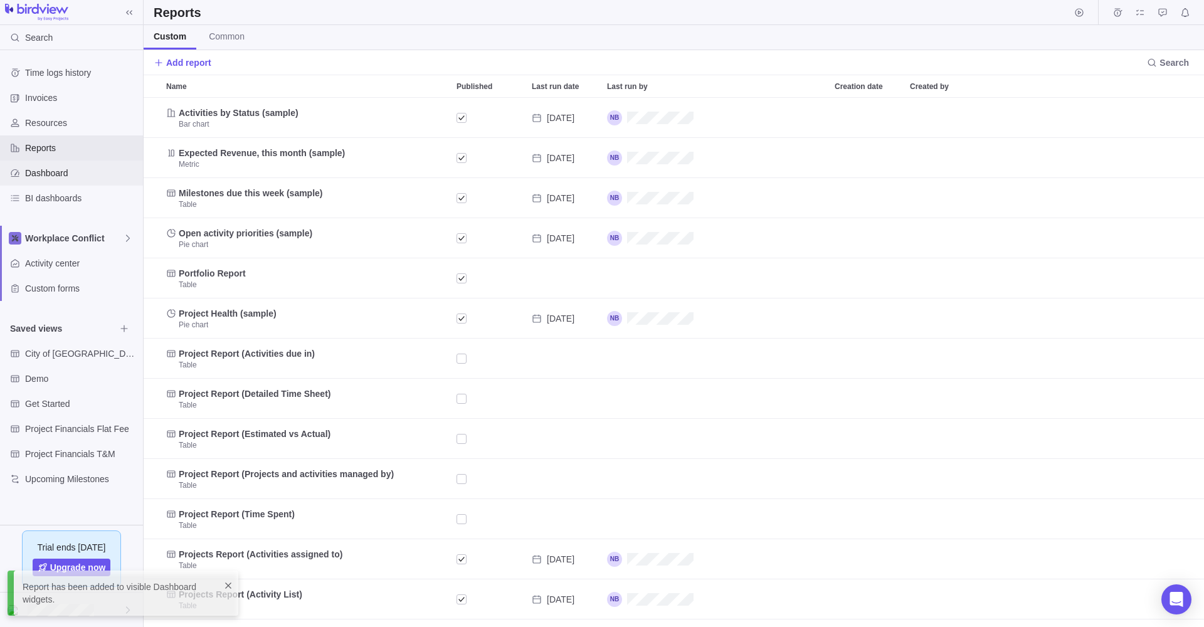
click at [41, 172] on span "Dashboard" at bounding box center [81, 173] width 113 height 13
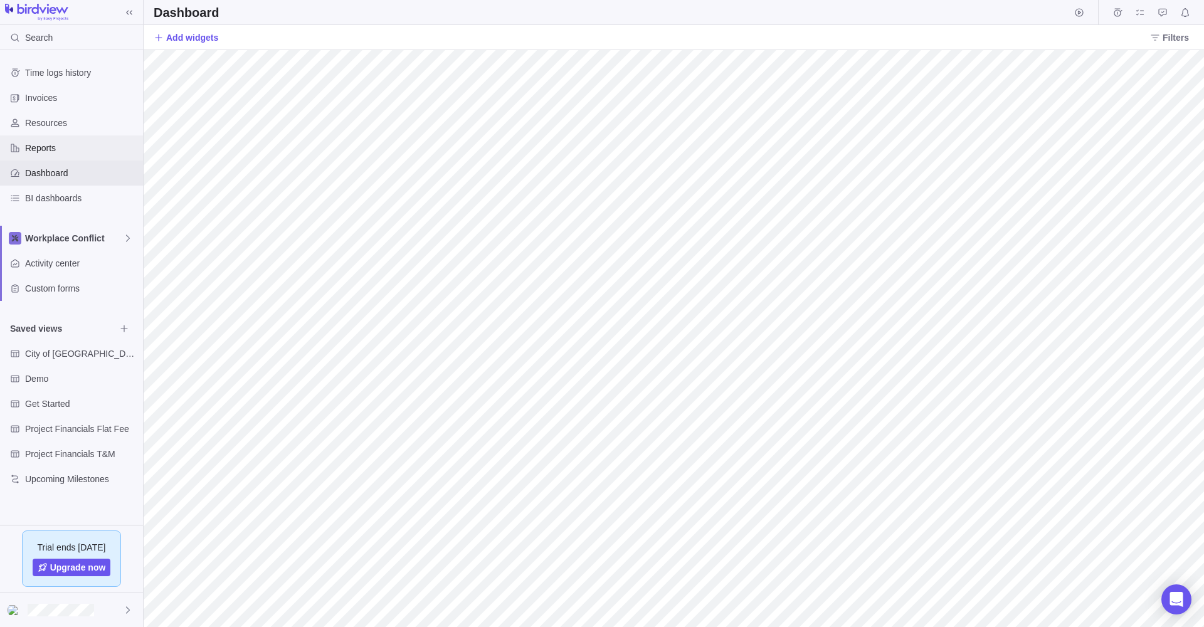
click at [43, 144] on span "Reports" at bounding box center [81, 148] width 113 height 13
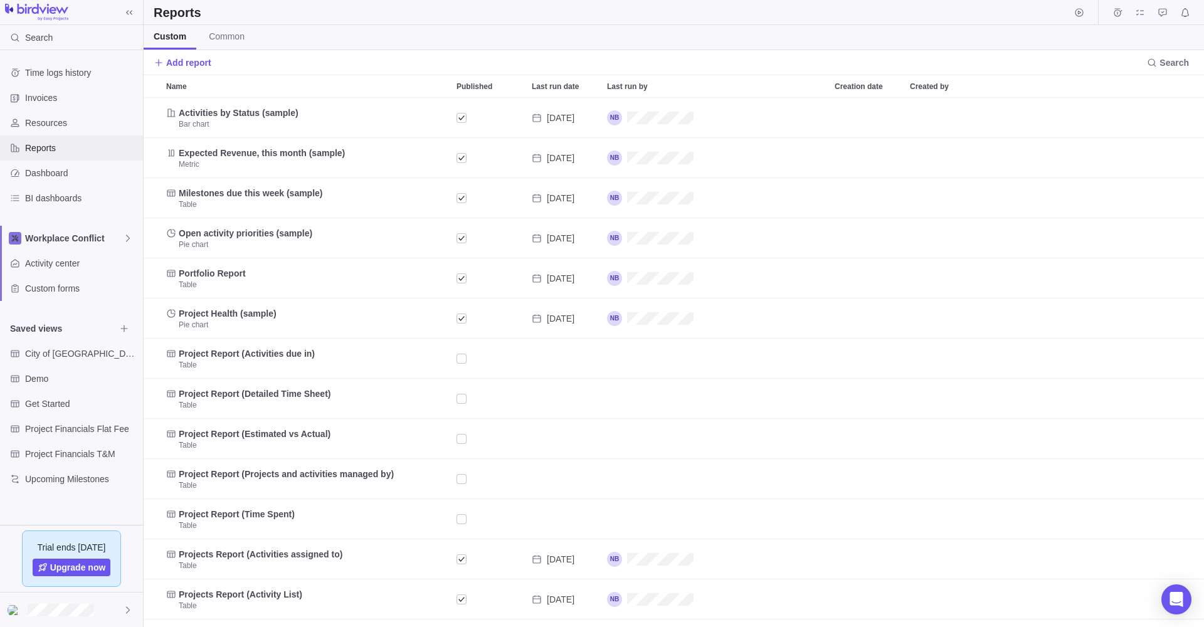
scroll to position [529, 1060]
click at [463, 275] on div "Published" at bounding box center [462, 279] width 10 height 18
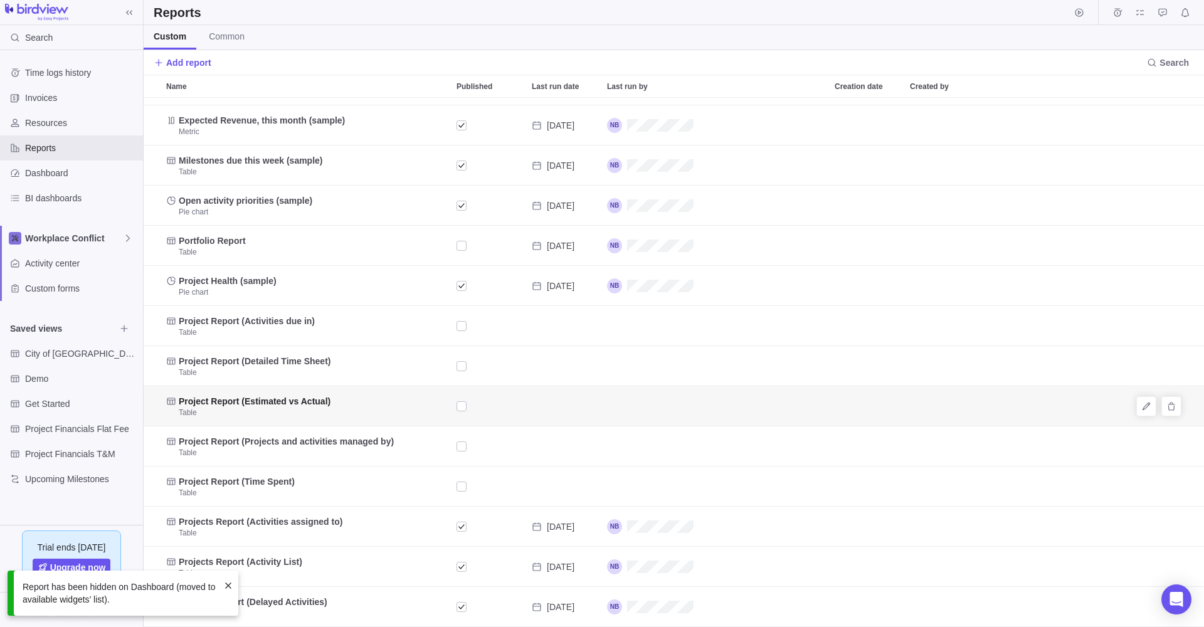
scroll to position [33, 0]
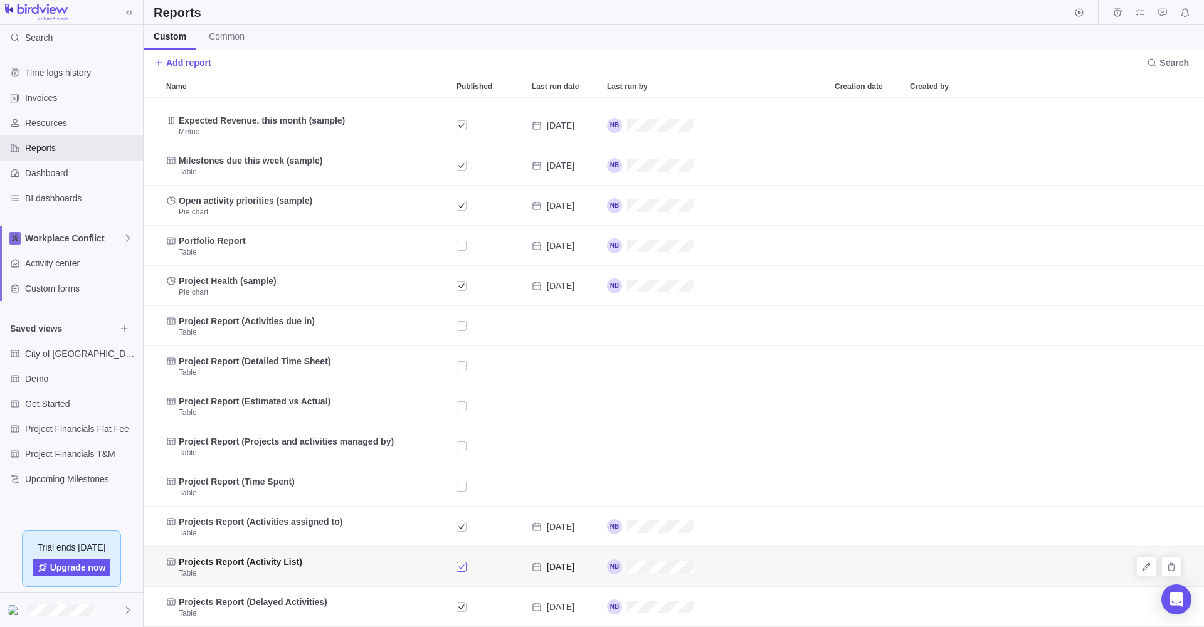
click at [458, 566] on div "Published" at bounding box center [462, 567] width 10 height 18
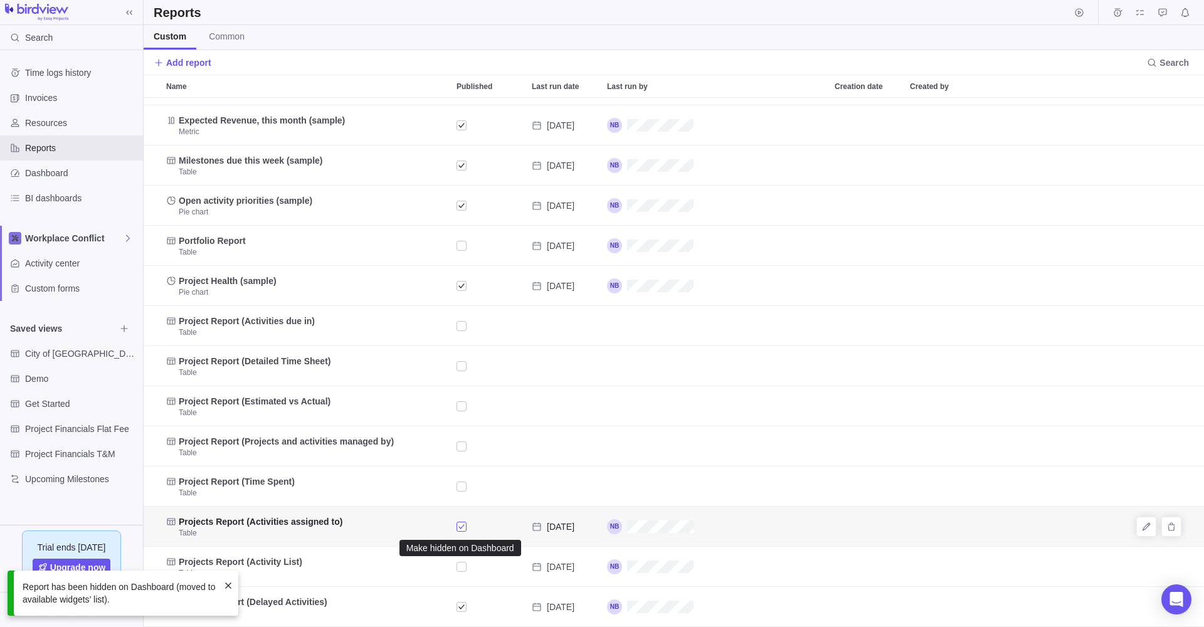
click at [462, 524] on div "Published" at bounding box center [462, 527] width 10 height 18
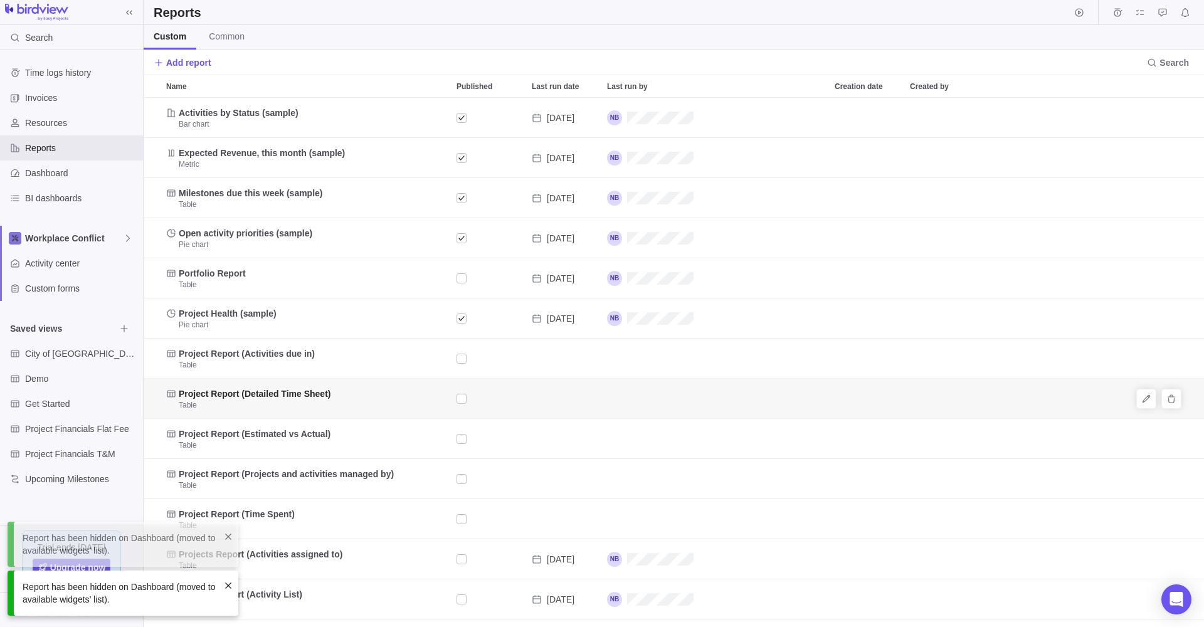
scroll to position [0, 0]
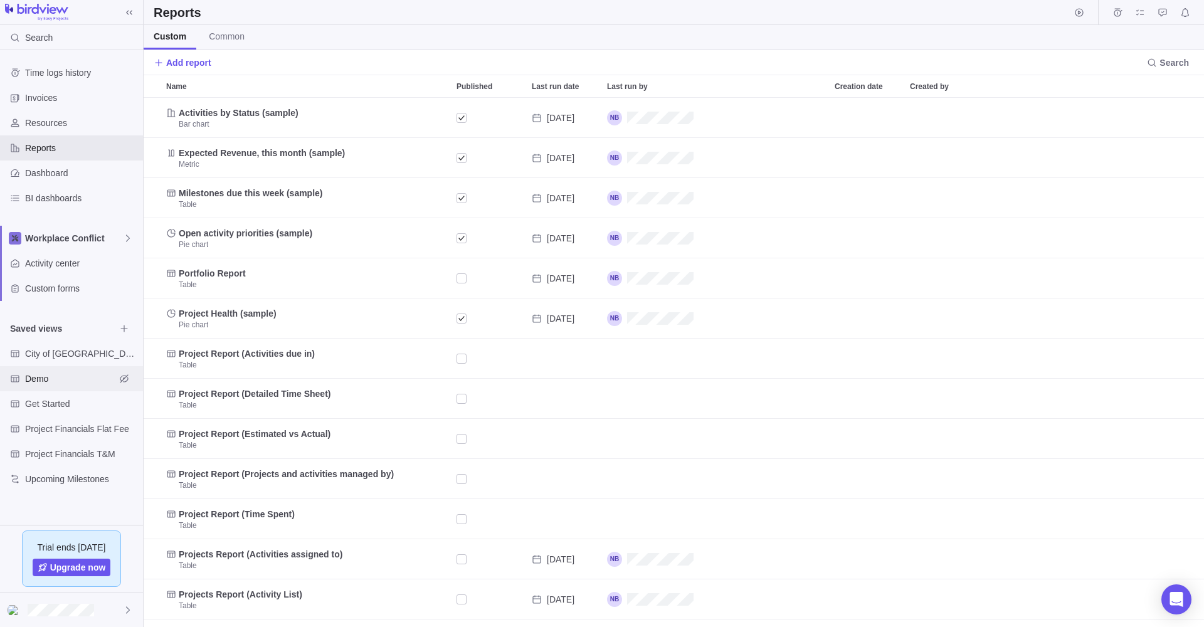
click at [29, 376] on span "Demo" at bounding box center [70, 378] width 90 height 13
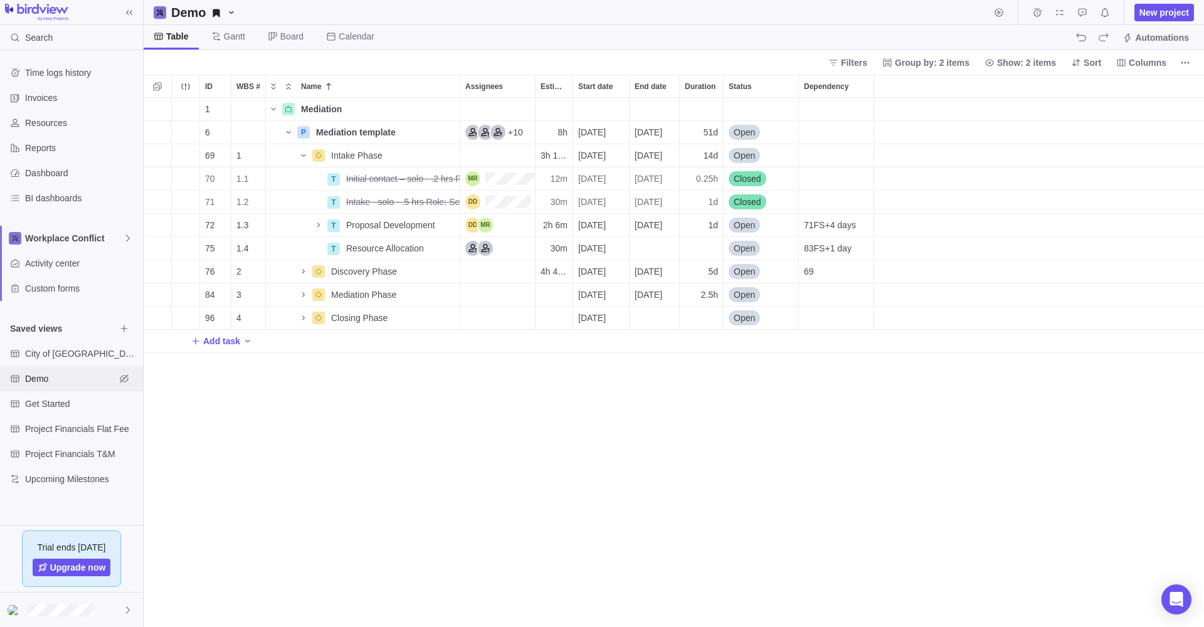
scroll to position [529, 1060]
click at [337, 269] on span "Discovery Phase" at bounding box center [364, 271] width 66 height 13
click at [47, 352] on body "Search Time logs history Invoices Resources Reports Dashboard BI dashboards Wor…" at bounding box center [602, 313] width 1204 height 627
click at [43, 351] on span "City of [GEOGRAPHIC_DATA]" at bounding box center [70, 353] width 90 height 13
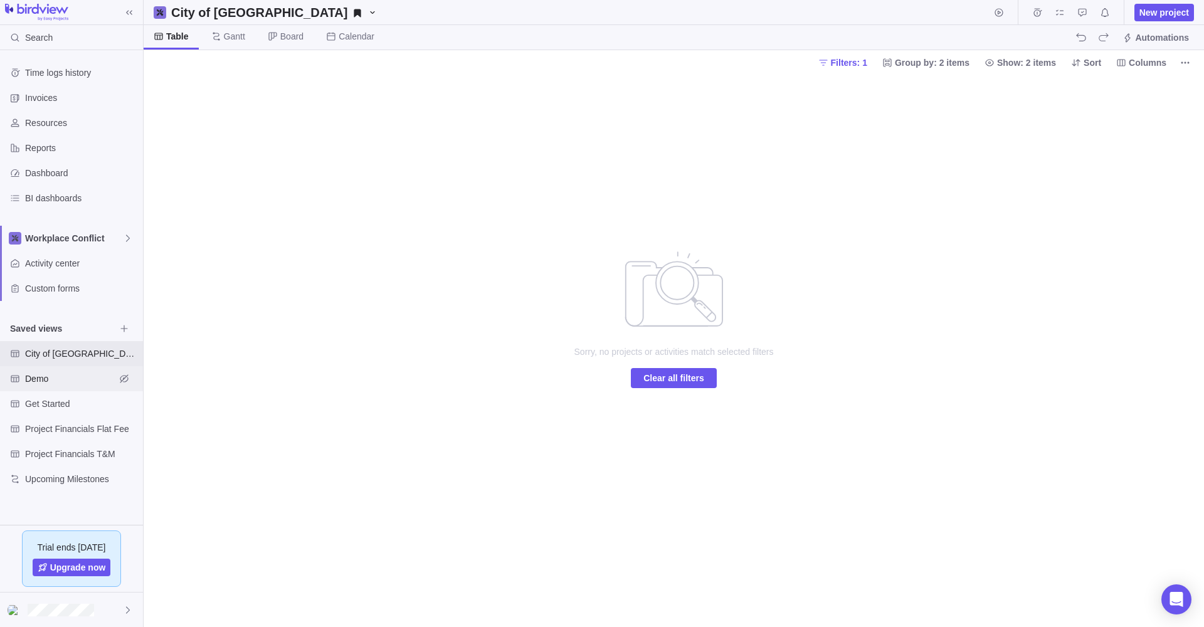
click at [34, 378] on span "Demo" at bounding box center [70, 378] width 90 height 13
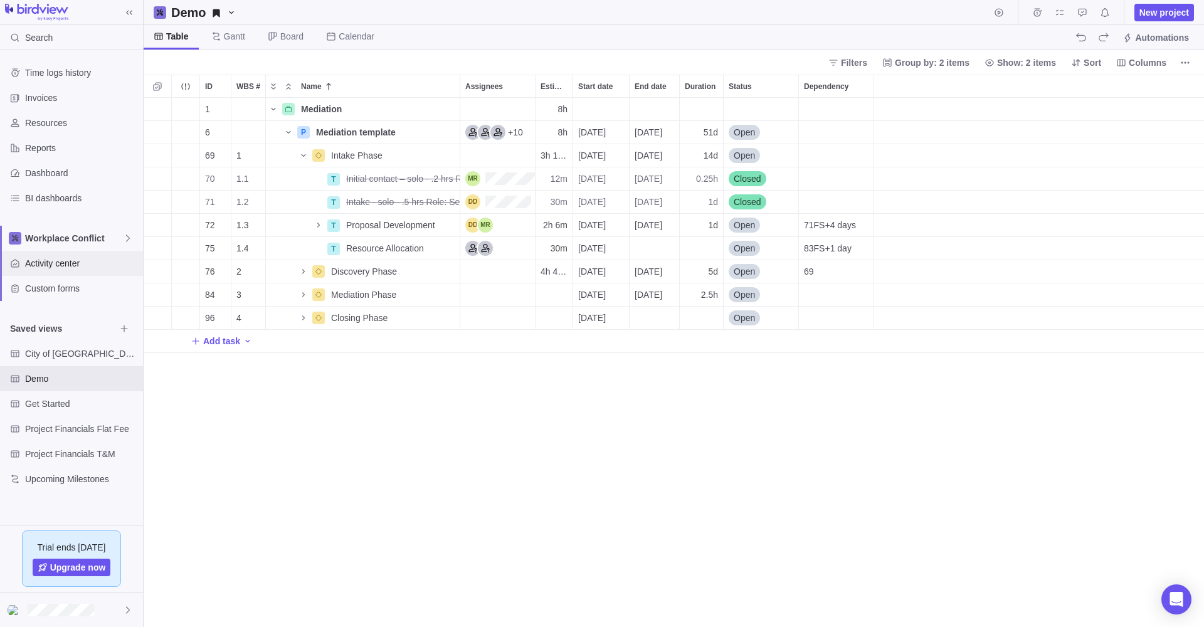
click at [48, 260] on span "Activity center" at bounding box center [81, 263] width 113 height 13
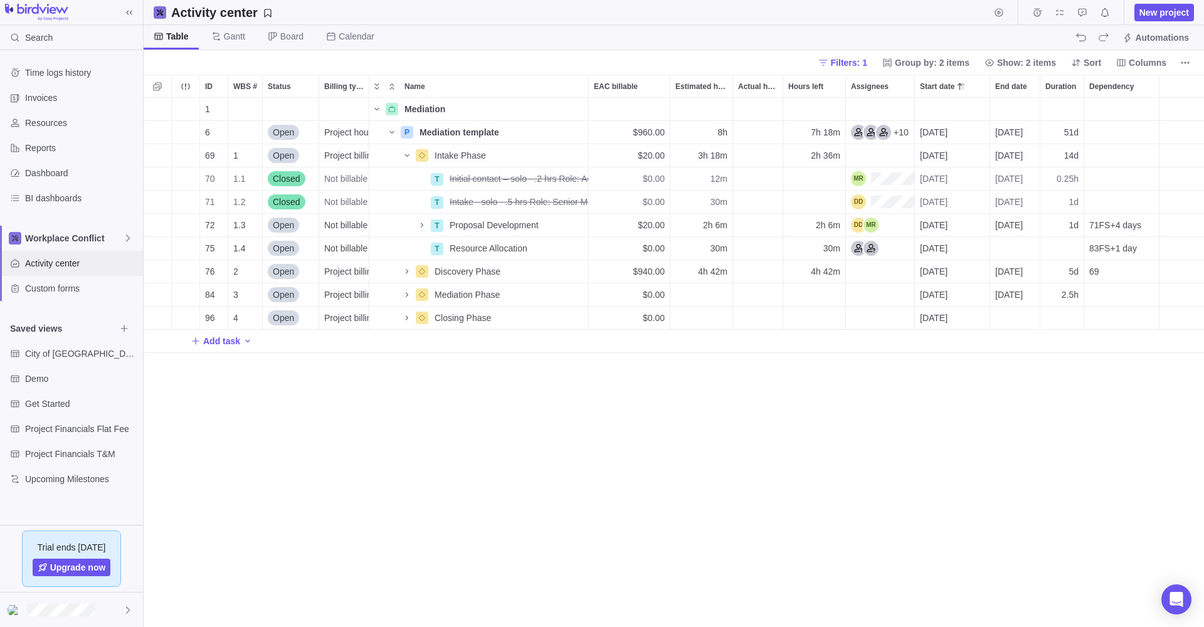
scroll to position [529, 1060]
click at [437, 223] on div "T" at bounding box center [437, 225] width 13 height 13
click at [534, 222] on div "ID WBS # Status Billing type Name EAC billable Estimated hours Actual hours (ti…" at bounding box center [674, 351] width 1060 height 552
click at [550, 222] on span "Details" at bounding box center [548, 225] width 29 height 13
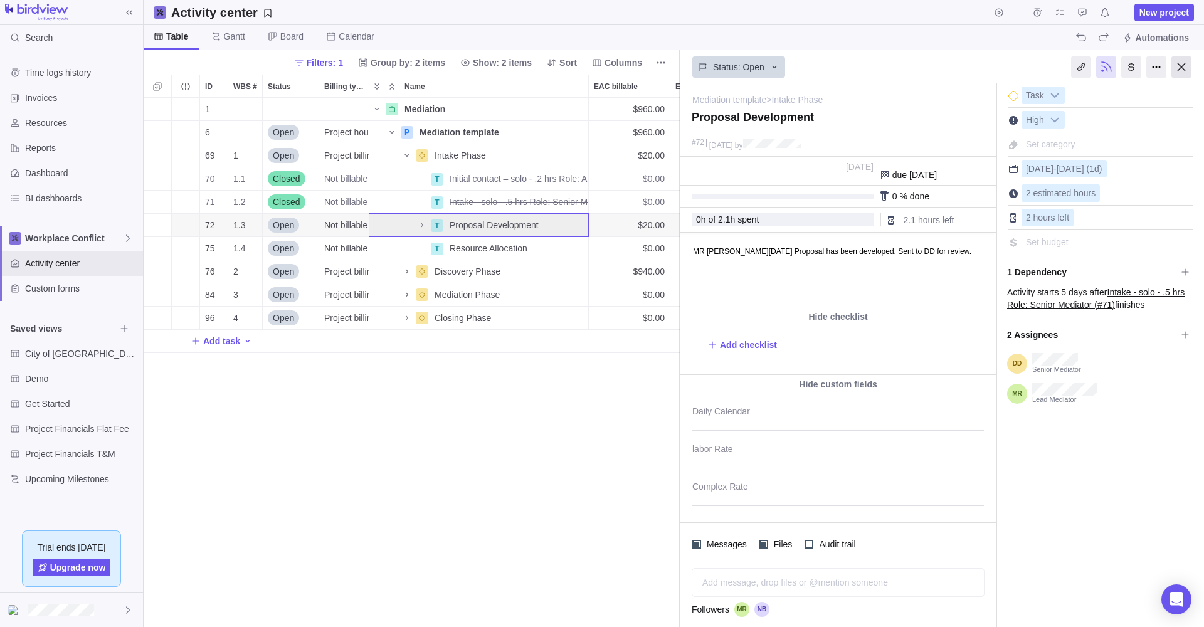
click at [1181, 68] on div at bounding box center [1181, 66] width 20 height 21
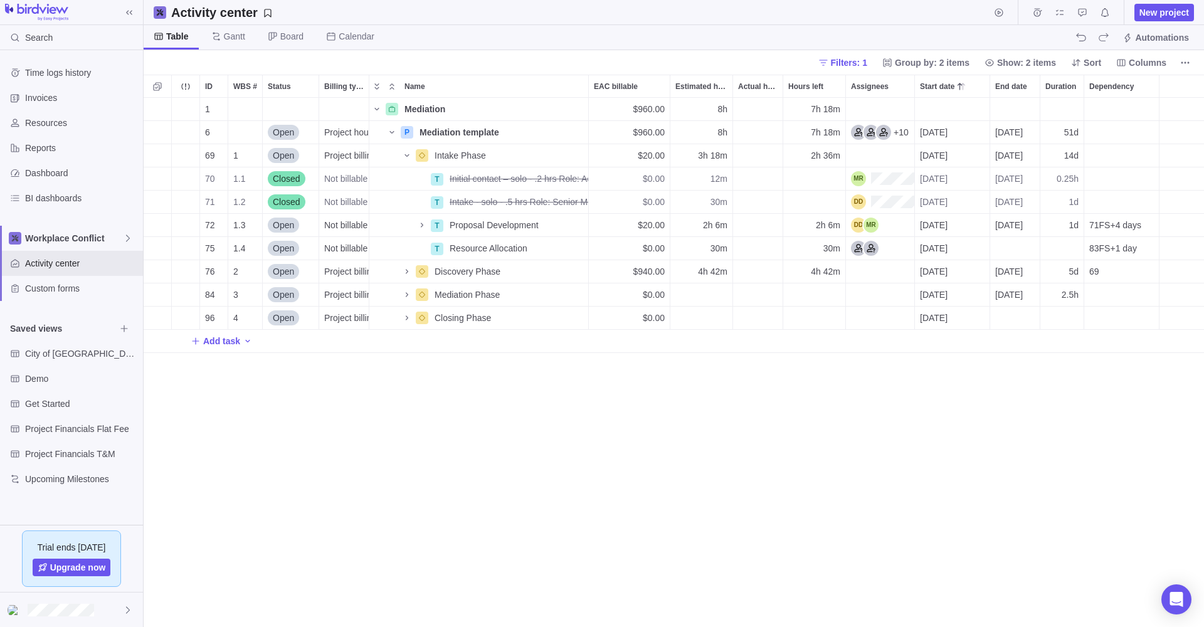
scroll to position [529, 1060]
click at [574, 223] on icon "More actions" at bounding box center [577, 225] width 10 height 10
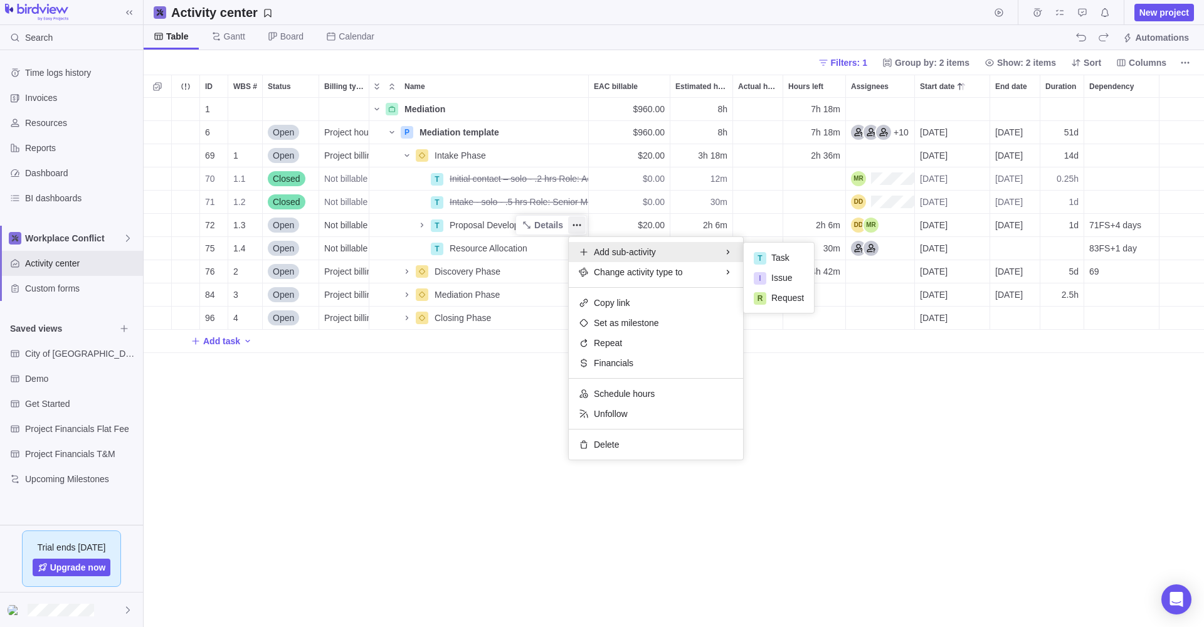
click at [208, 434] on div "ID WBS # Status Billing type Name EAC billable Estimated hours Actual hours (ti…" at bounding box center [674, 351] width 1060 height 552
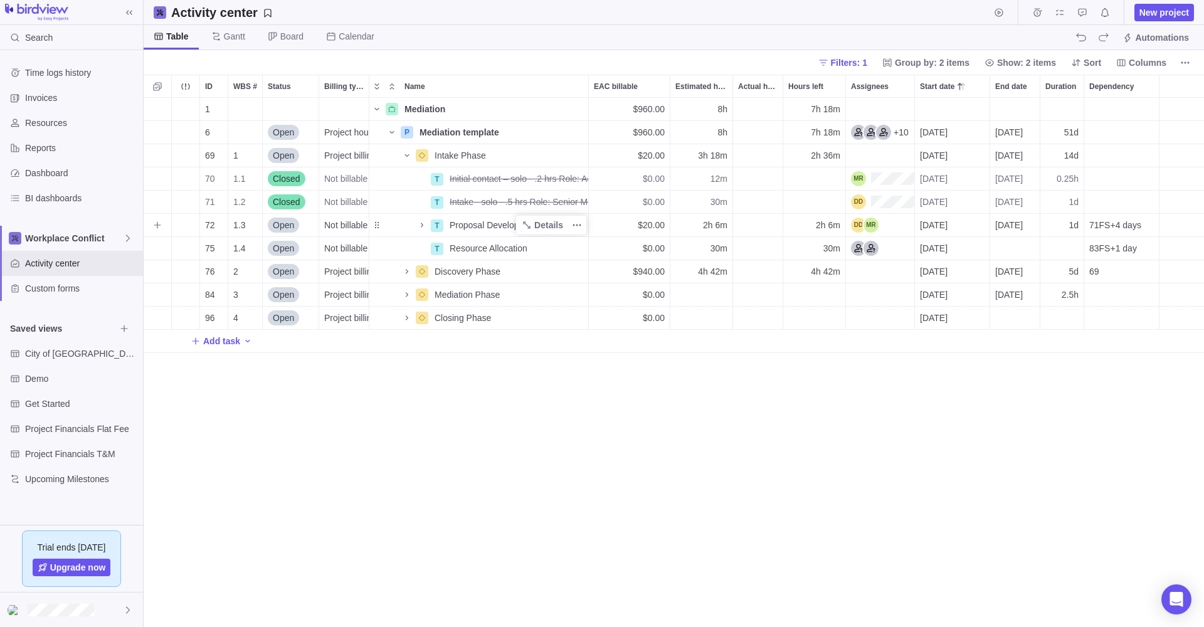
click at [468, 221] on span "Proposal Development" at bounding box center [494, 225] width 89 height 13
click at [437, 224] on div "ID WBS # Status Billing type Name EAC billable Estimated hours Actual hours (ti…" at bounding box center [674, 351] width 1060 height 552
click at [218, 341] on span "Add task" at bounding box center [221, 341] width 37 height 13
click at [366, 345] on div "ID WBS # Status Billing type Name EAC billable Estimated hours Actual hours (ti…" at bounding box center [674, 351] width 1060 height 552
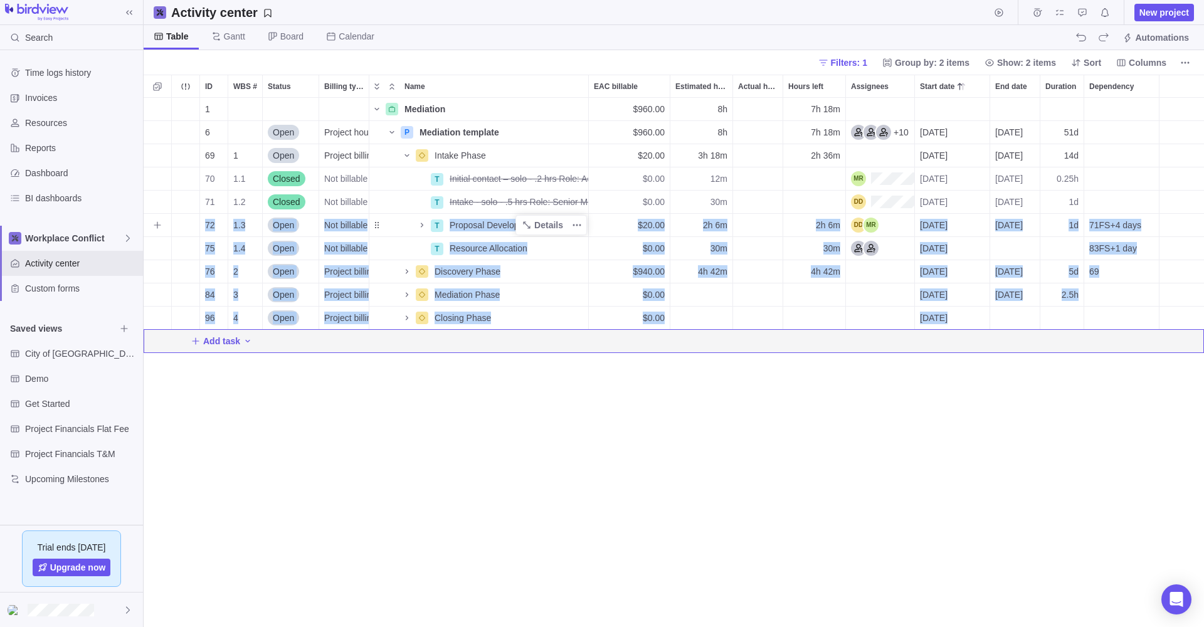
drag, startPoint x: 194, startPoint y: 341, endPoint x: 189, endPoint y: 233, distance: 108.0
click at [189, 233] on div "1 Mediation Details $960.00 8h 7h 18m 6 Open Project hourly rate P Mediation te…" at bounding box center [674, 225] width 1060 height 255
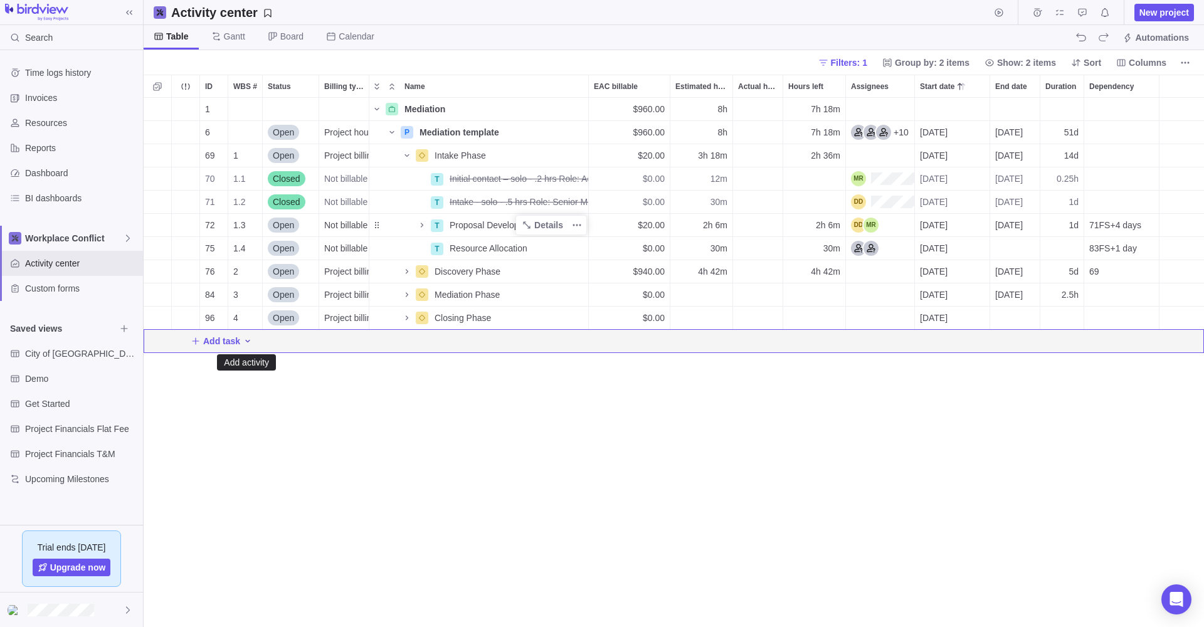
click at [247, 339] on icon "Add activity" at bounding box center [248, 341] width 10 height 10
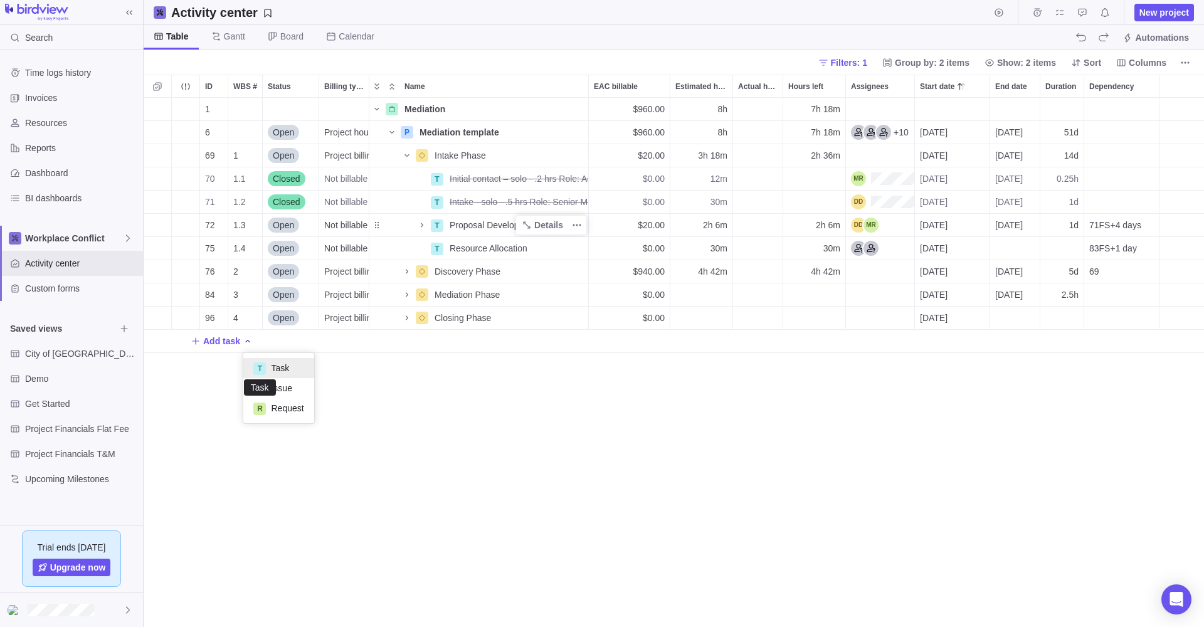
click at [259, 367] on div "T" at bounding box center [259, 368] width 13 height 13
click at [409, 341] on div "ID WBS # Status Billing type Name EAC billable Estimated hours Actual hours (ti…" at bounding box center [674, 351] width 1060 height 552
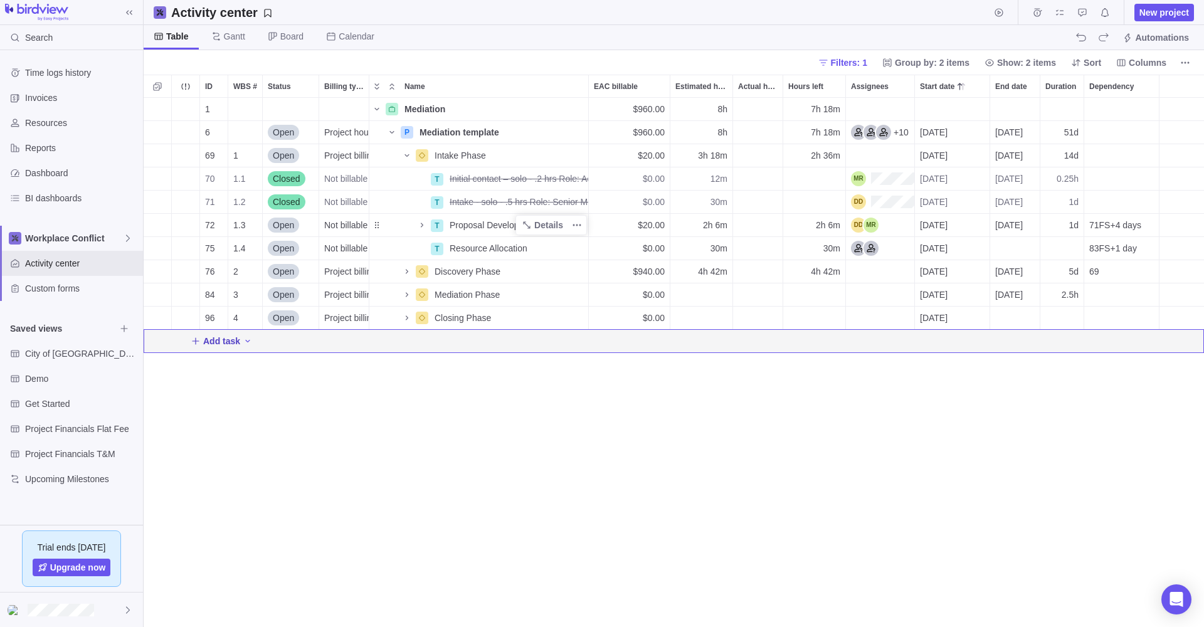
click at [235, 341] on span "Add task" at bounding box center [221, 341] width 37 height 13
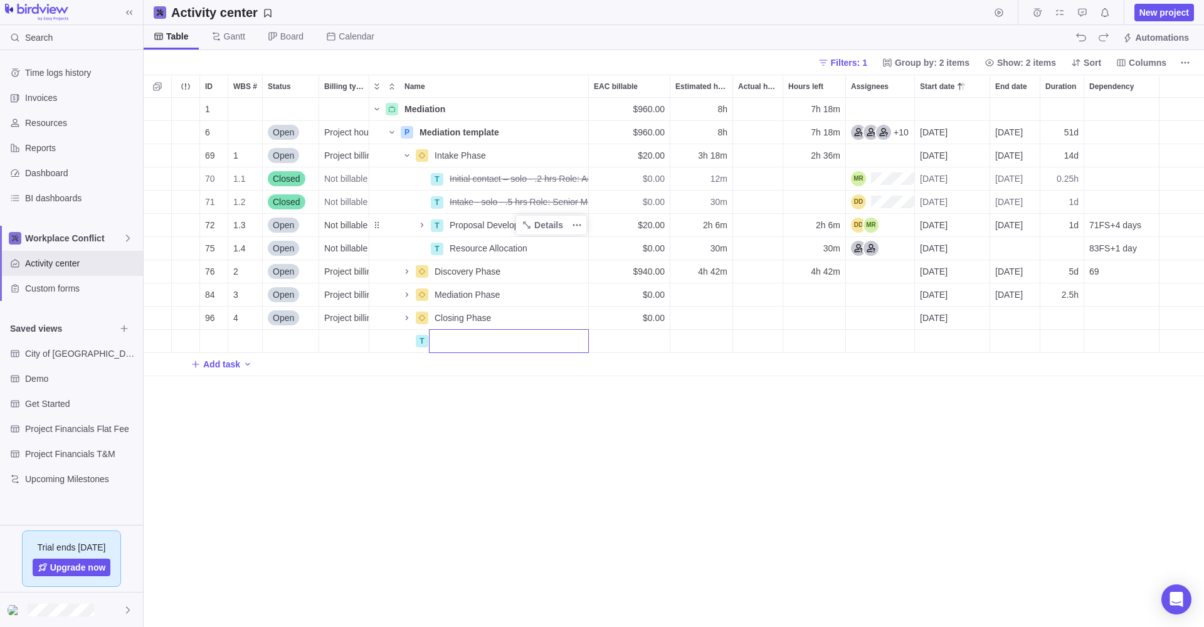
click at [584, 347] on input "Name" at bounding box center [509, 341] width 160 height 24
click at [576, 339] on input "Name" at bounding box center [509, 341] width 160 height 24
click at [561, 336] on input "Name" at bounding box center [509, 341] width 160 height 24
click at [410, 403] on div "ID WBS # Status Billing type Name EAC billable Estimated hours Actual hours (ti…" at bounding box center [674, 351] width 1060 height 552
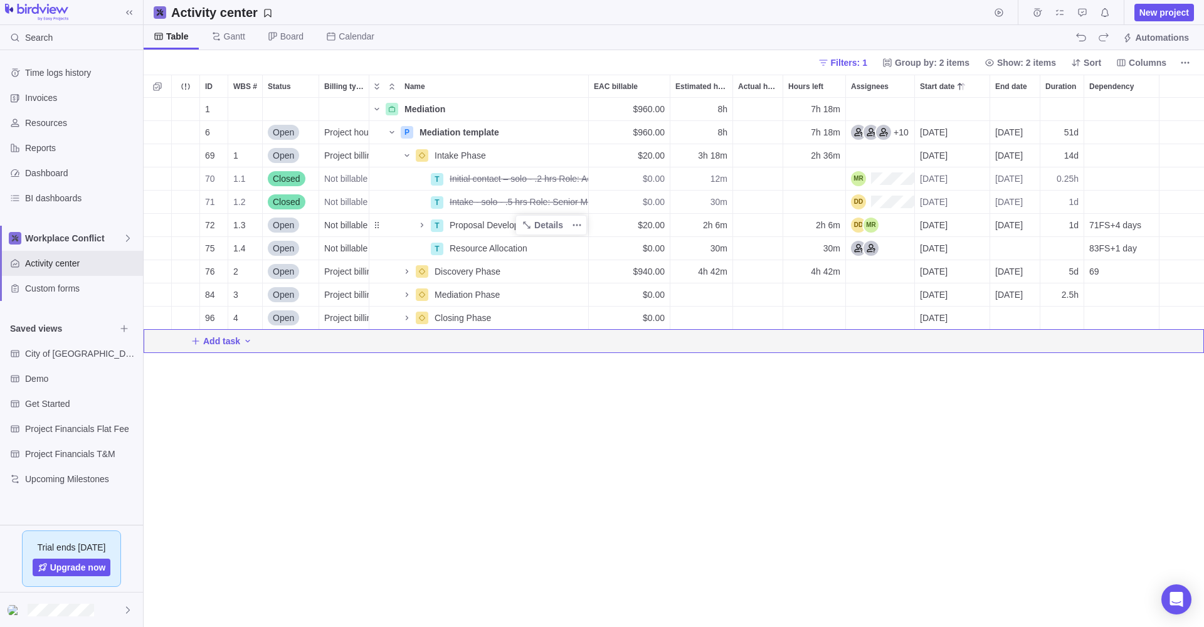
click at [235, 447] on div "1 Mediation Details $960.00 8h 7h 18m 6 Open Project hourly rate P Mediation te…" at bounding box center [674, 362] width 1060 height 529
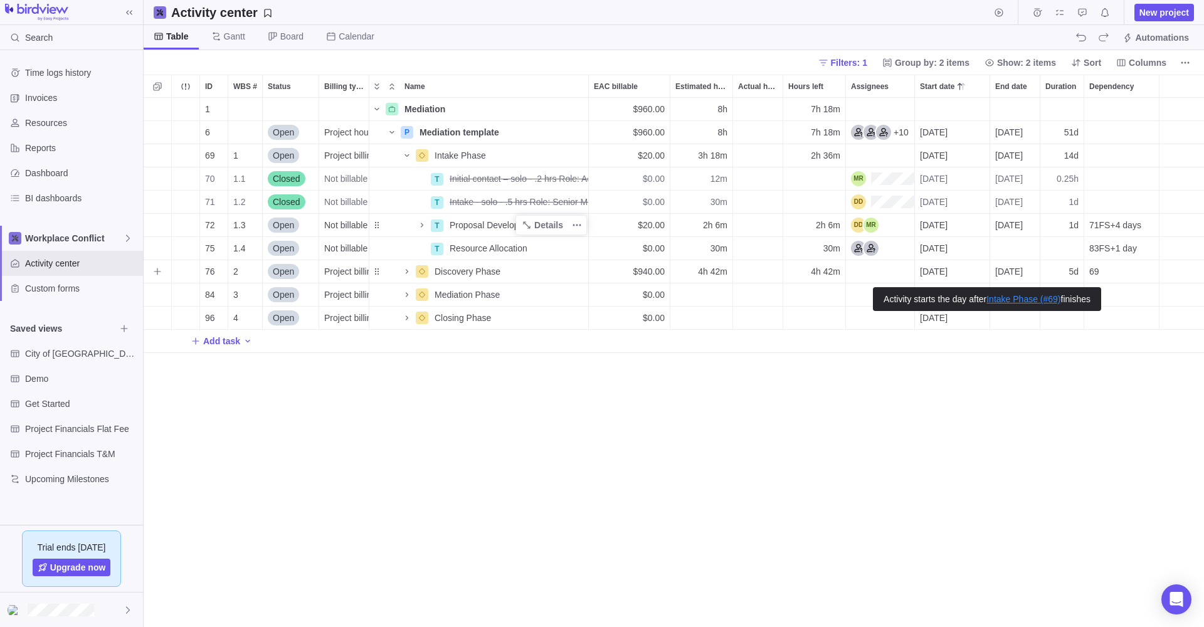
click at [1098, 269] on span "69" at bounding box center [1094, 271] width 10 height 13
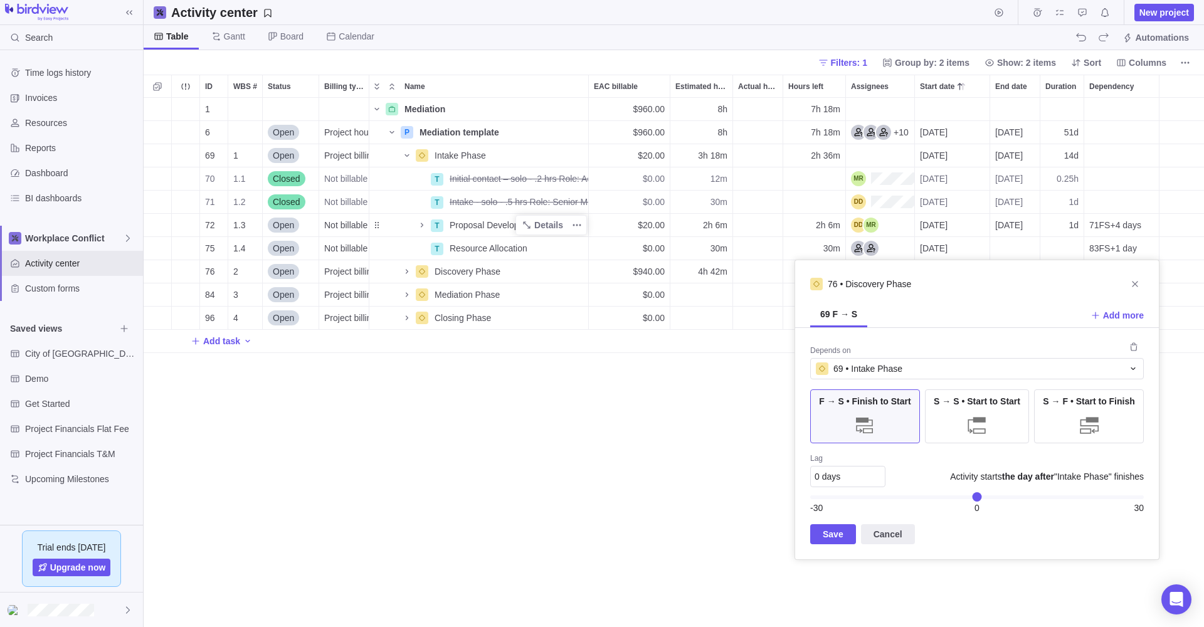
click at [829, 510] on div "-30" at bounding box center [865, 508] width 111 height 13
click at [889, 532] on span "Cancel" at bounding box center [888, 534] width 29 height 15
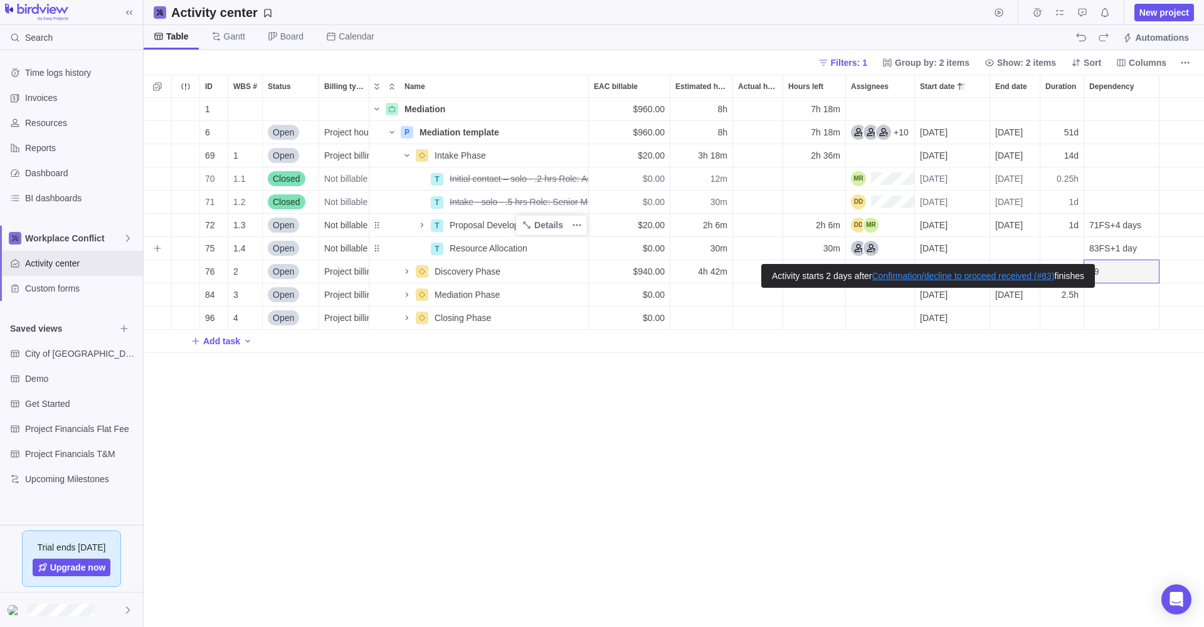
click at [1106, 246] on span "83FS+1 day" at bounding box center [1113, 248] width 48 height 13
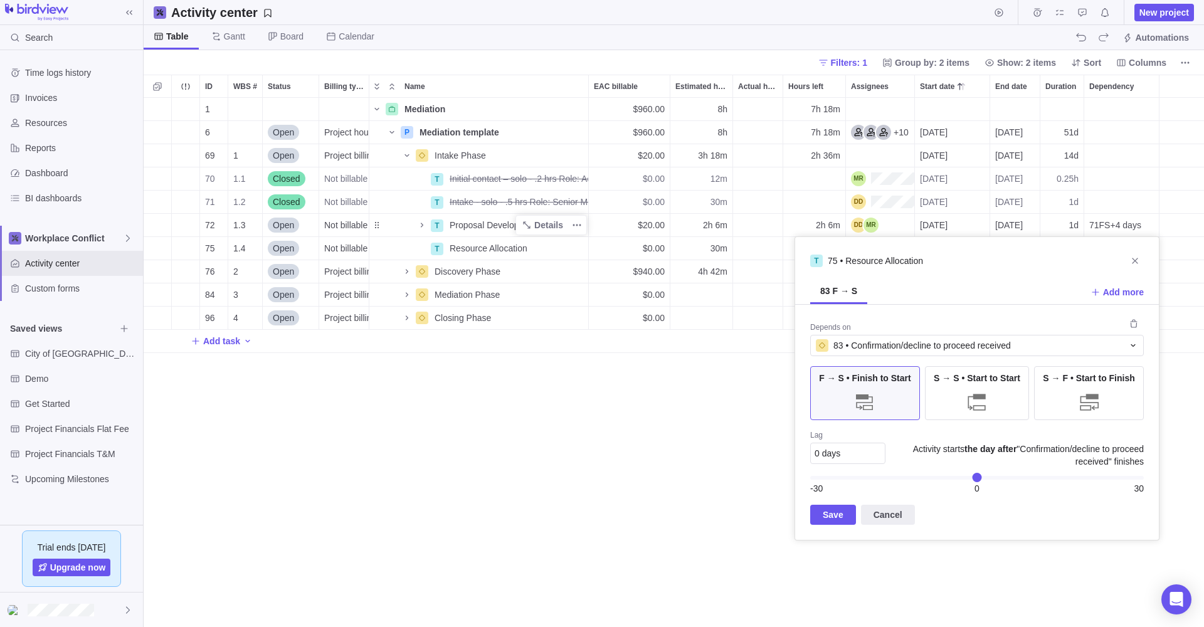
drag, startPoint x: 983, startPoint y: 478, endPoint x: 975, endPoint y: 479, distance: 7.6
click at [975, 479] on div "0" at bounding box center [977, 477] width 9 height 9
click at [832, 510] on span "Save" at bounding box center [833, 514] width 21 height 15
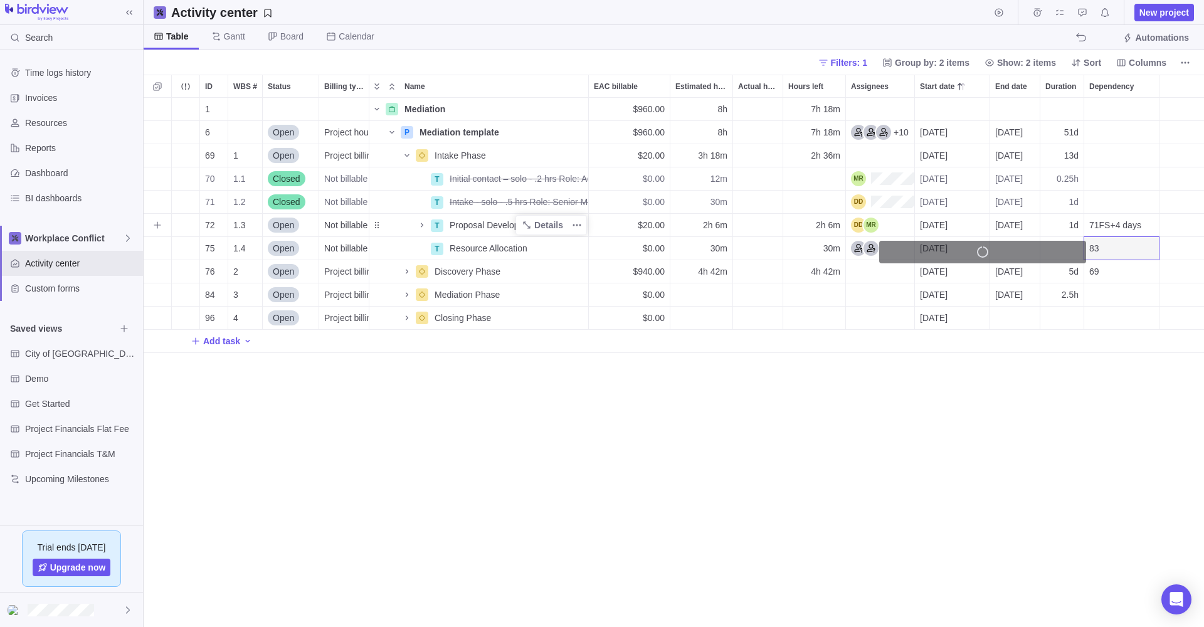
click at [1111, 221] on span "71FS+4 days" at bounding box center [1115, 225] width 52 height 13
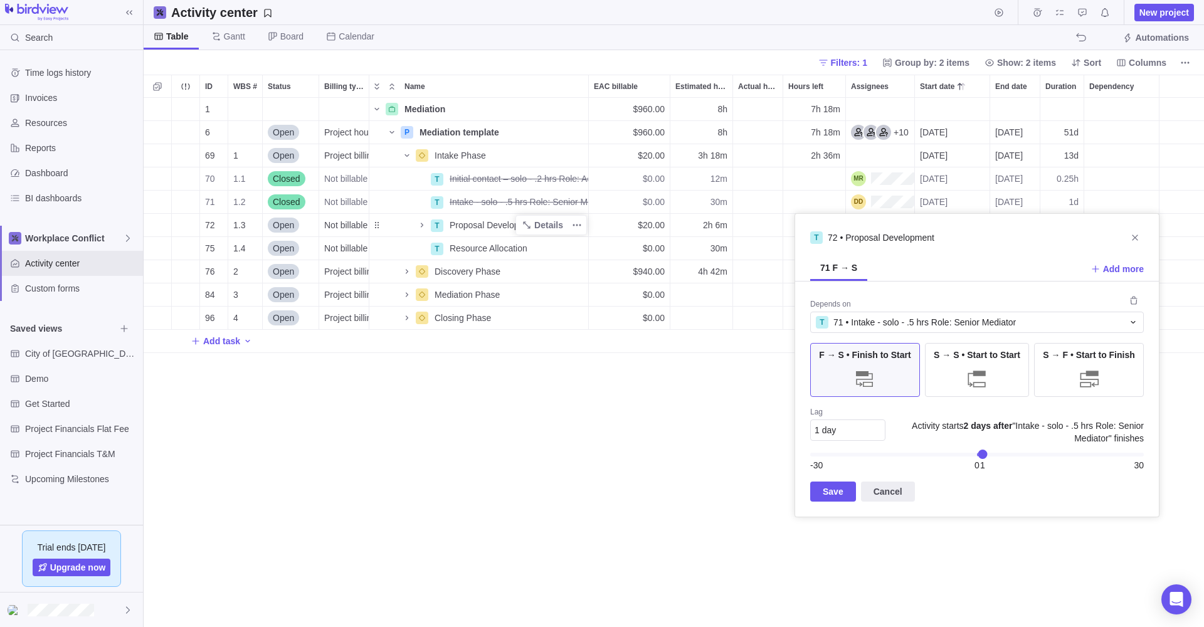
drag, startPoint x: 998, startPoint y: 455, endPoint x: 984, endPoint y: 456, distance: 14.4
click at [984, 456] on div "1" at bounding box center [982, 454] width 9 height 9
click at [835, 489] on span "Save" at bounding box center [833, 491] width 21 height 15
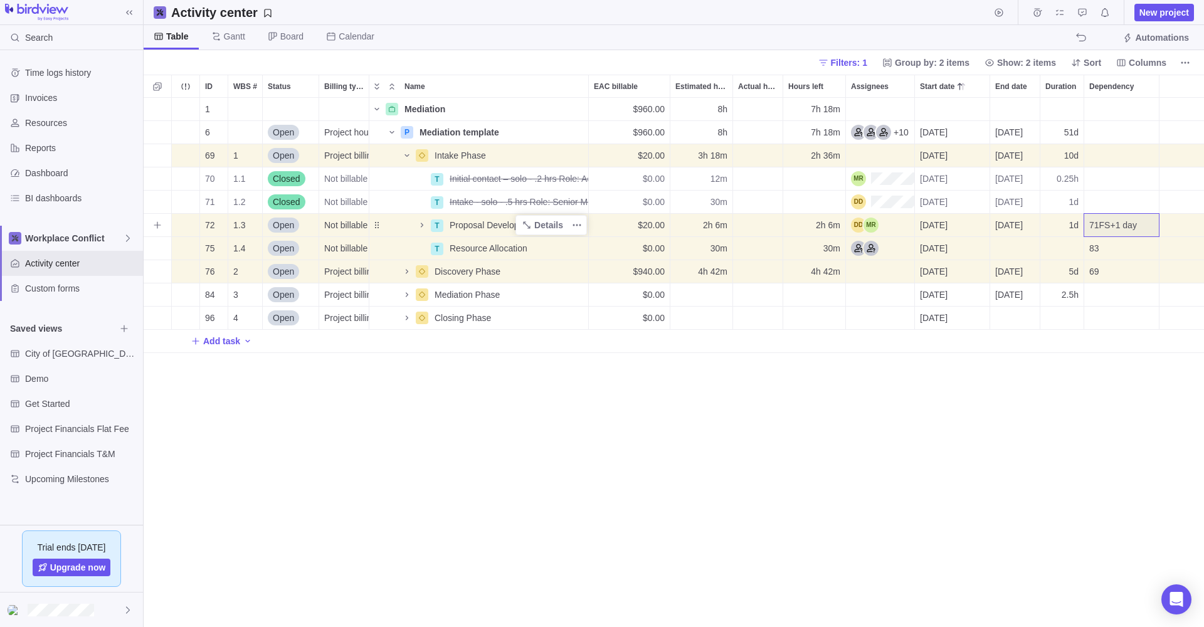
click at [701, 446] on div "1 Mediation Details $960.00 8h 7h 18m 6 Open Project hourly rate P Mediation te…" at bounding box center [674, 362] width 1060 height 529
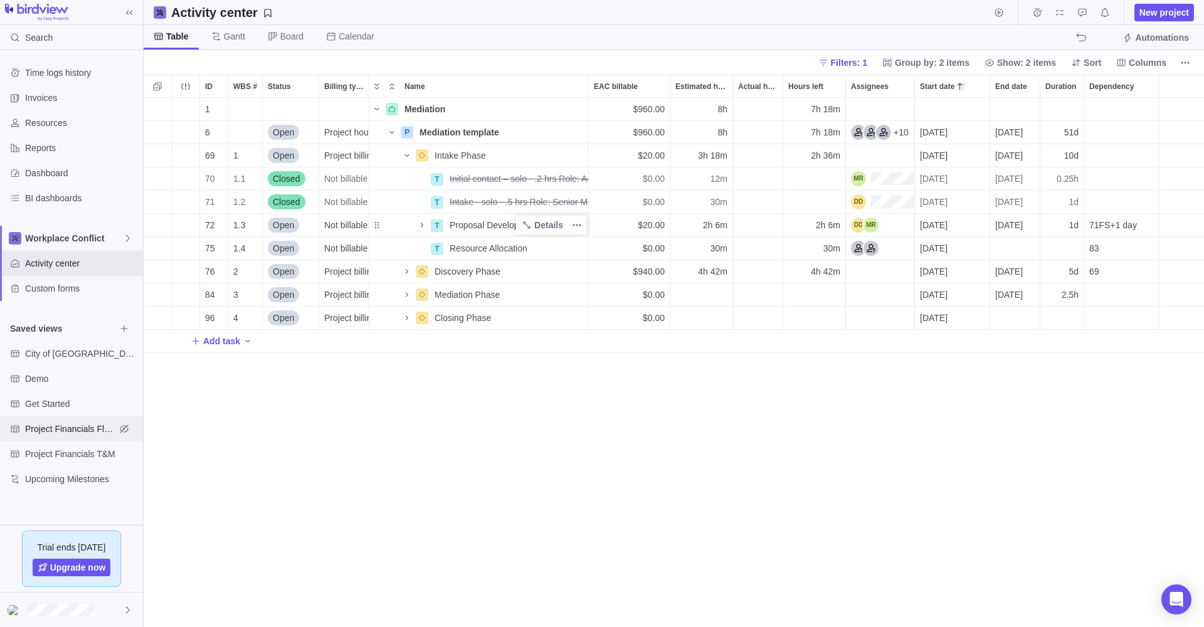
click at [29, 425] on span "Project Financials Flat Fee" at bounding box center [70, 429] width 90 height 13
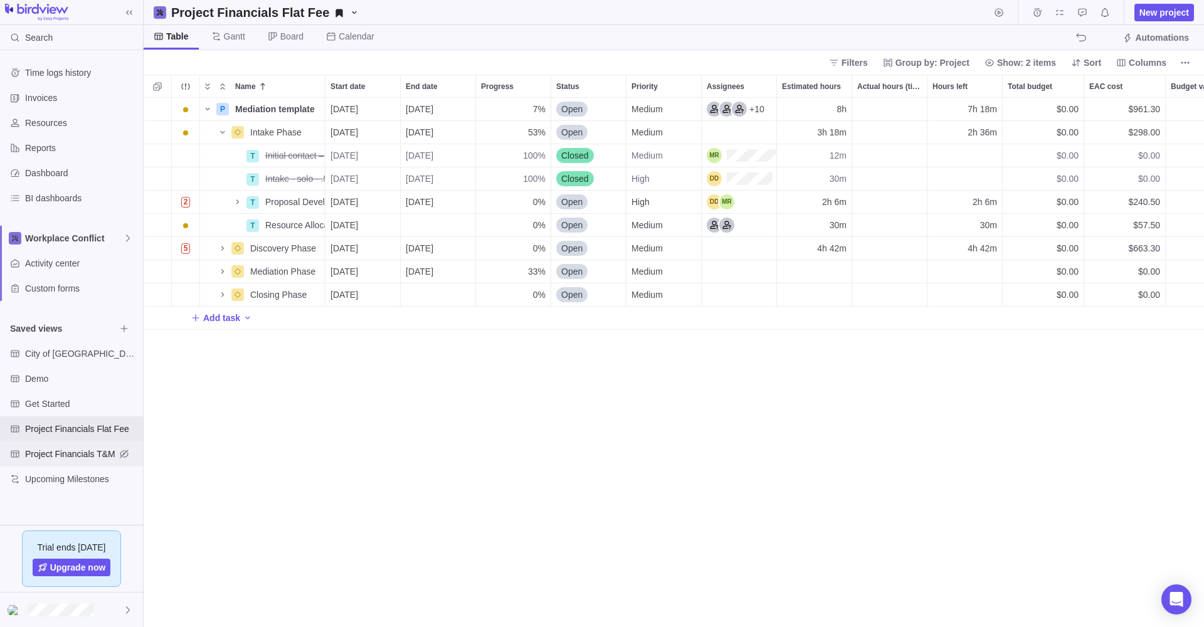
click at [38, 452] on span "Project Financials T&M" at bounding box center [70, 454] width 90 height 13
click at [37, 378] on span "Demo" at bounding box center [70, 378] width 90 height 13
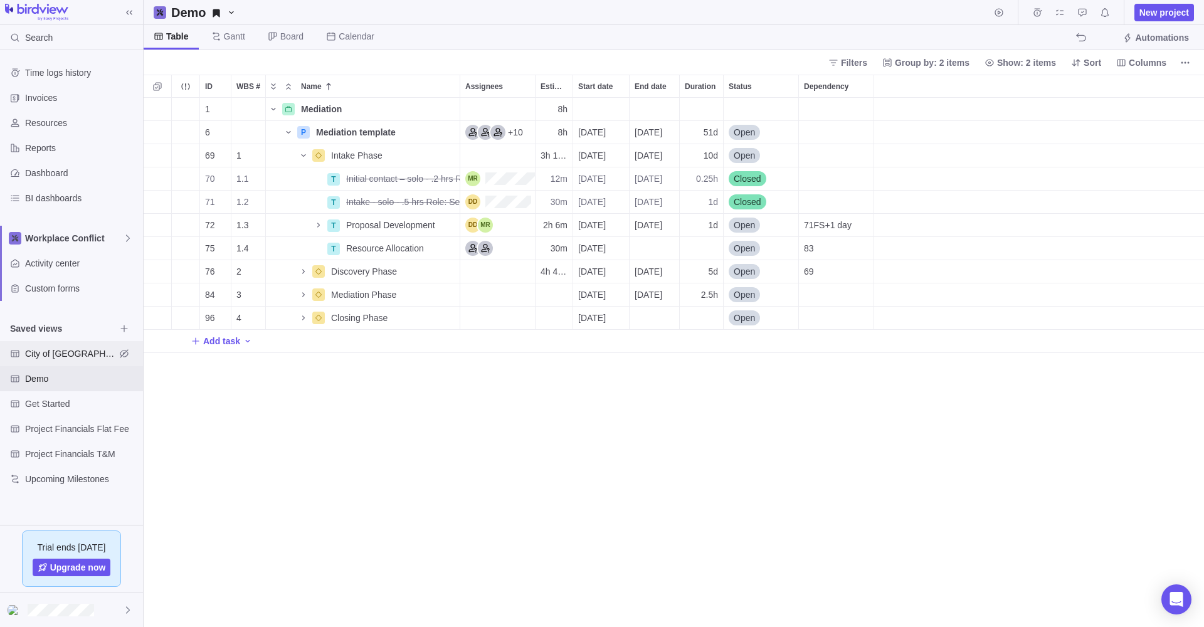
click at [47, 351] on span "City of [GEOGRAPHIC_DATA]" at bounding box center [70, 353] width 90 height 13
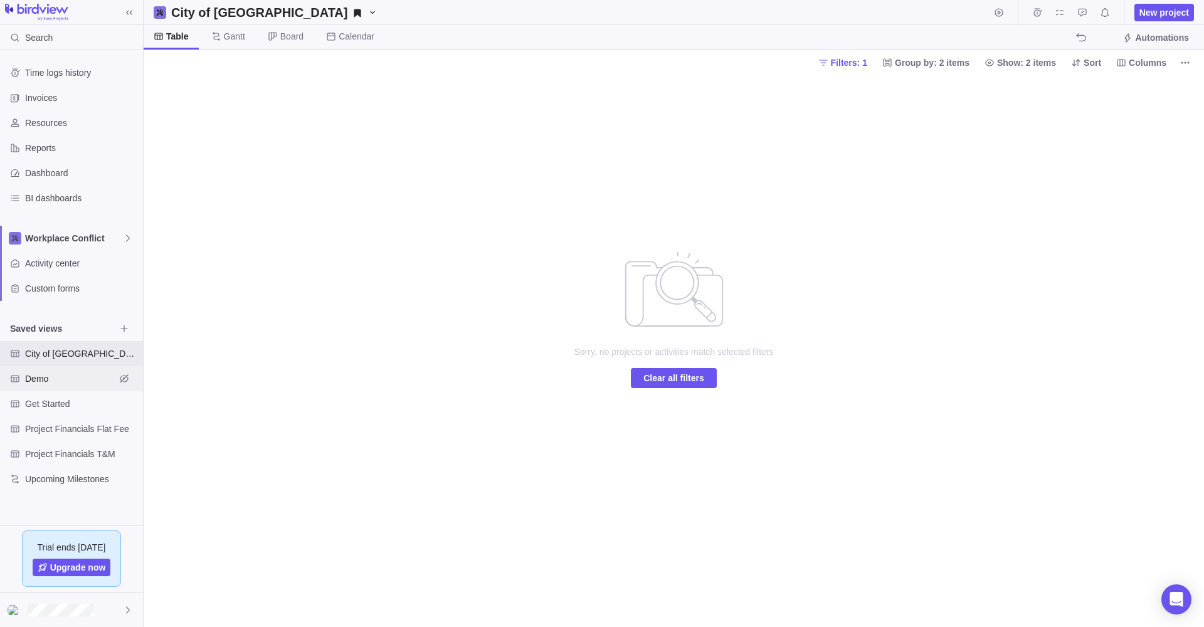
click at [34, 376] on span "Demo" at bounding box center [70, 378] width 90 height 13
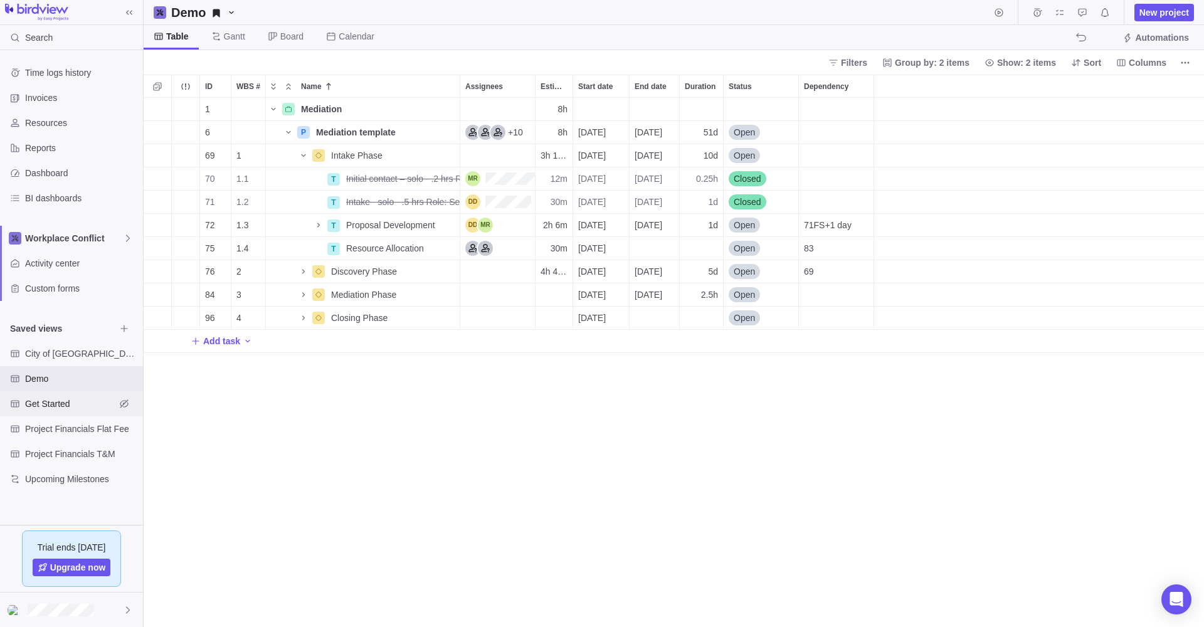
click at [37, 403] on span "Get Started" at bounding box center [70, 404] width 90 height 13
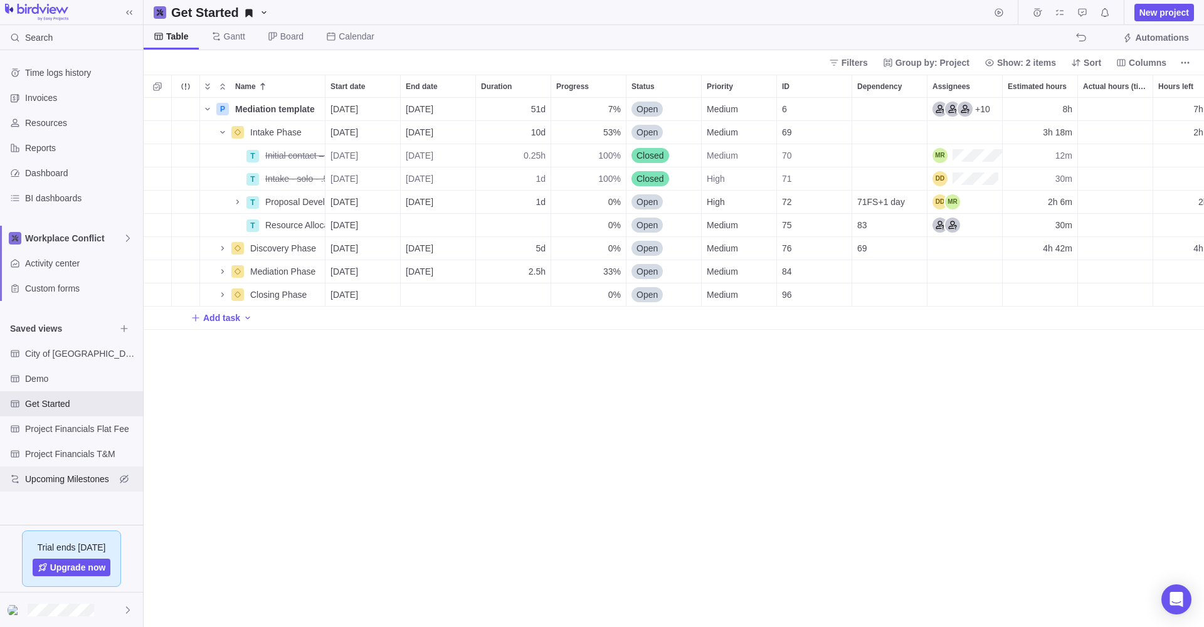
click at [41, 476] on span "Upcoming Milestones" at bounding box center [70, 479] width 90 height 13
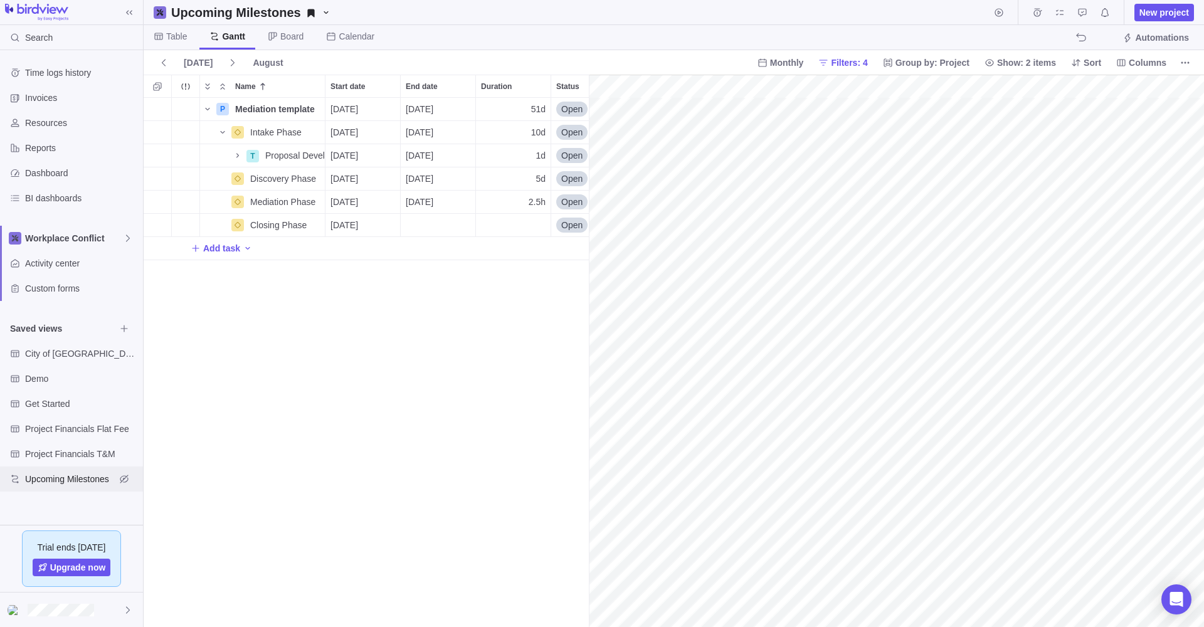
scroll to position [529, 445]
click at [65, 260] on span "Activity center" at bounding box center [81, 263] width 113 height 13
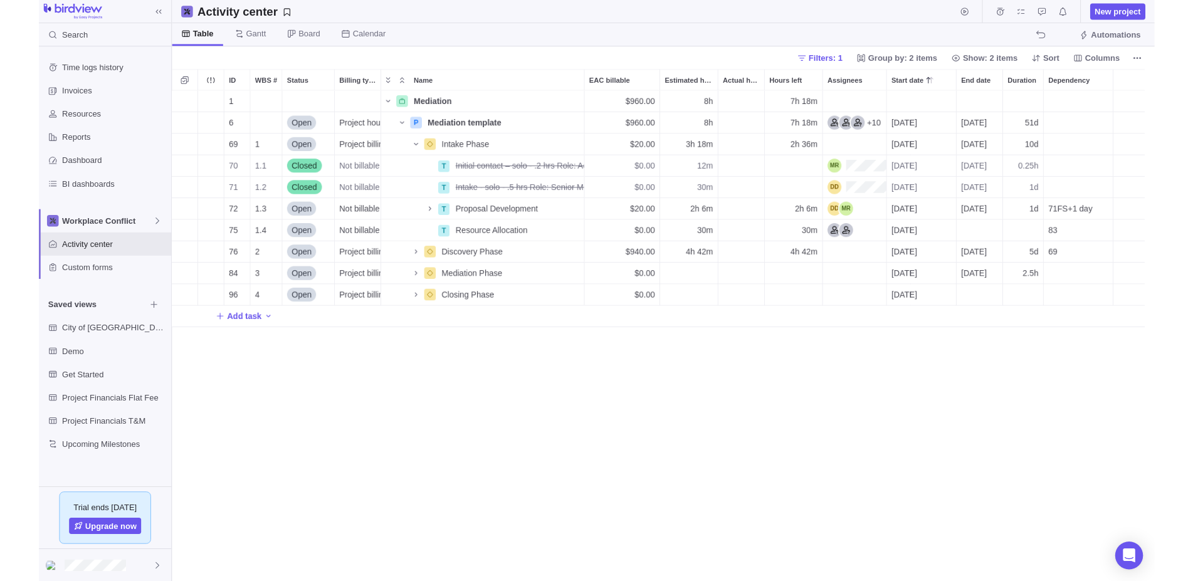
scroll to position [483, 1050]
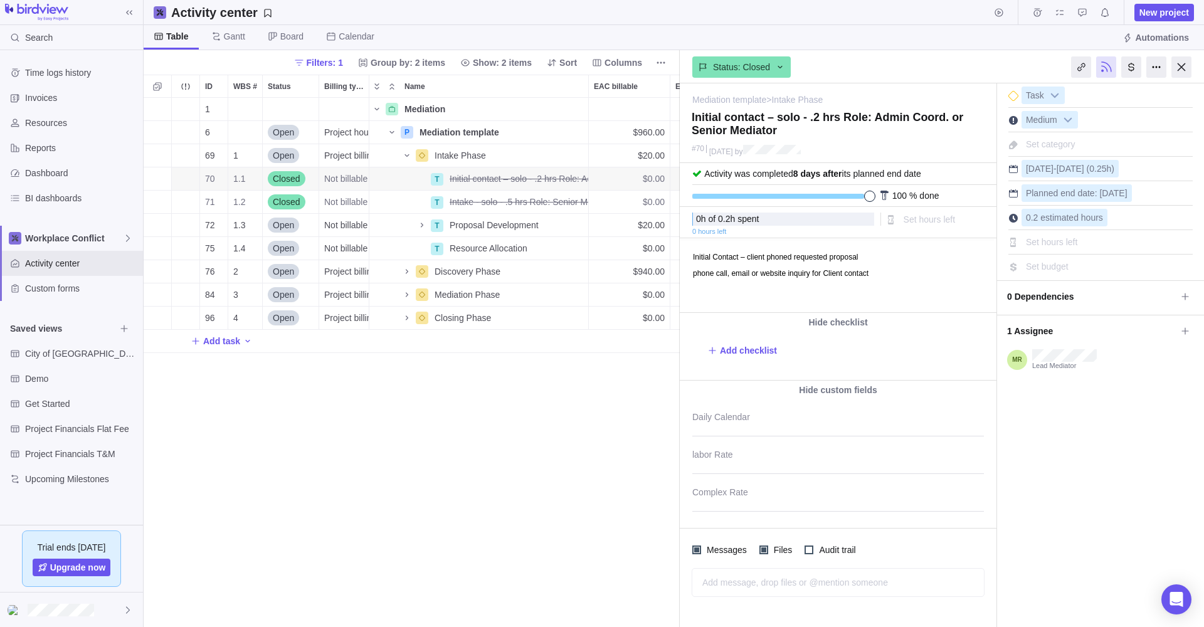
scroll to position [529, 536]
click at [1048, 164] on span "[DATE]" at bounding box center [1040, 169] width 28 height 10
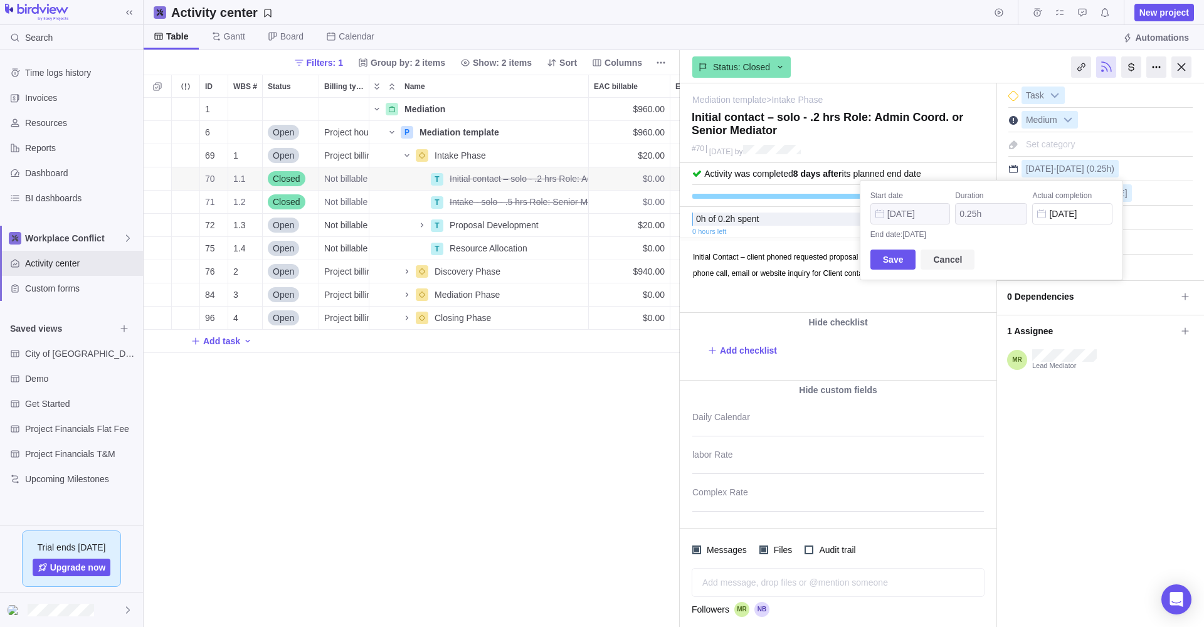
click at [943, 256] on span "Cancel" at bounding box center [947, 259] width 29 height 15
